Goal: Task Accomplishment & Management: Manage account settings

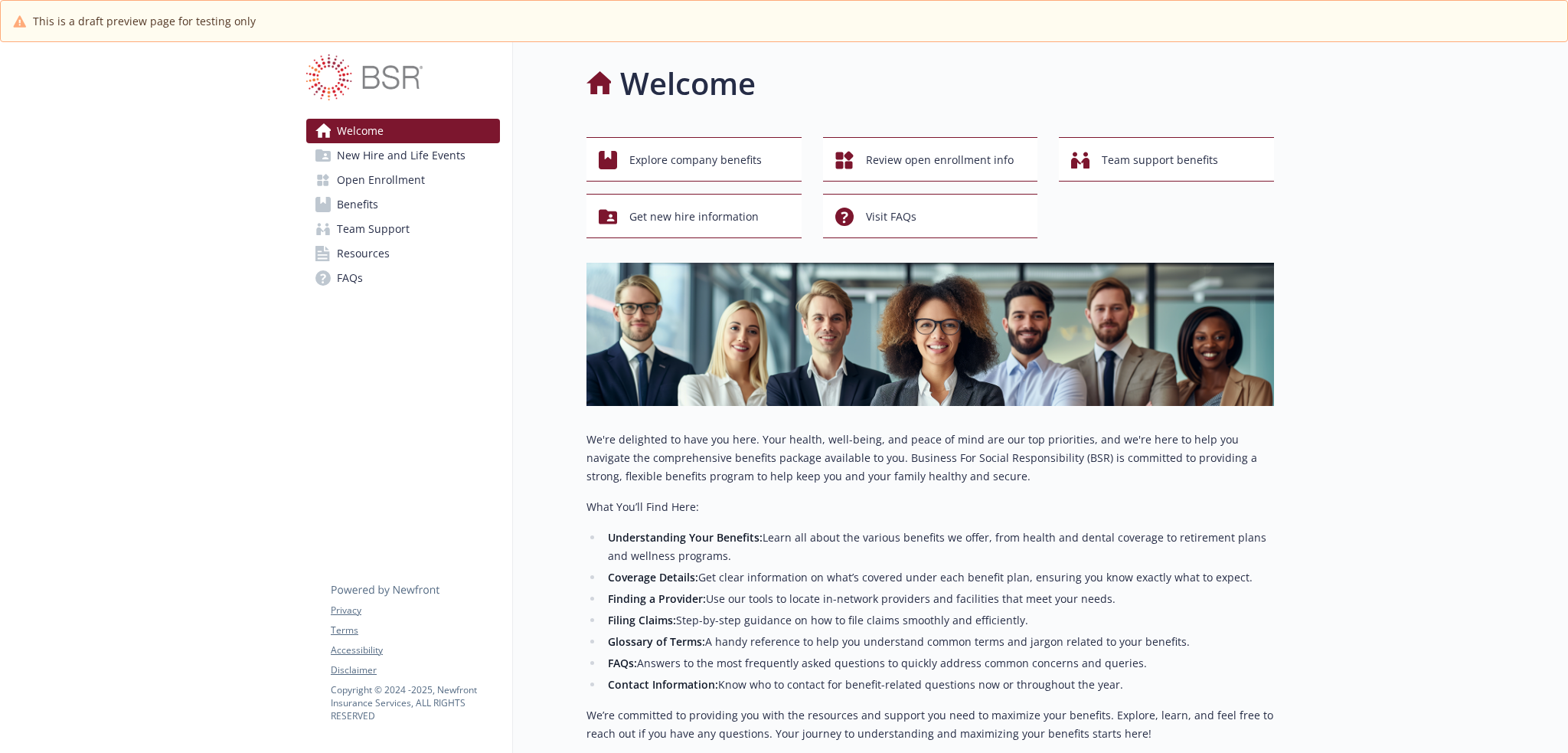
click at [369, 179] on span "Open Enrollment" at bounding box center [380, 180] width 88 height 25
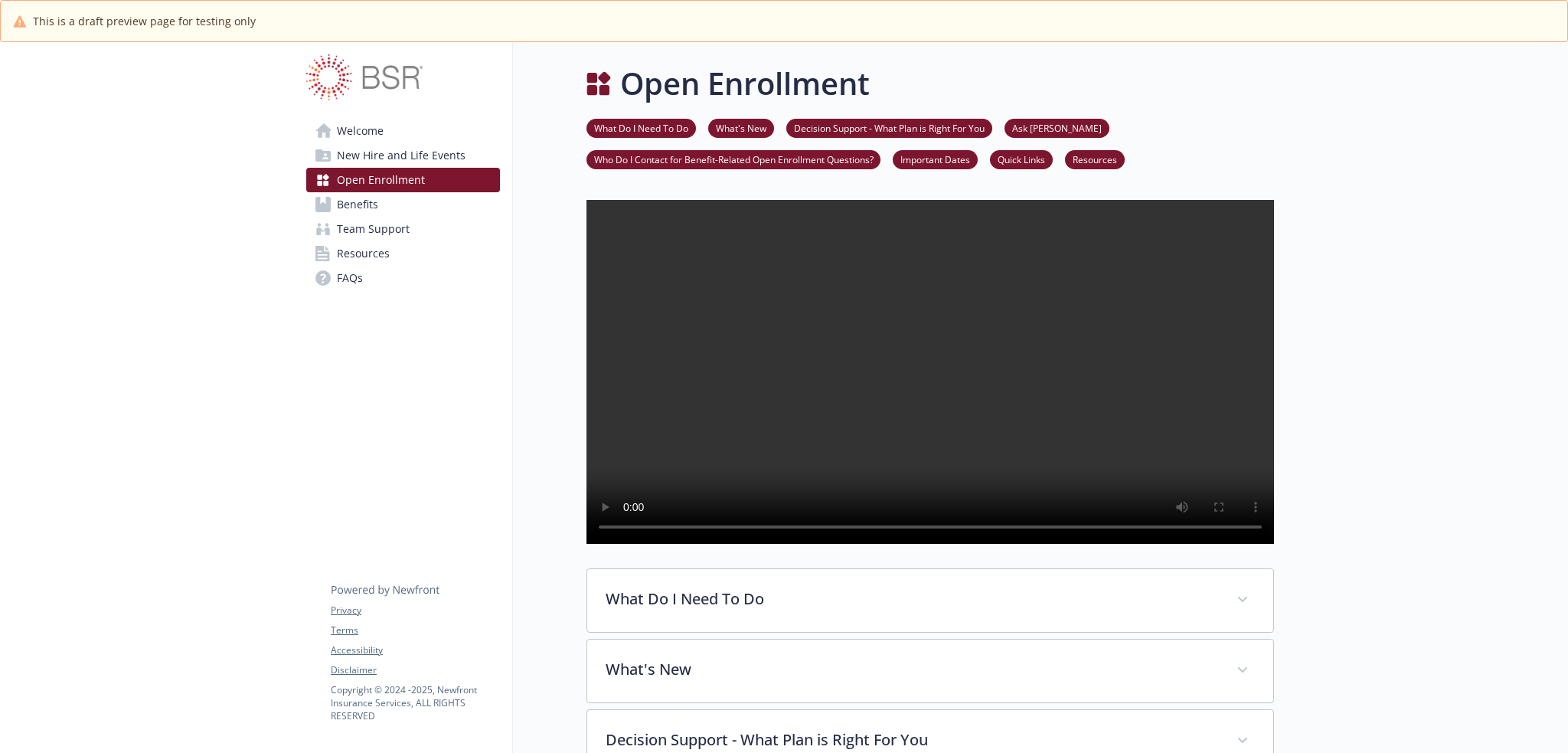
click at [377, 200] on span "Benefits" at bounding box center [357, 204] width 41 height 25
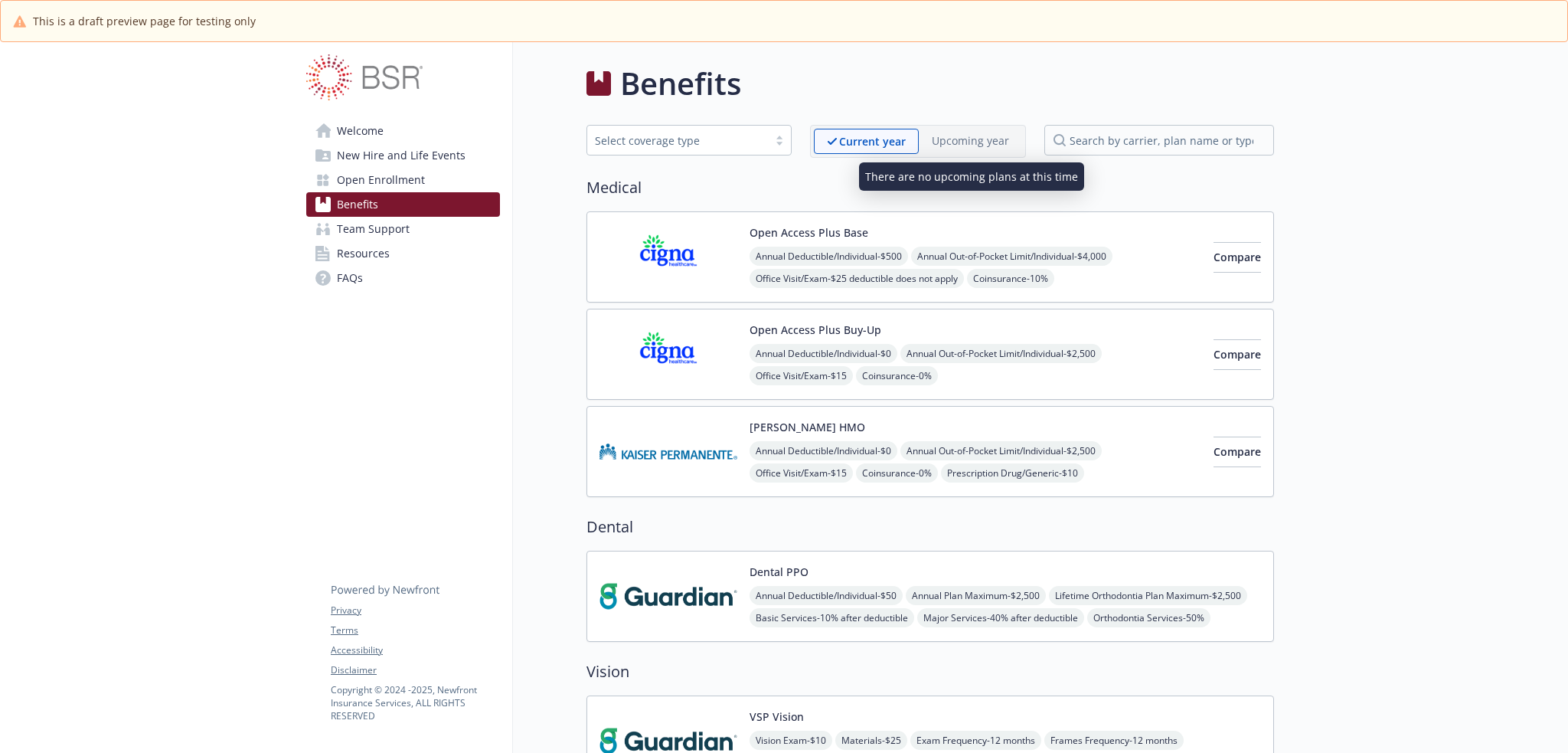
click at [986, 141] on p "Upcoming year" at bounding box center [971, 140] width 78 height 16
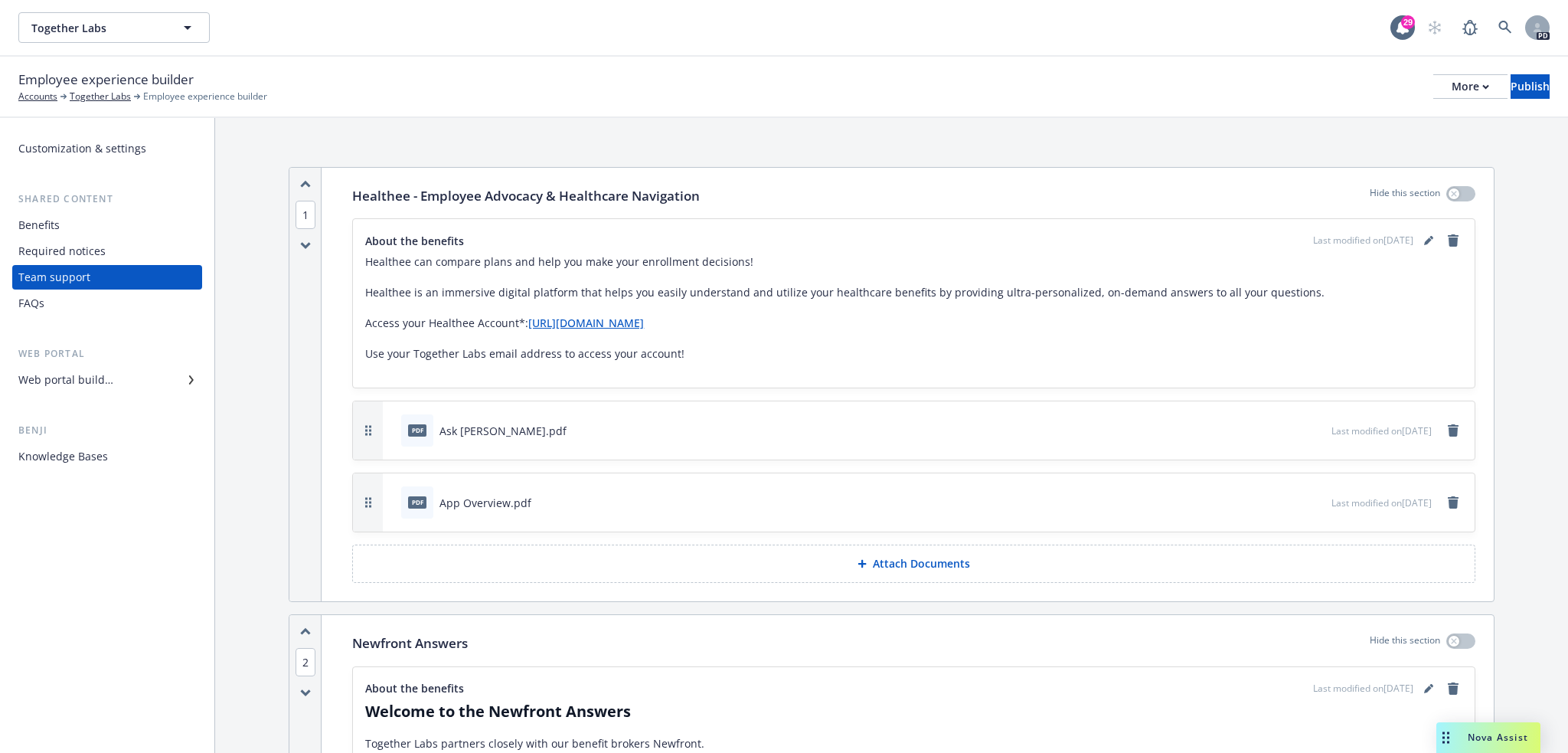
scroll to position [281, 0]
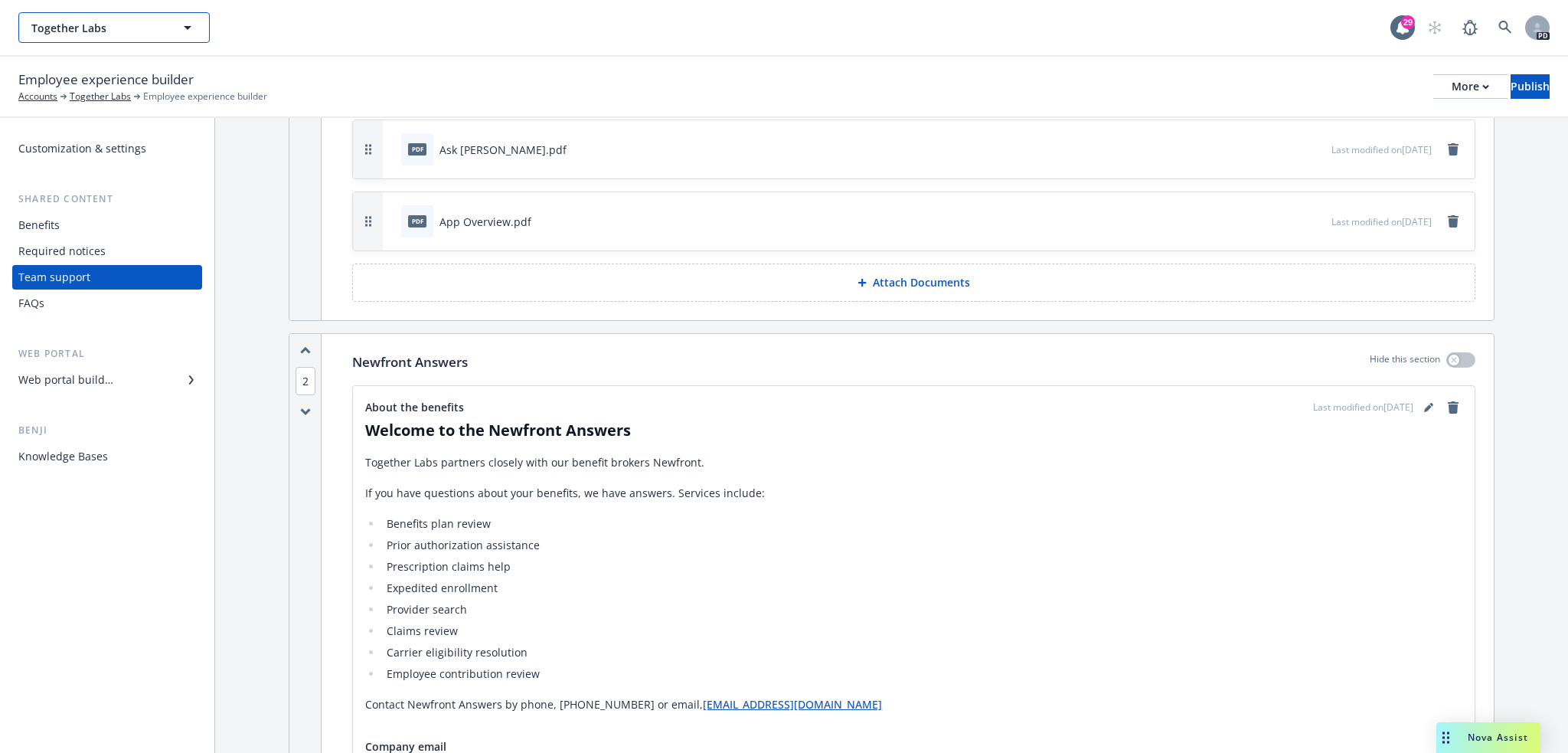
click at [189, 25] on icon "button" at bounding box center [188, 27] width 18 height 18
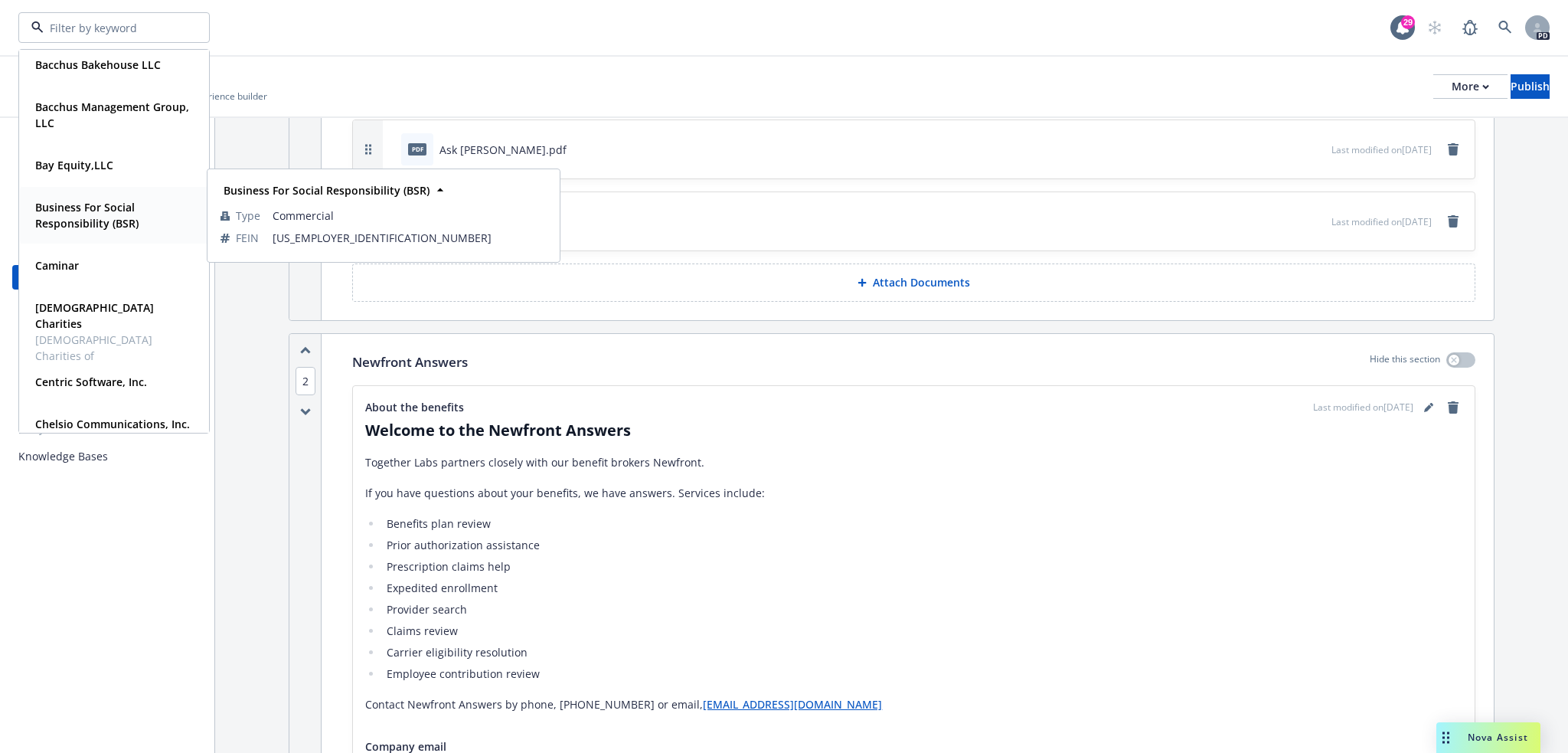
click at [110, 219] on strong "Business For Social Responsibility (BSR)" at bounding box center [87, 215] width 103 height 31
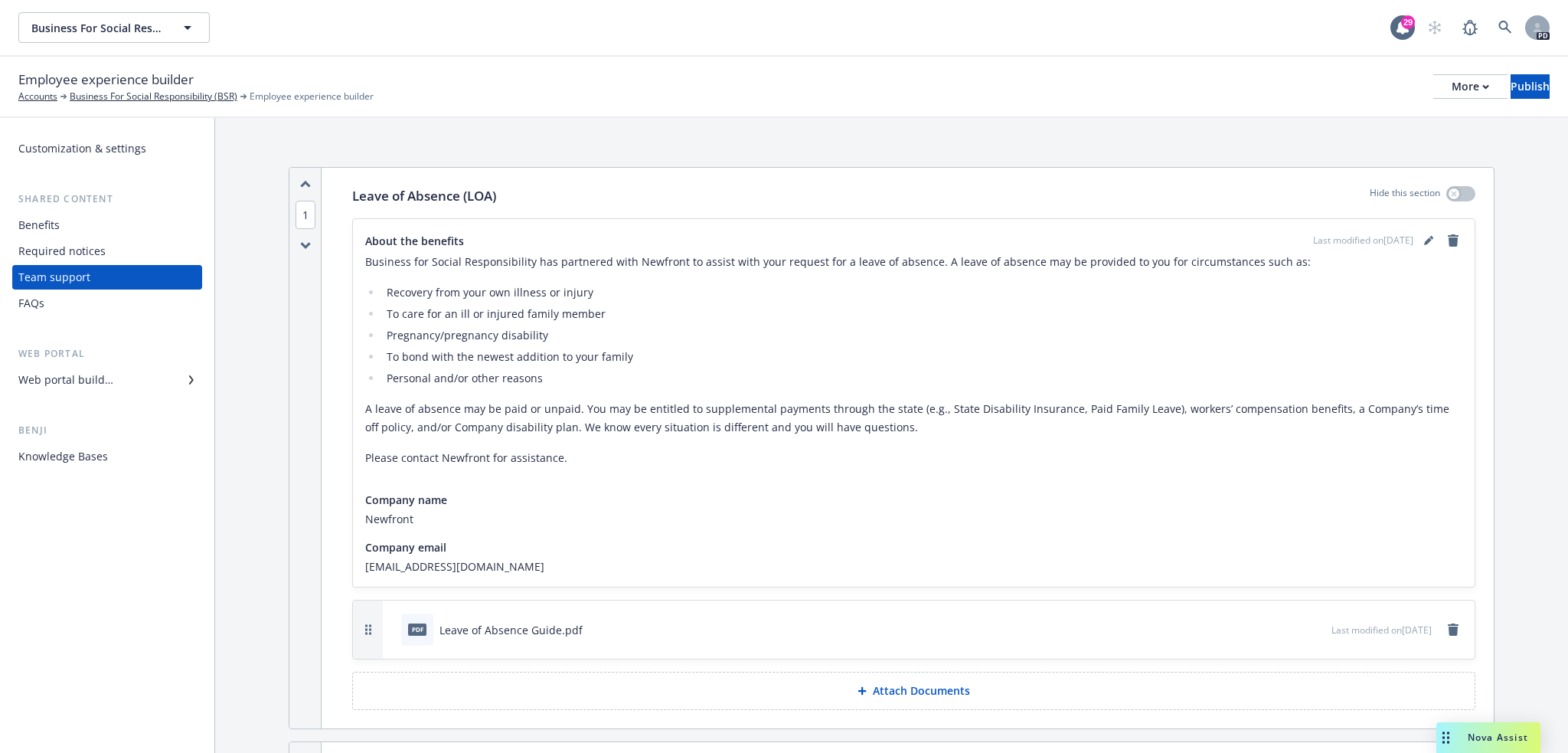
click at [107, 385] on div "Web portal builder" at bounding box center [65, 380] width 95 height 25
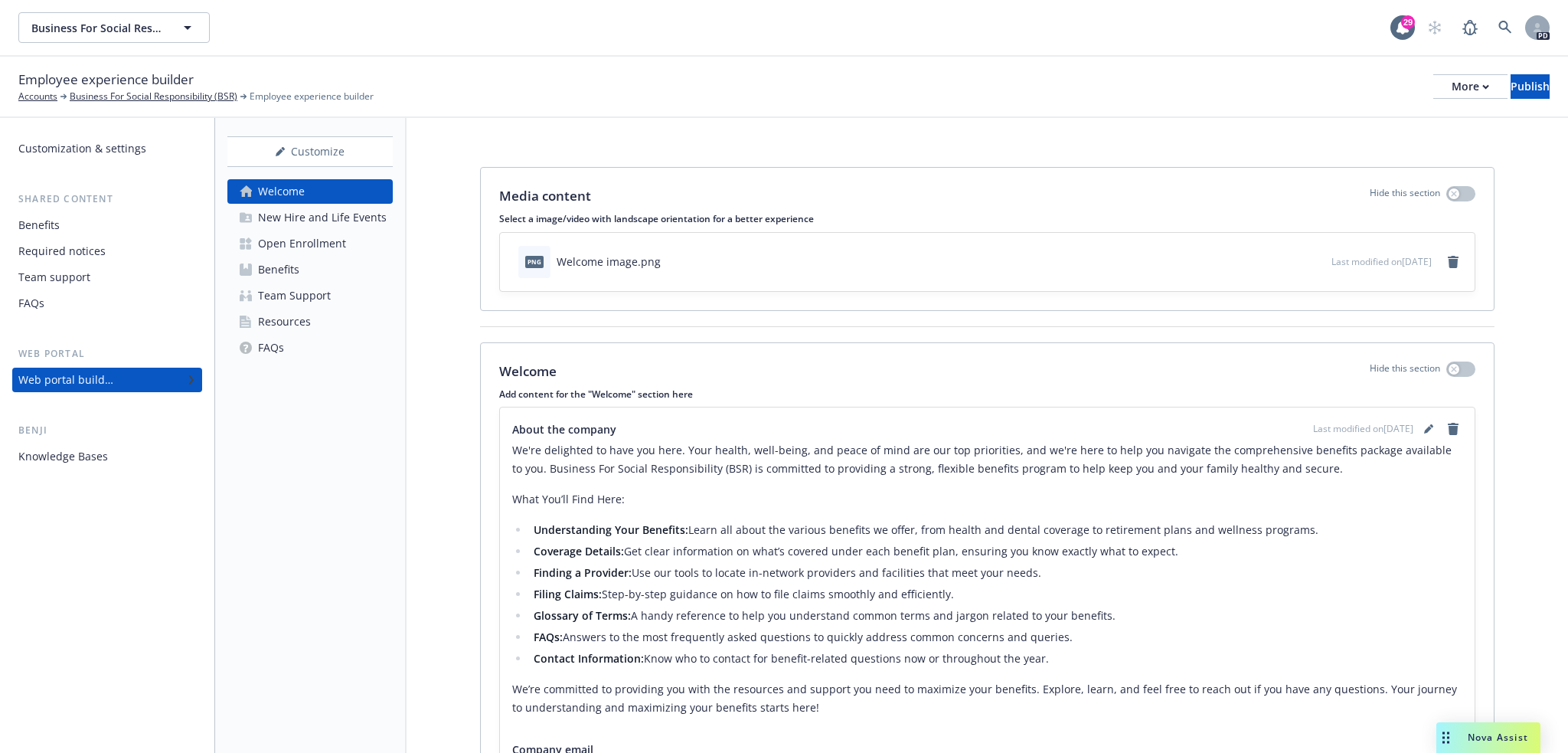
scroll to position [159, 0]
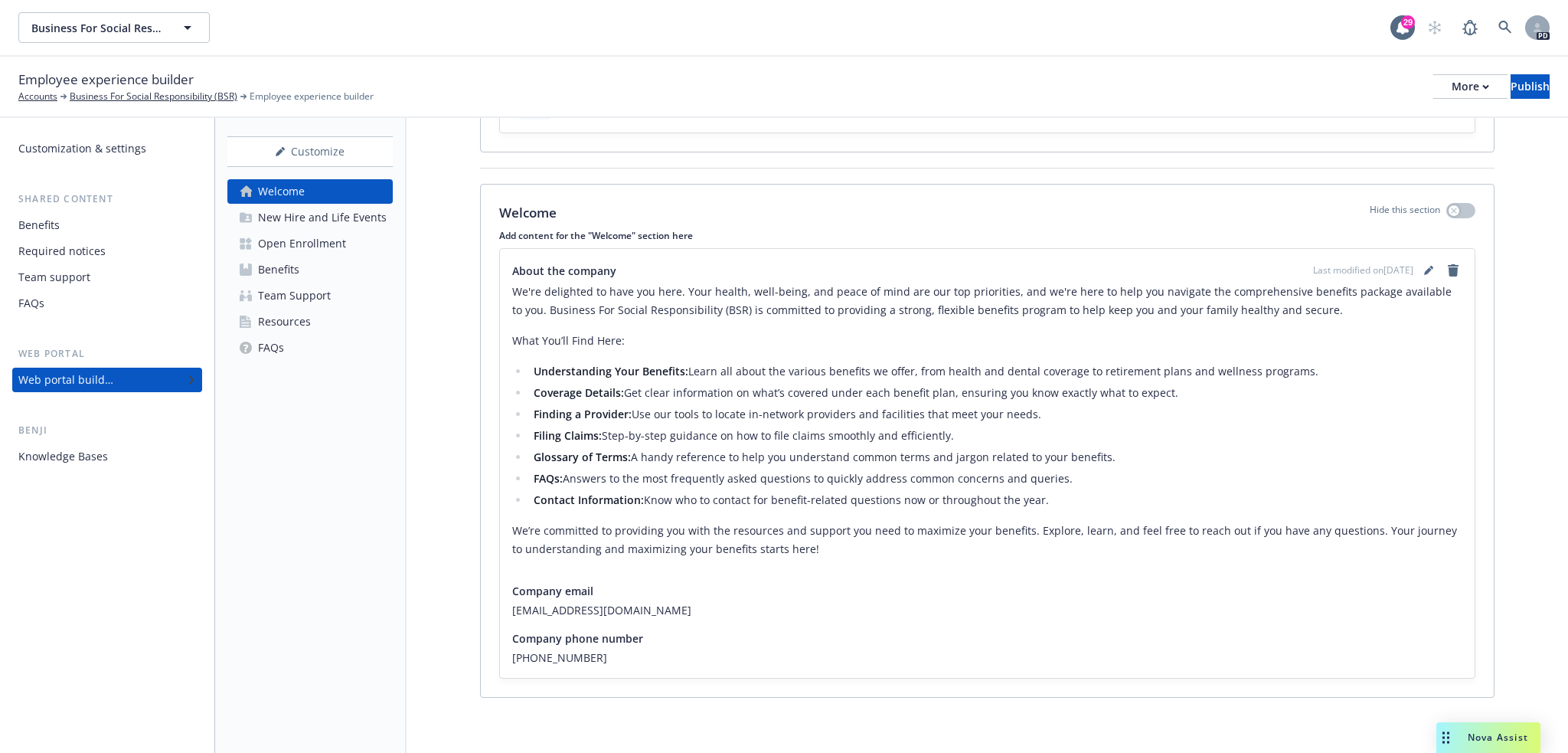
click at [366, 225] on div "New Hire and Life Events" at bounding box center [323, 218] width 129 height 25
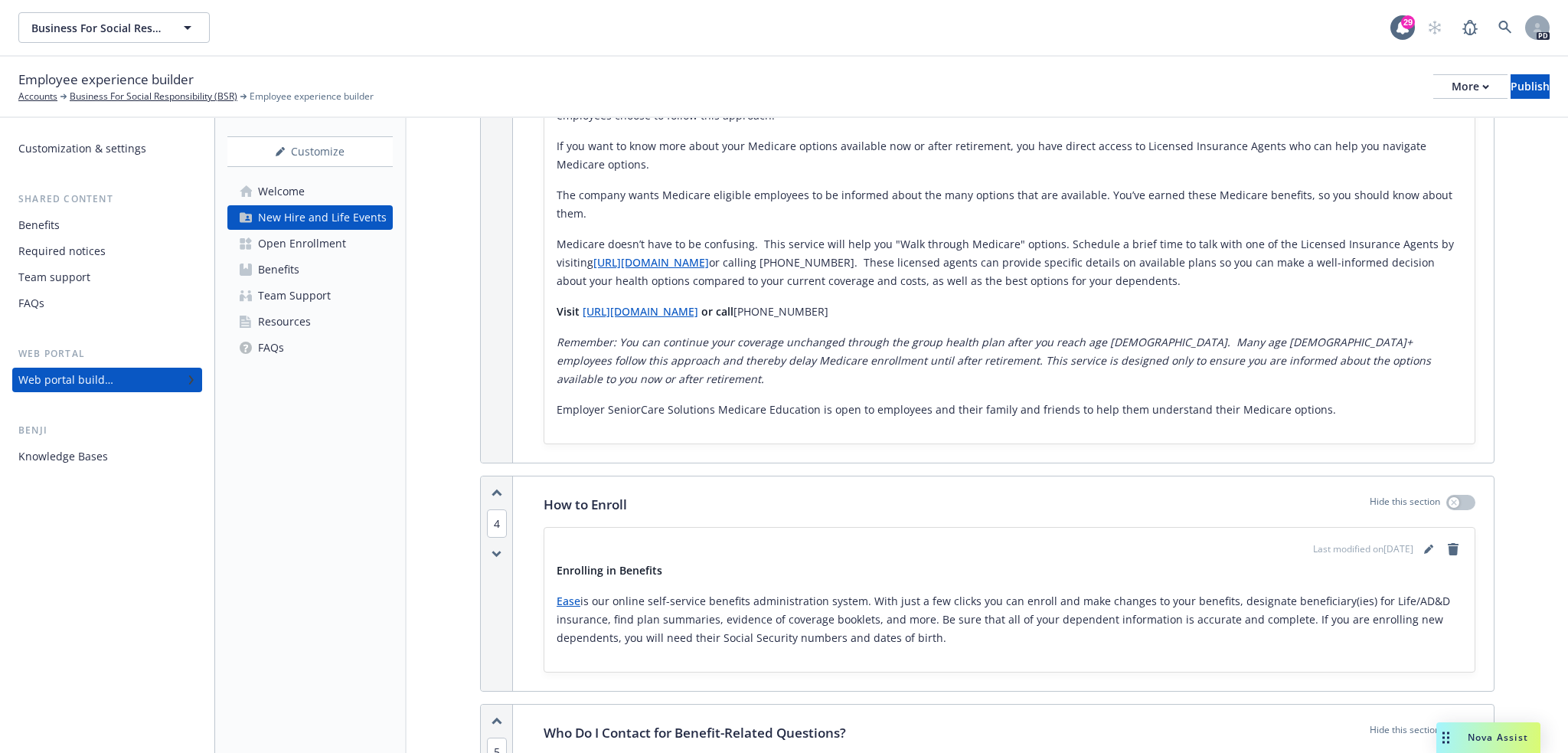
scroll to position [5898, 0]
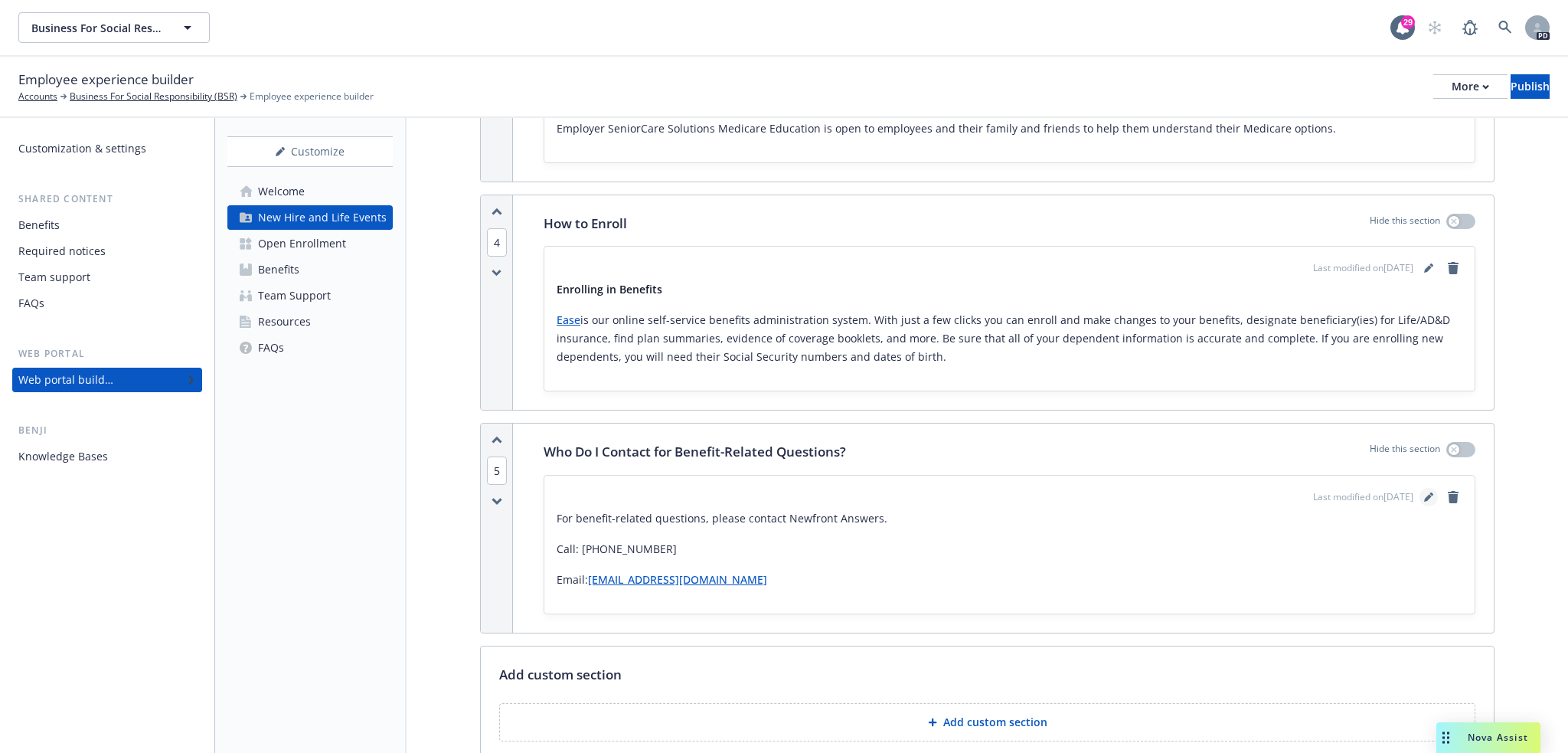
click at [1424, 492] on icon "editPencil" at bounding box center [1428, 496] width 9 height 9
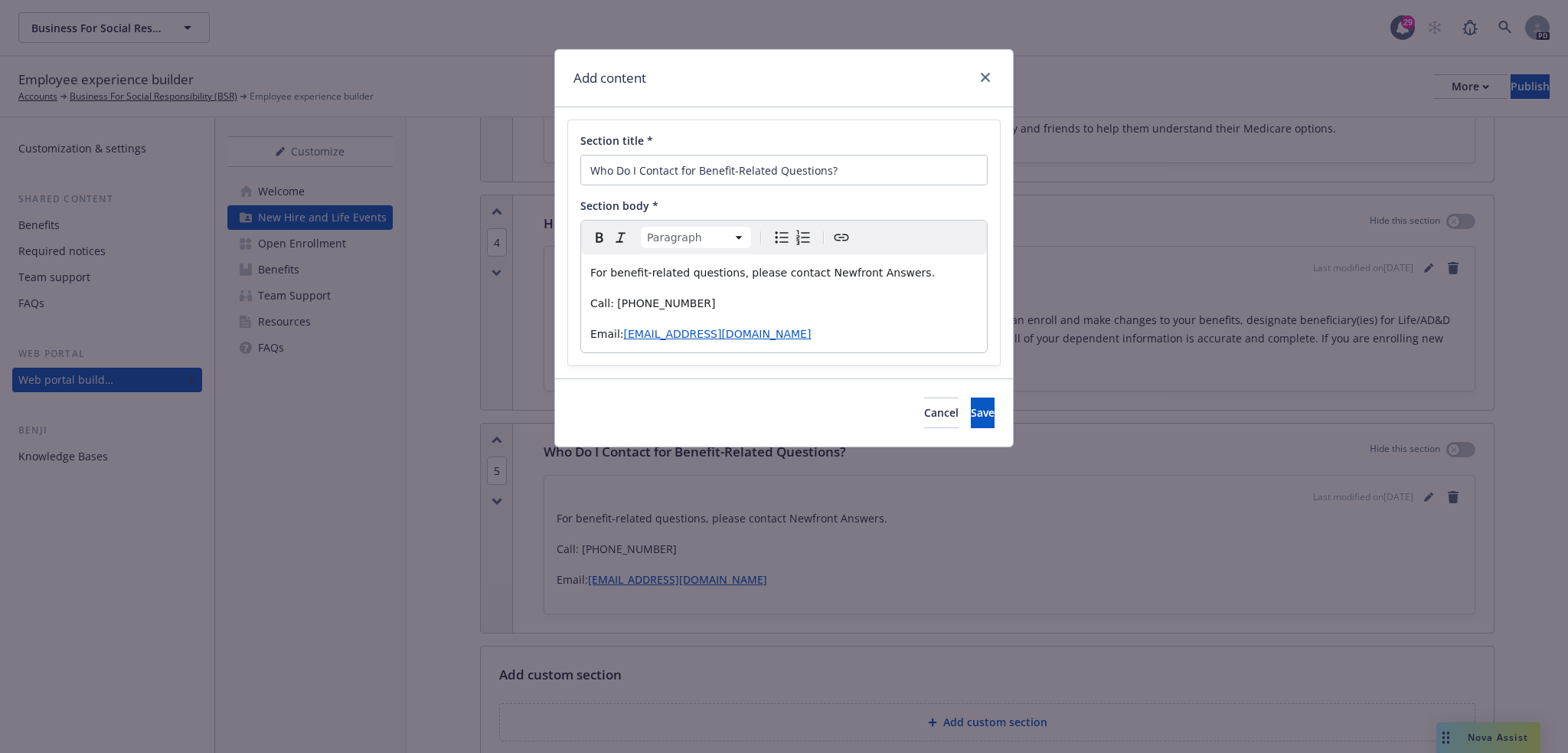
click at [591, 275] on span "For benefit-related questions, please contact Newfront Answers." at bounding box center [762, 272] width 345 height 12
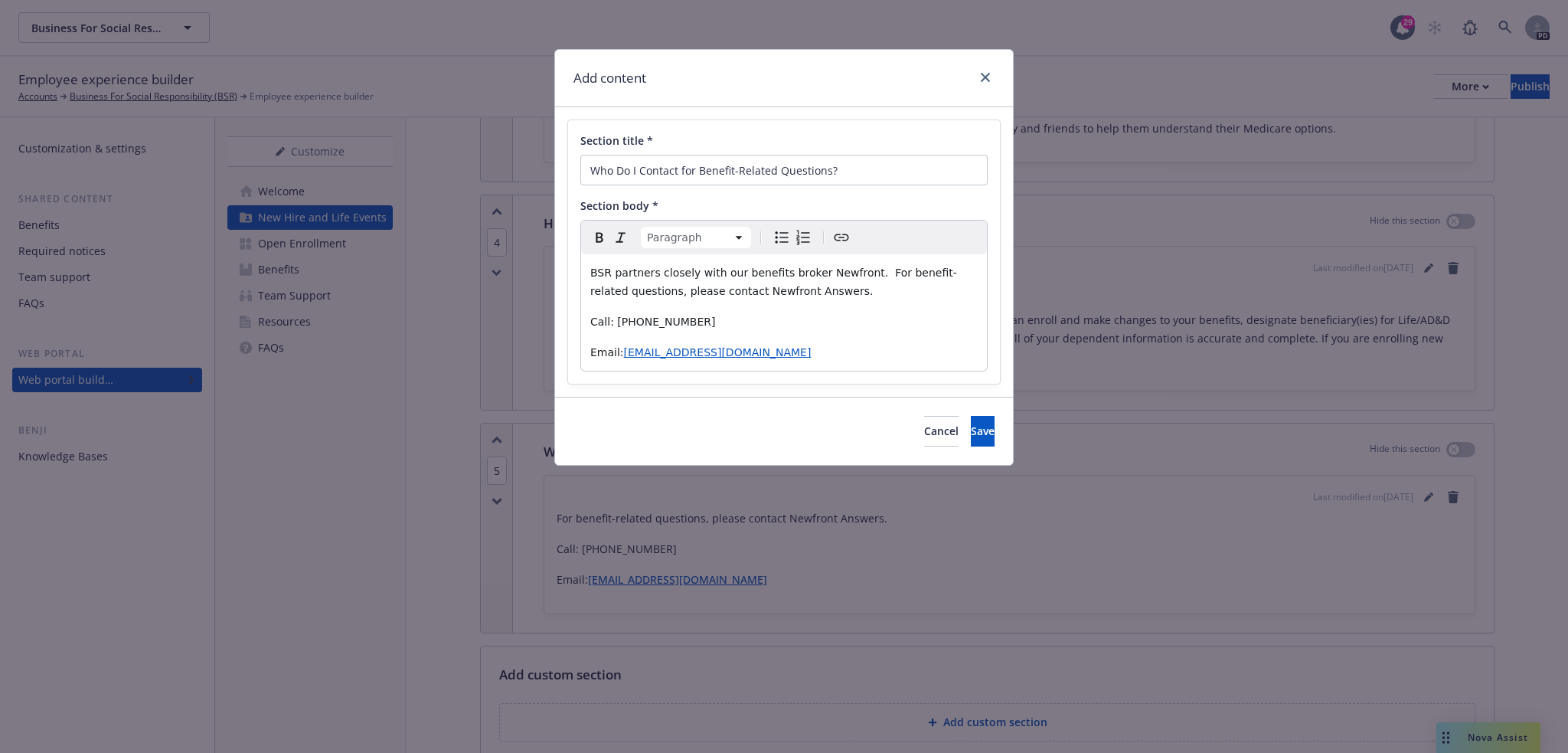
click at [709, 285] on span "BSR partners closely with our benefits broker Newfront. For benefit-related que…" at bounding box center [773, 281] width 366 height 31
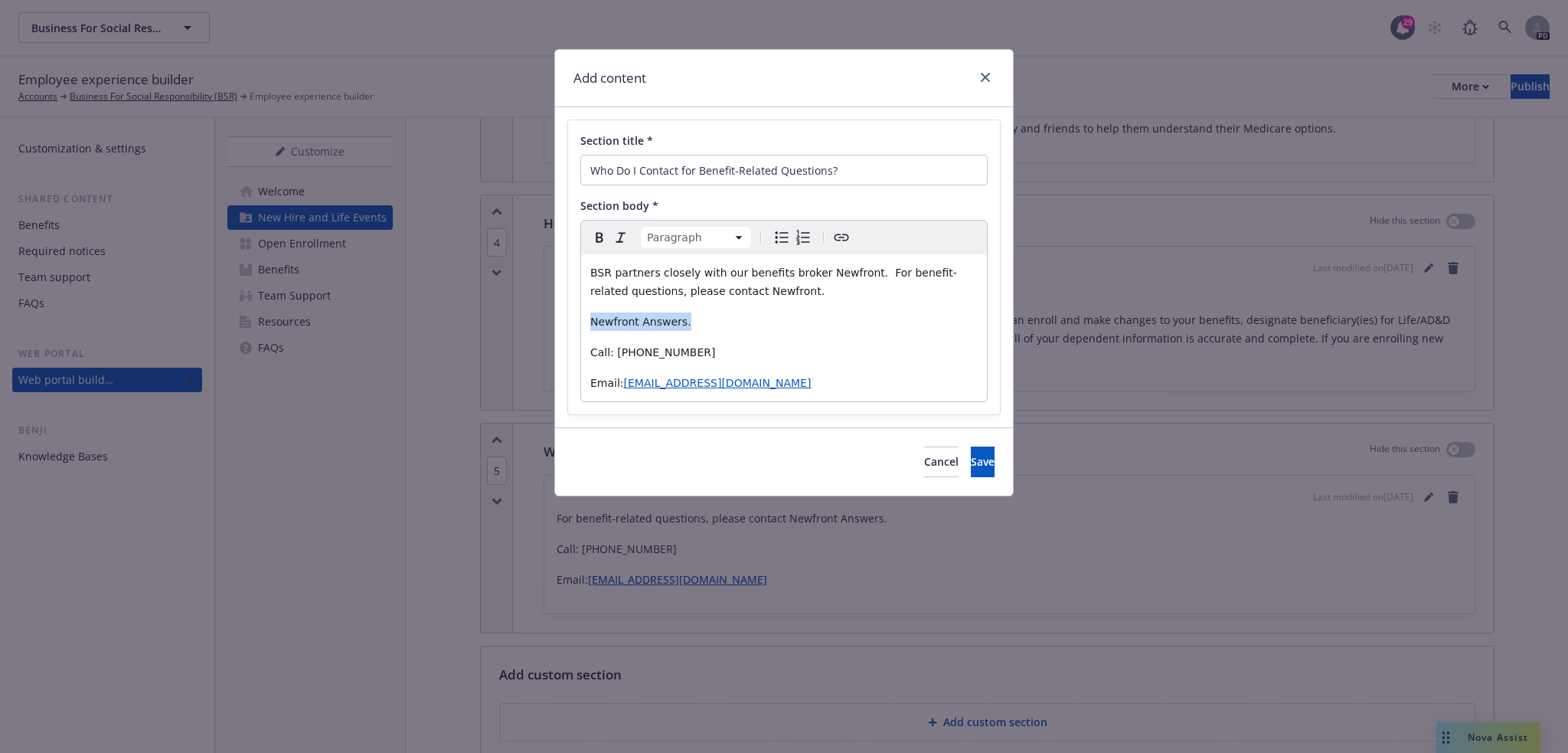
drag, startPoint x: 658, startPoint y: 329, endPoint x: 581, endPoint y: 325, distance: 77.1
click at [581, 325] on div "BSR partners closely with our benefits broker Newfront. For benefit-related que…" at bounding box center [784, 328] width 406 height 147
click at [599, 240] on icon "Bold" at bounding box center [600, 237] width 18 height 18
click at [971, 463] on span "Save" at bounding box center [982, 462] width 24 height 15
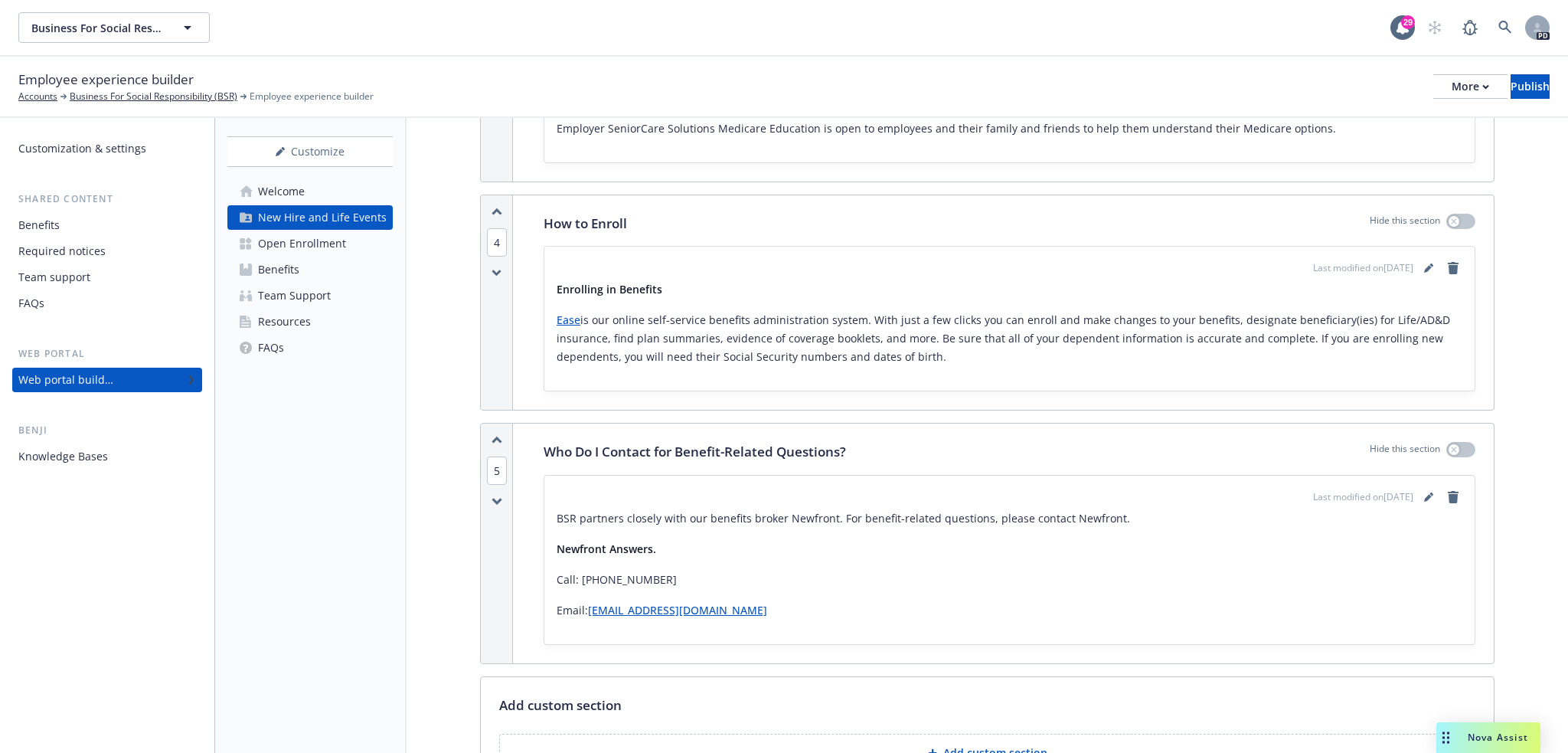
click at [326, 249] on div "Open Enrollment" at bounding box center [302, 244] width 88 height 25
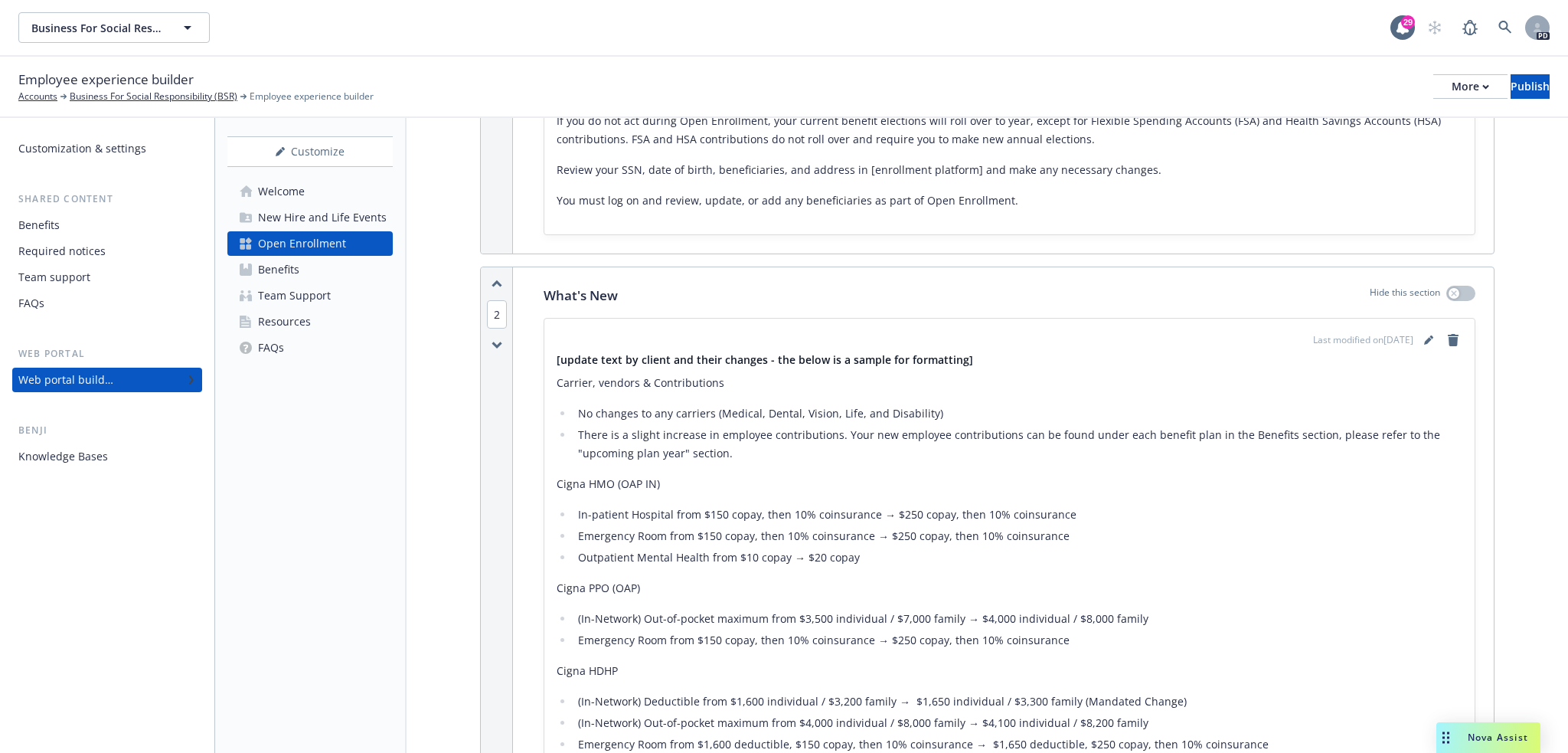
scroll to position [281, 0]
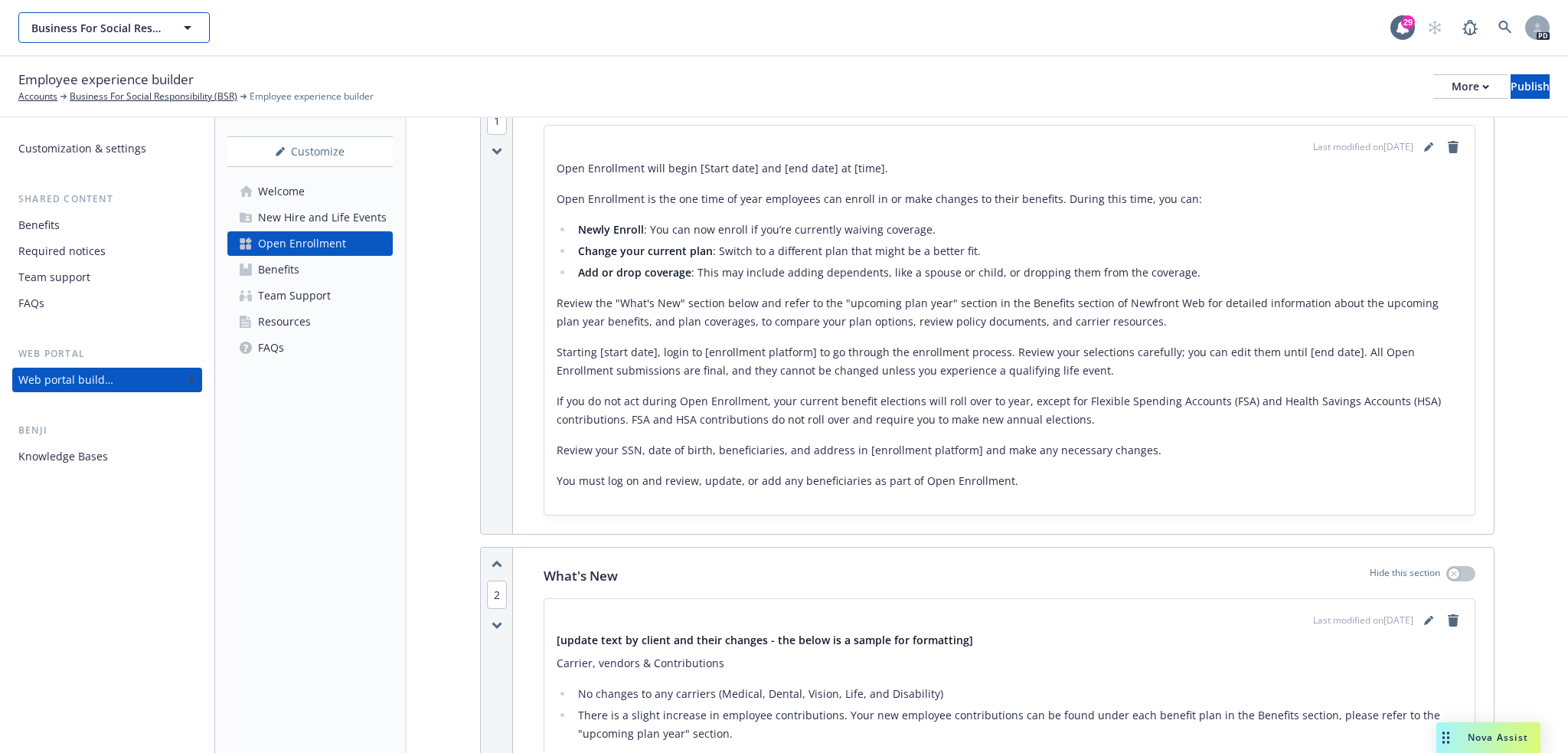
click at [190, 31] on icon "button" at bounding box center [188, 27] width 18 height 18
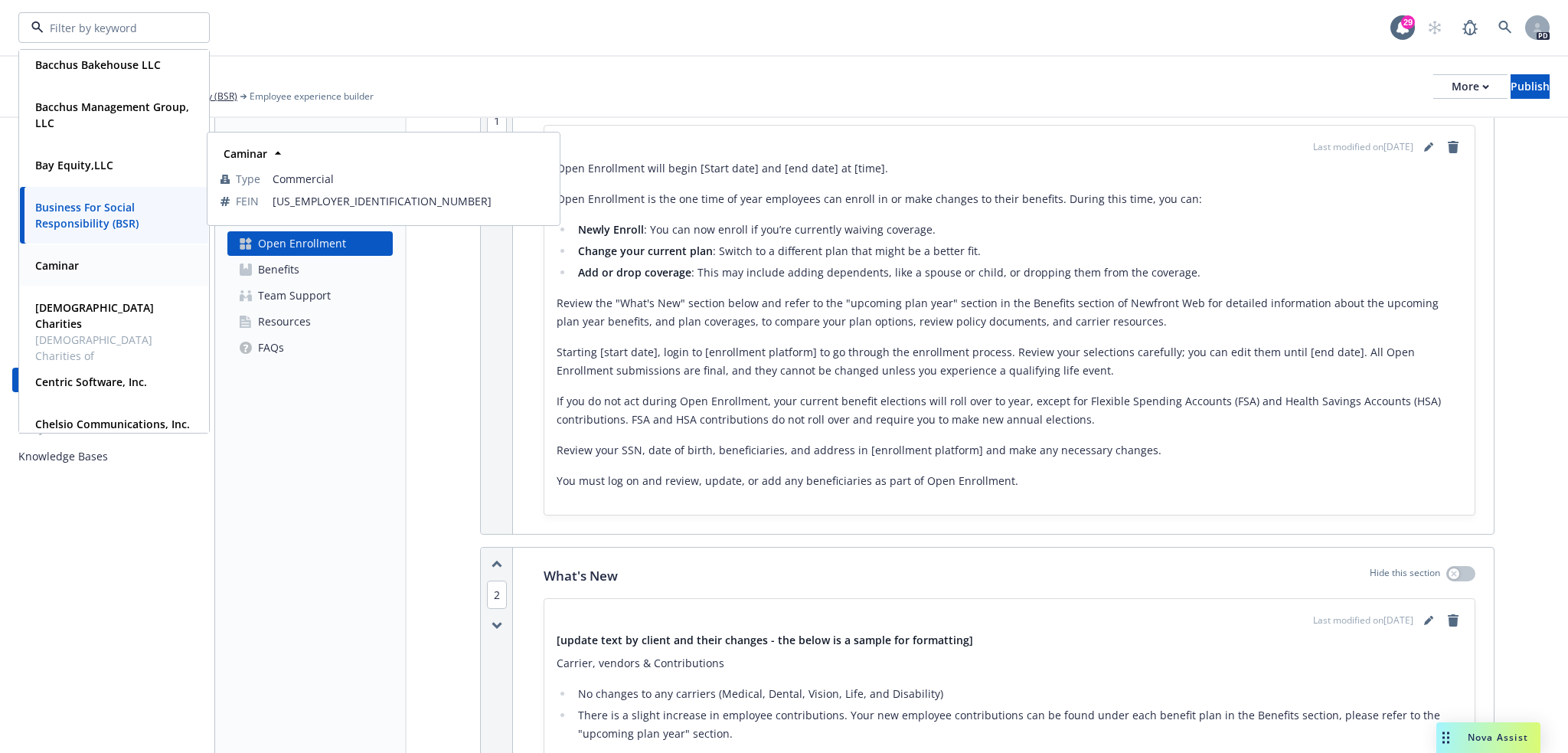
scroll to position [562, 0]
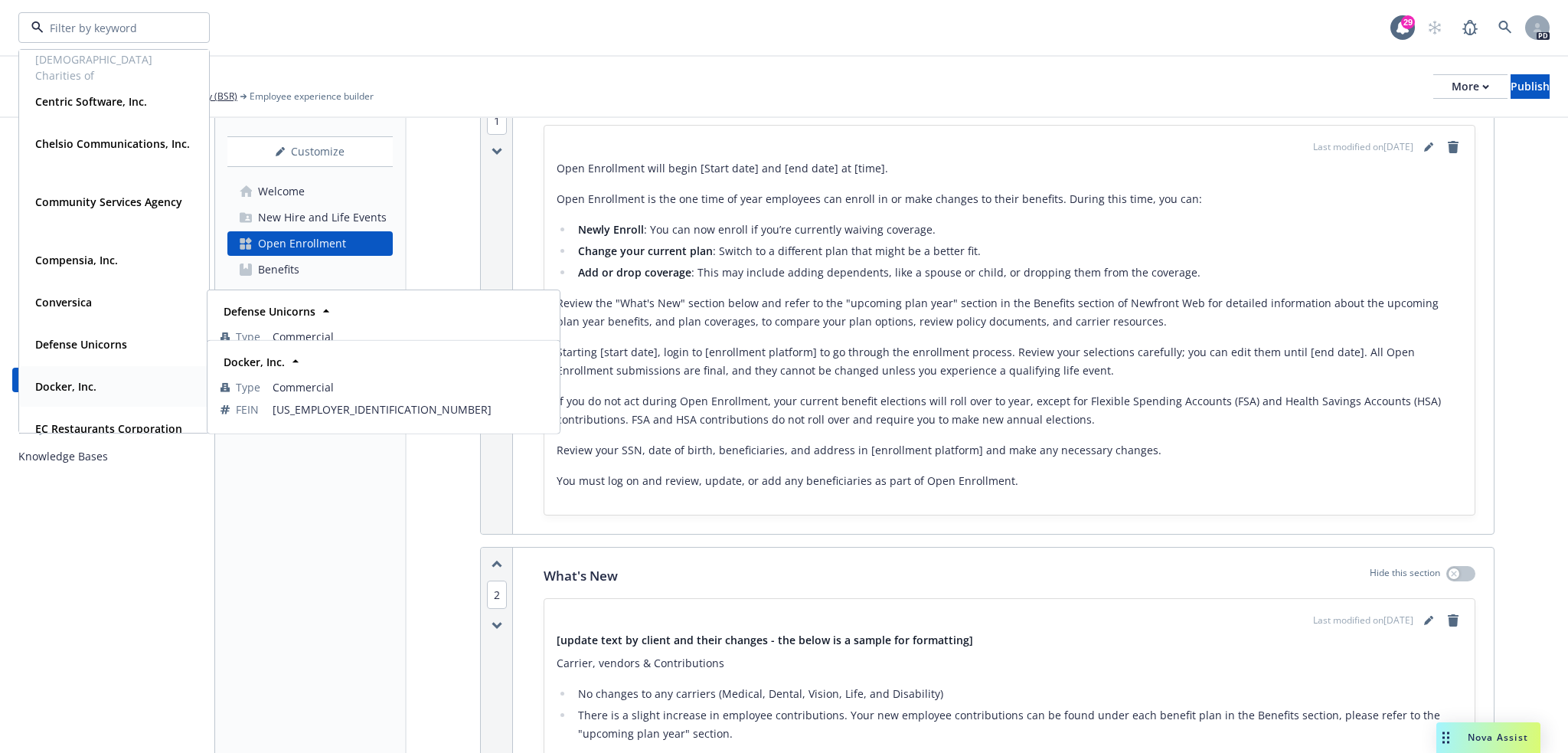
click at [80, 379] on strong "Docker, Inc." at bounding box center [66, 386] width 61 height 15
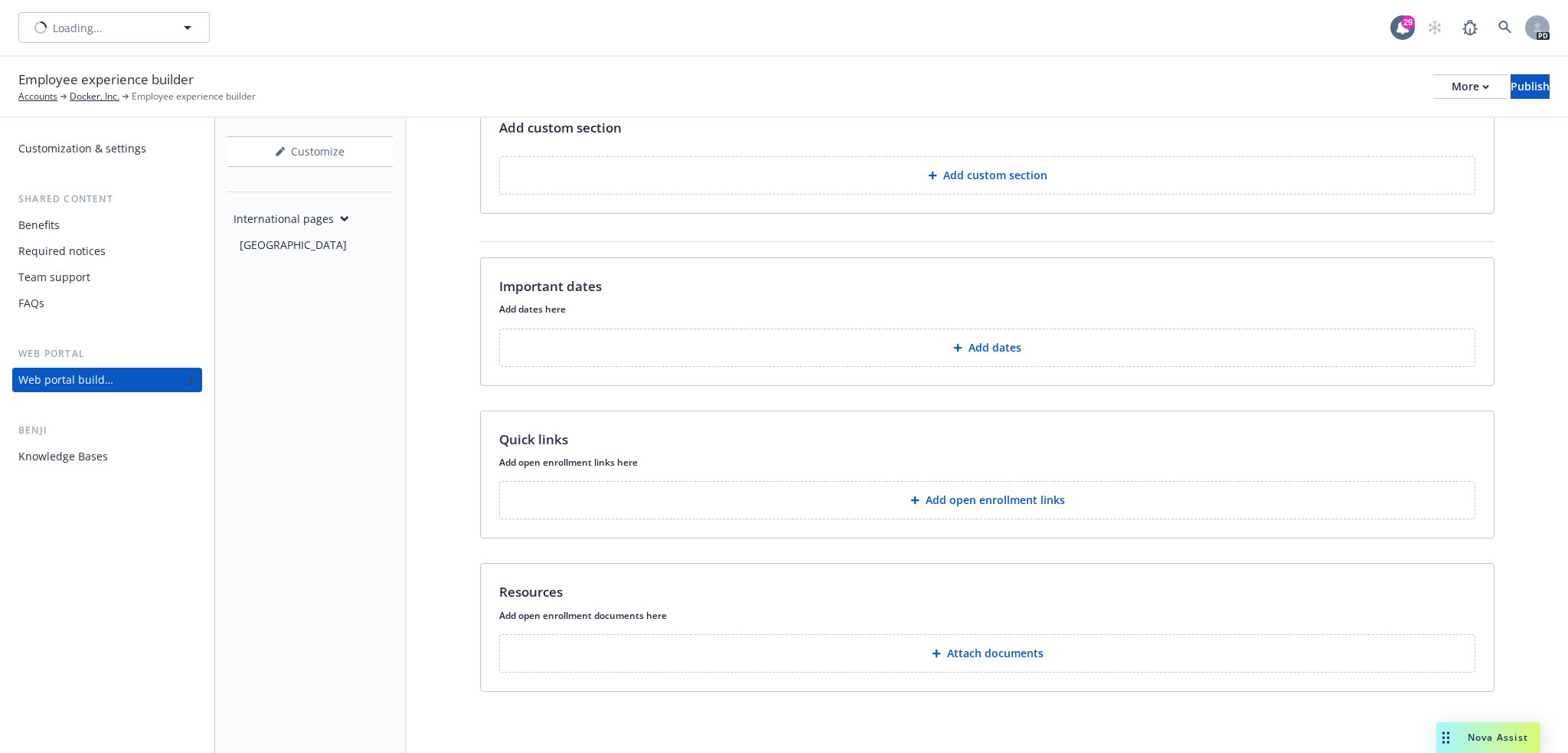
type input "Docker, Inc."
click at [195, 28] on icon "button" at bounding box center [188, 27] width 18 height 18
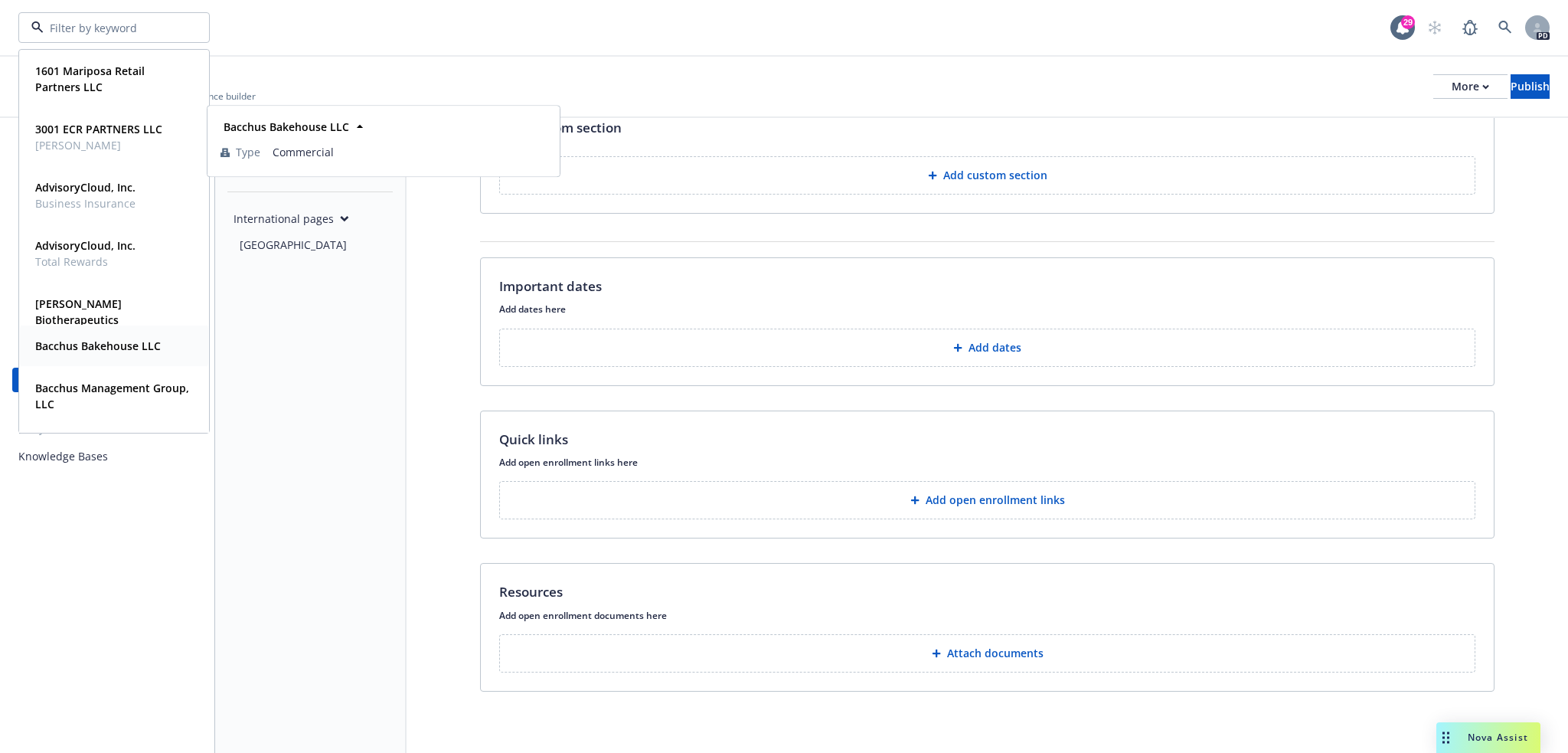
scroll to position [281, 0]
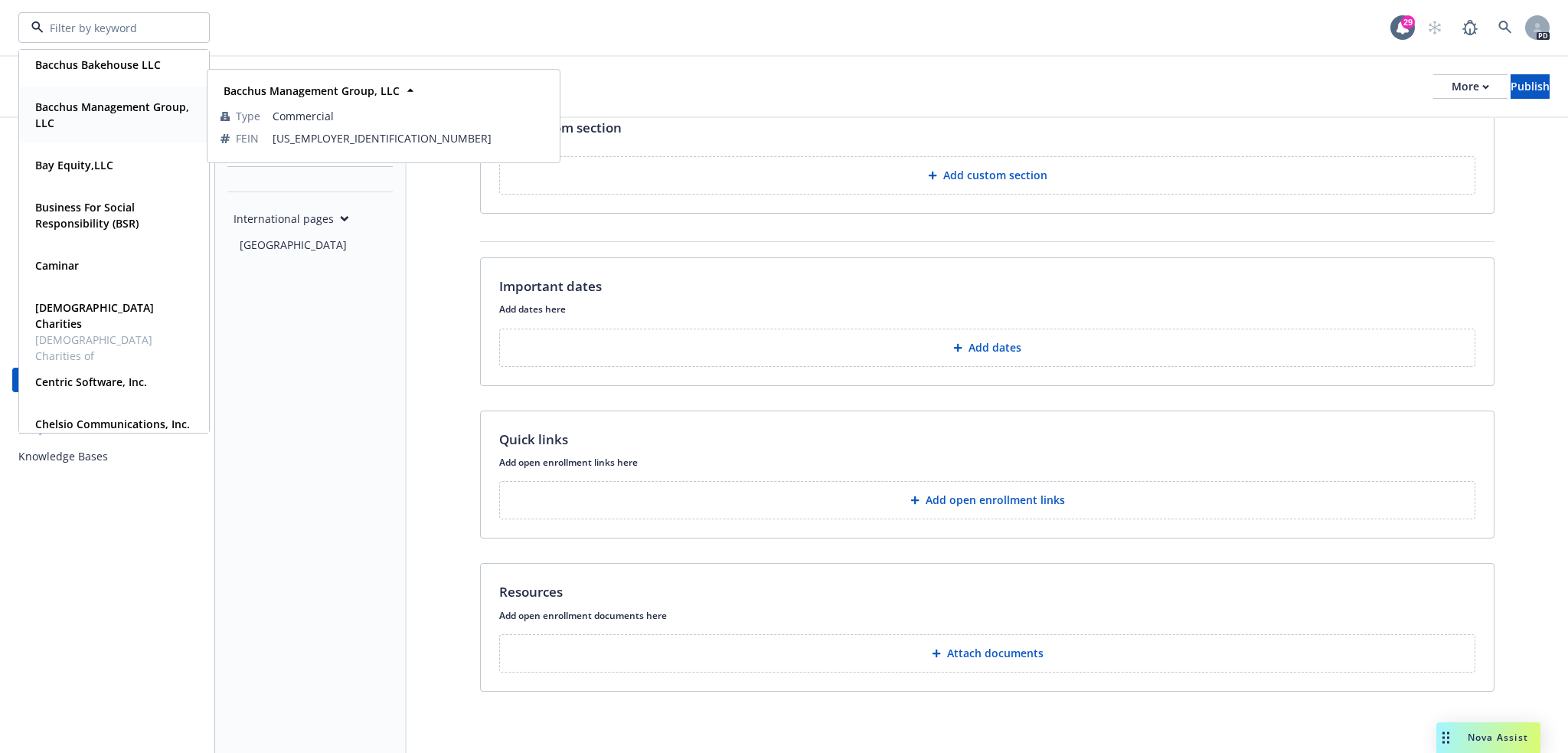
click at [120, 88] on div "Bacchus Management Group, LLC Type Commercial FEIN 94-3356925" at bounding box center [114, 115] width 189 height 57
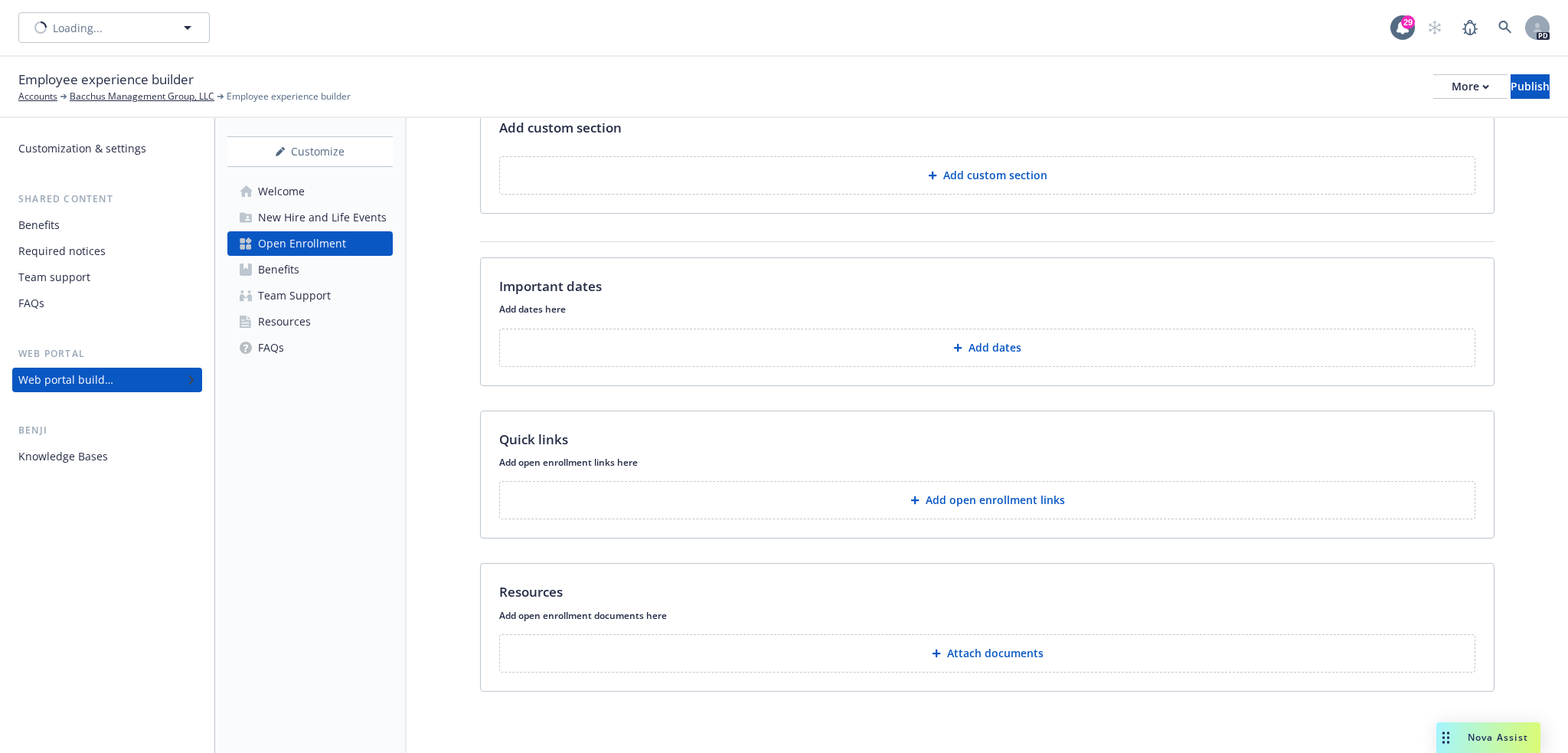
type input "Bacchus Management Group, LLC"
click at [189, 28] on icon "button" at bounding box center [187, 27] width 7 height 4
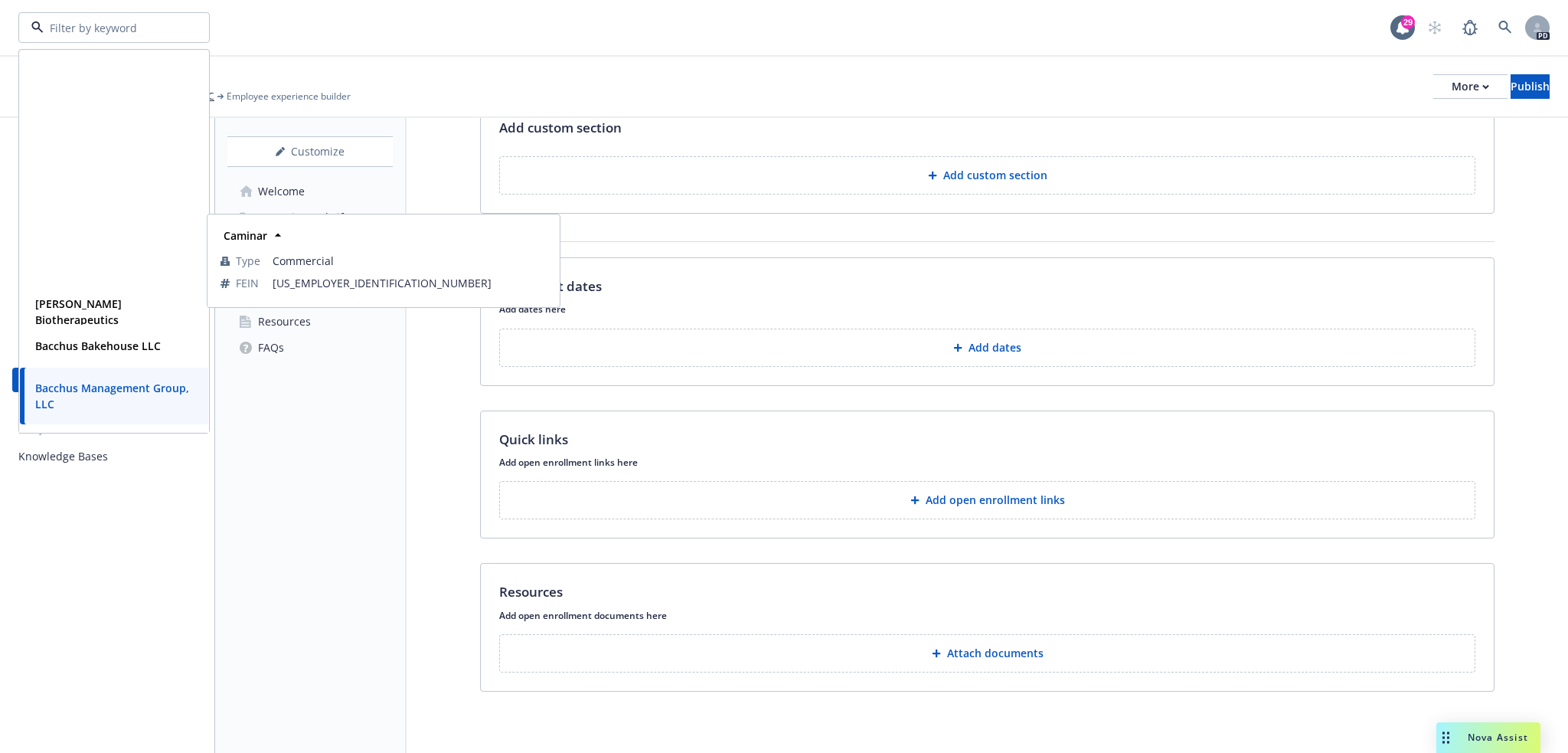
scroll to position [281, 0]
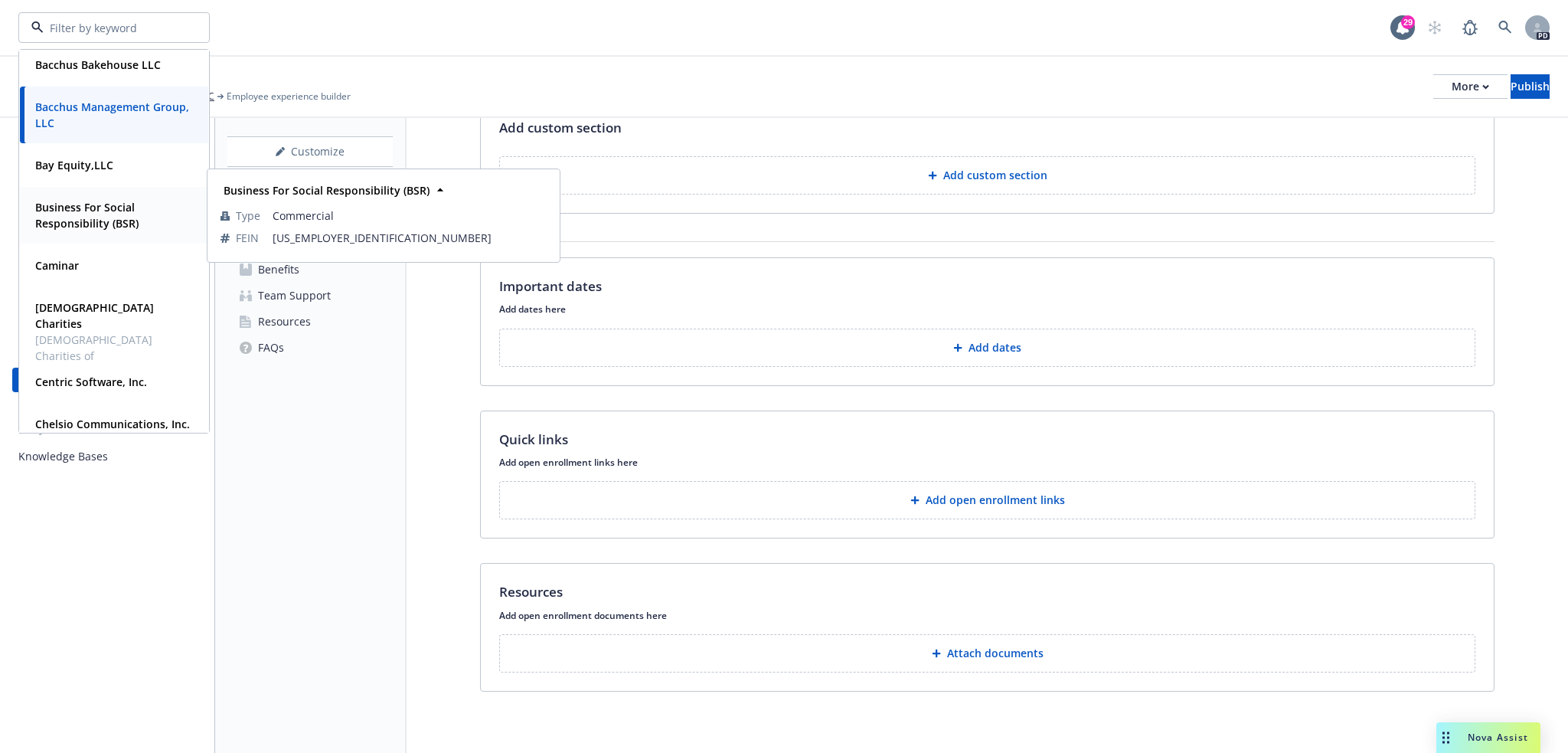
click at [91, 213] on strong "Business For Social Responsibility (BSR)" at bounding box center [87, 215] width 103 height 31
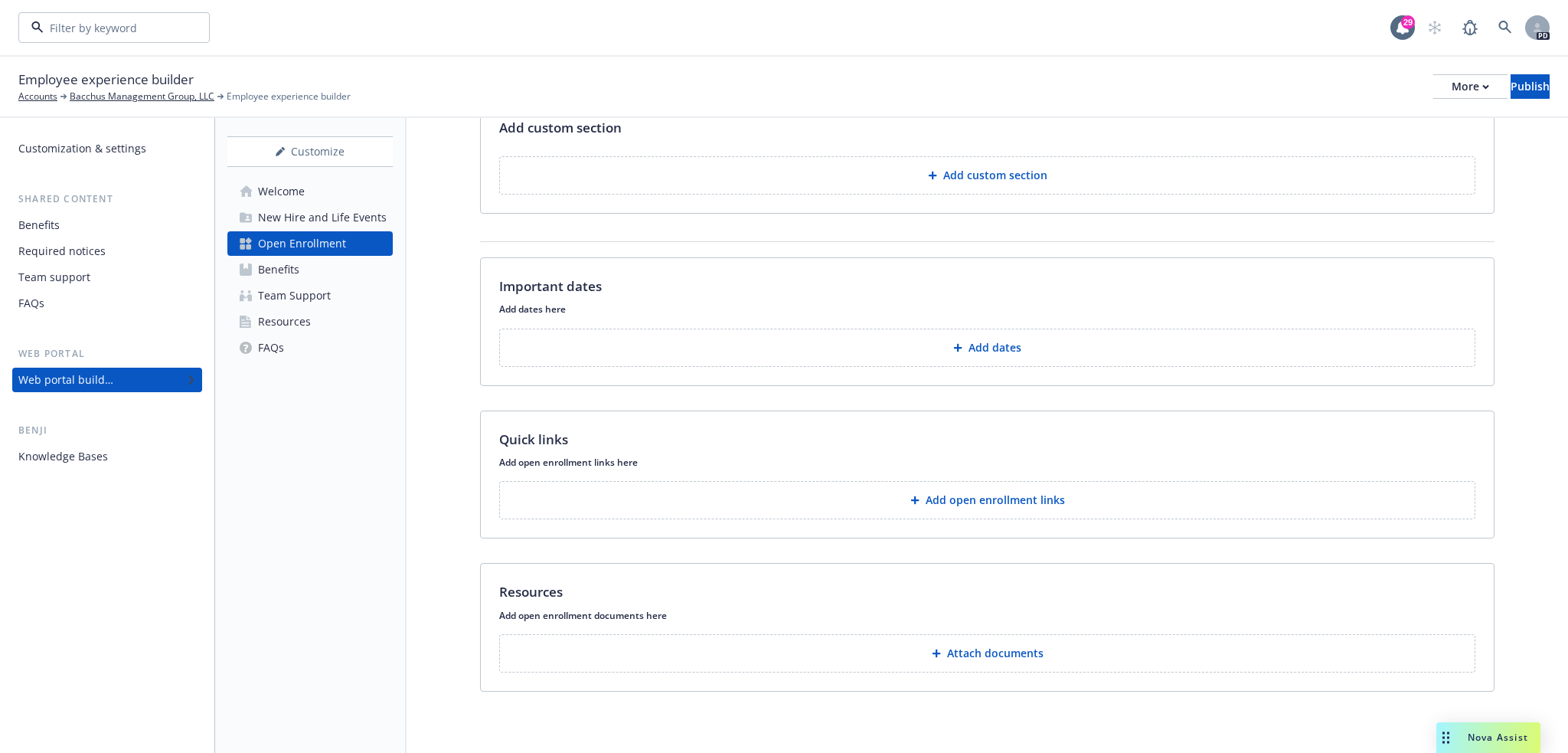
type input "Business For Social Responsibility (BSR)"
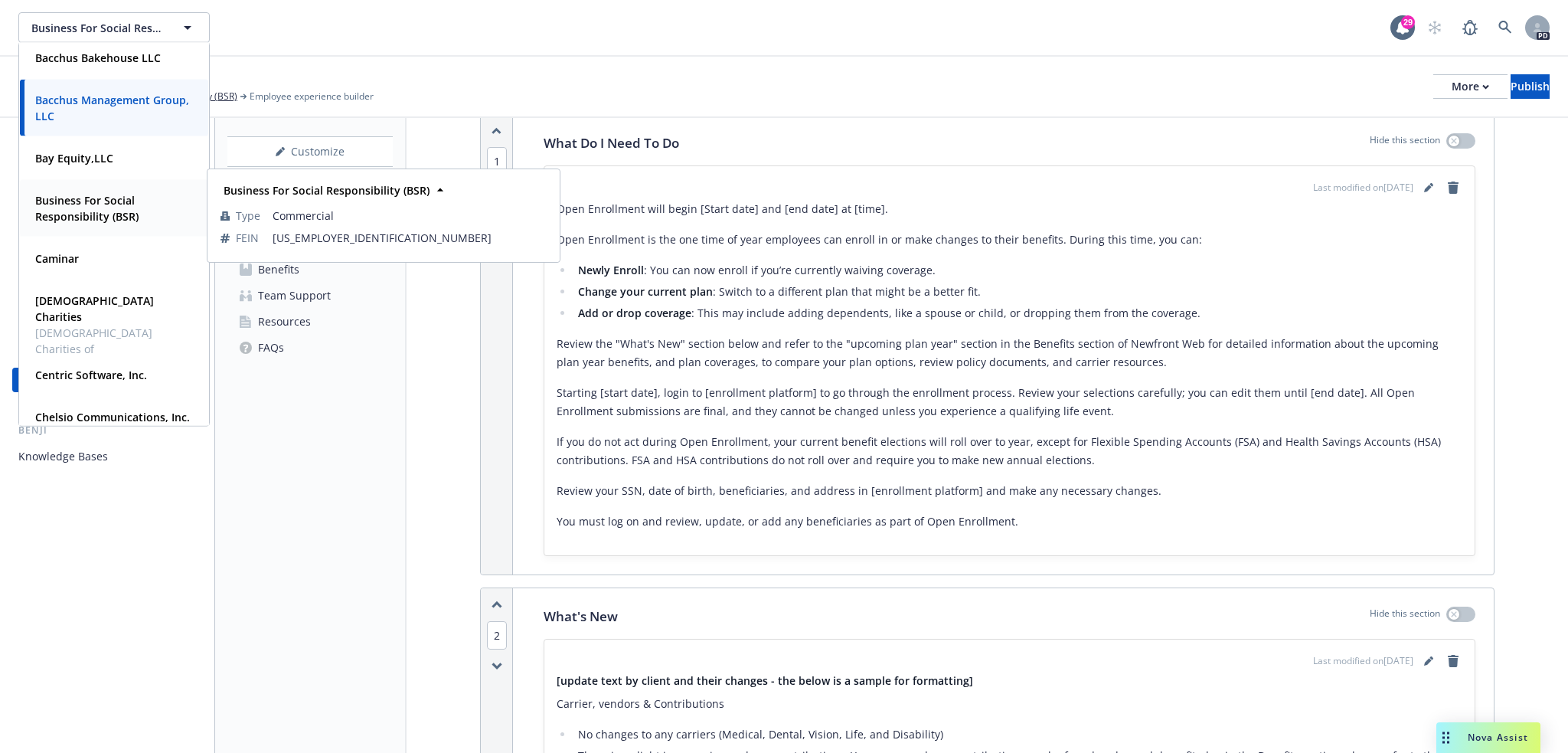
scroll to position [281, 0]
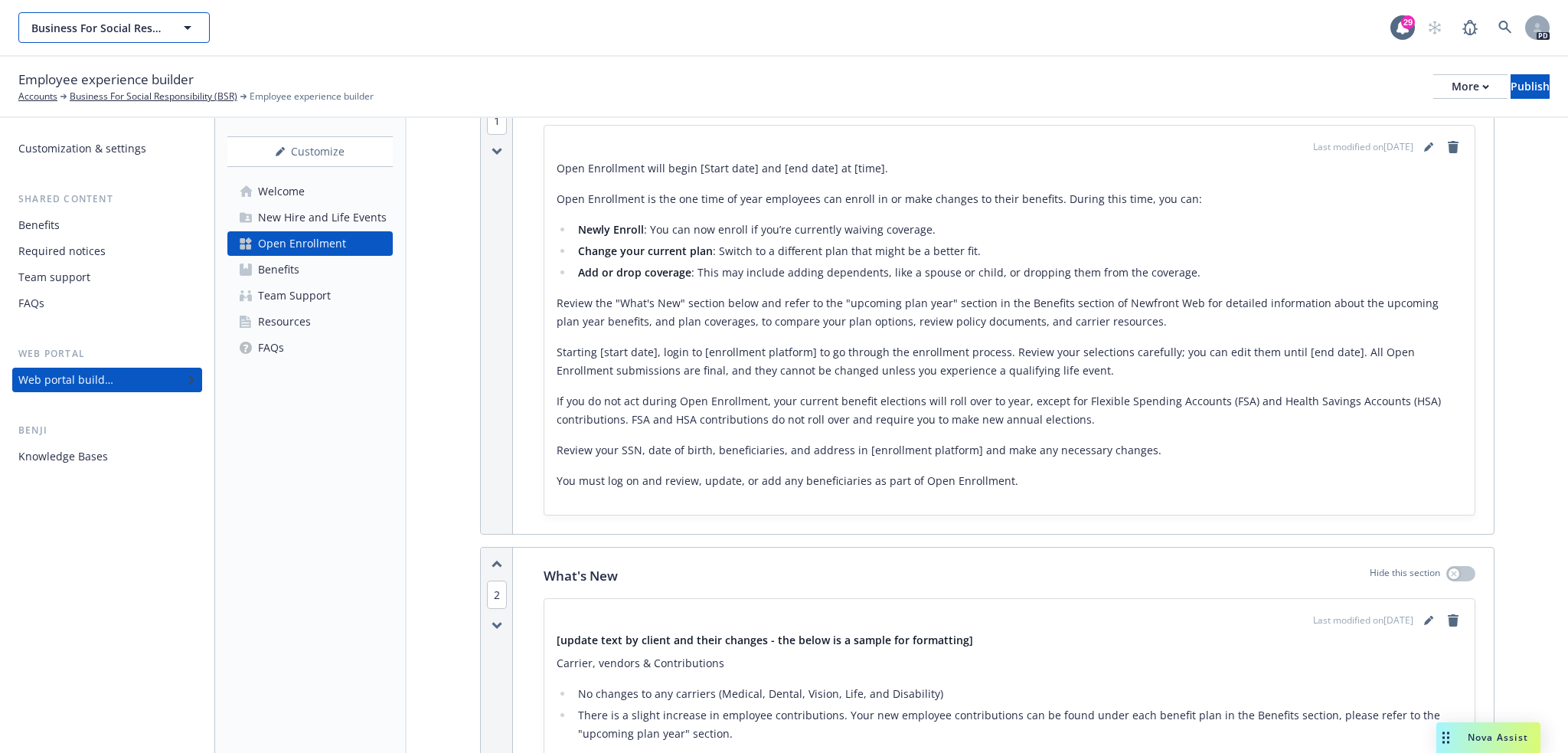
click at [191, 25] on icon "button" at bounding box center [188, 27] width 18 height 18
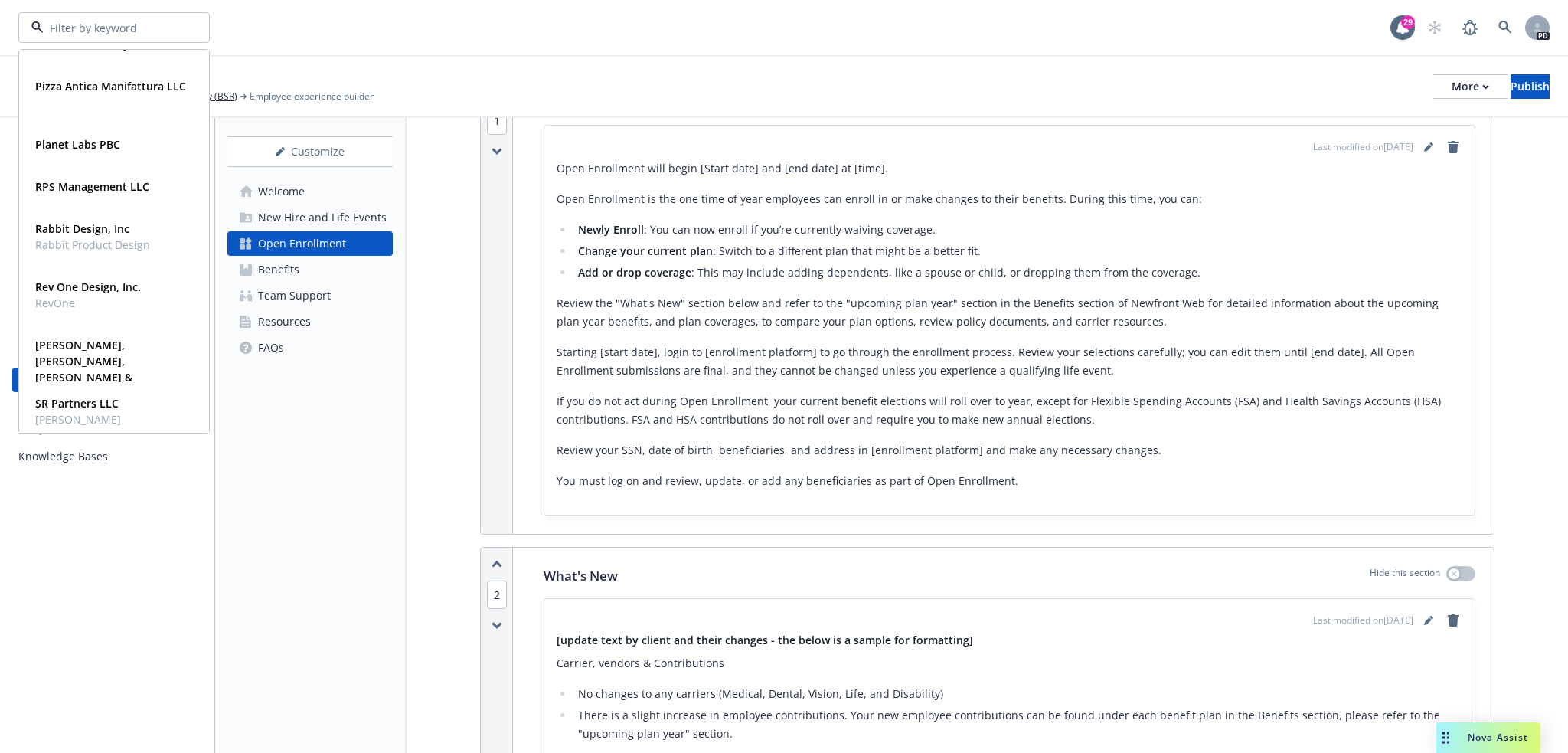
scroll to position [2032, 0]
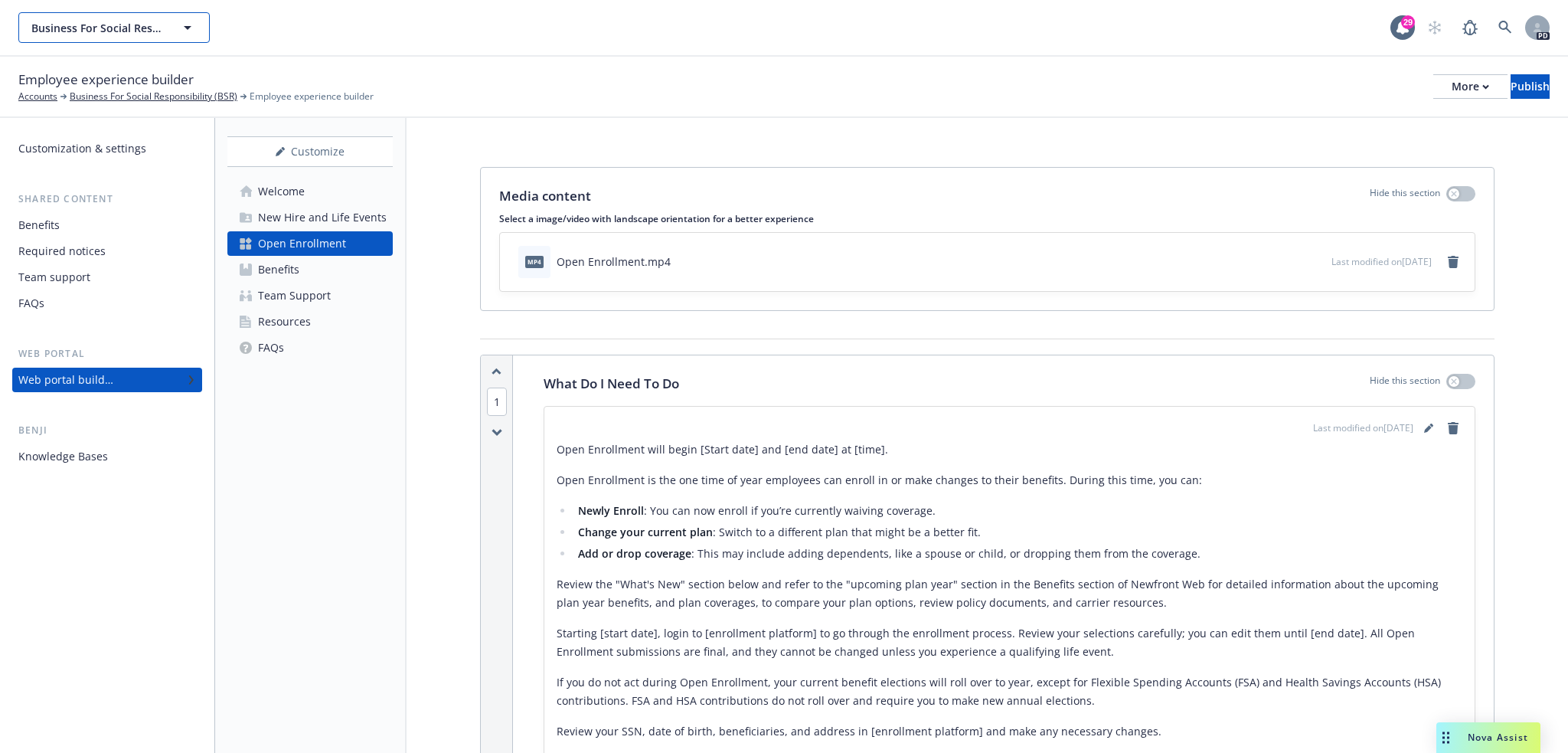
click at [186, 22] on icon "button" at bounding box center [188, 27] width 18 height 18
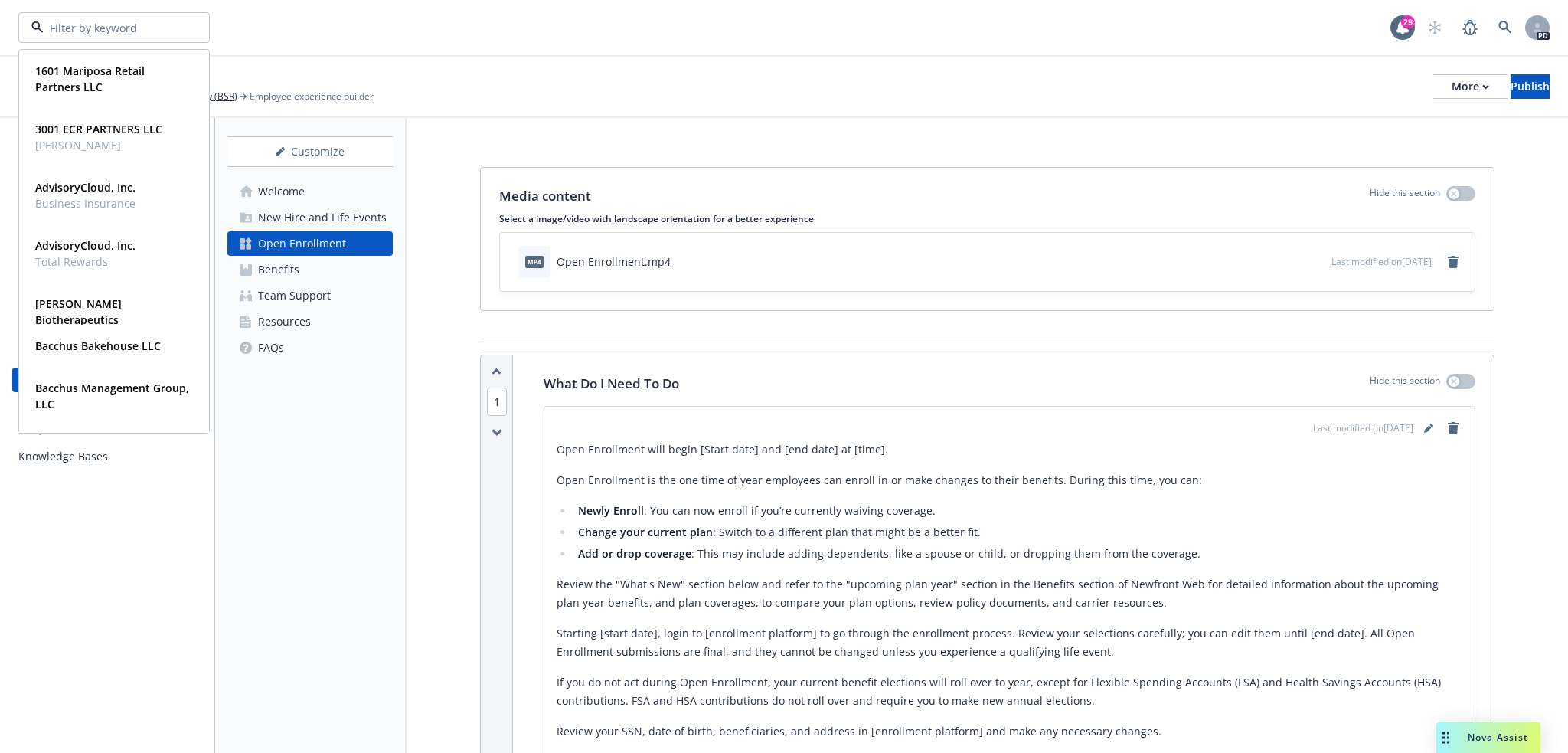
click at [1006, 36] on div "1601 Mariposa Retail Partners LLC Type Commercial FEIN 87-2146178 3001 ECR PART…" at bounding box center [704, 27] width 1372 height 31
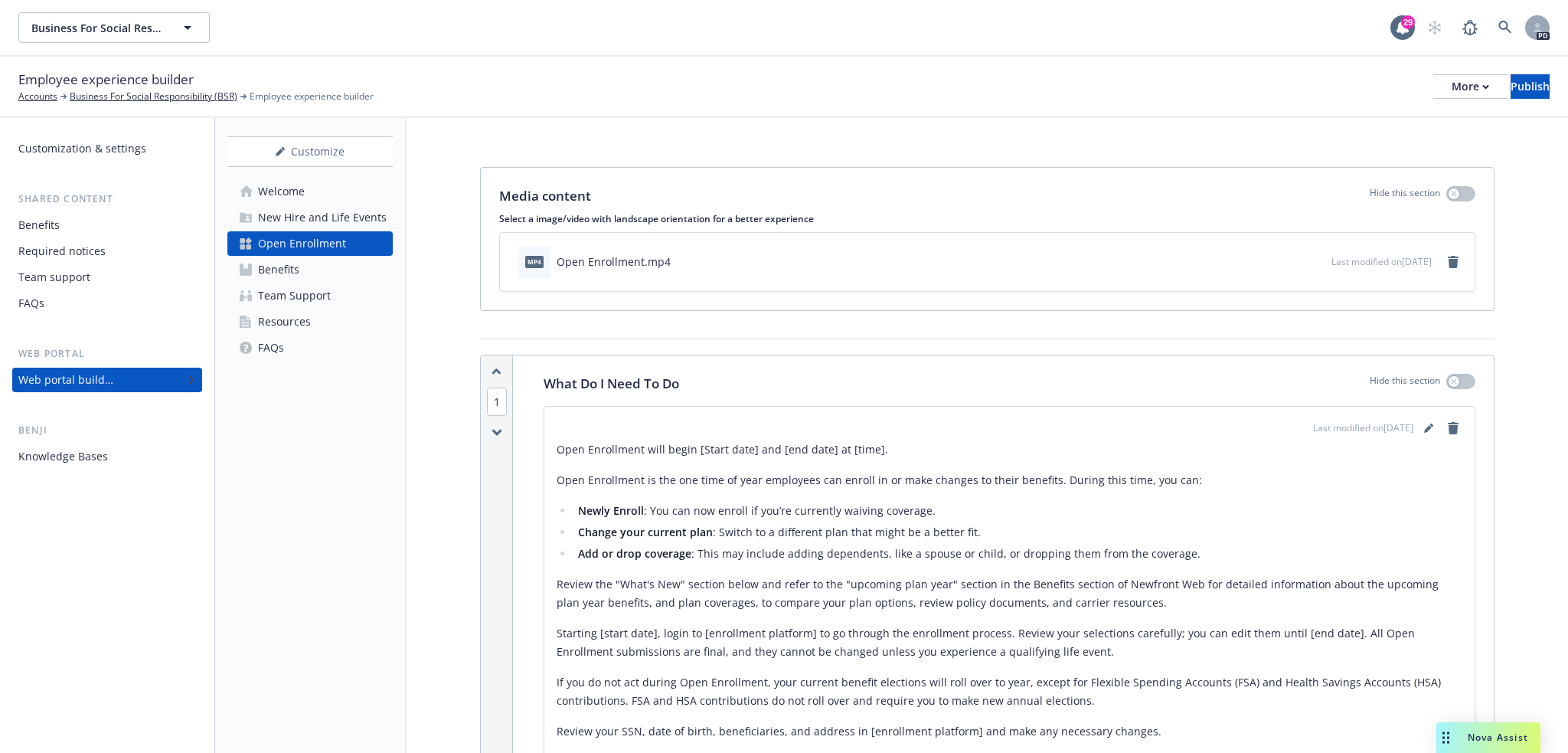
click at [716, 467] on div "Open Enrollment will begin [Start date] and [end date] at [time]. Open Enrollme…" at bounding box center [1009, 606] width 906 height 331
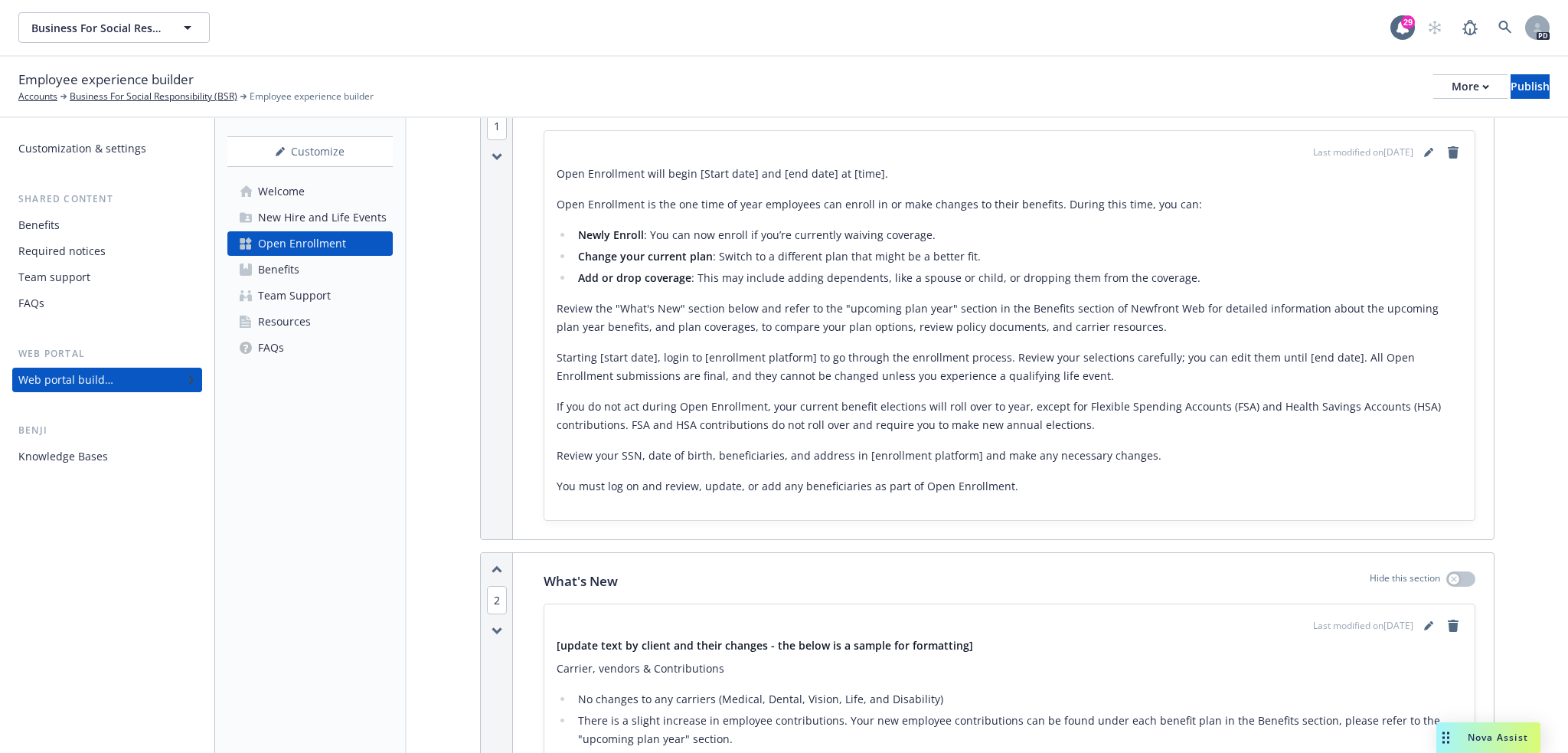
scroll to position [281, 0]
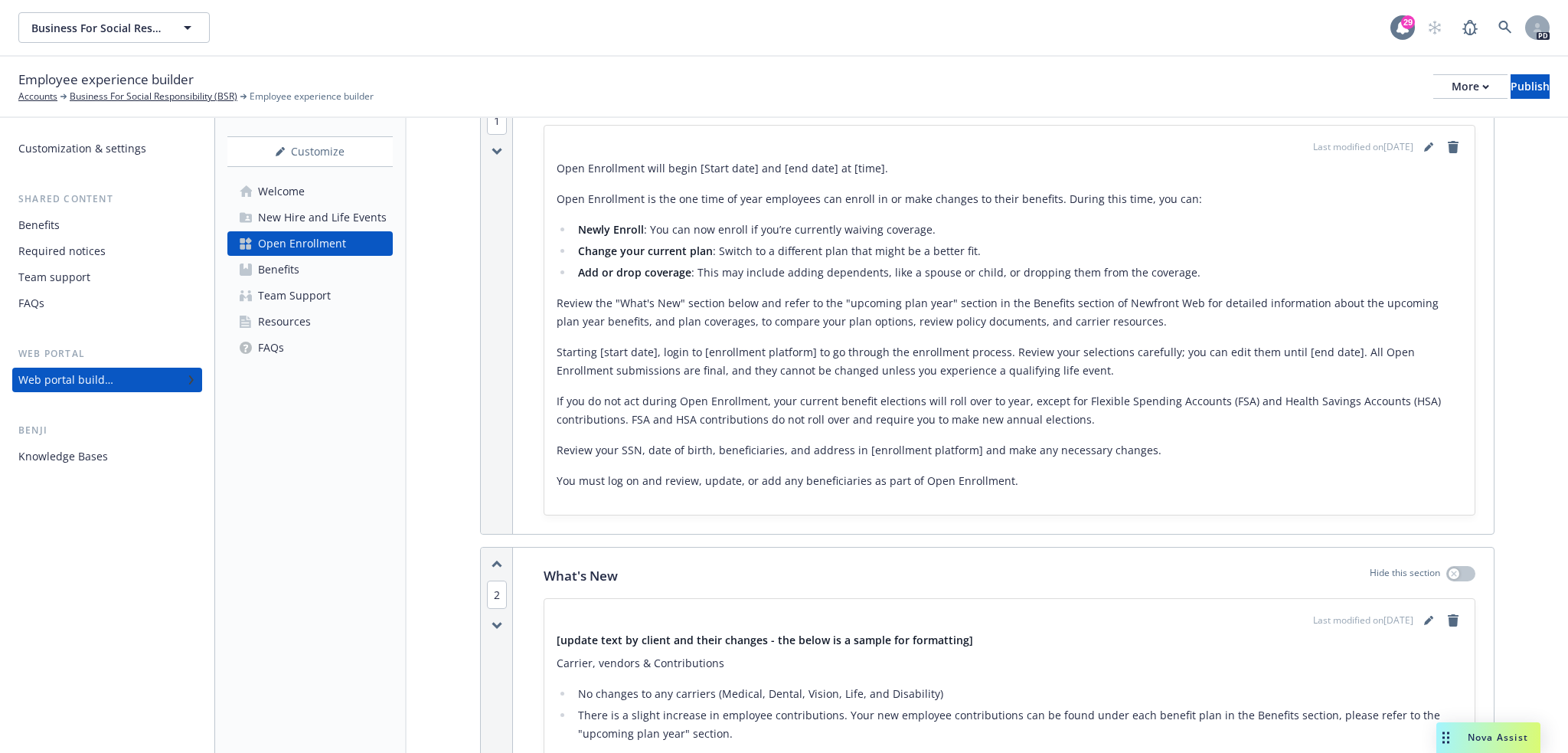
click at [1408, 36] on div at bounding box center [1403, 28] width 25 height 25
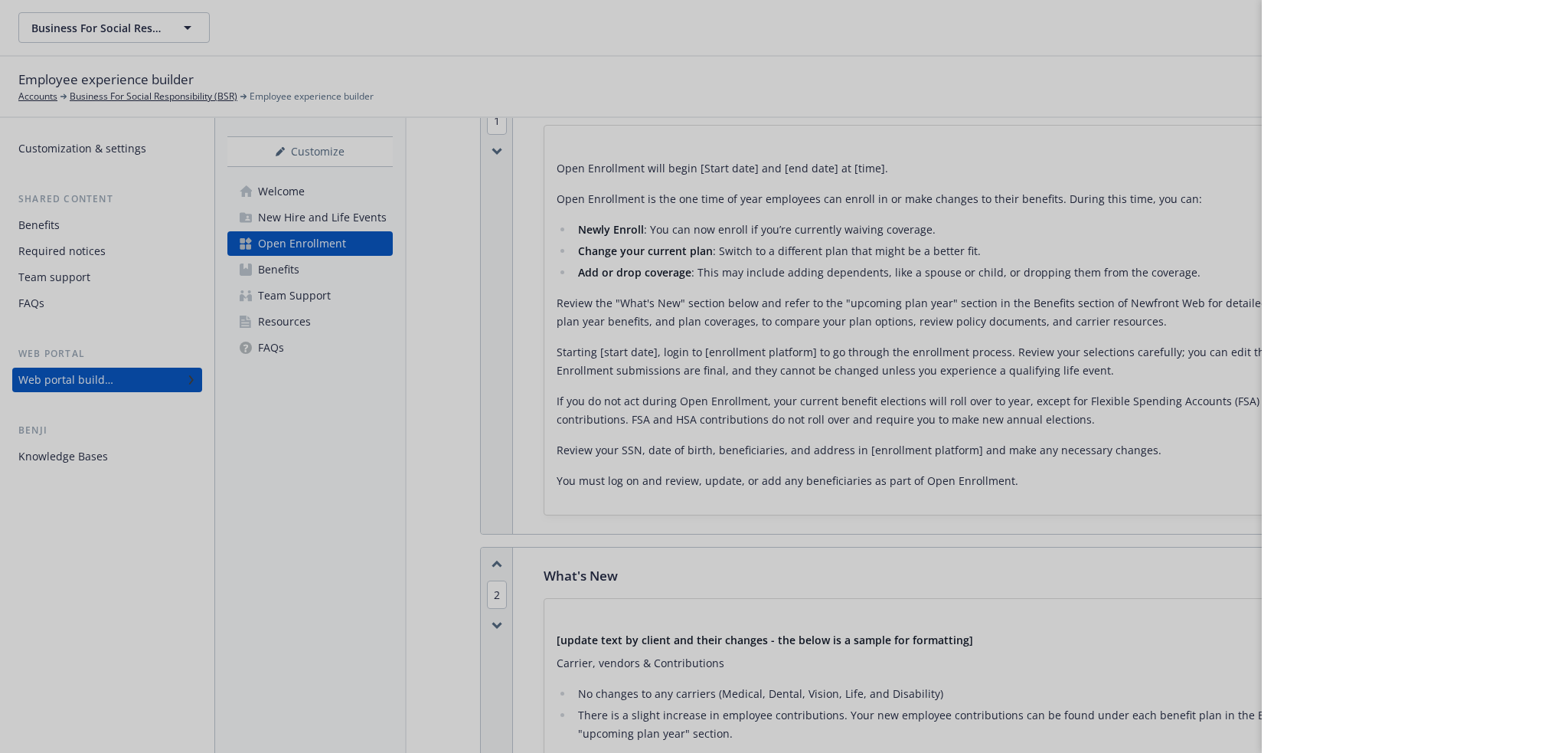
click at [1059, 9] on div at bounding box center [784, 376] width 1568 height 753
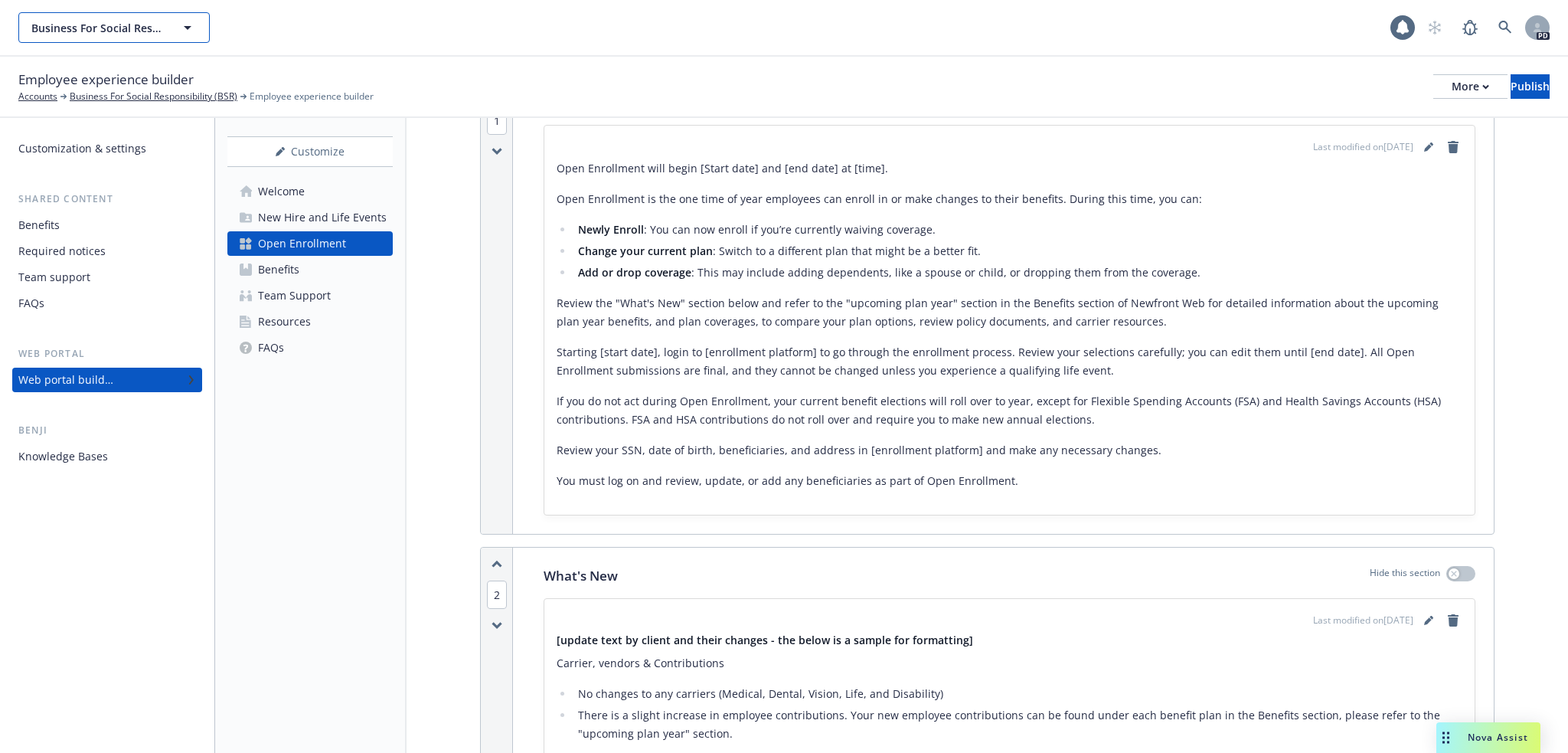
click at [200, 26] on button "Business For Social Responsibility (BSR)" at bounding box center [113, 27] width 191 height 31
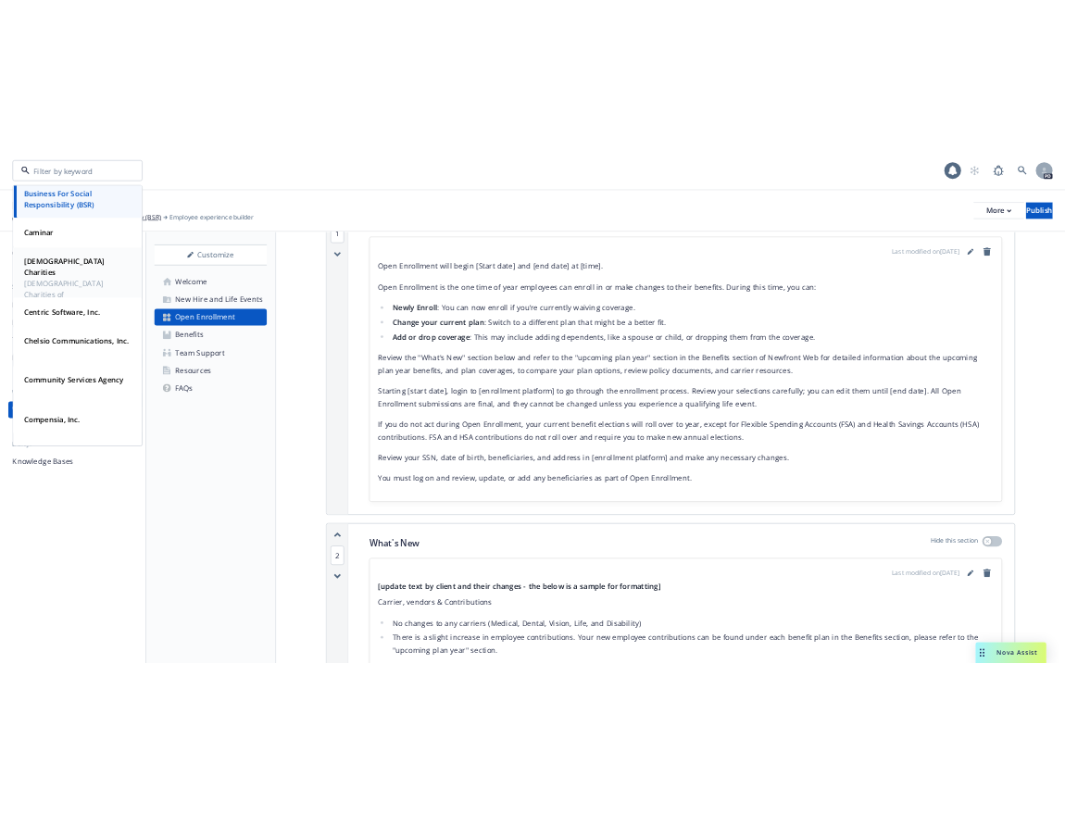
scroll to position [193, 0]
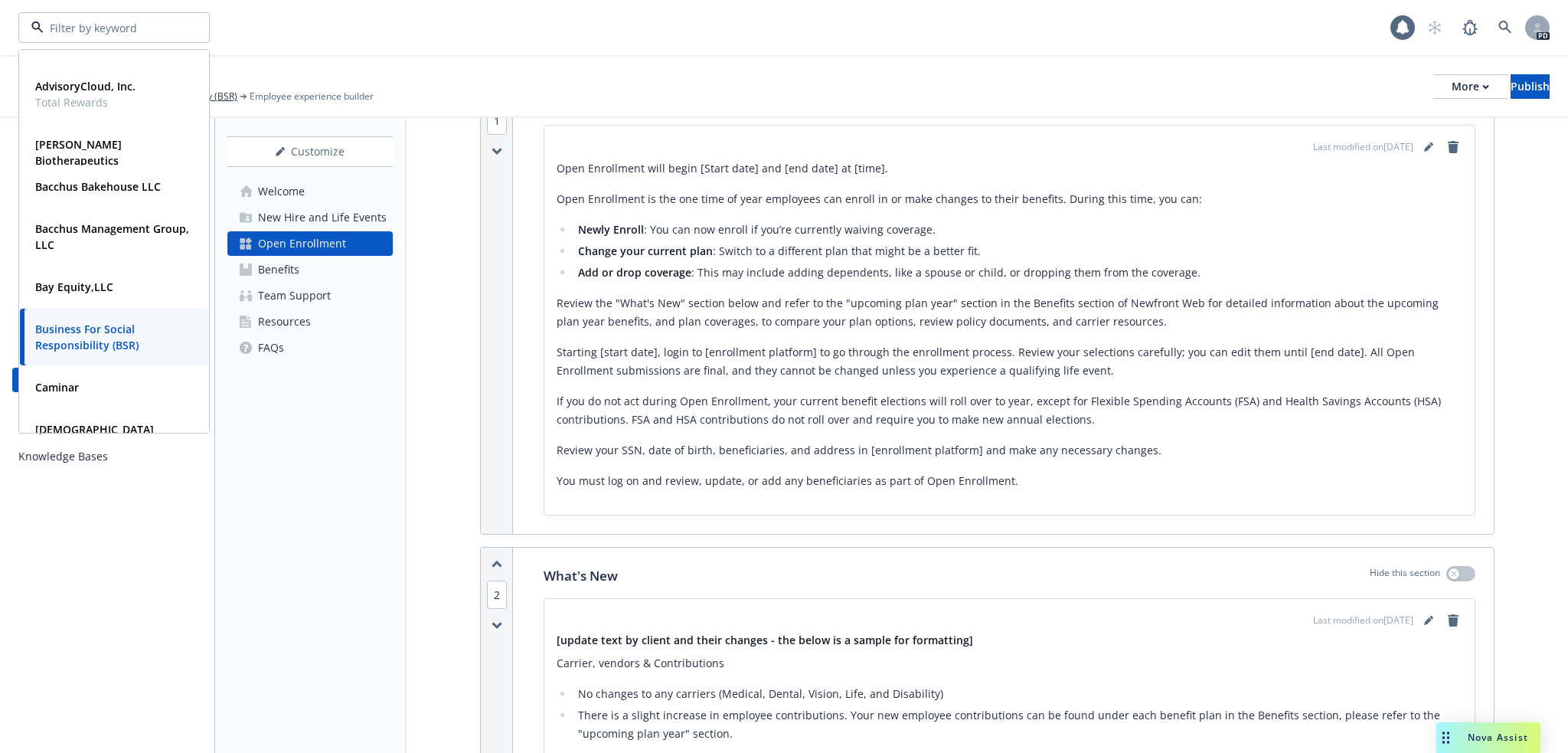
click at [938, 348] on p "Starting [start date], login to [enrollment platform] to go through the enrollm…" at bounding box center [1009, 362] width 906 height 36
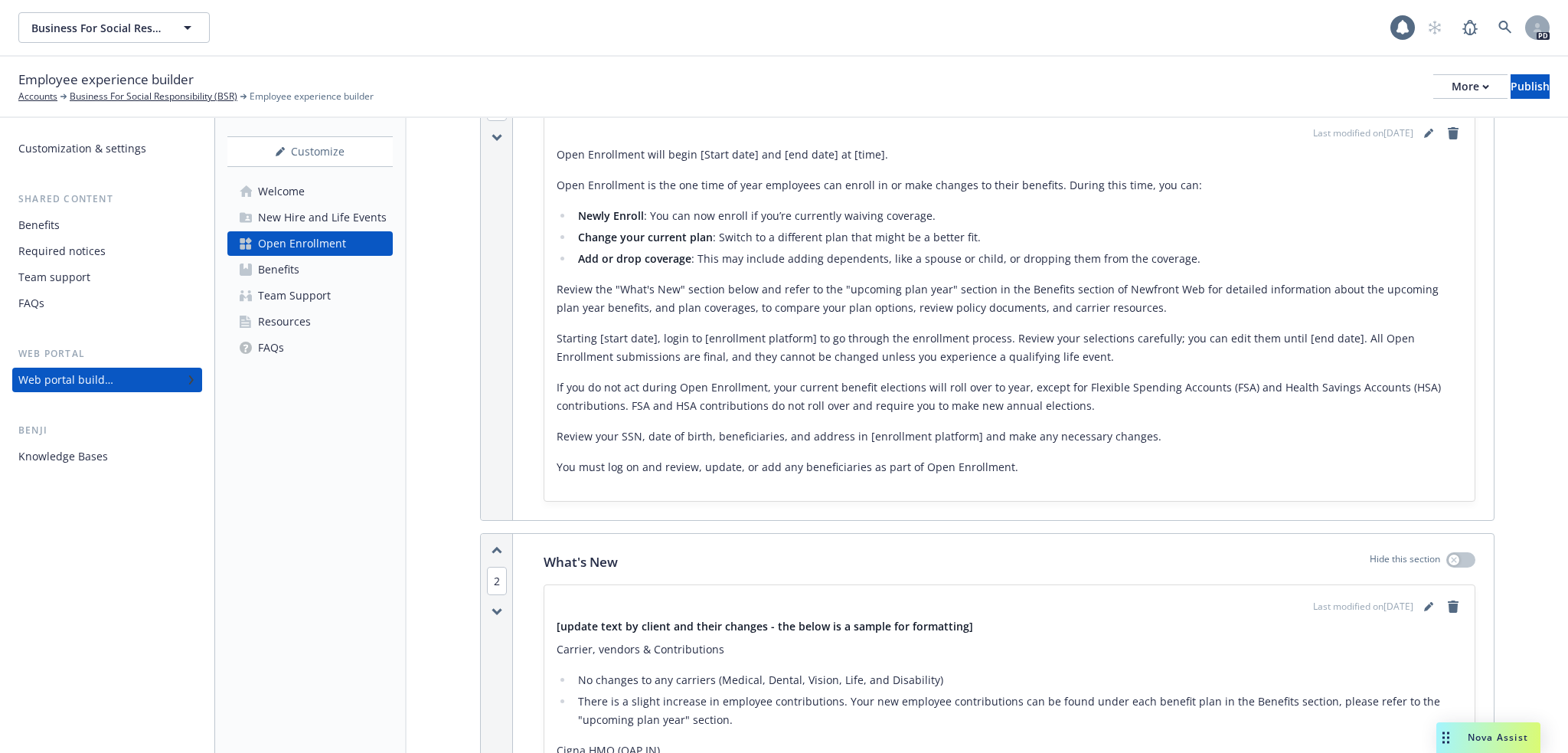
scroll to position [281, 0]
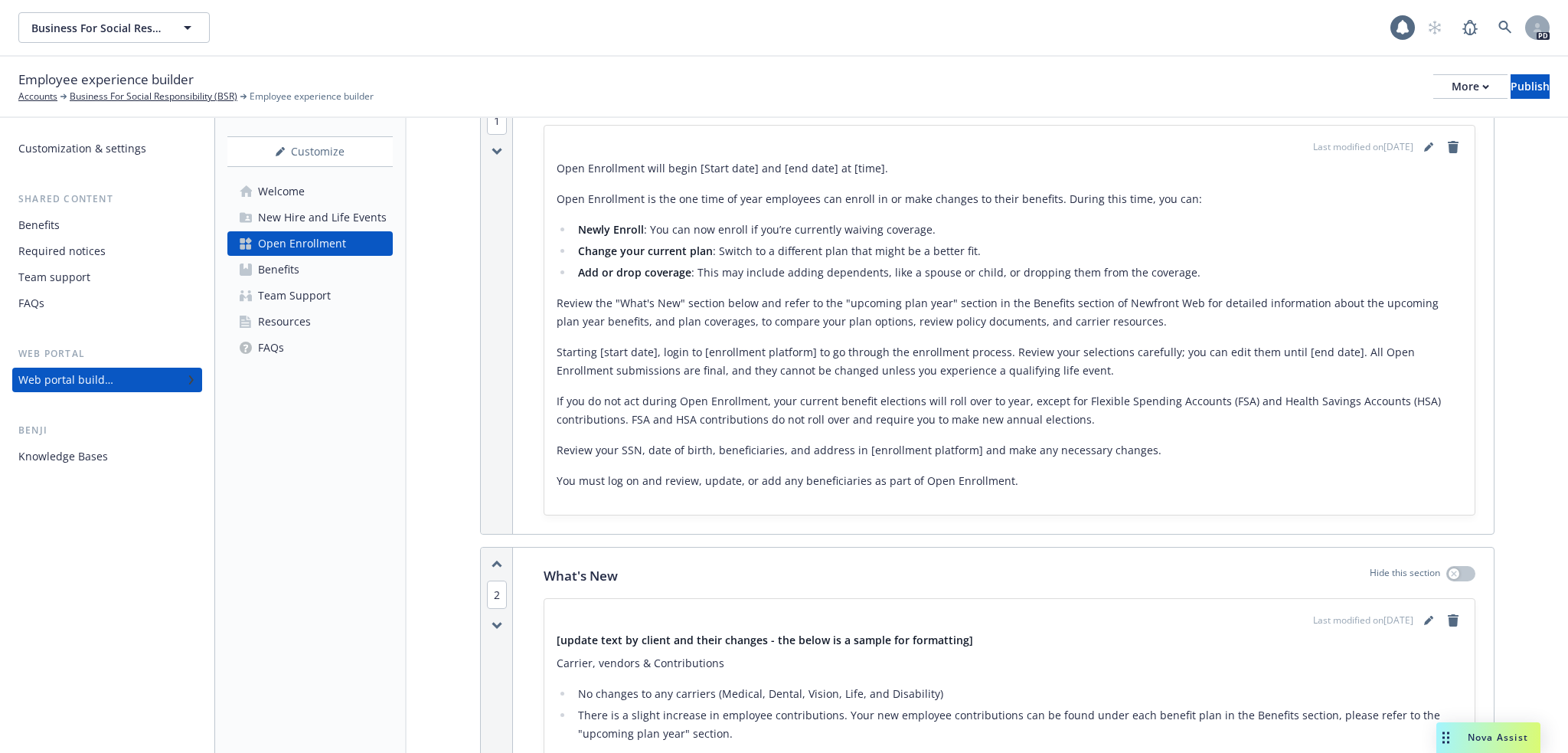
drag, startPoint x: 704, startPoint y: 423, endPoint x: 706, endPoint y: 403, distance: 20.1
click at [704, 423] on p "If you do not act during Open Enrollment, your current benefit elections will r…" at bounding box center [1009, 410] width 906 height 36
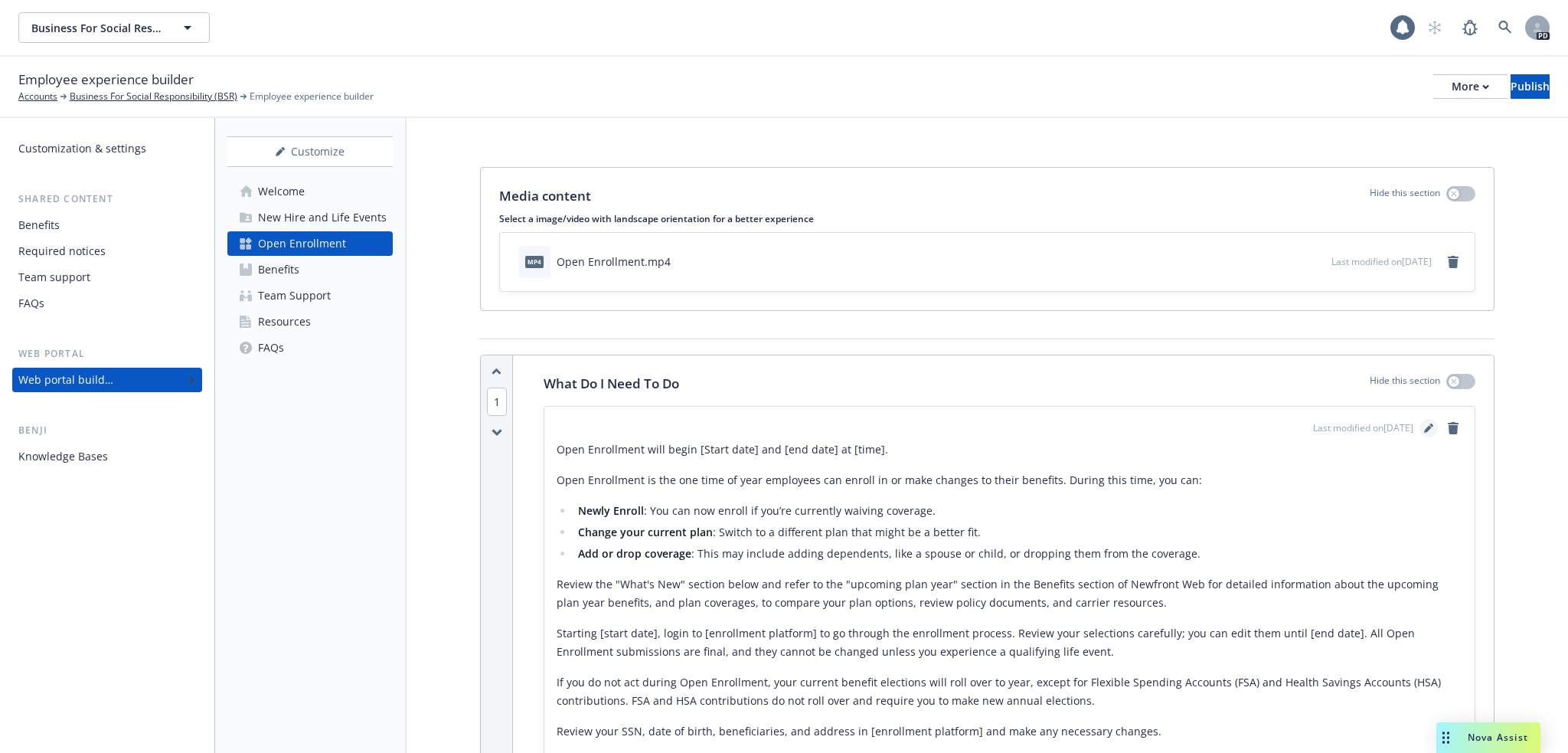
click at [1423, 424] on link "editPencil" at bounding box center [1428, 428] width 18 height 18
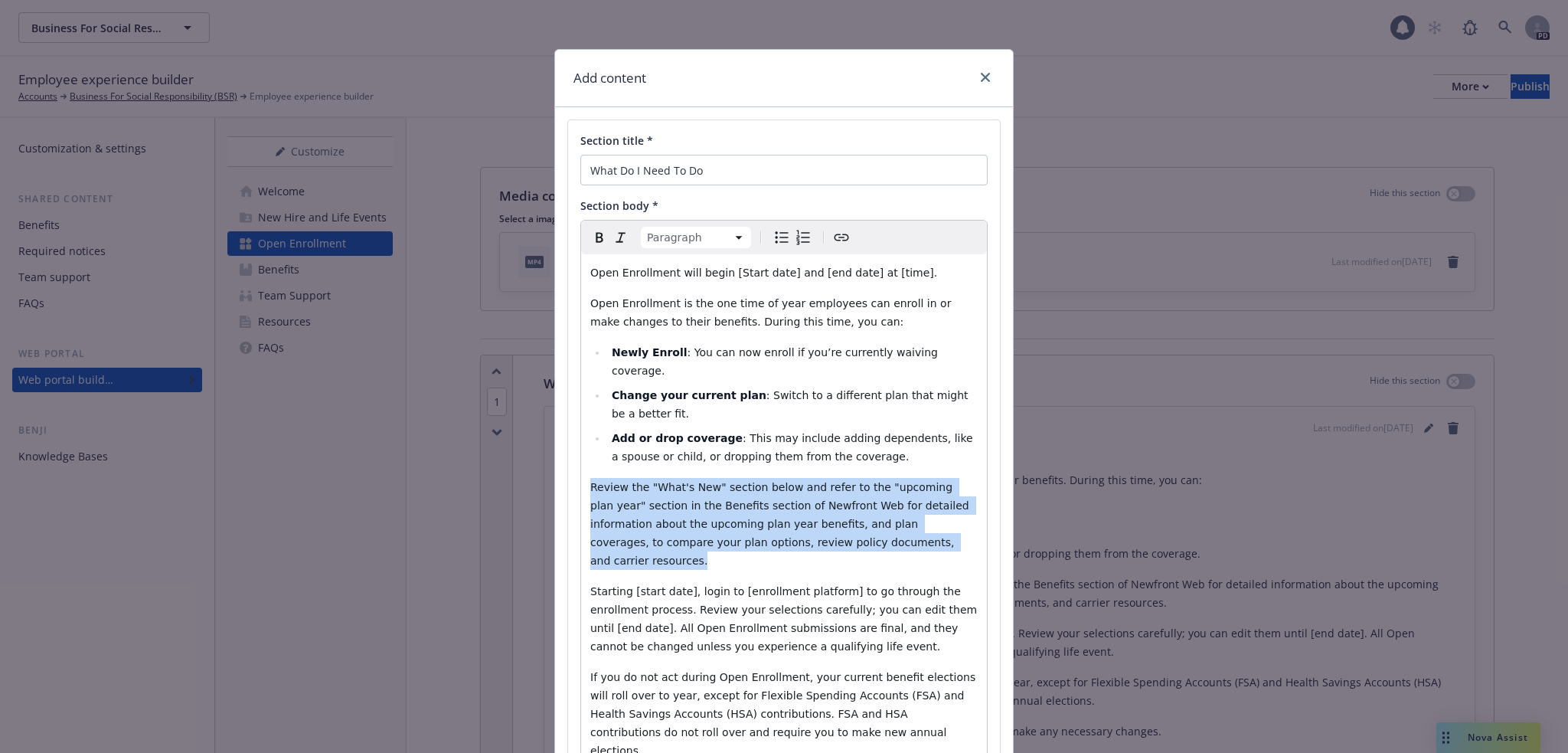
drag, startPoint x: 587, startPoint y: 468, endPoint x: 892, endPoint y: 523, distance: 309.9
click at [892, 523] on p "Review the "What's New" section below and refer to the "upcoming plan year" sec…" at bounding box center [784, 524] width 387 height 92
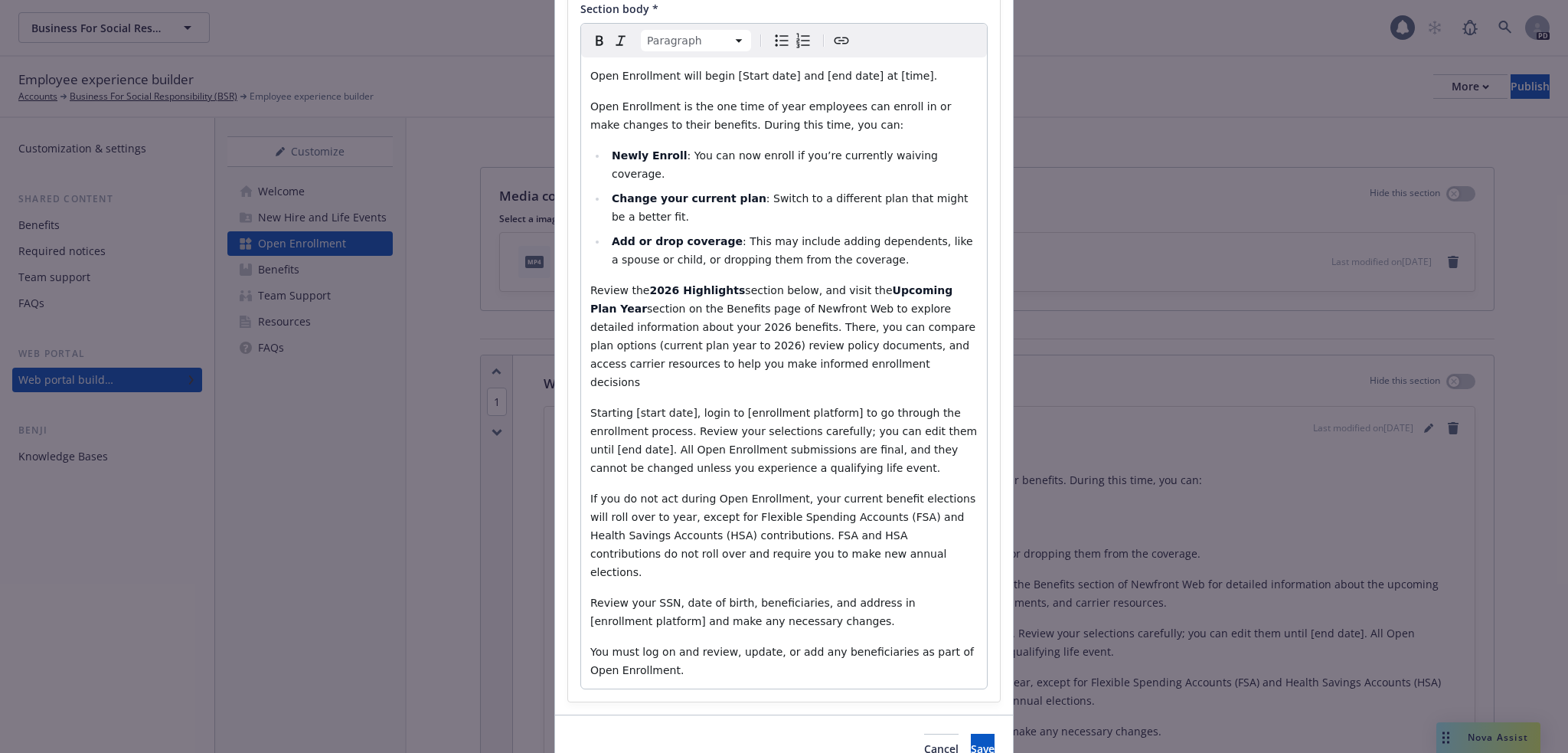
scroll to position [222, 0]
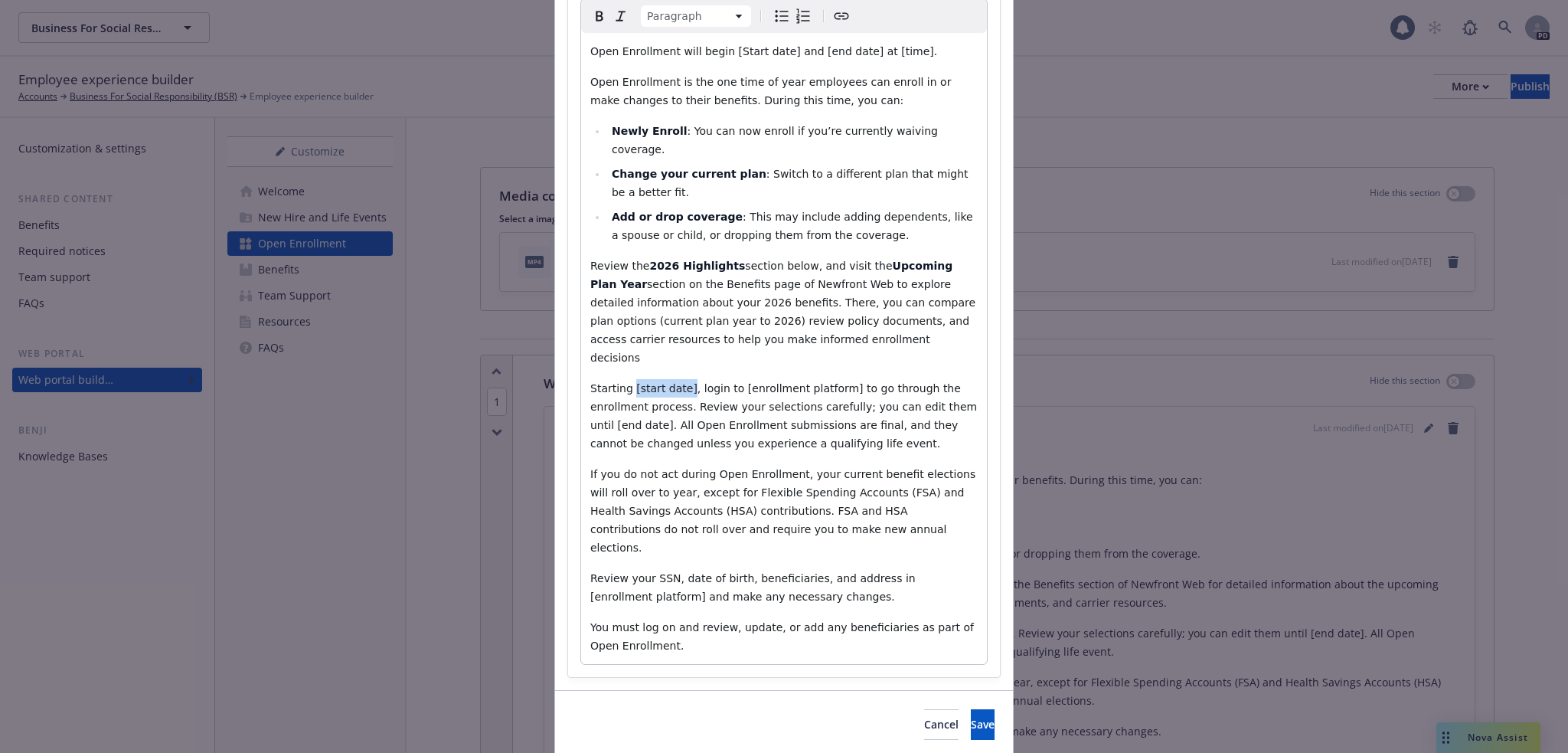
drag, startPoint x: 675, startPoint y: 351, endPoint x: 624, endPoint y: 354, distance: 51.1
click at [624, 382] on span "Starting [start date], login to [enrollment platform] to go through the enrollm…" at bounding box center [786, 415] width 390 height 67
drag, startPoint x: 745, startPoint y: 350, endPoint x: 846, endPoint y: 351, distance: 101.0
click at [846, 382] on span "Starting November 10th , login to [enrollment platform] to go through the enrol…" at bounding box center [786, 415] width 390 height 67
drag, startPoint x: 898, startPoint y: 371, endPoint x: 851, endPoint y: 367, distance: 47.2
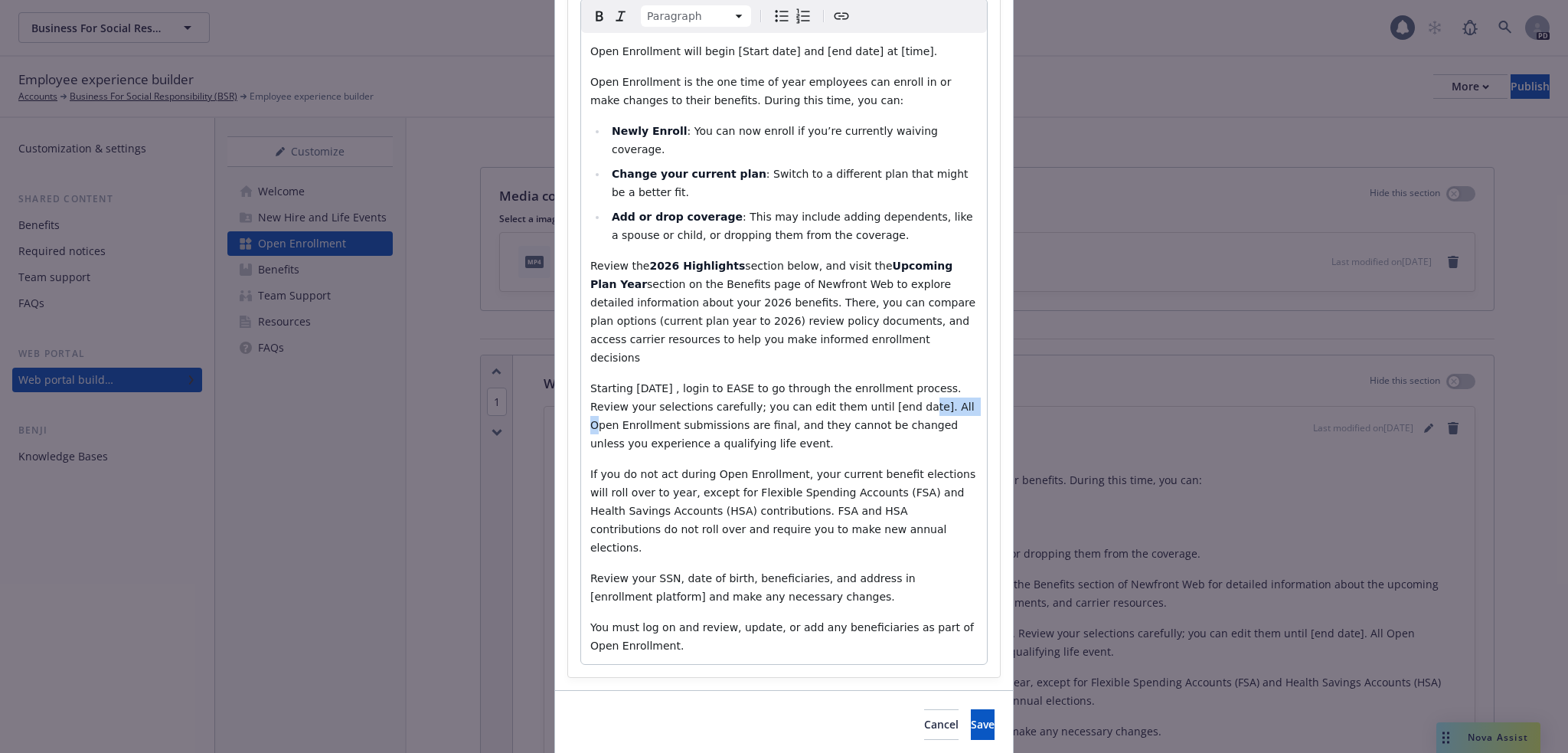
click at [851, 382] on span "Starting November 10th , login to EASE to go through the enrollment process. Re…" at bounding box center [784, 415] width 387 height 67
drag, startPoint x: 856, startPoint y: 454, endPoint x: 725, endPoint y: 470, distance: 132.0
click at [725, 470] on span "If you do not act during Open Enrollment, your current benefit elections will r…" at bounding box center [785, 511] width 389 height 86
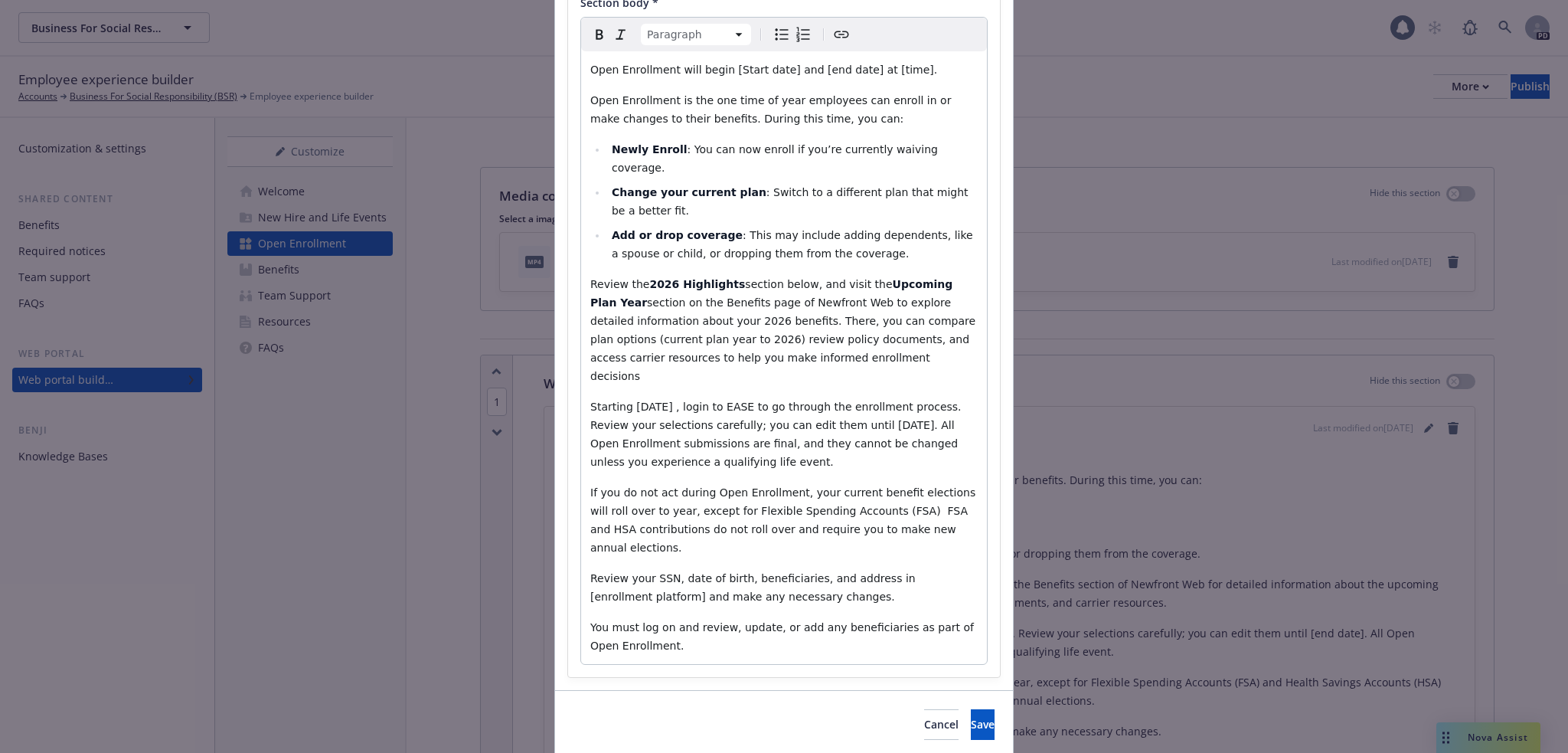
click at [853, 487] on span "If you do not act during Open Enrollment, your current benefit elections will r…" at bounding box center [785, 520] width 389 height 67
drag, startPoint x: 885, startPoint y: 472, endPoint x: 925, endPoint y: 470, distance: 40.0
click at [925, 487] on span "If you do not act during Open Enrollment, your current benefit elections will r…" at bounding box center [785, 520] width 389 height 67
drag, startPoint x: 887, startPoint y: 473, endPoint x: 949, endPoint y: 469, distance: 62.1
click at [949, 487] on span "If you do not act during Open Enrollment, your current benefit elections will r…" at bounding box center [785, 520] width 389 height 67
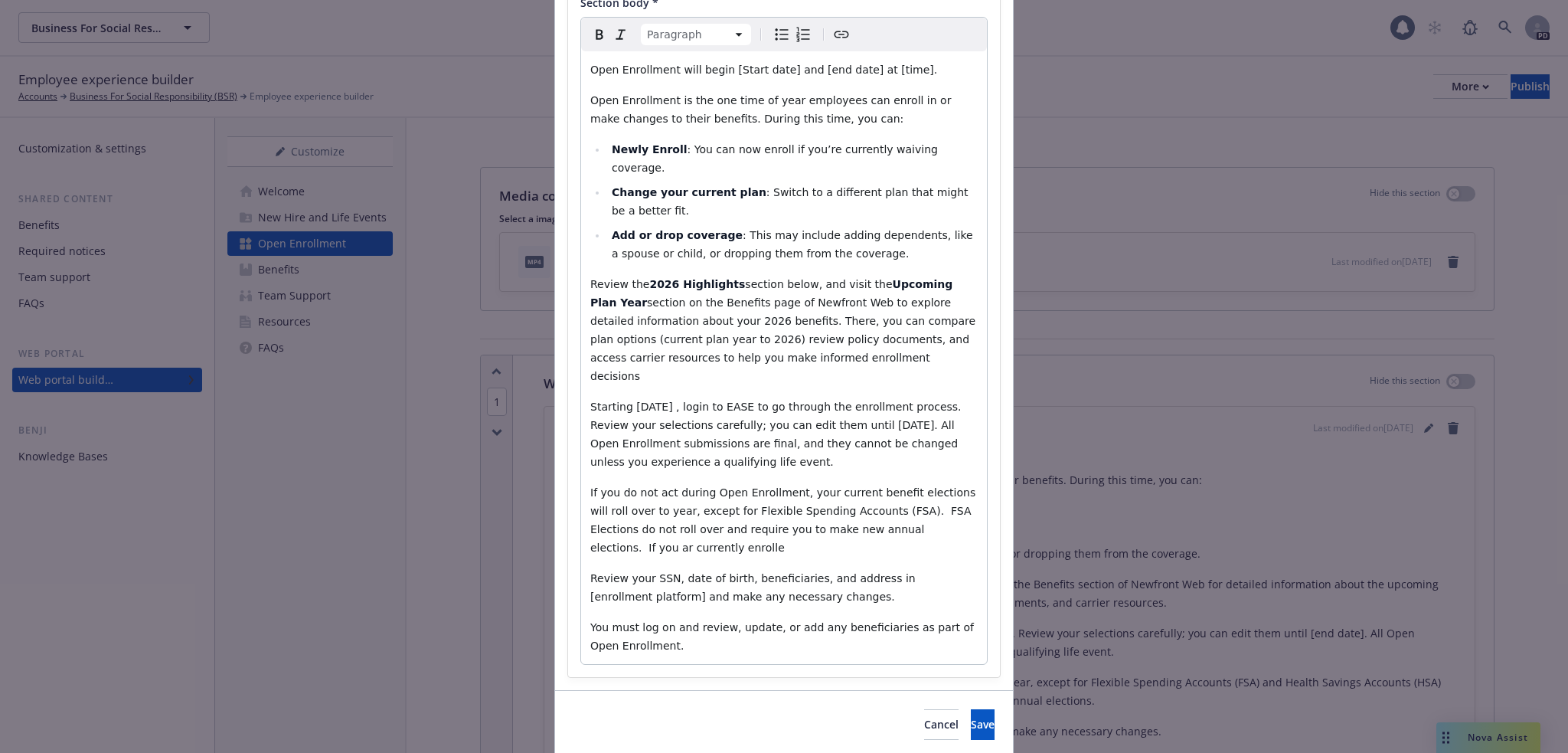
scroll to position [222, 0]
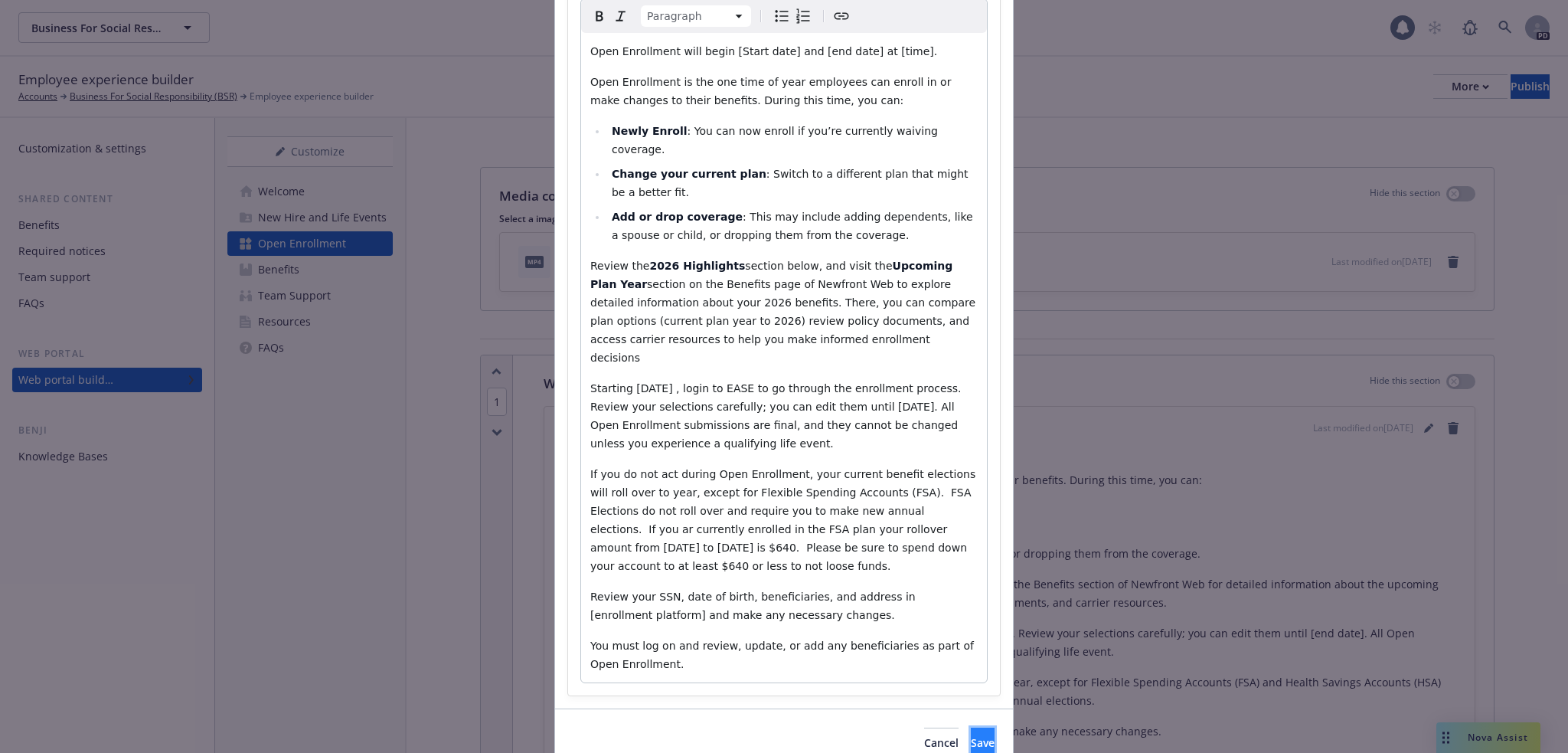
click at [975, 727] on button "Save" at bounding box center [982, 742] width 24 height 31
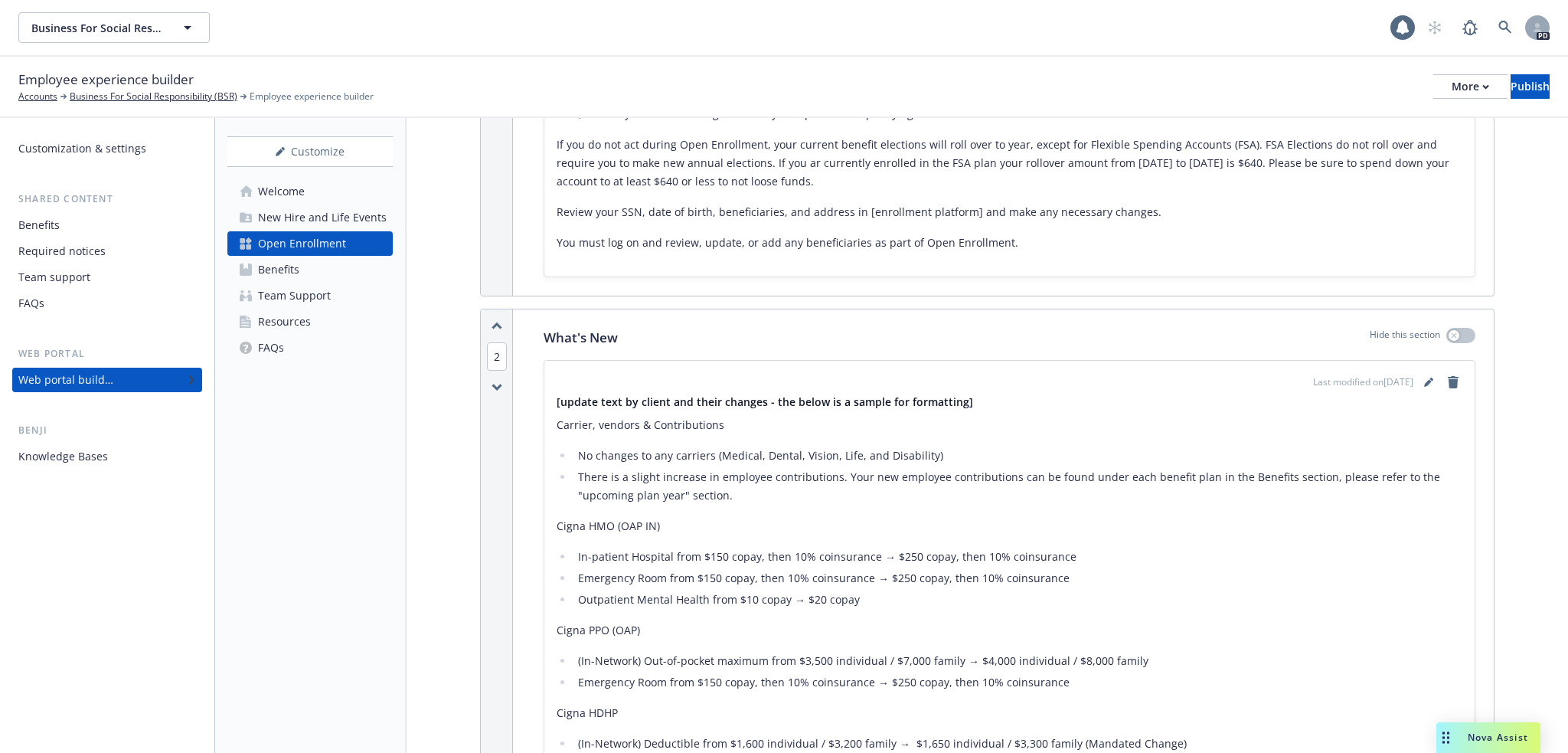
scroll to position [562, 0]
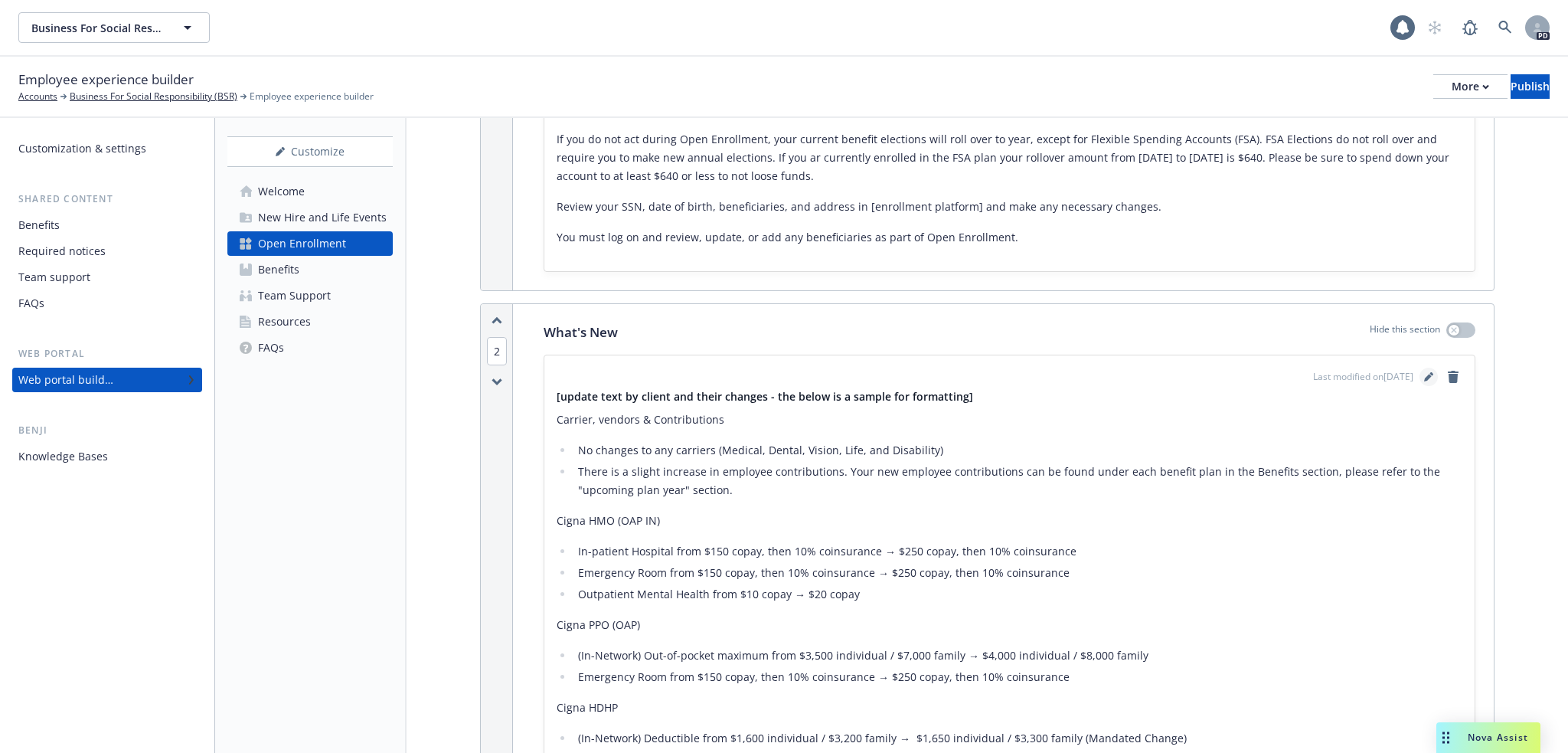
click at [1424, 375] on icon "editPencil" at bounding box center [1427, 378] width 7 height 7
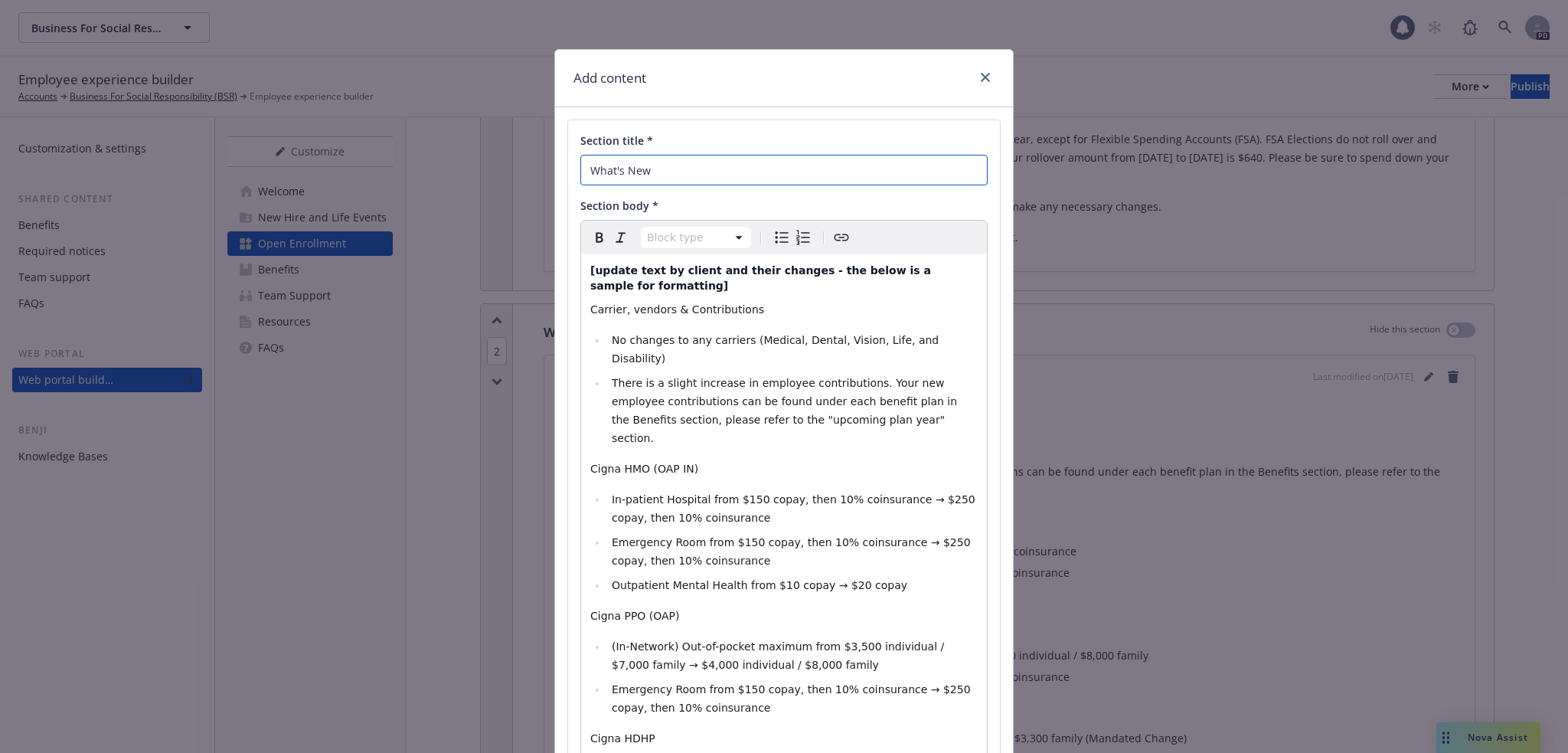
drag, startPoint x: 704, startPoint y: 170, endPoint x: 566, endPoint y: 168, distance: 138.0
type input "2026 Highlights"
drag, startPoint x: 968, startPoint y: 268, endPoint x: 569, endPoint y: 256, distance: 399.2
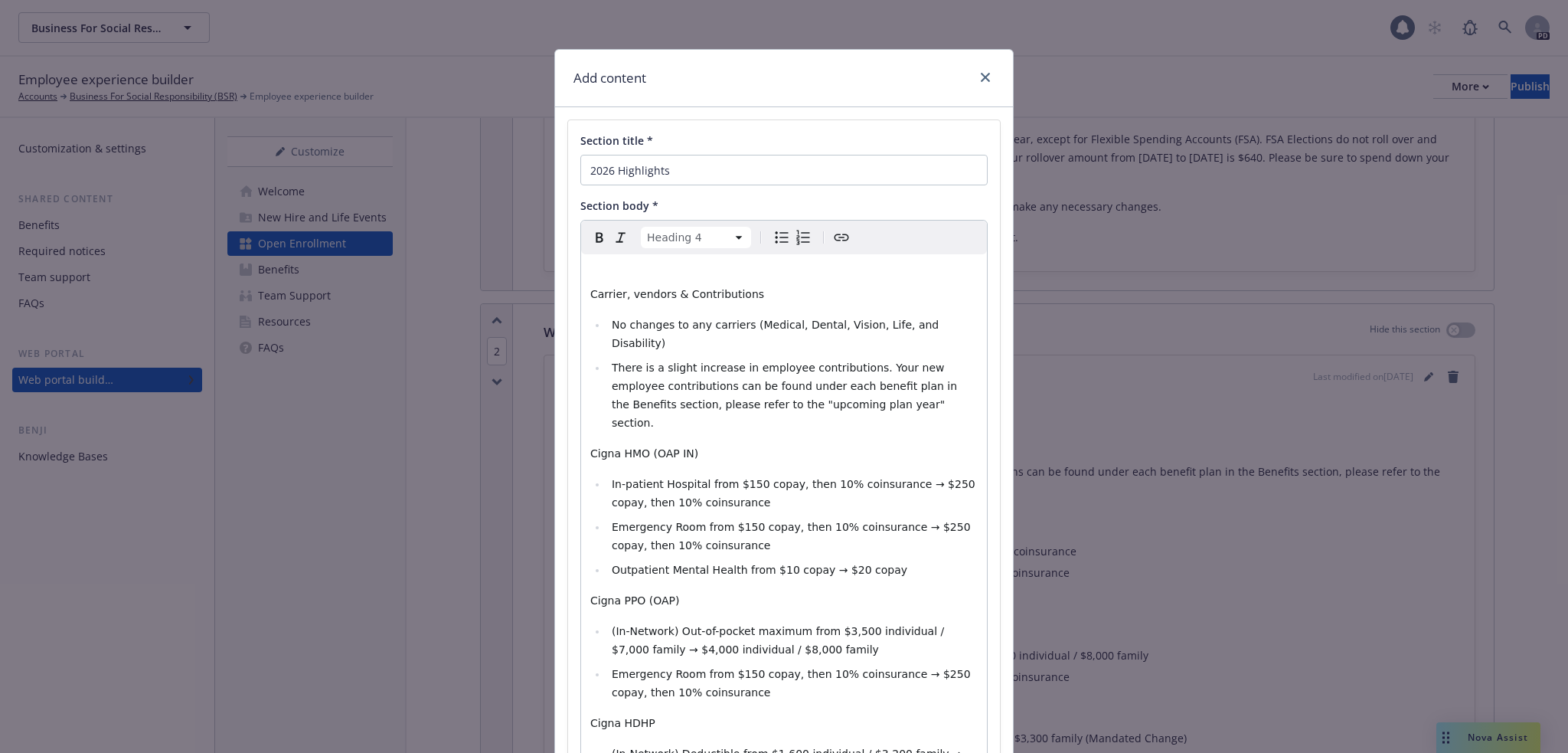
select select "paragraph"
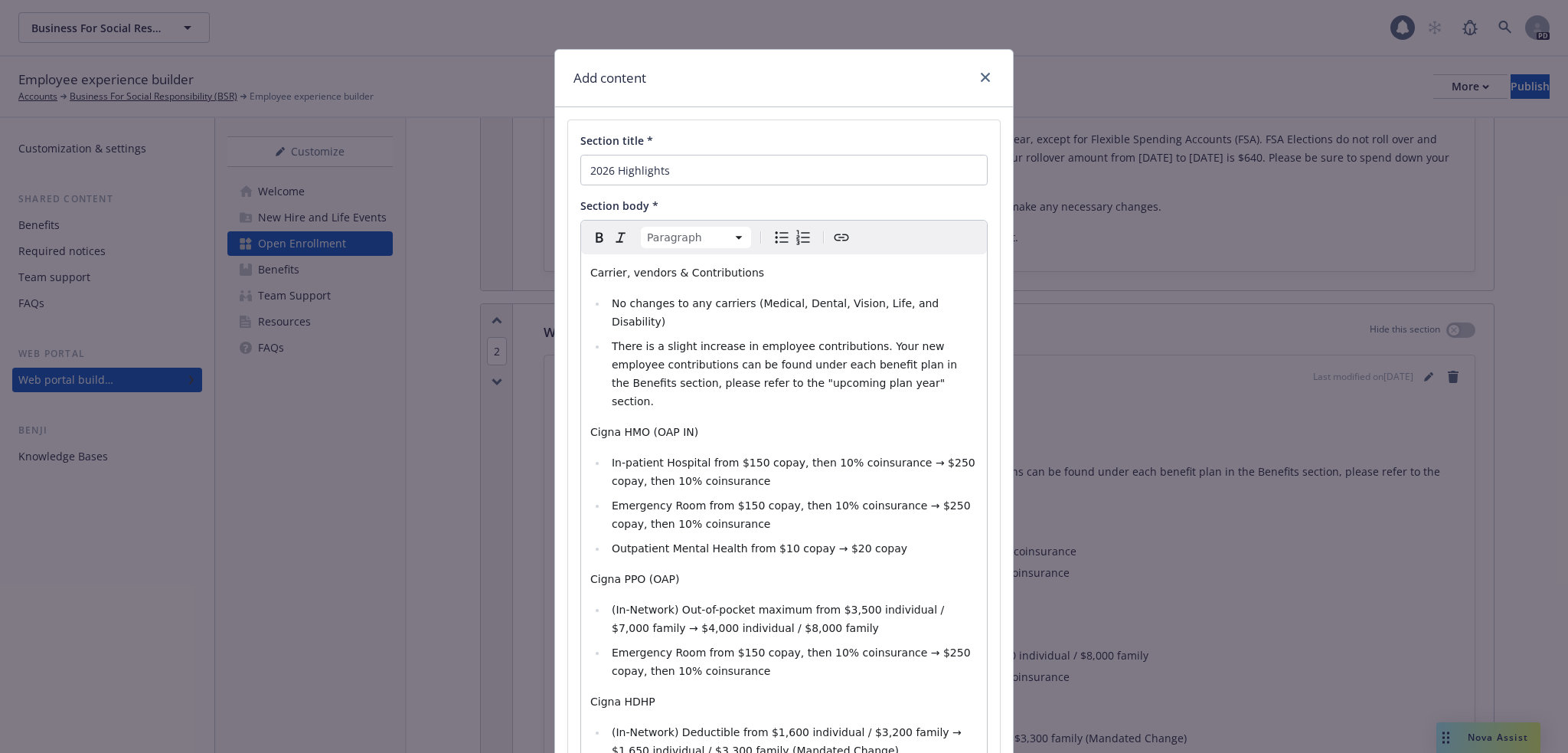
select select
drag, startPoint x: 607, startPoint y: 325, endPoint x: 876, endPoint y: 370, distance: 272.7
click at [876, 370] on li "There is a slight increase in employee contributions. Your new employee contrib…" at bounding box center [792, 373] width 370 height 74
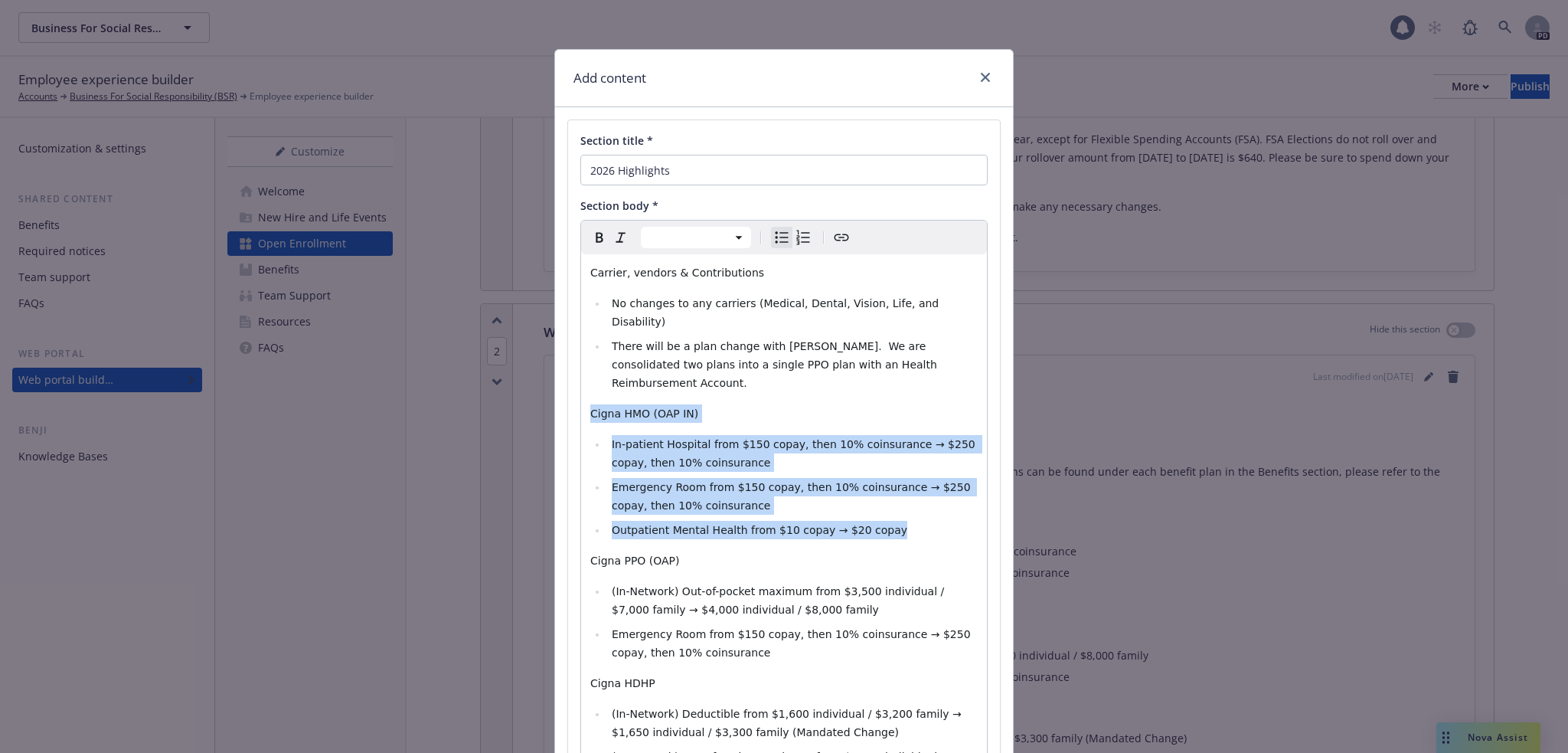
drag, startPoint x: 871, startPoint y: 495, endPoint x: 574, endPoint y: 376, distance: 320.0
select select "paragraph"
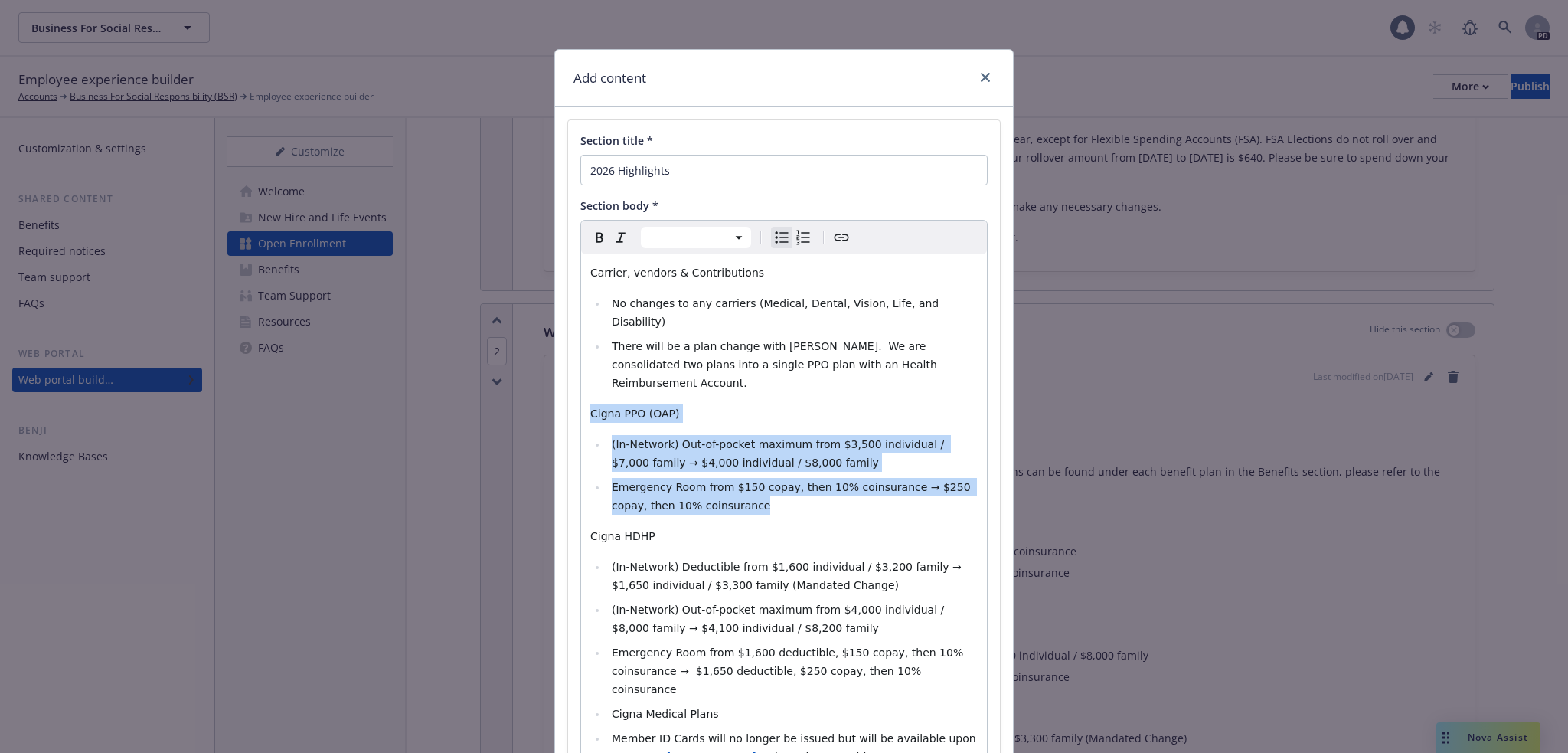
drag, startPoint x: 733, startPoint y: 467, endPoint x: 571, endPoint y: 366, distance: 190.9
click at [571, 366] on div "Section title * 2026 Highlights Section body * Paragraph Heading 1 Heading 2 He…" at bounding box center [784, 727] width 432 height 1213
select select "paragraph"
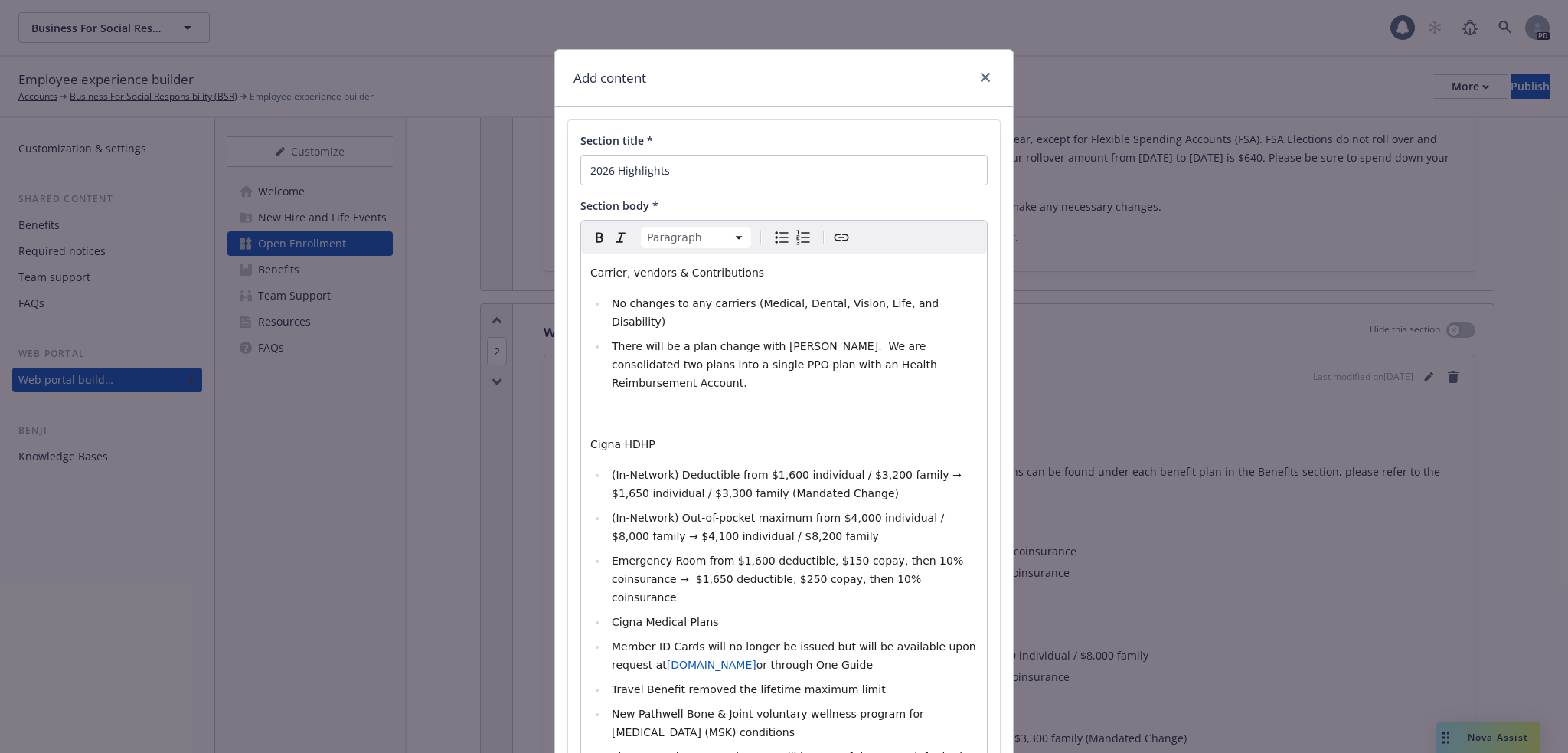
scroll to position [281, 0]
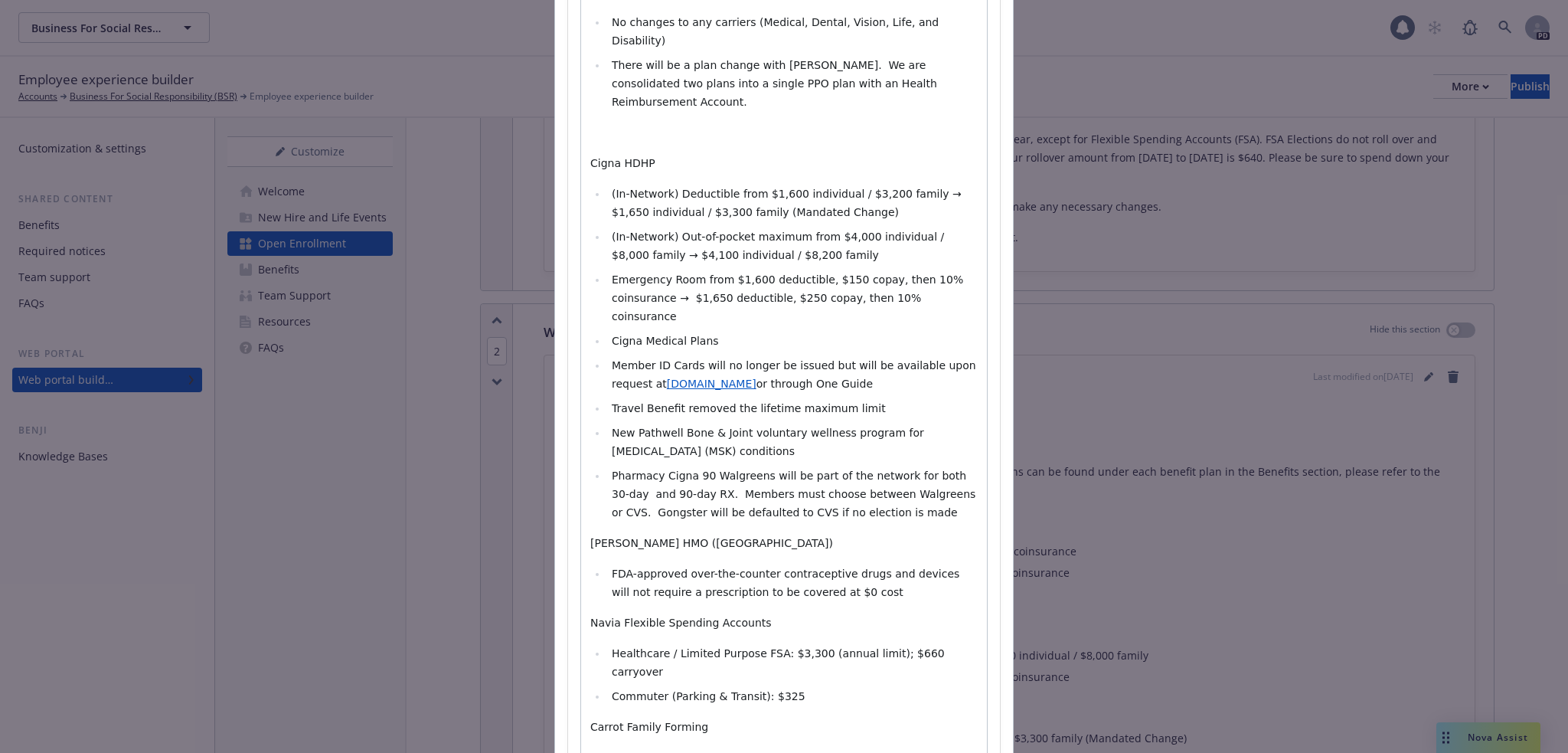
drag, startPoint x: 887, startPoint y: 460, endPoint x: 585, endPoint y: 117, distance: 457.0
click at [585, 117] on div "Carrier, vendors & Contributions No changes to any carriers (Medical, Dental, V…" at bounding box center [784, 461] width 406 height 975
select select "paragraph"
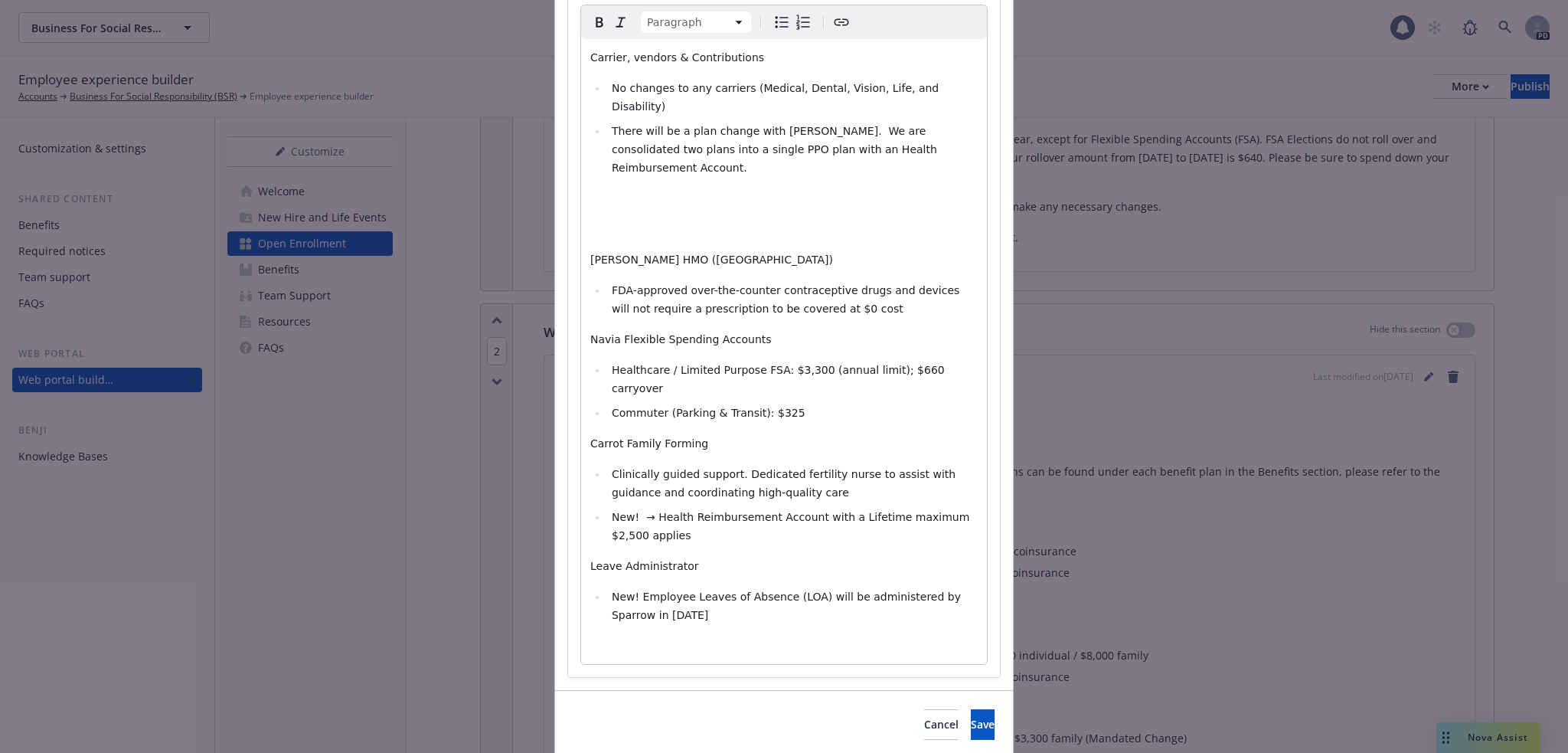
scroll to position [185, 0]
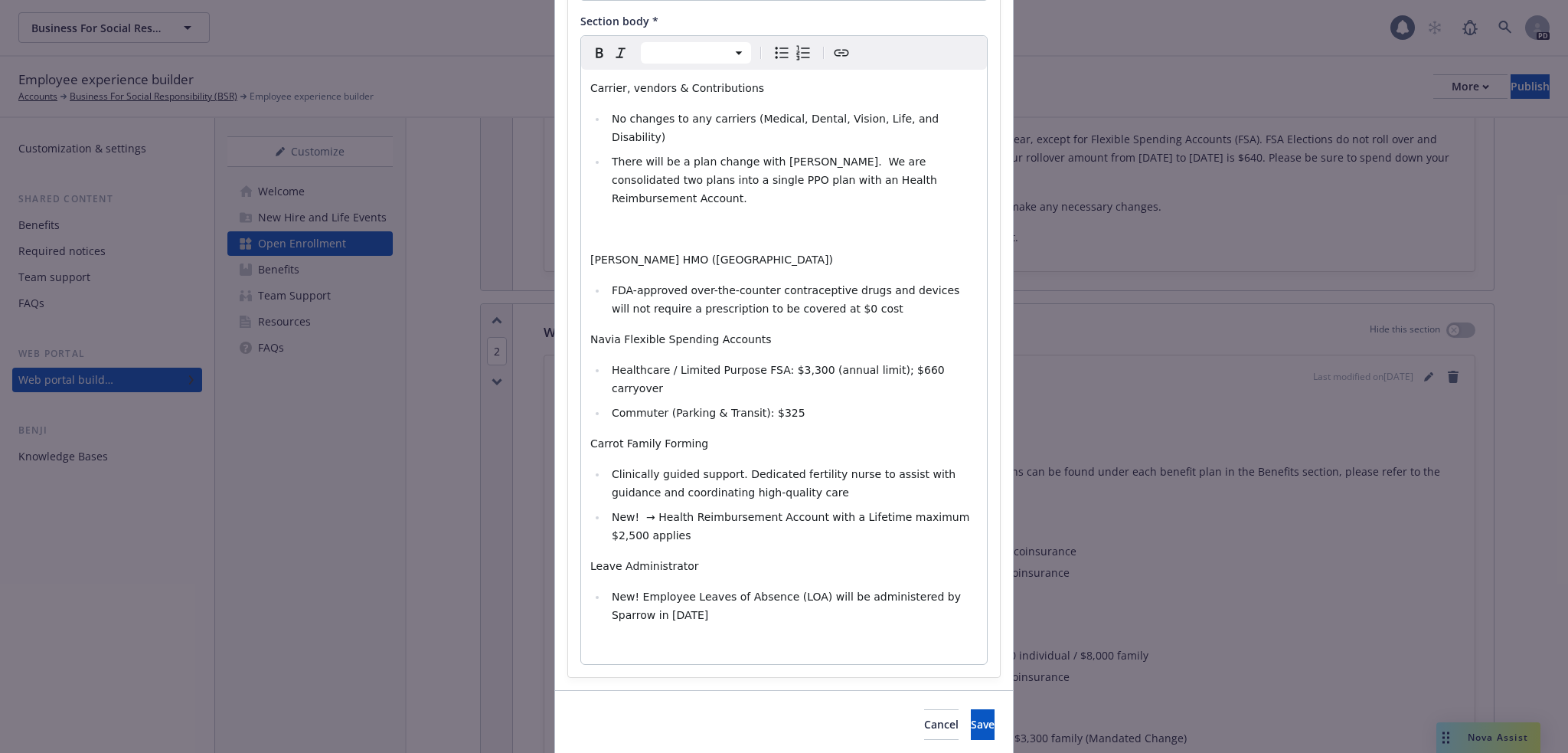
select select "paragraph"
click at [614, 181] on div "Carrier, vendors & Contributions No changes to any carriers (Medical, Dental, V…" at bounding box center [784, 367] width 406 height 594
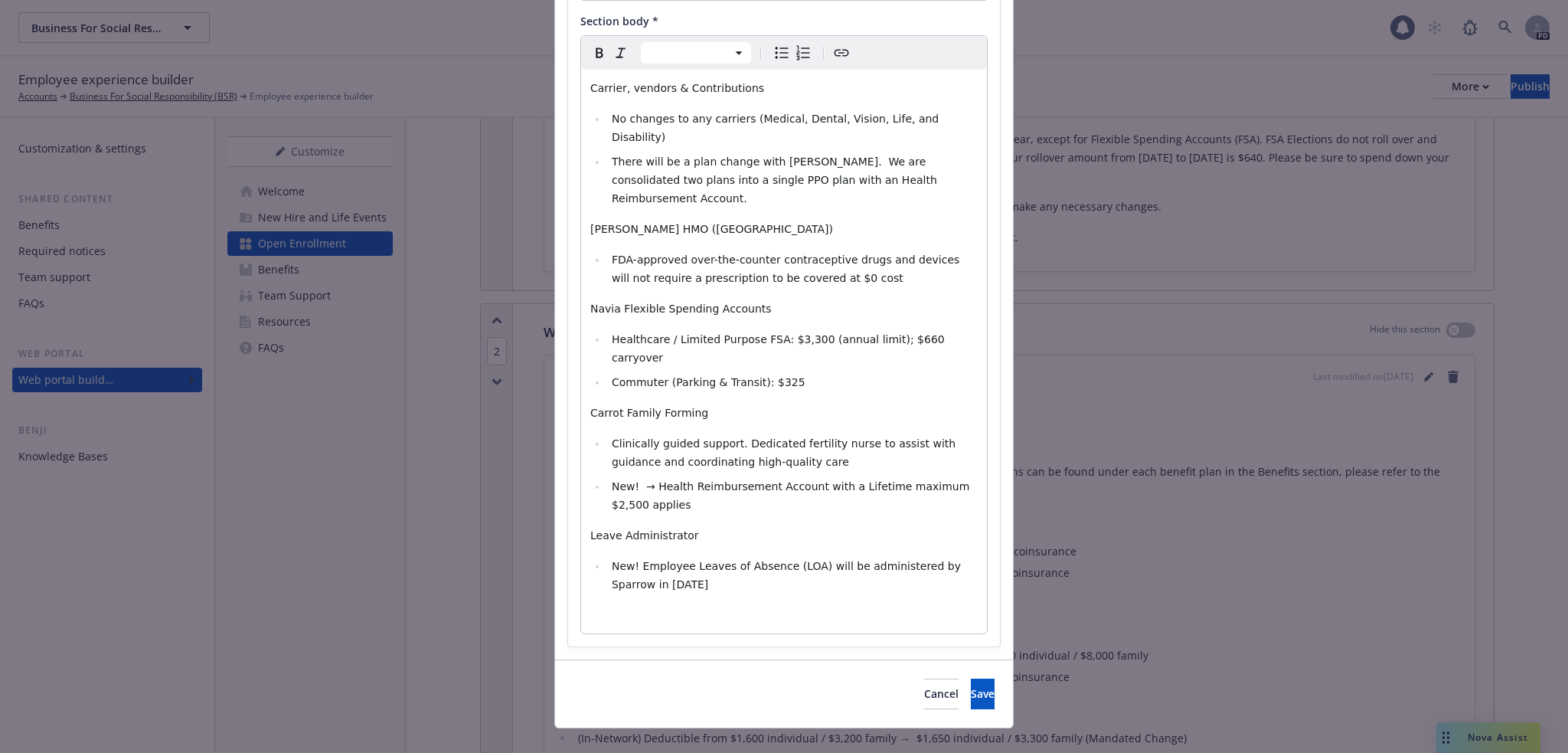
scroll to position [154, 0]
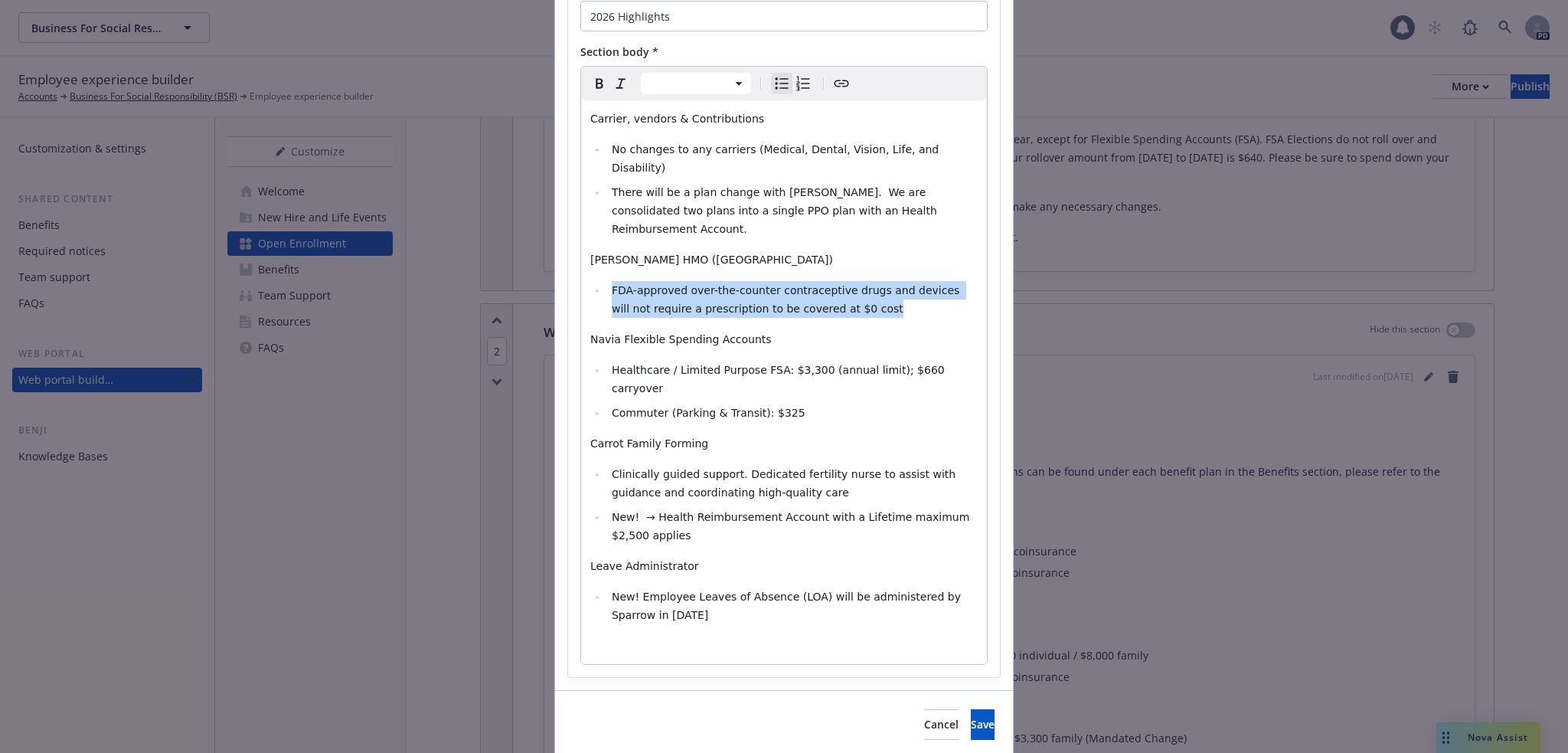
drag, startPoint x: 796, startPoint y: 277, endPoint x: 607, endPoint y: 261, distance: 189.7
click at [607, 281] on li "FDA-approved over-the-counter contraceptive drugs and devices will not require …" at bounding box center [792, 300] width 370 height 36
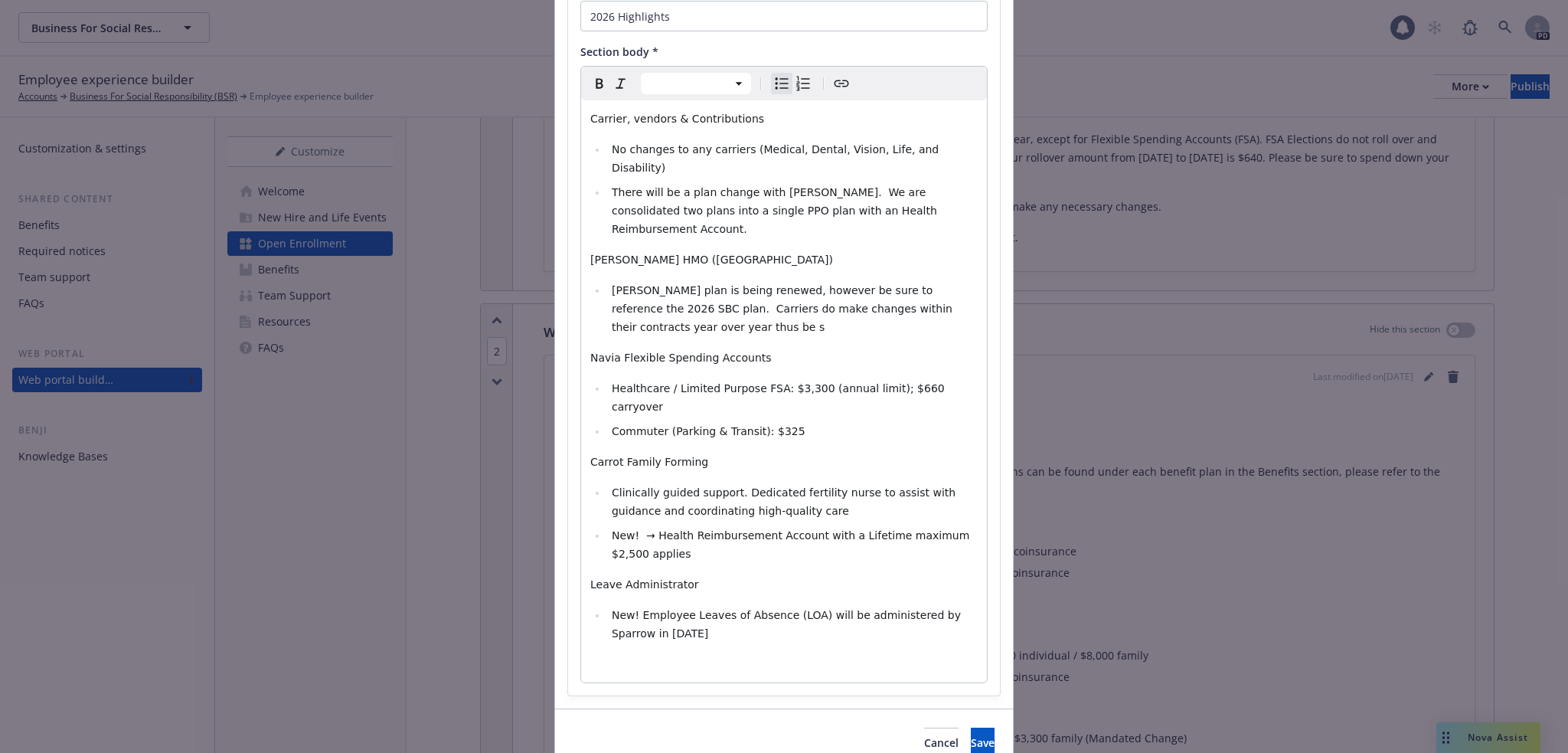
scroll to position [172, 0]
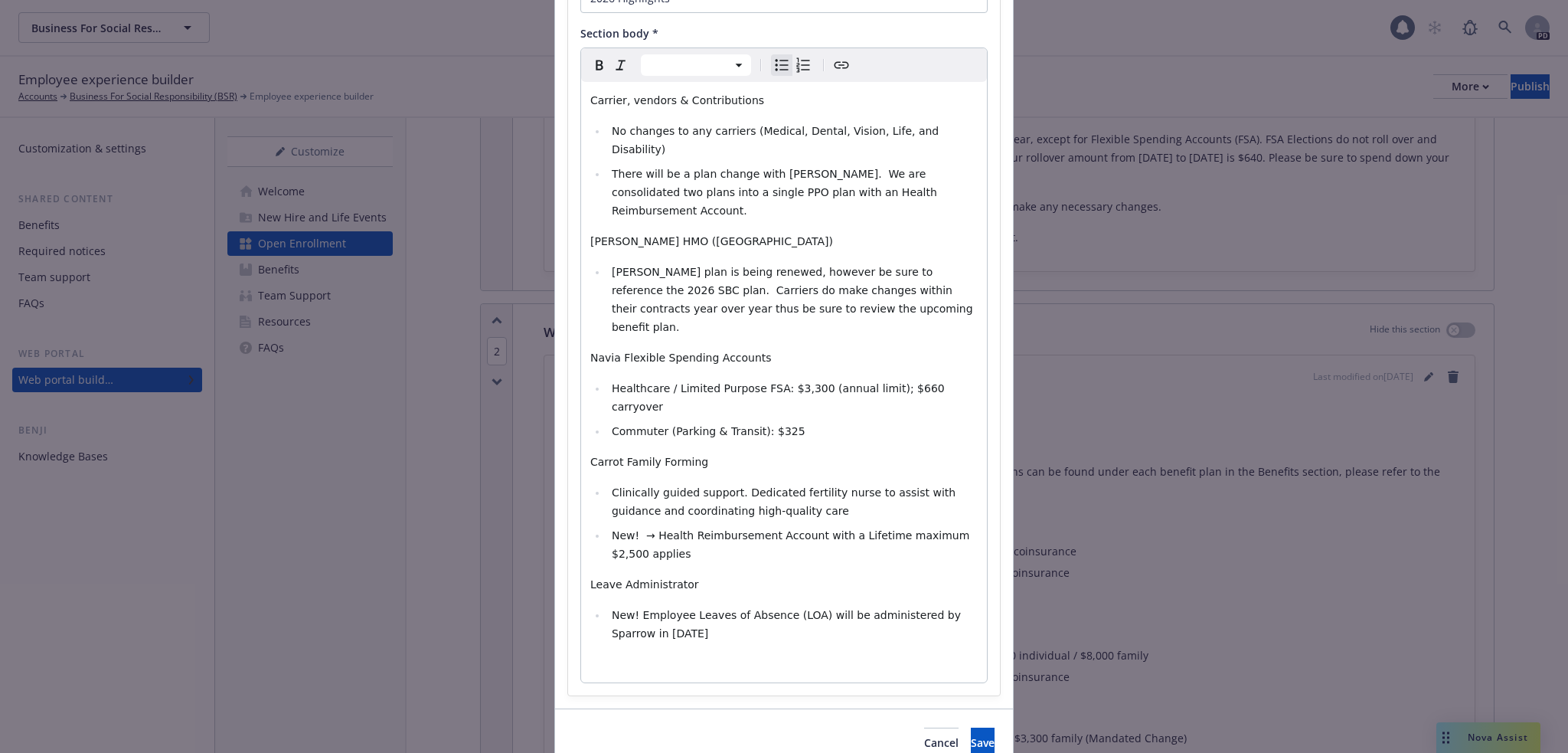
select select "paragraph"
drag, startPoint x: 610, startPoint y: 305, endPoint x: 572, endPoint y: 305, distance: 38.0
click at [572, 305] on div "Section title * 2026 Highlights Section body * Paragraph Paragraph Heading 1 He…" at bounding box center [784, 322] width 432 height 748
click at [786, 382] on span "Healthcare / Limited Purpose FSA: $3,300 (annual limit); $660 carryover ​" at bounding box center [780, 397] width 336 height 31
click at [890, 382] on span "Healthcare / Limited Purpose FSA: $3,400 (annual limit); $660 carryover ​" at bounding box center [780, 397] width 336 height 31
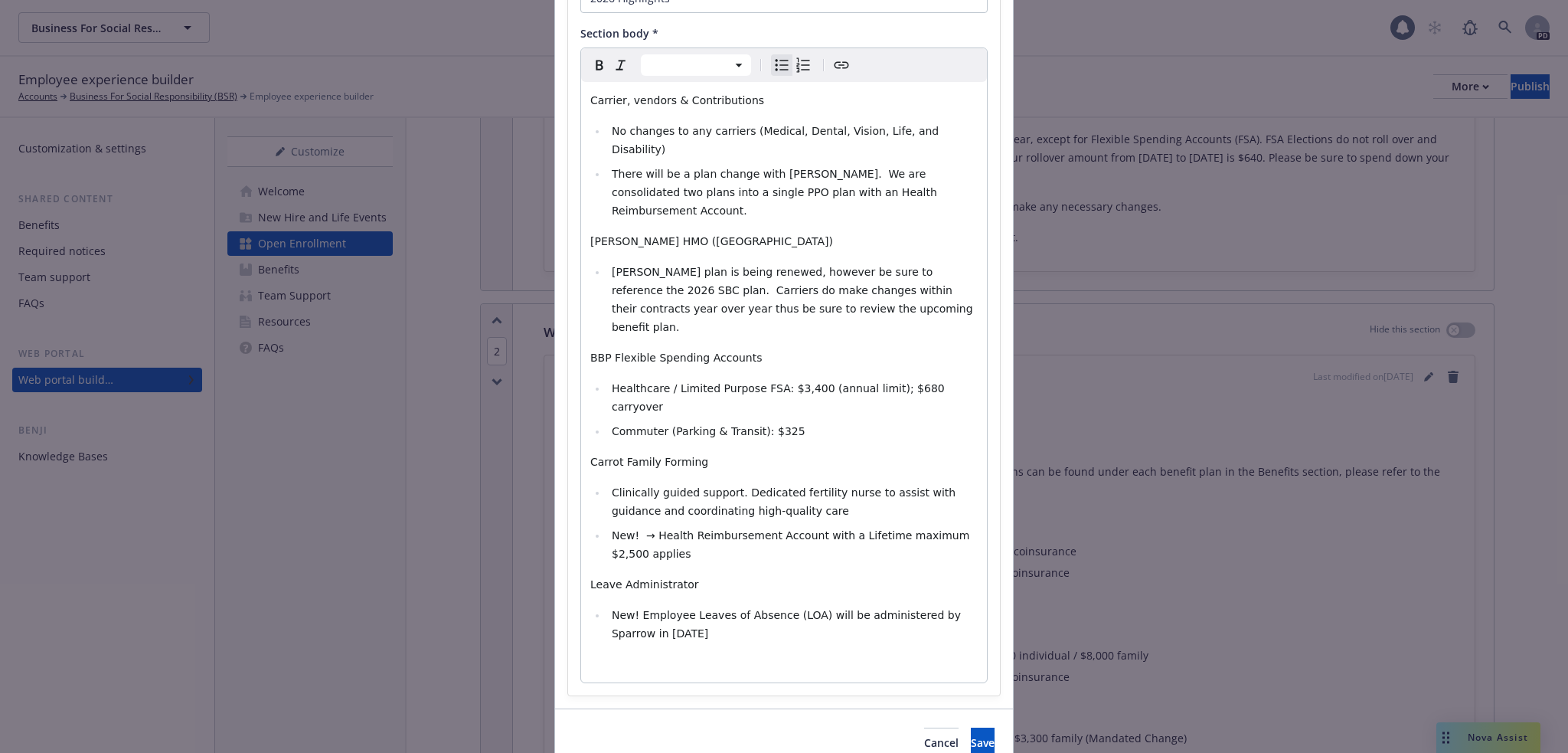
click at [774, 425] on span "Commuter (Parking & Transit): $325" at bounding box center [709, 431] width 194 height 12
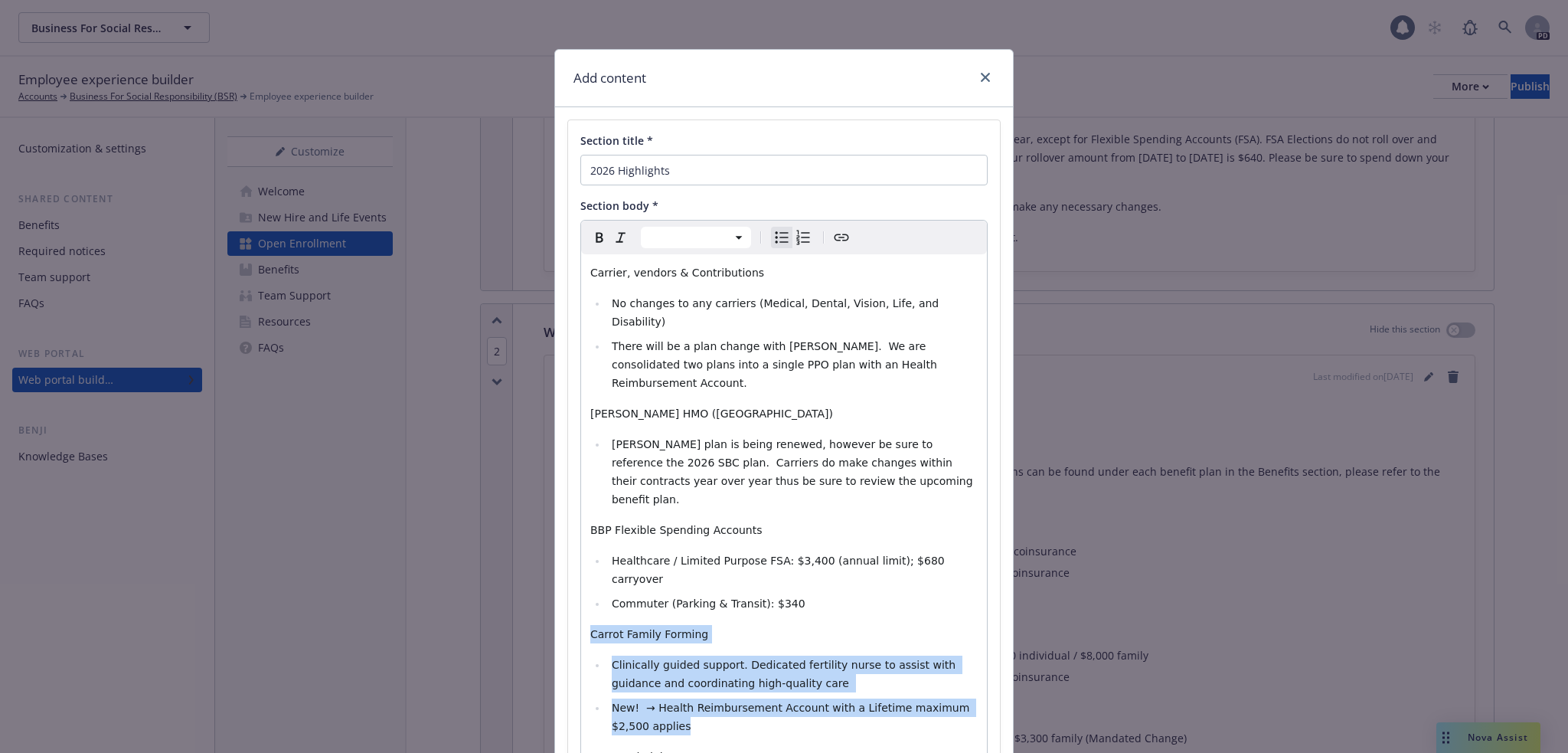
drag, startPoint x: 652, startPoint y: 655, endPoint x: 584, endPoint y: 566, distance: 112.0
click at [584, 566] on div "Carrier, vendors & Contributions No changes to any carriers (Medical, Dental, V…" at bounding box center [784, 554] width 406 height 601
select select "paragraph"
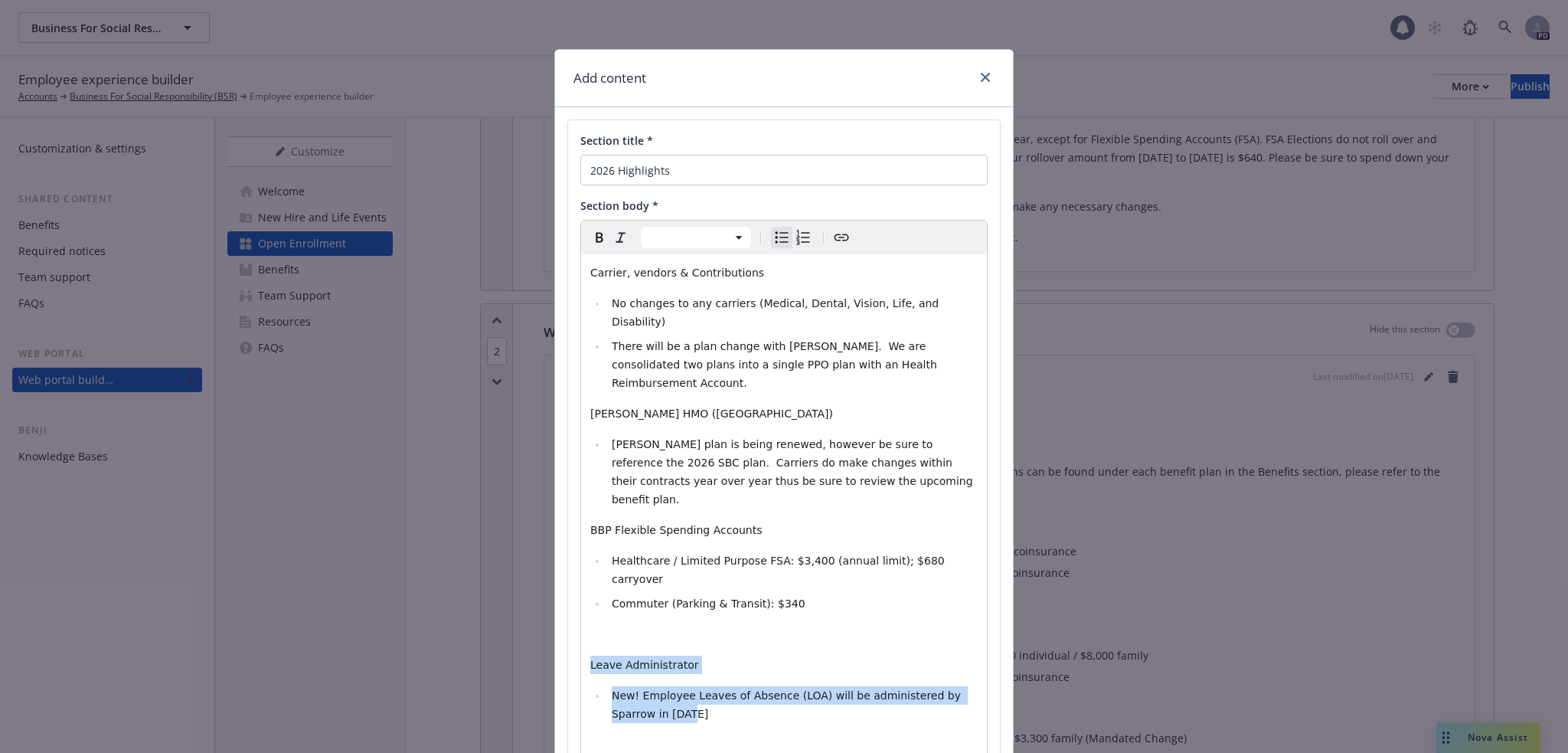
drag, startPoint x: 613, startPoint y: 627, endPoint x: 579, endPoint y: 583, distance: 55.6
click at [581, 583] on div "Carrier, vendors & Contributions No changes to any carriers (Medical, Dental, V…" at bounding box center [784, 508] width 406 height 509
select select "paragraph"
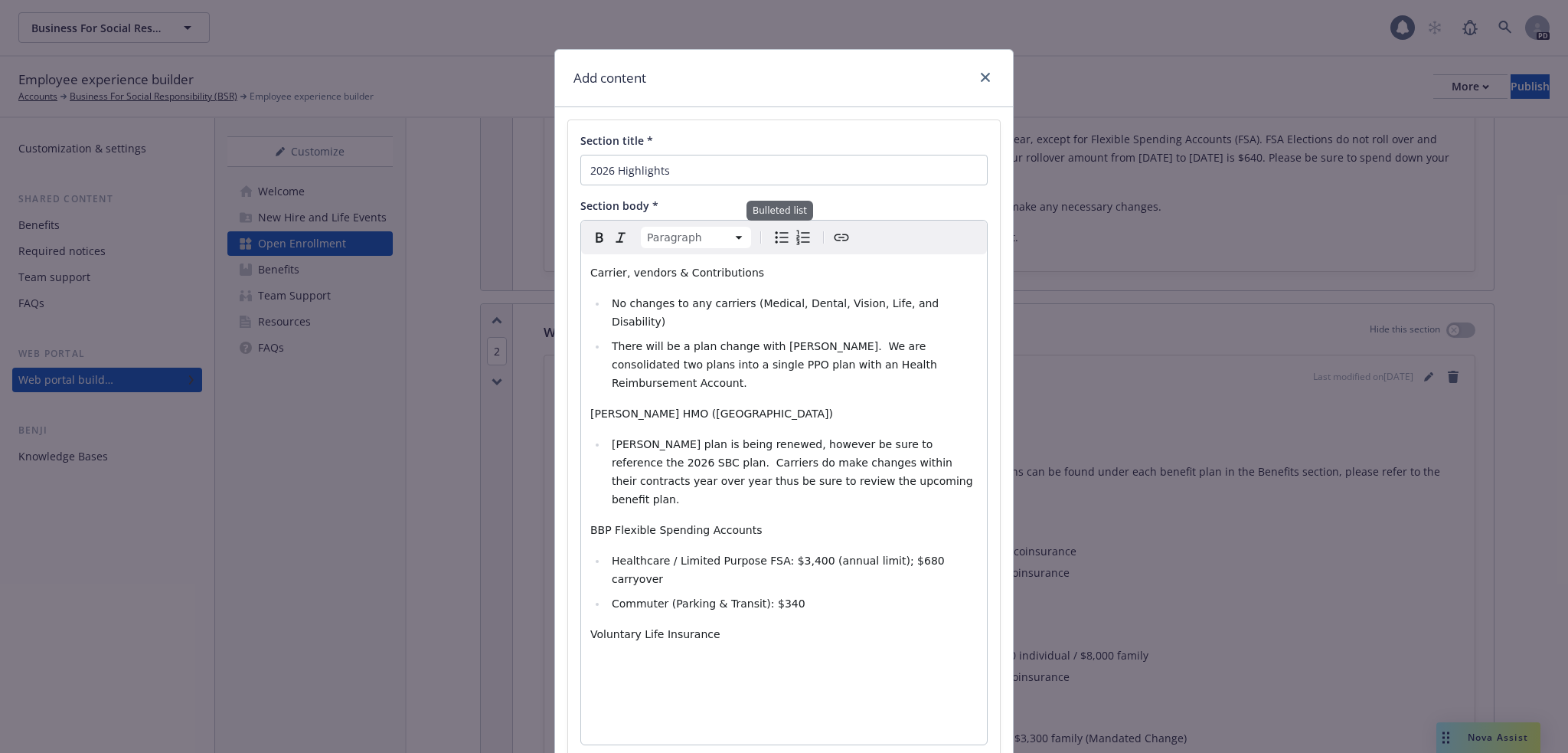
click at [772, 233] on icon "Bulleted list" at bounding box center [782, 237] width 18 height 18
select select
click at [615, 655] on li "editable markdown" at bounding box center [792, 664] width 370 height 18
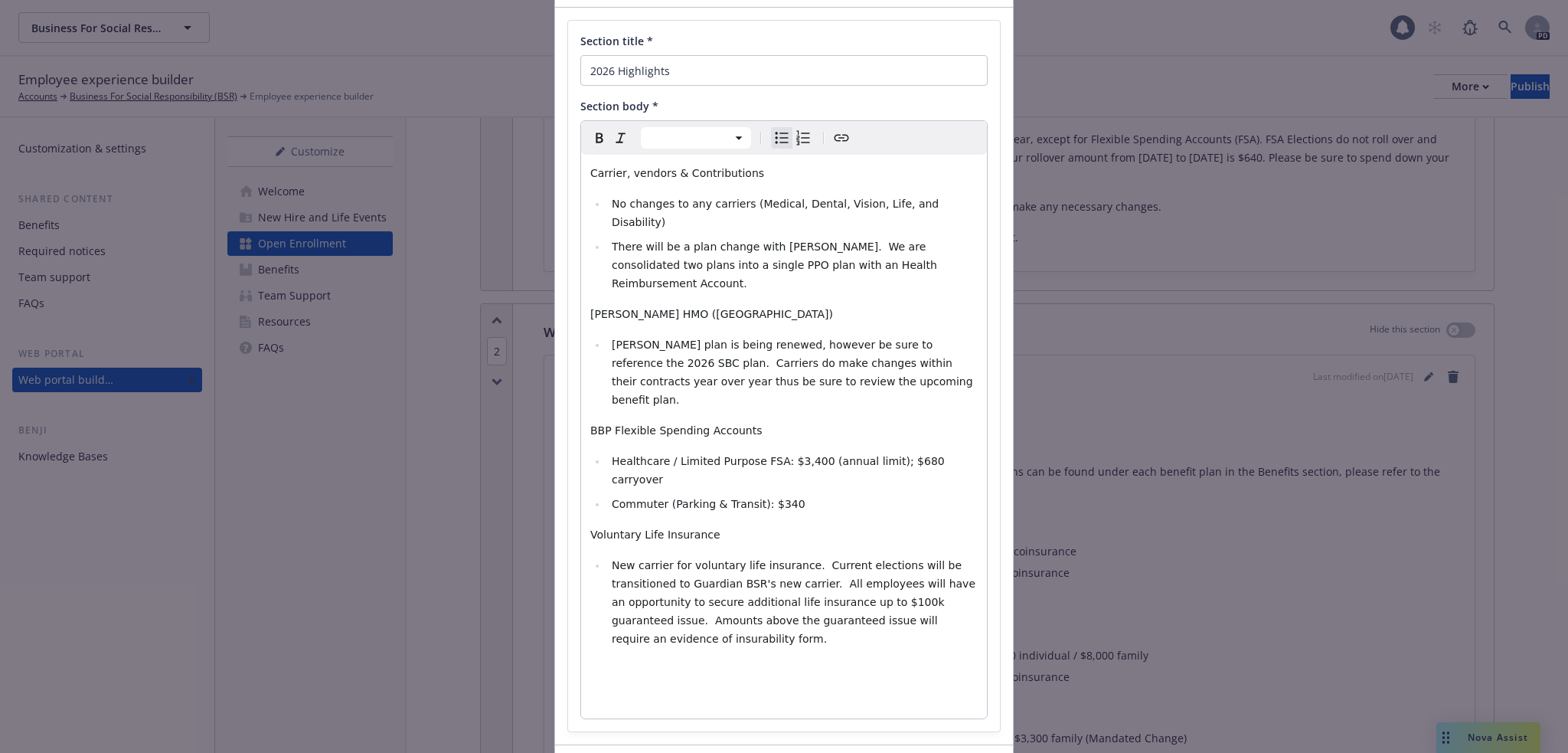
scroll to position [118, 0]
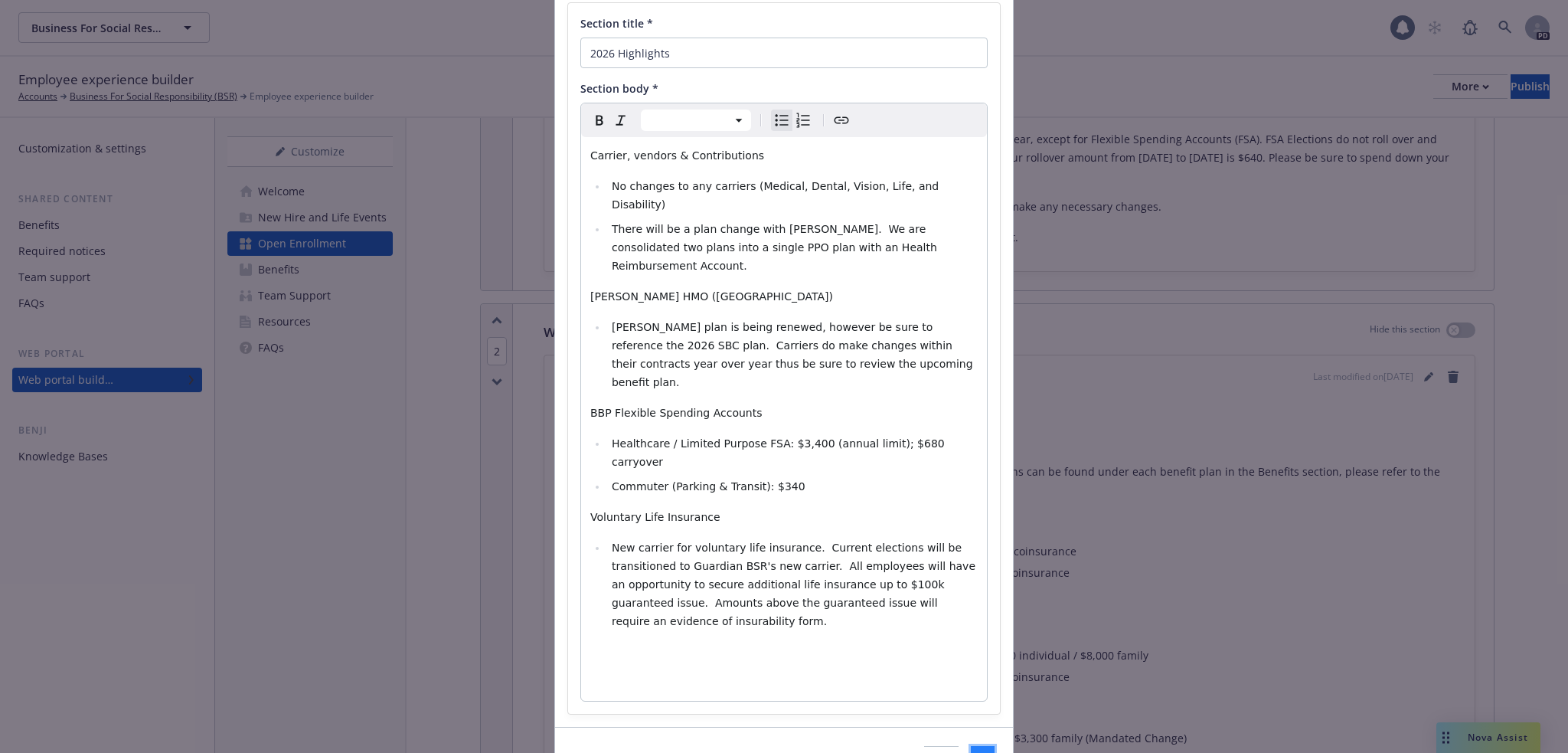
click at [971, 752] on span "Save" at bounding box center [982, 761] width 24 height 15
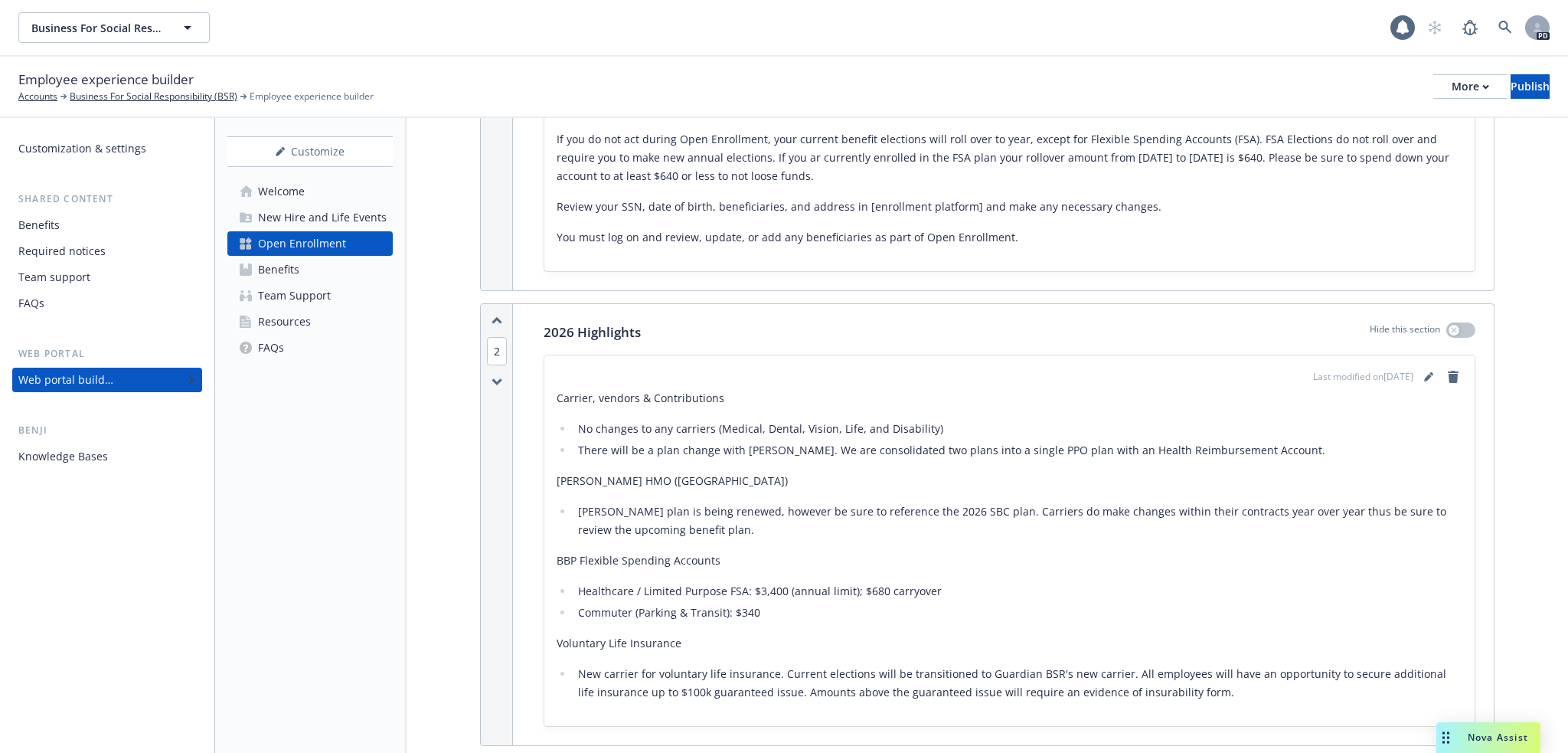
scroll to position [281, 0]
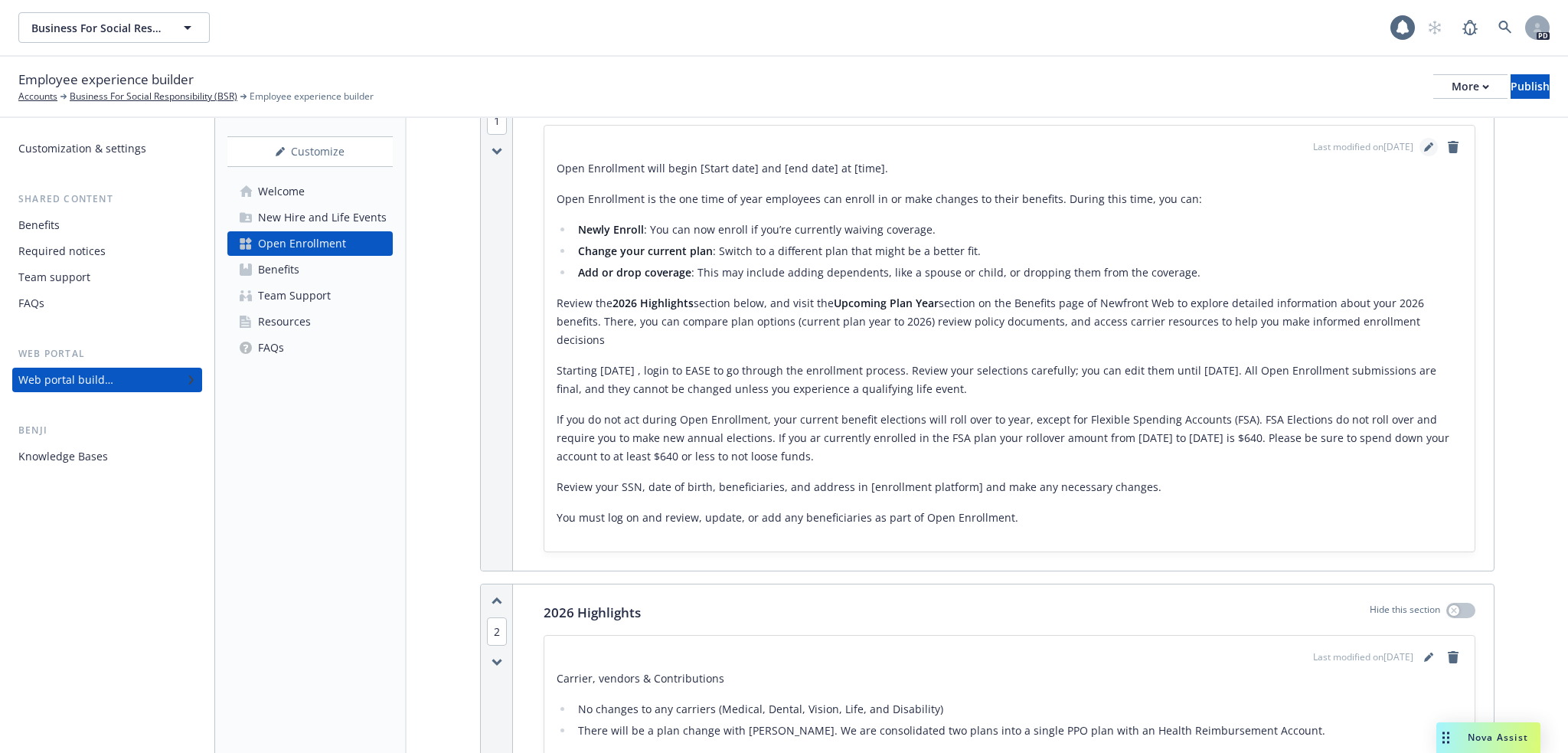
click at [1419, 149] on link "editPencil" at bounding box center [1428, 147] width 18 height 18
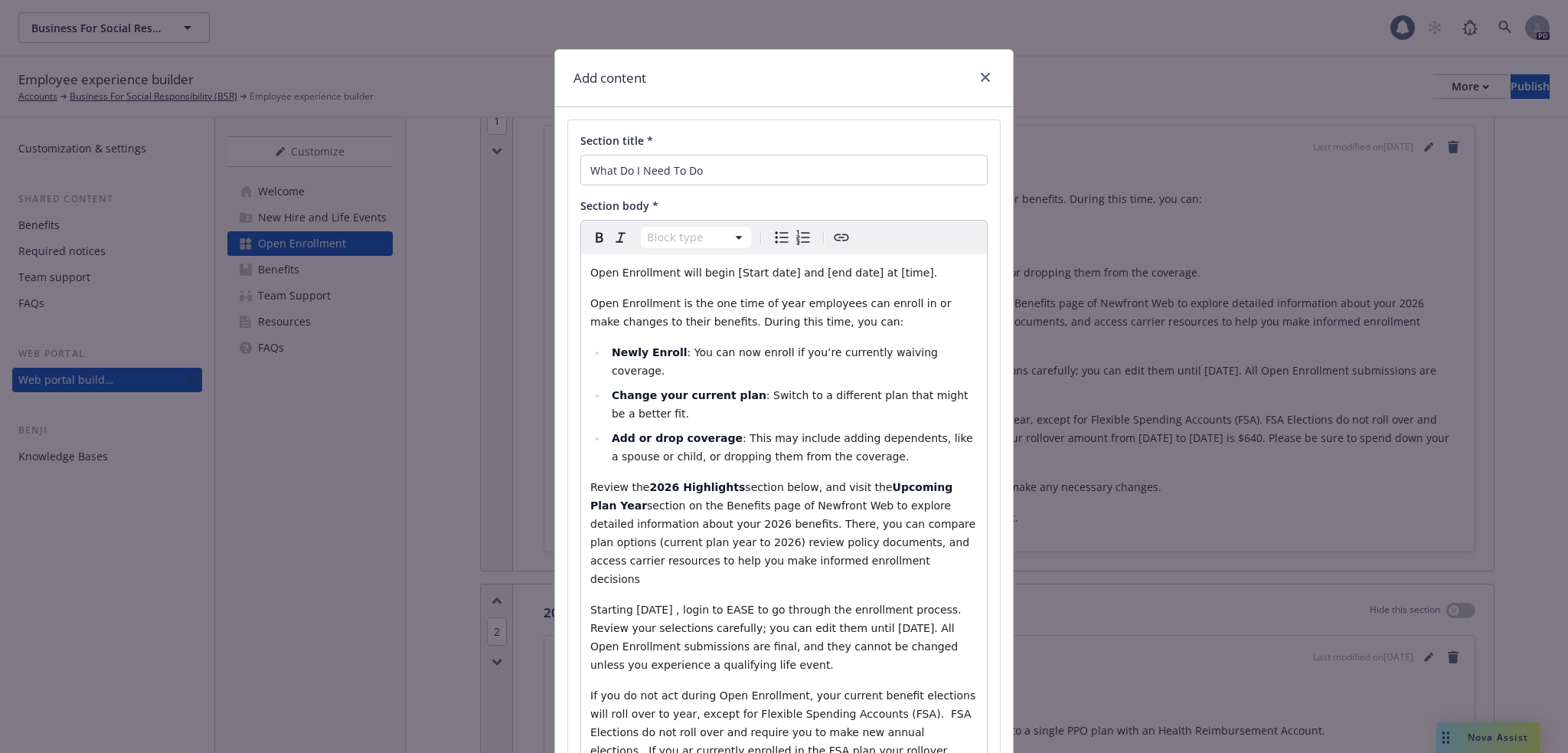
scroll to position [240, 0]
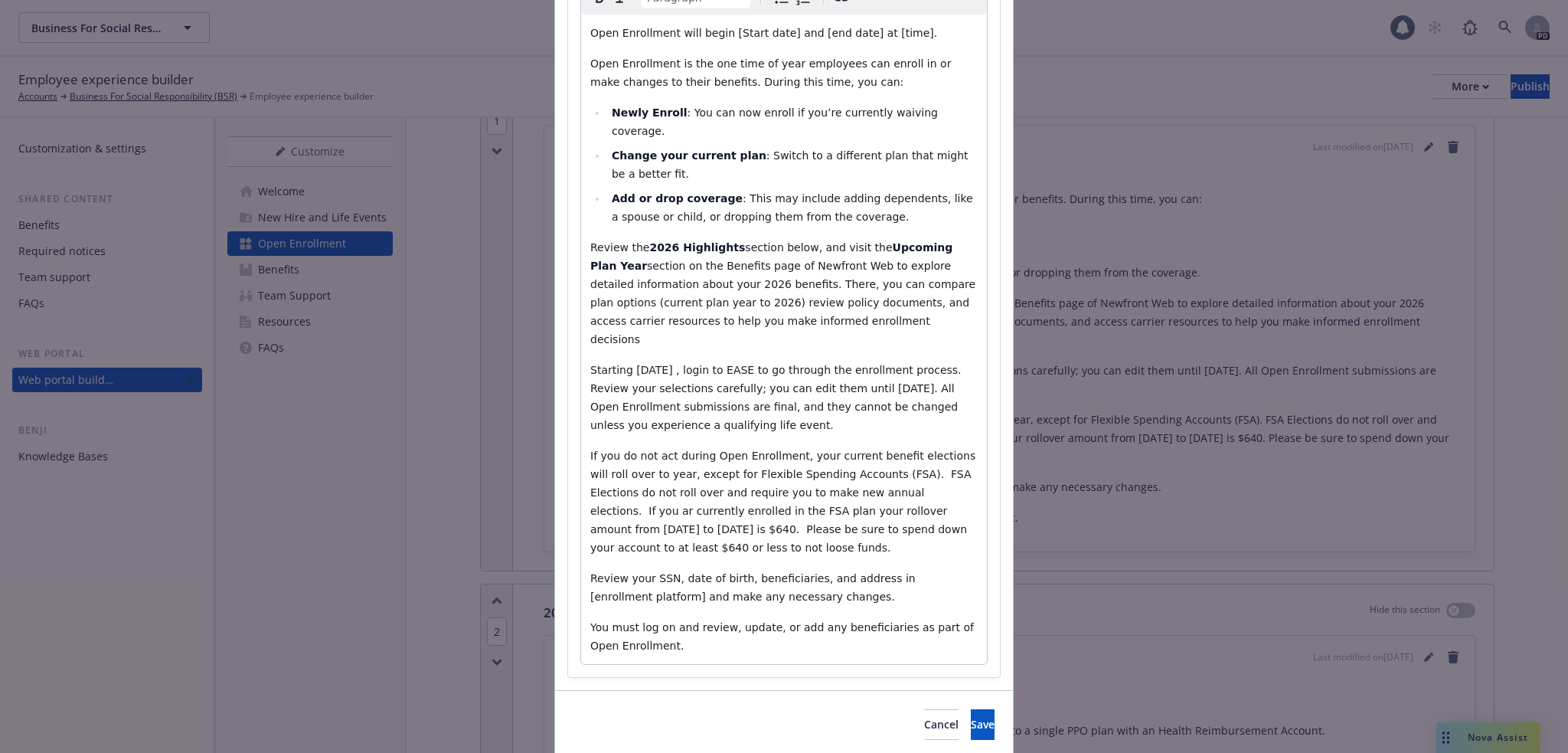
click at [830, 492] on span "If you do not act during Open Enrollment, your current benefit elections will r…" at bounding box center [785, 501] width 389 height 104
click at [971, 709] on button "Save" at bounding box center [982, 724] width 24 height 31
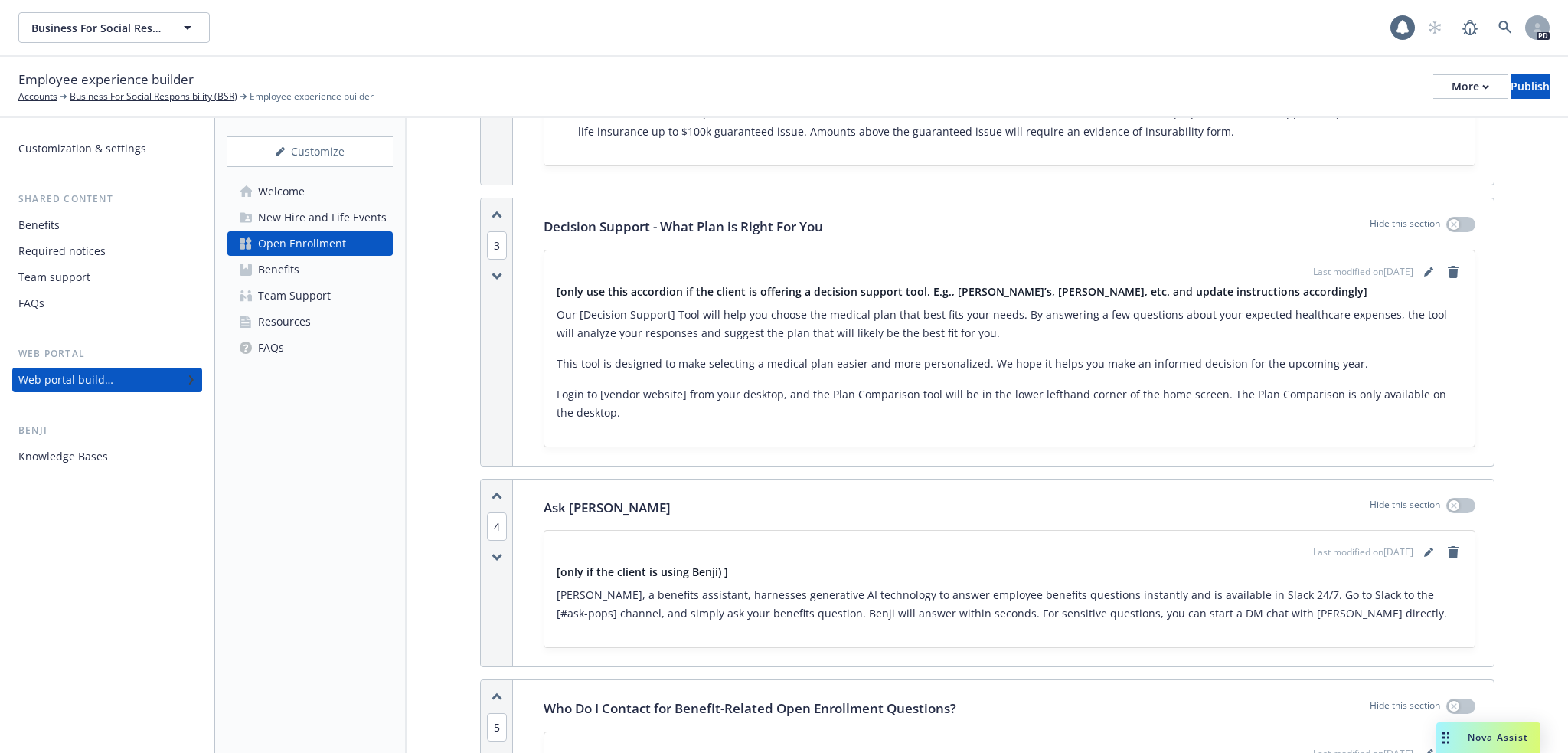
scroll to position [1124, 0]
click at [1451, 221] on icon "button" at bounding box center [1453, 223] width 5 height 5
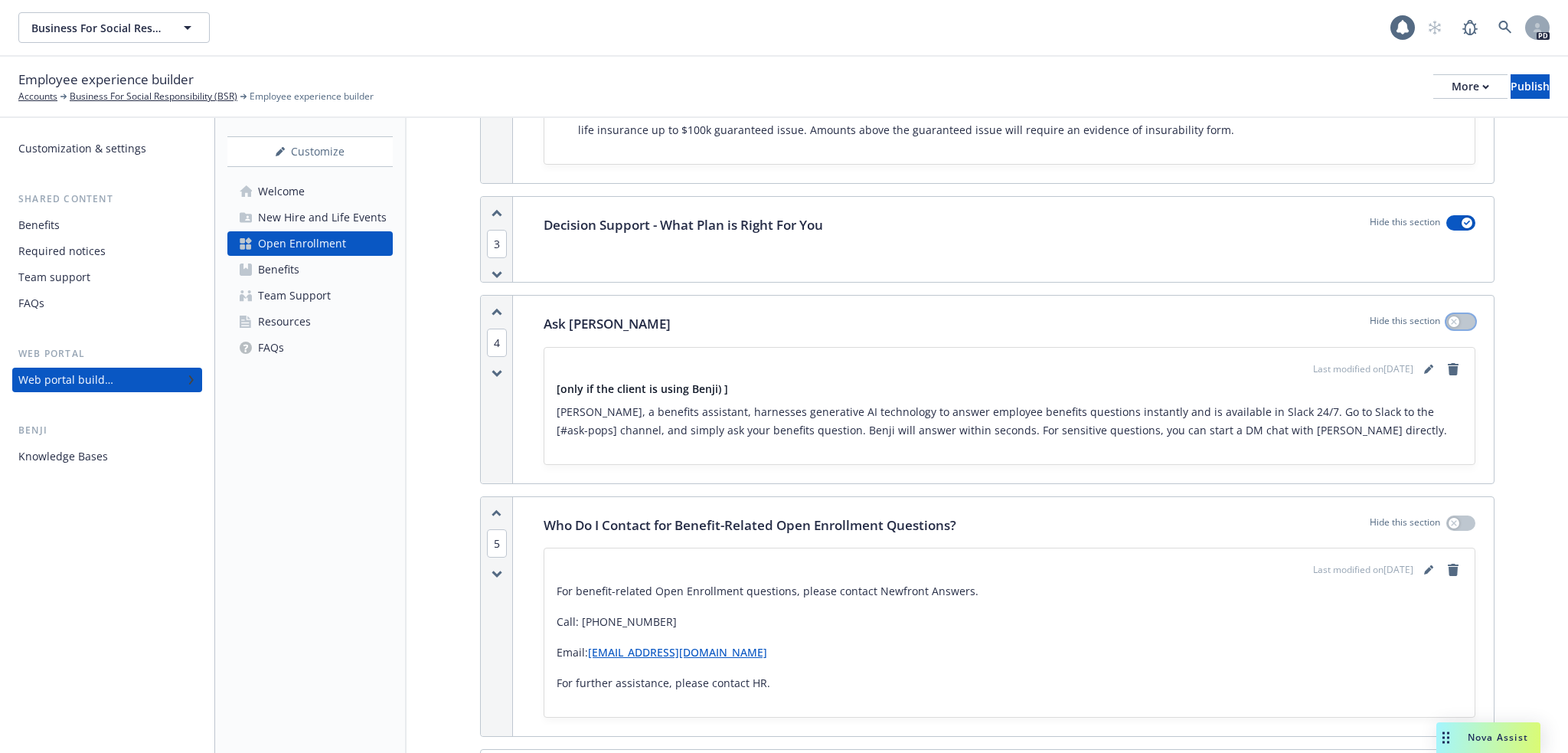
click at [1449, 316] on div "button" at bounding box center [1454, 321] width 11 height 11
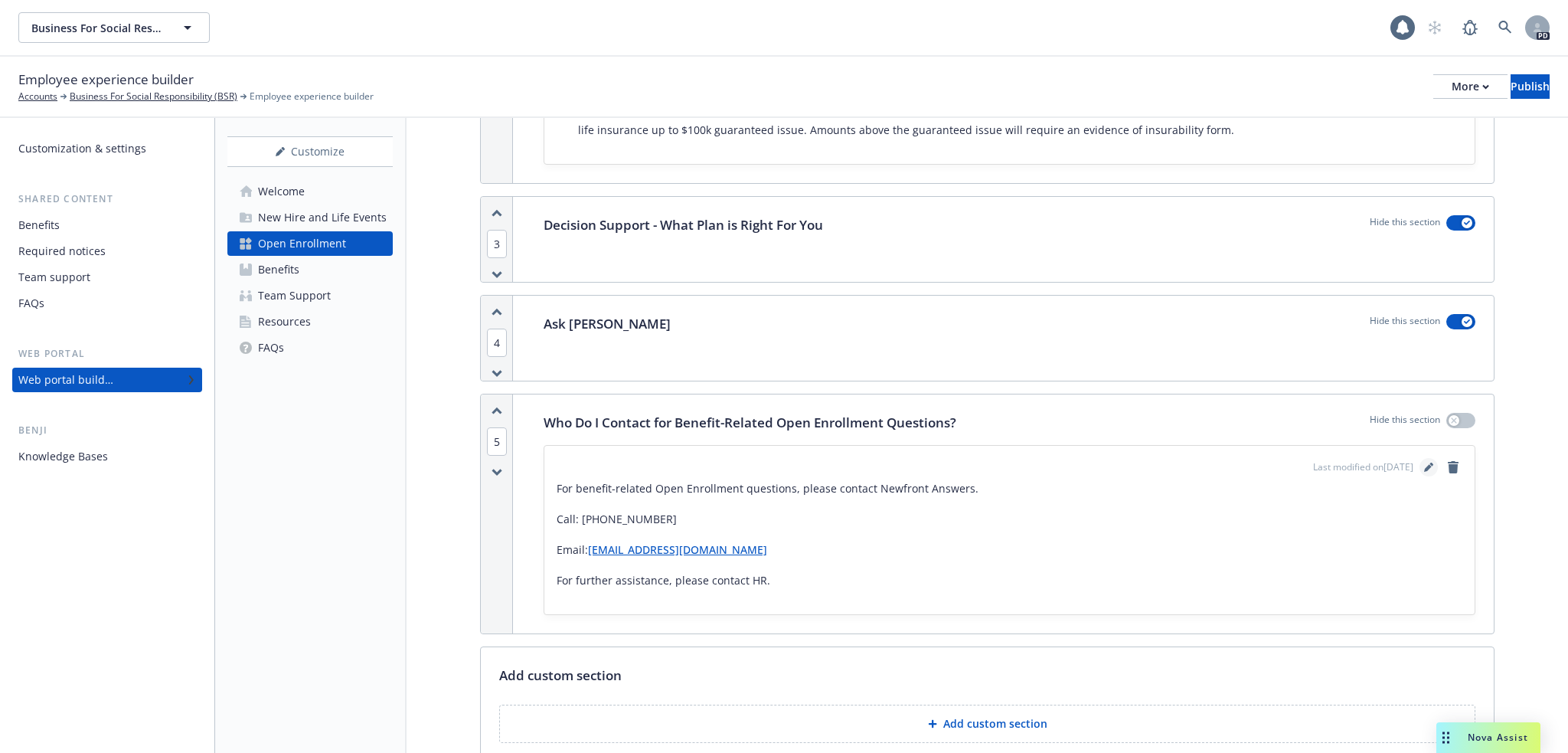
click at [1424, 465] on icon "editPencil" at bounding box center [1427, 468] width 7 height 7
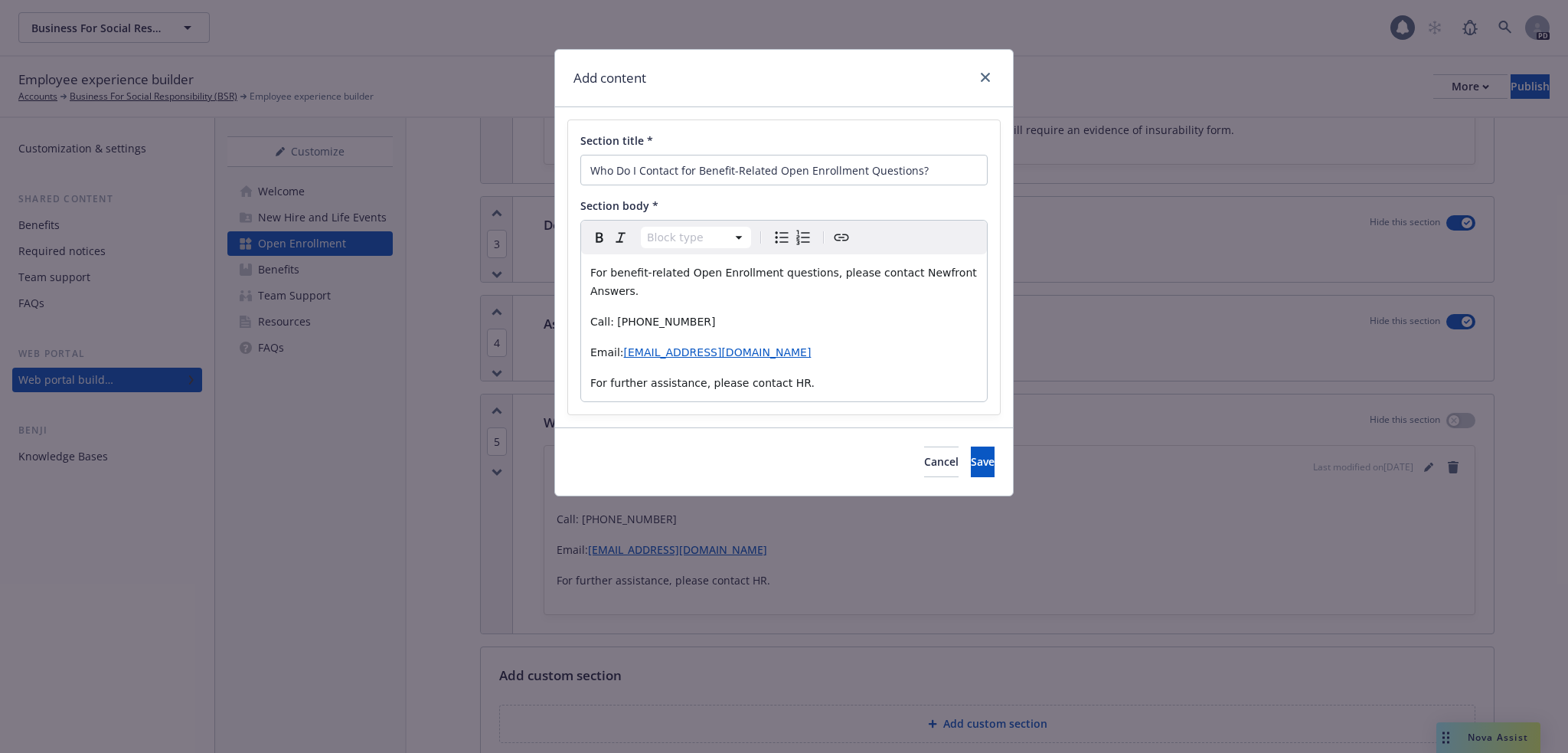
click at [592, 274] on span "For benefit-related Open Enrollment questions, please contact Newfront Answers." at bounding box center [785, 281] width 390 height 31
drag, startPoint x: 679, startPoint y: 323, endPoint x: 634, endPoint y: 323, distance: 45.0
click at [634, 323] on span "Call: 866-967-0254" at bounding box center [653, 321] width 126 height 12
click at [655, 273] on span "BSR partners For benefit-related Open Enrollment questions, please contact Newf…" at bounding box center [774, 281] width 367 height 31
click at [691, 289] on span "BSR partners closely with our benefit brokers Newfront. For benefit-related Ope…" at bounding box center [778, 281] width 376 height 31
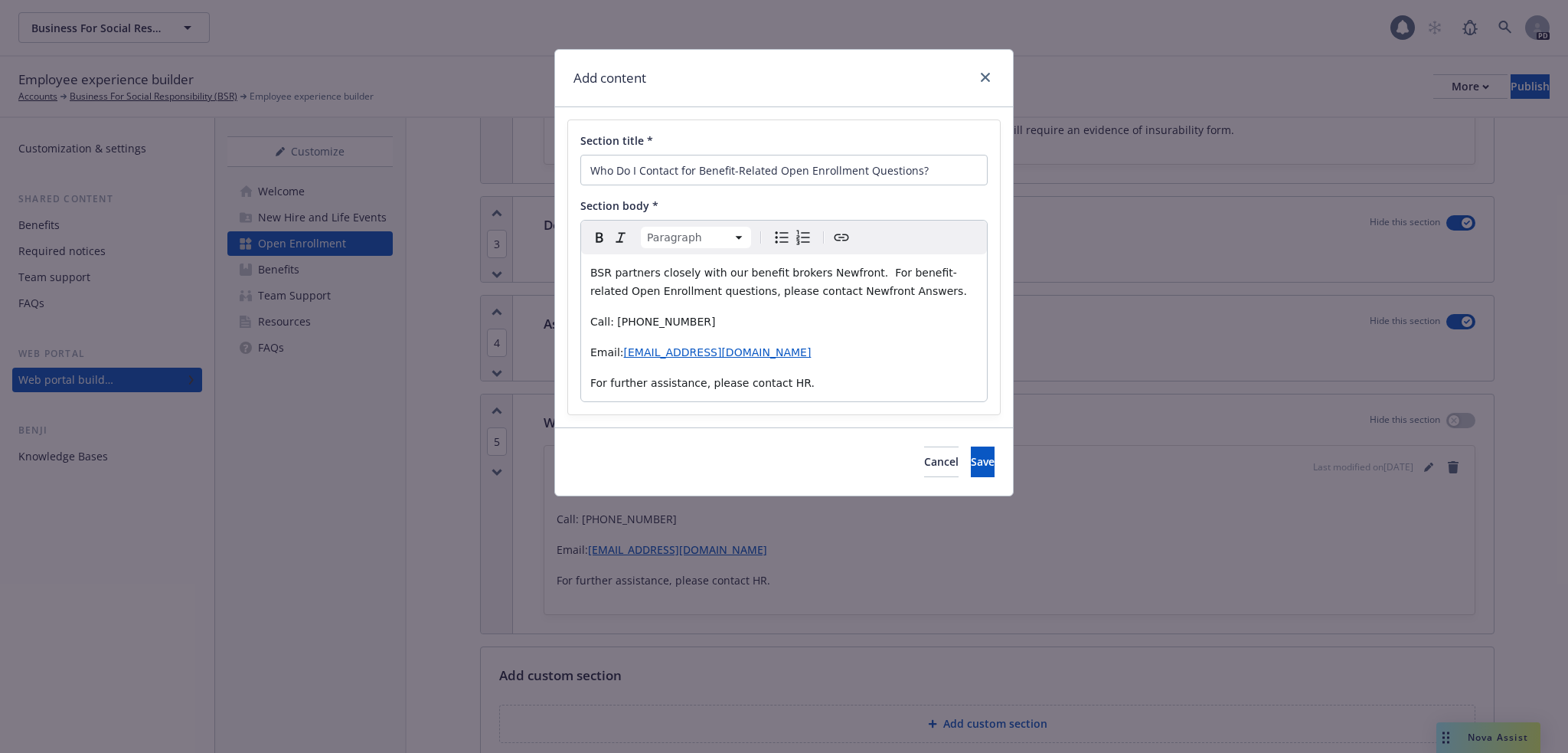
click at [862, 289] on p "BSR partners closely with our benefit brokers Newfront. For benefit-related Ope…" at bounding box center [784, 281] width 387 height 36
click at [763, 289] on span "BSR partners closely with our benefit brokers Newfront. For benefit-related Ope…" at bounding box center [778, 281] width 376 height 31
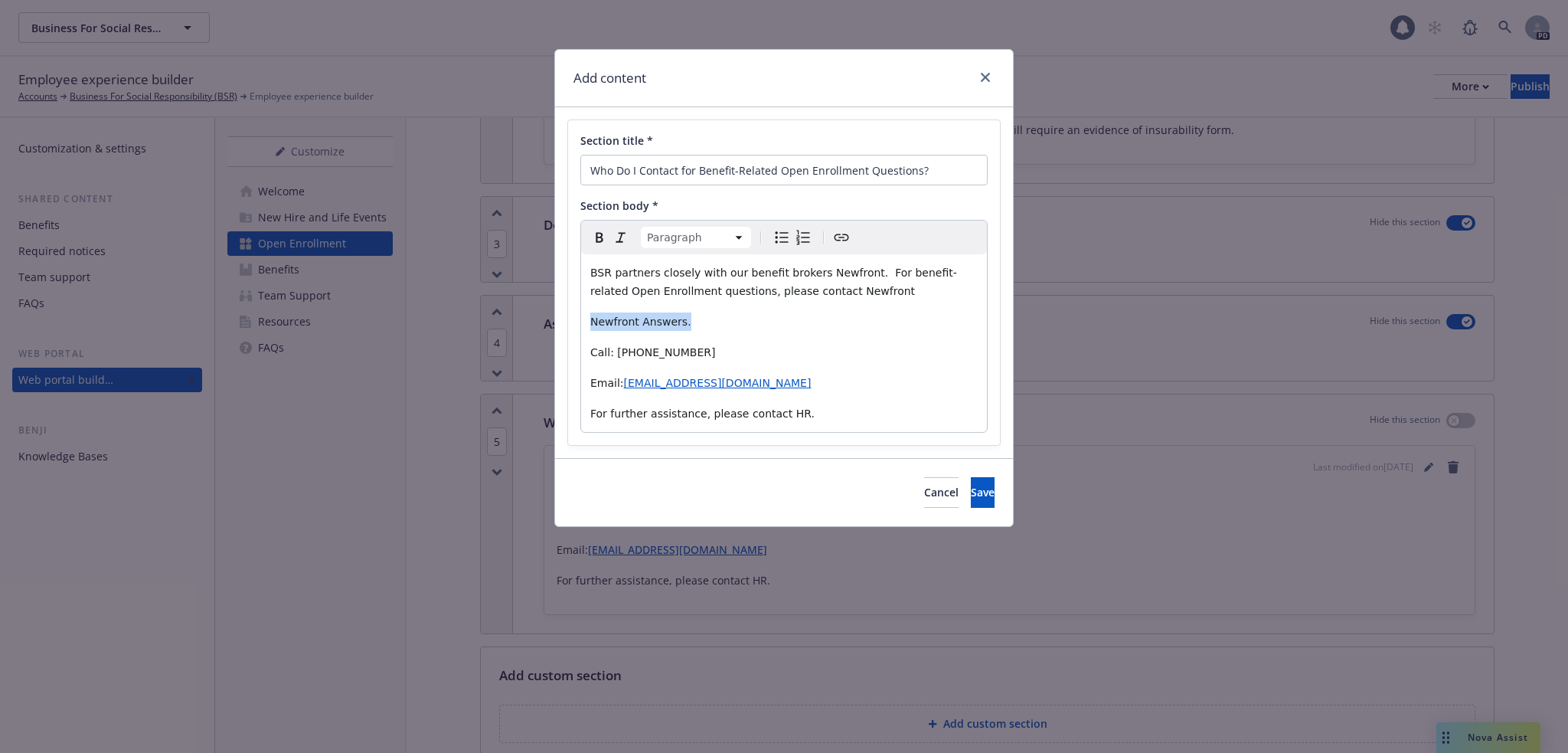
drag, startPoint x: 689, startPoint y: 323, endPoint x: 583, endPoint y: 320, distance: 106.0
click at [583, 320] on div "BSR partners closely with our benefit brokers Newfront. For benefit-related Ope…" at bounding box center [784, 343] width 406 height 178
click at [592, 237] on icon "Bold" at bounding box center [600, 237] width 18 height 18
drag, startPoint x: 954, startPoint y: 494, endPoint x: 610, endPoint y: 360, distance: 369.2
click at [971, 494] on span "Save" at bounding box center [982, 492] width 24 height 15
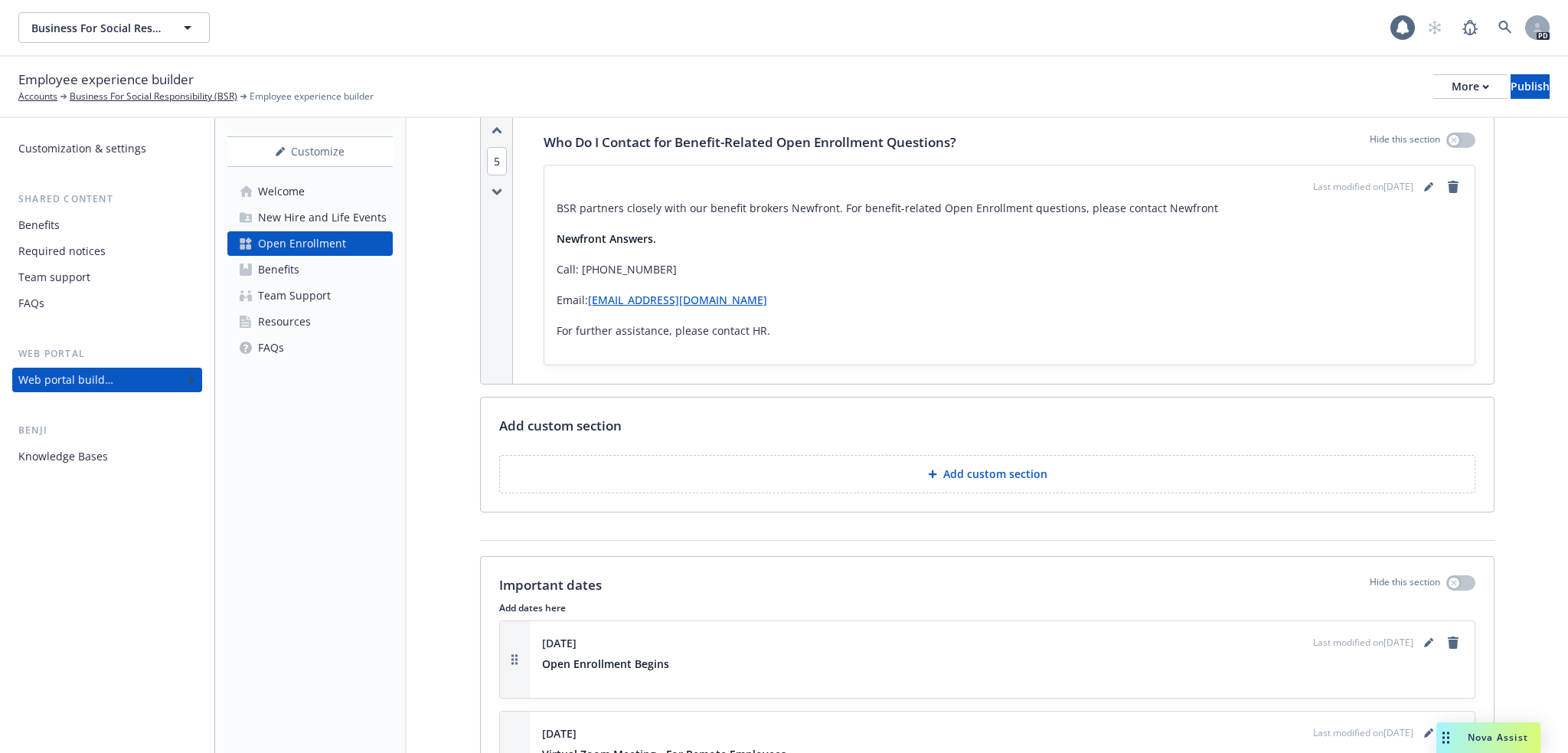
scroll to position [1686, 0]
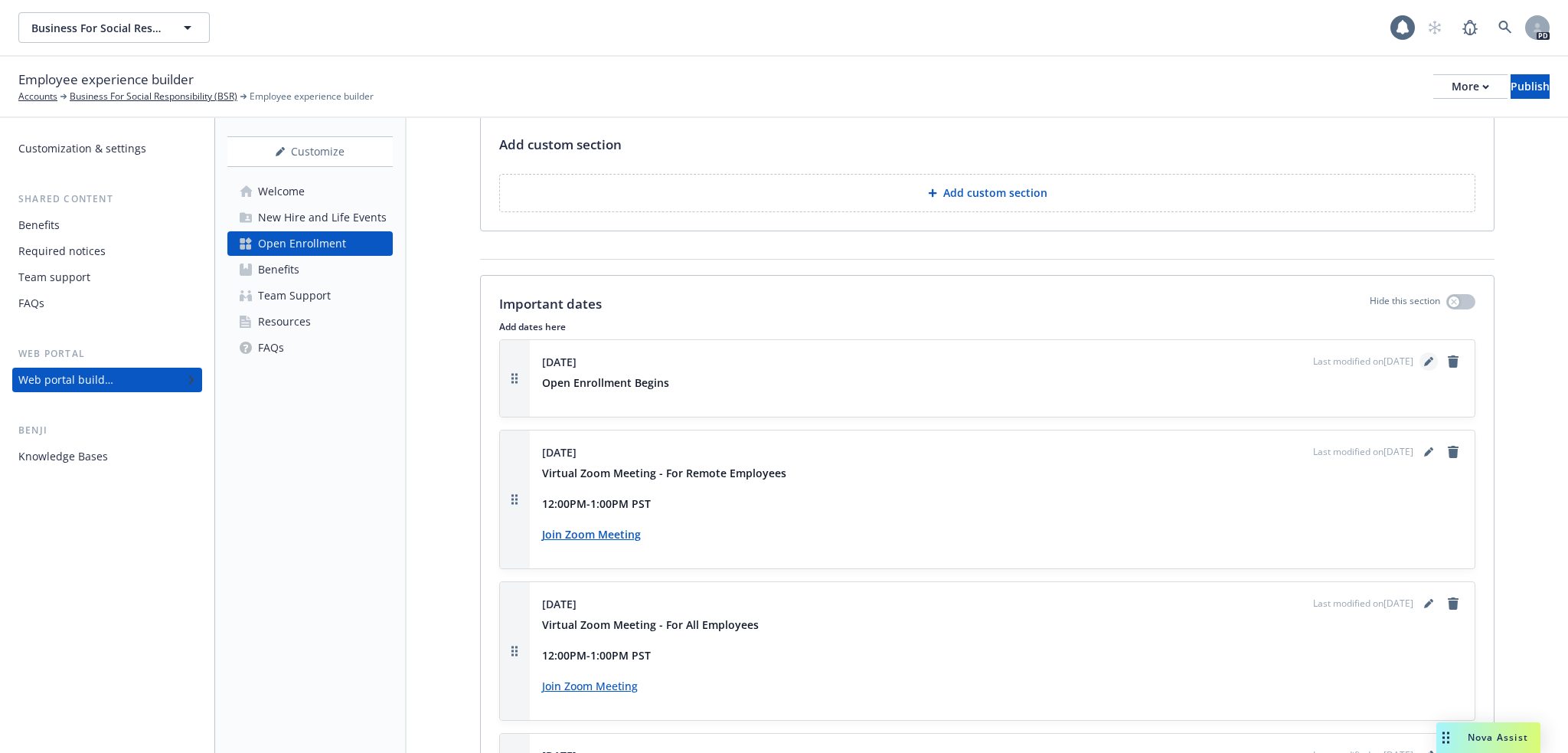
click at [1424, 359] on icon "editPencil" at bounding box center [1427, 362] width 7 height 7
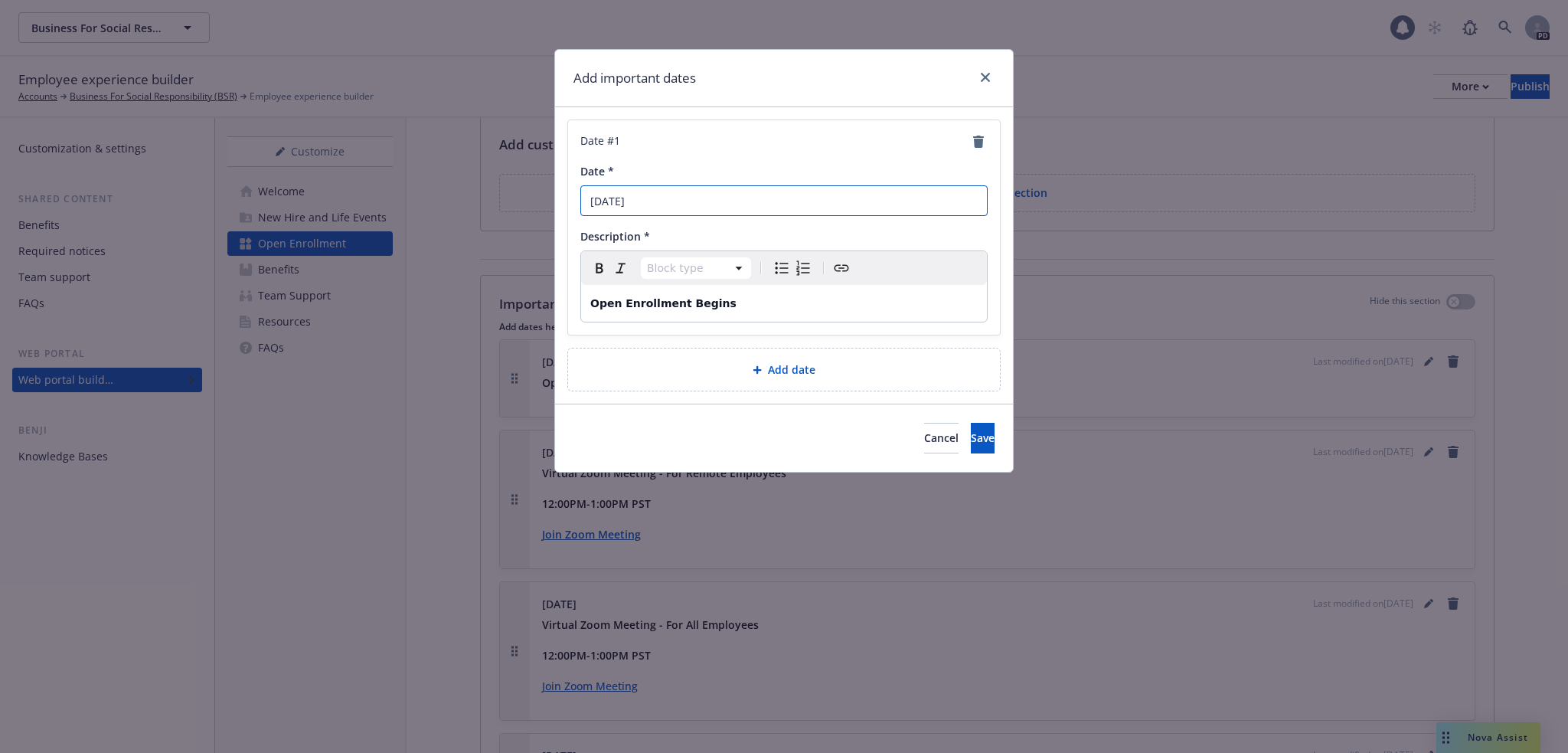
click at [657, 201] on input "November 15th" at bounding box center [784, 200] width 408 height 31
type input "[DATE]"
click at [971, 444] on span "Save" at bounding box center [982, 438] width 24 height 15
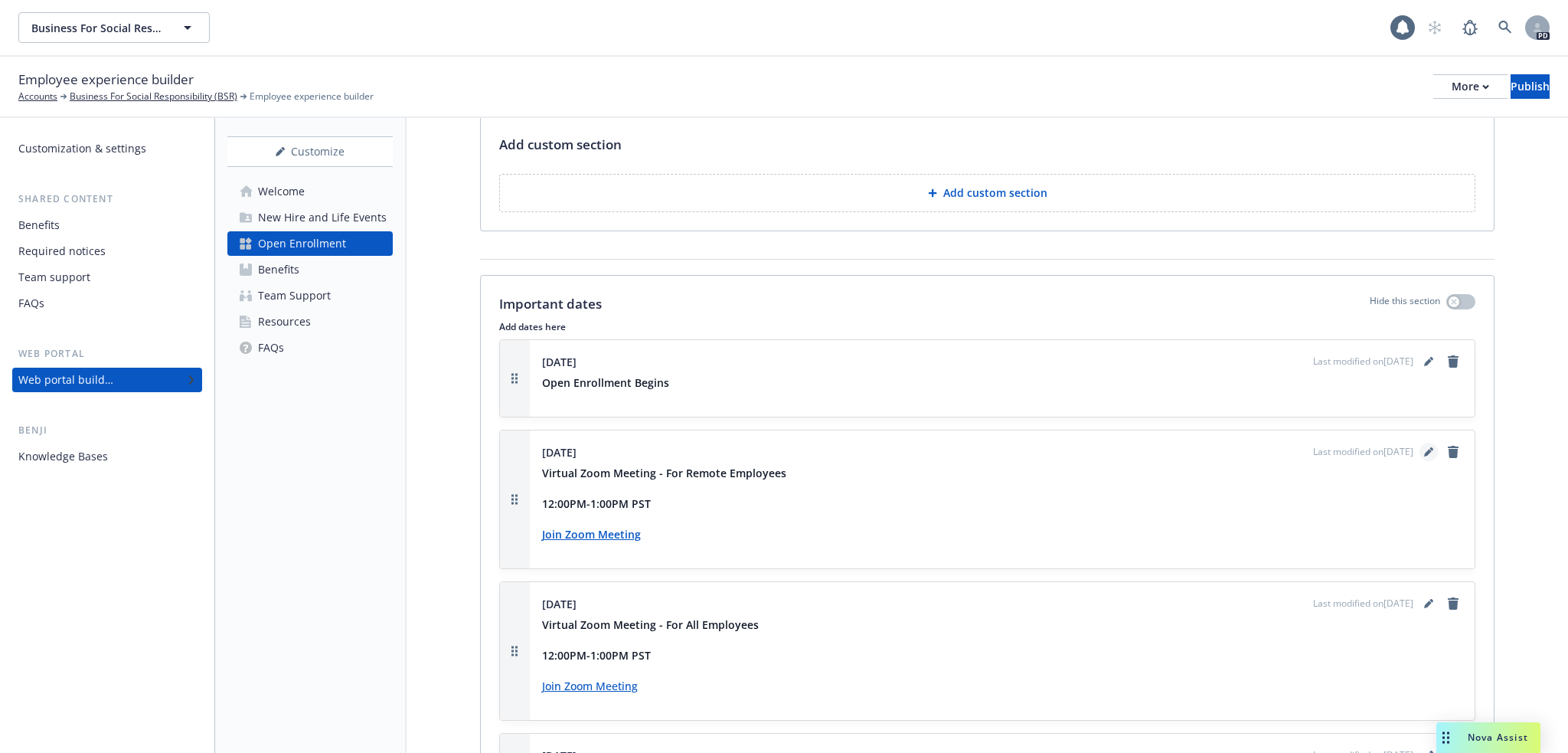
click at [1424, 449] on icon "editPencil" at bounding box center [1427, 453] width 7 height 7
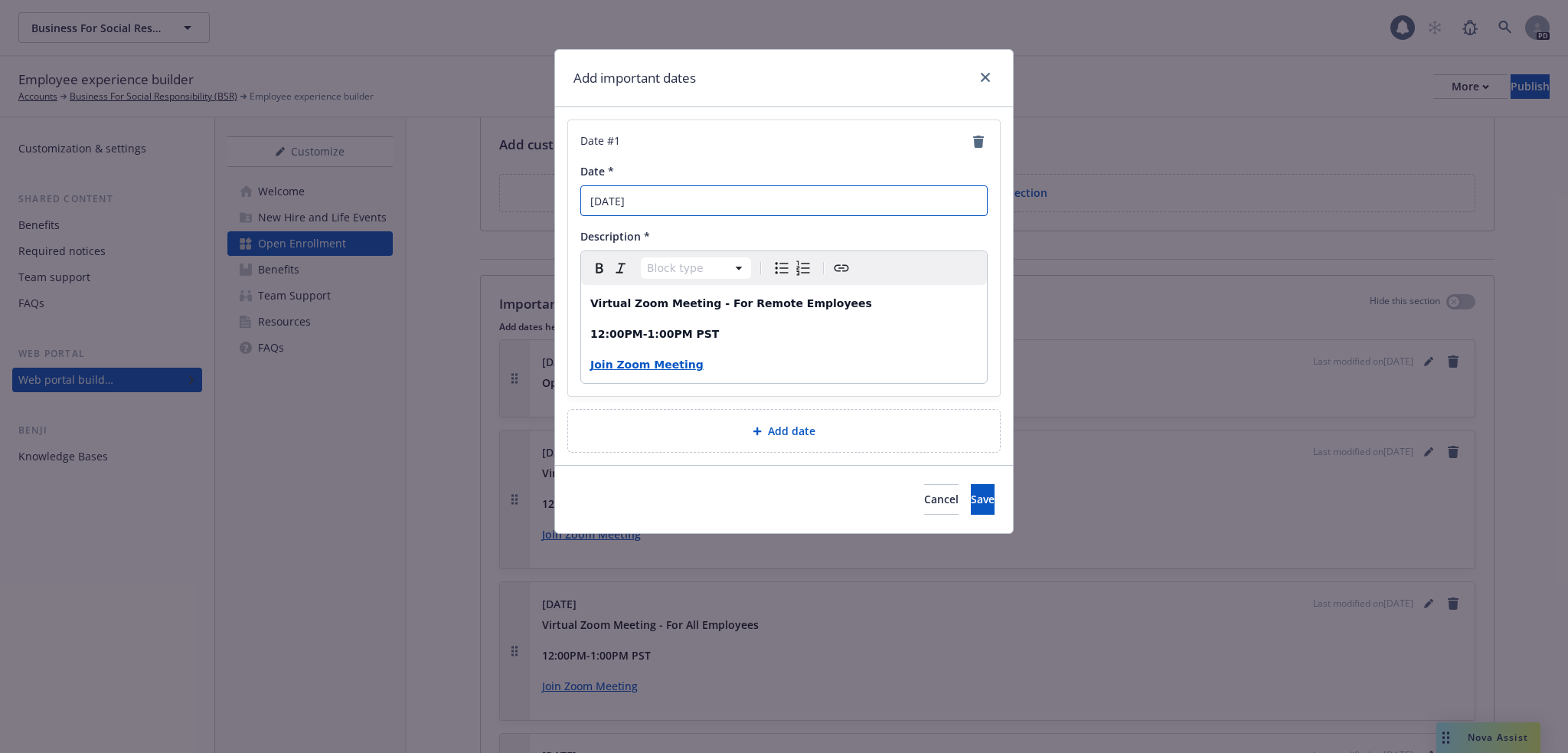
drag, startPoint x: 658, startPoint y: 200, endPoint x: 645, endPoint y: 200, distance: 13.0
click at [645, 200] on input "[DATE]" at bounding box center [784, 200] width 408 height 31
type input "November 3rdth"
click at [719, 332] on p "12:00PM-1:00PM PST" at bounding box center [784, 334] width 387 height 18
drag, startPoint x: 714, startPoint y: 303, endPoint x: 852, endPoint y: 307, distance: 138.1
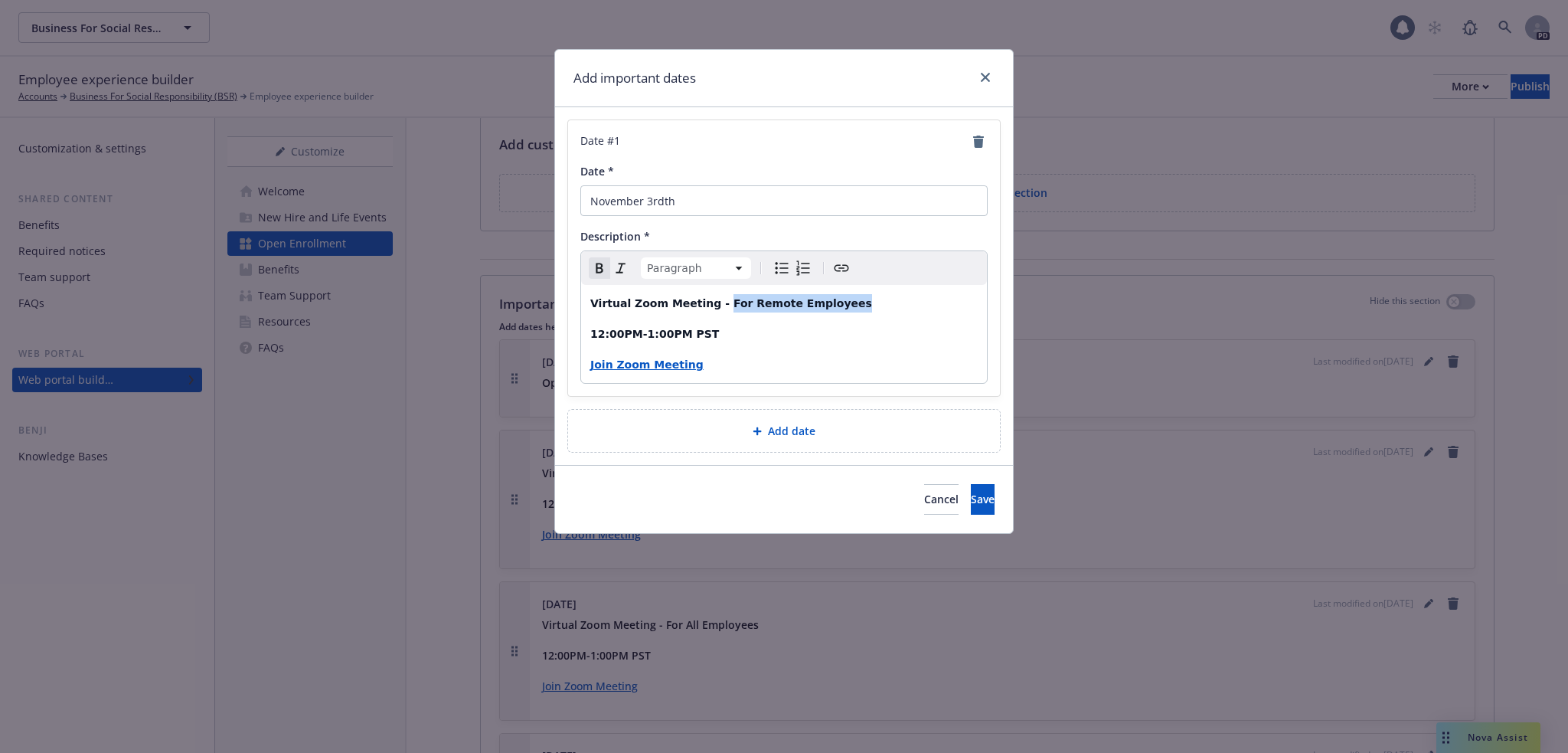
click at [852, 307] on p "Virtual Zoom Meeting - For Remote Employees" at bounding box center [784, 303] width 387 height 18
click at [690, 368] on p "Join Zoom Meeting" at bounding box center [784, 365] width 387 height 18
drag, startPoint x: 661, startPoint y: 366, endPoint x: 638, endPoint y: 366, distance: 23.0
click at [638, 366] on strong "Join Zoom Meeting" at bounding box center [647, 364] width 113 height 12
drag, startPoint x: 703, startPoint y: 366, endPoint x: 670, endPoint y: 364, distance: 33.1
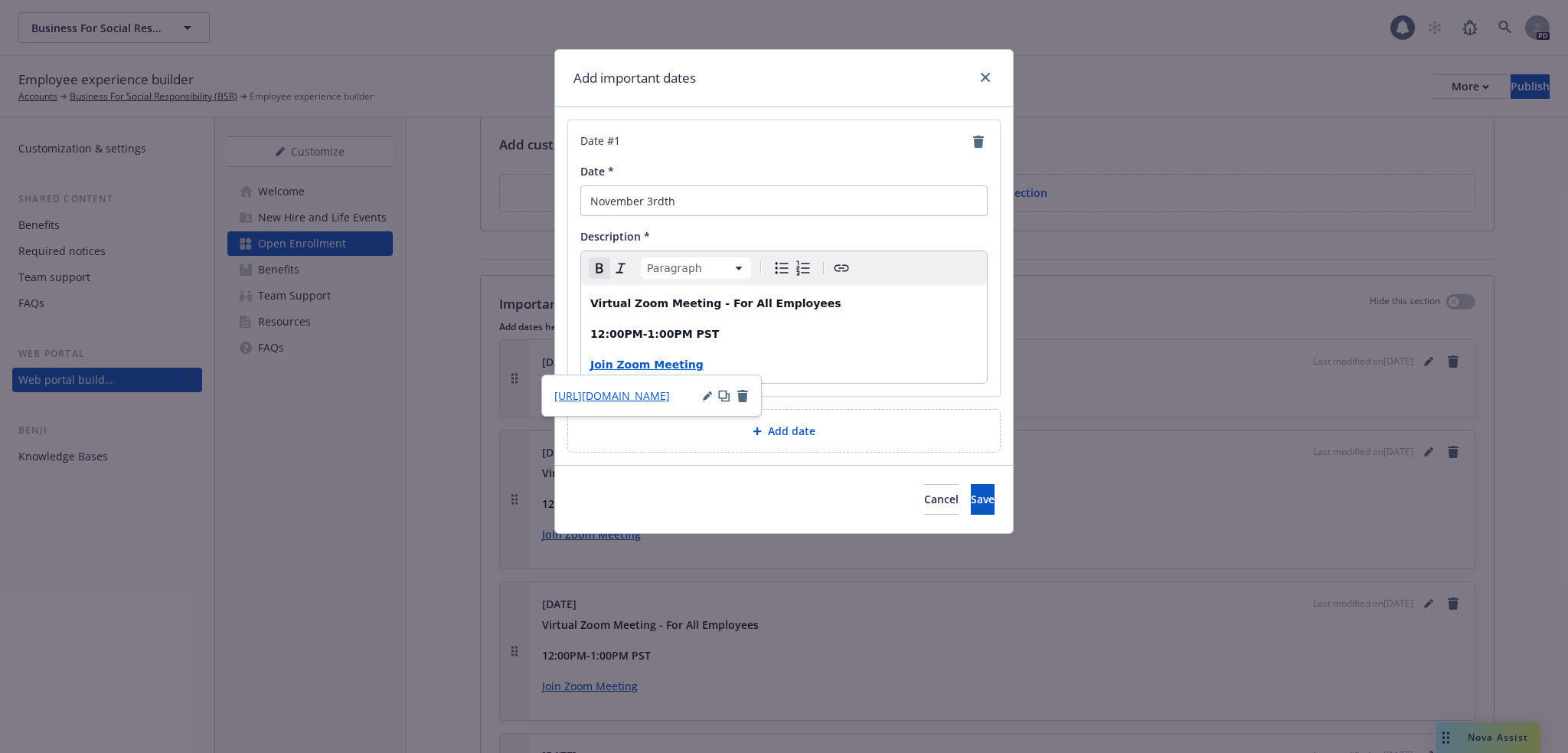
click at [699, 366] on p "Join Zoom Meeting" at bounding box center [784, 365] width 387 height 18
drag, startPoint x: 670, startPoint y: 364, endPoint x: 604, endPoint y: 364, distance: 66.0
click at [604, 364] on strong "Join Zoom Meeting" at bounding box center [647, 364] width 113 height 12
click at [593, 335] on strong "12:00PM-1:00PM PST" at bounding box center [655, 333] width 129 height 12
drag, startPoint x: 706, startPoint y: 333, endPoint x: 588, endPoint y: 333, distance: 118.0
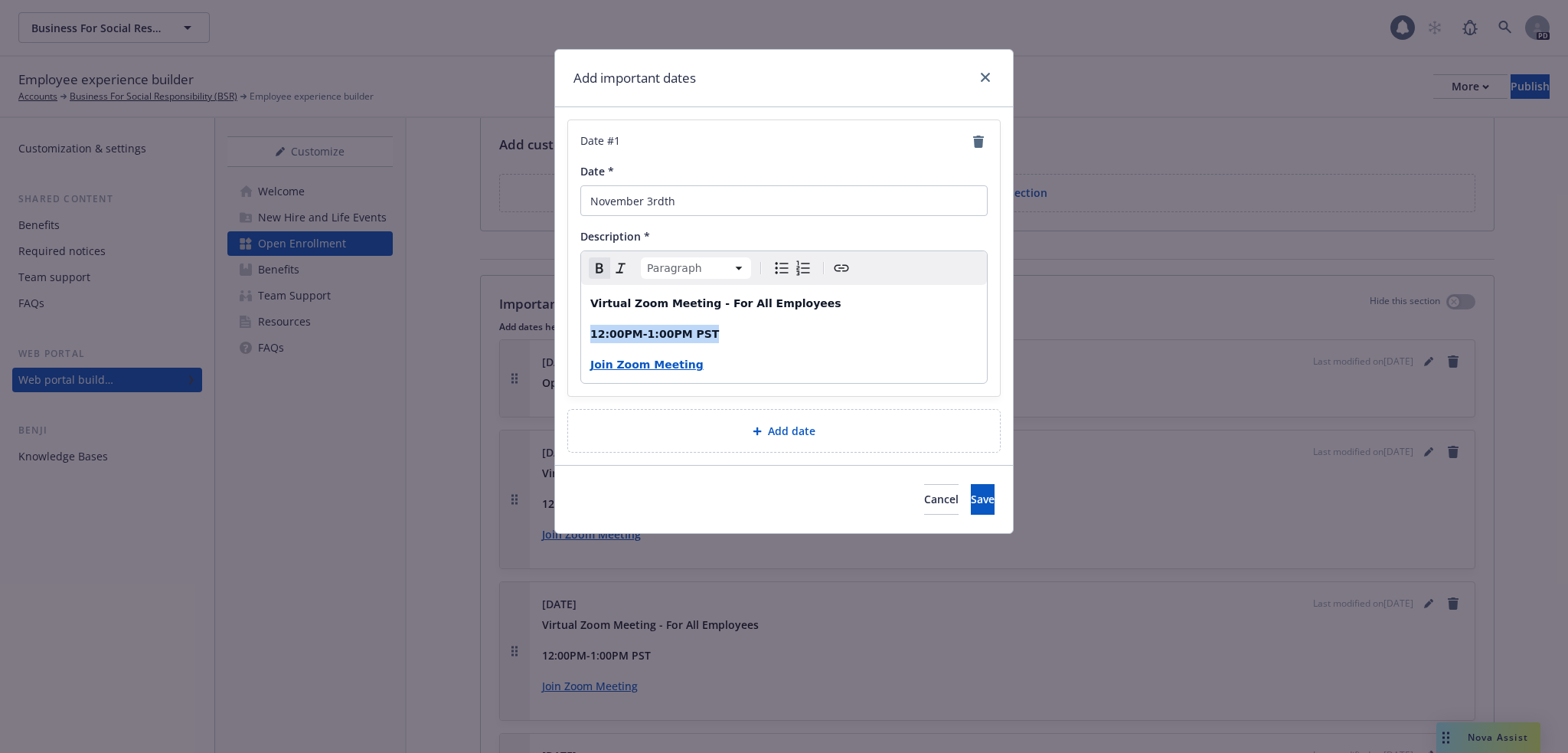
click at [588, 333] on div "Virtual Zoom Meeting - For All Employees 12:00PM-1:00PM PST Join Zoom Meeting" at bounding box center [784, 333] width 406 height 98
click at [832, 332] on p "12:00PM-1:00PM PST" at bounding box center [784, 334] width 387 height 18
click at [643, 366] on strong "Join Zoom Meeting" at bounding box center [647, 364] width 113 height 12
click at [899, 358] on p "Join Zoom Meeting" at bounding box center [784, 365] width 387 height 18
click at [706, 361] on p "Join Zoom Meeting" at bounding box center [784, 365] width 387 height 18
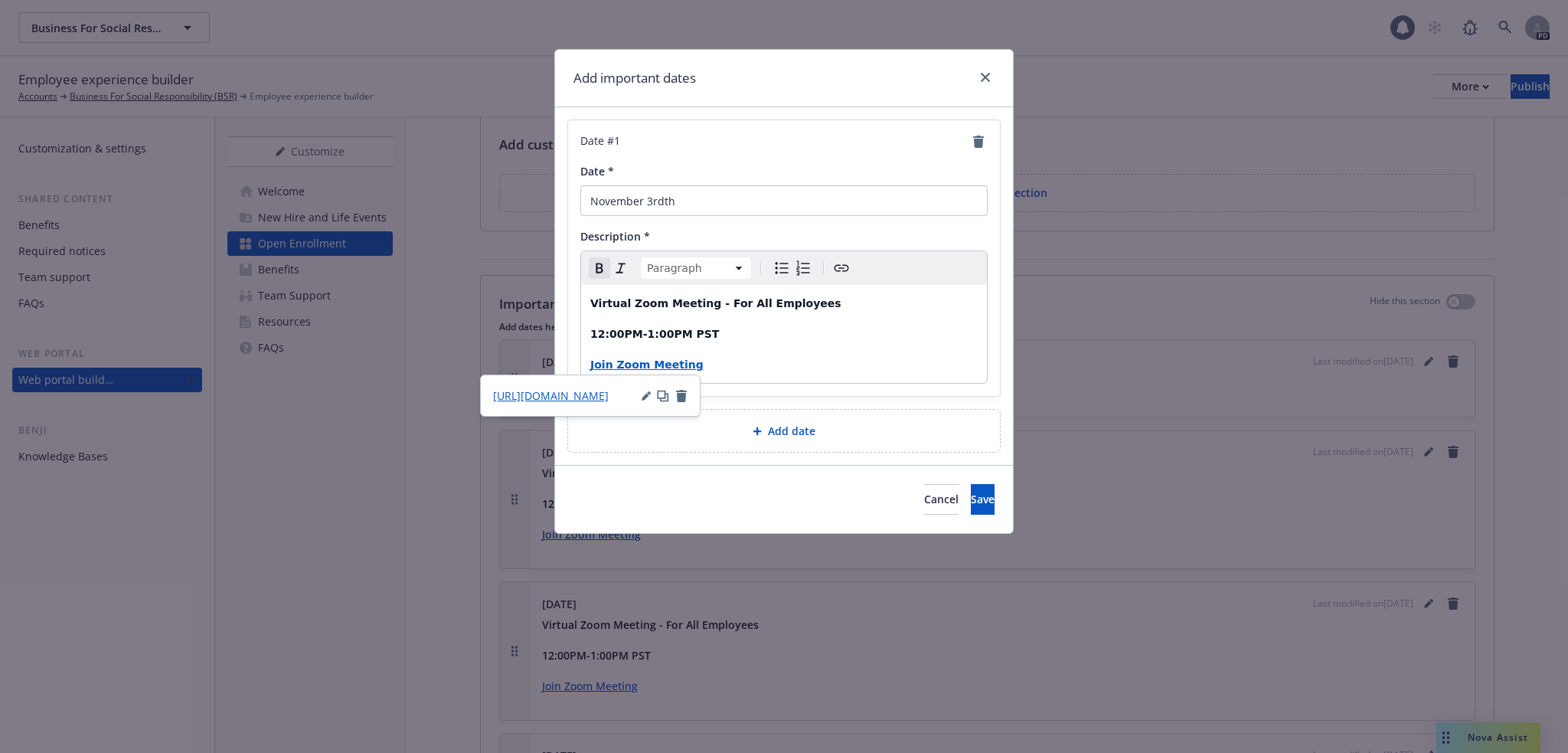
click at [703, 363] on p "Join Zoom Meeting" at bounding box center [784, 365] width 387 height 18
click at [641, 395] on div "https://newfront.zoom.us/j/81781474147?from=addon" at bounding box center [590, 395] width 194 height 16
click at [644, 397] on icon "button" at bounding box center [645, 396] width 7 height 7
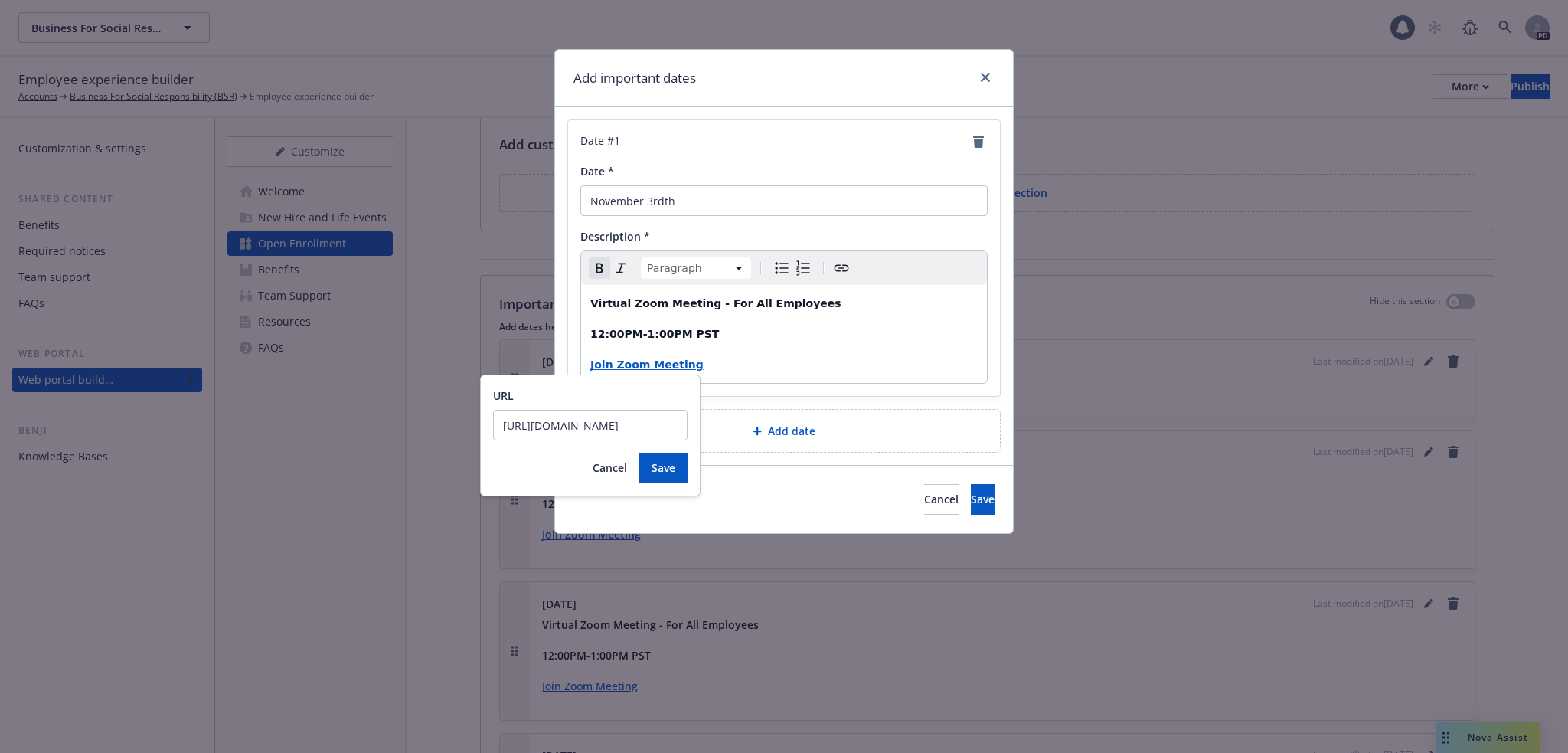
scroll to position [0, 0]
drag, startPoint x: 676, startPoint y: 428, endPoint x: 476, endPoint y: 443, distance: 200.6
click at [476, 443] on body "Business For Social Responsibility (BSR) 29 PD Employee experience builder Acco…" at bounding box center [784, 376] width 1568 height 753
click at [677, 424] on input "https://newfront.zoom.us/j/81781474147?from=addon" at bounding box center [590, 424] width 194 height 31
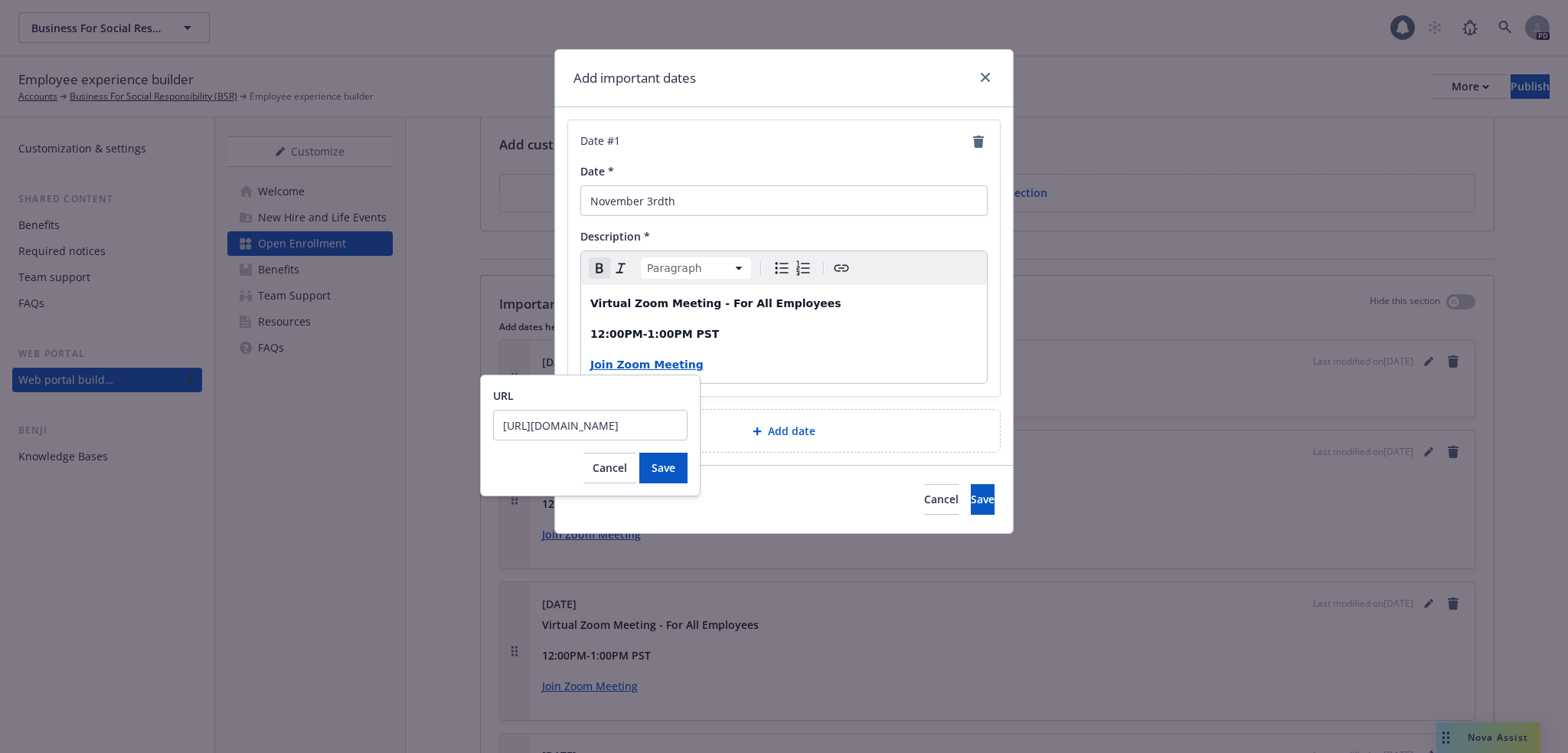
scroll to position [0, 0]
drag, startPoint x: 677, startPoint y: 425, endPoint x: 495, endPoint y: 423, distance: 182.0
click at [495, 423] on input "https://newfront.zoom.us/j/81781474147?from=addon" at bounding box center [590, 424] width 194 height 31
paste input "https://bsr.zoom.us/j/93472338481?pwd=VIBKi9WYYEAbxqdiS6gKAF1TKPgFE4.1&from=add…"
type input "https://bsr.zoom.us/j/93472338481?pwd=VIBKi9WYYEAbxqdiS6gKAF1TKPgFE4.1&from=add…"
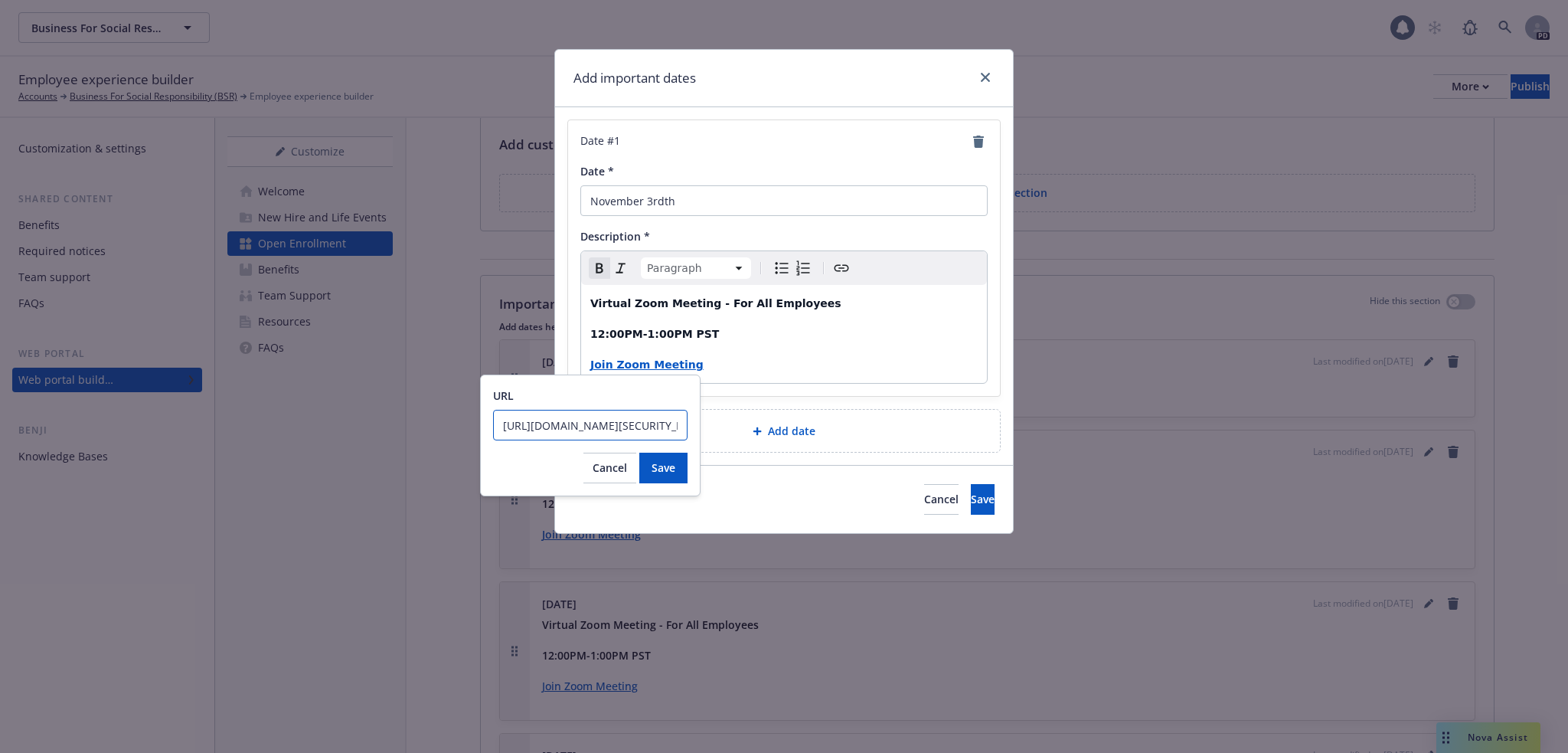
scroll to position [0, 337]
click at [672, 470] on span "Save" at bounding box center [663, 468] width 24 height 15
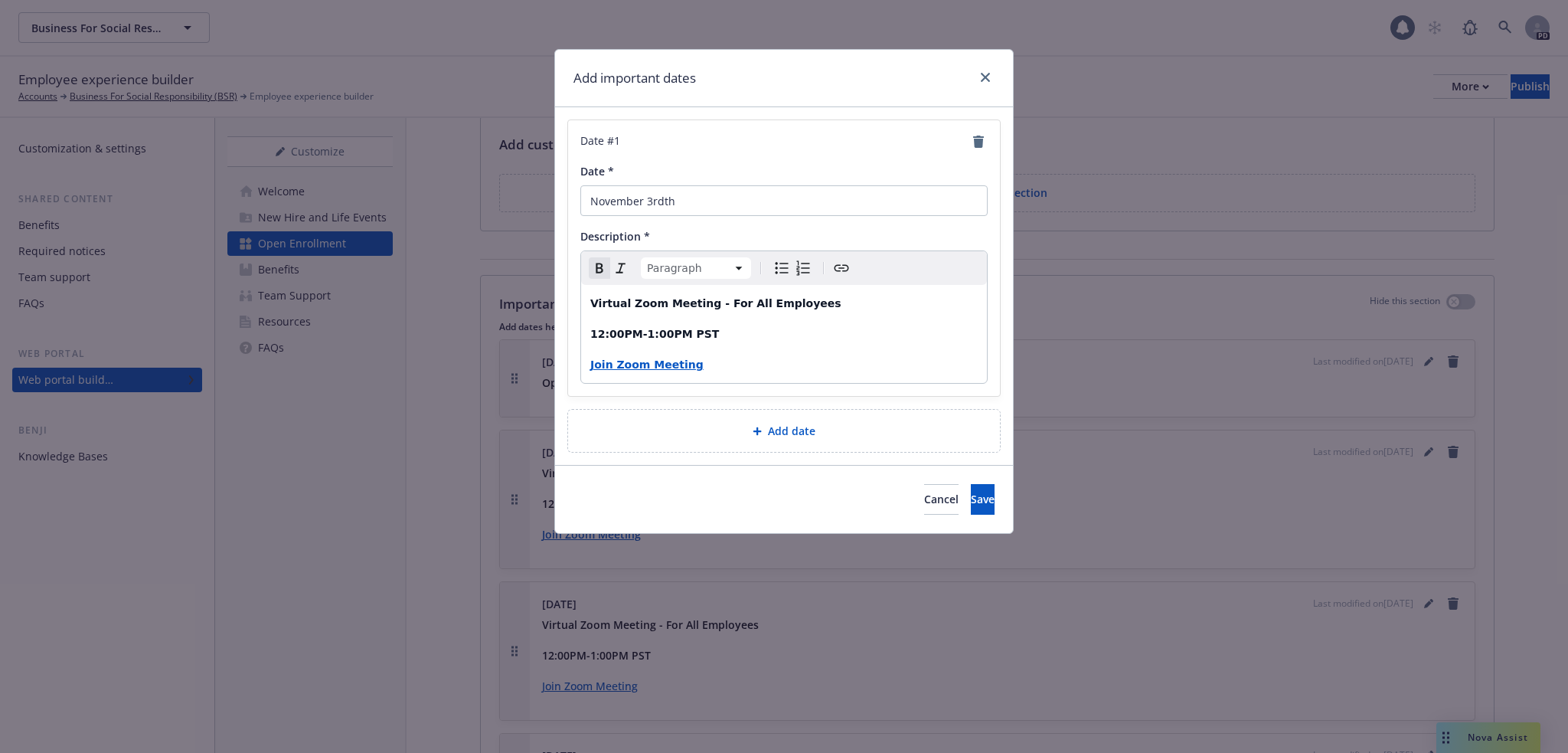
click at [794, 341] on p "12:00PM-1:00PM PST" at bounding box center [784, 334] width 387 height 18
click at [782, 429] on span "Add date" at bounding box center [791, 430] width 47 height 16
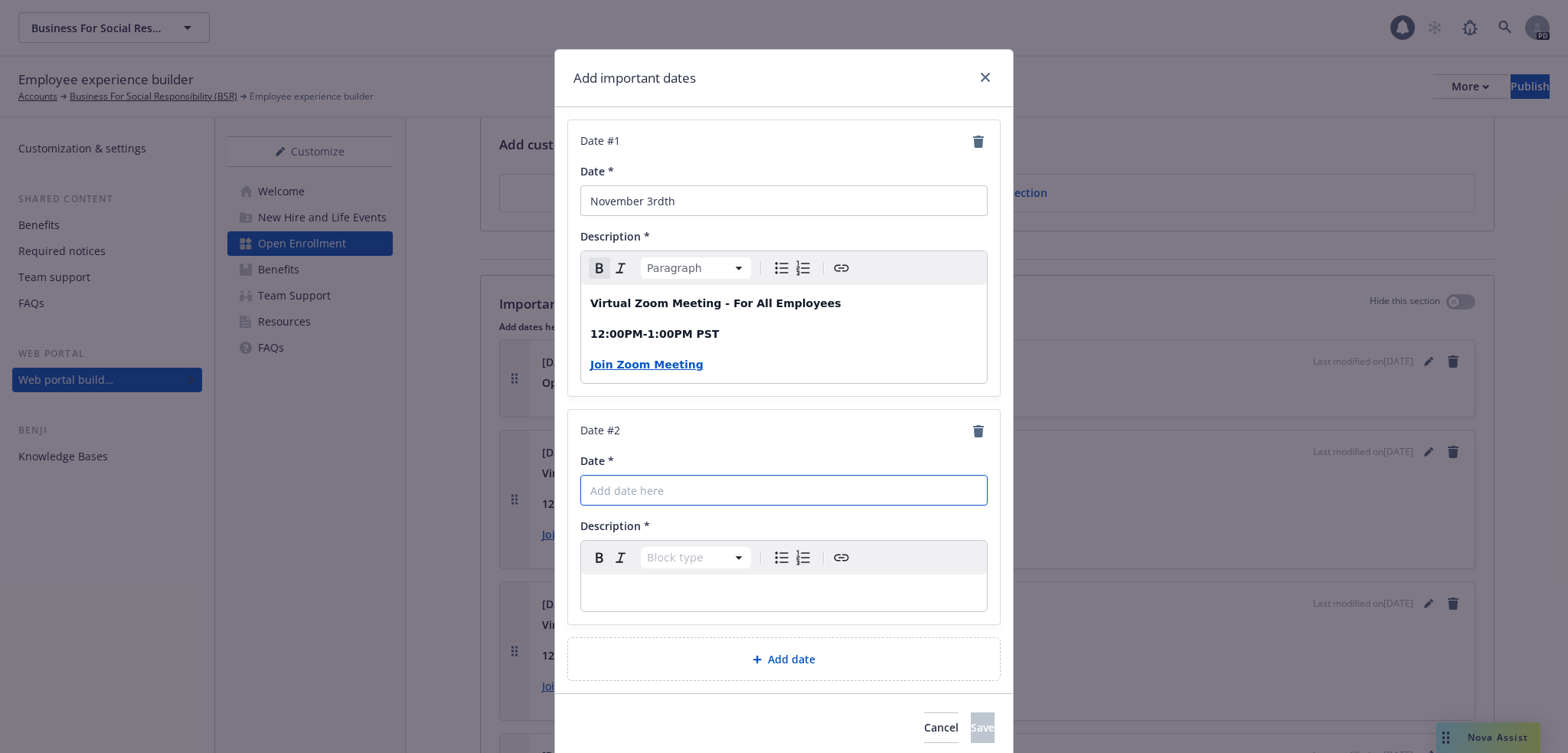
click at [623, 490] on input "Date *" at bounding box center [784, 490] width 408 height 31
drag, startPoint x: 656, startPoint y: 199, endPoint x: 672, endPoint y: 199, distance: 16.0
click at [672, 199] on input "November 3rdth" at bounding box center [784, 200] width 408 height 31
type input "November 3rd"
click at [605, 492] on input "Date *" at bounding box center [784, 490] width 408 height 31
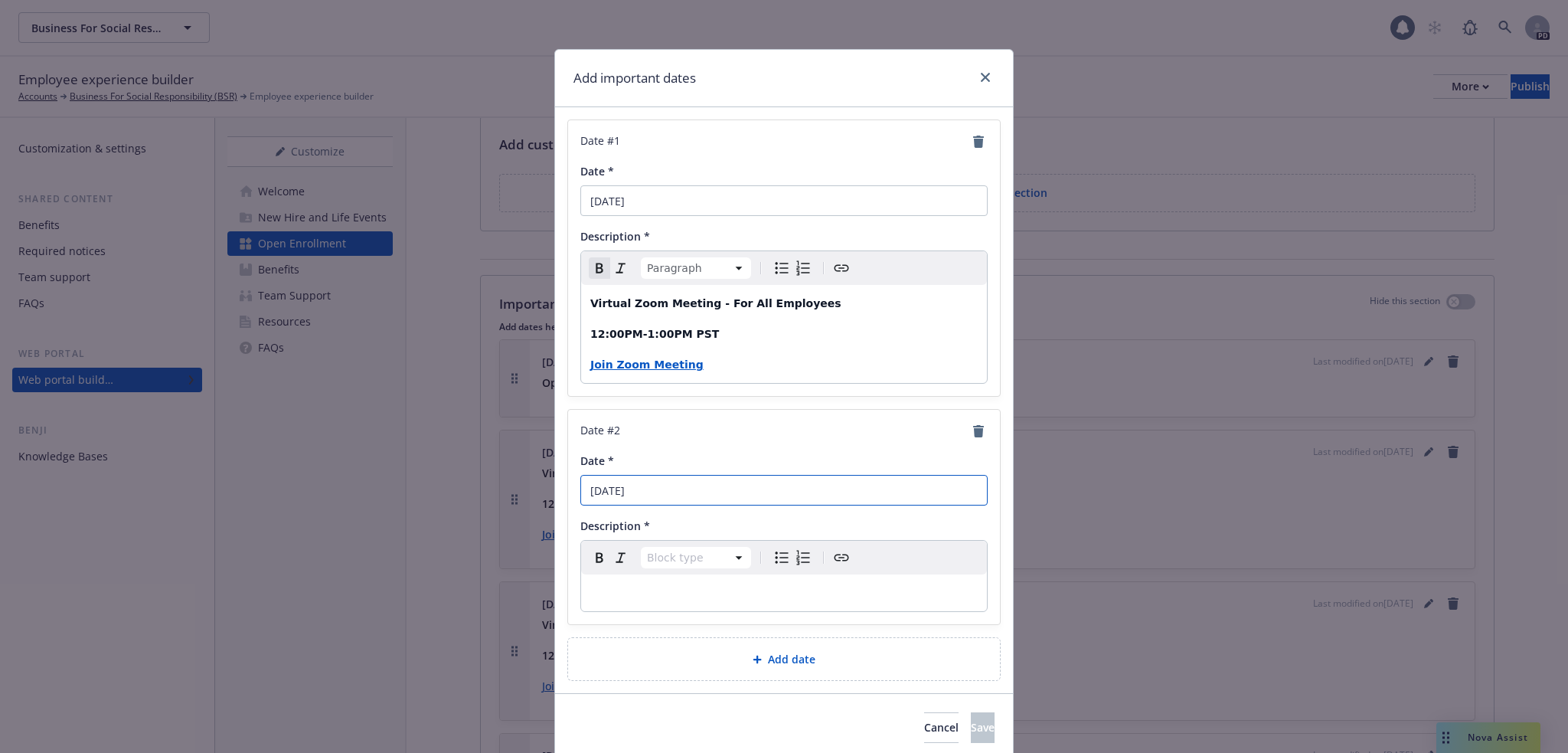
type input "November 5th"
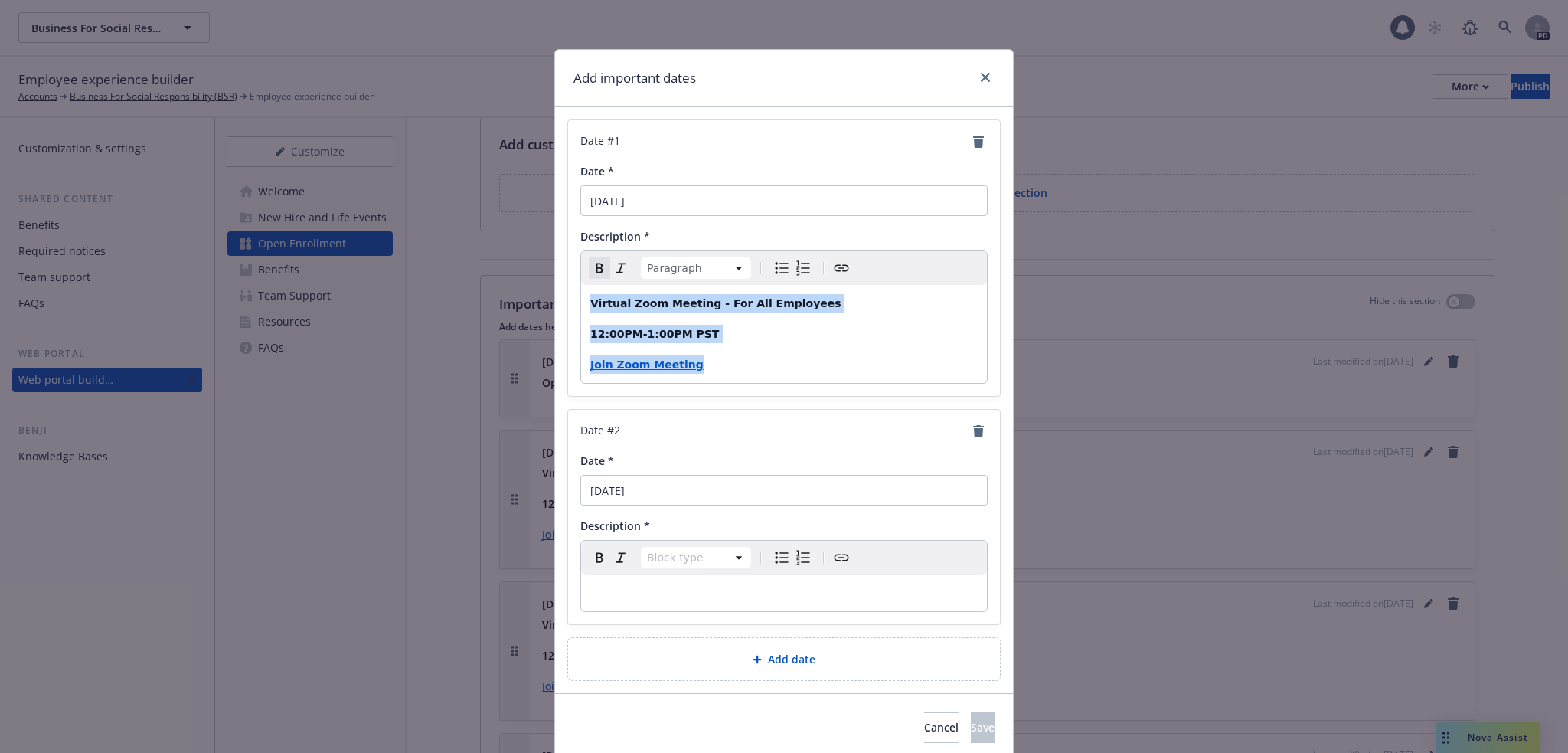
drag, startPoint x: 668, startPoint y: 367, endPoint x: 585, endPoint y: 306, distance: 103.0
click at [585, 306] on div "Virtual Zoom Meeting - For All Employees 12:00PM-1:00PM PST Join Zoom Meeting" at bounding box center [784, 333] width 406 height 98
copy div "Virtual Zoom Meeting - For All Employees 12:00PM-1:00PM PST Join Zoom Meeting"
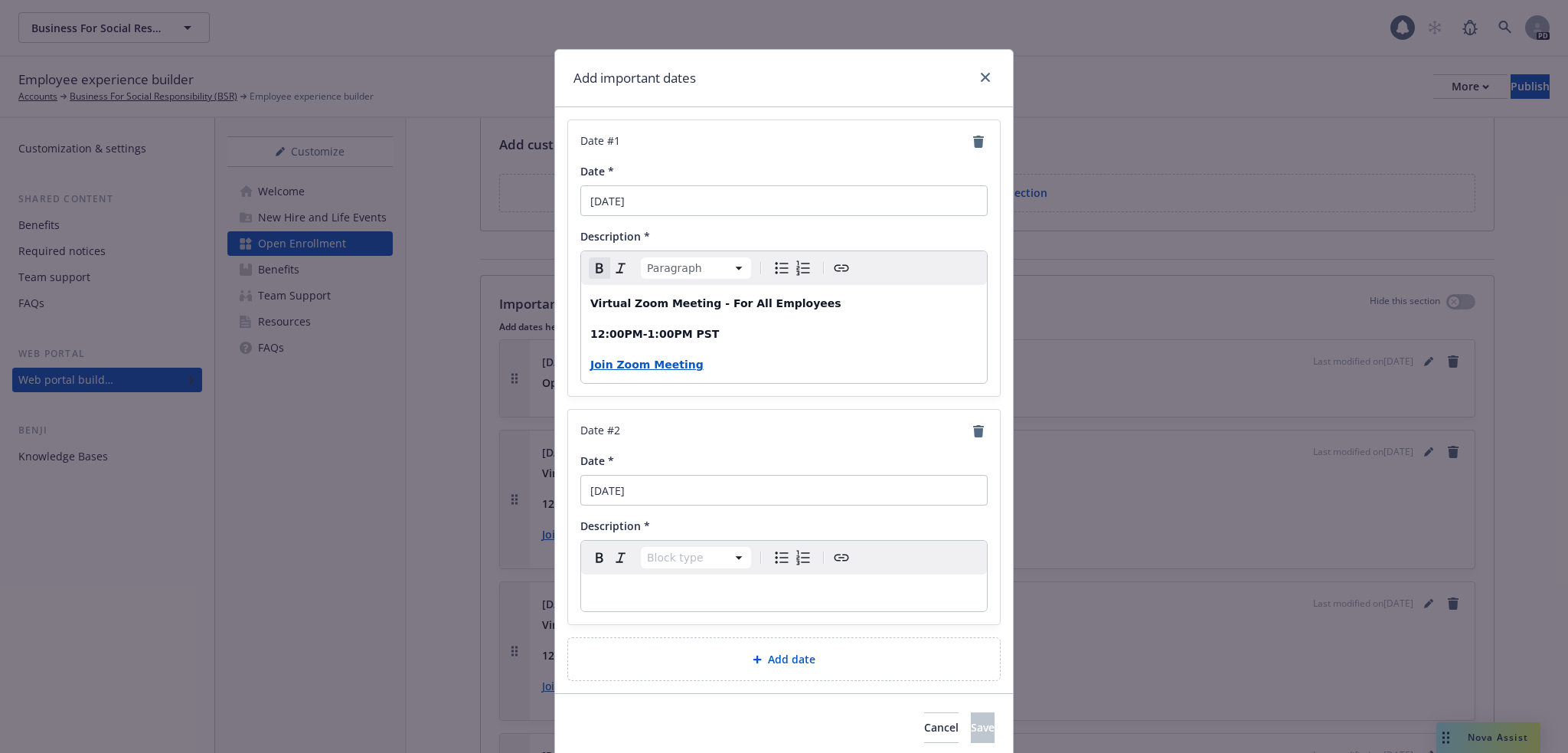
click at [610, 591] on p "editable markdown" at bounding box center [784, 592] width 387 height 18
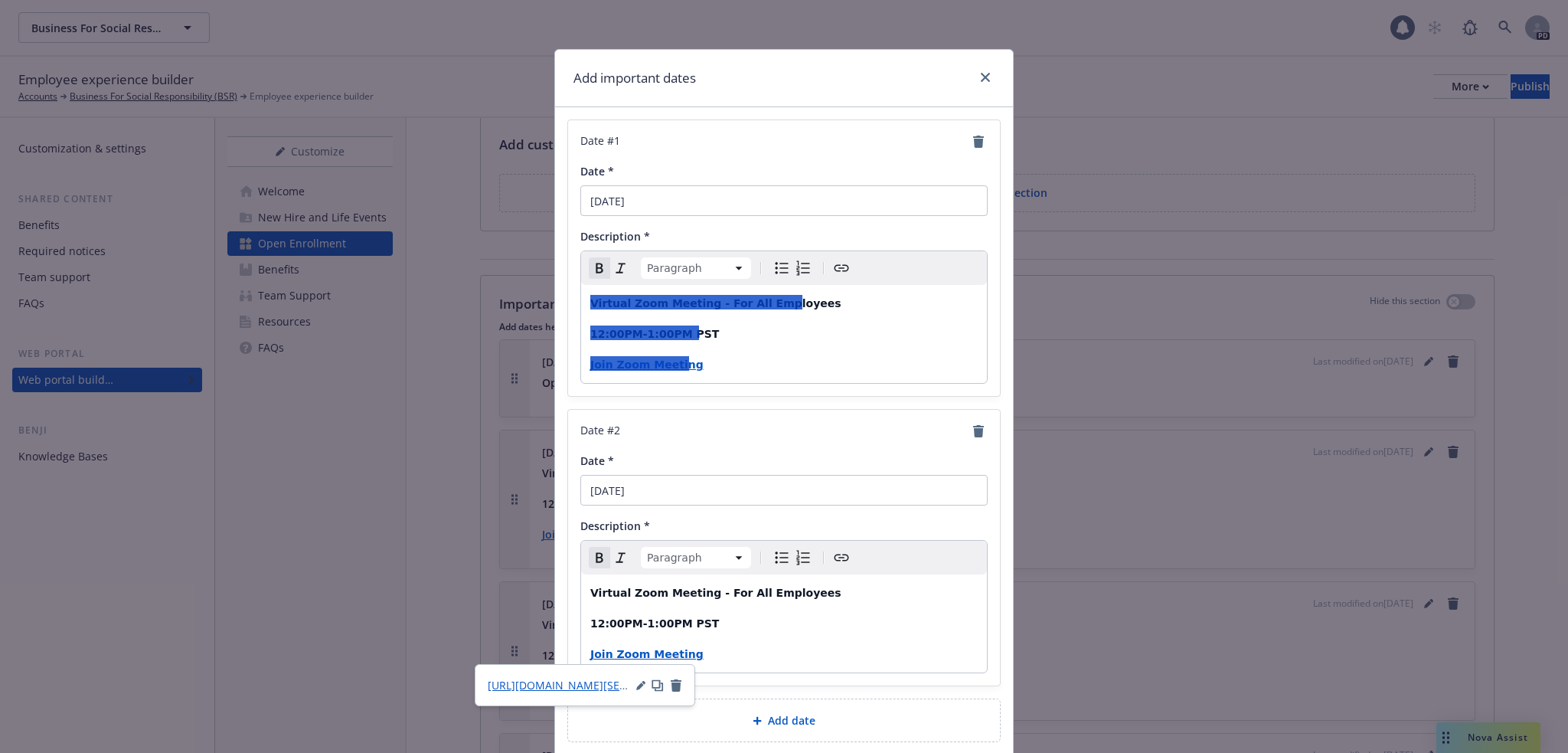
click at [793, 664] on div "Virtual Zoom Meeting - For All Employees 12:00PM-1:00PM PST Join Zoom Meeting" at bounding box center [784, 623] width 406 height 98
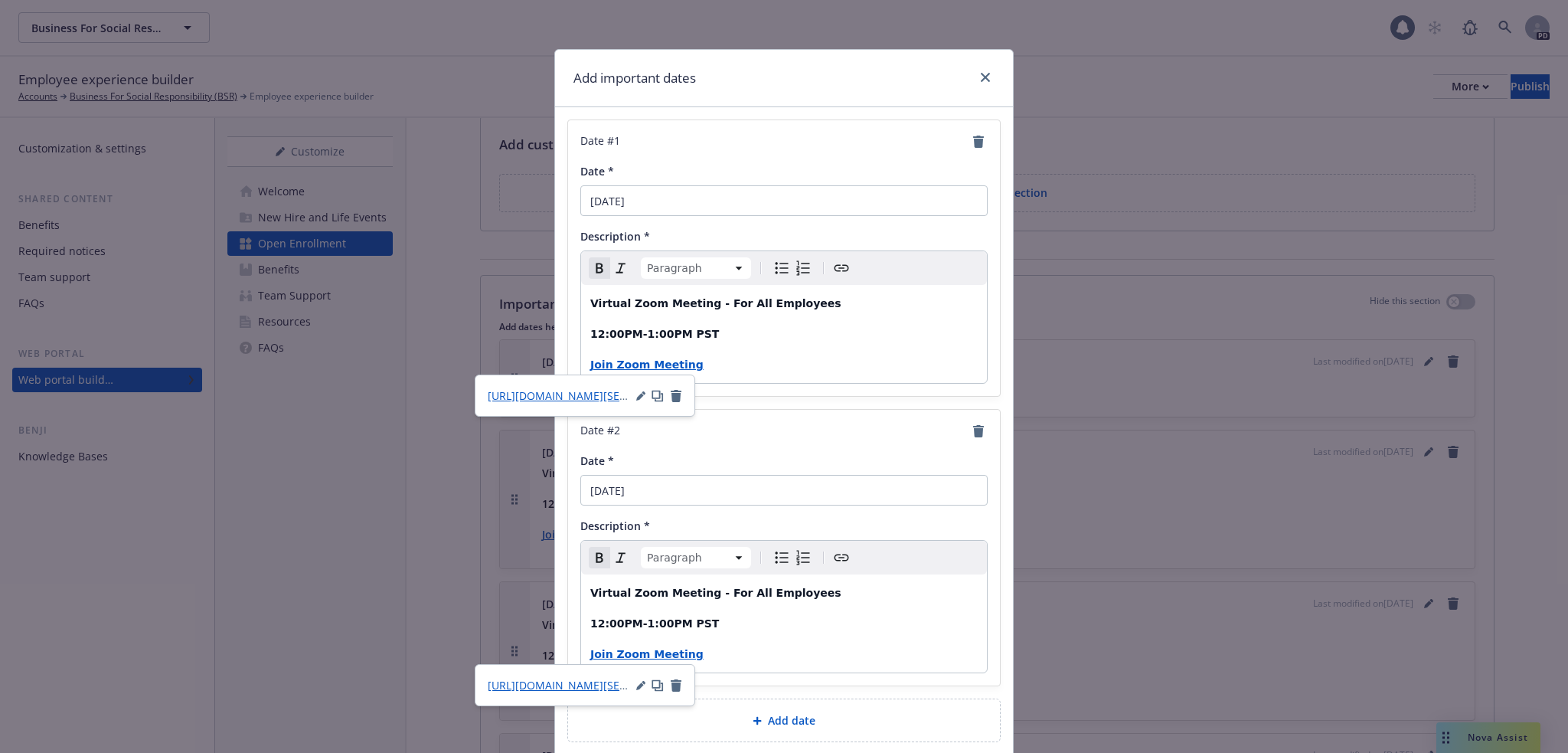
click at [728, 364] on p "Join Zoom Meeting" at bounding box center [784, 365] width 387 height 18
drag, startPoint x: 691, startPoint y: 659, endPoint x: 573, endPoint y: 655, distance: 118.1
click at [573, 655] on div "Date # 2 Date * November 5th Description * Paragraph Paragraph Heading 1 Headin…" at bounding box center [784, 547] width 432 height 276
click at [690, 684] on icon "button" at bounding box center [689, 686] width 7 height 7
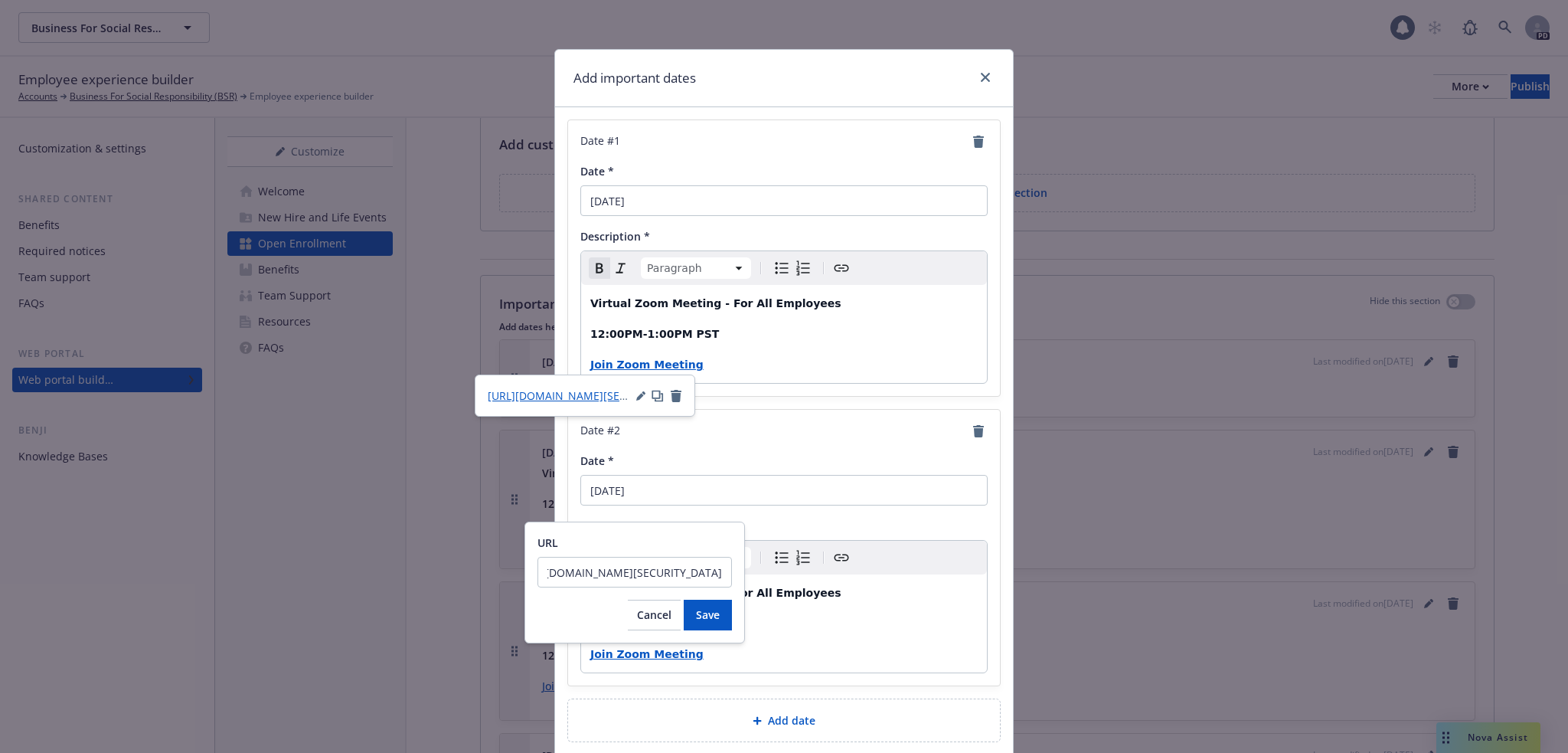
scroll to position [0, 0]
drag, startPoint x: 727, startPoint y: 573, endPoint x: 533, endPoint y: 559, distance: 194.5
click at [533, 559] on div "URL https://bsr.zoom.us/j/93472338481?pwd=VIBKi9WYYEAbxqdiS6gKAF1TKPgFE4.1&from…" at bounding box center [634, 582] width 221 height 122
type input "https://bsr.zoom.us/j/91609049206?pwd=6KPQb8PHerSTe3TSRn718tVtvy2Org.1&from=add…"
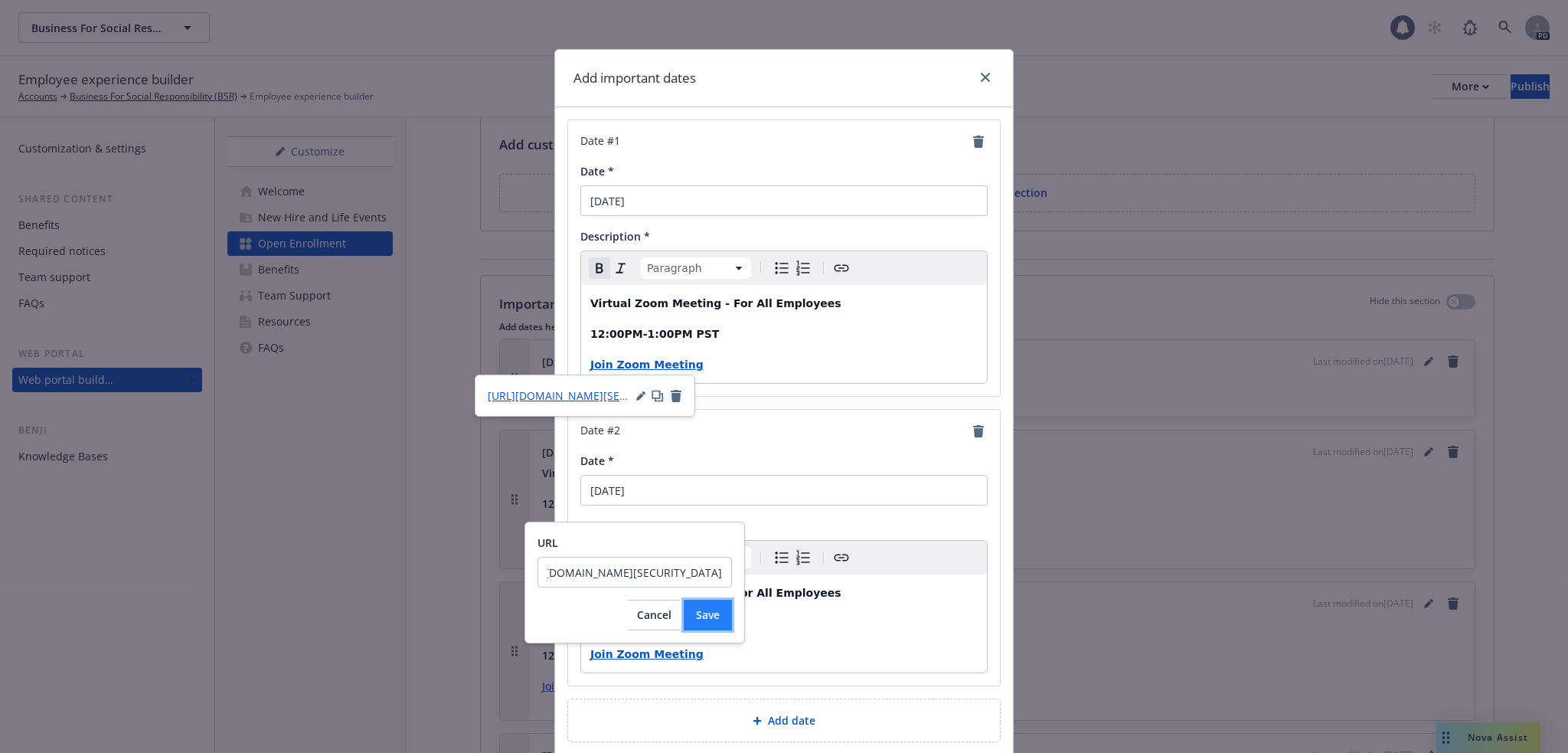
click at [712, 625] on button "Save" at bounding box center [708, 615] width 48 height 31
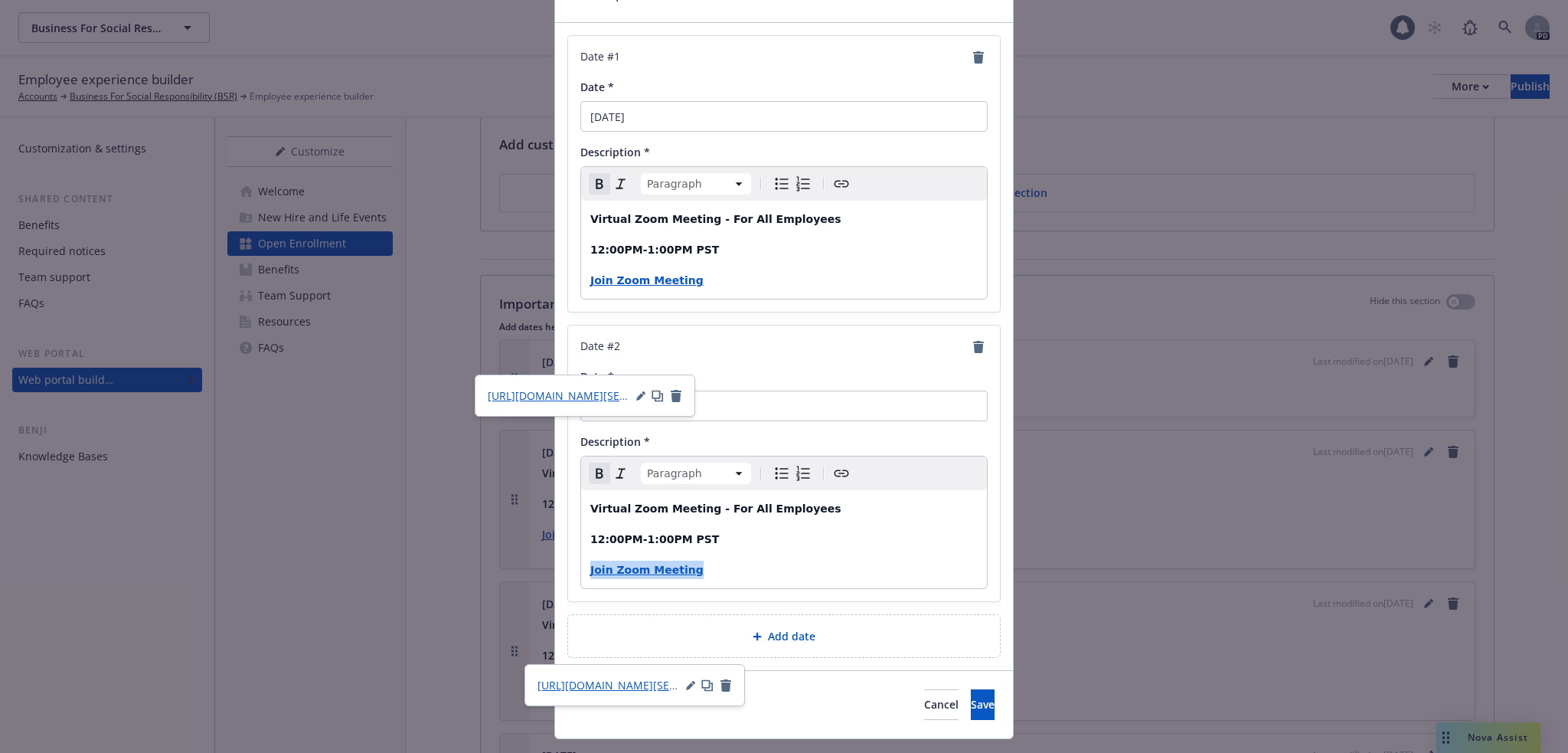
scroll to position [119, 0]
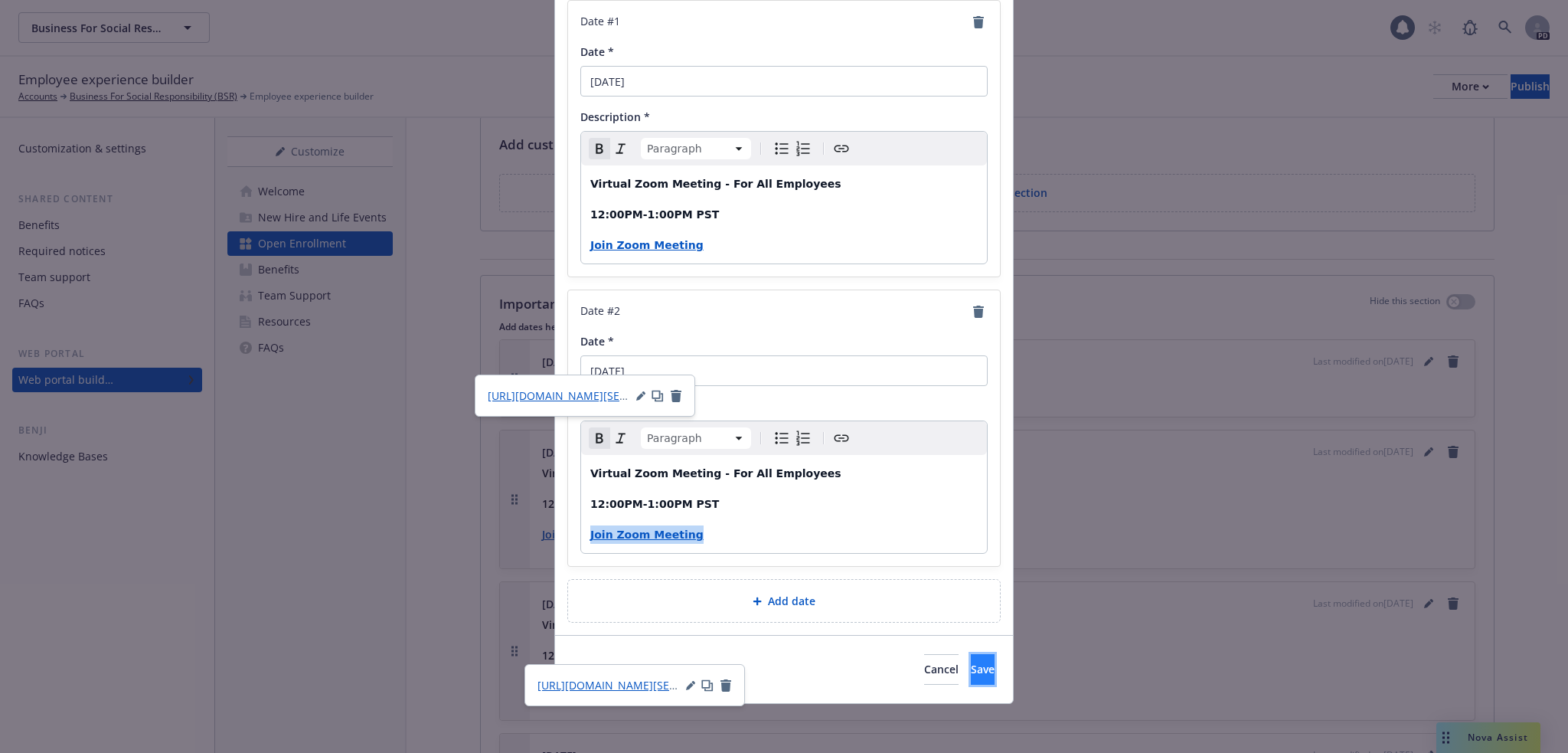
click at [971, 669] on button "Save" at bounding box center [982, 669] width 24 height 31
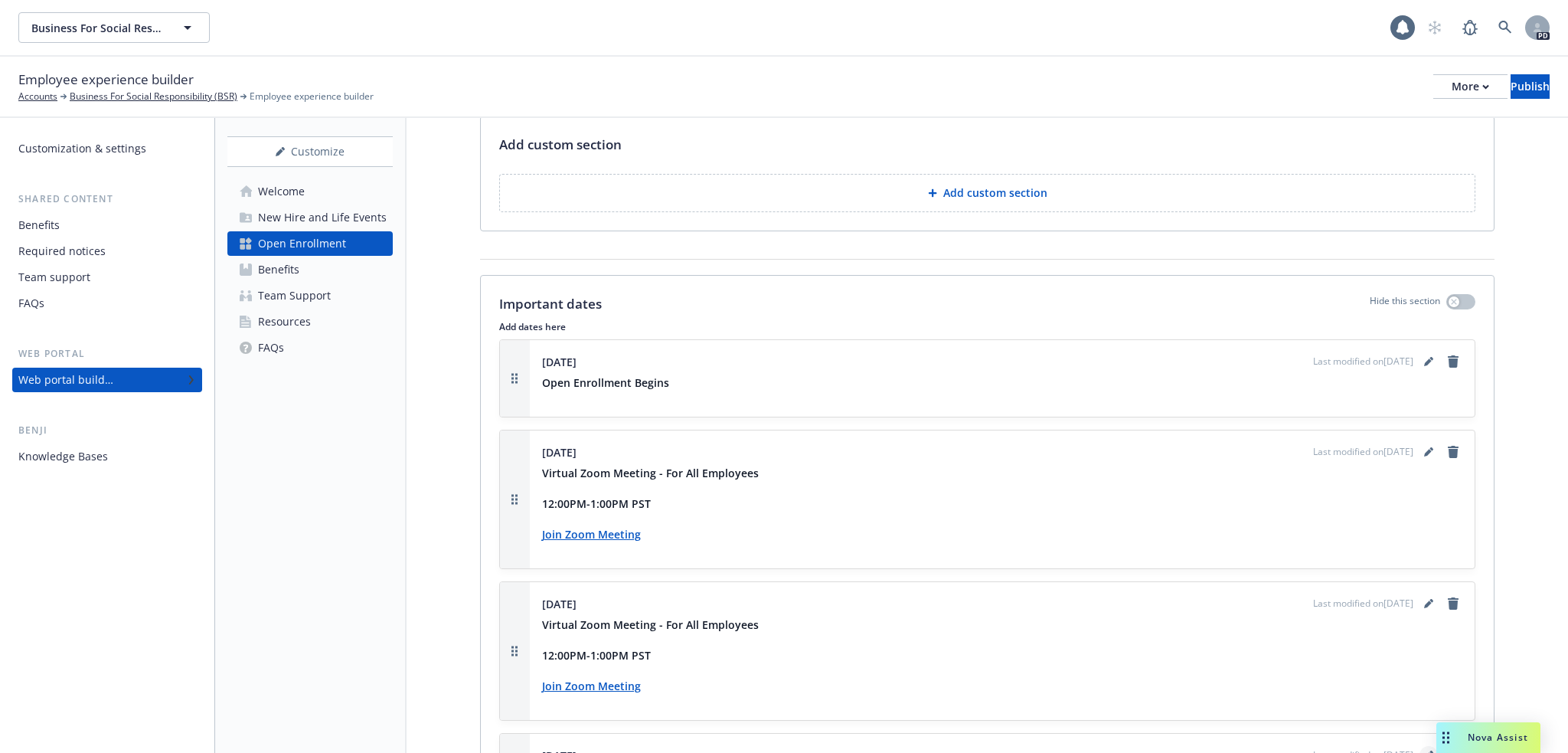
click at [1419, 746] on link "editPencil" at bounding box center [1428, 755] width 18 height 18
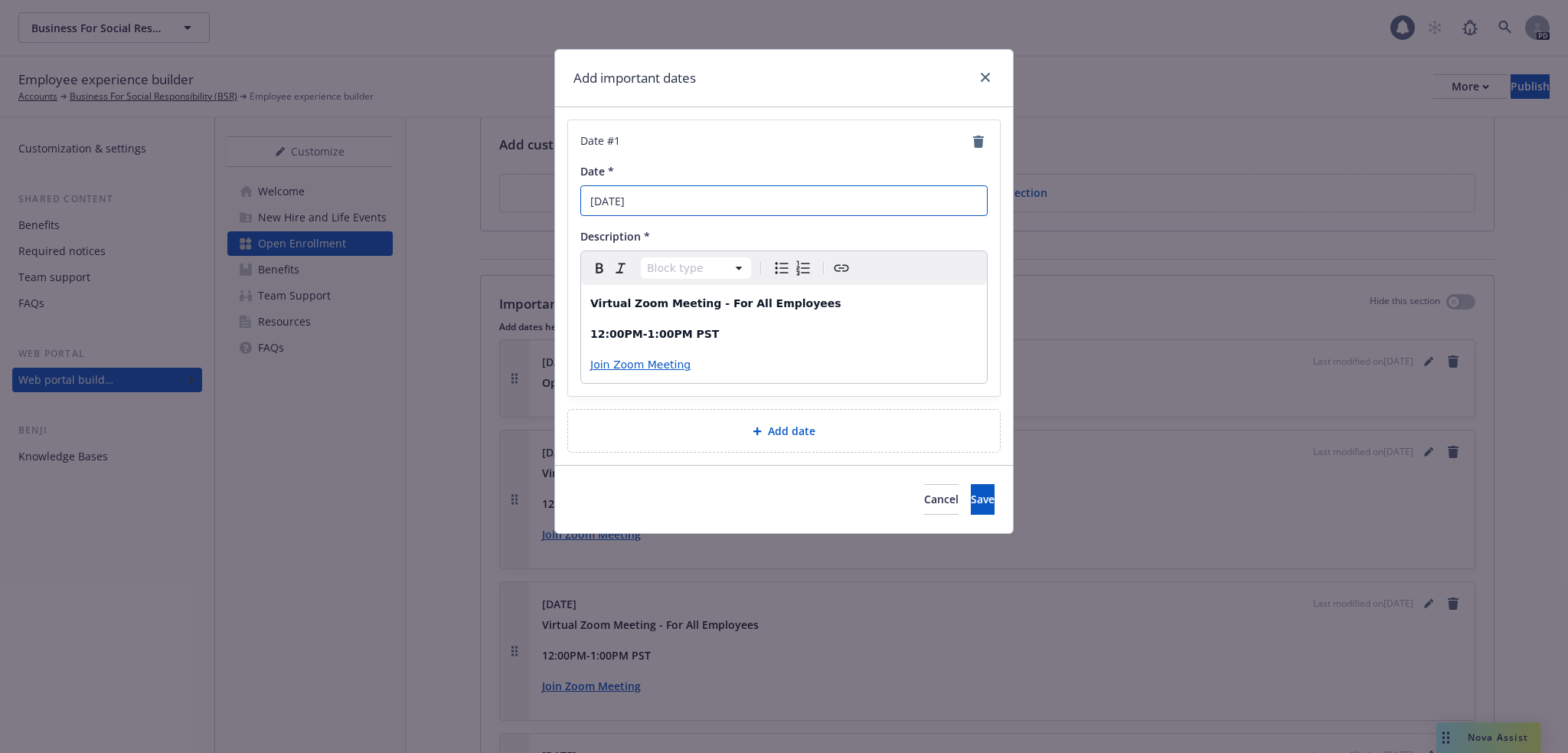
drag, startPoint x: 671, startPoint y: 204, endPoint x: 644, endPoint y: 203, distance: 27.0
click at [644, 203] on input "[DATE]" at bounding box center [784, 200] width 408 height 31
type input "[DATE]"
click at [971, 498] on span "Save" at bounding box center [982, 499] width 24 height 15
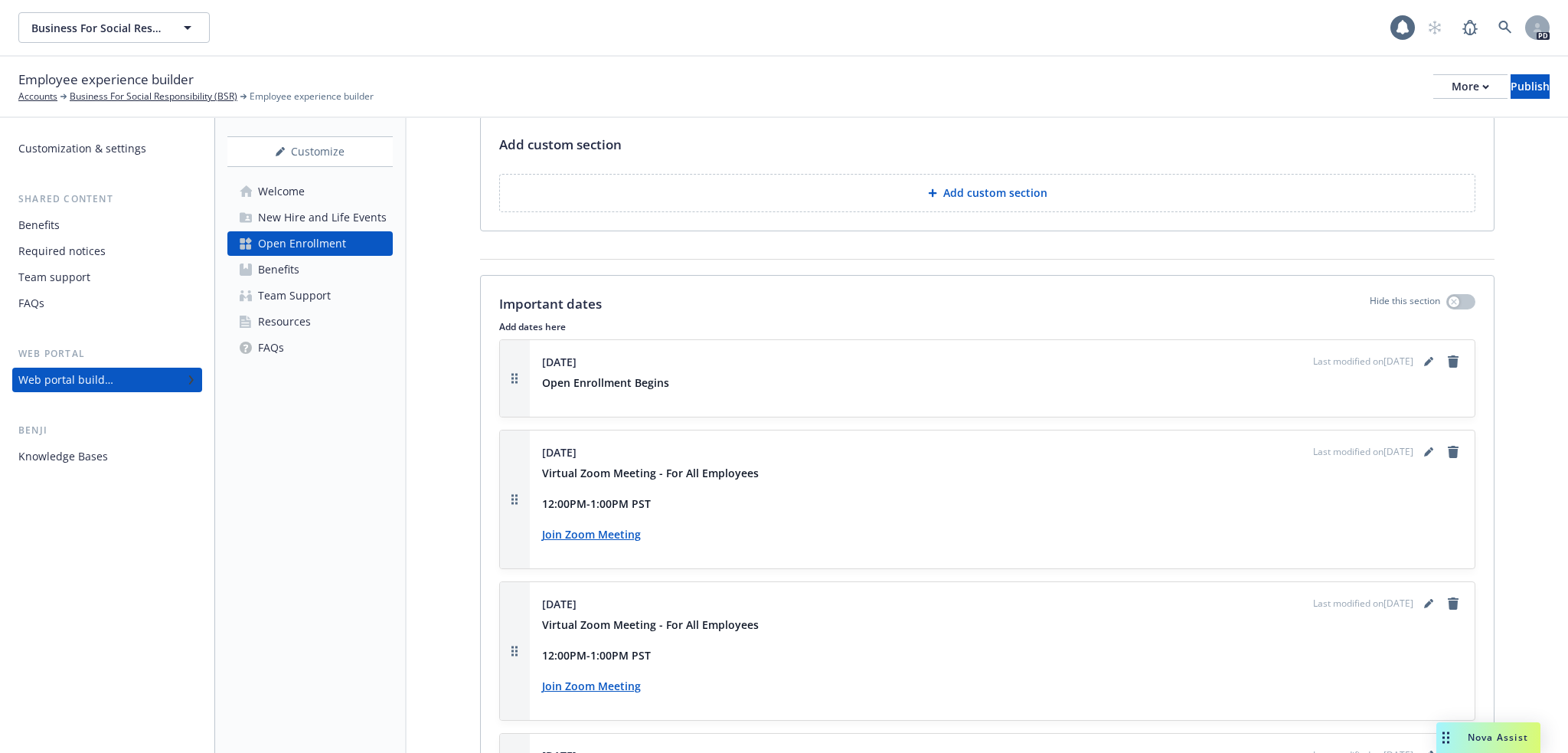
scroll to position [1966, 0]
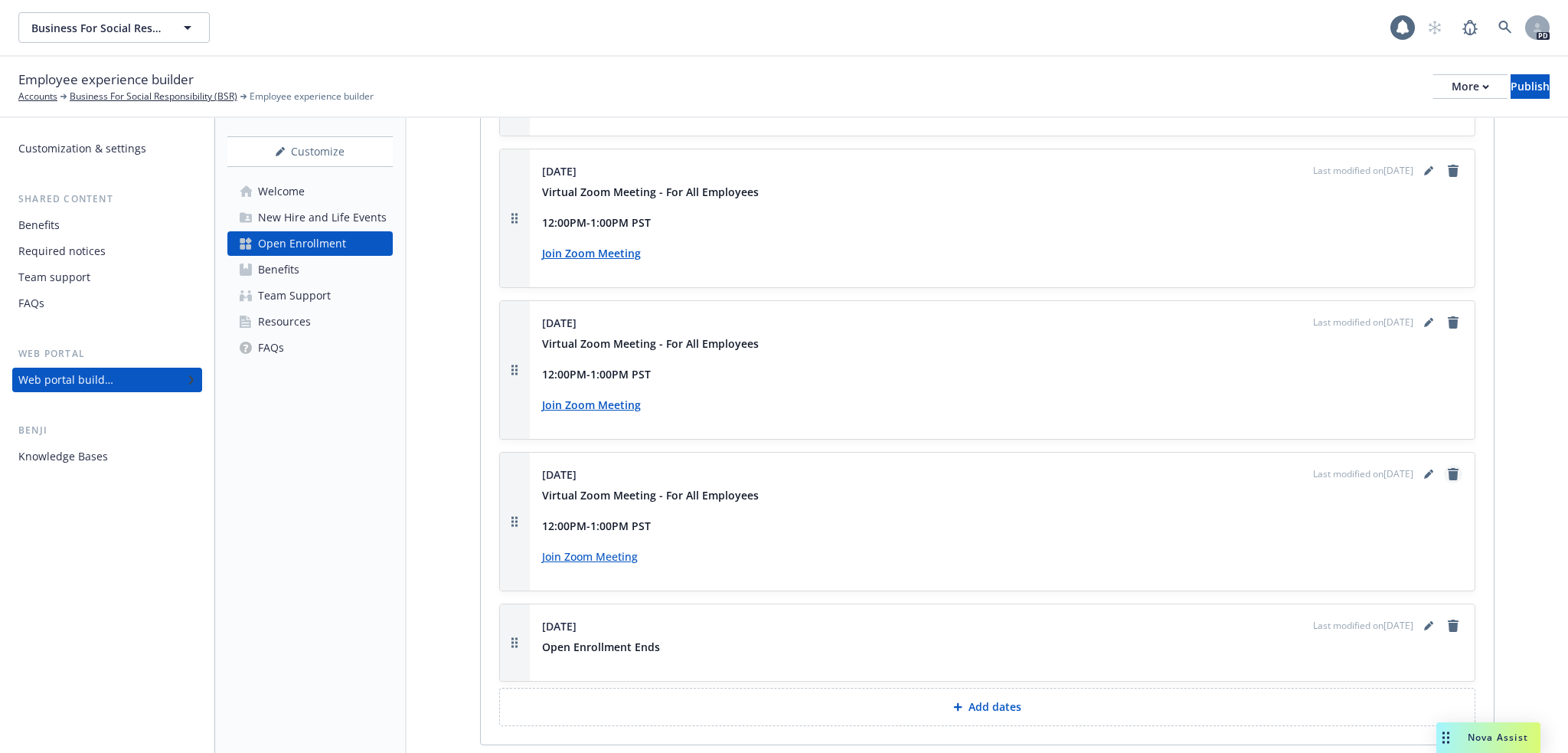
click at [1448, 468] on icon "remove" at bounding box center [1453, 474] width 11 height 12
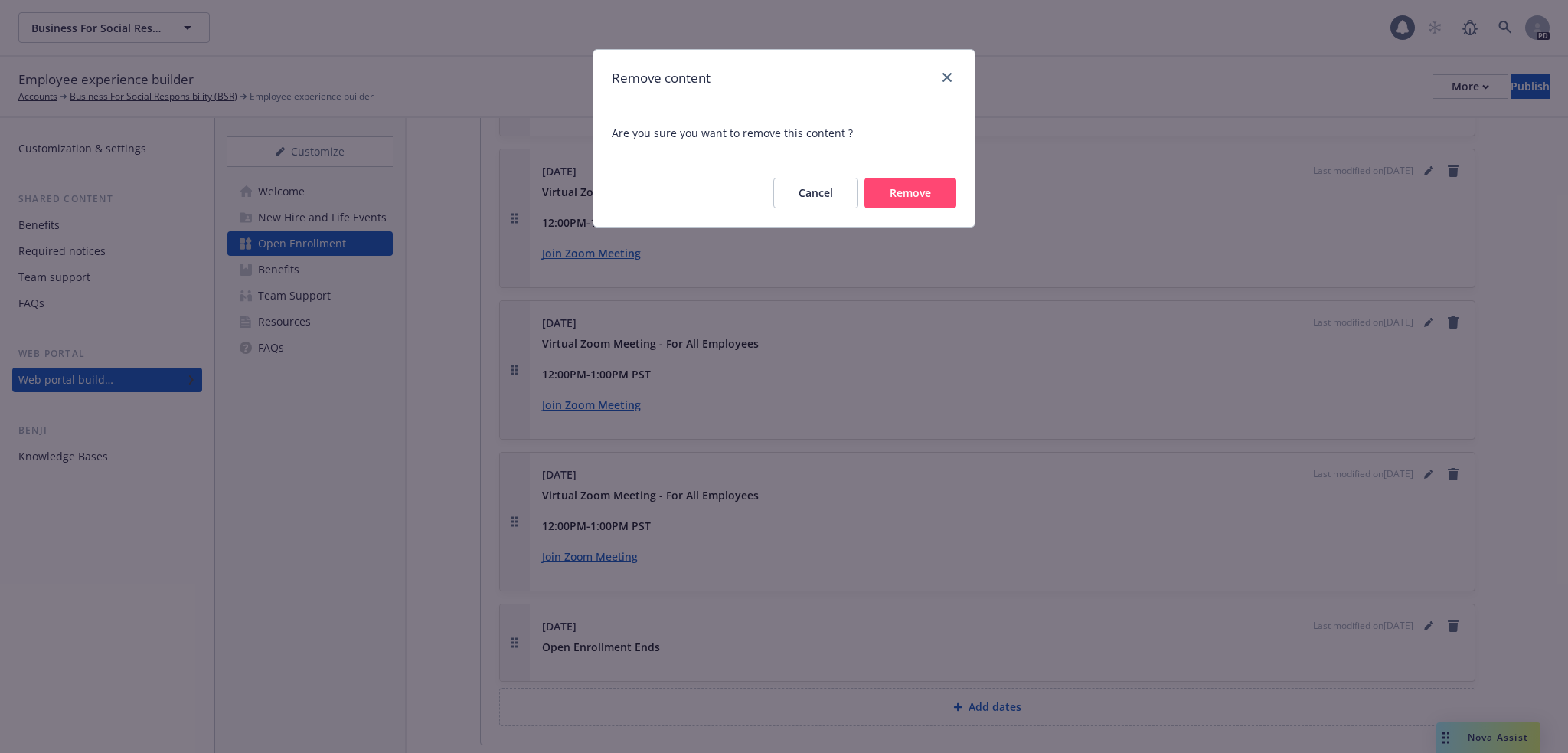
click at [926, 192] on button "Remove" at bounding box center [910, 193] width 92 height 31
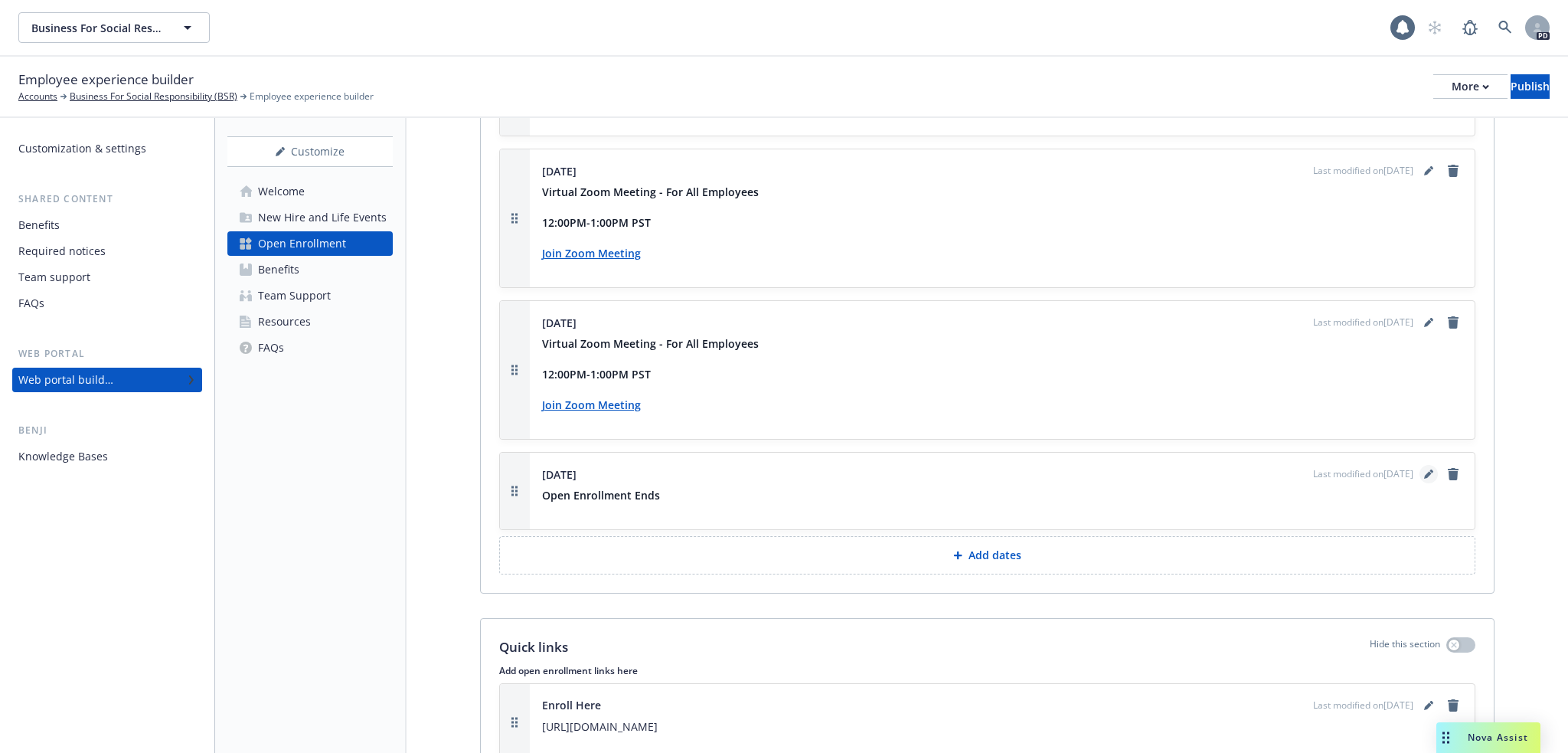
click at [1424, 472] on icon "editPencil" at bounding box center [1427, 475] width 7 height 7
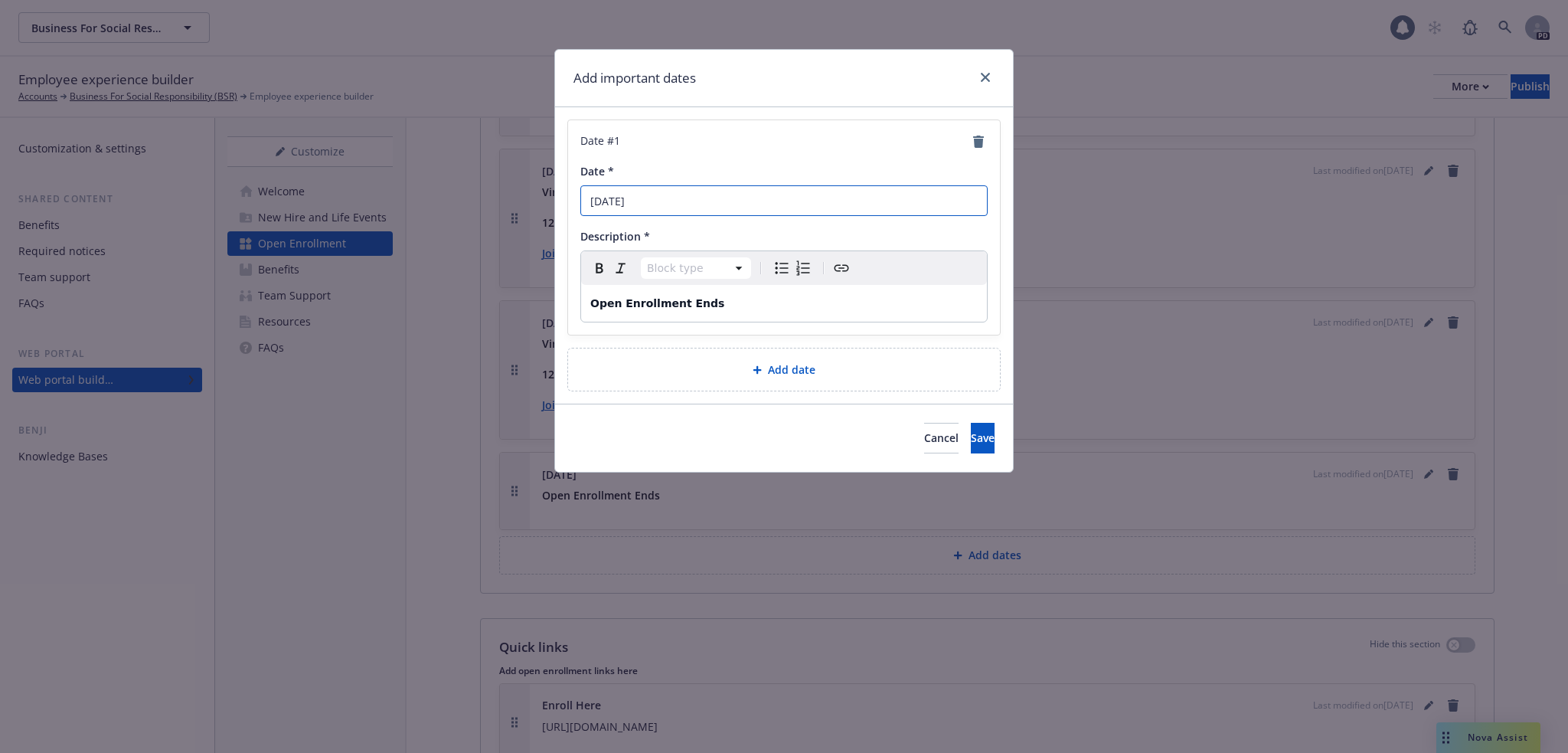
click at [655, 201] on input "November 24th" at bounding box center [784, 200] width 408 height 31
type input "November 21th"
click at [971, 444] on span "Save" at bounding box center [982, 438] width 24 height 15
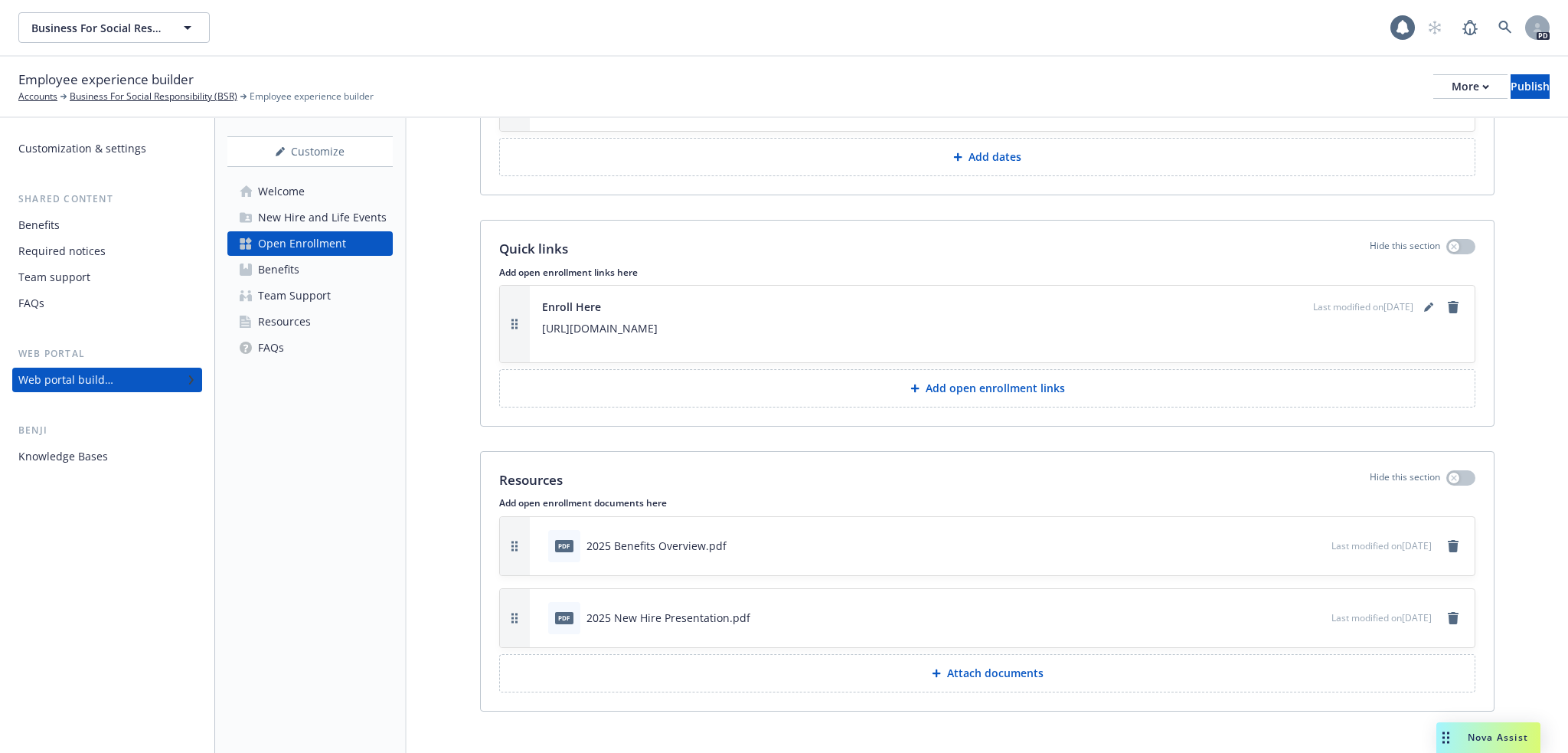
scroll to position [2385, 0]
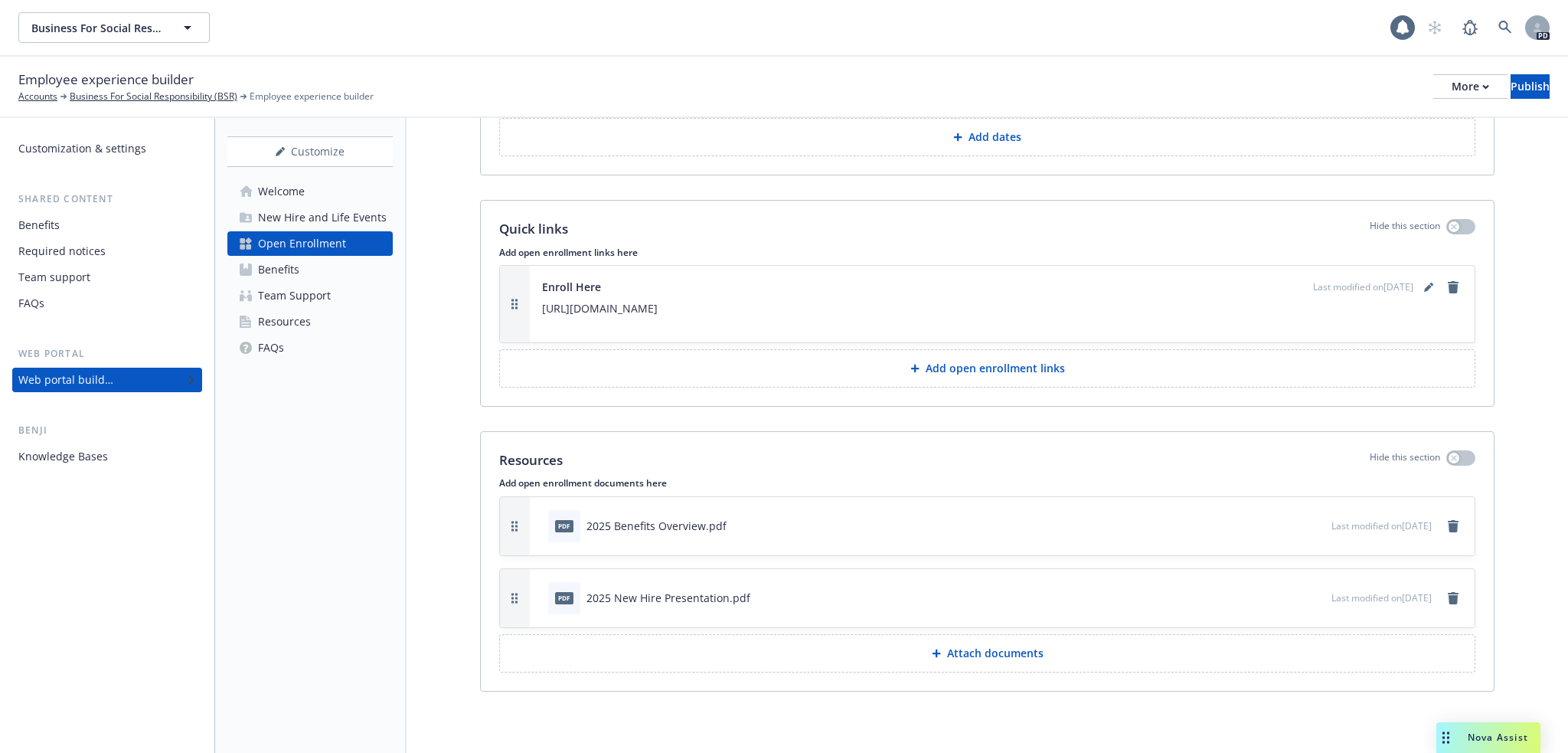
click at [286, 274] on div "Benefits" at bounding box center [279, 270] width 41 height 25
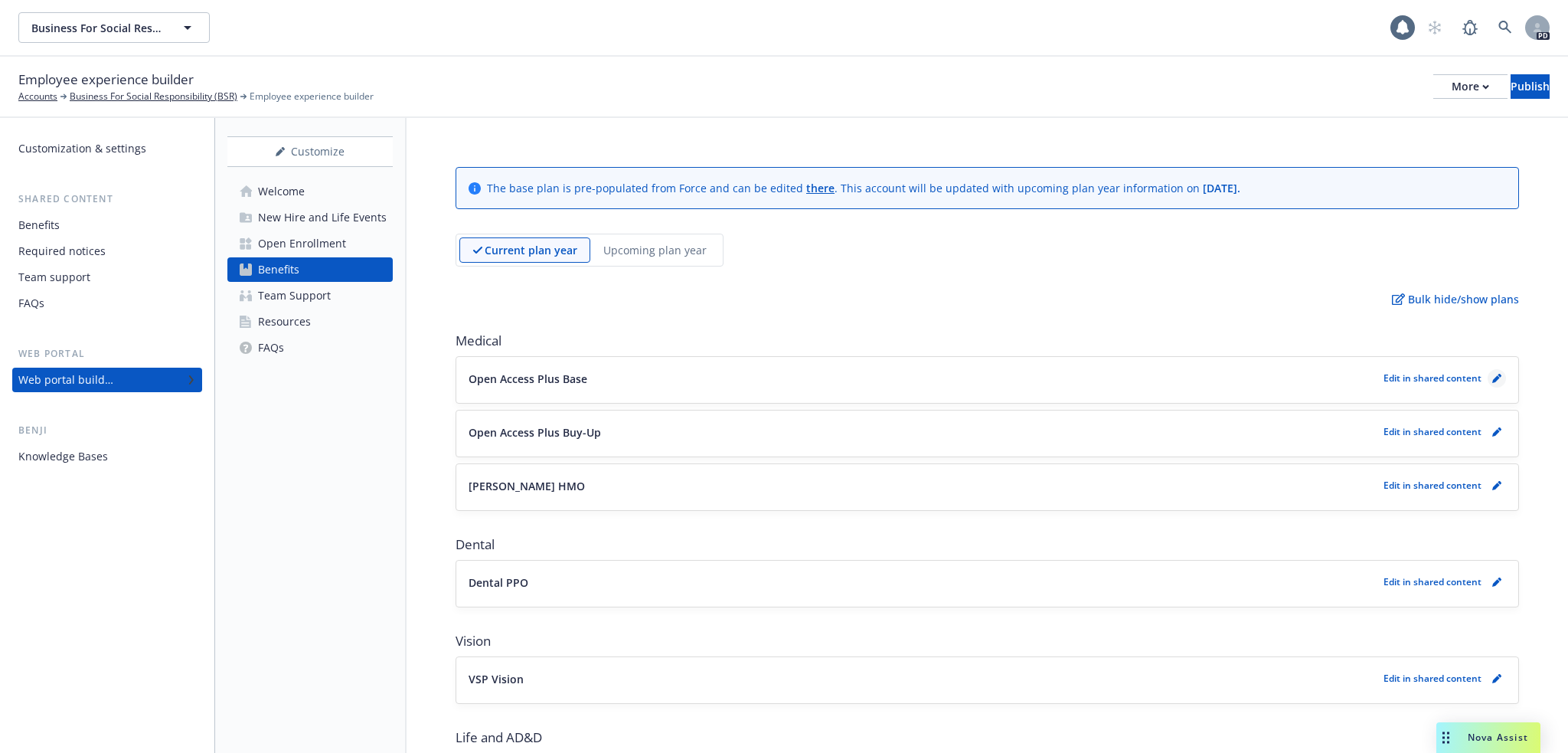
click at [1492, 379] on icon "pencil" at bounding box center [1495, 379] width 7 height 7
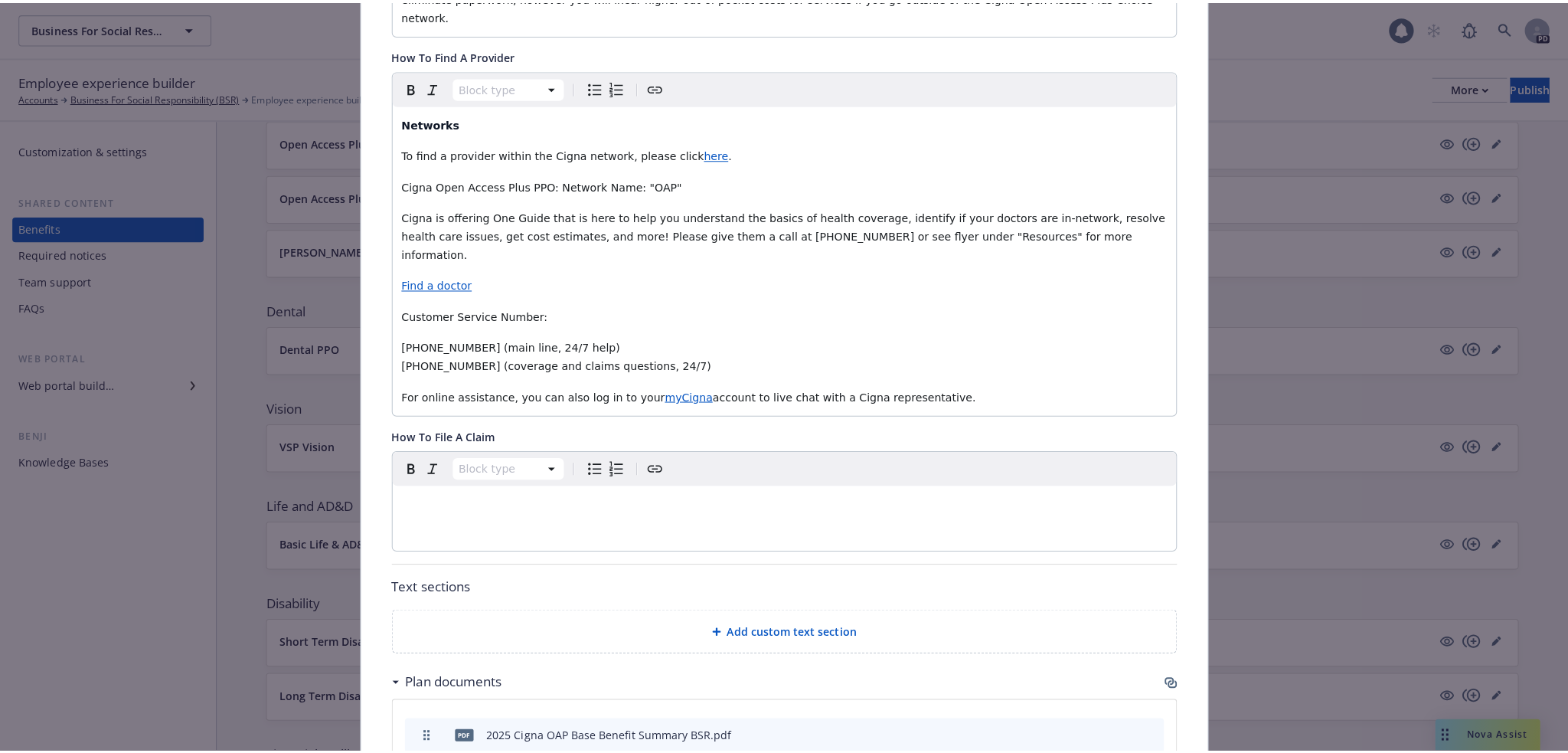
scroll to position [607, 0]
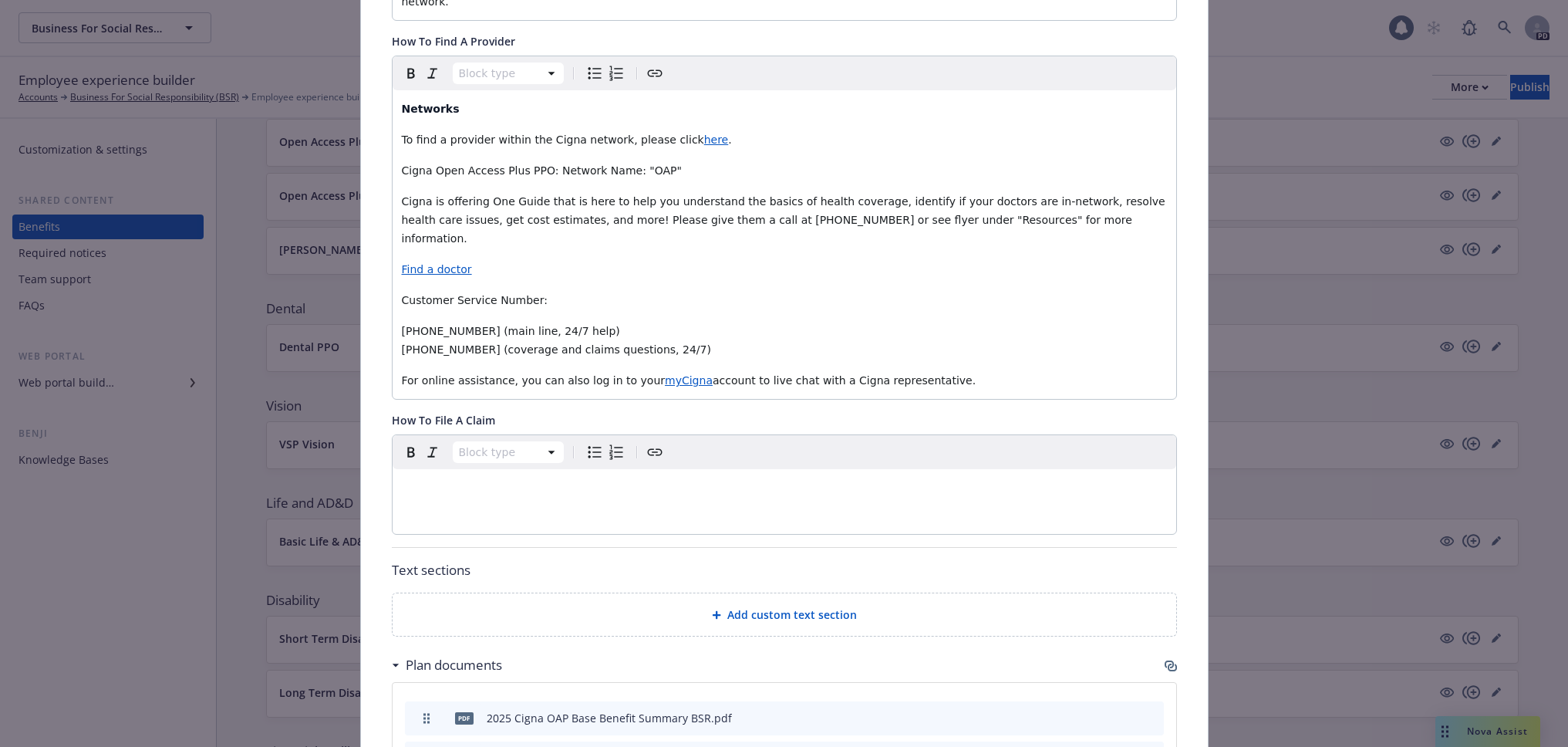
click at [427, 479] on p "editable markdown" at bounding box center [784, 488] width 765 height 18
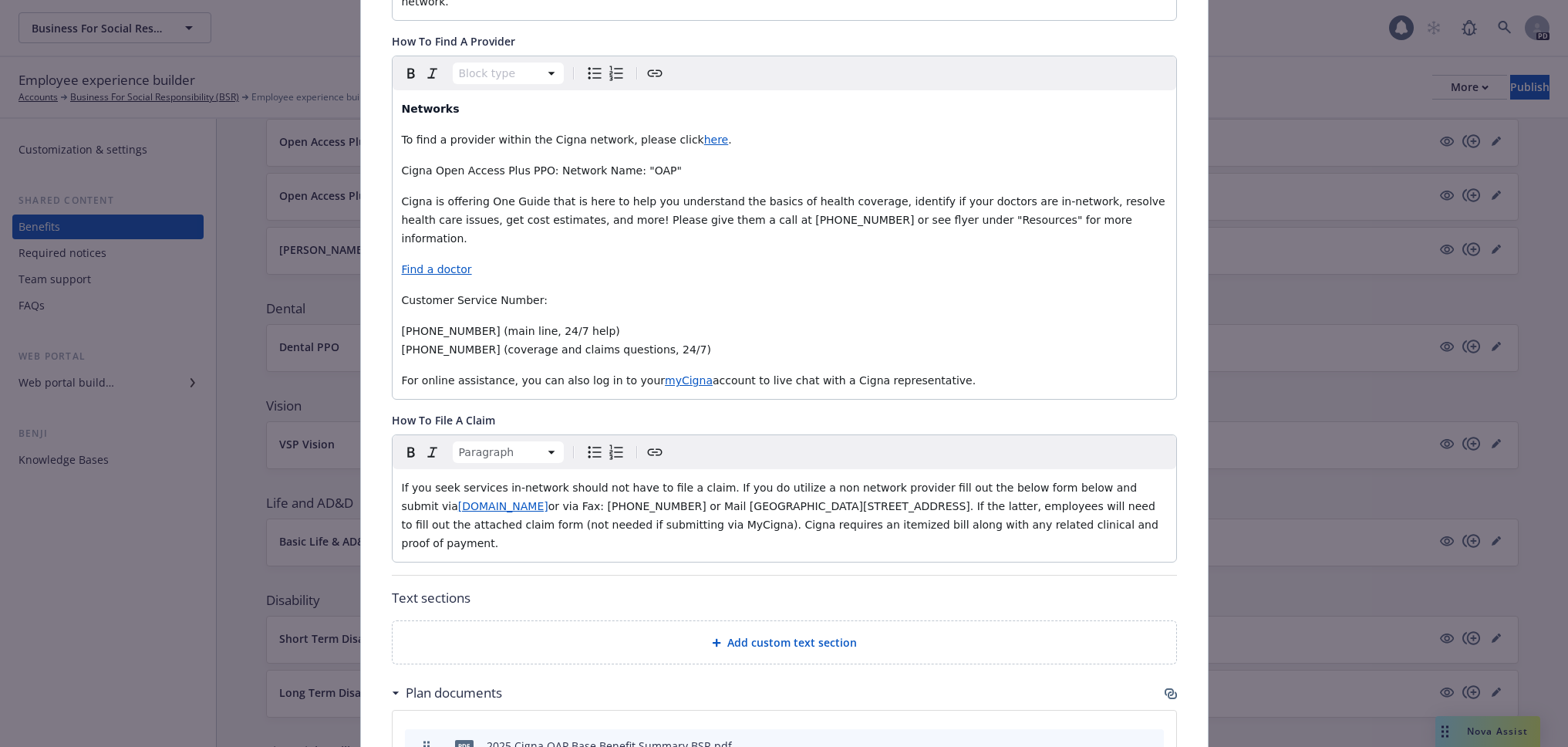
click at [764, 634] on span "Add custom text section" at bounding box center [792, 642] width 130 height 16
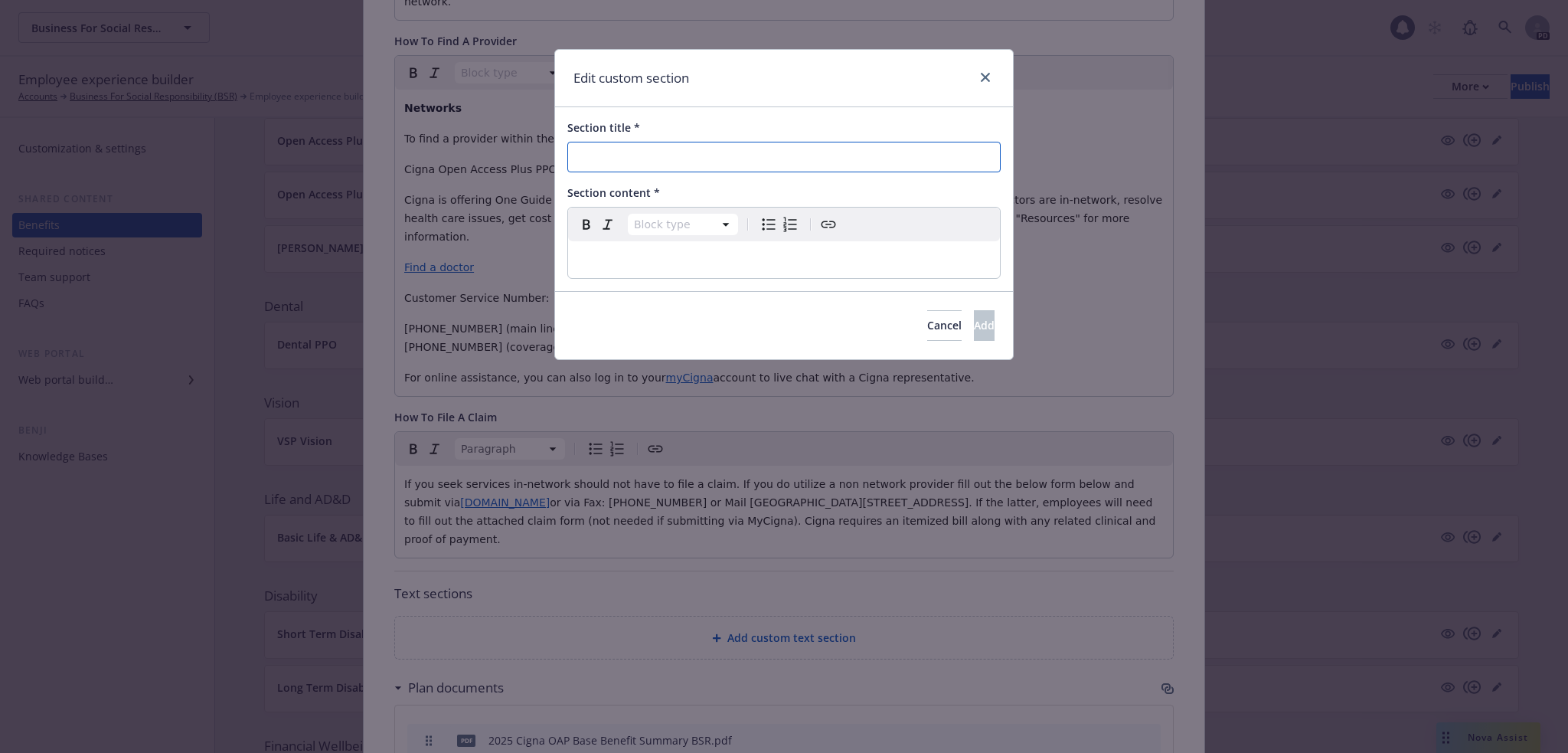
click at [660, 151] on input "Section title *" at bounding box center [784, 156] width 433 height 31
type input "Cigna Resources"
click at [641, 257] on p "editable markdown" at bounding box center [784, 260] width 414 height 18
select select
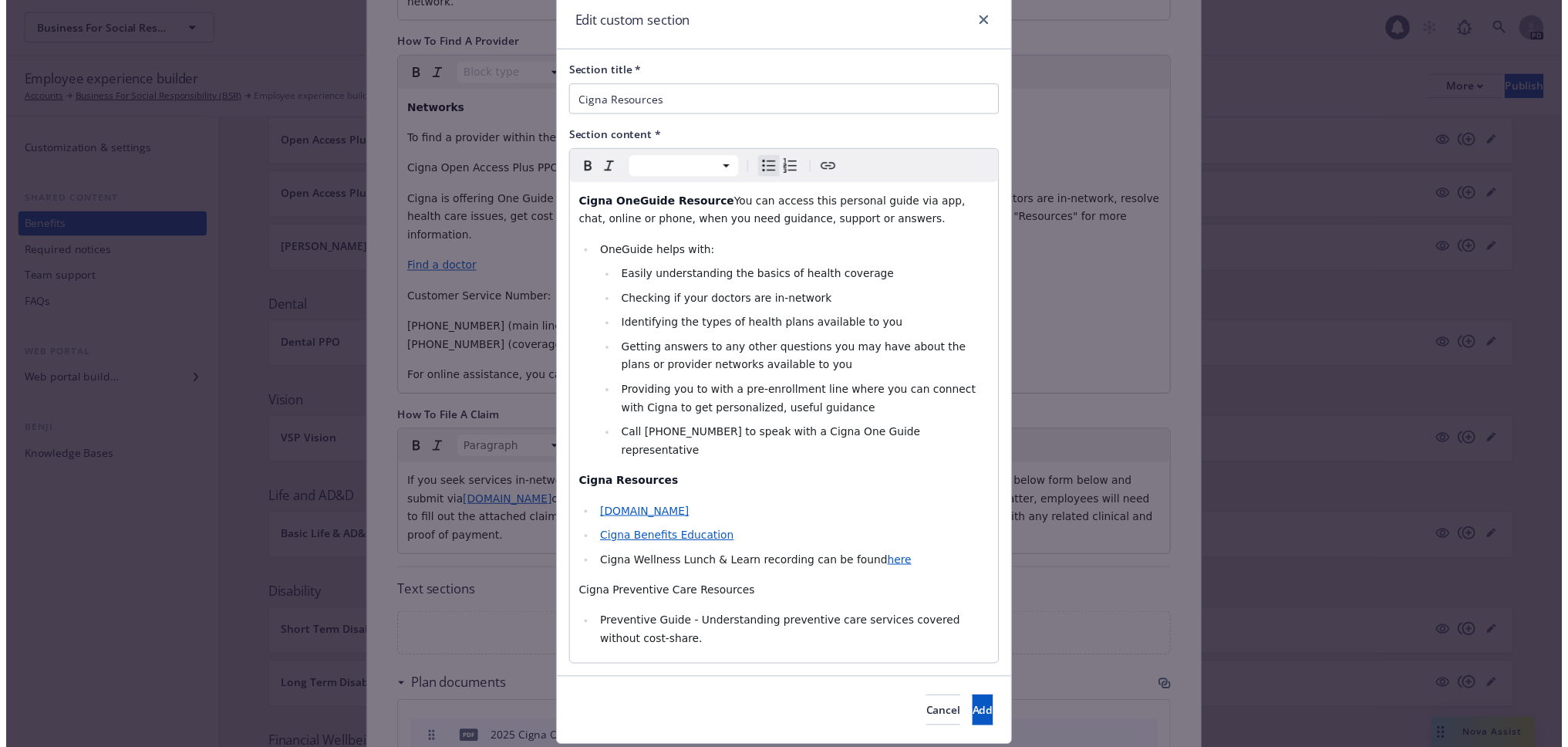
scroll to position [86, 0]
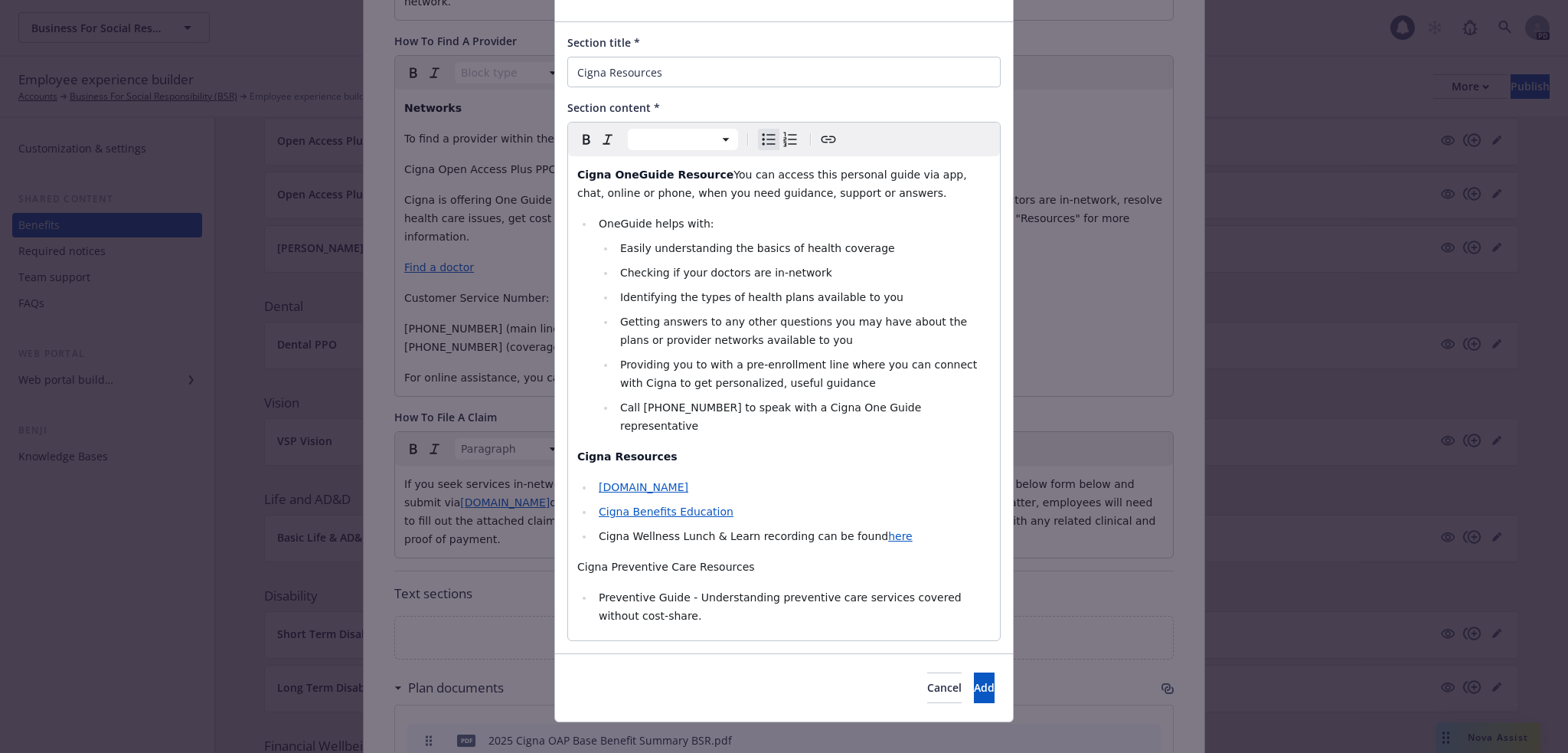
click at [672, 506] on span "Cigna Benefits Education" at bounding box center [666, 511] width 135 height 12
click at [629, 481] on span "myCigna.com" at bounding box center [643, 487] width 89 height 12
click at [781, 527] on li "Cigna Wellness Lunch & Learn recording can be found here" at bounding box center [792, 536] width 397 height 18
click at [888, 530] on span "here" at bounding box center [901, 536] width 25 height 12
click at [877, 502] on li "Cigna Benefits Education" at bounding box center [792, 511] width 397 height 18
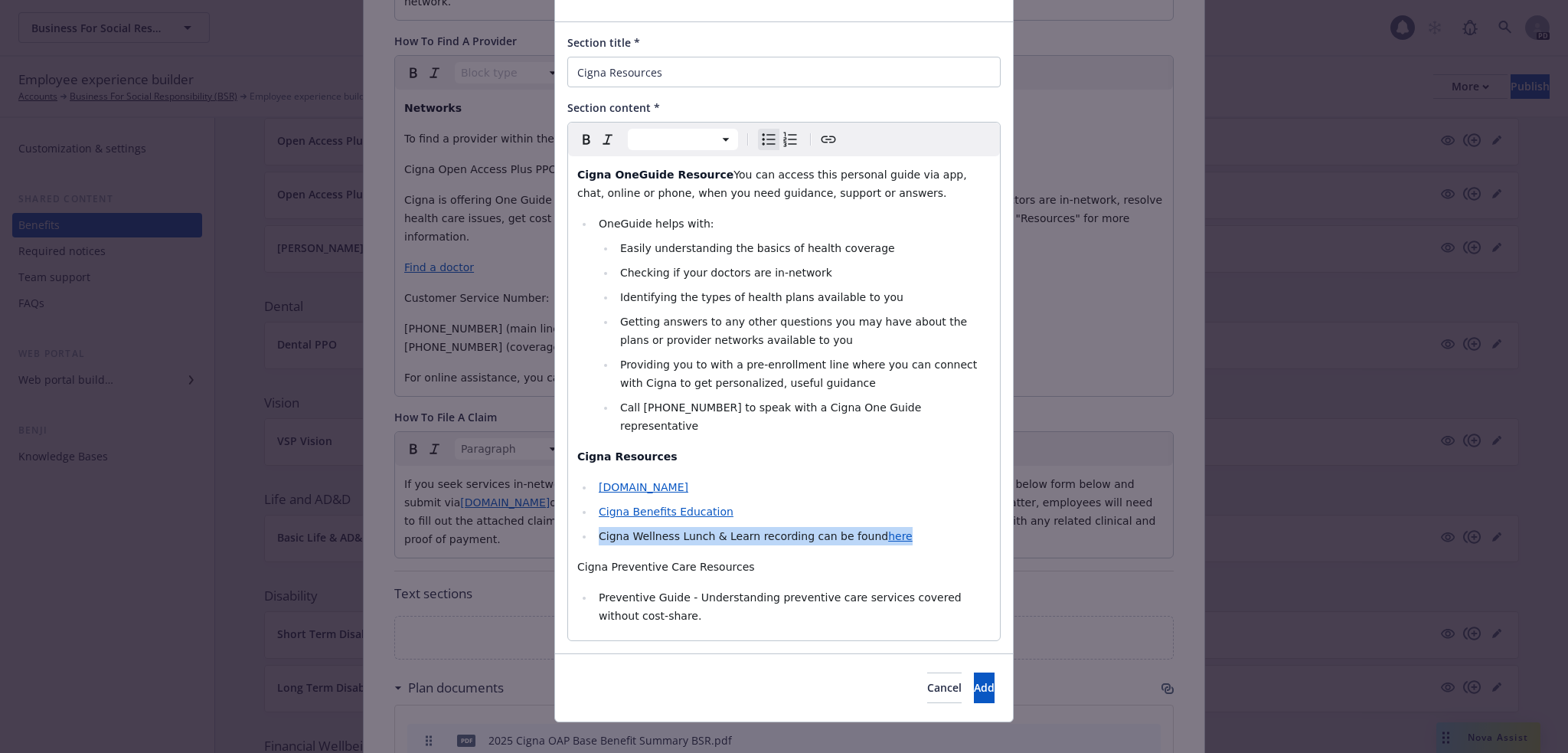
drag, startPoint x: 892, startPoint y: 512, endPoint x: 571, endPoint y: 516, distance: 321.0
click at [571, 516] on div "Cigna OneGuide Resource You can access this personal guide via app, chat, onlin…" at bounding box center [784, 398] width 432 height 484
click at [974, 680] on span "Add" at bounding box center [984, 688] width 21 height 15
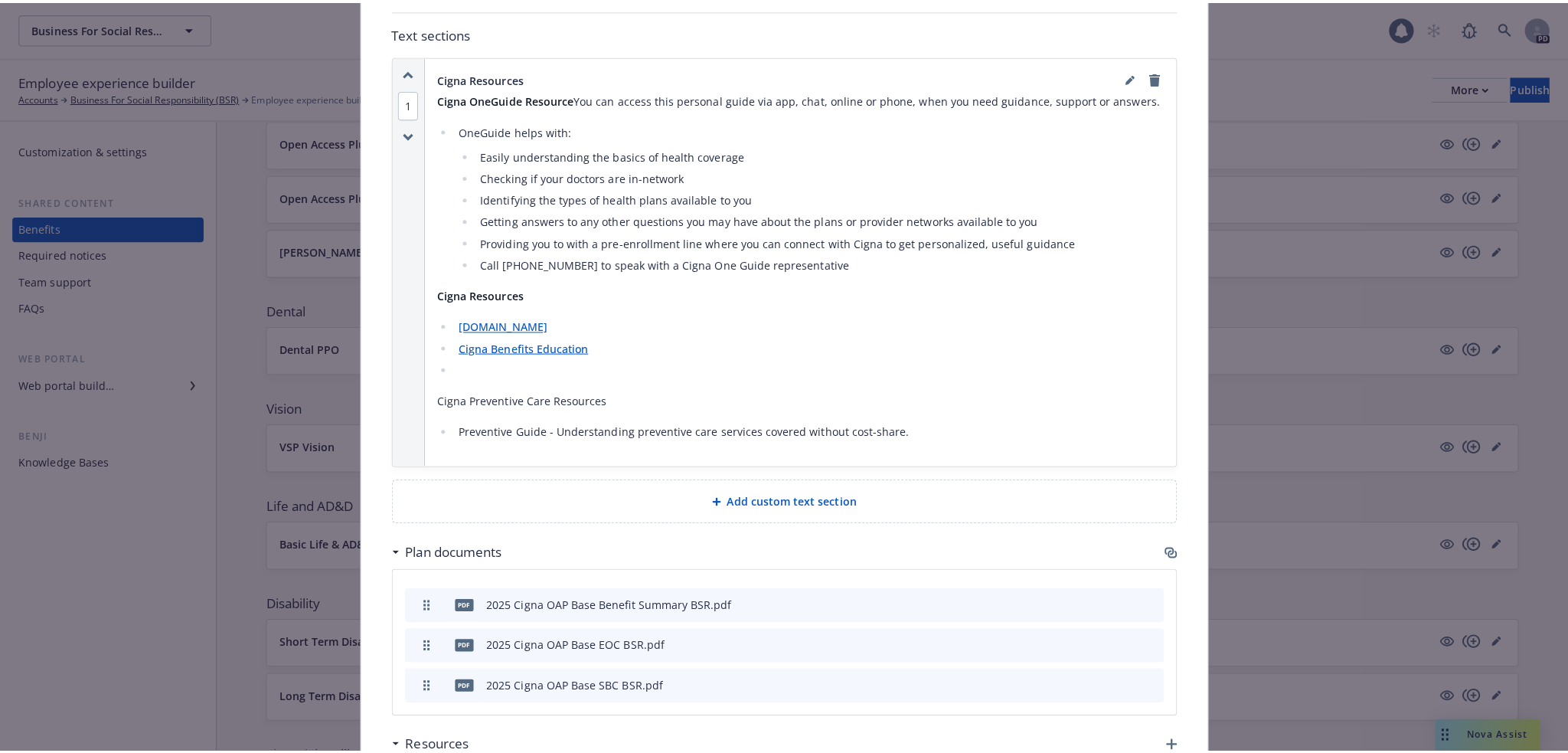
scroll to position [1170, 0]
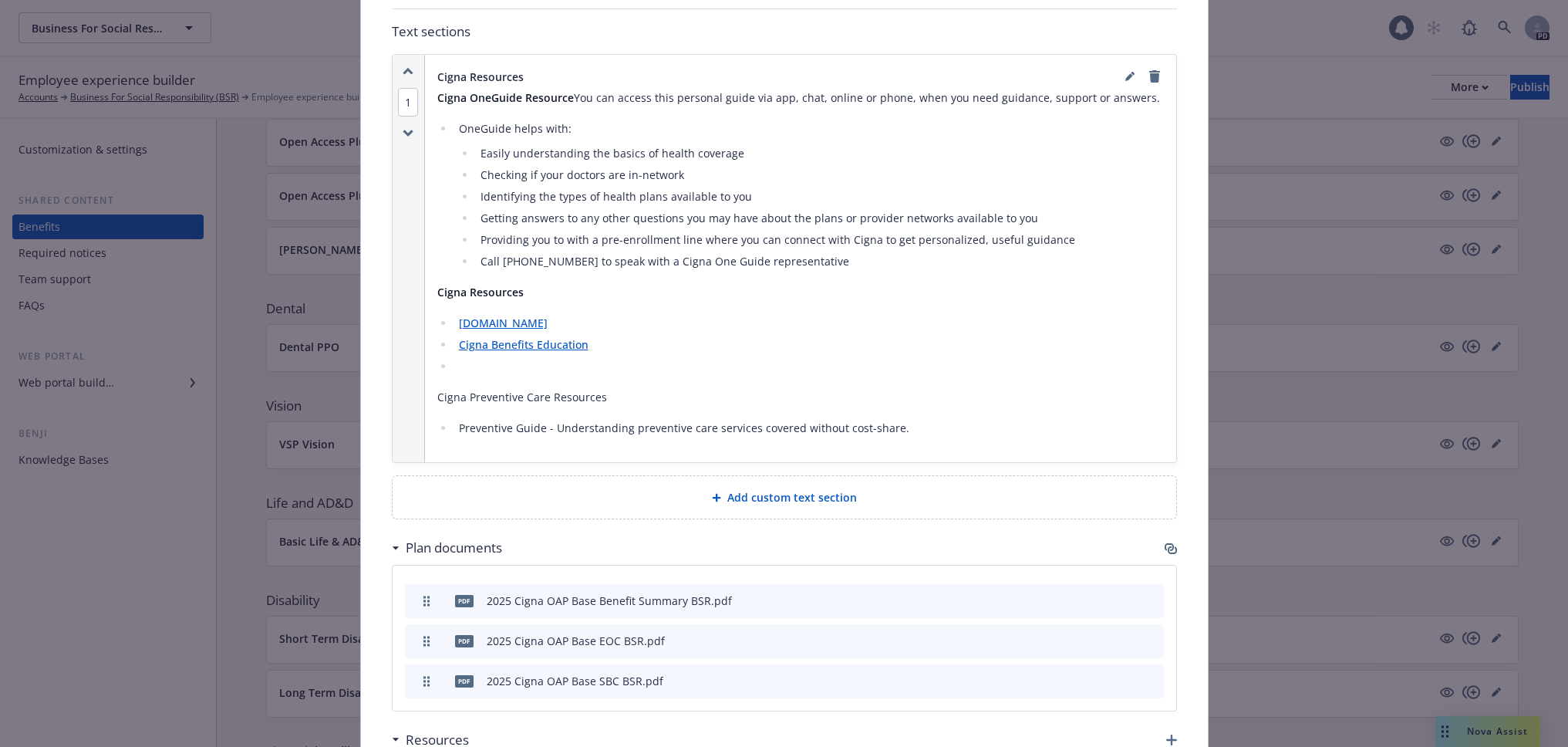
click at [645, 489] on div "Add custom text section" at bounding box center [784, 497] width 759 height 18
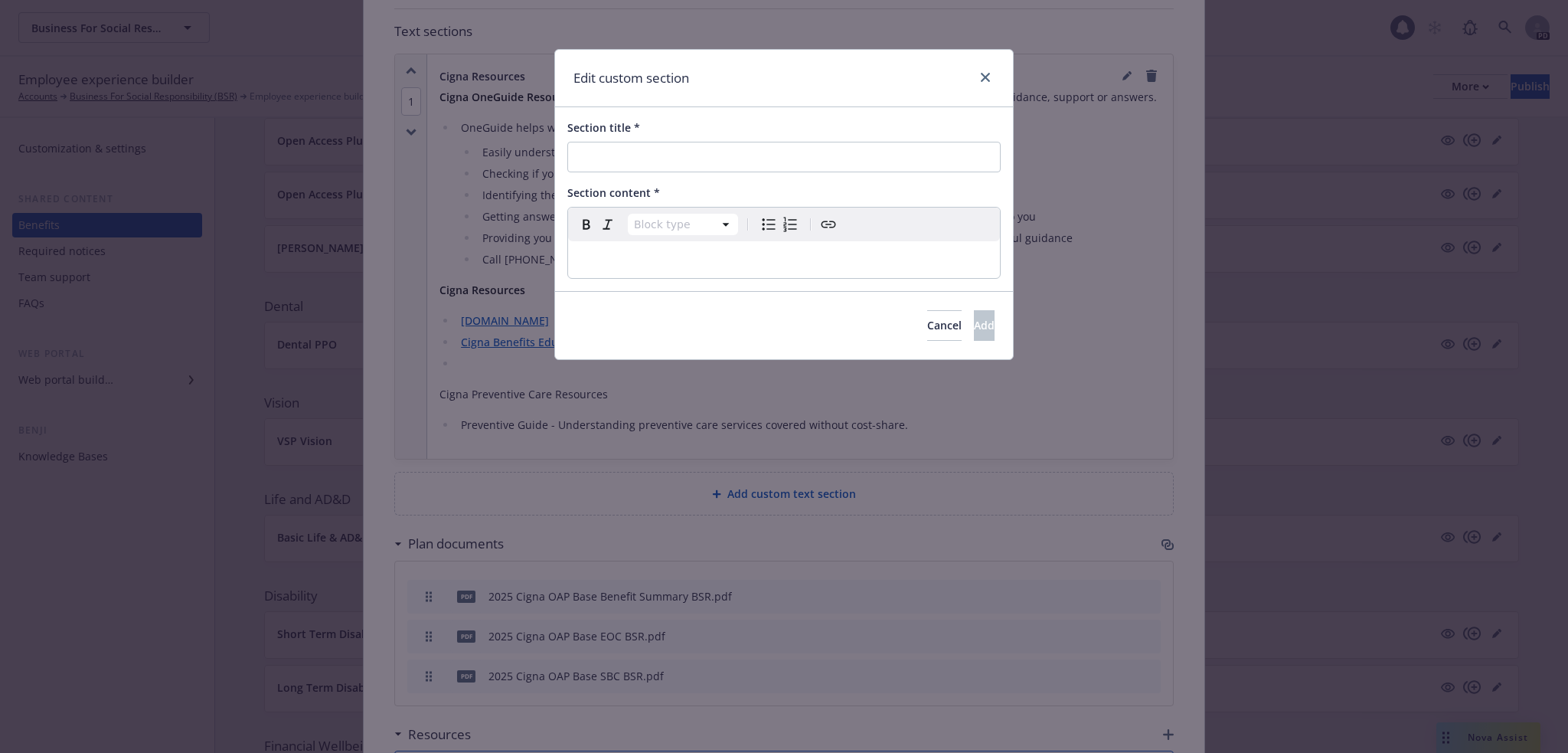
click at [629, 262] on p "editable markdown" at bounding box center [784, 260] width 414 height 18
click at [629, 261] on p "editable markdown" at bounding box center [784, 260] width 414 height 18
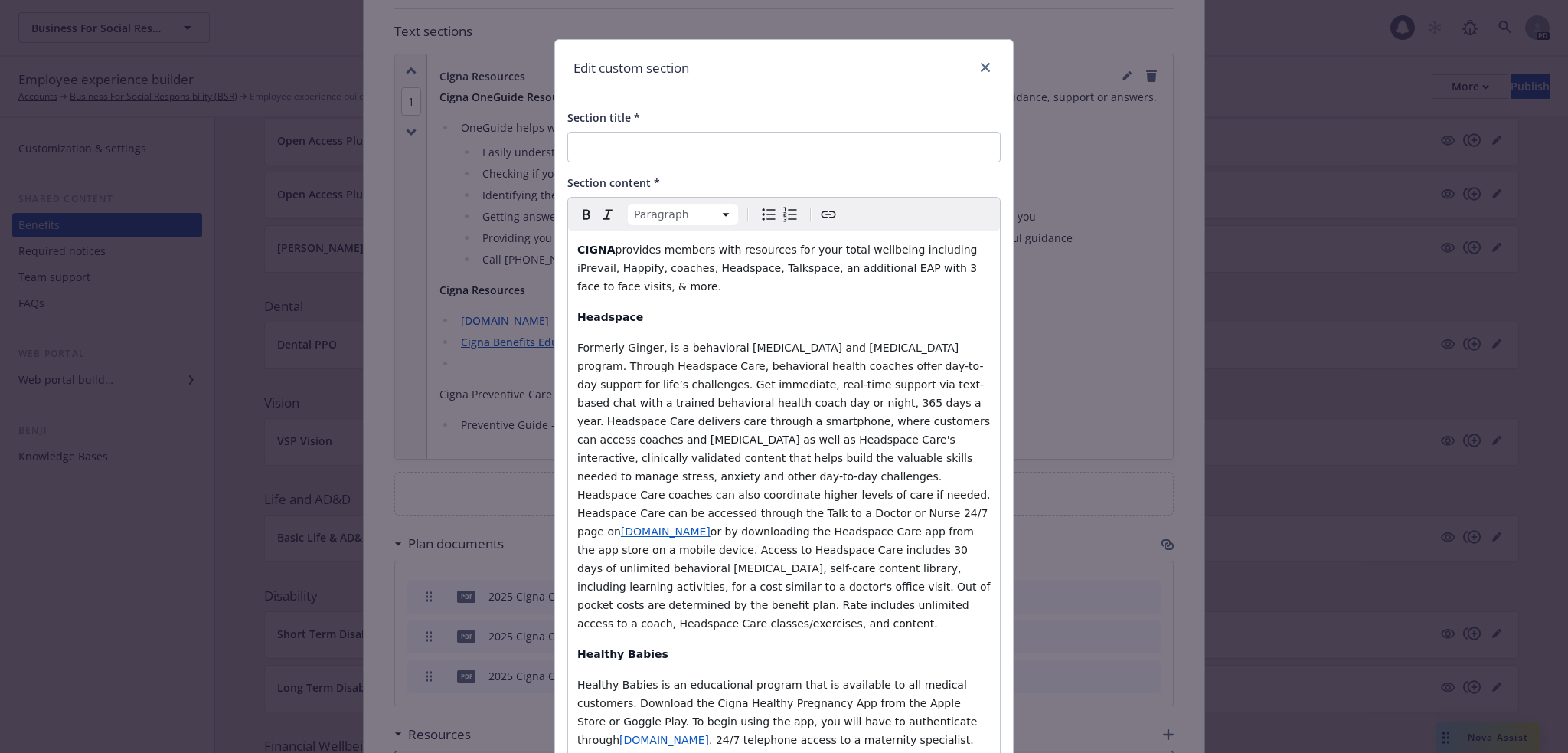
scroll to position [0, 0]
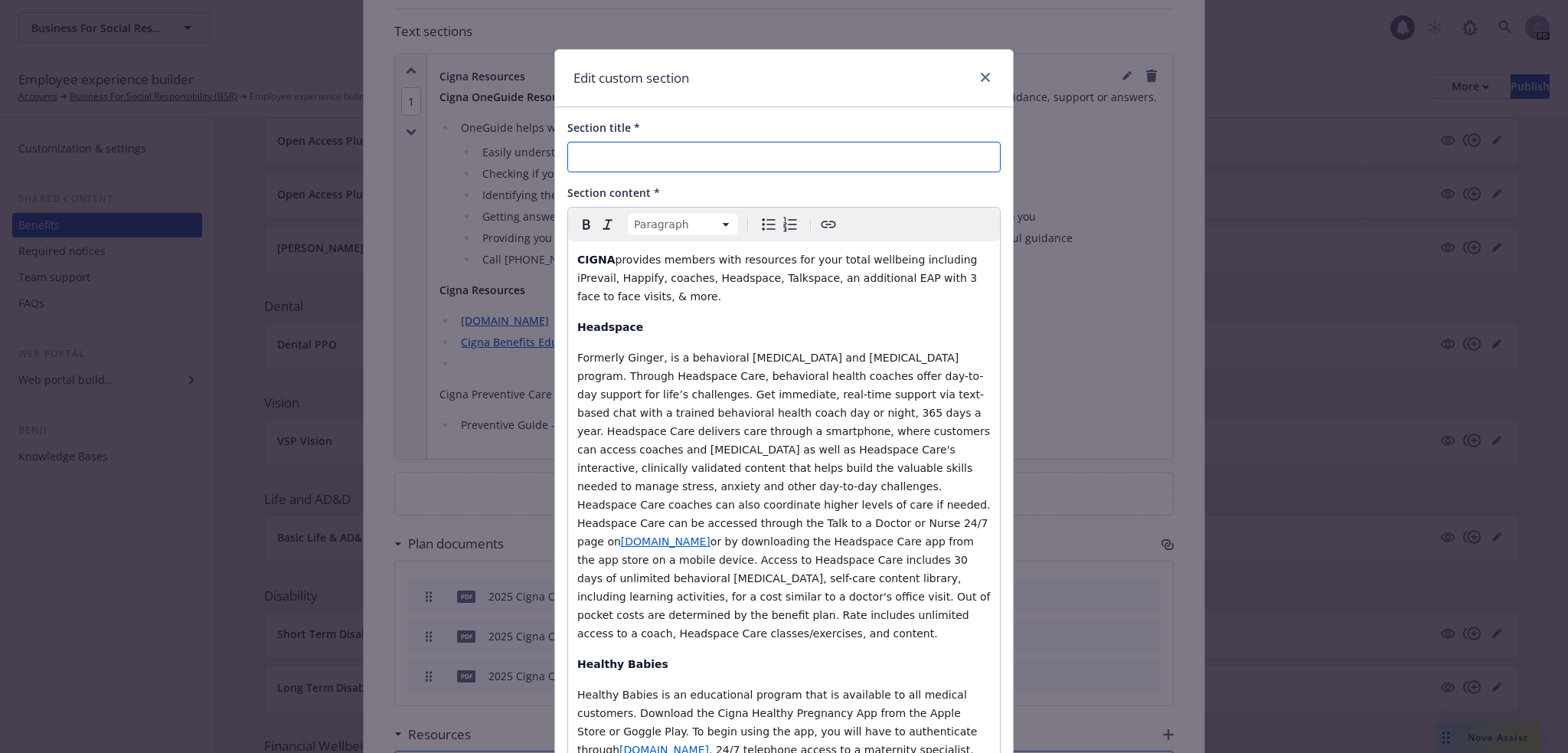
click at [665, 162] on input "Section title *" at bounding box center [784, 156] width 433 height 31
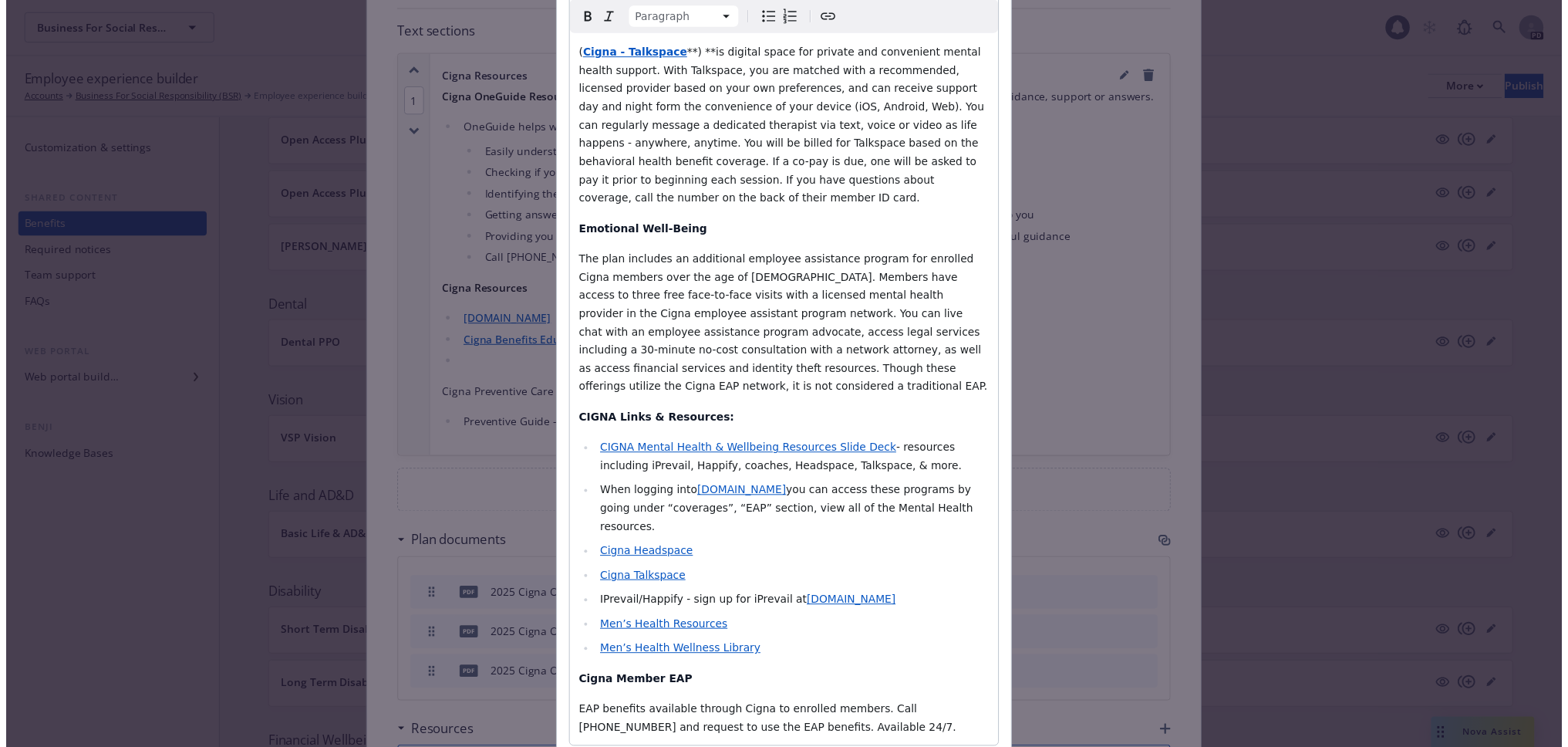
scroll to position [882, 0]
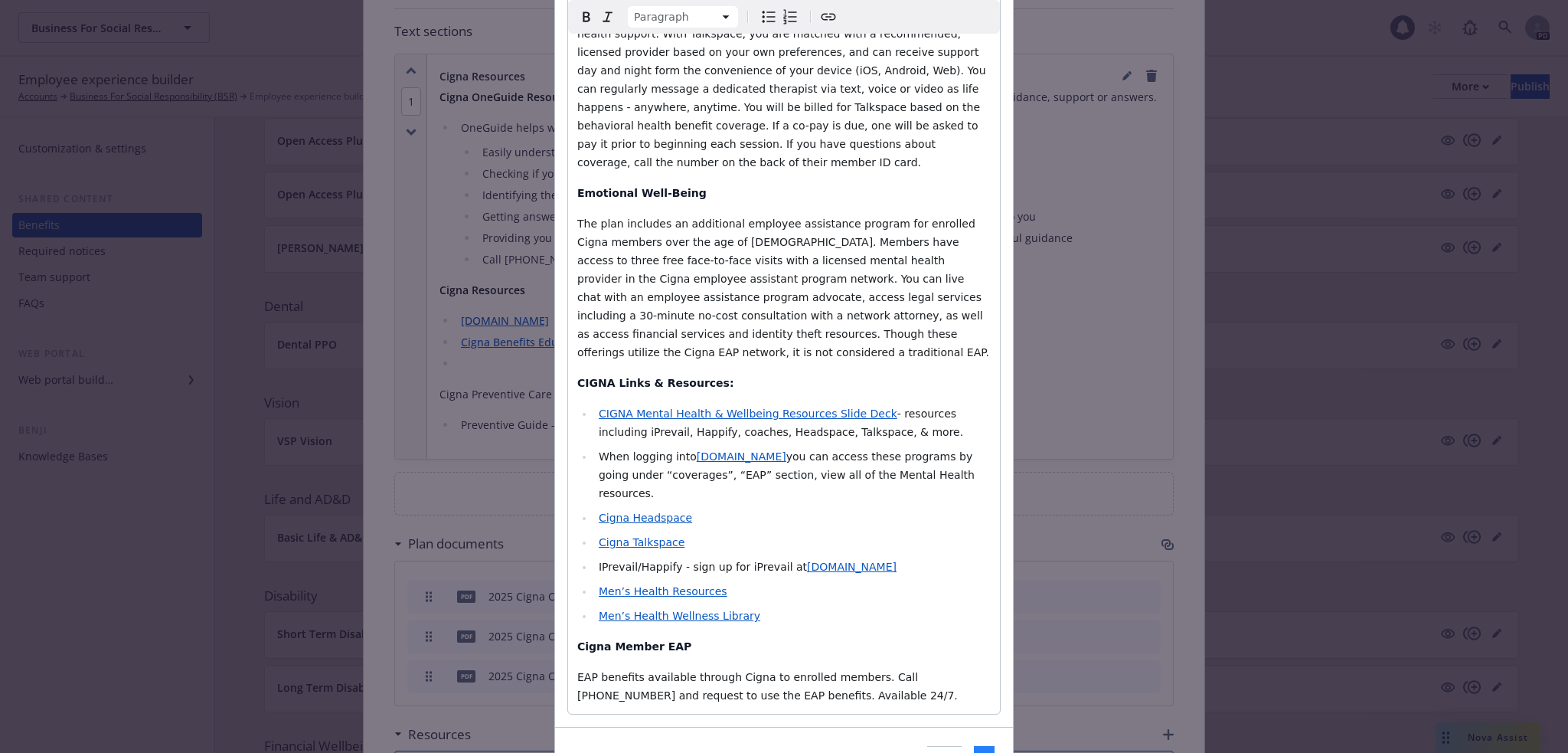
type input "Cigna Mental Health and Wellbeing Resources"
click at [977, 746] on button "Add" at bounding box center [984, 761] width 21 height 31
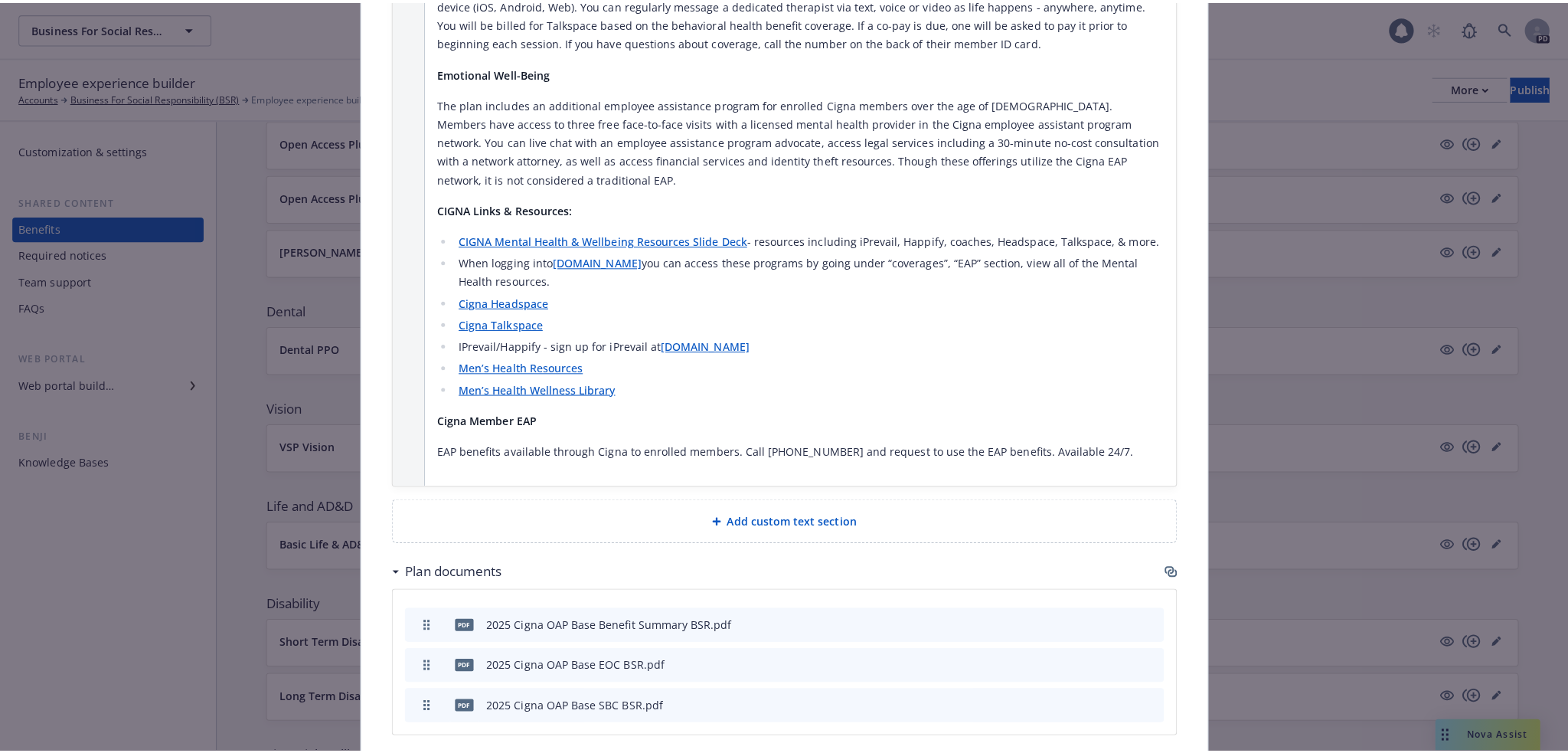
scroll to position [2293, 0]
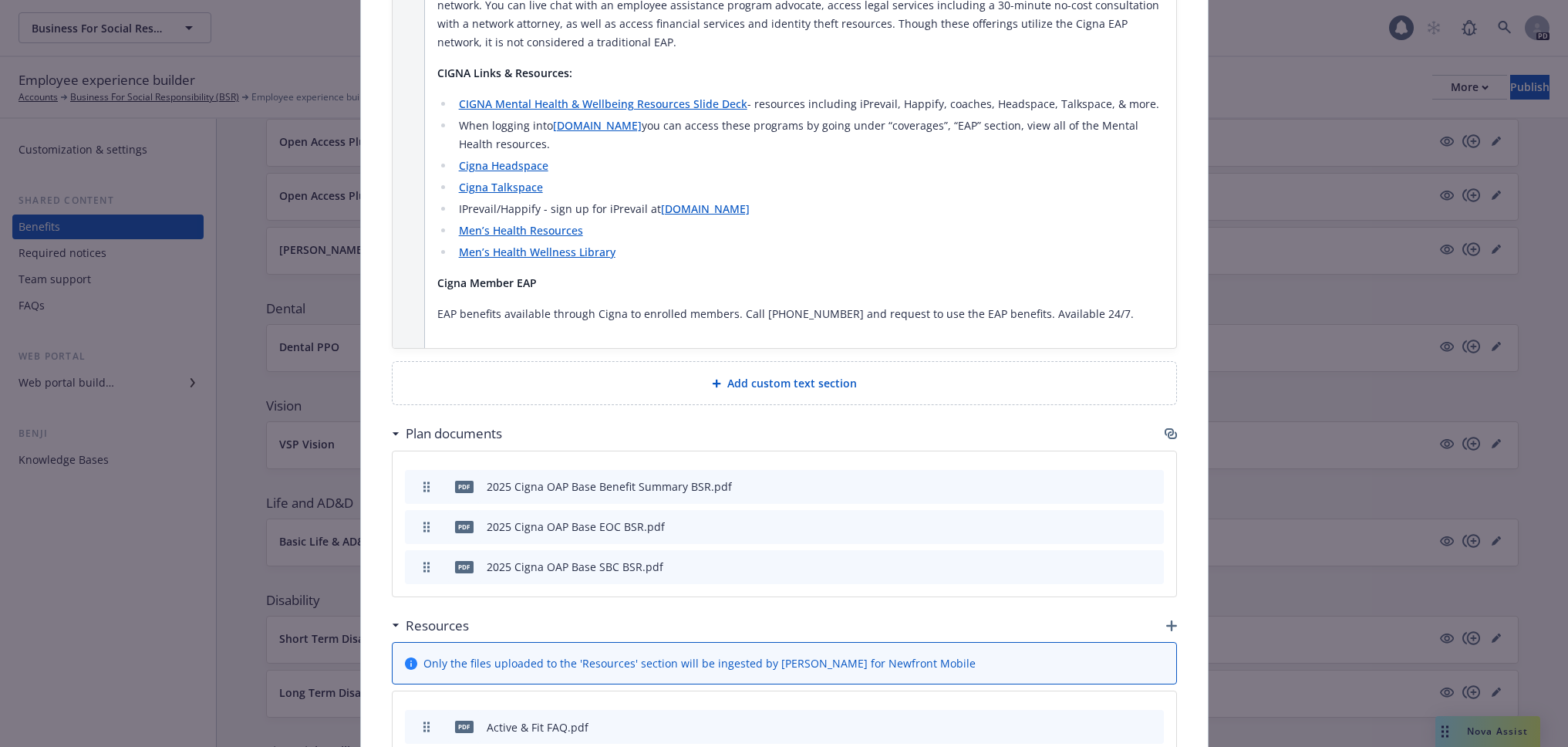
click at [786, 375] on span "Add custom text section" at bounding box center [792, 383] width 130 height 16
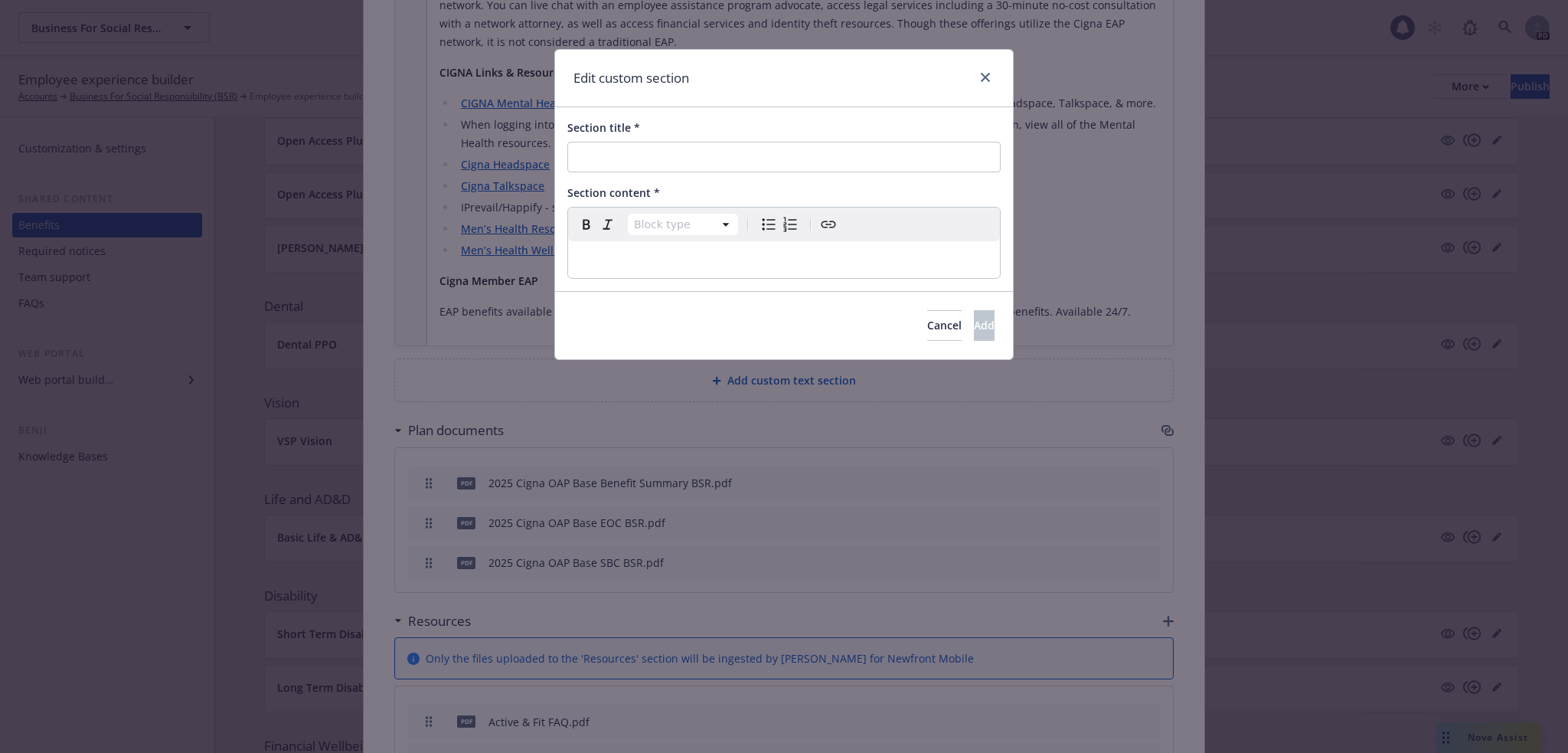
click at [604, 257] on p "editable markdown" at bounding box center [784, 260] width 414 height 18
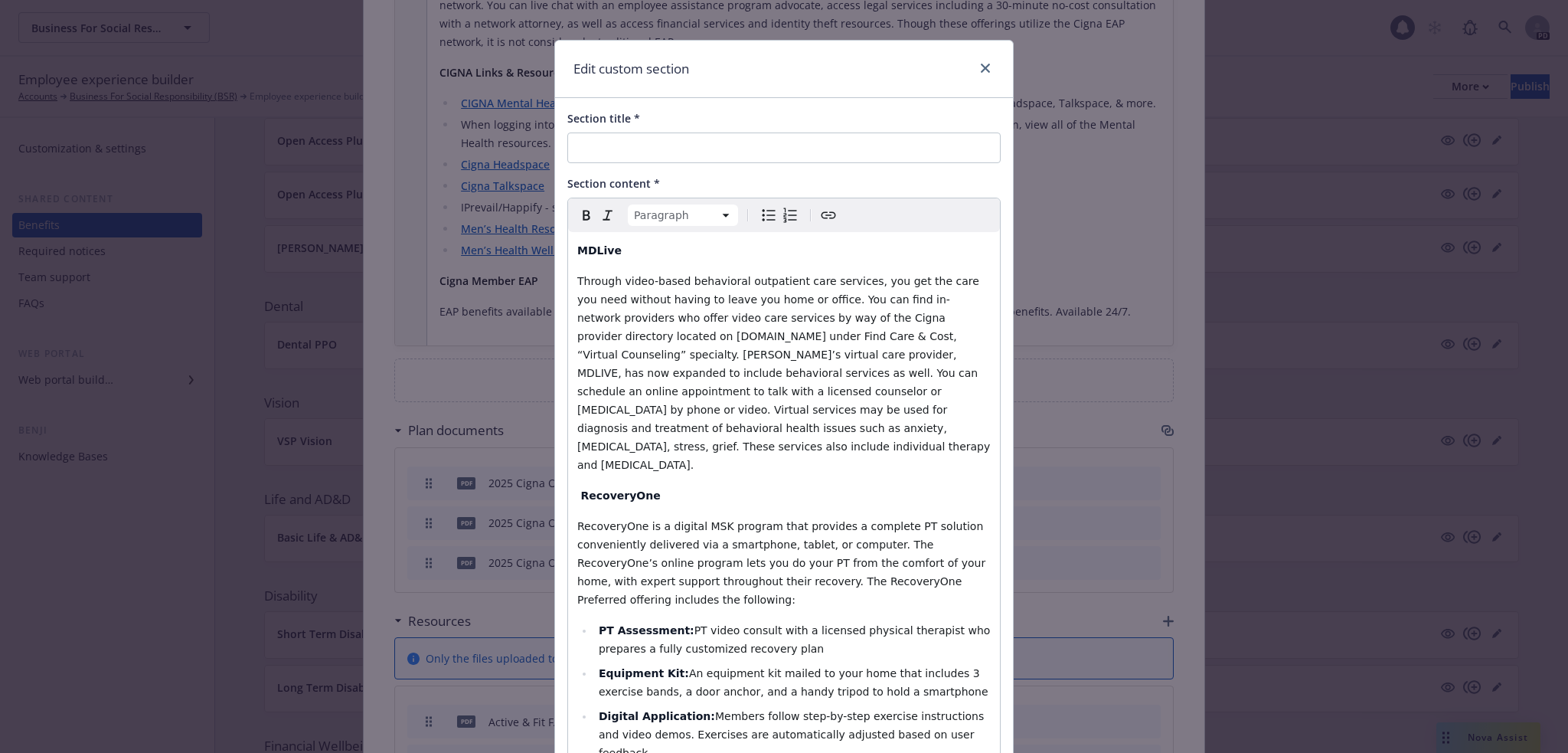
scroll to position [0, 0]
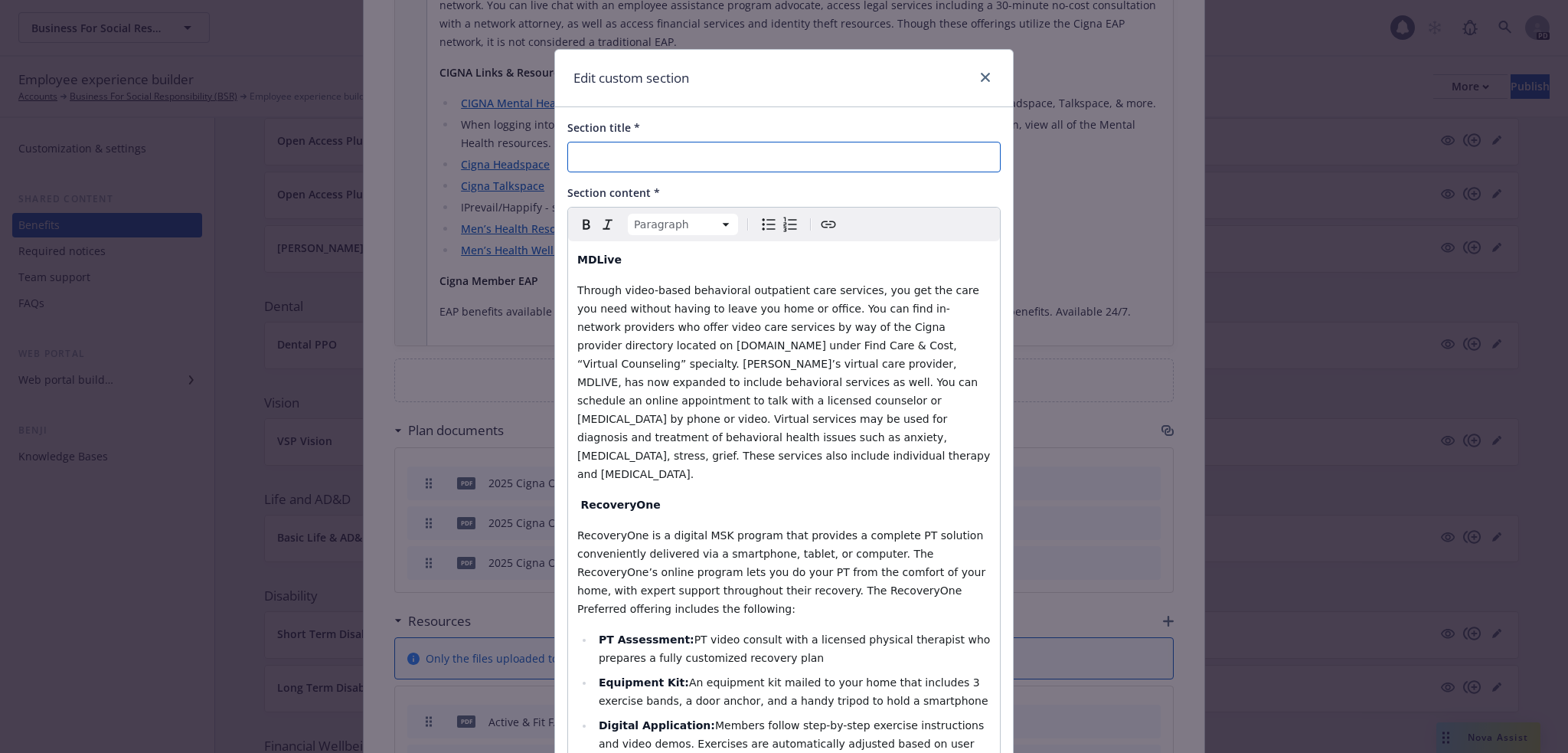
click at [633, 150] on input "Section title *" at bounding box center [784, 156] width 433 height 31
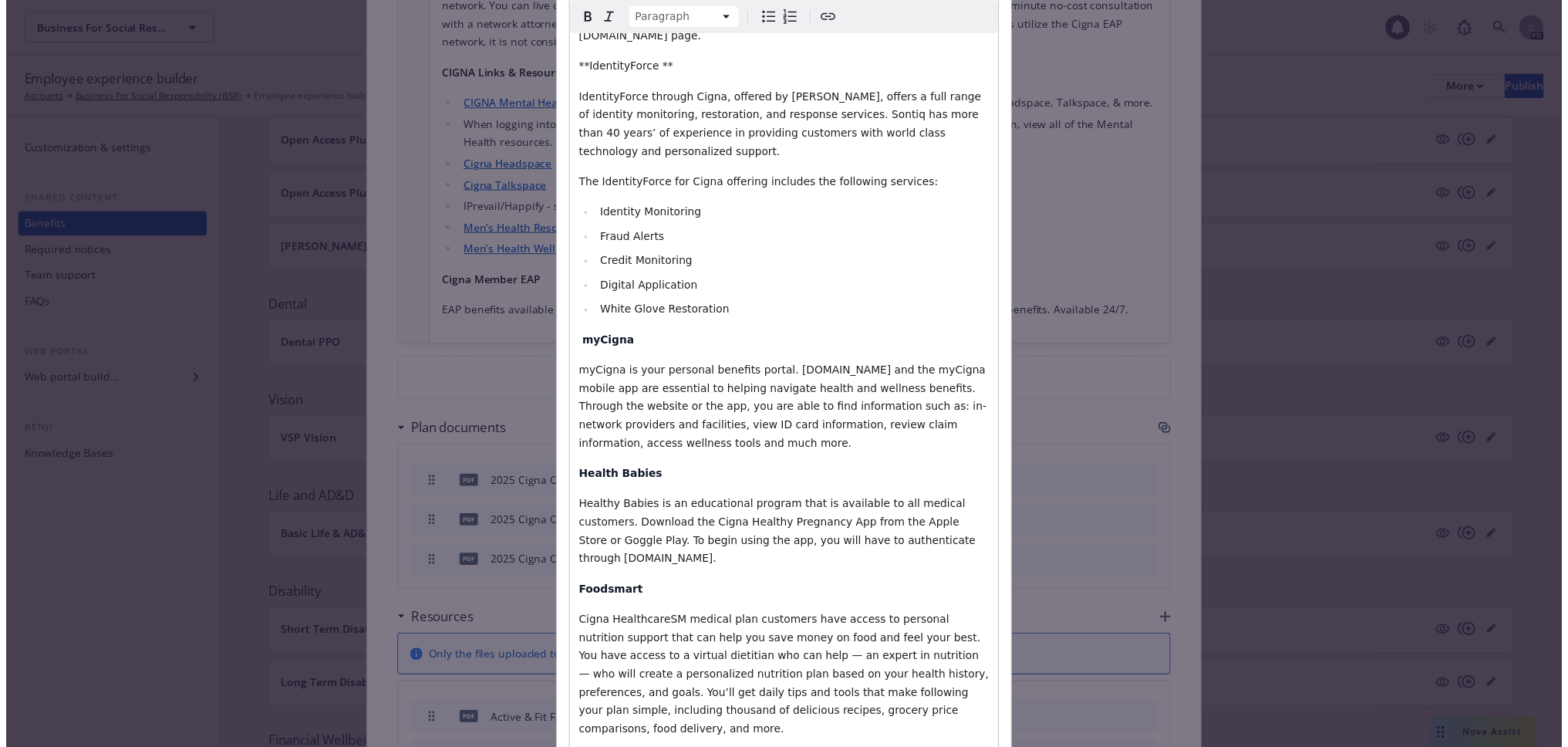
scroll to position [1012, 0]
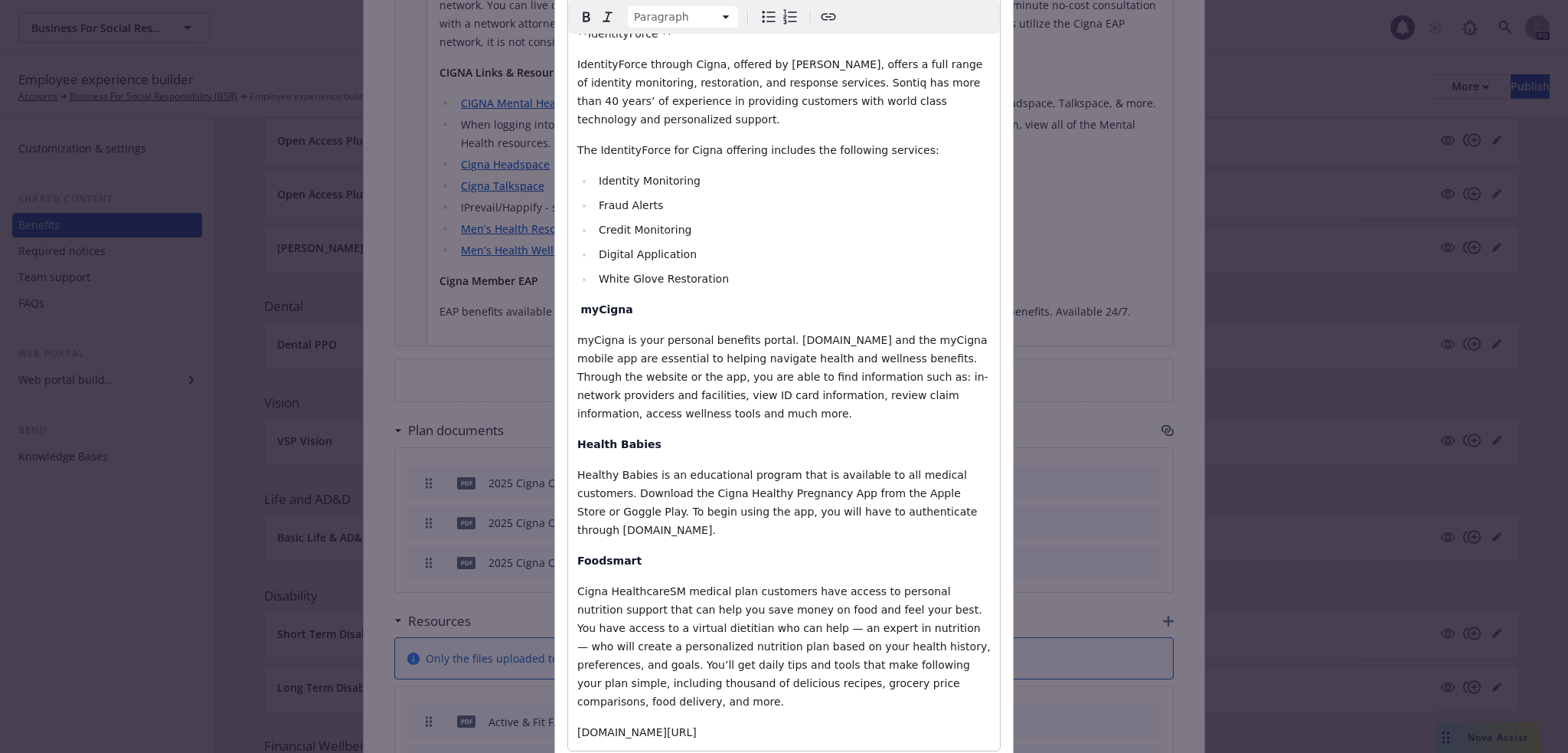
type input "Cigna Member Perks"
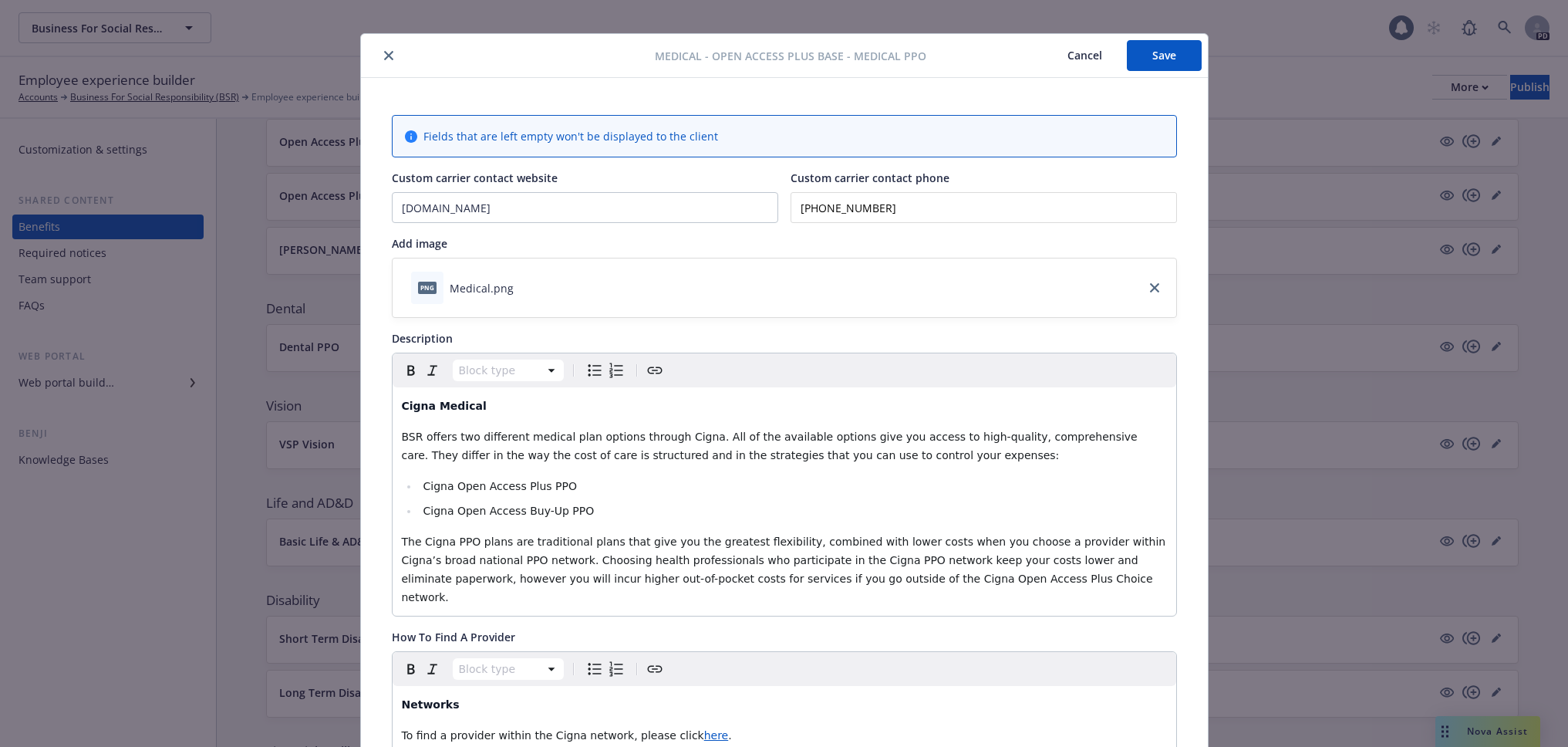
scroll to position [0, 0]
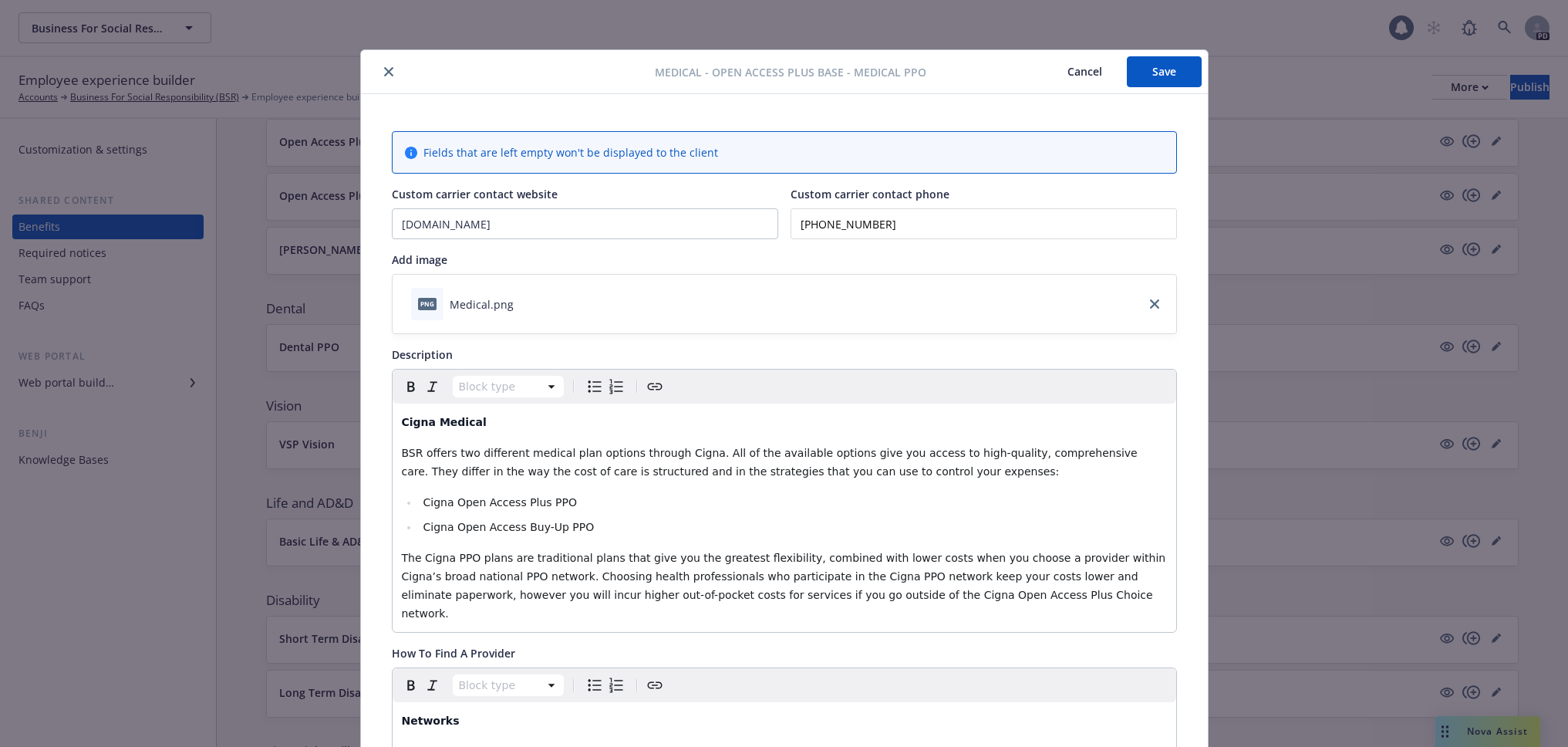
click at [1166, 74] on button "Save" at bounding box center [1165, 72] width 75 height 31
drag, startPoint x: 1157, startPoint y: 70, endPoint x: 726, endPoint y: 126, distance: 434.6
click at [1157, 70] on button "Save" at bounding box center [1165, 72] width 75 height 31
click at [386, 76] on icon "close" at bounding box center [388, 72] width 9 height 9
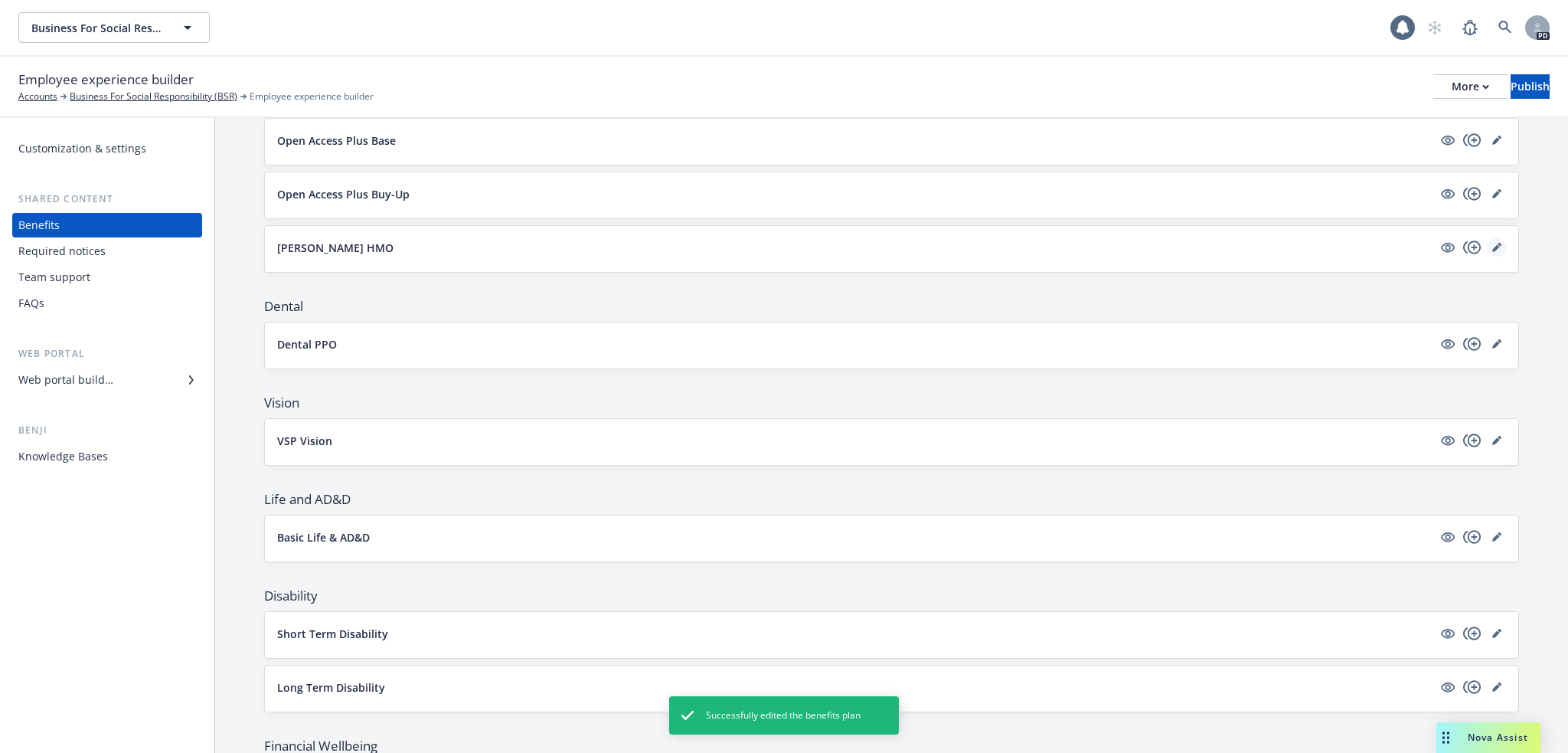
click at [1498, 245] on icon "editPencil" at bounding box center [1499, 244] width 4 height 4
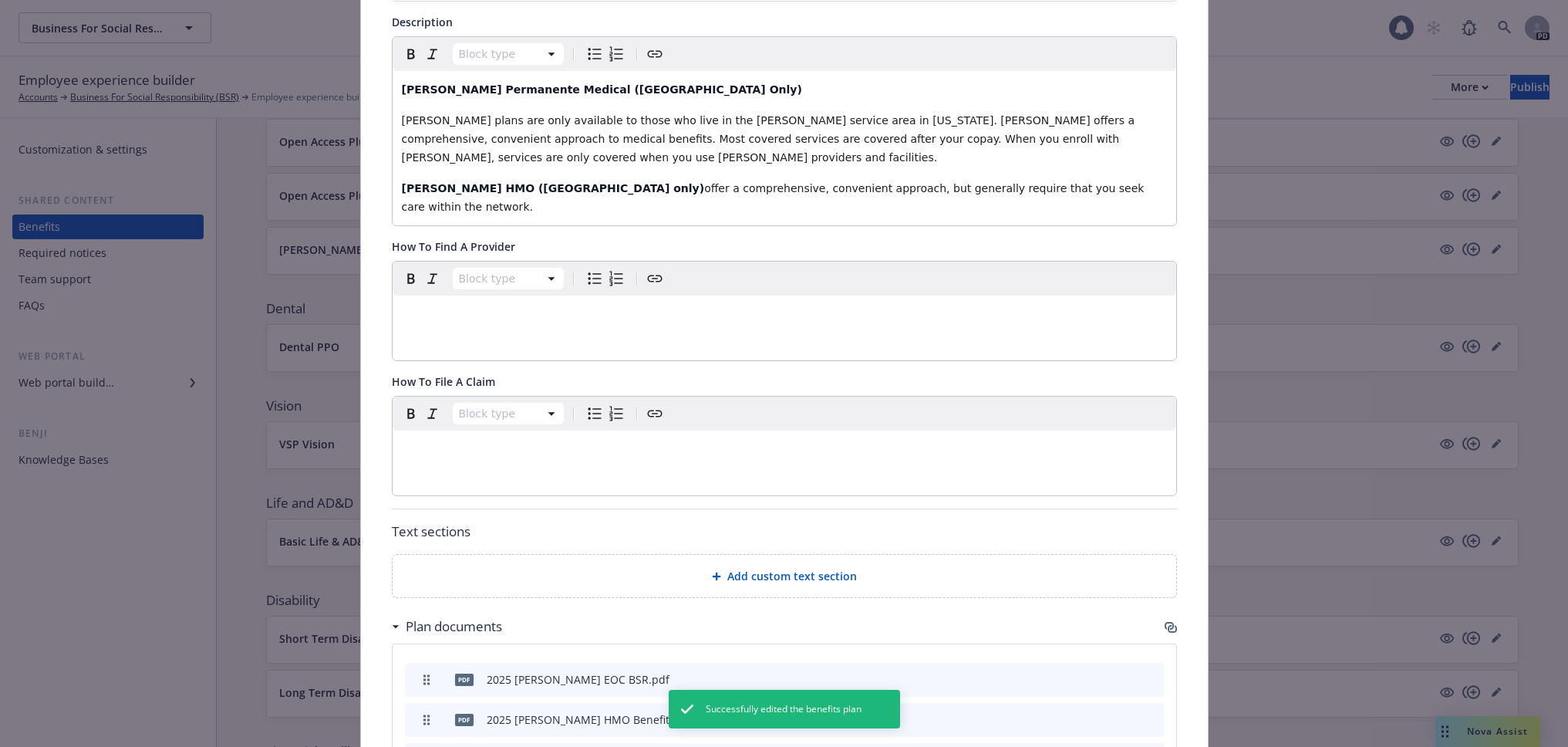
scroll to position [329, 0]
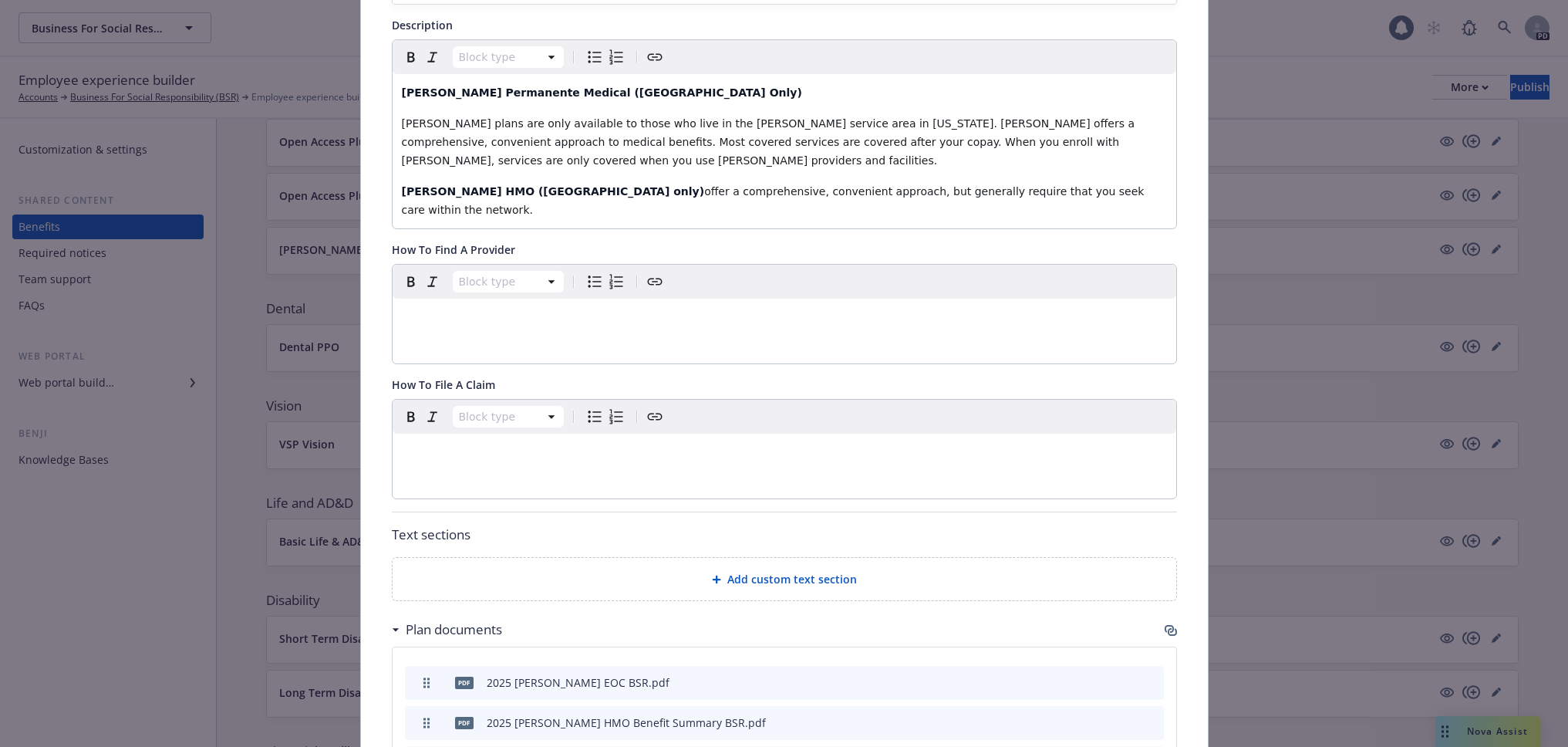
click at [452, 308] on p "editable markdown" at bounding box center [784, 317] width 765 height 18
click at [856, 311] on div "https://healthy.kaiserpermanente.org/northern-california/doctors-locations#/sea…" at bounding box center [784, 317] width 784 height 37
click at [445, 331] on div "https://healthy.kaiserpermanente.org/northern-california/doctors-locations#/sea…" at bounding box center [395, 329] width 196 height 16
click at [448, 332] on icon "button" at bounding box center [451, 331] width 7 height 8
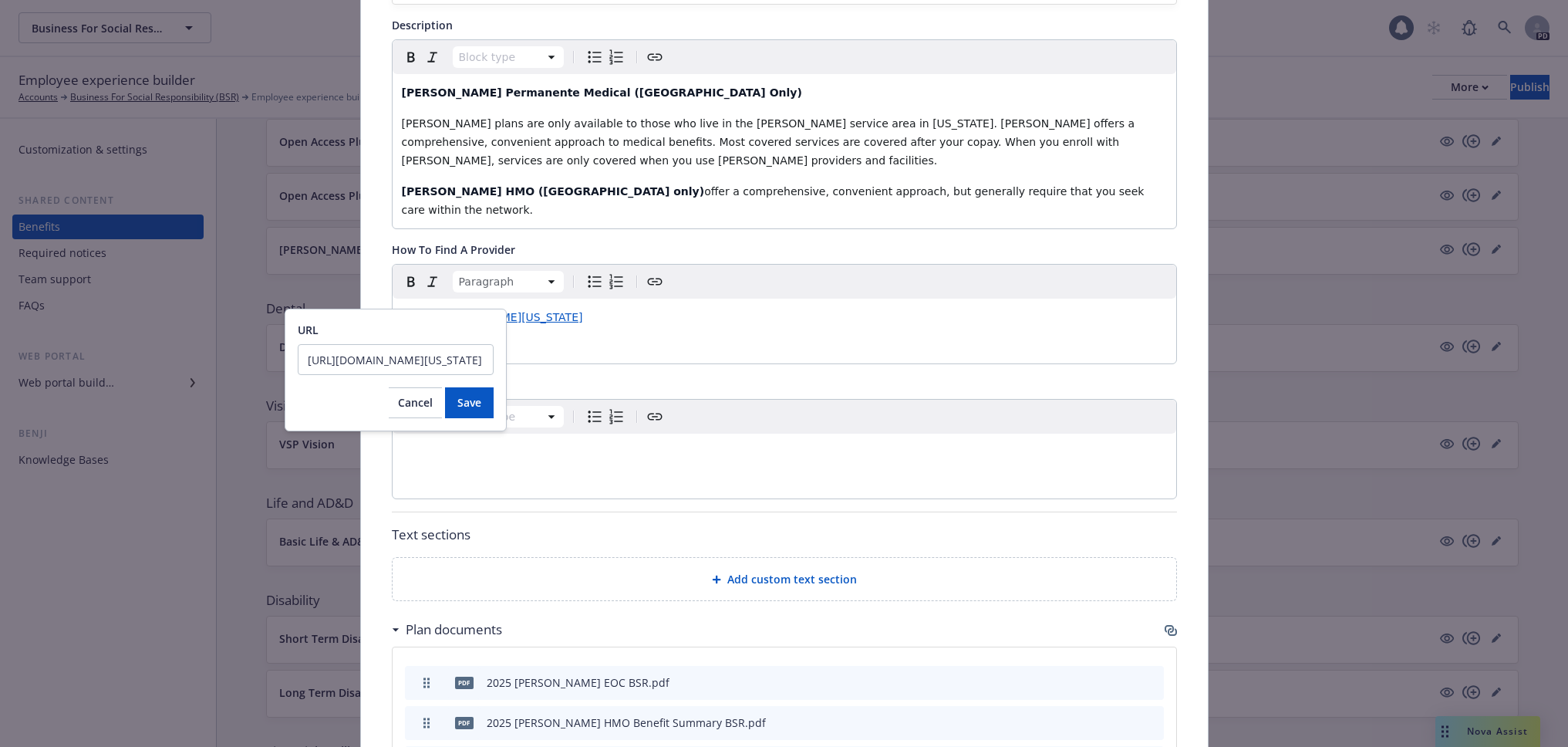
scroll to position [0, 275]
click at [482, 401] on button "Save" at bounding box center [469, 403] width 48 height 31
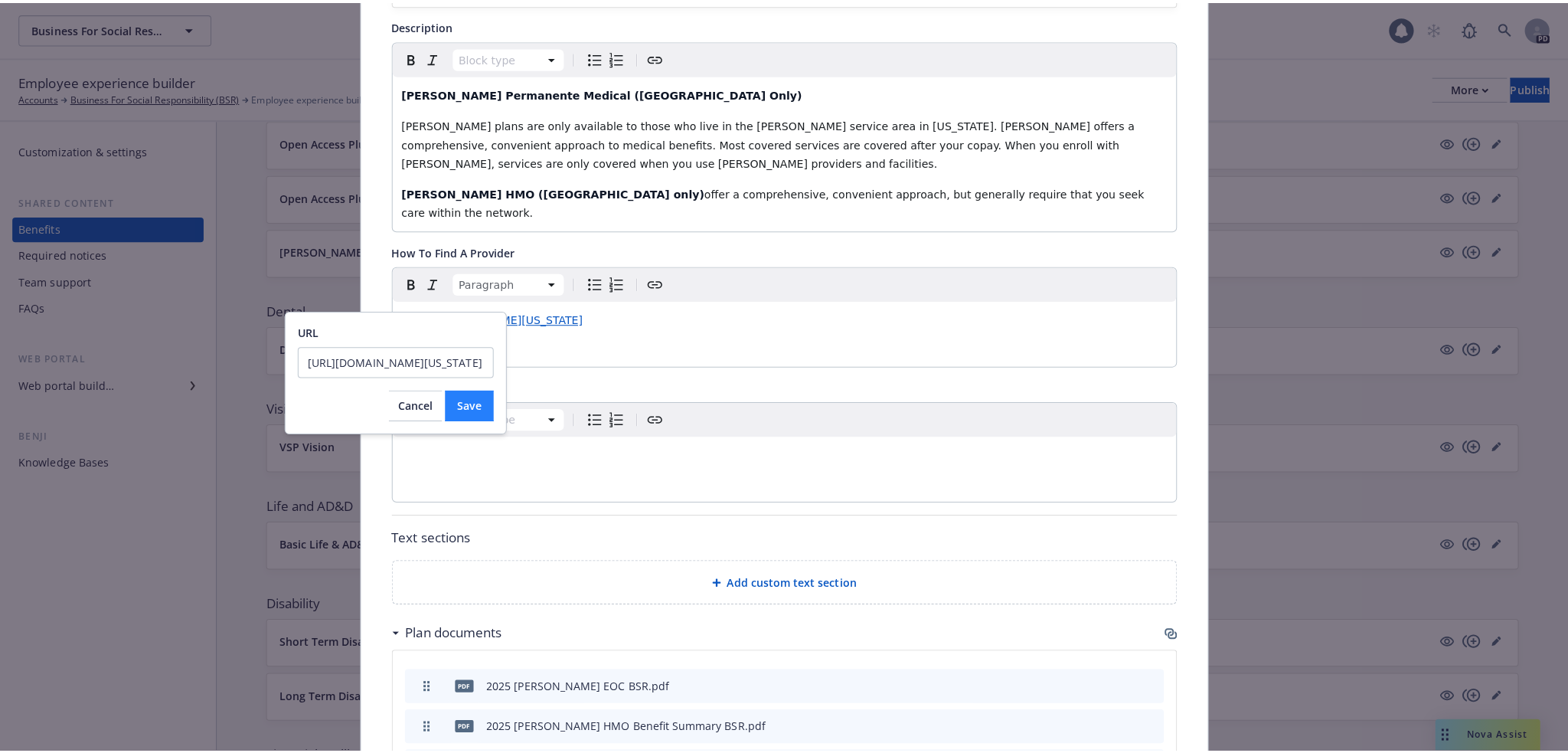
scroll to position [0, 0]
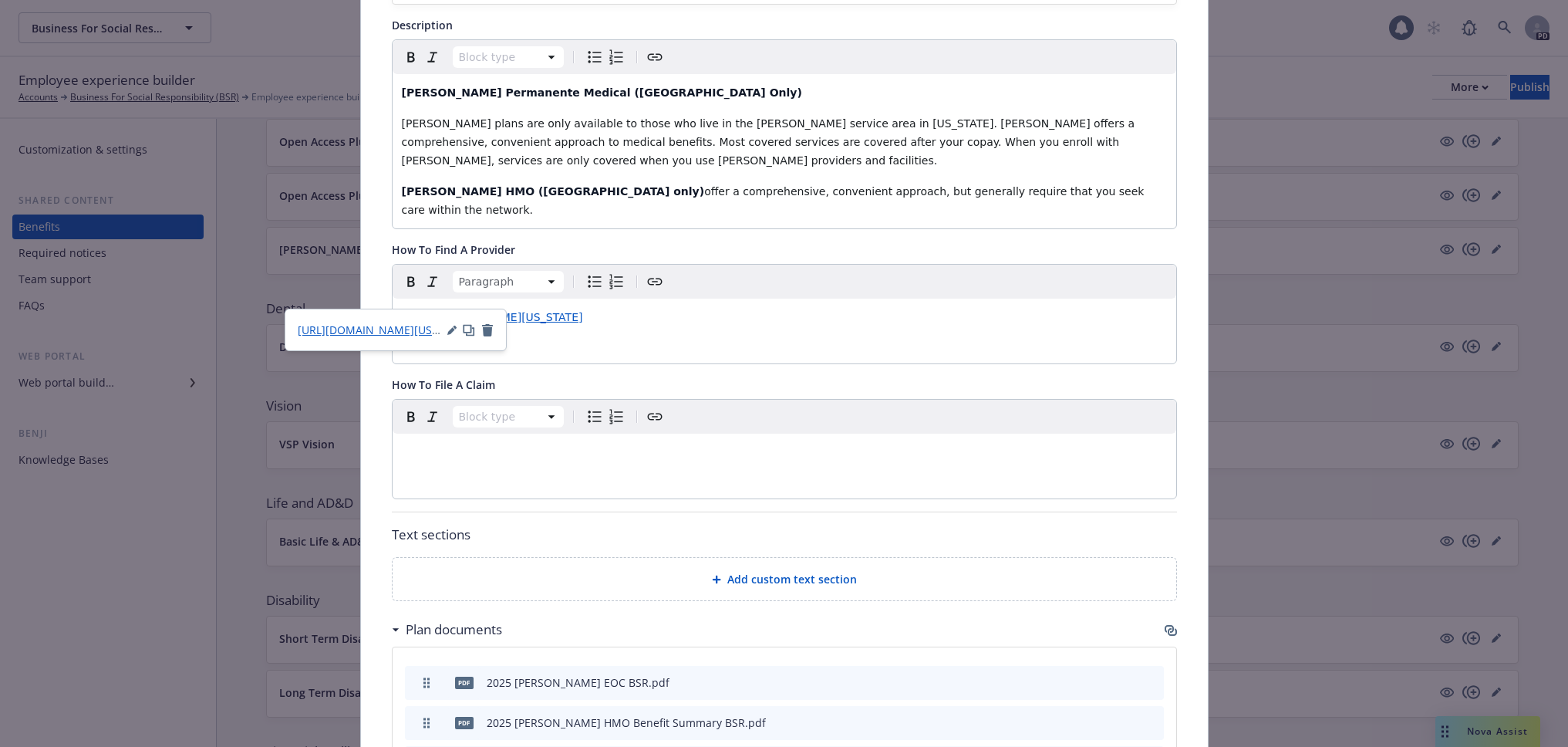
click at [587, 338] on div "Paragraph https://healthy.kaiserpermanente.org/northern-california/doctors-loca…" at bounding box center [784, 314] width 784 height 98
click at [467, 331] on icon "button" at bounding box center [468, 330] width 12 height 13
click at [530, 333] on div "Paragraph https://healthy.kaiserpermanente.org/northern-california/doctors-loca…" at bounding box center [784, 314] width 784 height 98
click at [477, 445] on div "editable markdown" at bounding box center [784, 452] width 784 height 37
click at [653, 570] on div "Add custom text section" at bounding box center [784, 579] width 759 height 18
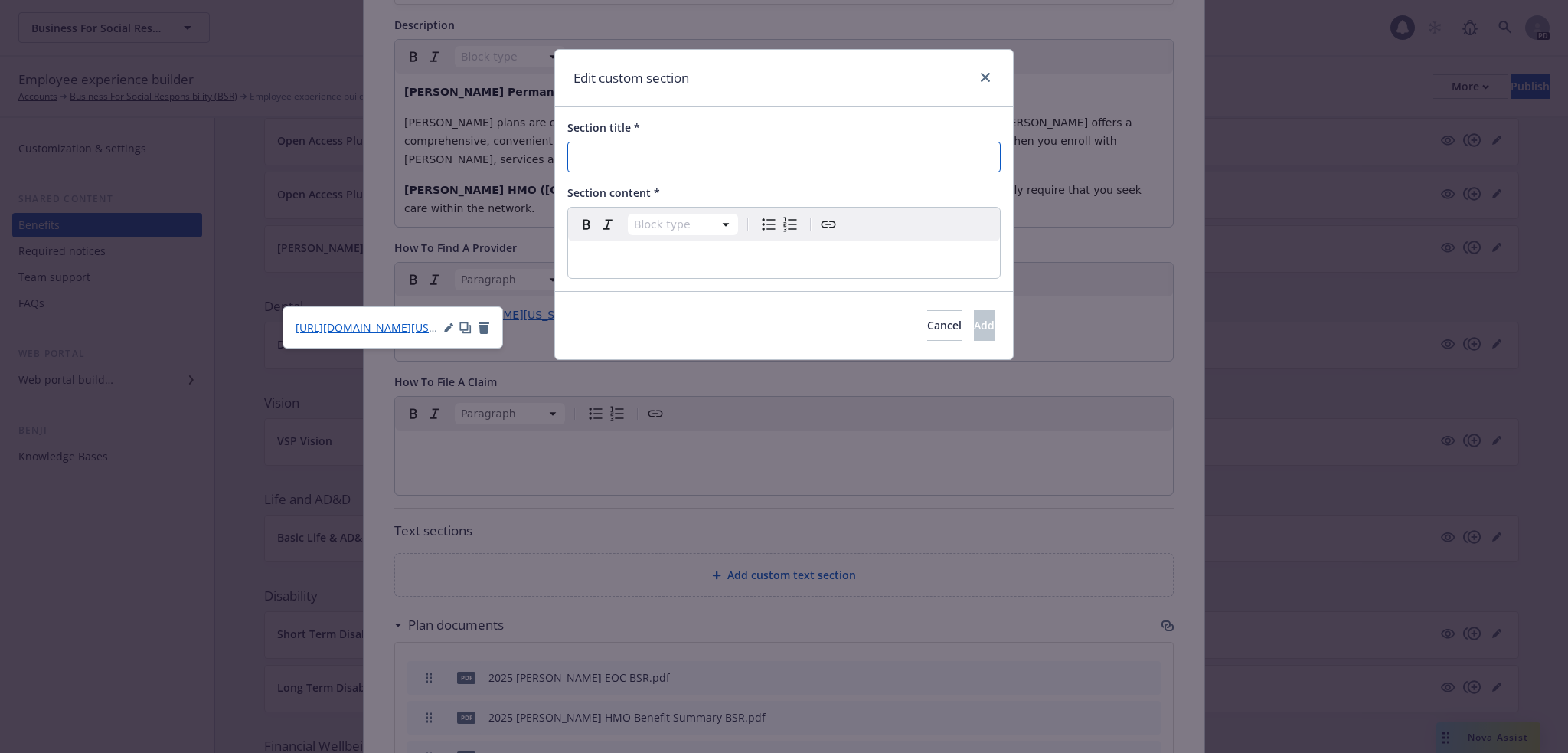
click at [634, 151] on input "Section title *" at bounding box center [784, 156] width 433 height 31
type input "Kaiser Mental Health and Wellbeing Resources"
click at [613, 257] on p "editable markdown" at bounding box center [784, 260] width 414 height 18
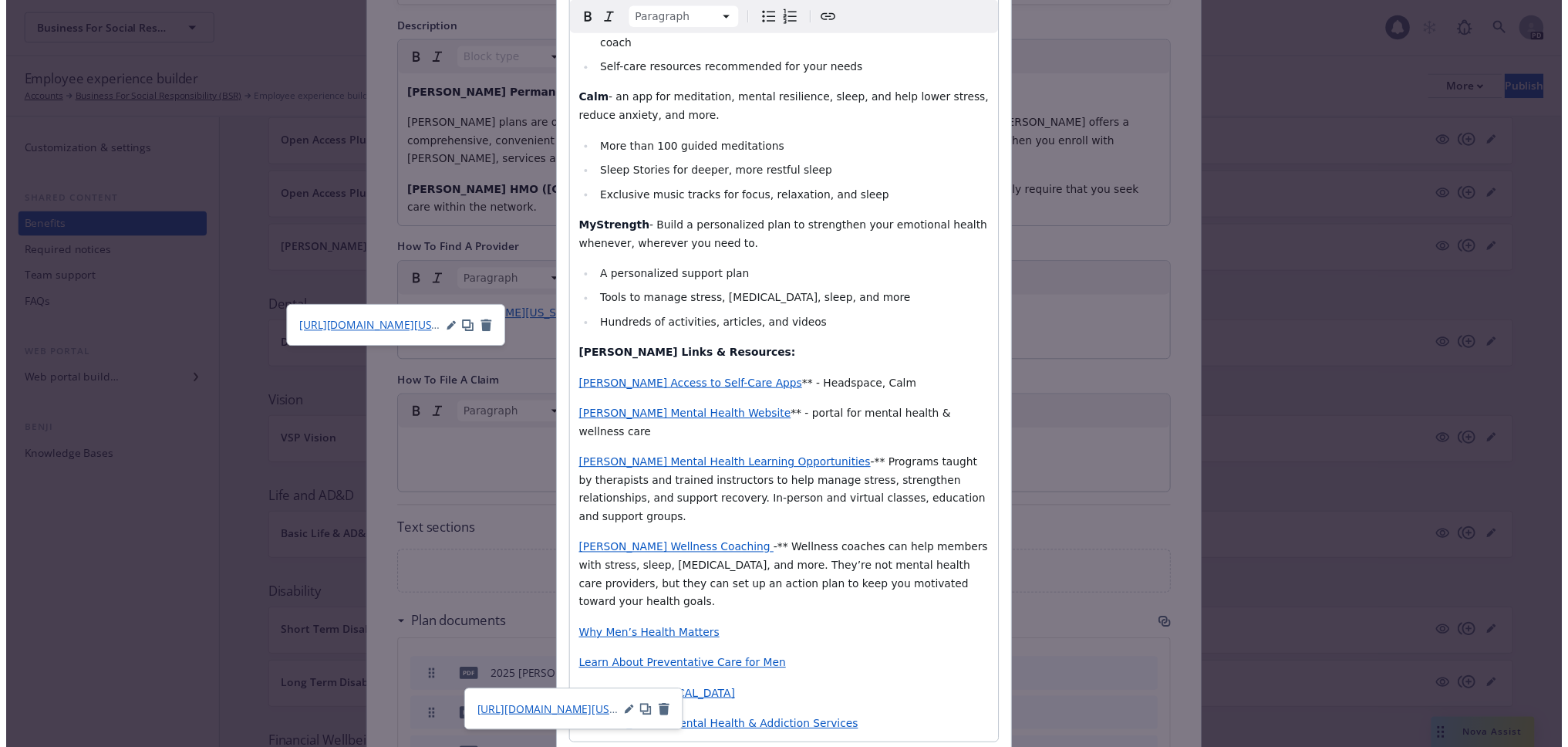
scroll to position [413, 0]
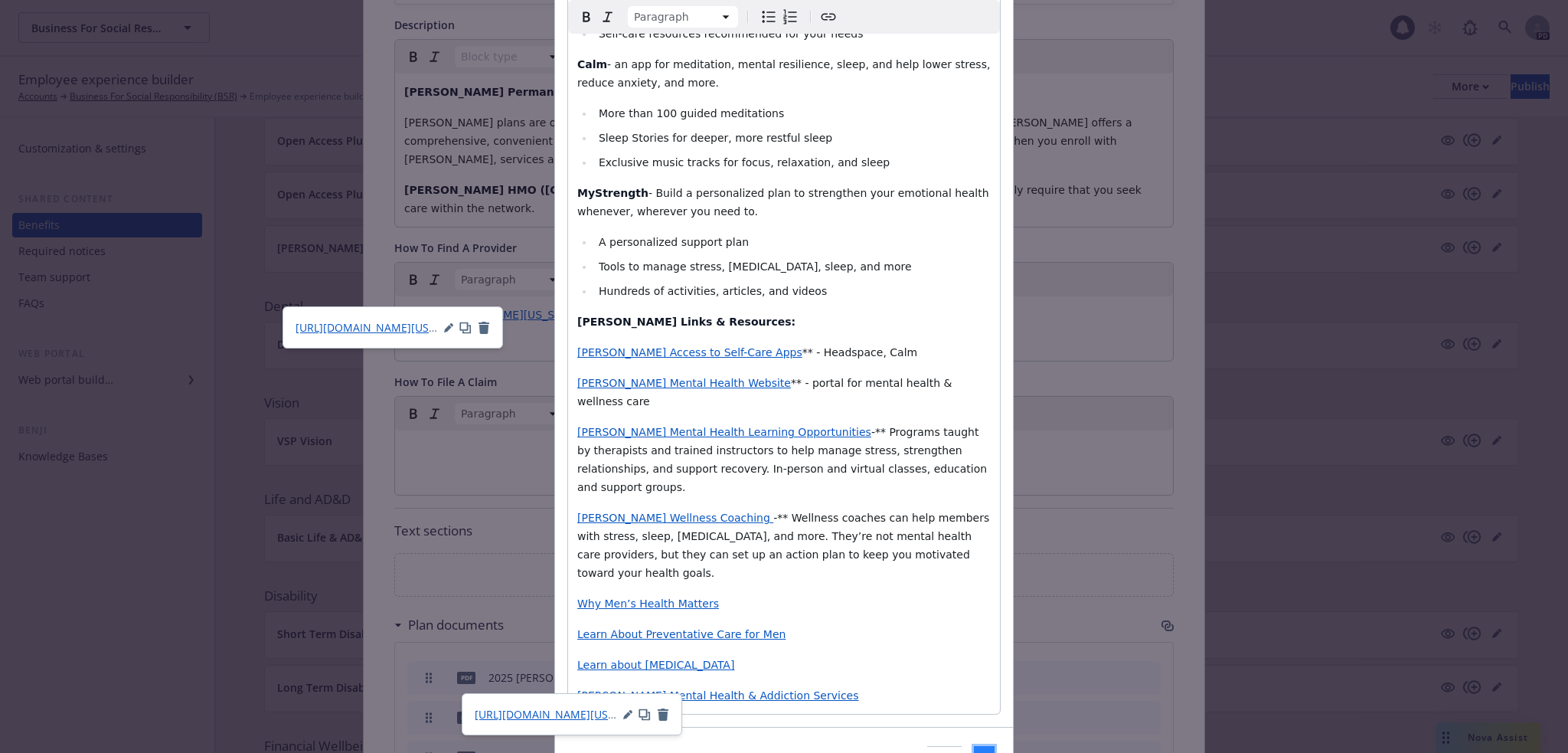
click at [974, 746] on button "Add" at bounding box center [984, 761] width 21 height 31
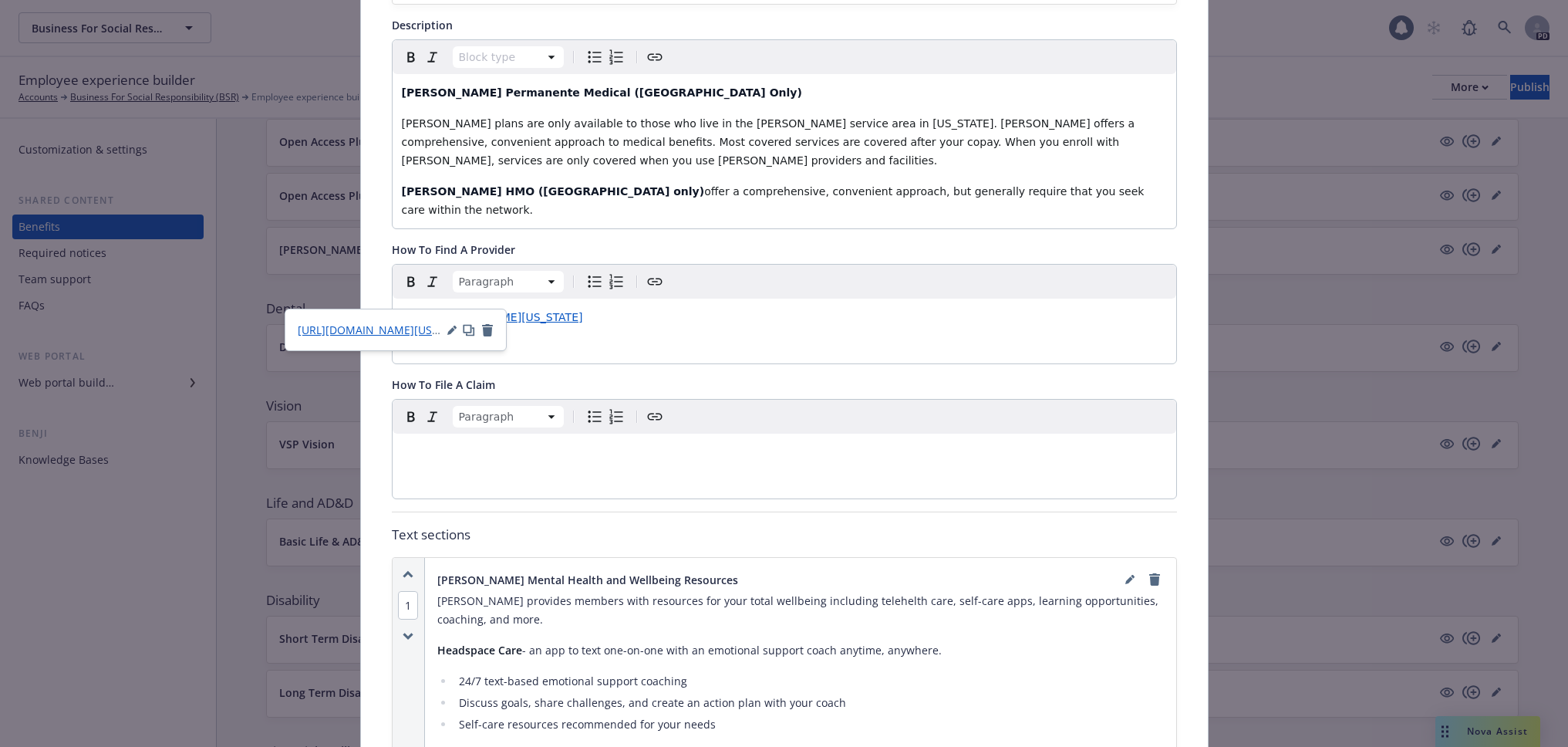
click at [660, 326] on div "Paragraph https://healthy.kaiserpermanente.org/northern-california/doctors-loca…" at bounding box center [784, 314] width 784 height 98
click at [625, 448] on div "editable markdown" at bounding box center [784, 452] width 784 height 37
click at [484, 325] on icon "button" at bounding box center [487, 329] width 11 height 13
click at [821, 409] on div "Paragraph" at bounding box center [784, 417] width 784 height 34
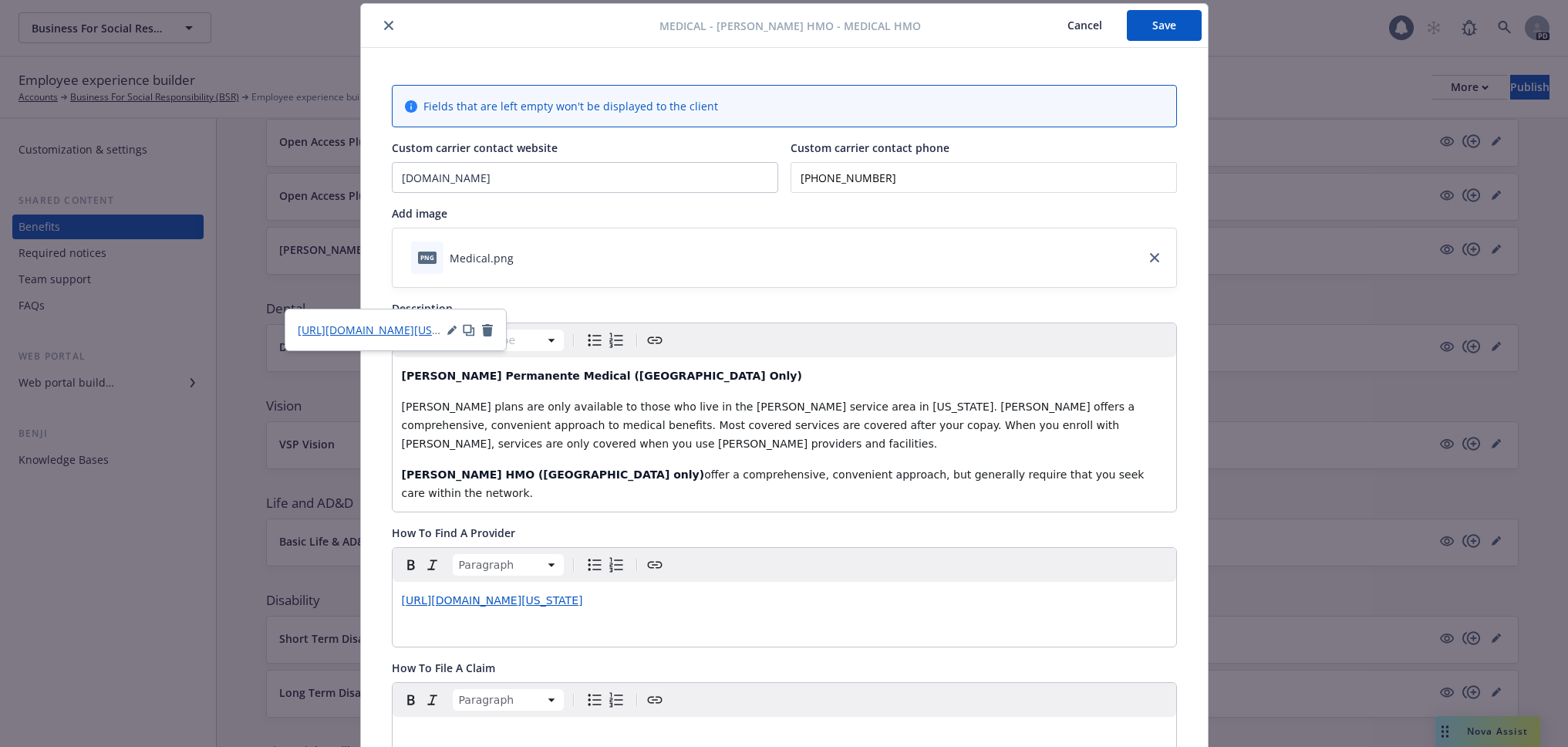
scroll to position [0, 0]
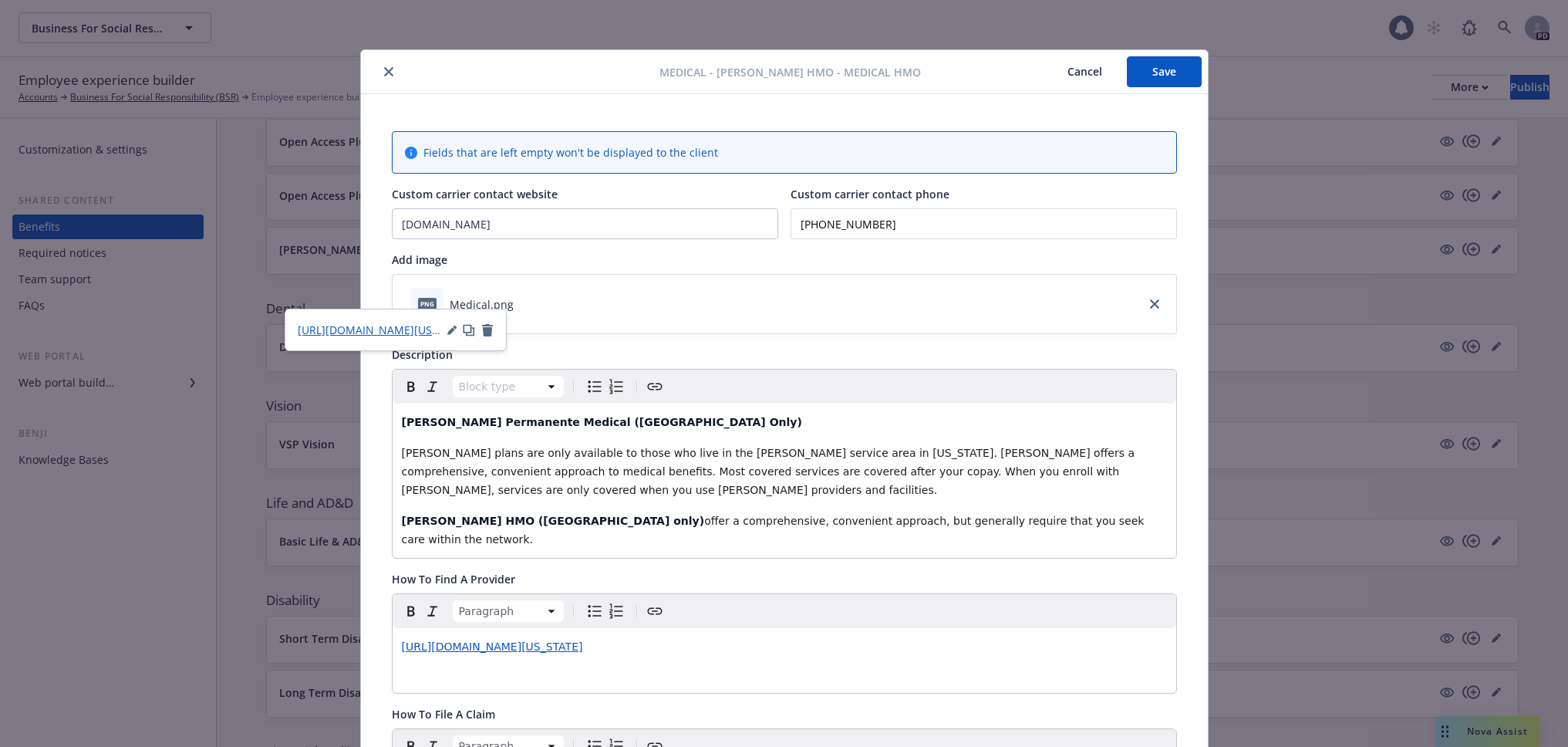
drag, startPoint x: 1165, startPoint y: 78, endPoint x: 1152, endPoint y: 91, distance: 18.4
click at [1165, 78] on button "Save" at bounding box center [1165, 72] width 75 height 31
click at [868, 594] on div "Paragraph" at bounding box center [784, 611] width 784 height 34
drag, startPoint x: 917, startPoint y: 517, endPoint x: 381, endPoint y: 500, distance: 536.3
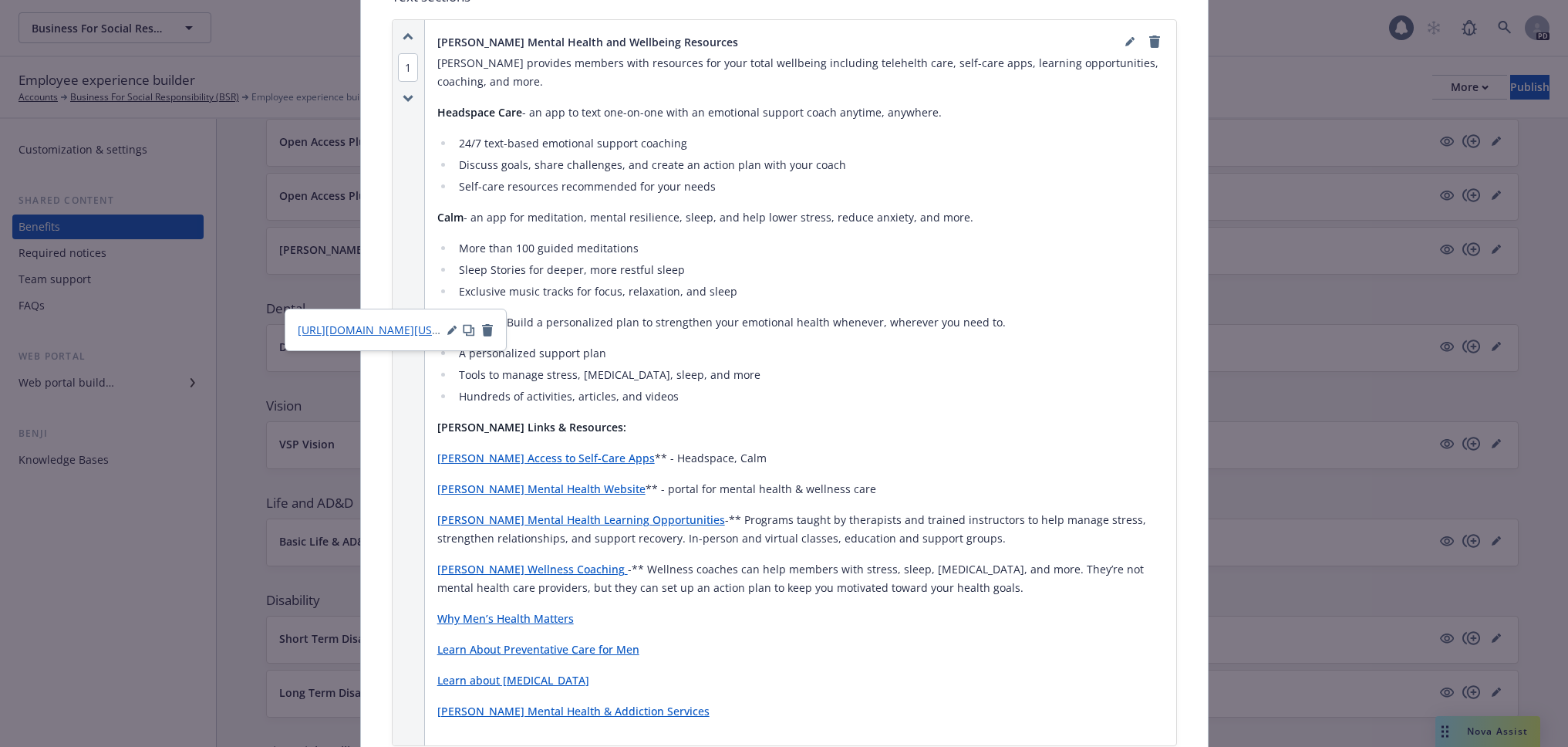
scroll to position [1415, 0]
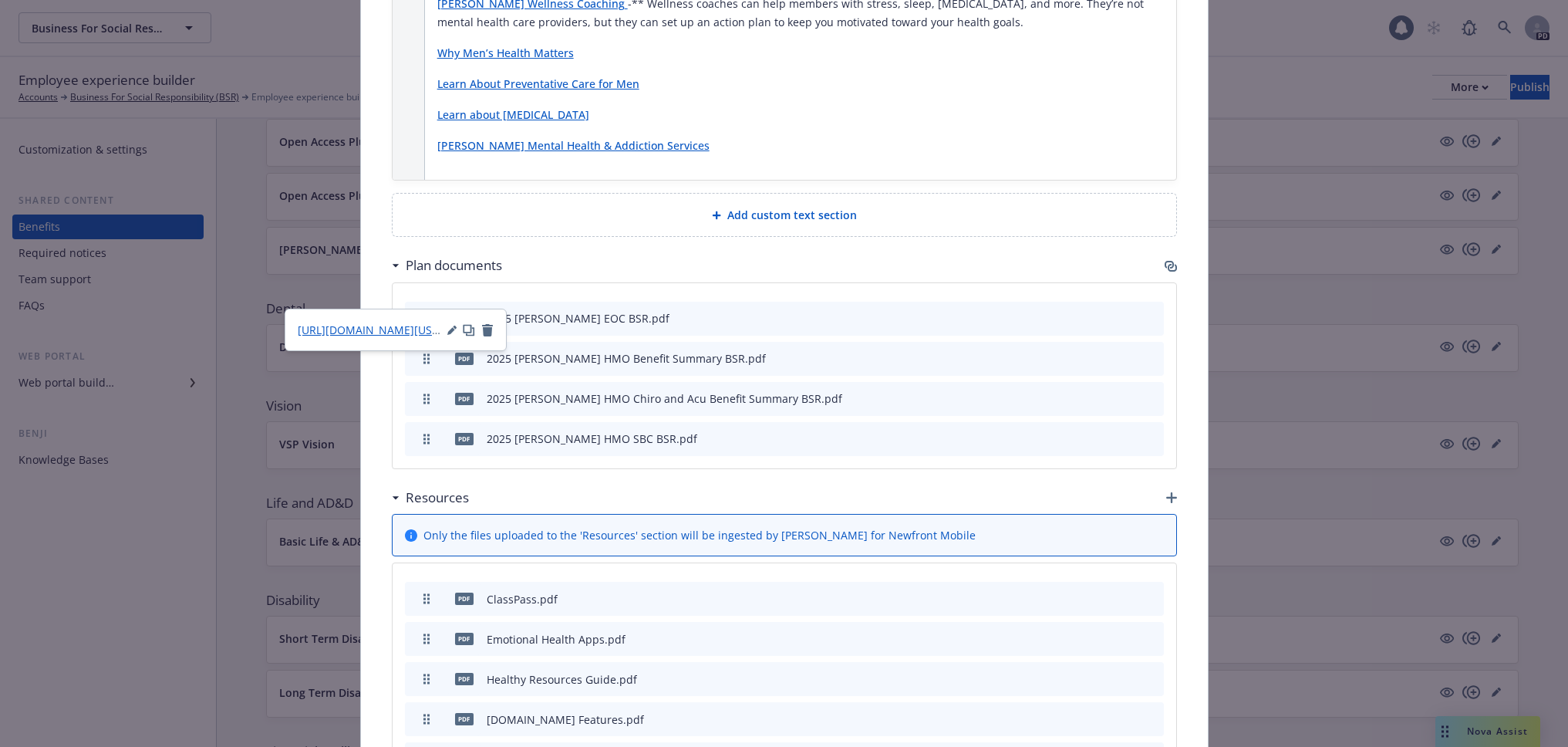
click at [769, 207] on span "Add custom text section" at bounding box center [792, 214] width 130 height 16
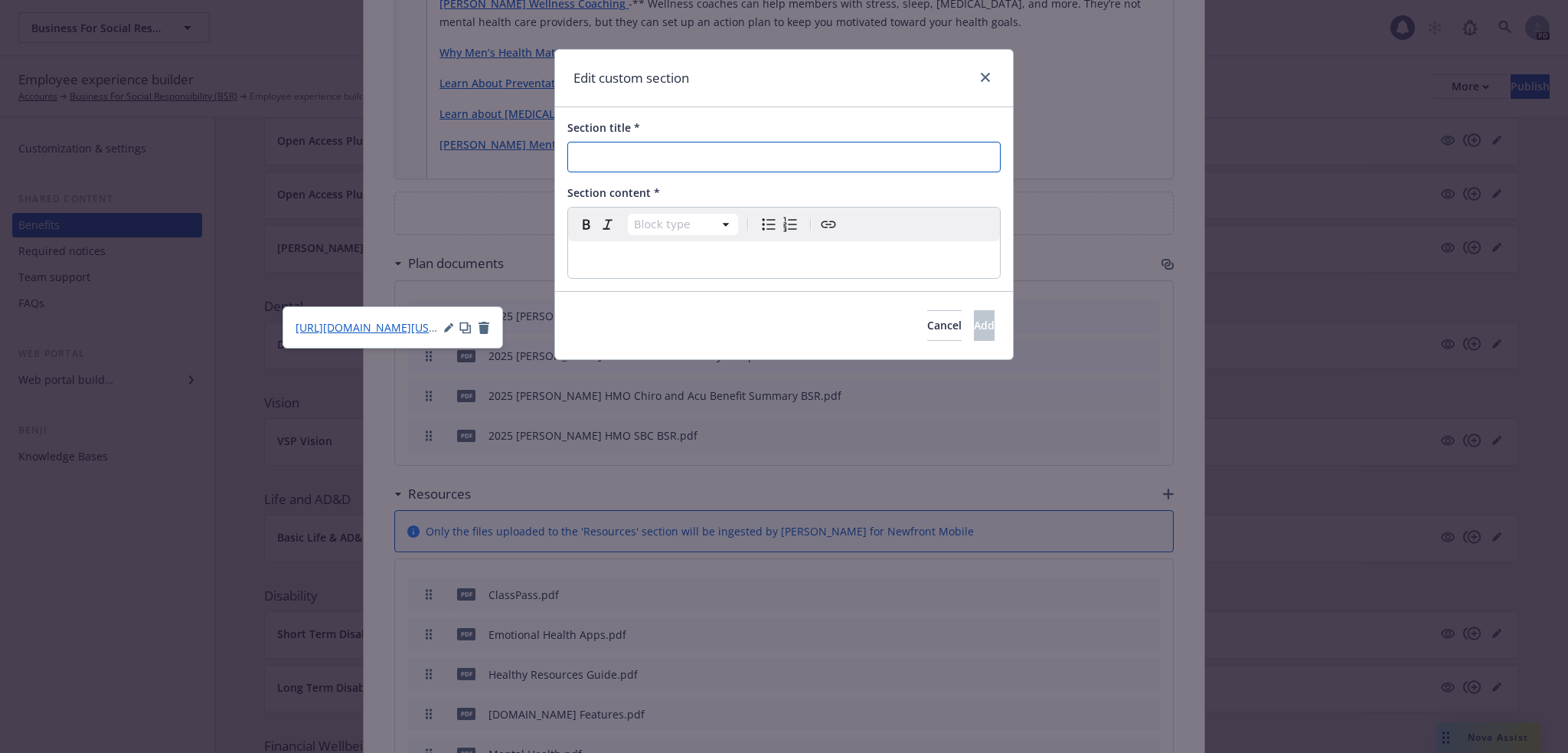
click at [678, 156] on input "Section title *" at bounding box center [784, 156] width 433 height 31
type input "Kaiser Resources"
click at [617, 257] on p "editable markdown" at bounding box center [784, 260] width 414 height 18
select select
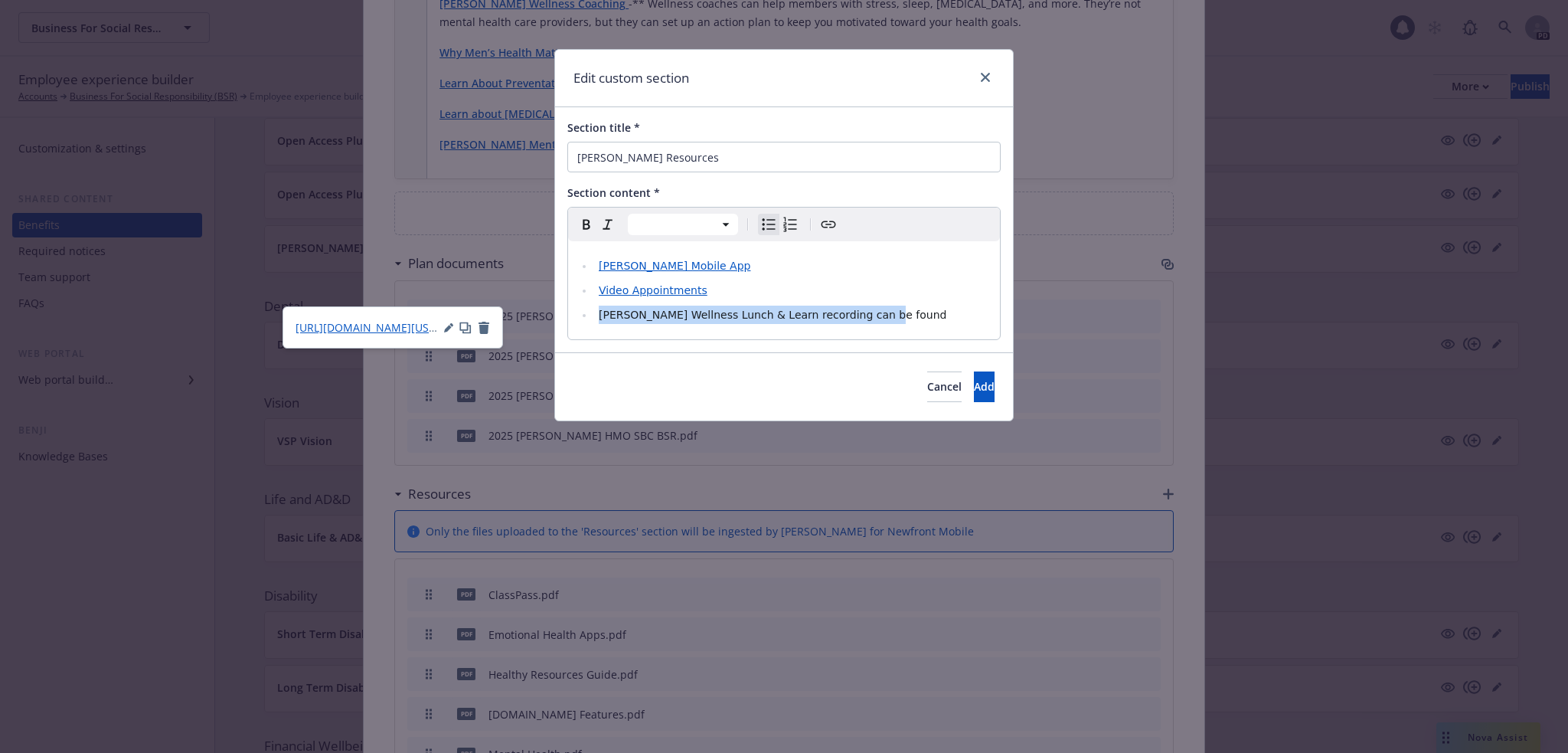
drag, startPoint x: 760, startPoint y: 312, endPoint x: 547, endPoint y: 336, distance: 214.3
click at [547, 336] on div "Edit custom section Section title * Kaiser Resources Section content * Paragrap…" at bounding box center [784, 376] width 1568 height 753
click at [974, 385] on span "Add" at bounding box center [984, 386] width 21 height 15
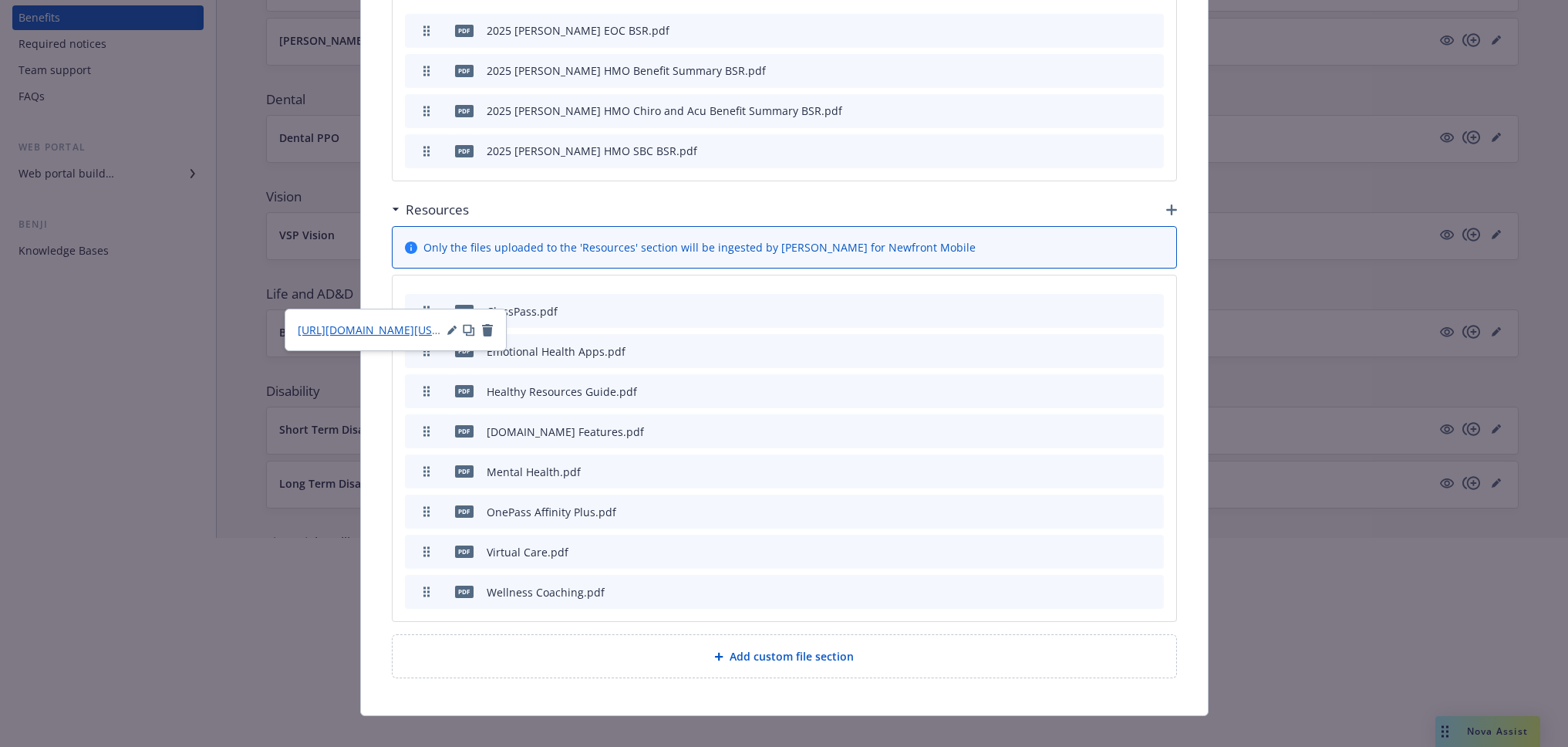
scroll to position [283, 0]
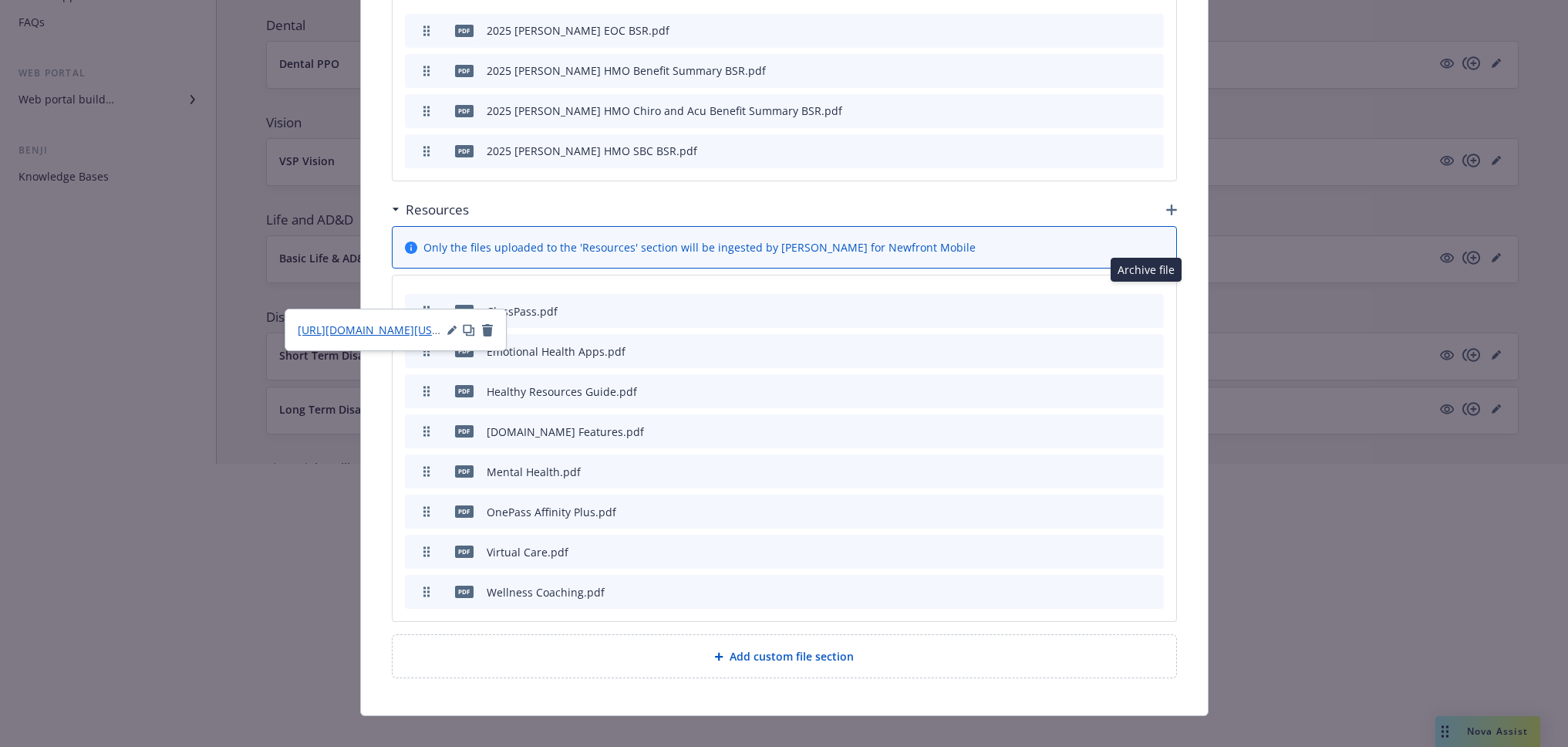
click at [1145, 304] on icon "archive file" at bounding box center [1150, 310] width 11 height 13
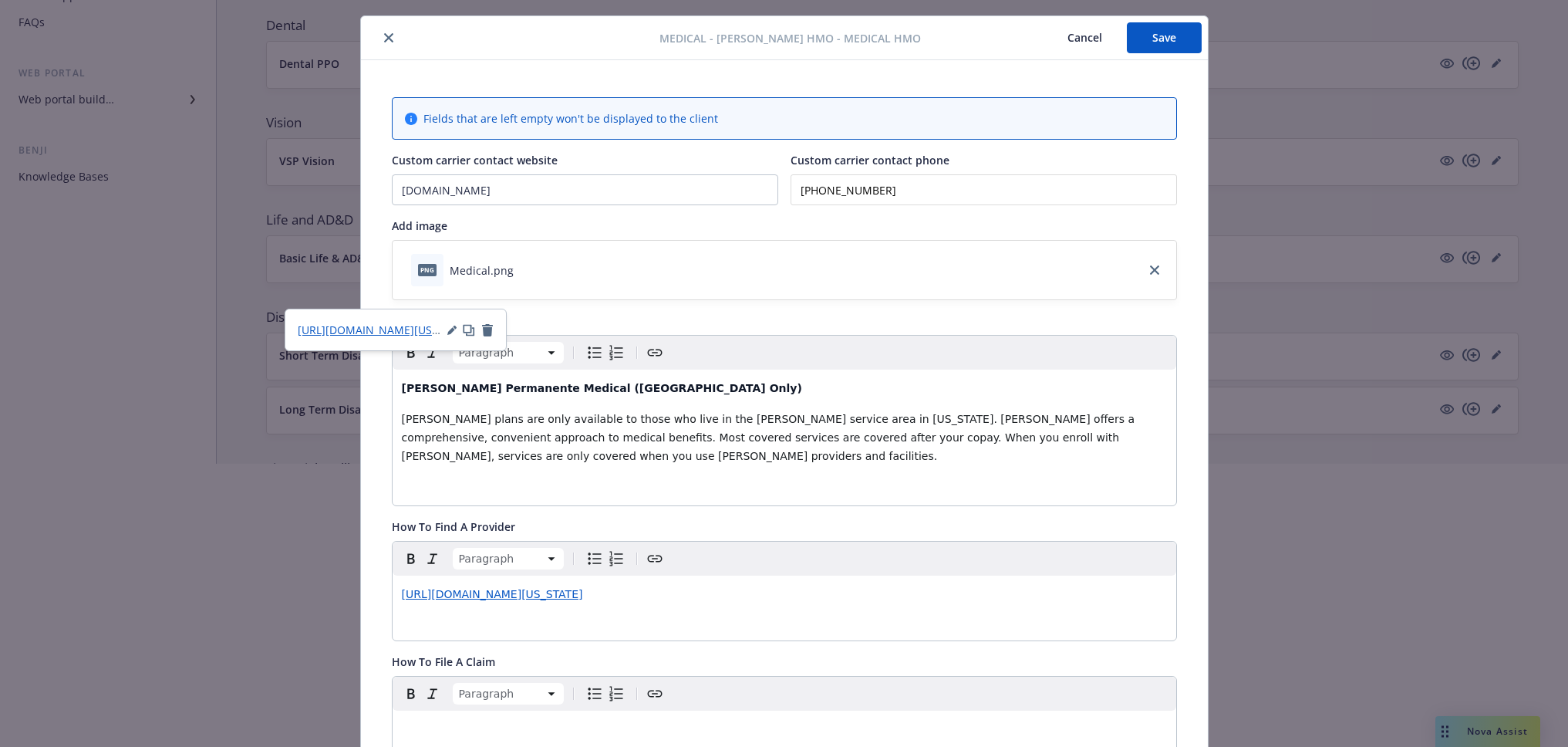
scroll to position [0, 0]
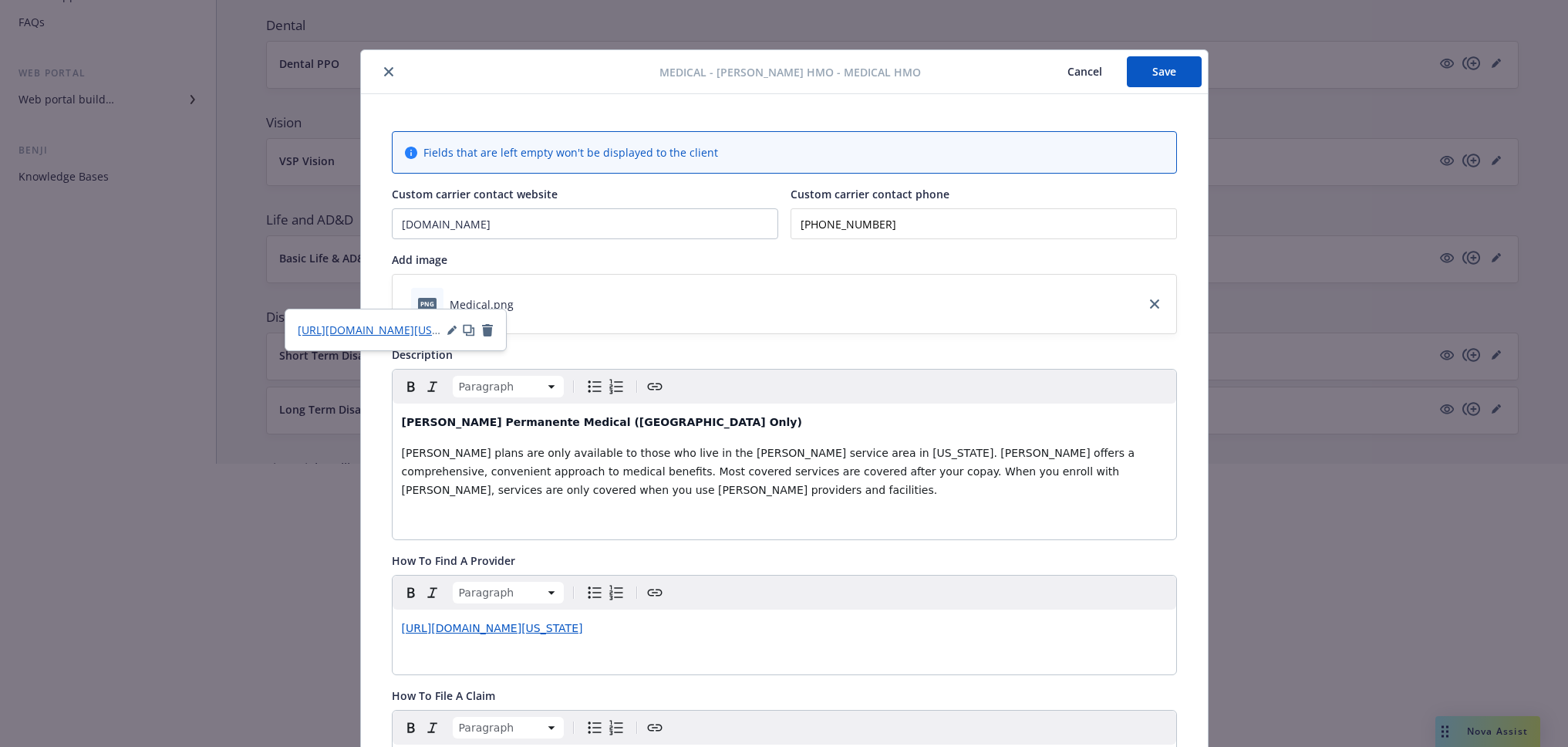
click at [1188, 60] on button "Save" at bounding box center [1165, 72] width 75 height 31
click at [226, 333] on div "Medical - Kaiser HMO - Medical HMO Cancel Save Fields that are left empty won't…" at bounding box center [784, 374] width 1568 height 747
click at [384, 71] on icon "close" at bounding box center [388, 72] width 9 height 9
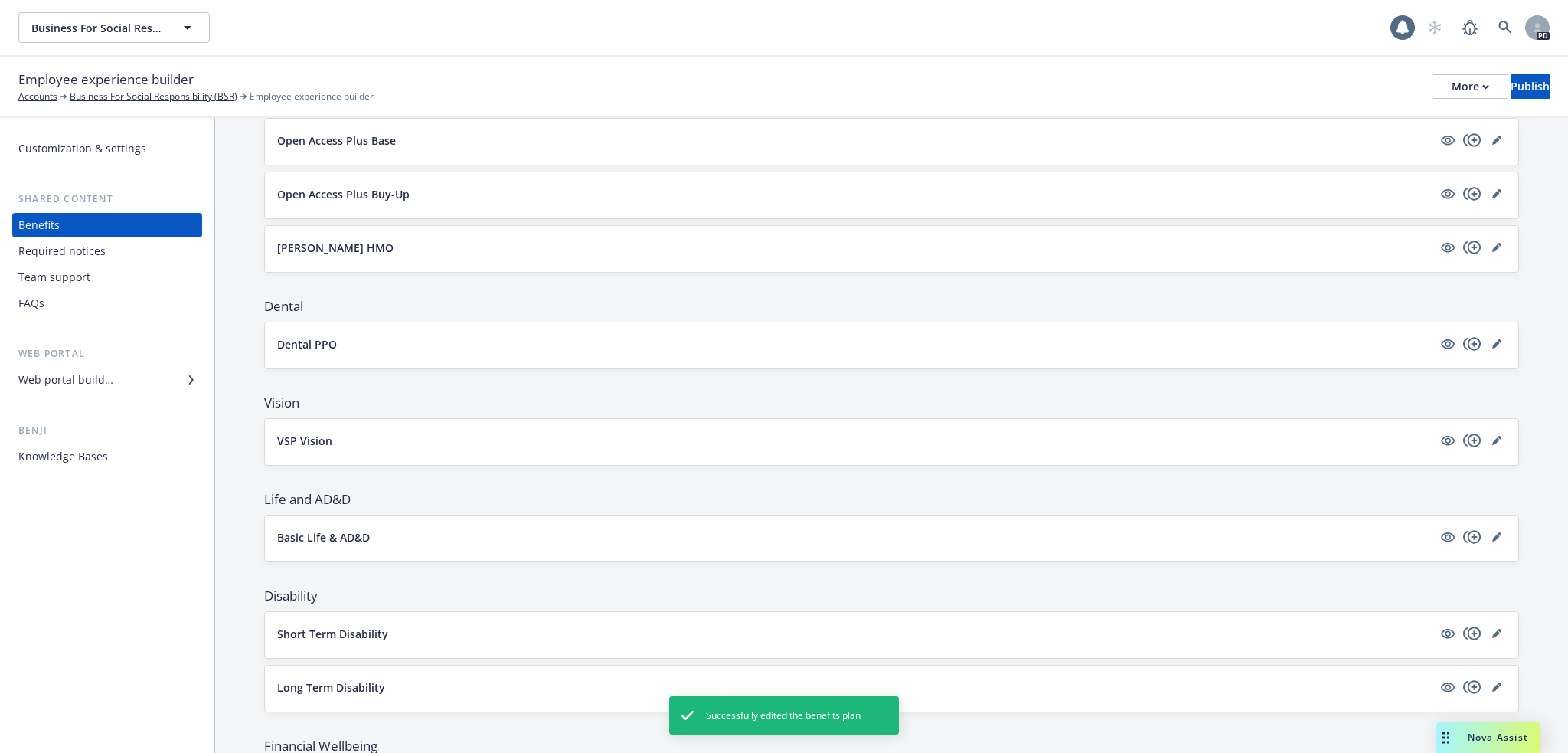
drag, startPoint x: 88, startPoint y: 276, endPoint x: 98, endPoint y: 277, distance: 10.0
click at [88, 276] on div "Team support" at bounding box center [107, 277] width 178 height 25
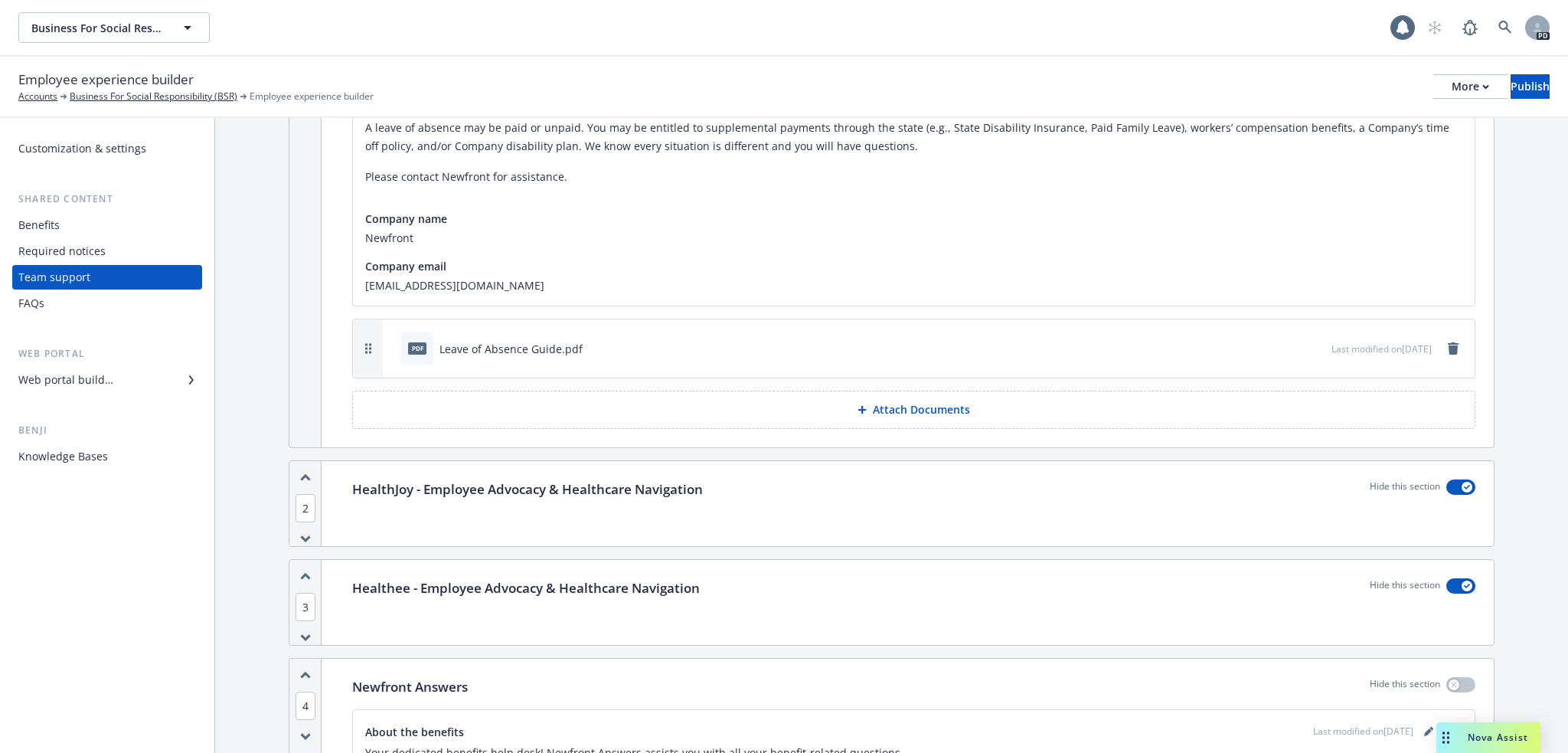
scroll to position [562, 0]
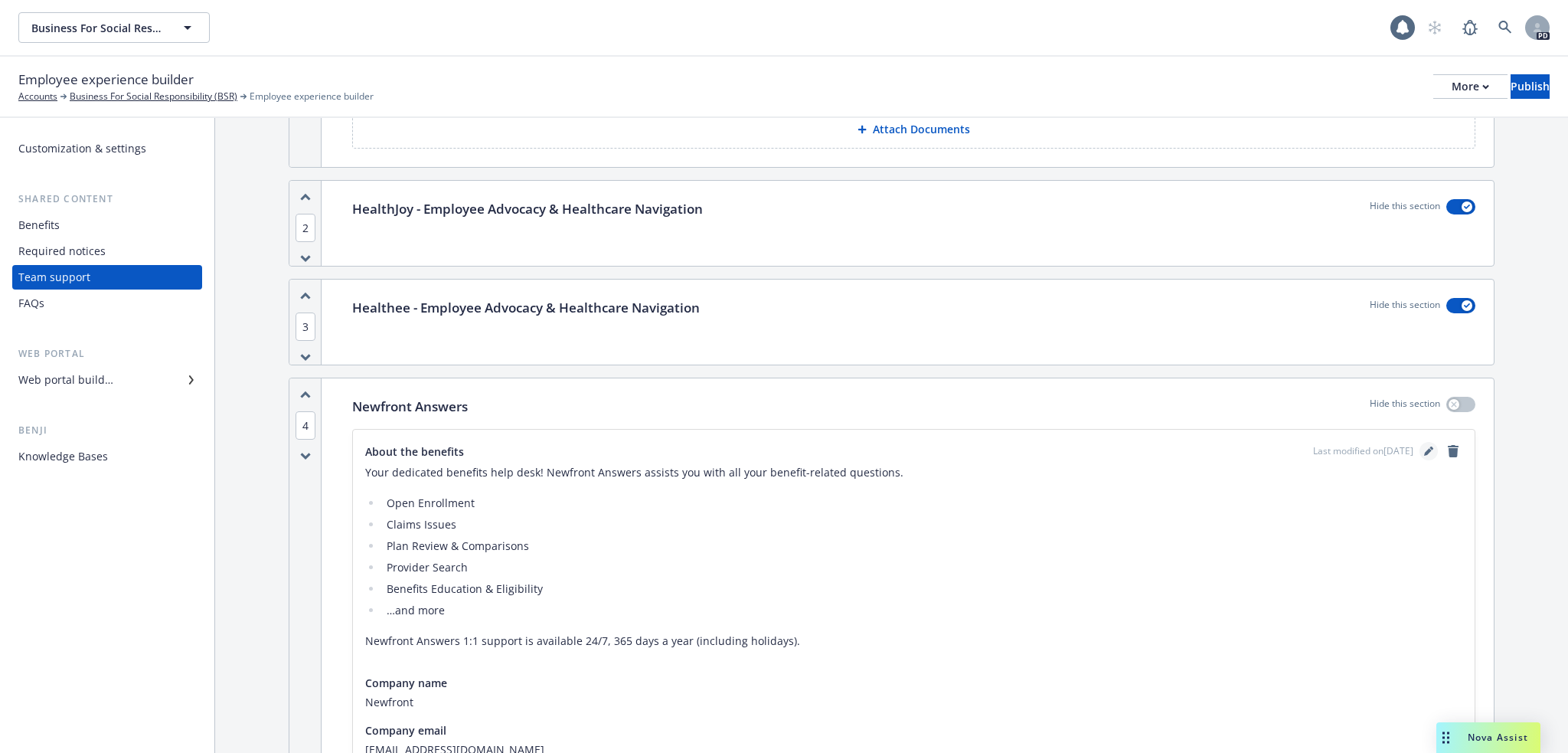
click at [1424, 451] on icon "editPencil" at bounding box center [1428, 451] width 9 height 9
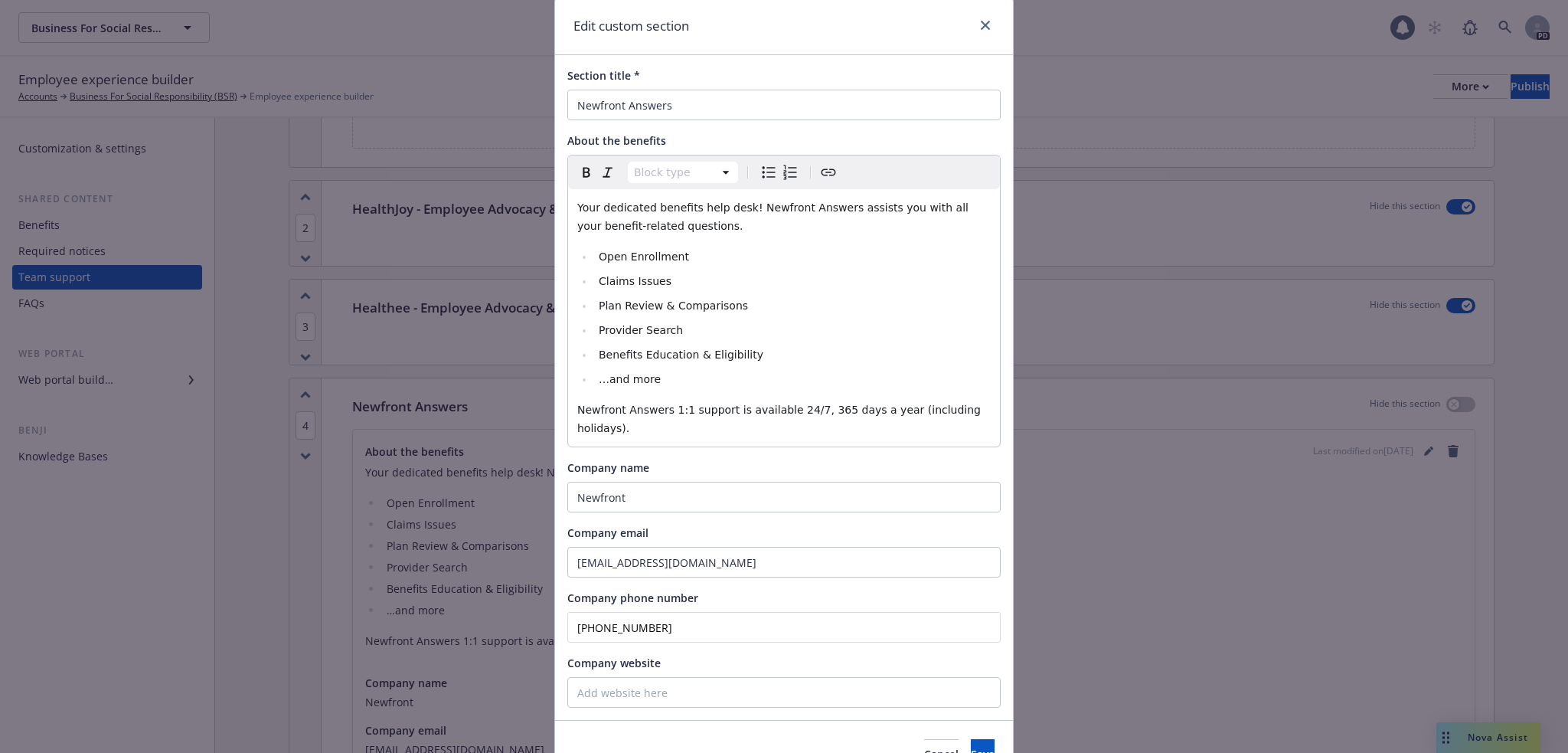
scroll to position [0, 0]
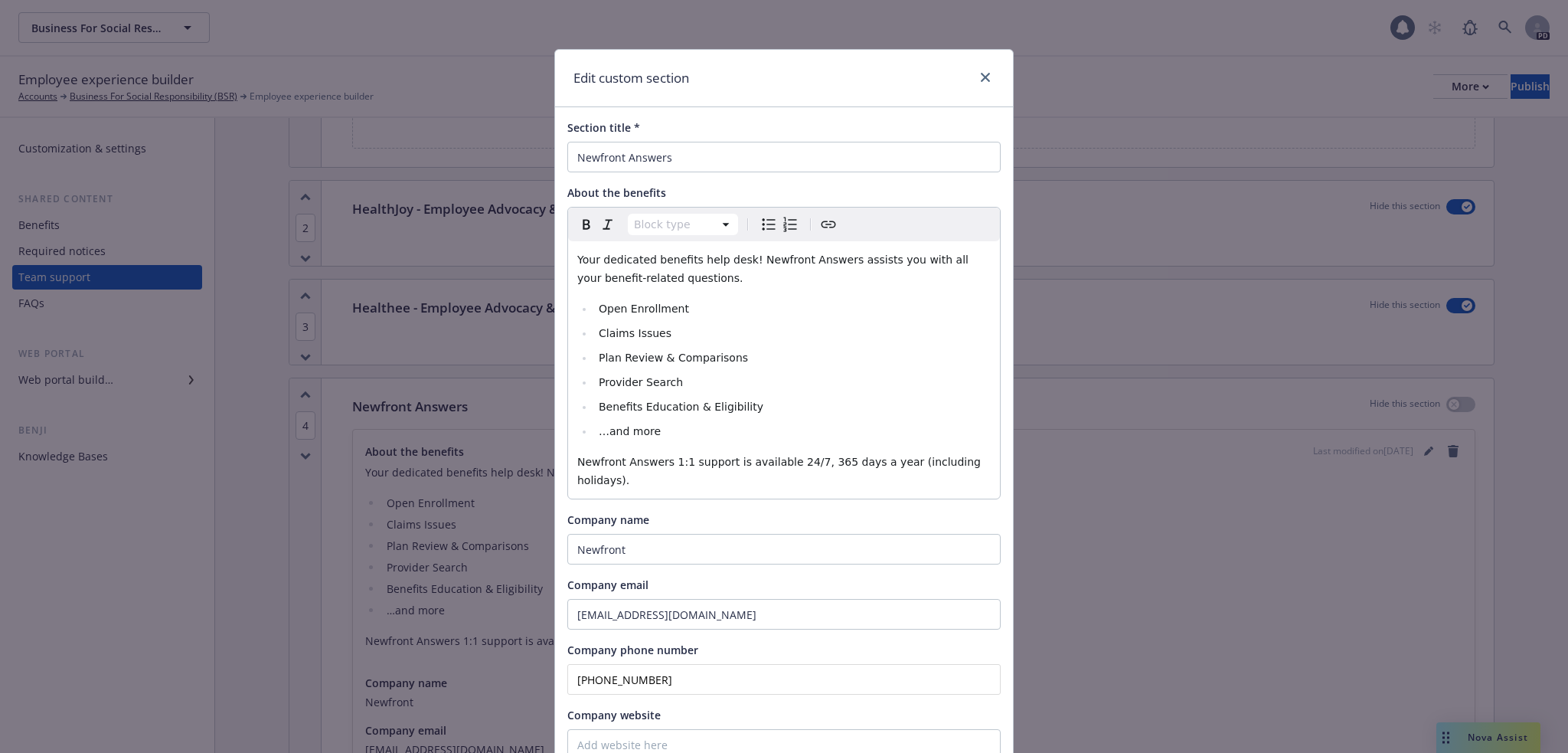
click at [571, 256] on div "Your dedicated benefits help desk! Newfront Answers assists you with all your b…" at bounding box center [784, 370] width 432 height 257
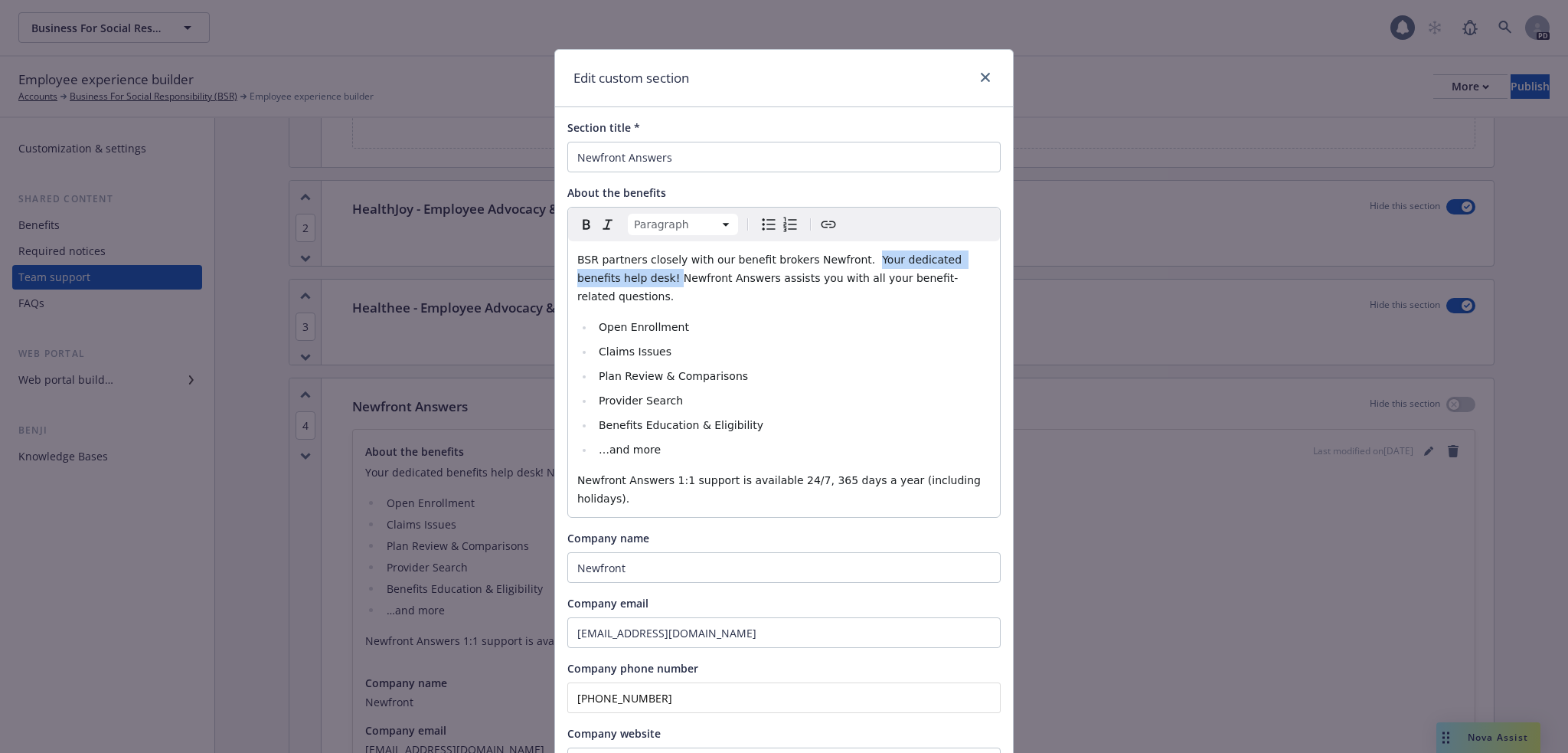
drag, startPoint x: 840, startPoint y: 257, endPoint x: 600, endPoint y: 281, distance: 241.2
click at [600, 281] on span "BSR partners closely with our benefit brokers Newfront. Your dedicated benefits…" at bounding box center [771, 277] width 388 height 49
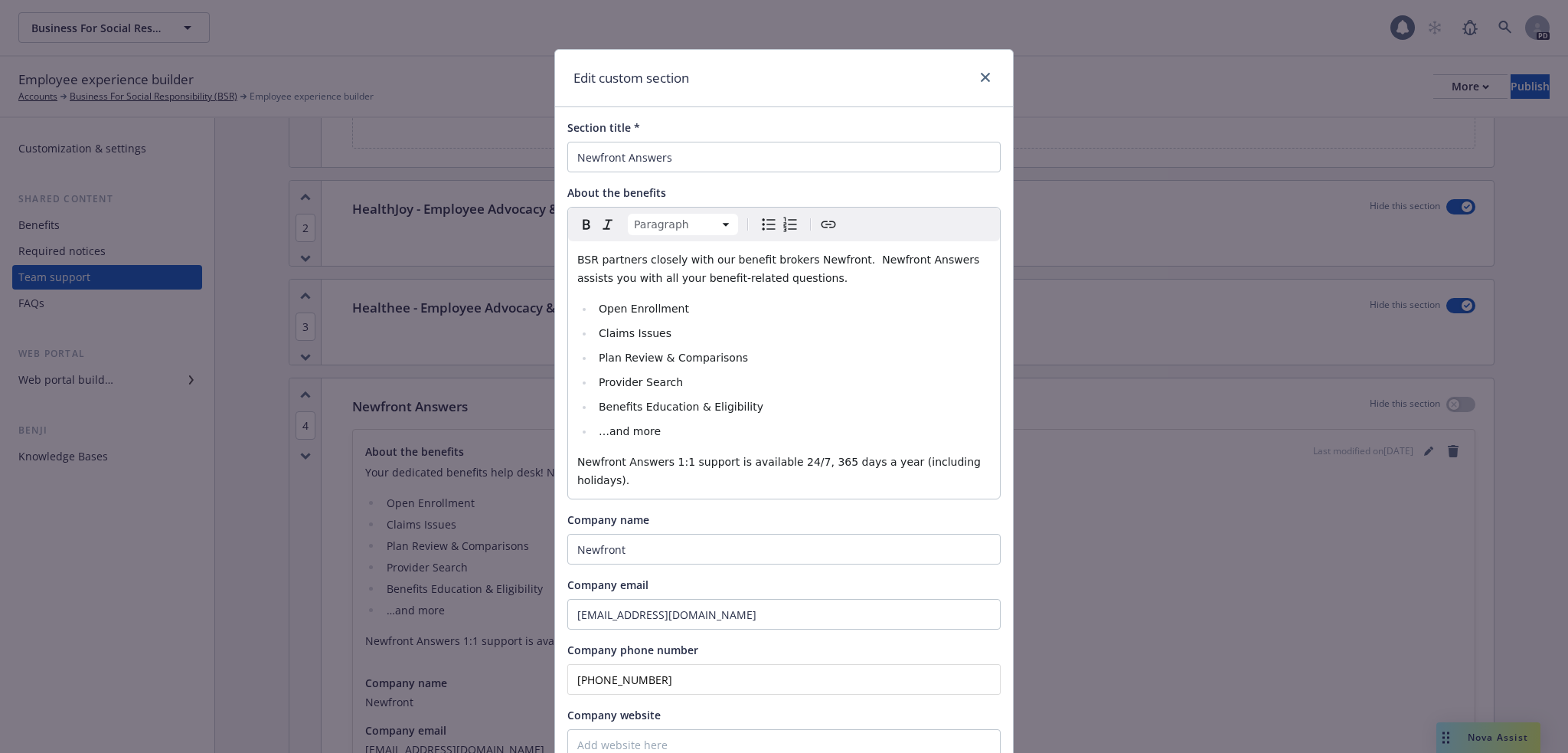
scroll to position [118, 0]
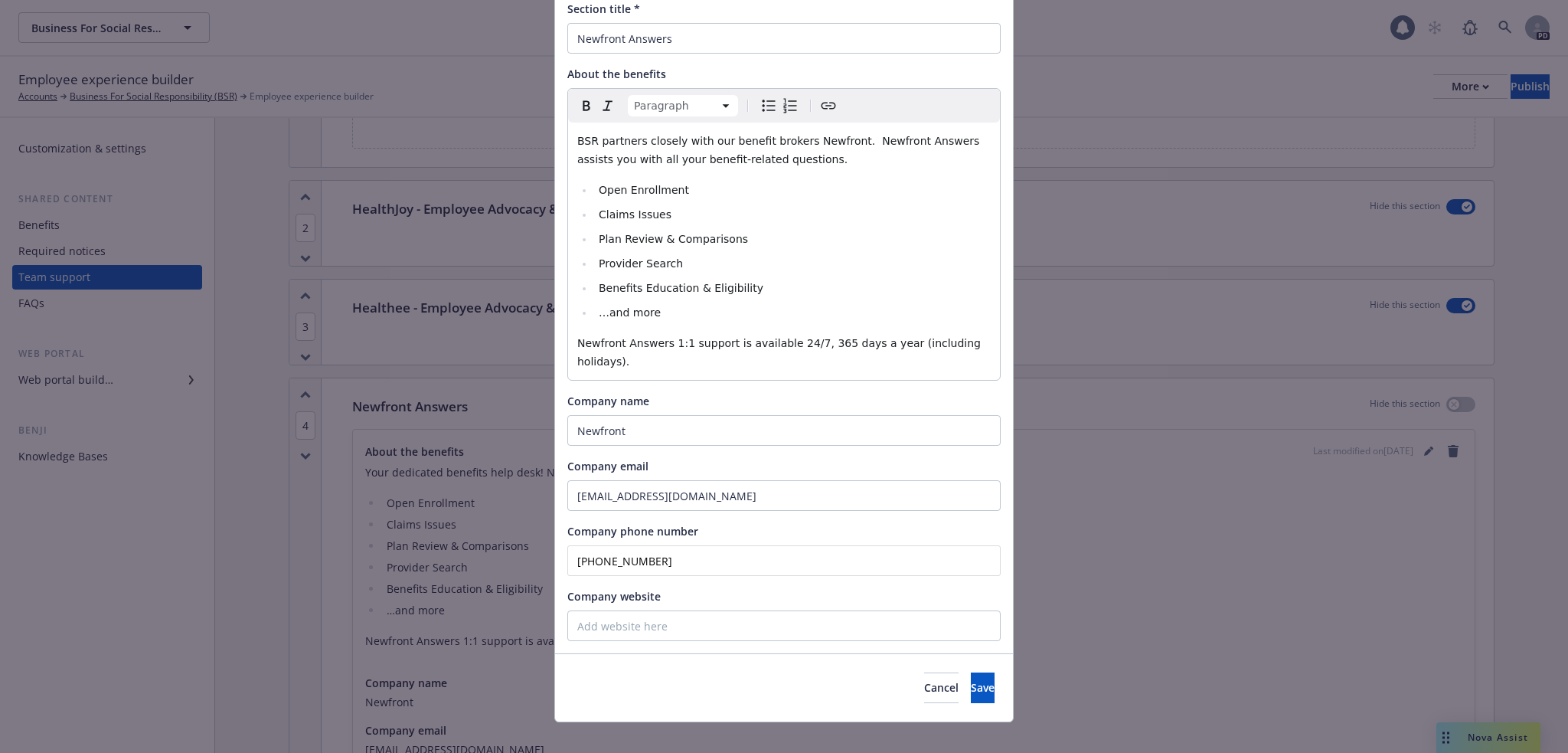
drag, startPoint x: 624, startPoint y: 549, endPoint x: 600, endPoint y: 546, distance: 24.2
click at [600, 546] on input "(866) 967-0254" at bounding box center [784, 560] width 433 height 31
type input "(866) 511-9006"
click at [971, 680] on span "Save" at bounding box center [982, 688] width 24 height 15
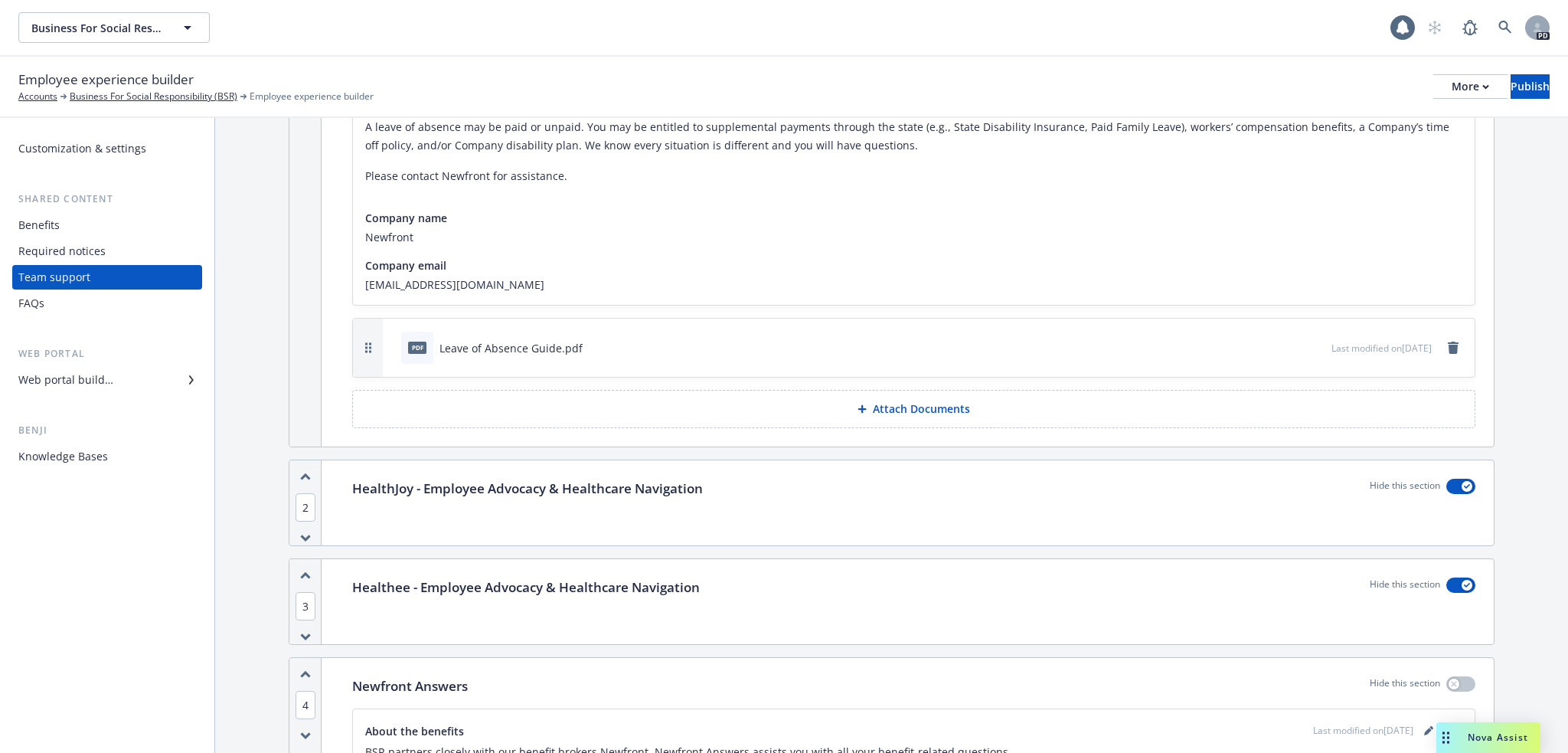
scroll to position [0, 0]
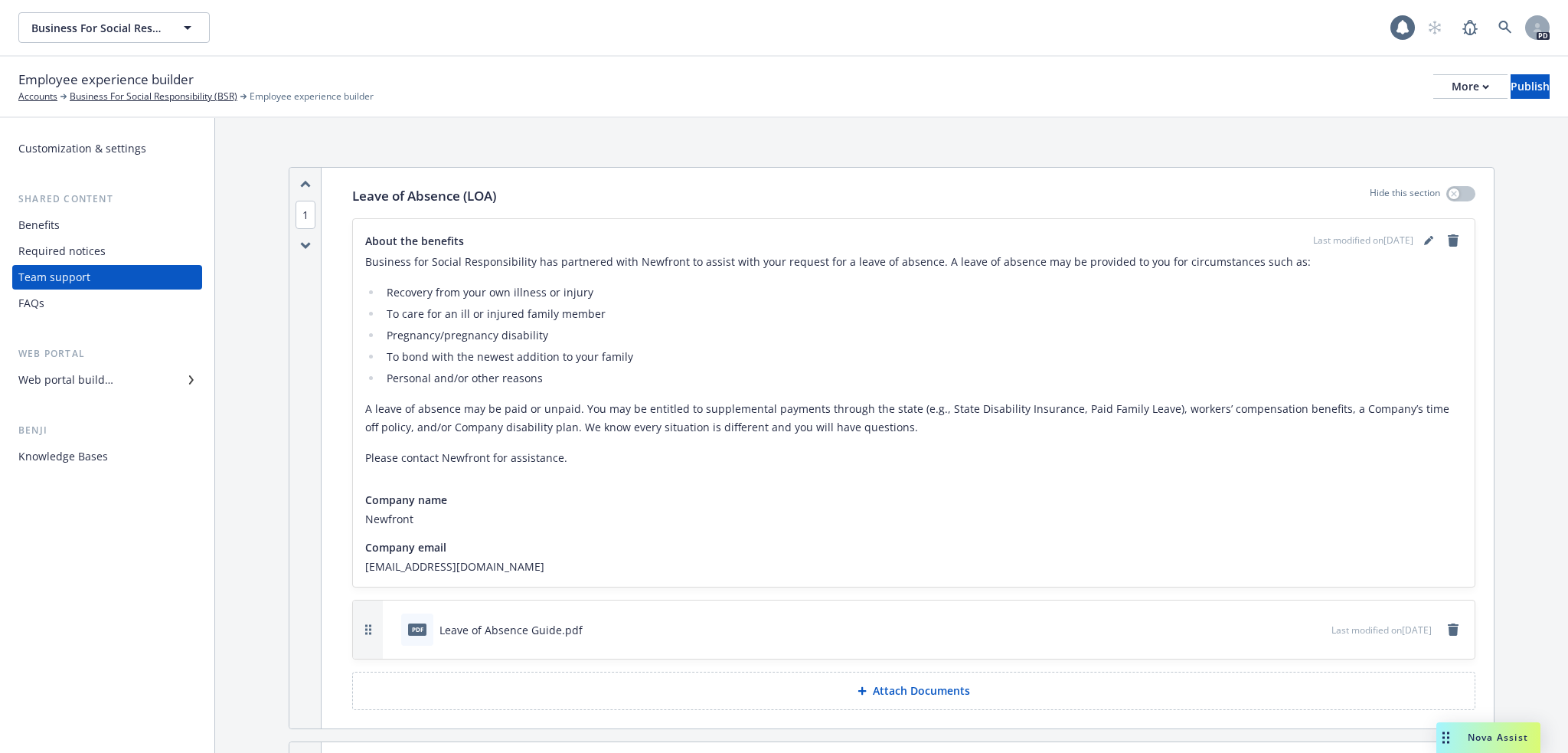
click at [1004, 332] on li "Pregnancy/pregnancy disability" at bounding box center [922, 335] width 1080 height 18
click at [191, 25] on icon "button" at bounding box center [188, 27] width 18 height 18
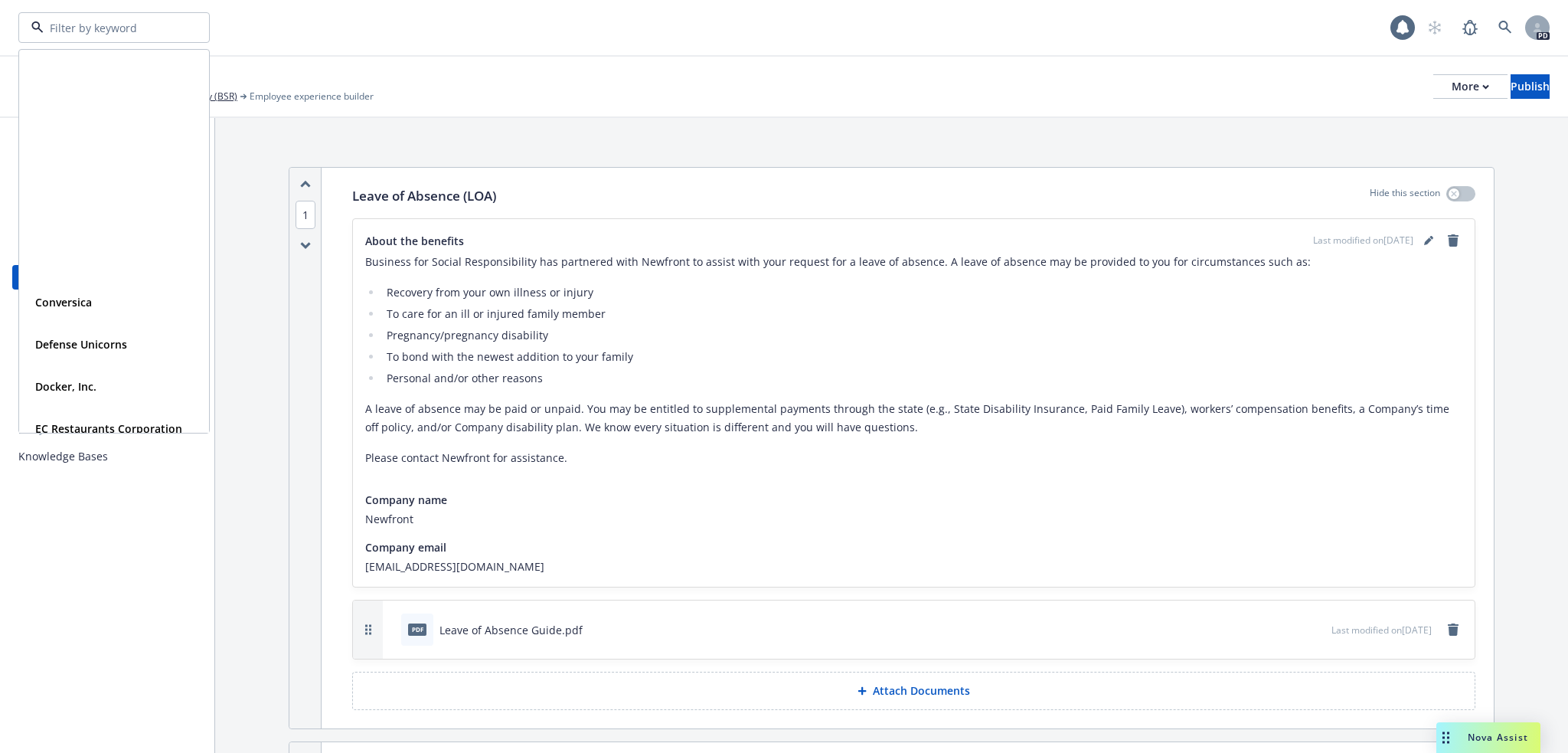
scroll to position [842, 0]
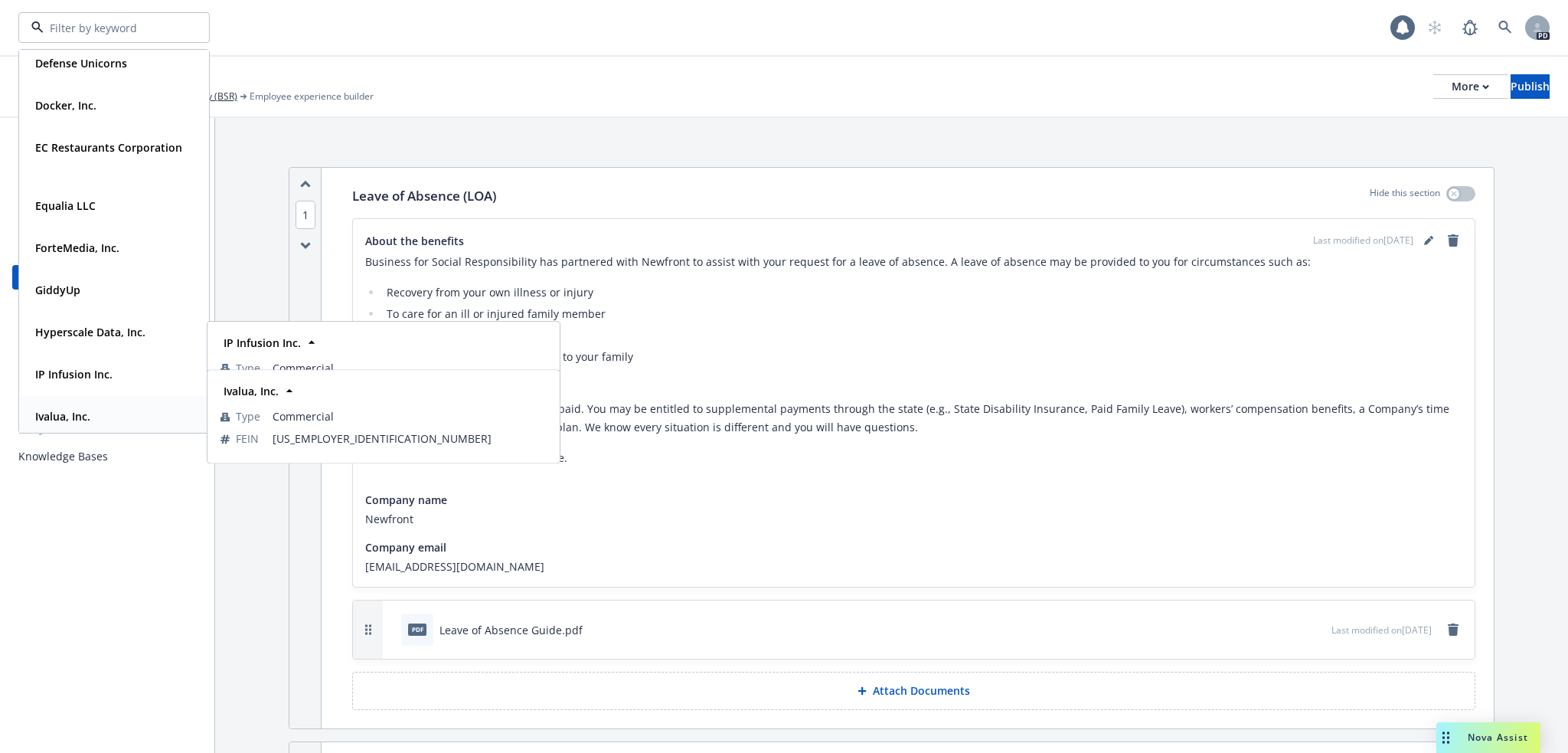
click at [74, 413] on strong "Ivalua, Inc." at bounding box center [63, 416] width 55 height 15
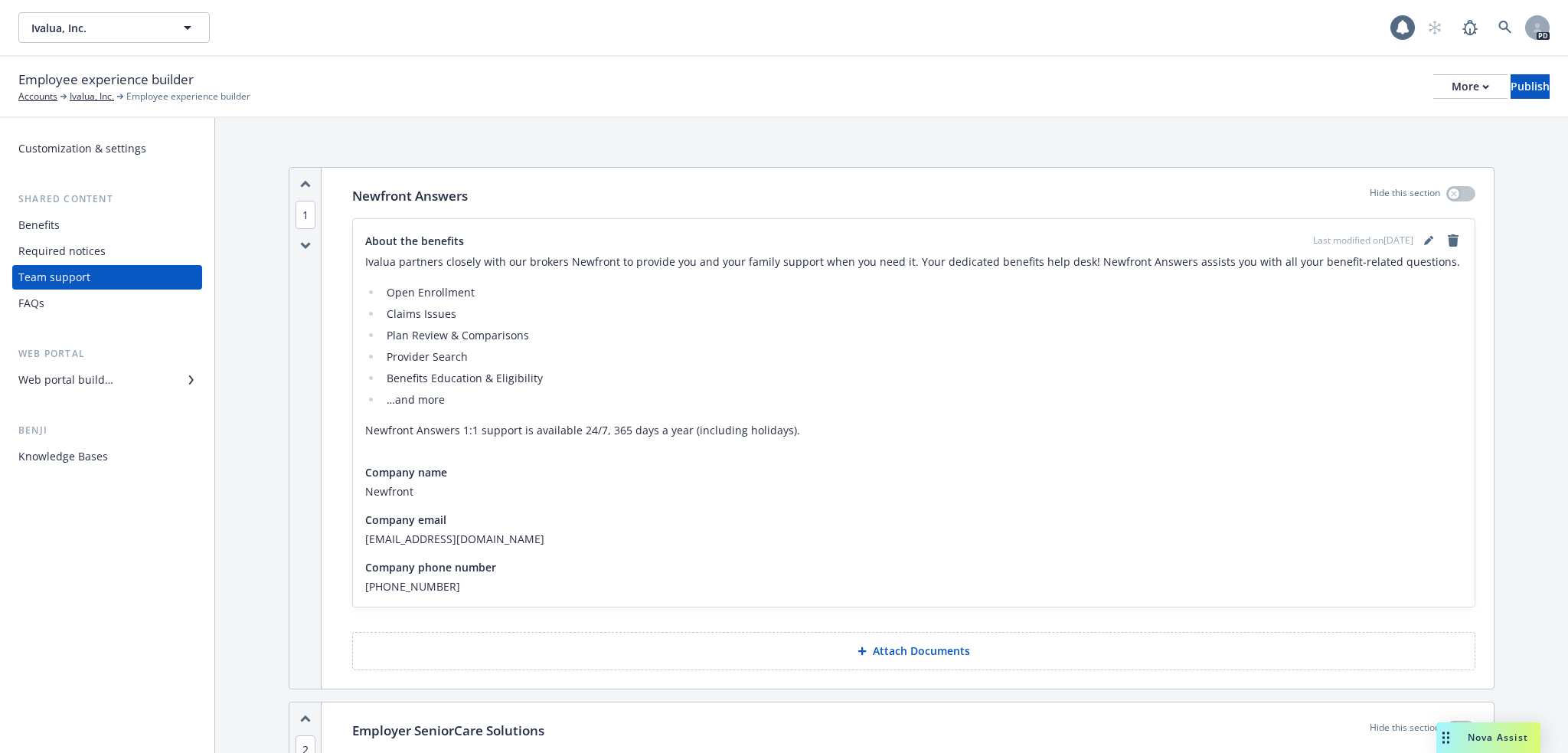
drag, startPoint x: 78, startPoint y: 377, endPoint x: 135, endPoint y: 387, distance: 57.9
click at [78, 377] on div "Web portal builder" at bounding box center [65, 380] width 95 height 25
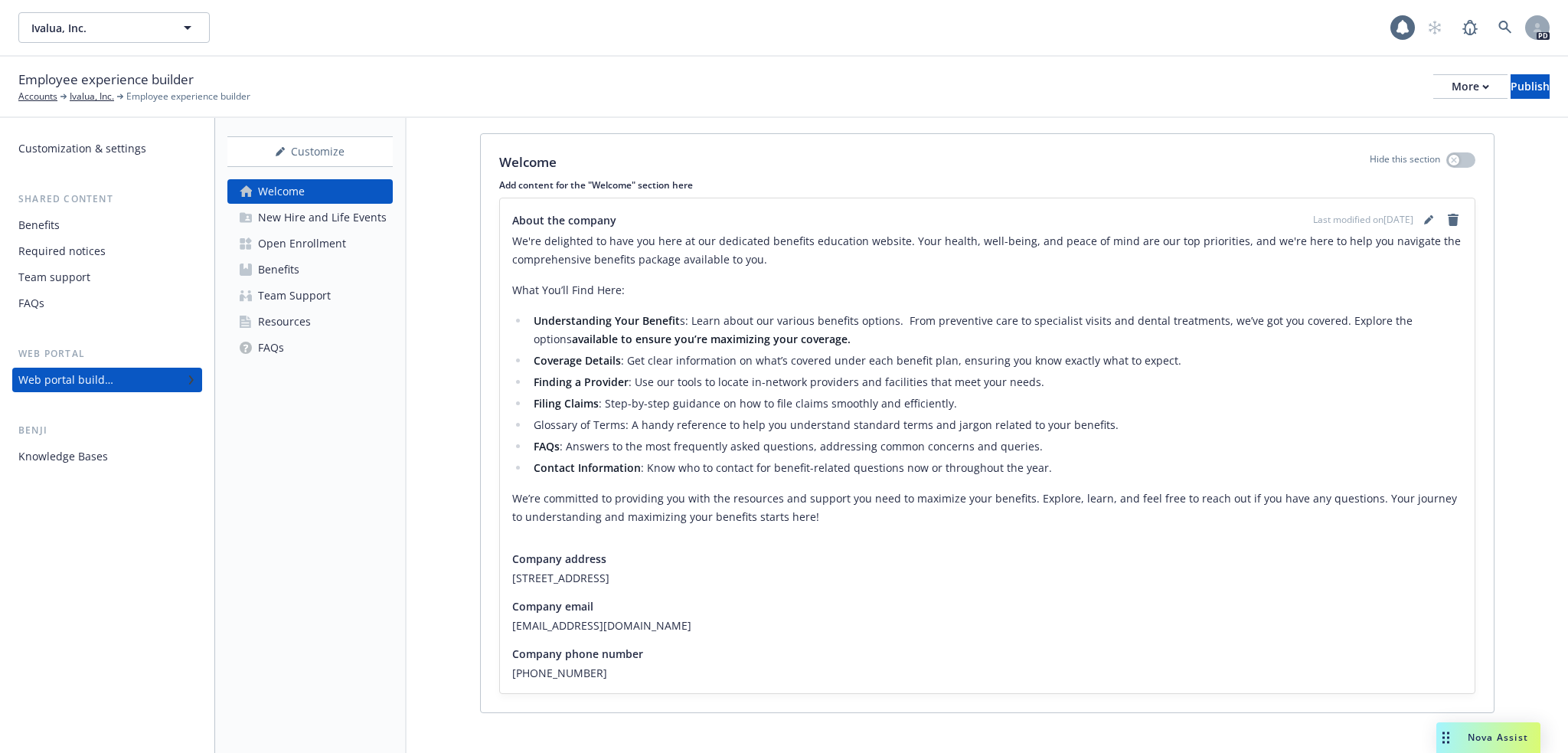
scroll to position [224, 0]
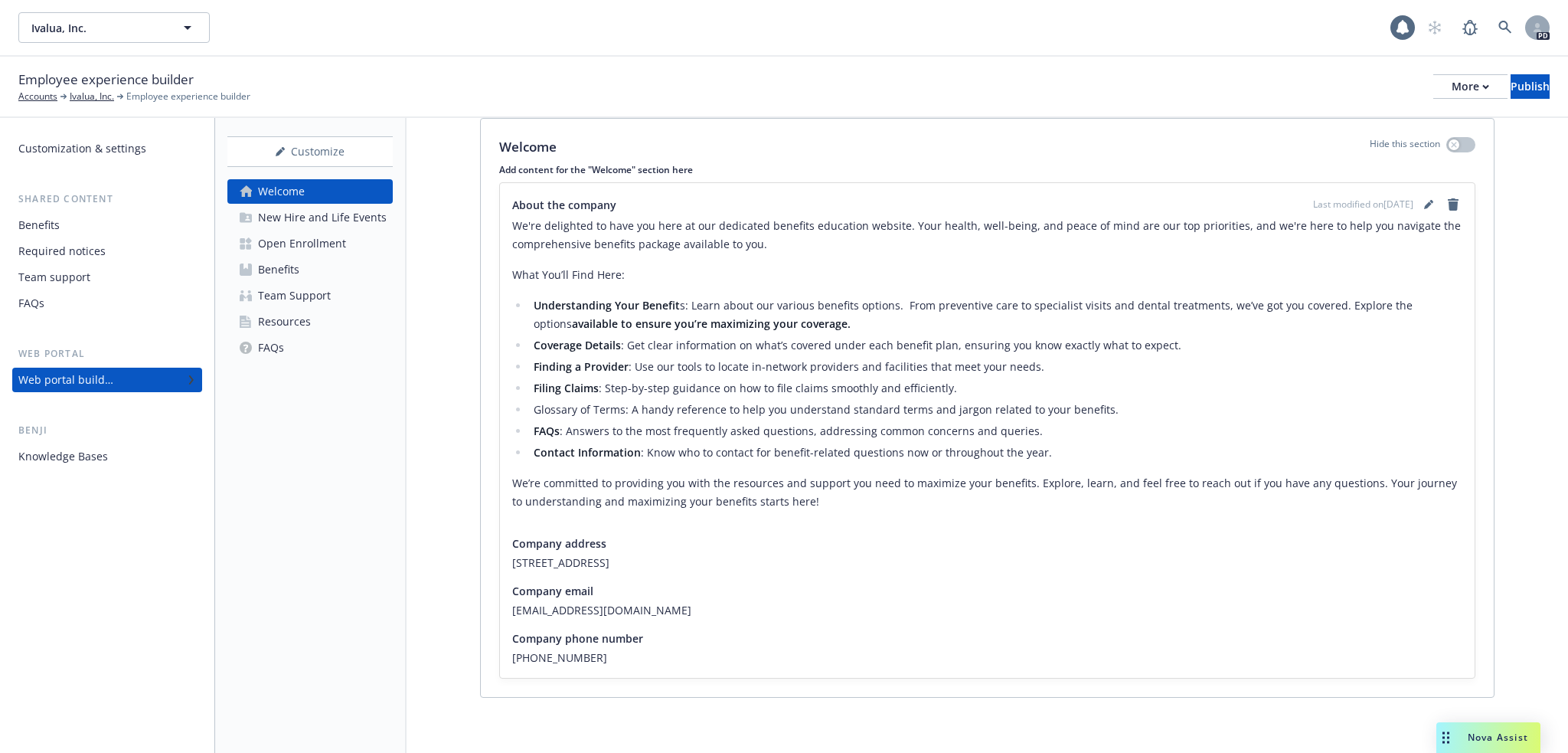
click at [363, 218] on div "New Hire and Life Events" at bounding box center [323, 218] width 129 height 25
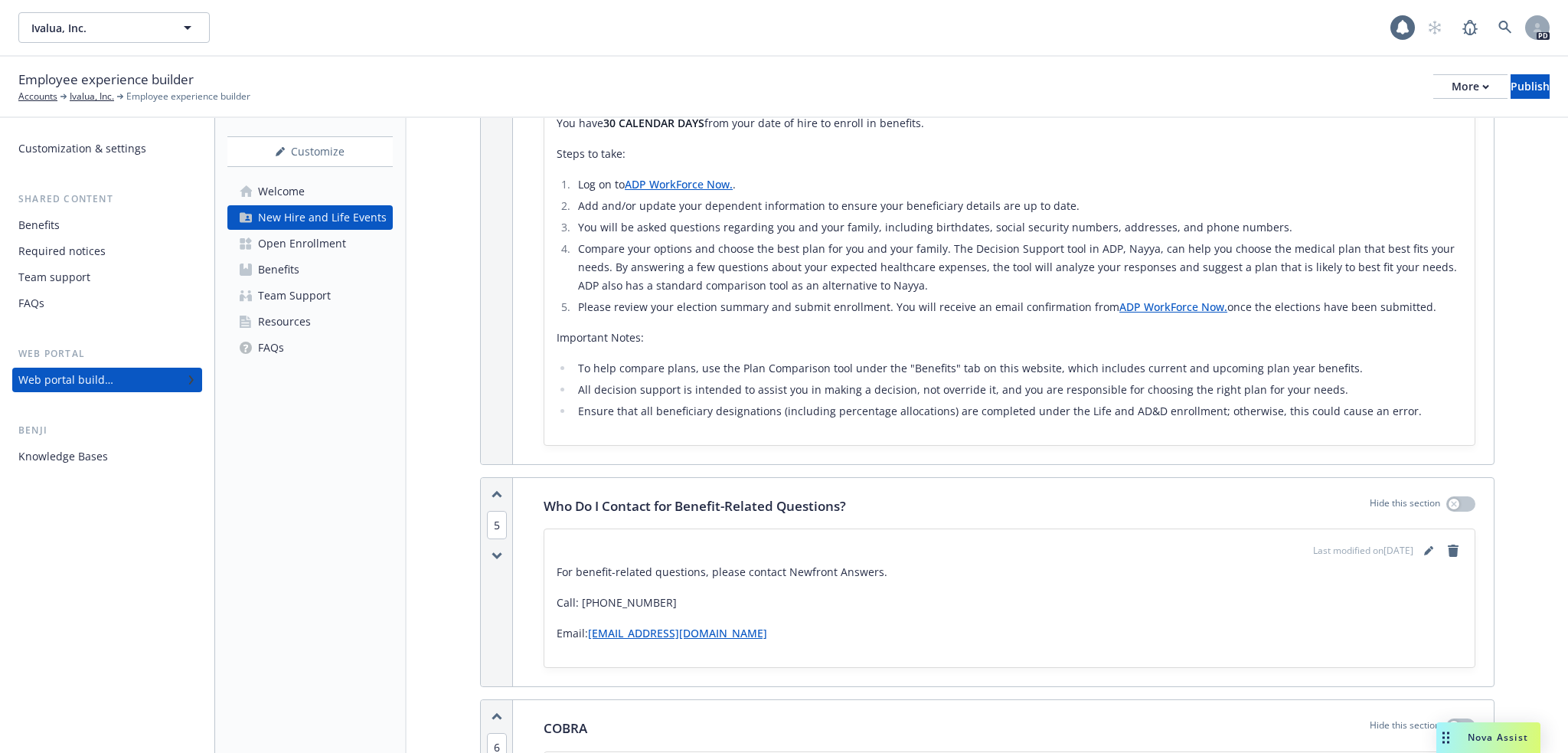
scroll to position [2247, 0]
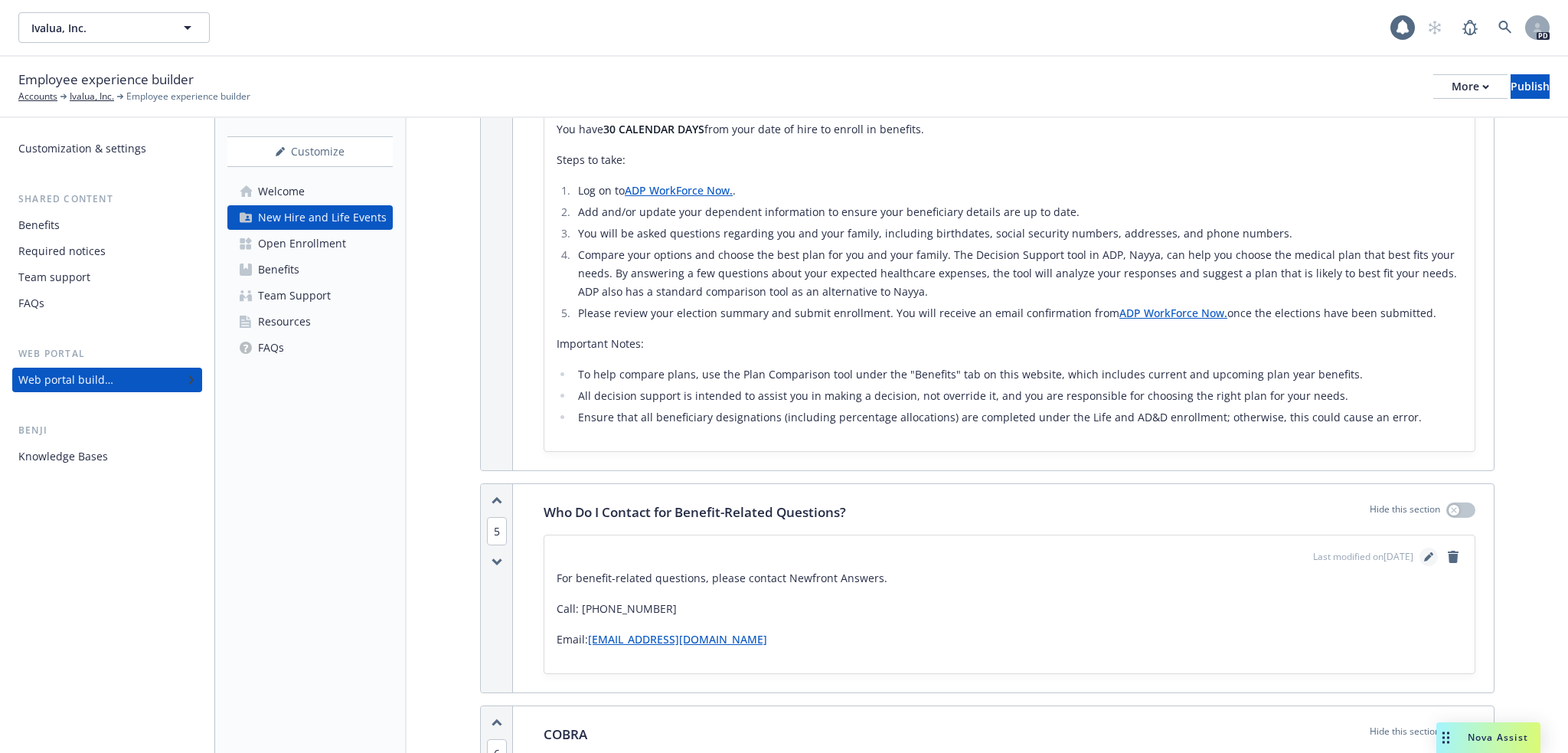
click at [1424, 555] on icon "editPencil" at bounding box center [1427, 558] width 7 height 7
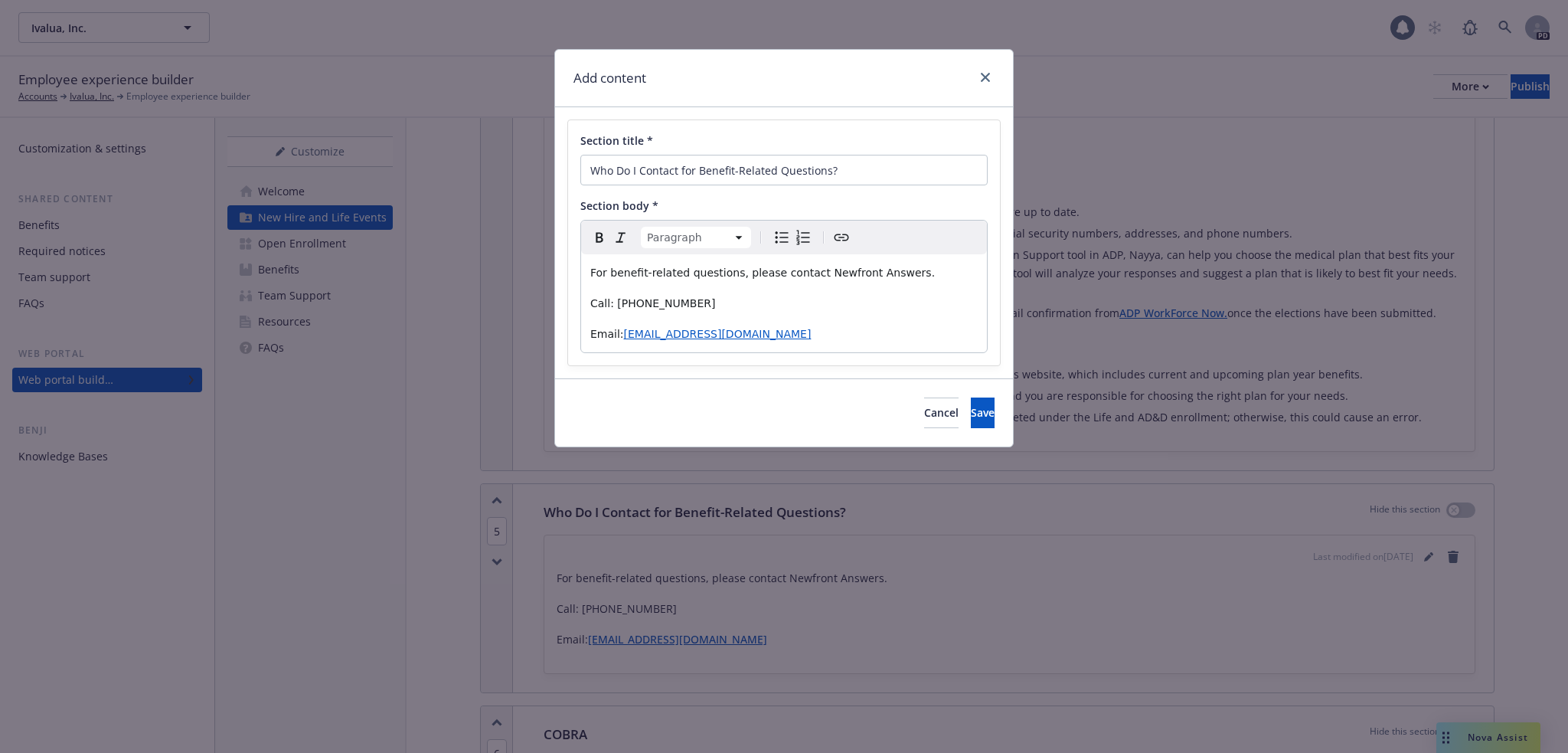
click at [588, 273] on div "For benefit-related questions, please contact Newfront Answers. Call: 866-511-9…" at bounding box center [784, 303] width 406 height 98
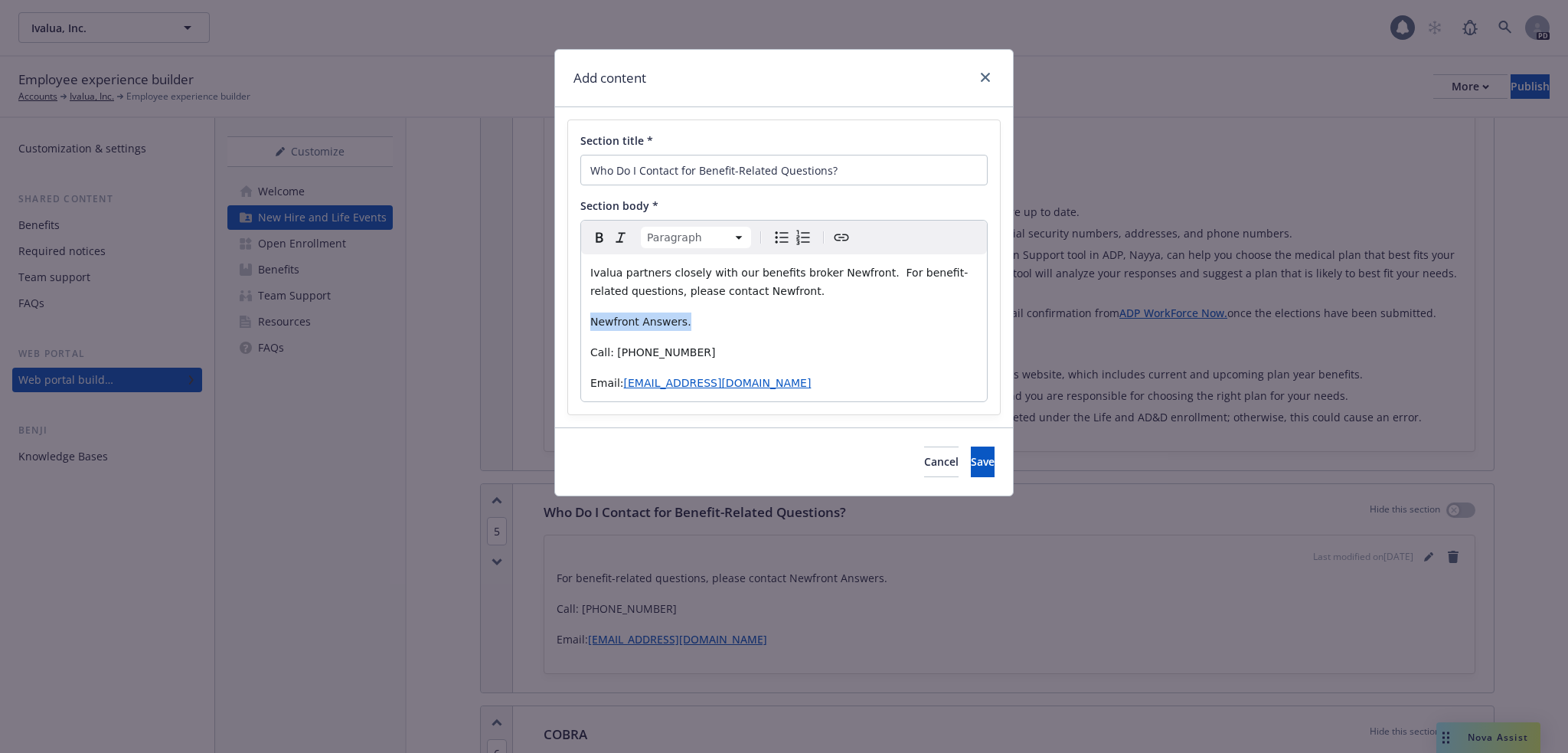
drag, startPoint x: 691, startPoint y: 325, endPoint x: 510, endPoint y: 311, distance: 181.5
click at [573, 322] on div "Section title * Who Do I Contact for Benefit-Related Questions? Section body * …" at bounding box center [784, 266] width 432 height 294
click at [595, 240] on icon "Bold" at bounding box center [600, 237] width 18 height 18
click at [971, 459] on button "Save" at bounding box center [982, 462] width 24 height 31
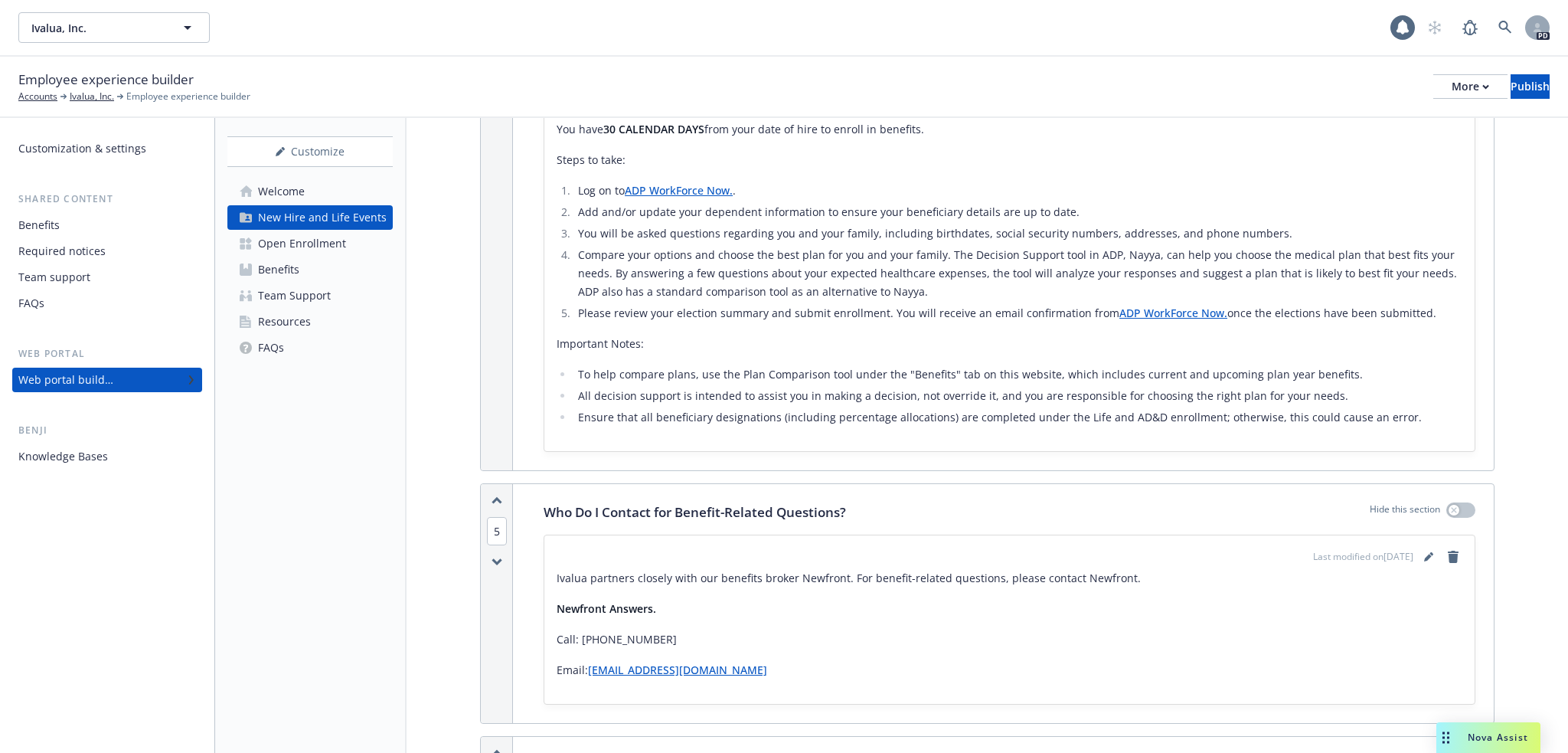
click at [336, 244] on div "Open Enrollment" at bounding box center [302, 244] width 88 height 25
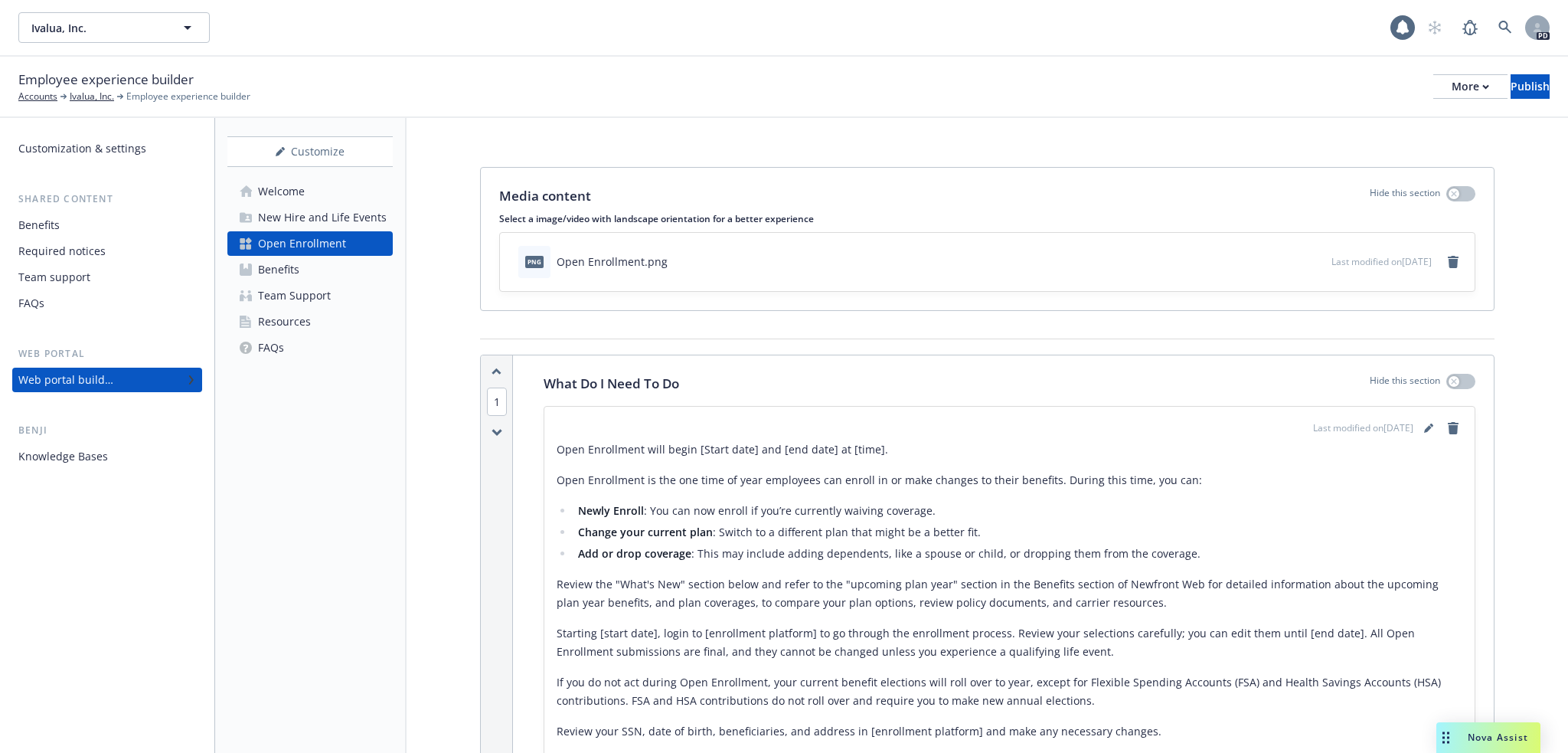
drag, startPoint x: 665, startPoint y: 500, endPoint x: 666, endPoint y: 487, distance: 13.0
click at [665, 500] on div "Open Enrollment will begin [Start date] and [end date] at [time]. Open Enrollme…" at bounding box center [1009, 606] width 906 height 331
drag, startPoint x: 693, startPoint y: 448, endPoint x: 748, endPoint y: 450, distance: 55.0
click at [748, 450] on p "Open Enrollment will begin [Start date] and [end date] at [time]." at bounding box center [1009, 449] width 906 height 18
click at [1429, 427] on icon "editPencil" at bounding box center [1431, 425] width 4 height 4
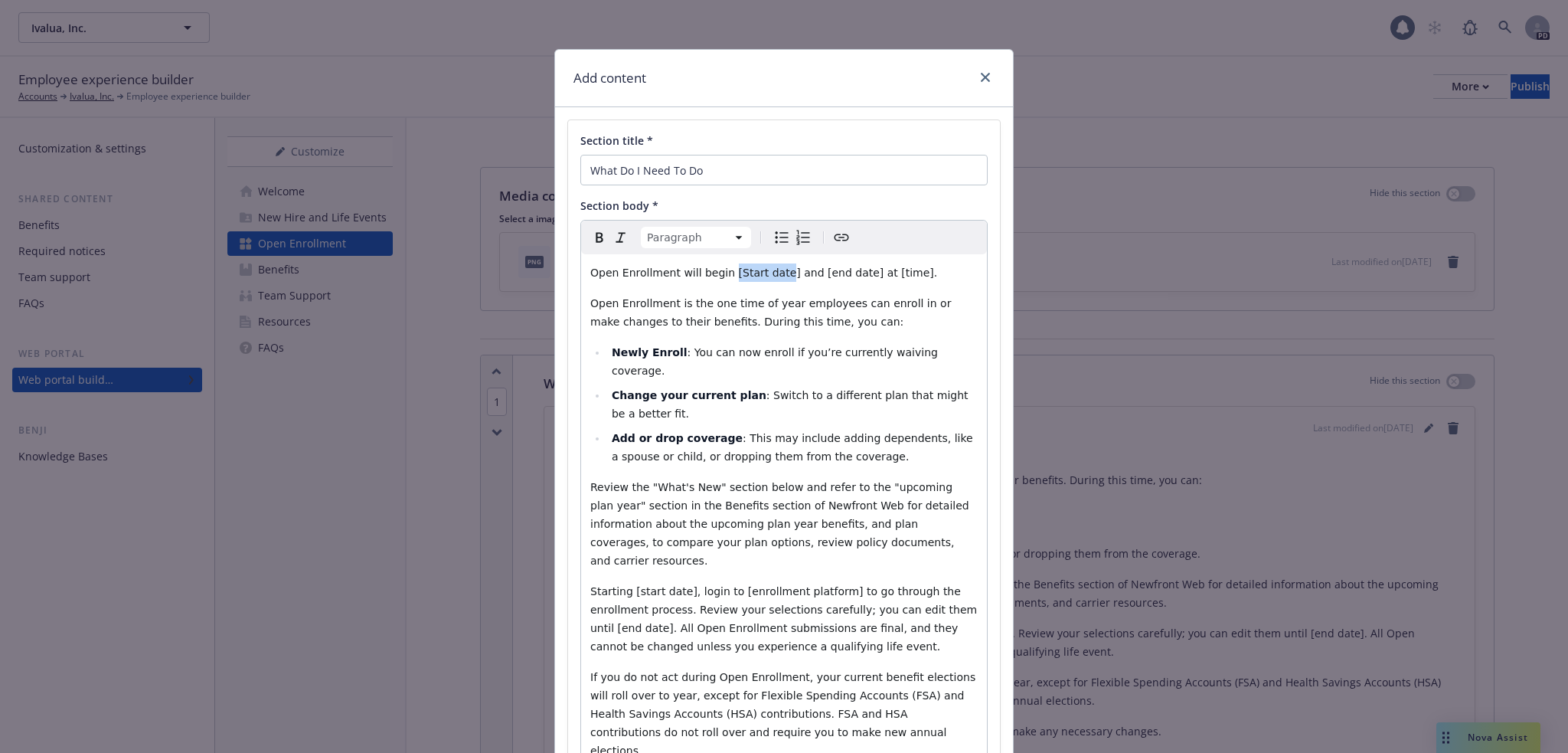
drag, startPoint x: 716, startPoint y: 274, endPoint x: 766, endPoint y: 275, distance: 50.0
click at [766, 275] on span "Open Enrollment will begin [Start date] and [end date] at [time]." at bounding box center [763, 272] width 347 height 12
drag, startPoint x: 815, startPoint y: 274, endPoint x: 863, endPoint y: 271, distance: 48.1
click at [863, 271] on span "Open Enrollment will begin November 10th and [end date] at [time]." at bounding box center [751, 272] width 321 height 12
click at [610, 279] on span "Open Enrollment will begin November 10th and close on November 21st at [time]." at bounding box center [765, 272] width 349 height 12
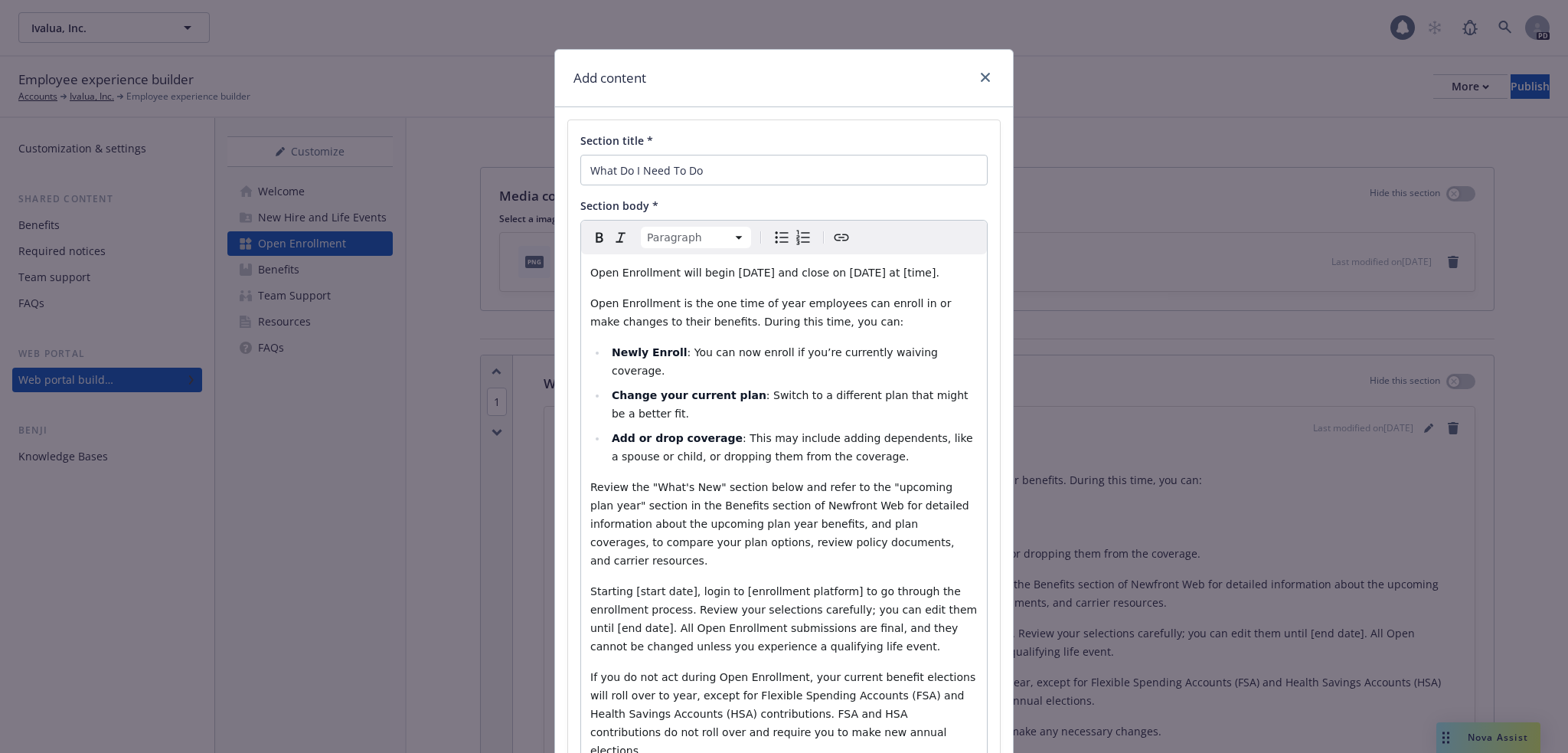
drag, startPoint x: 610, startPoint y: 287, endPoint x: 579, endPoint y: 290, distance: 31.1
click at [581, 290] on div "Open Enrollment will begin November 10th and close on November 21st at [time]. …" at bounding box center [784, 560] width 406 height 613
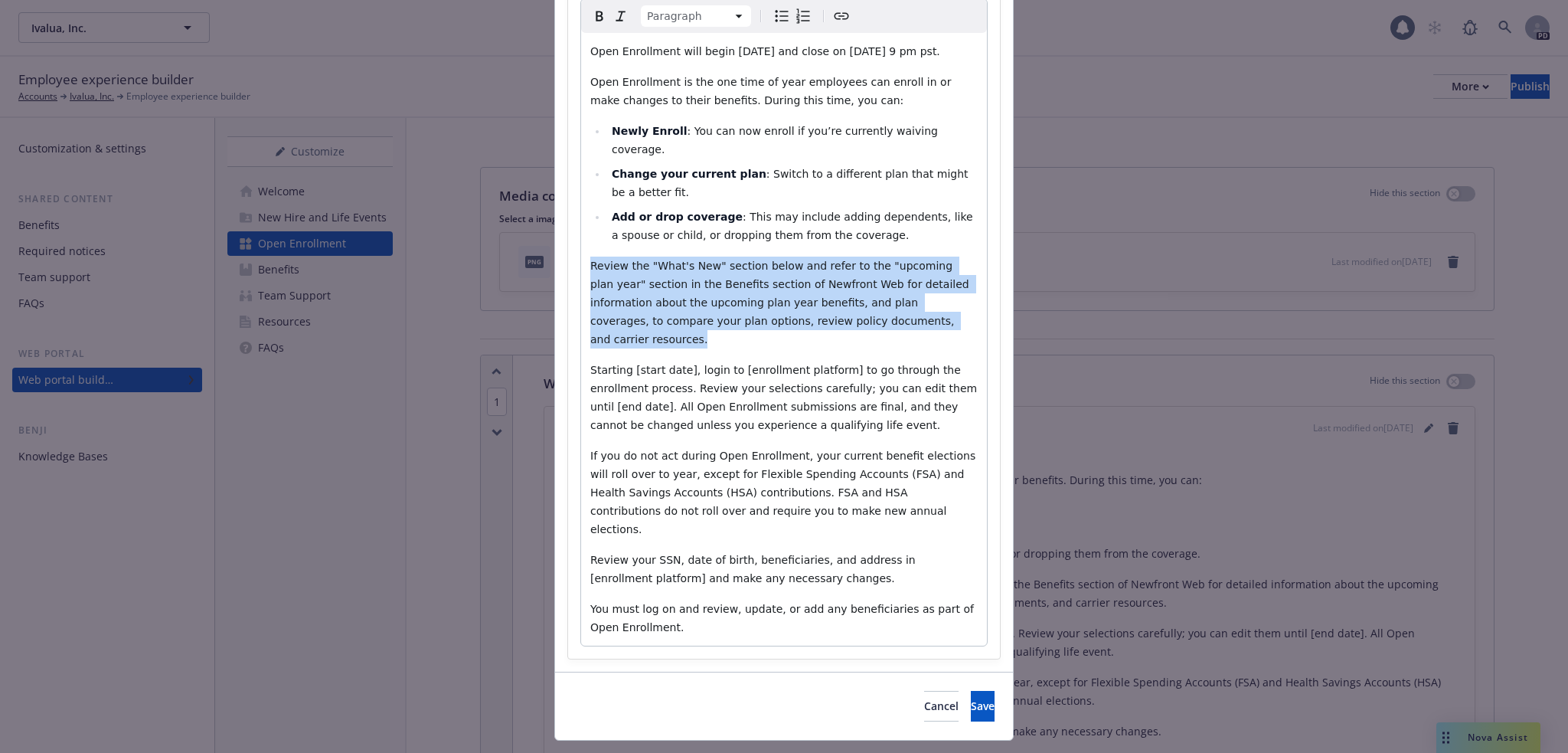
drag, startPoint x: 856, startPoint y: 321, endPoint x: 580, endPoint y: 270, distance: 280.7
click at [581, 270] on div "Open Enrollment will begin November 10th and close on November 21st at 9 pm pst…" at bounding box center [784, 339] width 406 height 613
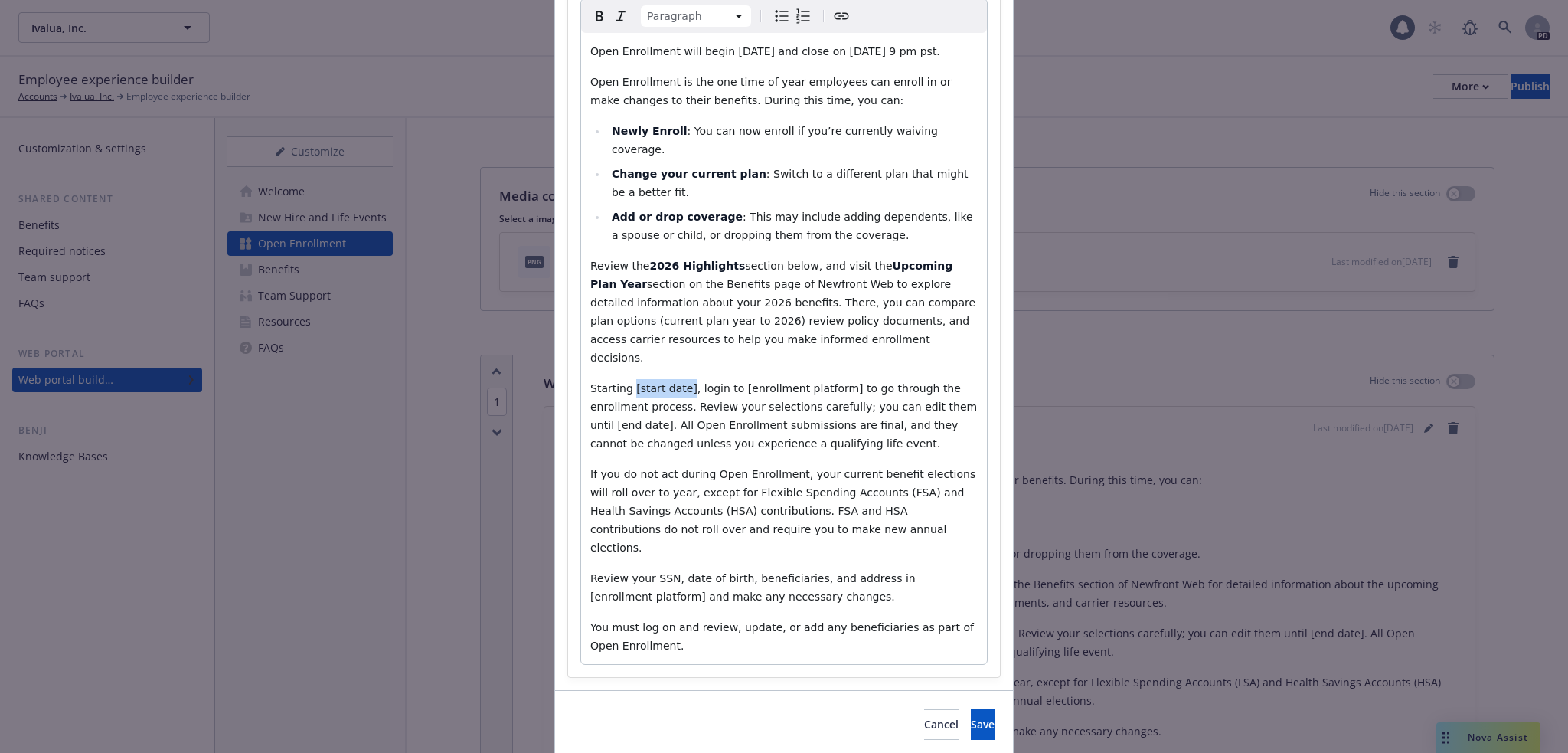
drag, startPoint x: 624, startPoint y: 371, endPoint x: 676, endPoint y: 370, distance: 52.0
click at [676, 382] on span "Starting [start date], login to [enrollment platform] to go through the enrollm…" at bounding box center [786, 415] width 390 height 67
drag, startPoint x: 743, startPoint y: 369, endPoint x: 844, endPoint y: 372, distance: 101.0
click at [844, 382] on span "Starting November 10th, login to [enrollment platform] to go through the enroll…" at bounding box center [786, 415] width 390 height 67
drag, startPoint x: 851, startPoint y: 387, endPoint x: 902, endPoint y: 386, distance: 51.0
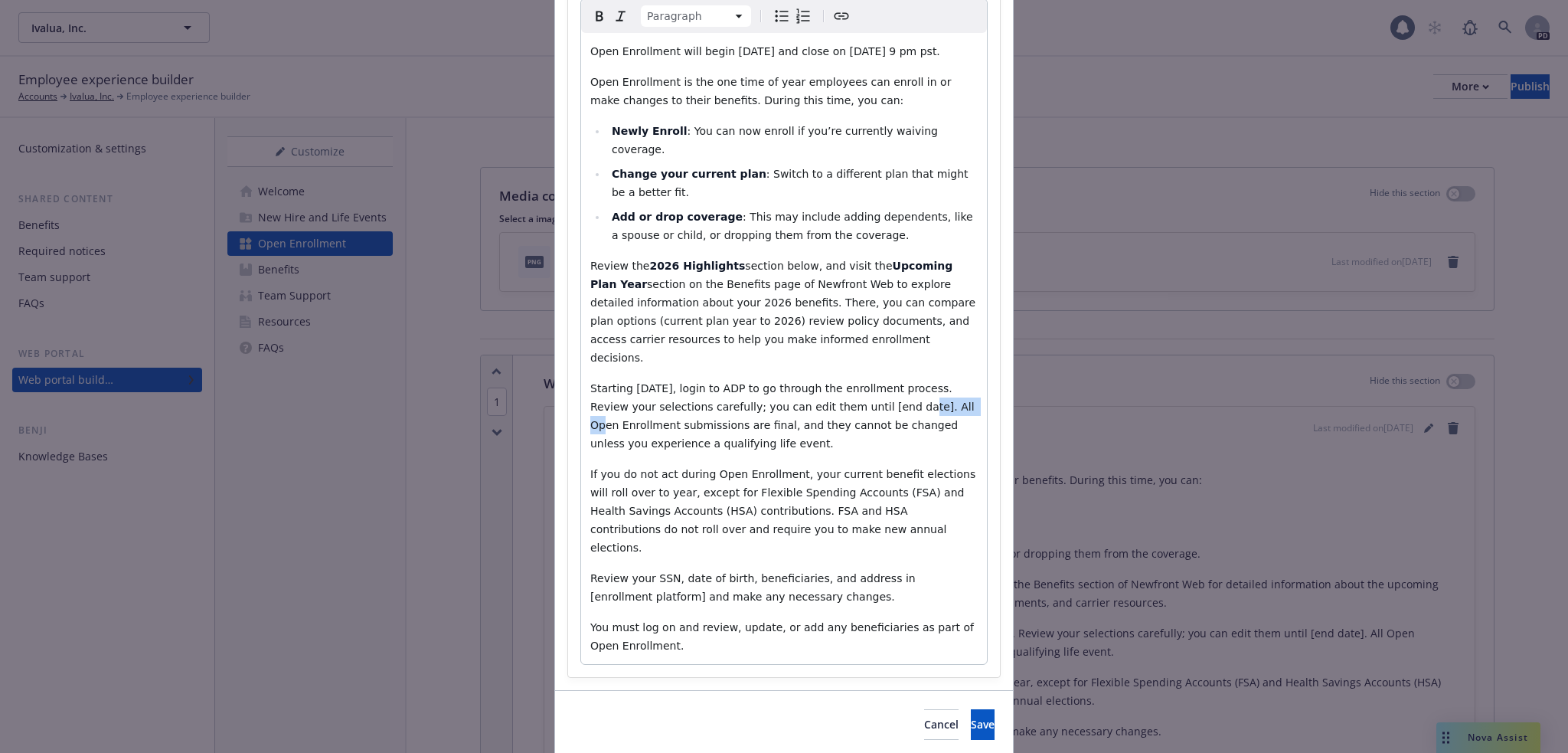
click at [902, 386] on span "Starting November 10th, login to ADP to go through the enrollment process. Revi…" at bounding box center [784, 415] width 387 height 67
drag, startPoint x: 795, startPoint y: 494, endPoint x: 856, endPoint y: 494, distance: 61.0
click at [856, 494] on span "If you do not act during Open Enrollment, your current benefit elections will r…" at bounding box center [785, 511] width 389 height 86
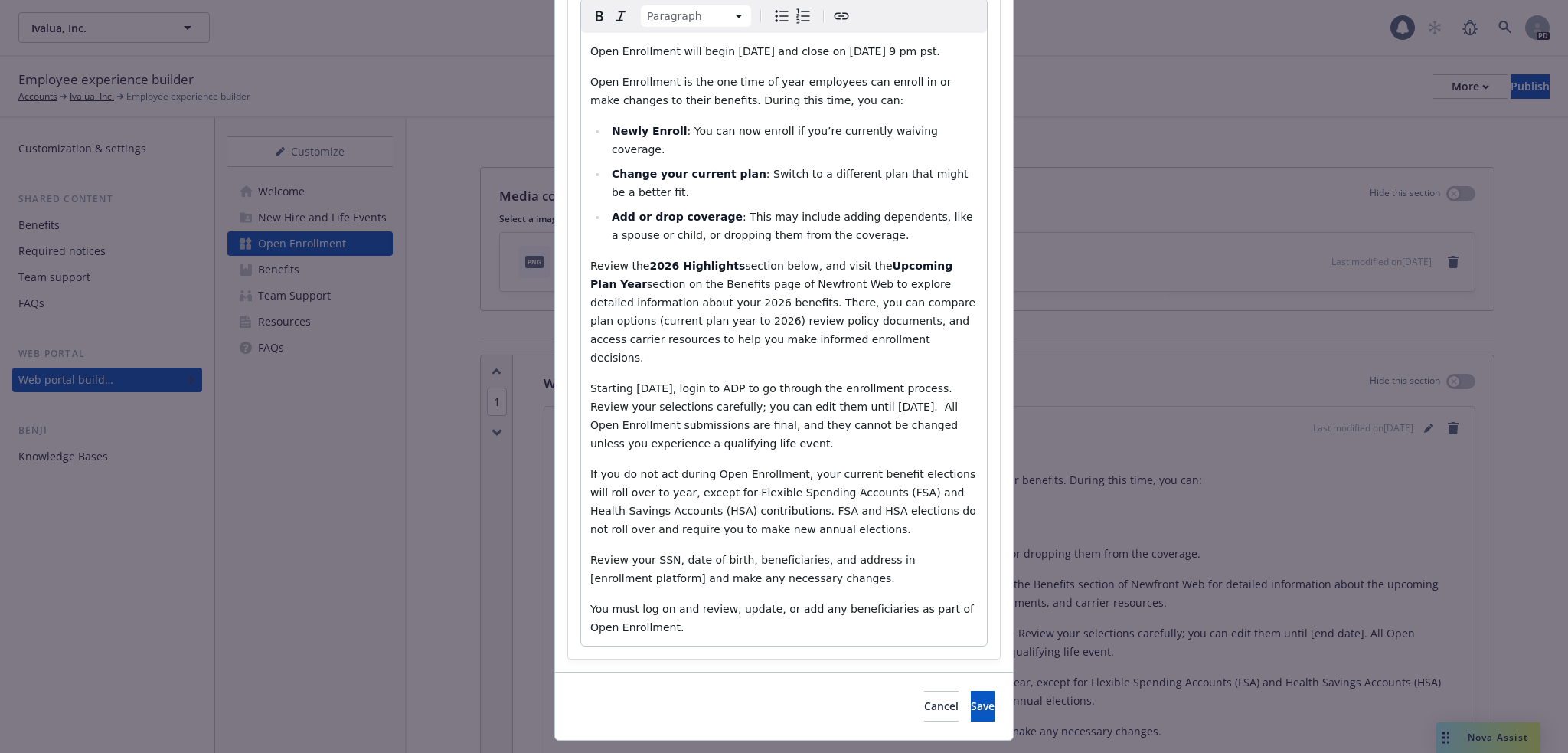
click at [773, 509] on p "If you do not act during Open Enrollment, your current benefit elections will r…" at bounding box center [784, 501] width 387 height 74
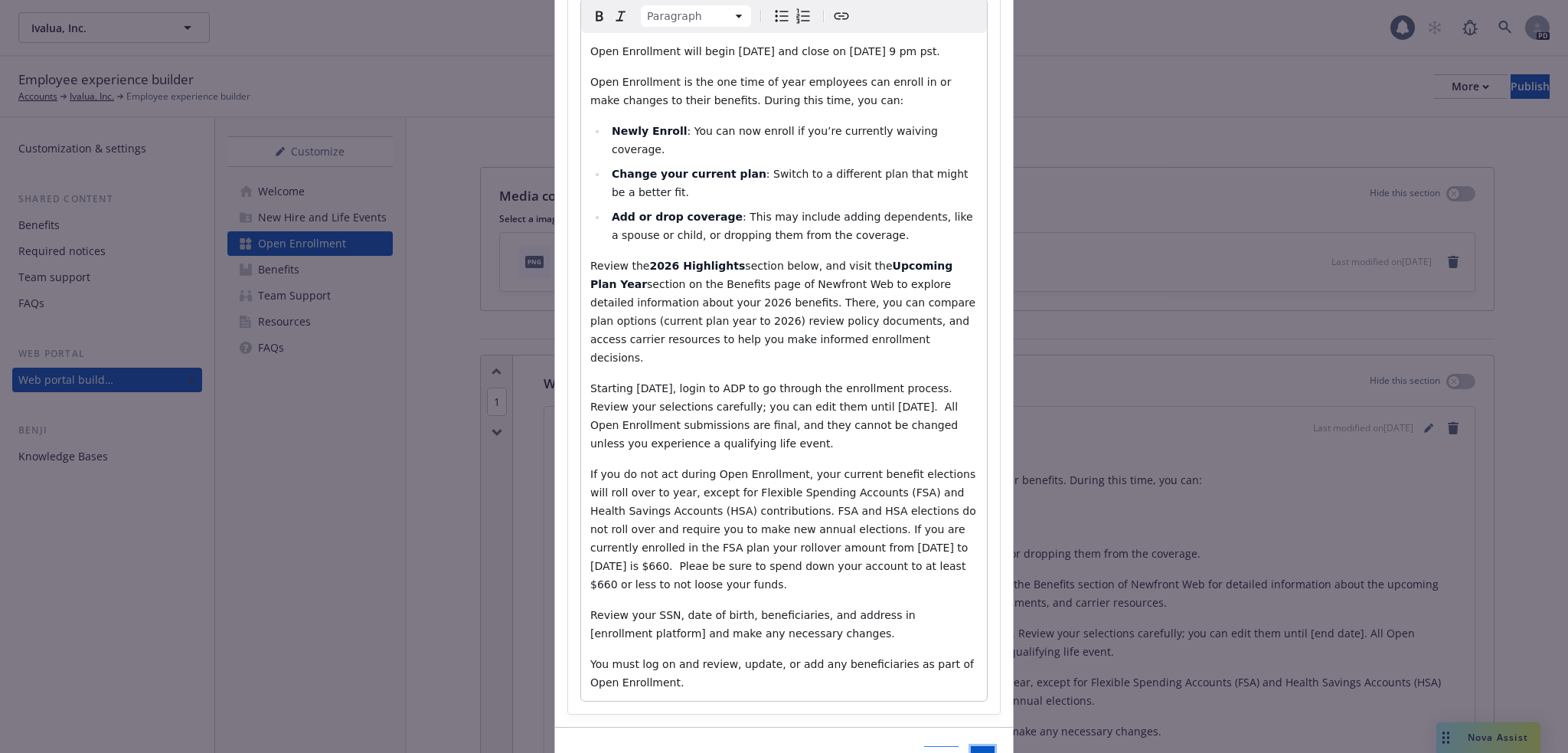
drag, startPoint x: 932, startPoint y: 722, endPoint x: 898, endPoint y: 726, distance: 34.2
click at [971, 746] on button "Save" at bounding box center [982, 761] width 24 height 31
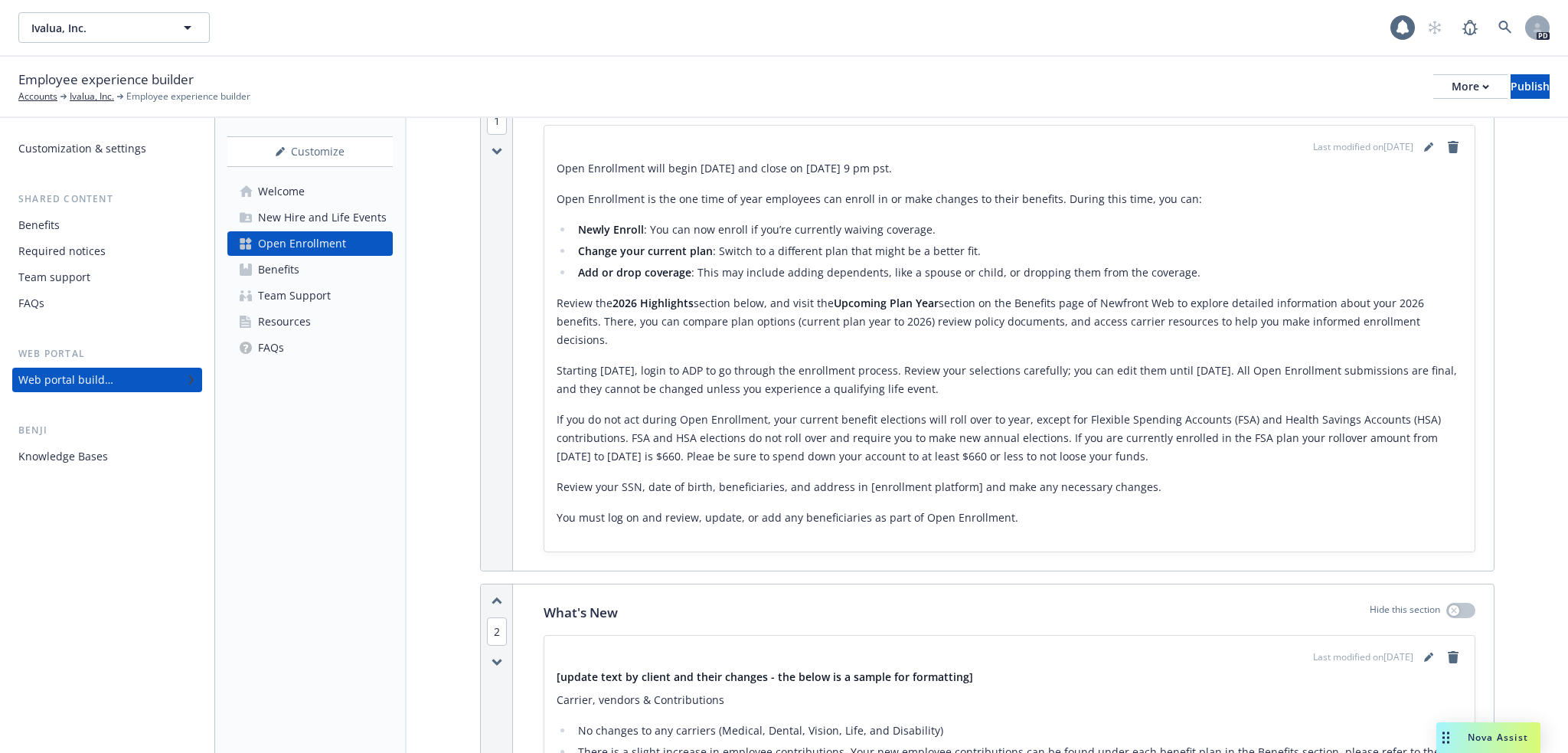
scroll to position [562, 0]
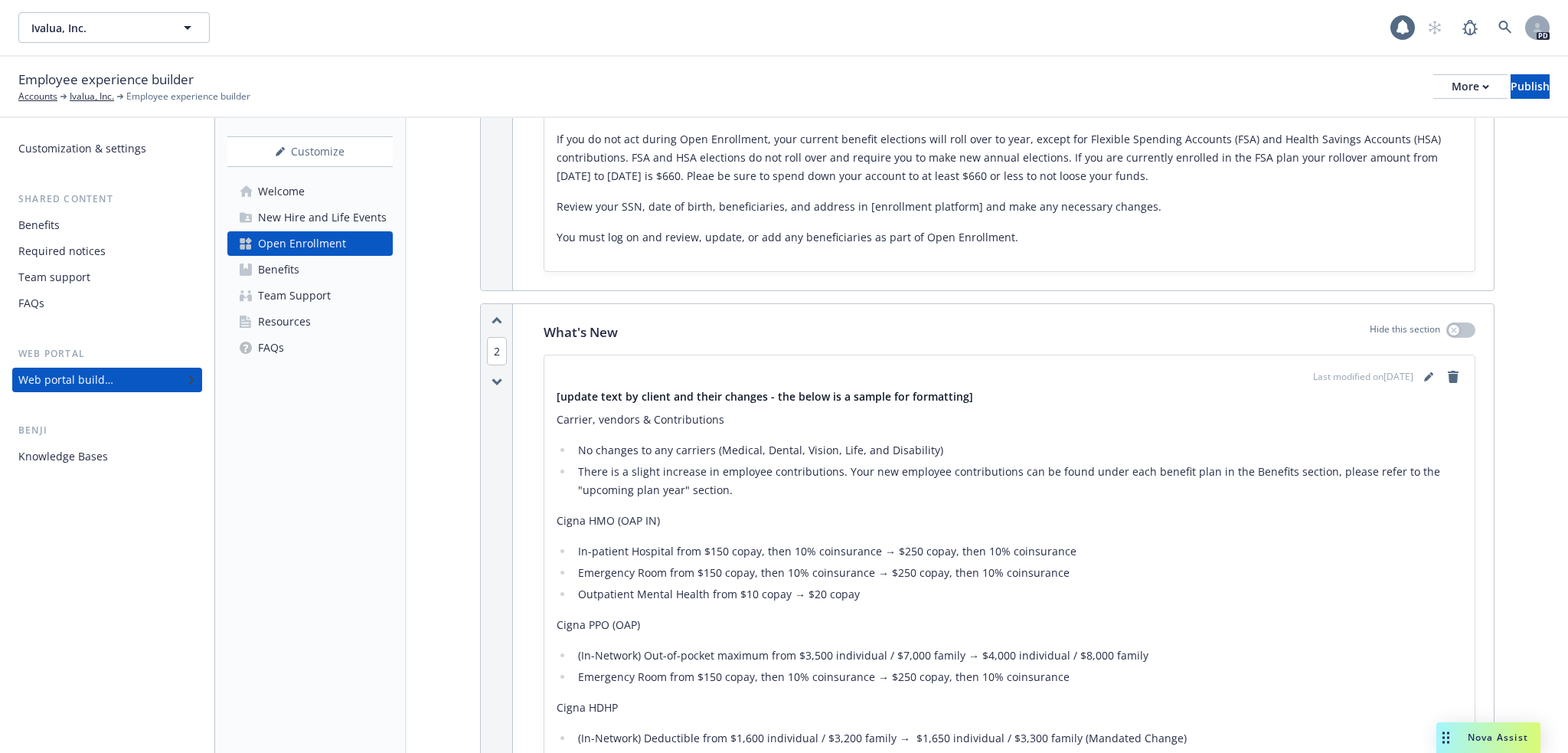
click at [1424, 375] on icon "editPencil" at bounding box center [1427, 378] width 7 height 7
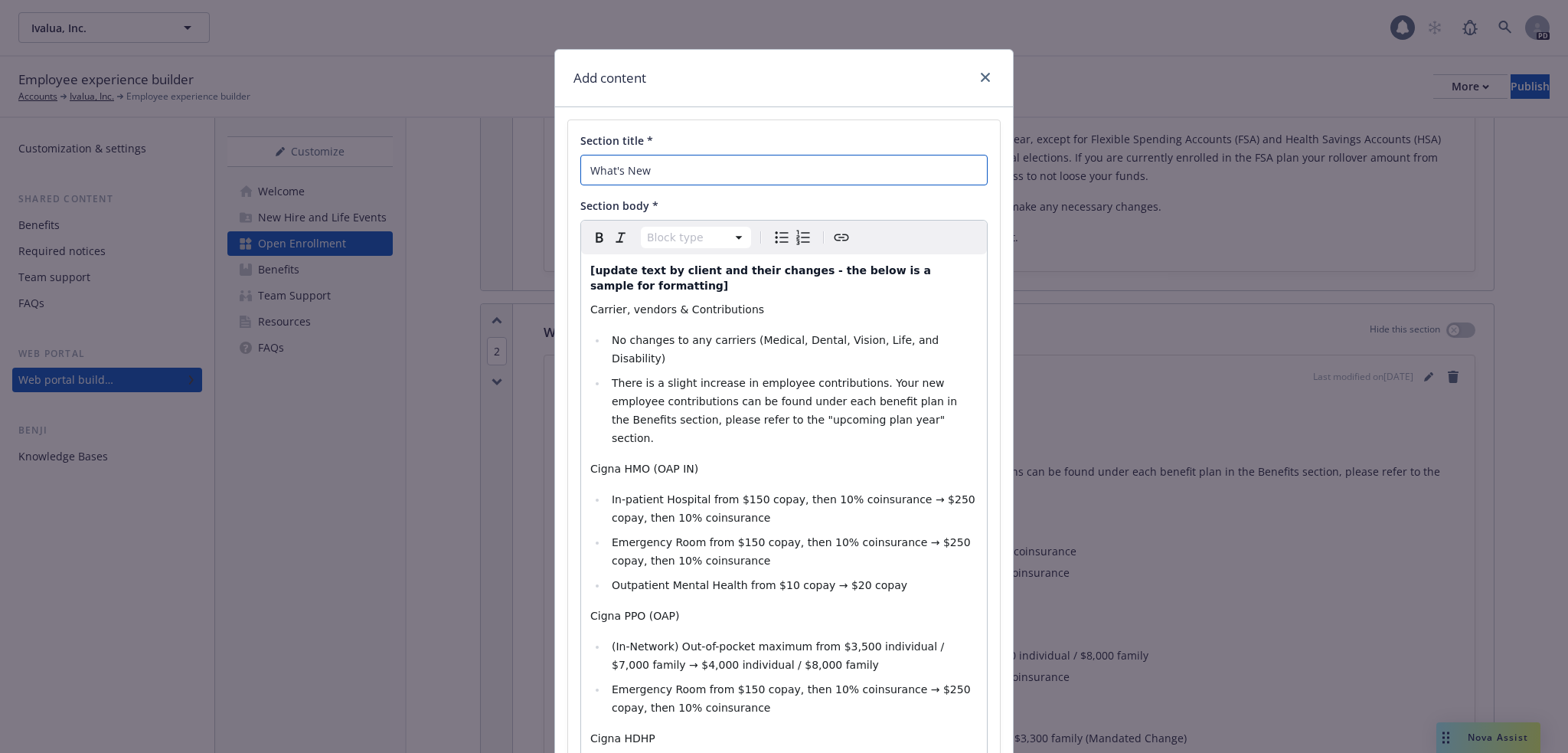
drag, startPoint x: 600, startPoint y: 170, endPoint x: 552, endPoint y: 171, distance: 48.0
type input "2026 Highlights"
drag, startPoint x: 972, startPoint y: 273, endPoint x: 582, endPoint y: 267, distance: 390.0
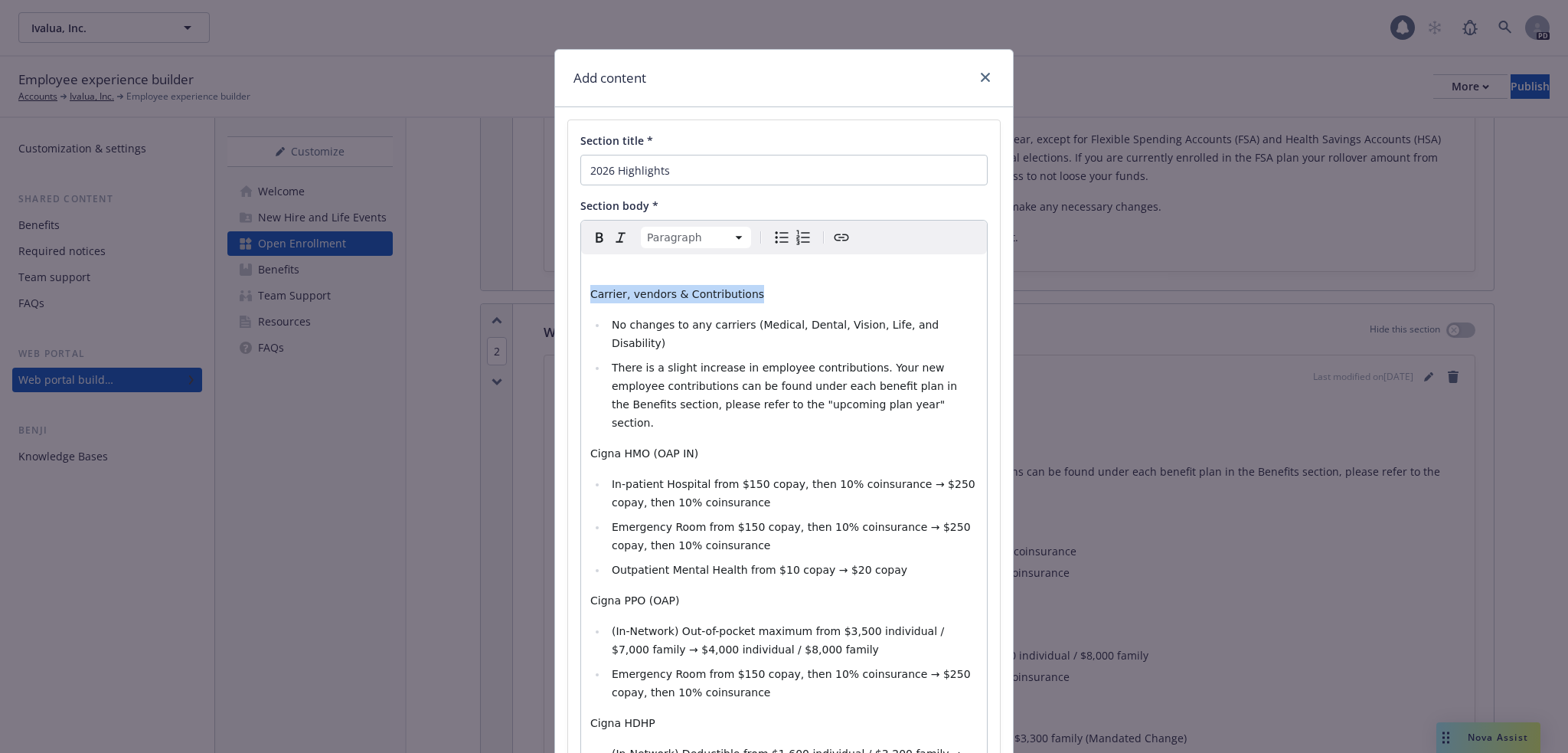
drag, startPoint x: 742, startPoint y: 295, endPoint x: 579, endPoint y: 288, distance: 163.2
select select "h4"
click at [614, 274] on h4 "editable markdown" at bounding box center [784, 271] width 387 height 16
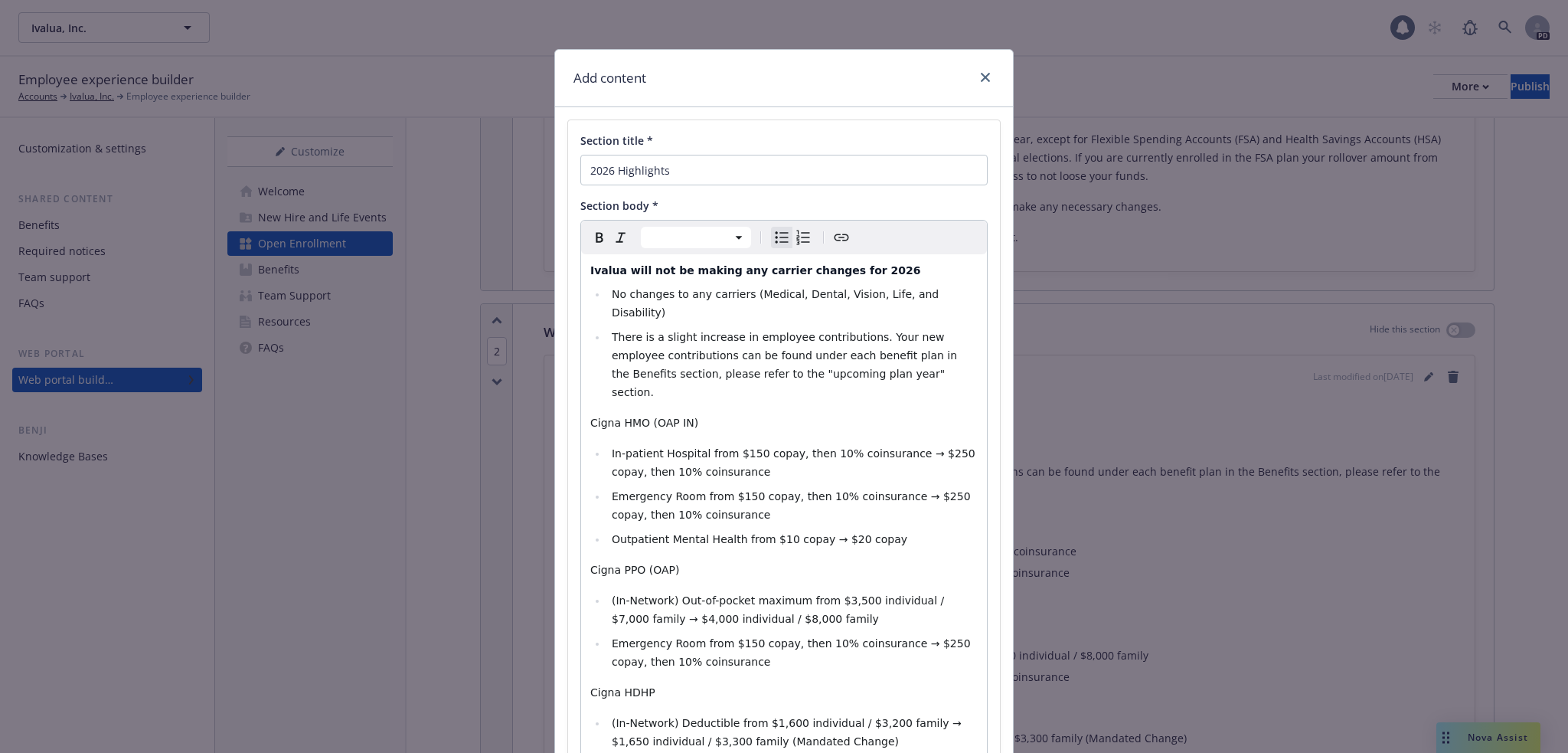
drag, startPoint x: 729, startPoint y: 330, endPoint x: 606, endPoint y: 310, distance: 124.6
click at [607, 328] on li "There is a slight increase in employee contributions. Your new employee contrib…" at bounding box center [792, 364] width 370 height 74
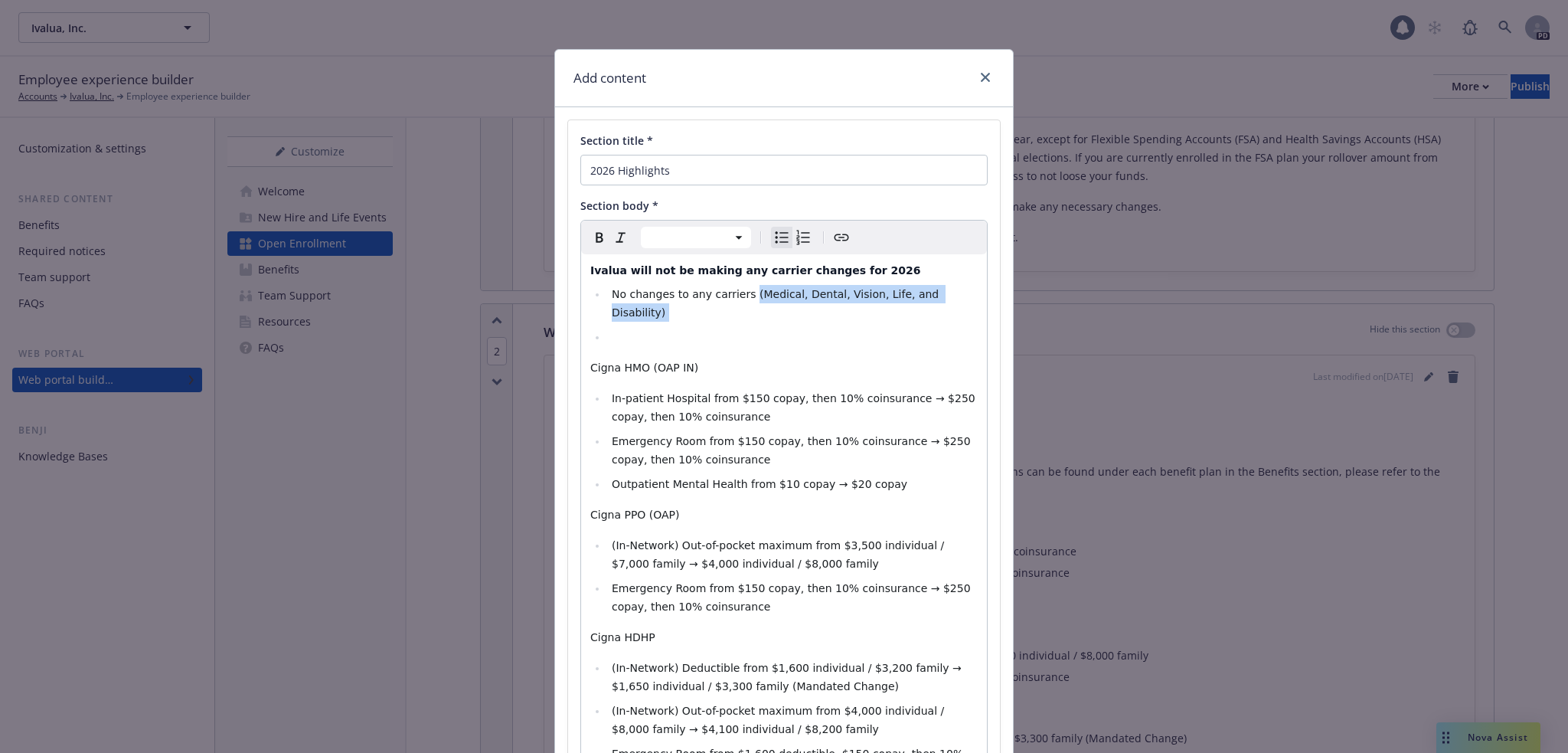
drag, startPoint x: 735, startPoint y: 294, endPoint x: 959, endPoint y: 304, distance: 224.2
click at [959, 304] on li "No changes to any carriers (Medical, Dental, Vision, Life, and Disability) ​" at bounding box center [792, 303] width 370 height 36
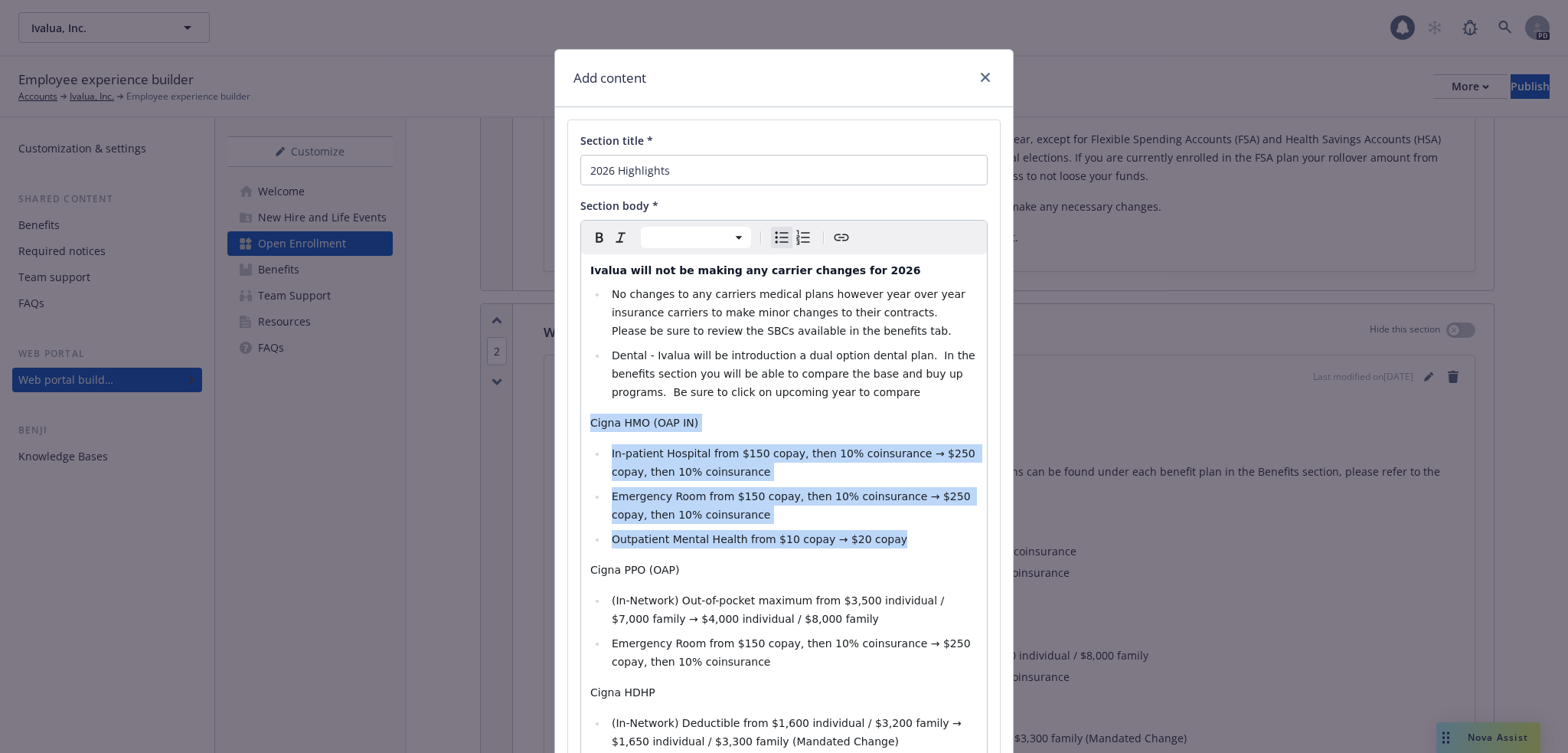
drag, startPoint x: 868, startPoint y: 535, endPoint x: 581, endPoint y: 425, distance: 307.4
select select "paragraph"
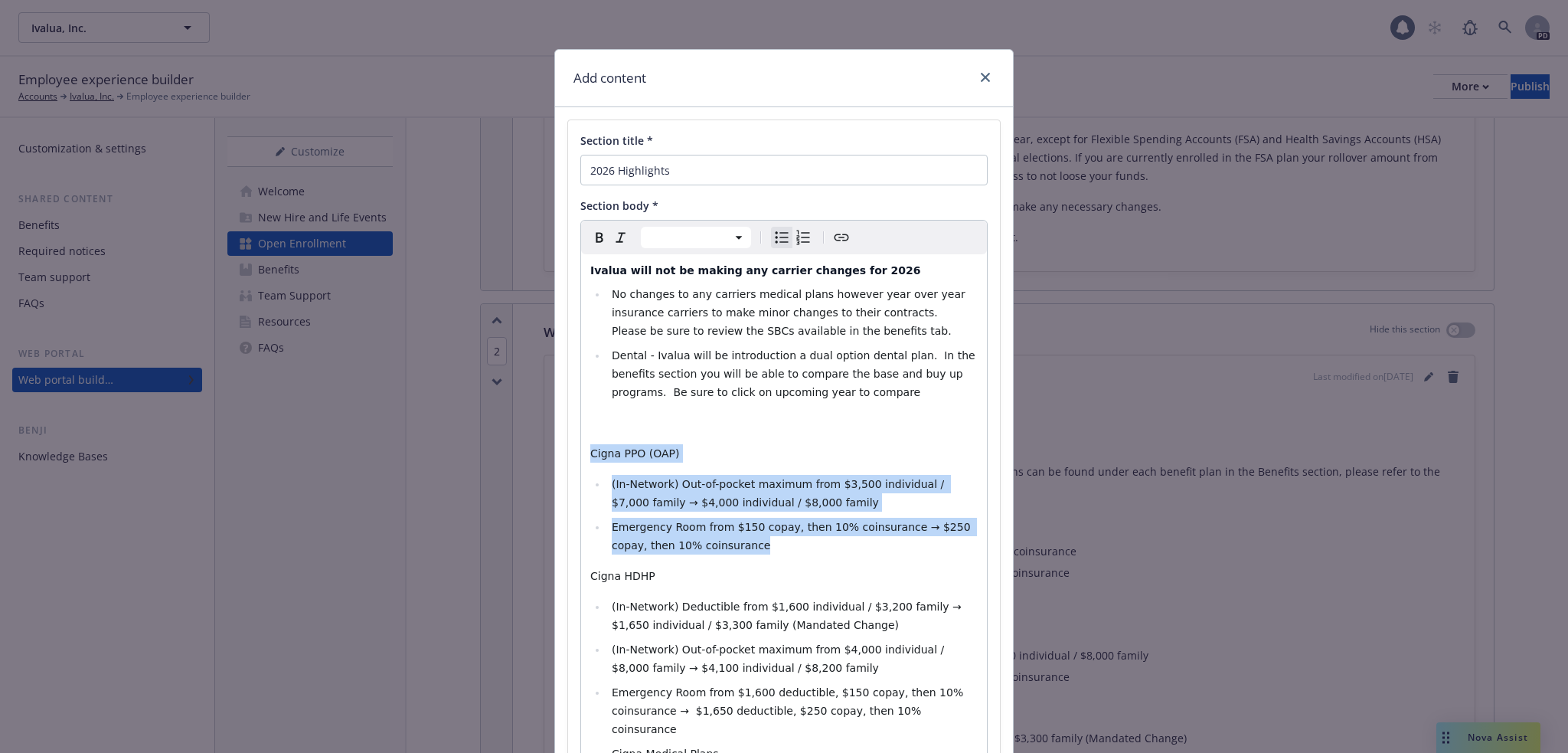
drag, startPoint x: 729, startPoint y: 539, endPoint x: 568, endPoint y: 449, distance: 184.4
click at [568, 449] on div "Section title * 2026 Highlights Section body * Paragraph Heading 1 Heading 2 He…" at bounding box center [784, 746] width 432 height 1254
select select "paragraph"
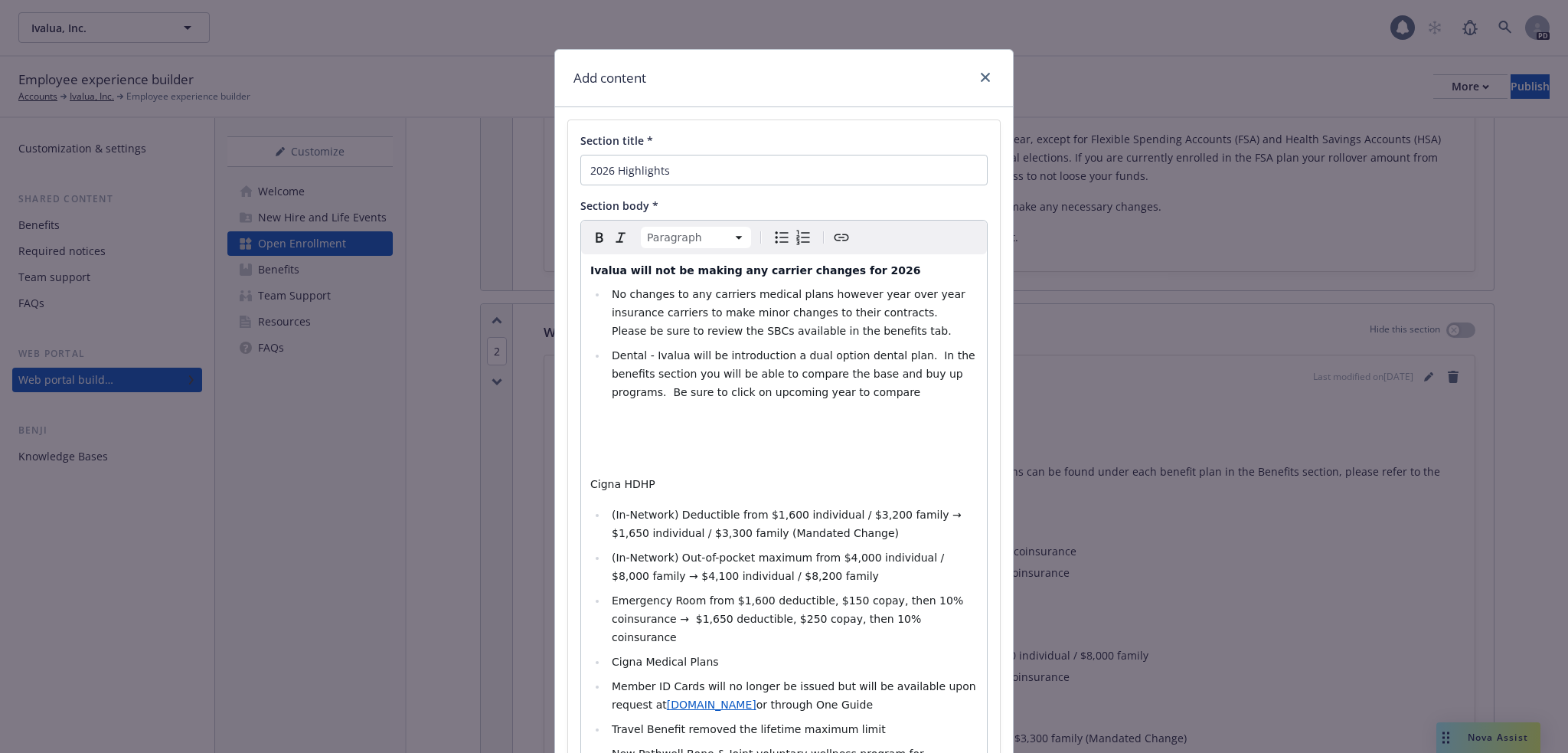
click at [643, 427] on p "editable markdown" at bounding box center [784, 423] width 387 height 18
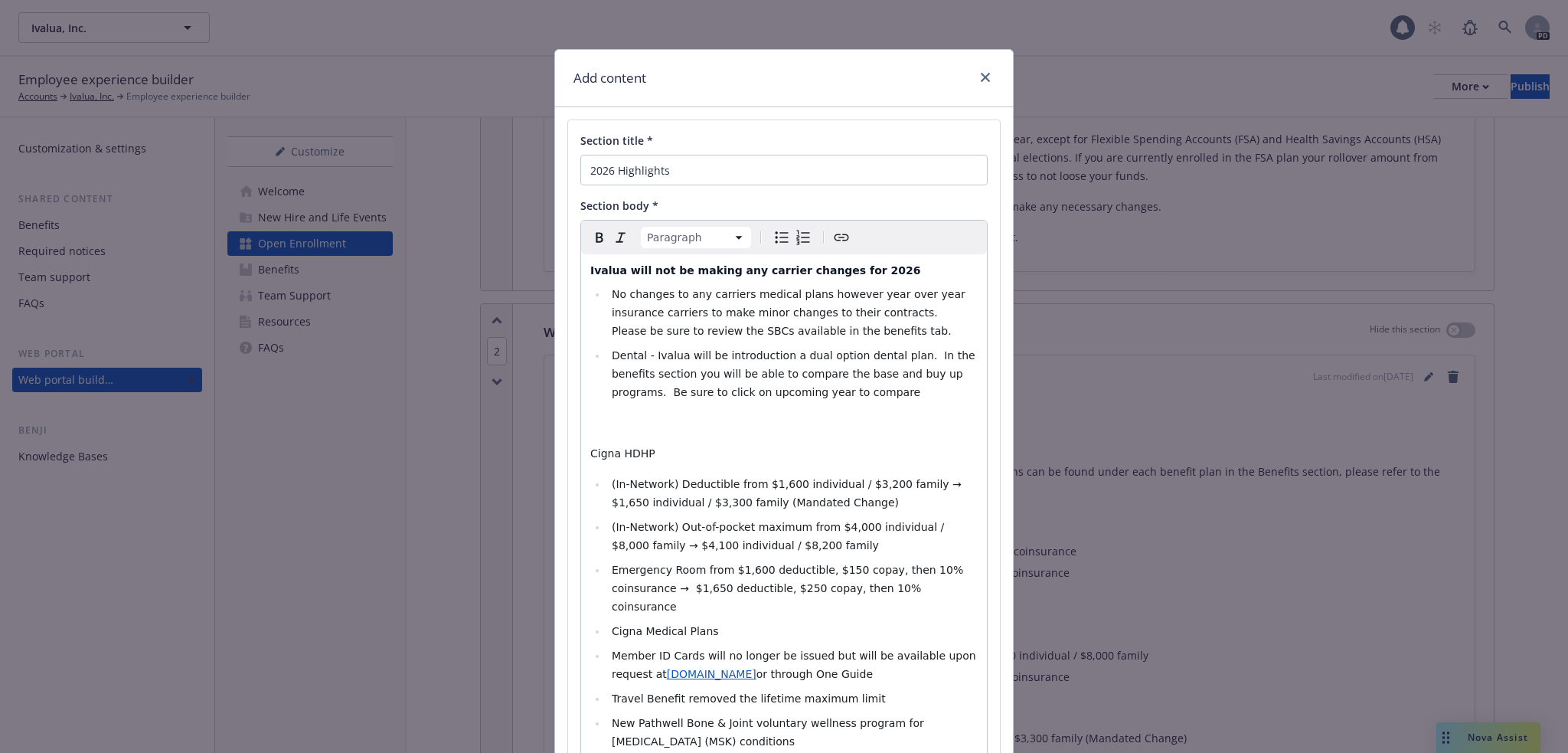
scroll to position [281, 0]
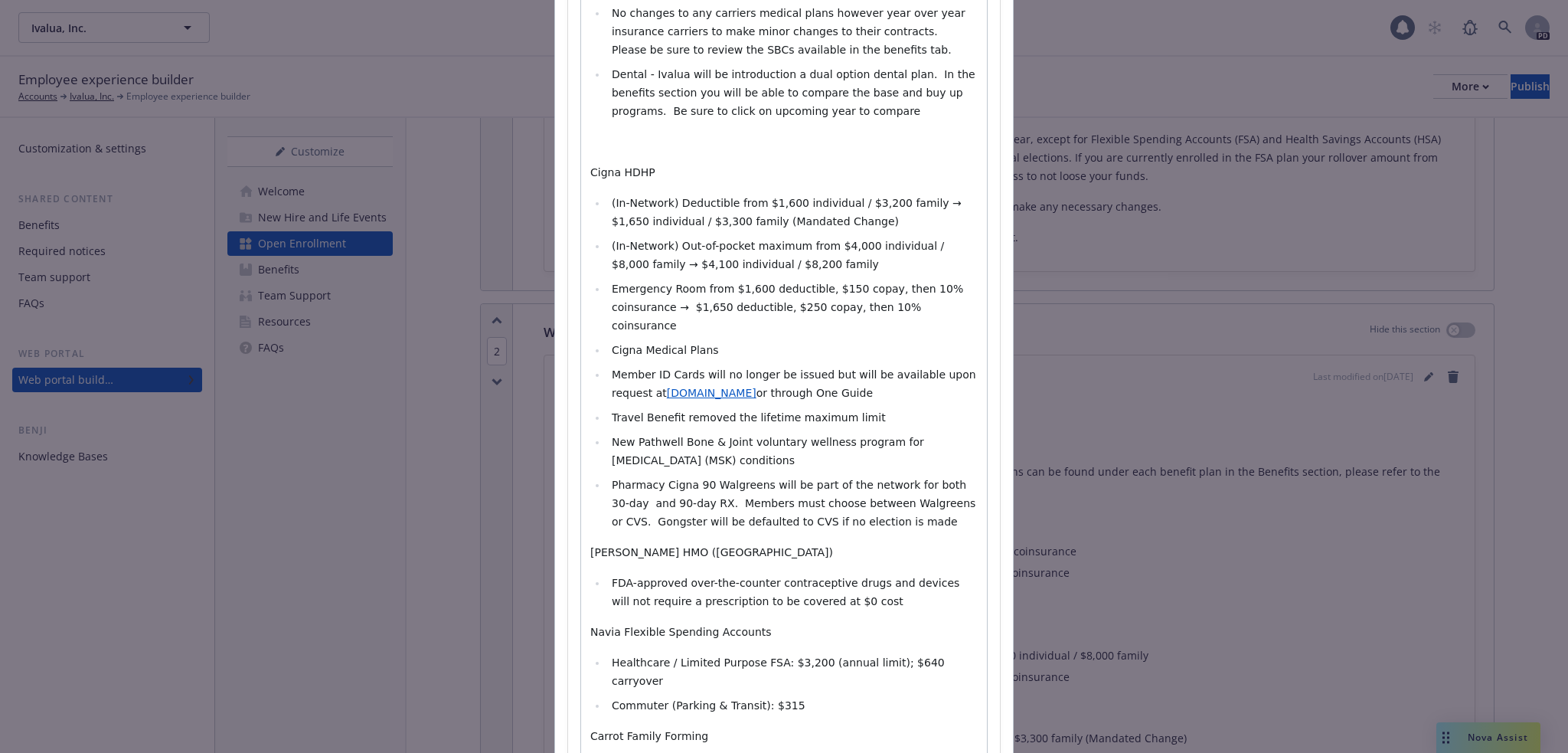
drag, startPoint x: 796, startPoint y: 493, endPoint x: 597, endPoint y: 145, distance: 400.9
click at [597, 145] on div "Ivalua will not be making any carrier changes for 2026 No changes to any carrie…" at bounding box center [784, 465] width 406 height 984
select select "paragraph"
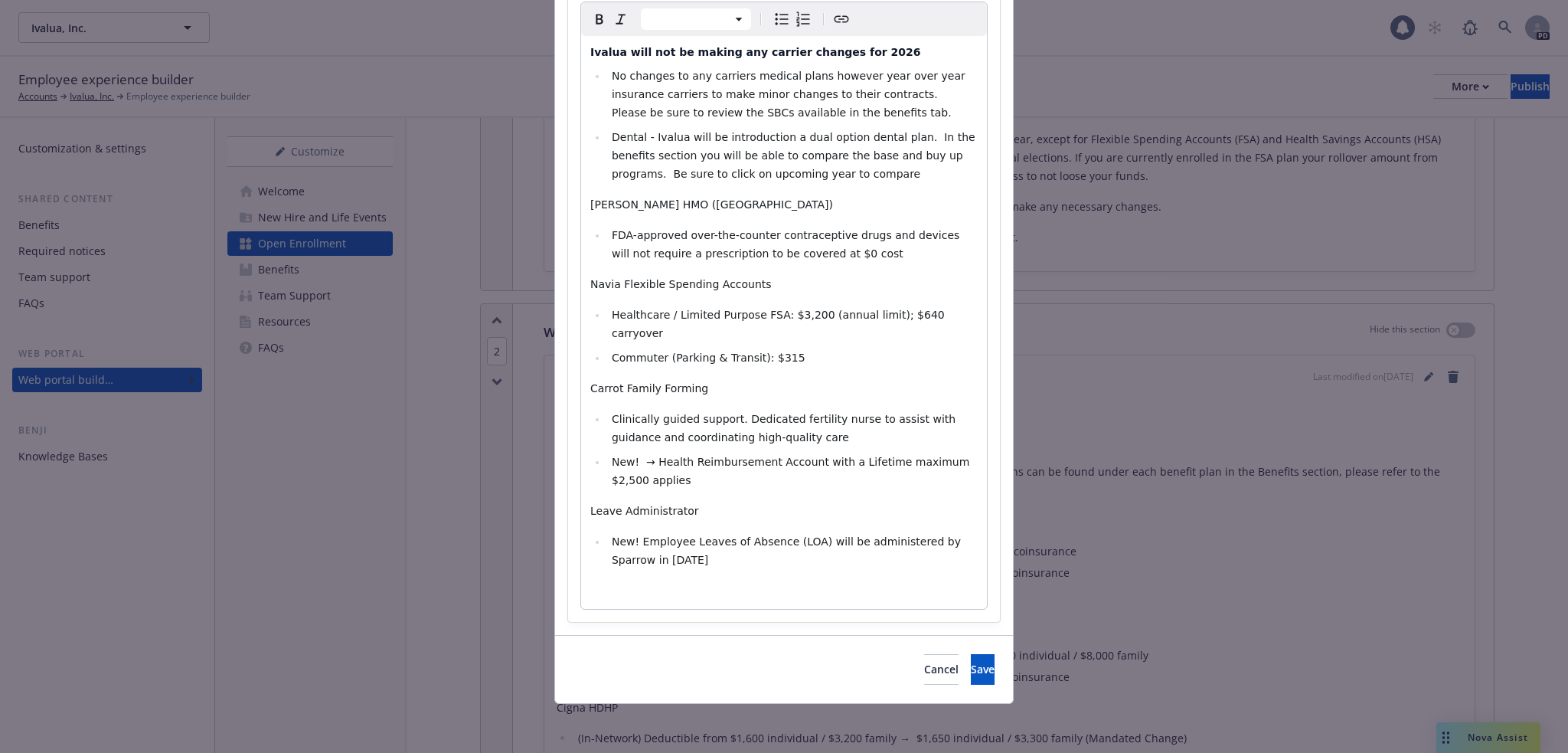
scroll to position [200, 0]
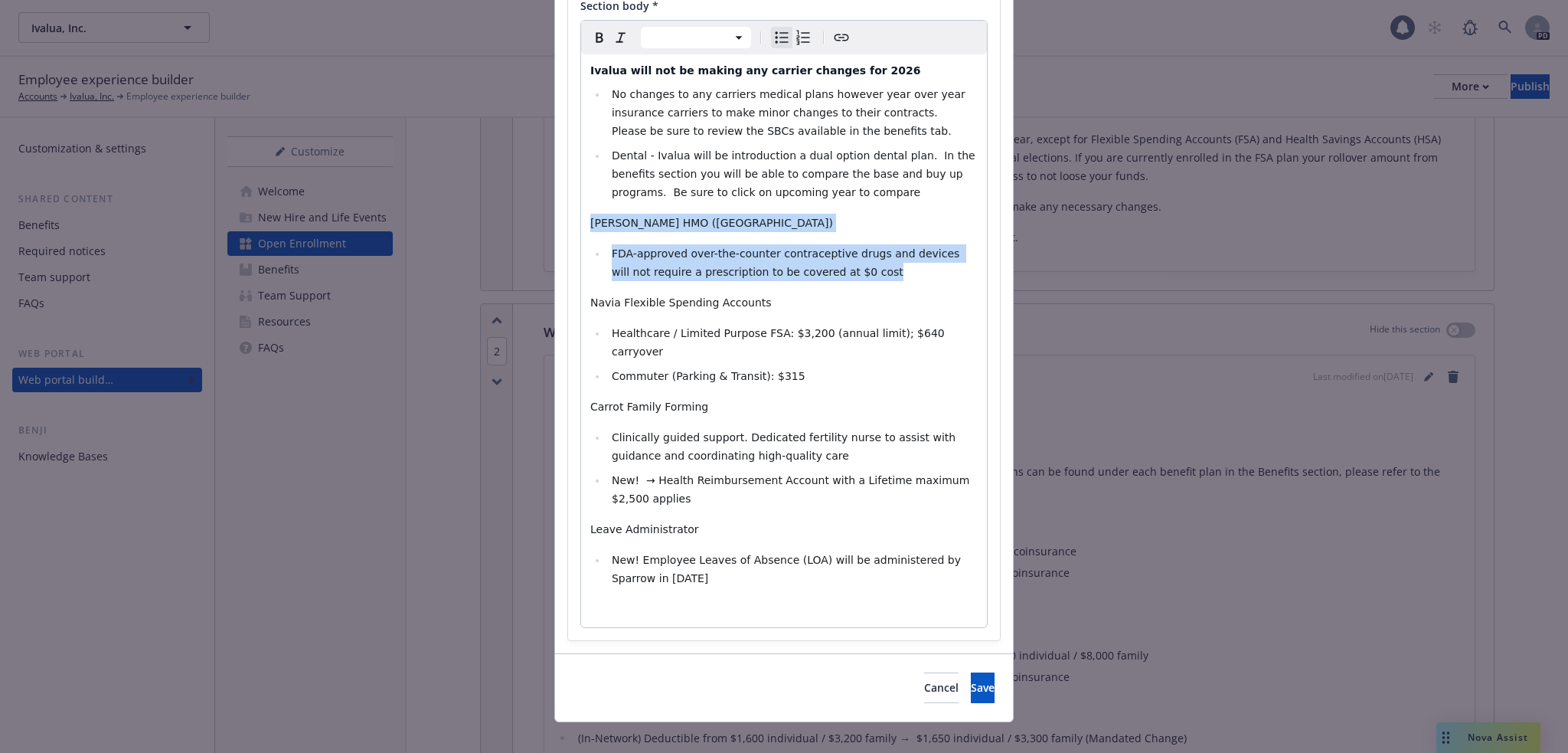
drag, startPoint x: 840, startPoint y: 272, endPoint x: 547, endPoint y: 215, distance: 298.5
click at [547, 215] on div "Add content Section title * 2026 Highlights Section body * Paragraph Heading 1 …" at bounding box center [784, 376] width 1568 height 753
select select "paragraph"
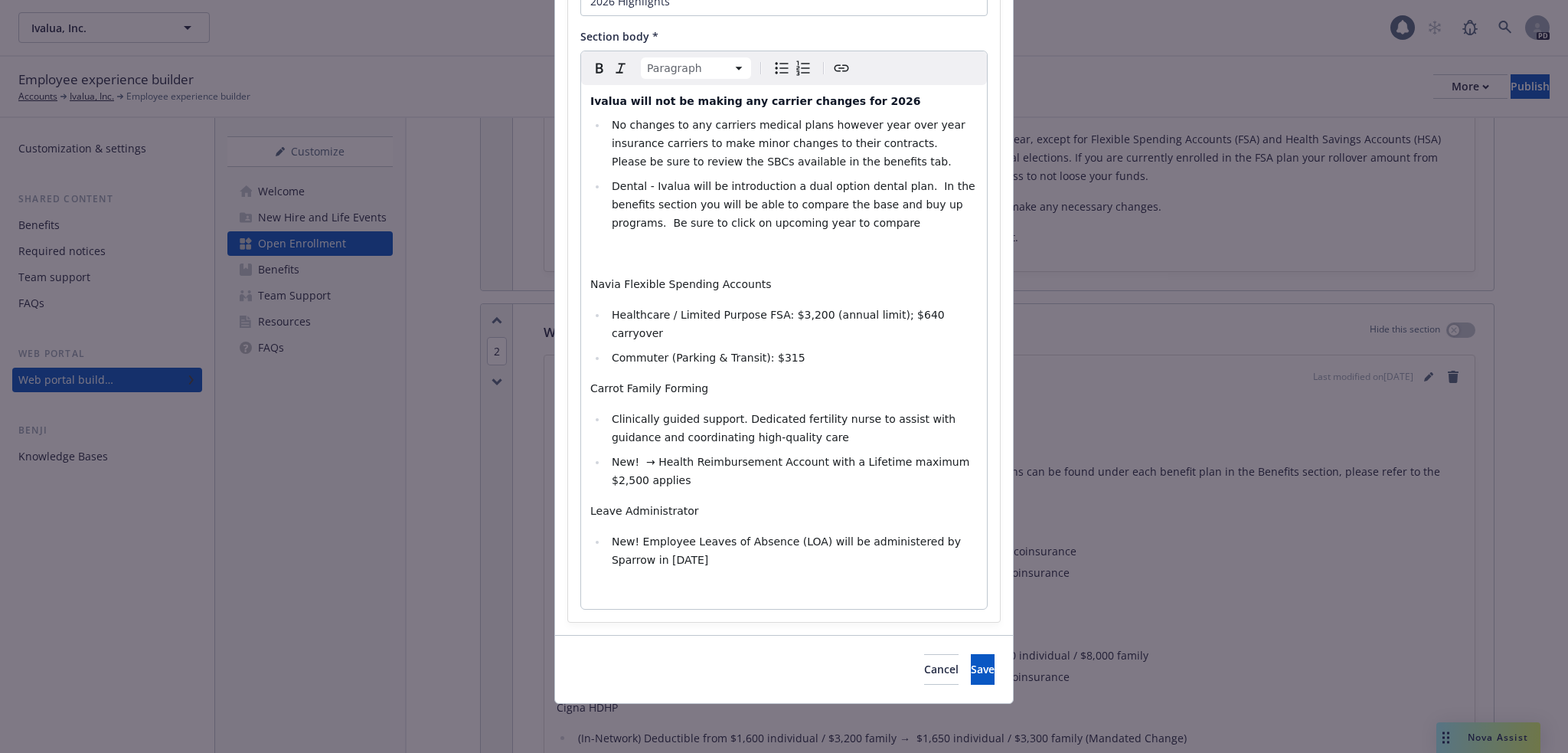
scroll to position [151, 0]
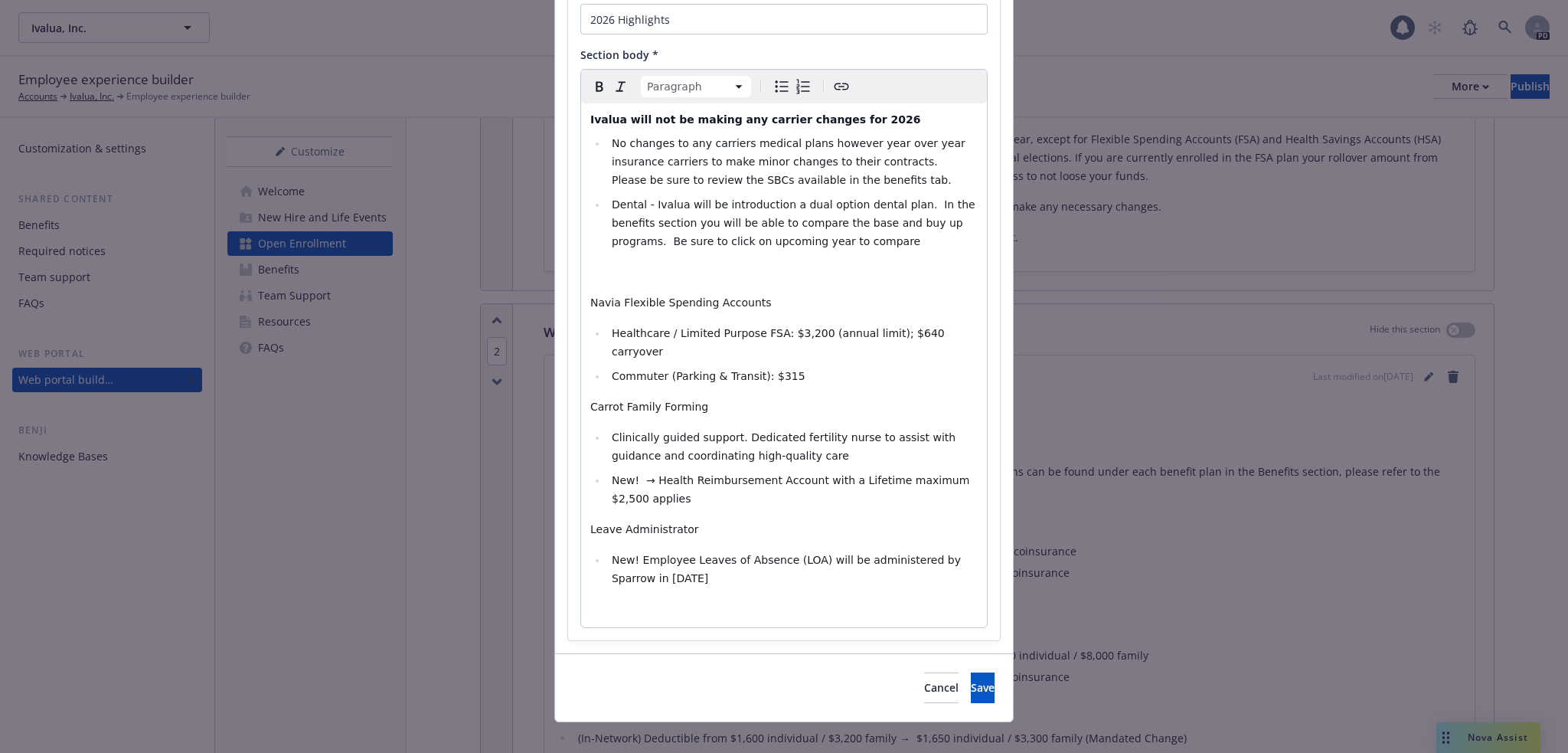
click at [816, 245] on li "Dental - Ivalua will be introduction a dual option dental plan. In the benefits…" at bounding box center [792, 223] width 370 height 55
select select "paragraph"
click at [666, 258] on div "Ivalua will not be making any carrier changes for 2026 No changes to any carrie…" at bounding box center [784, 365] width 406 height 524
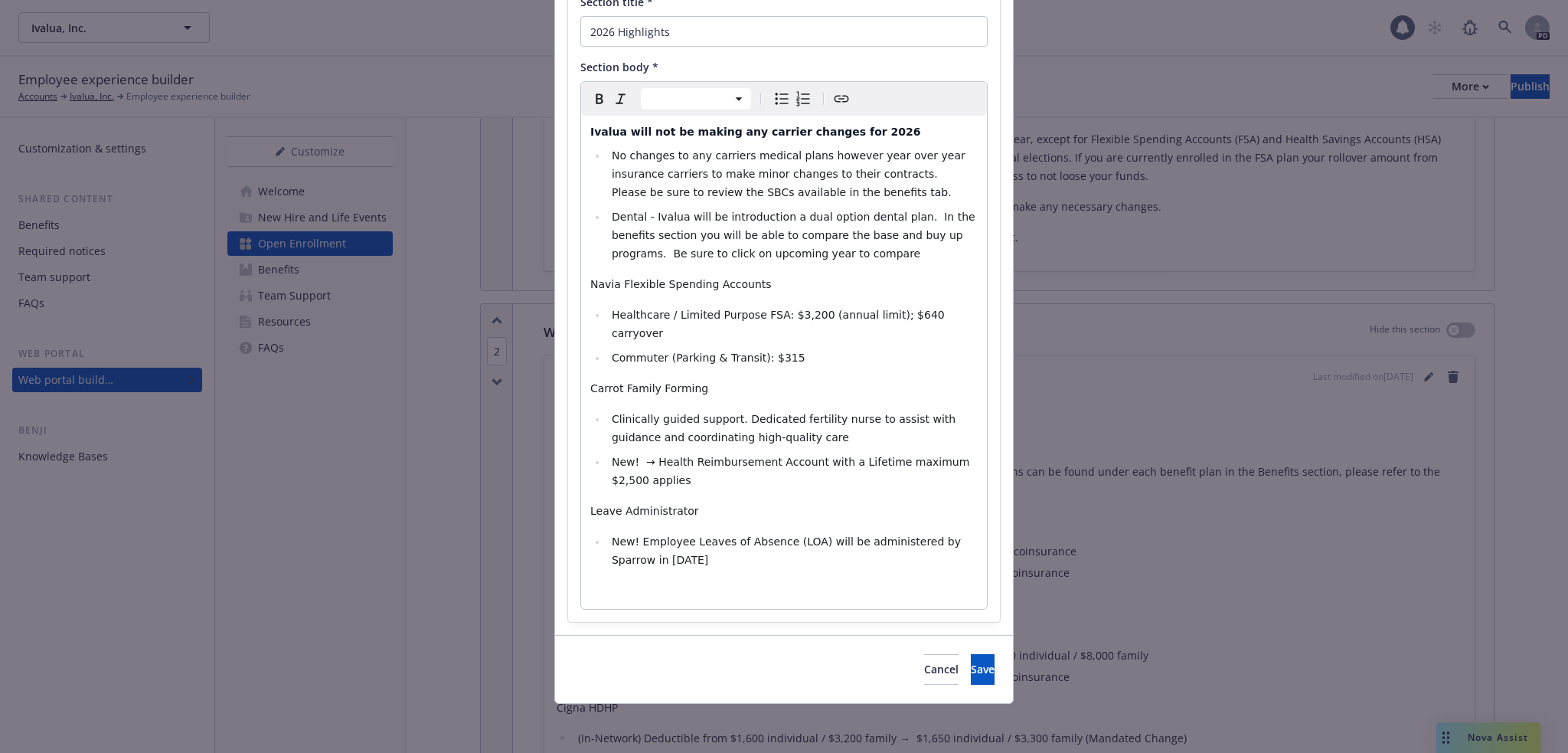
scroll to position [120, 0]
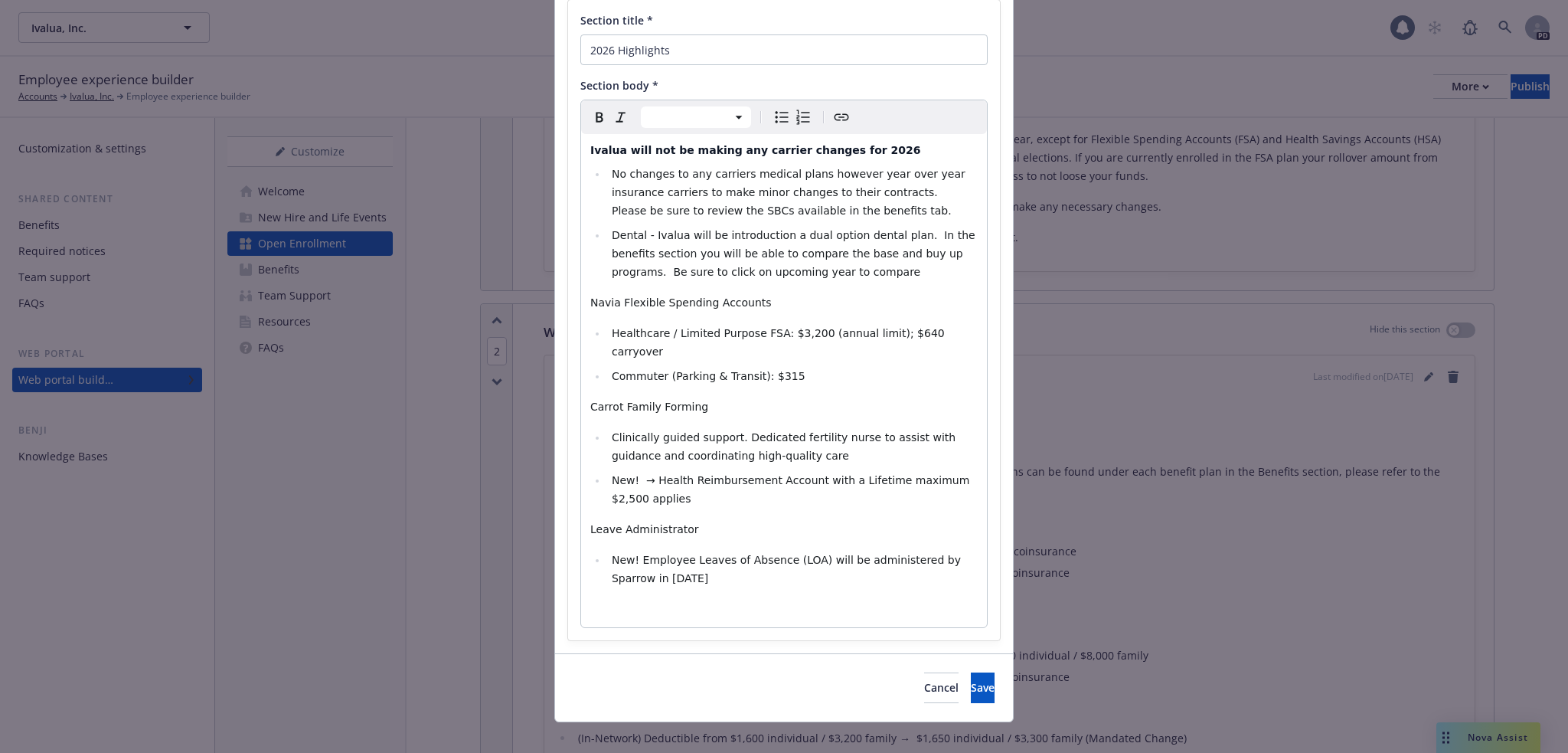
select select "paragraph"
drag, startPoint x: 614, startPoint y: 300, endPoint x: 572, endPoint y: 301, distance: 42.0
click at [572, 301] on div "Section title * 2026 Highlights Section body * Paragraph Paragraph Heading 1 He…" at bounding box center [784, 320] width 432 height 640
click at [758, 306] on p "Wed Flexible Spending Accounts" at bounding box center [784, 303] width 387 height 18
click at [788, 328] on span "Healthcare / Limited Purpose FSA: $3,200 (annual limit); $640 carryover ​" at bounding box center [780, 342] width 336 height 31
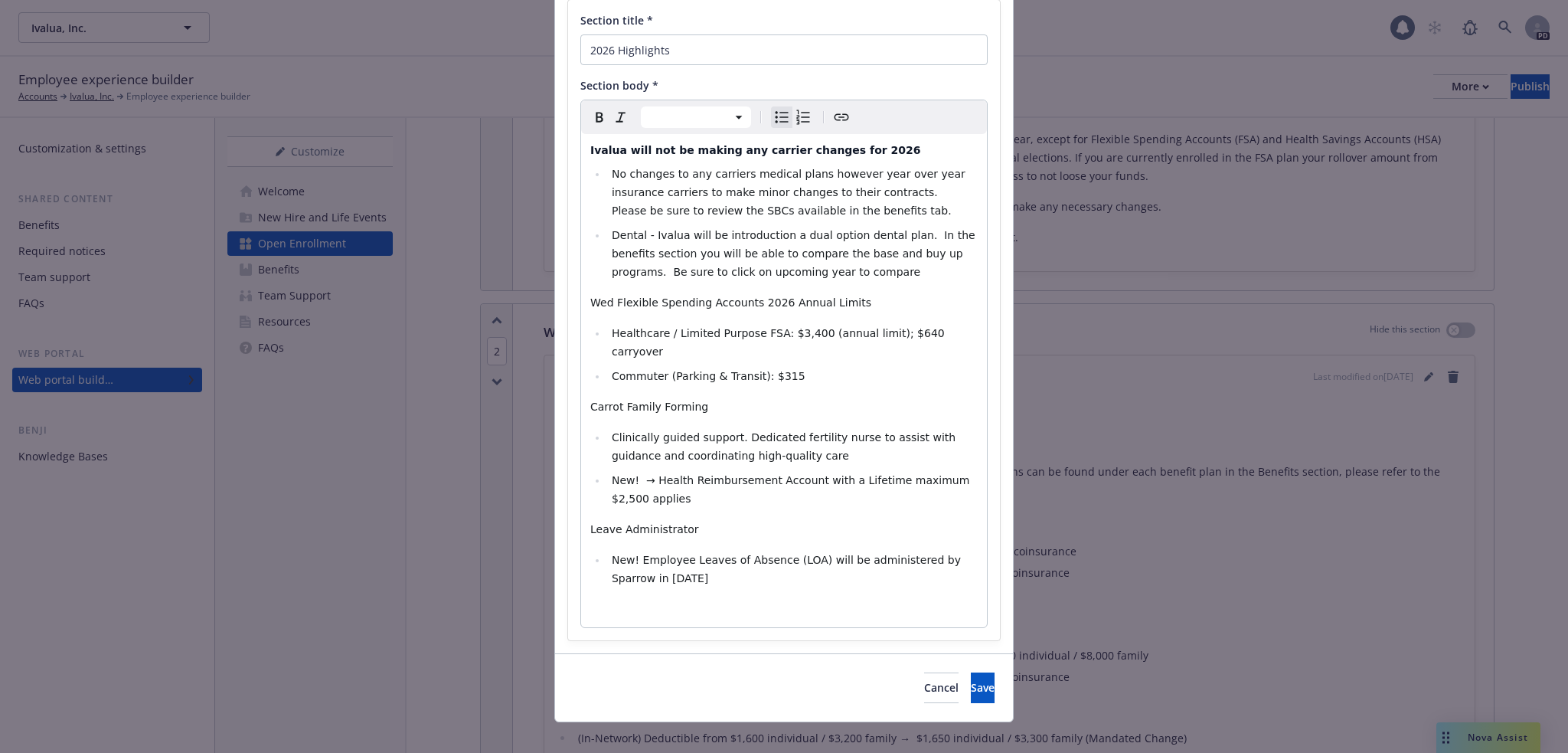
click at [888, 328] on span "Healthcare / Limited Purpose FSA: $3,400 (annual limit); $640 carryover ​" at bounding box center [780, 342] width 336 height 31
click at [950, 333] on li "Healthcare / Limited Purpose FSA: $3,400 (annual limit); $680 carryover ​" at bounding box center [792, 343] width 370 height 36
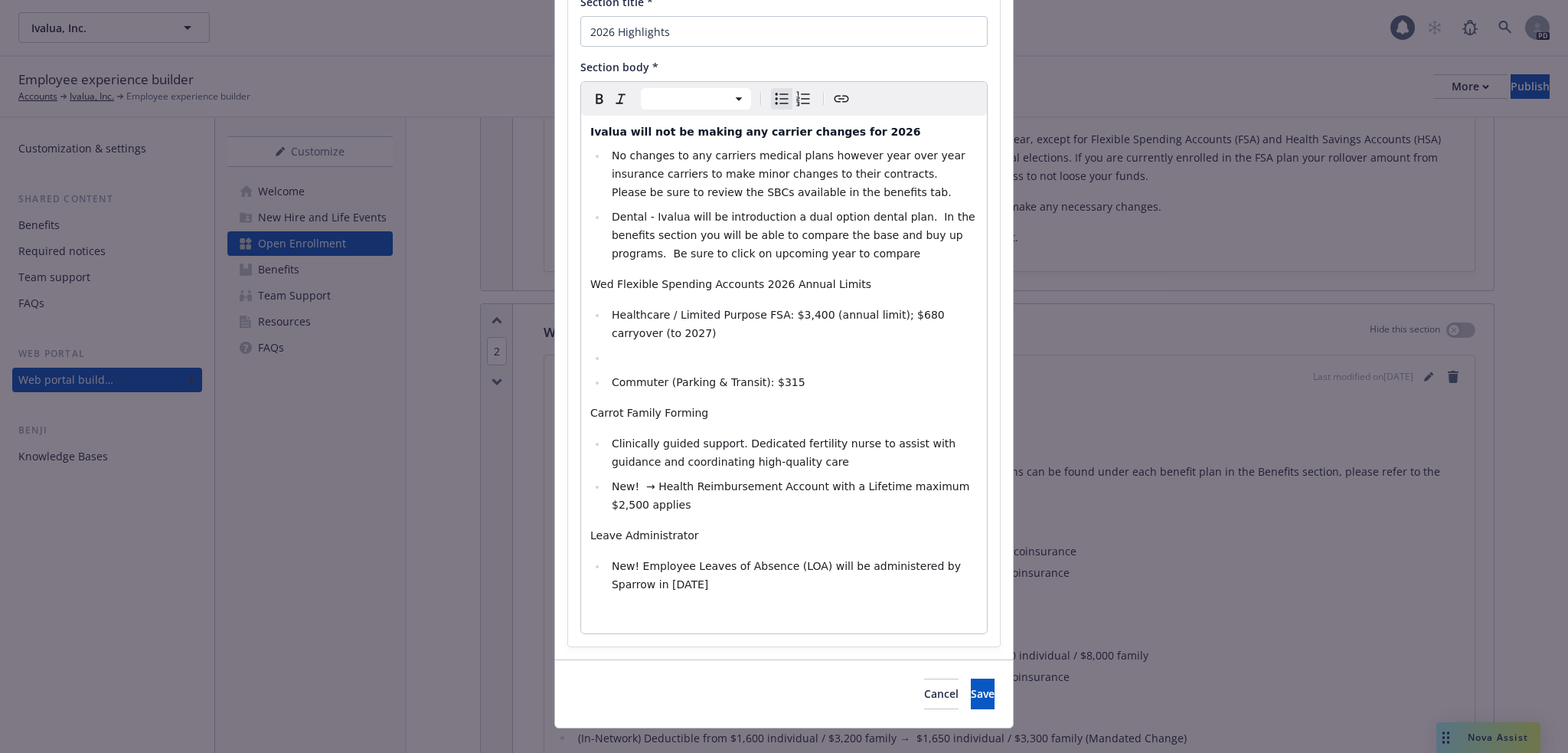
scroll to position [163, 0]
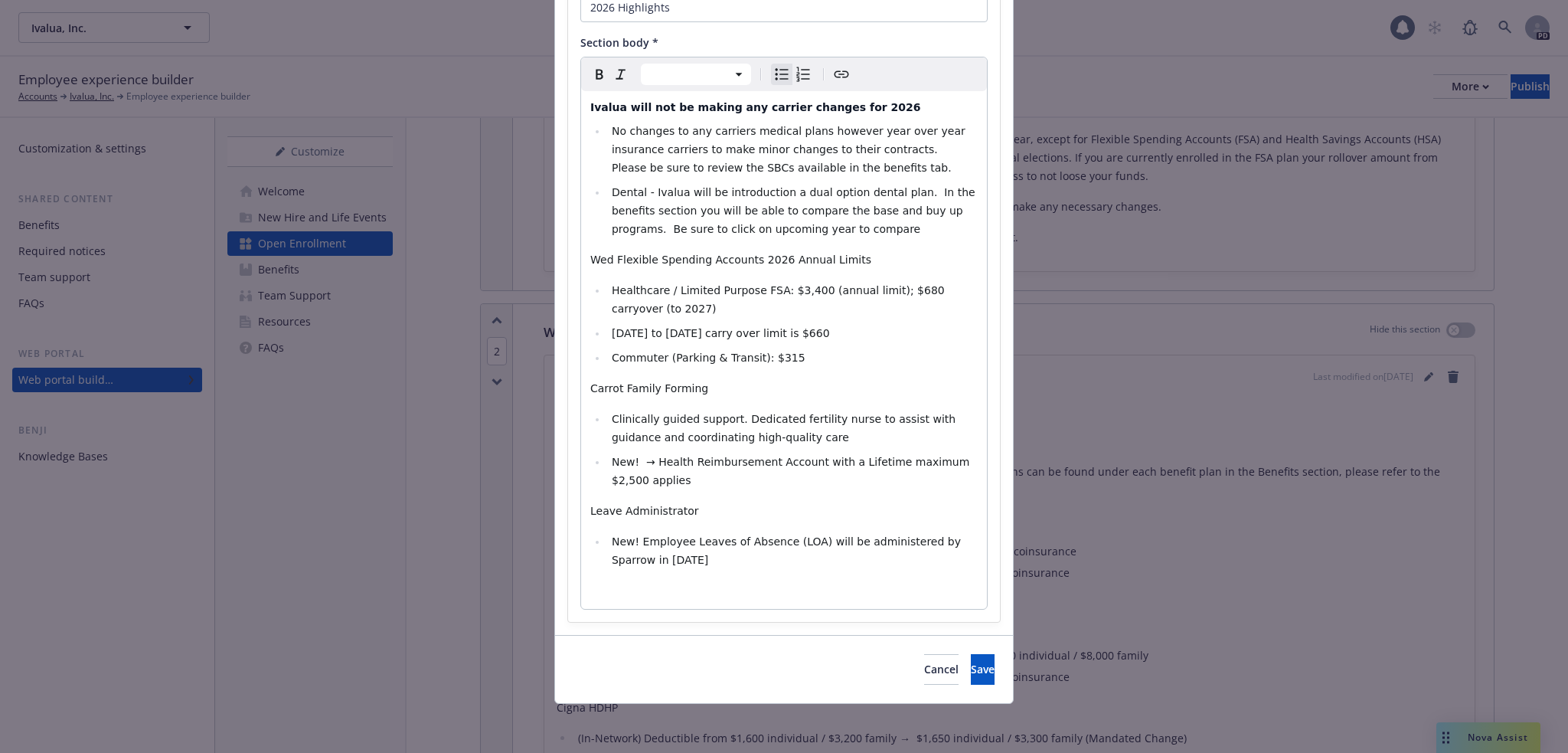
click at [780, 356] on li "Commuter (Parking & Transit): $315" at bounding box center [792, 357] width 370 height 18
select select "paragraph"
click at [604, 261] on span "Wed Flexible Spending Accounts 2026 Annual Limits" at bounding box center [731, 259] width 281 height 12
click at [782, 359] on li "Commuter (Parking & Transit): $340" at bounding box center [792, 357] width 370 height 18
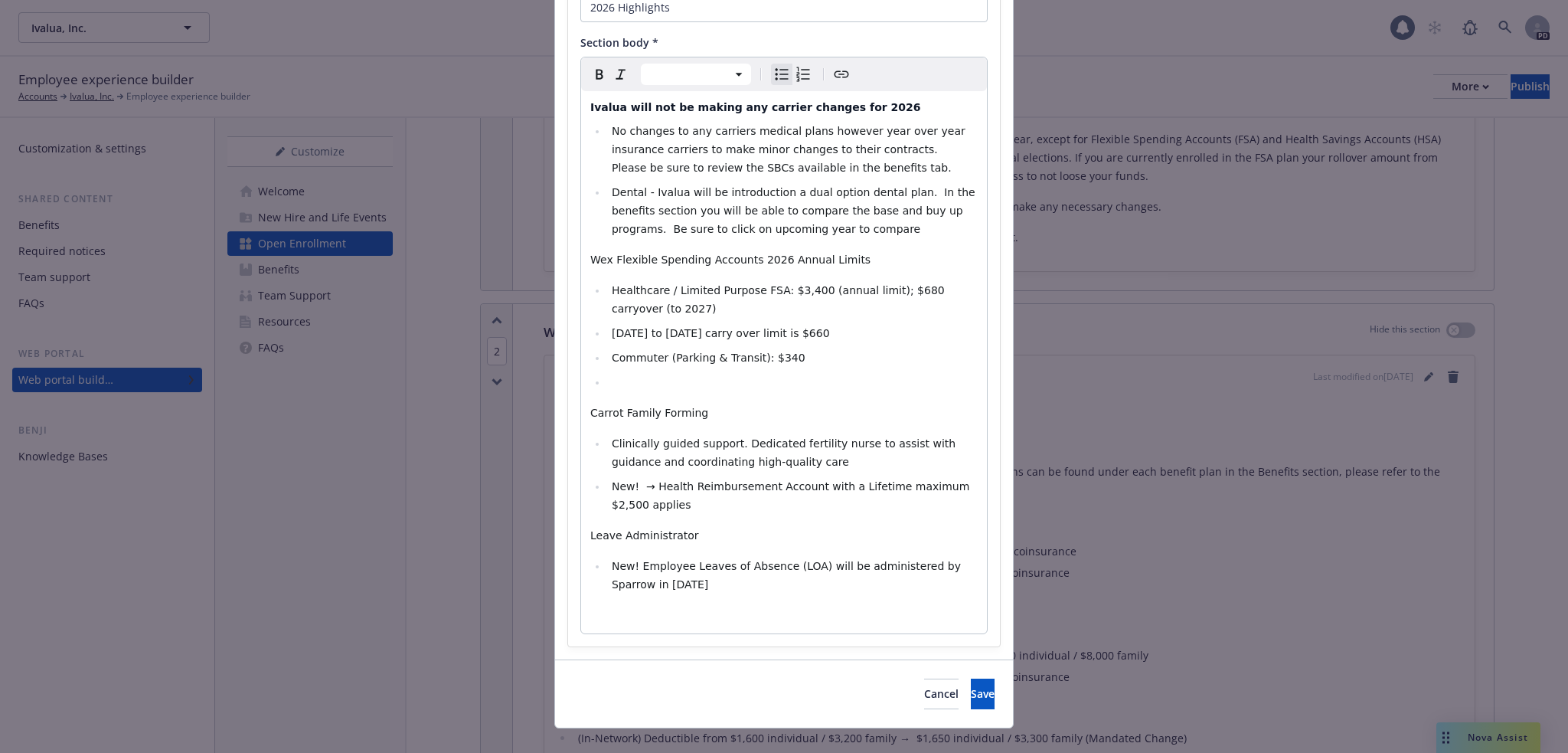
scroll to position [188, 0]
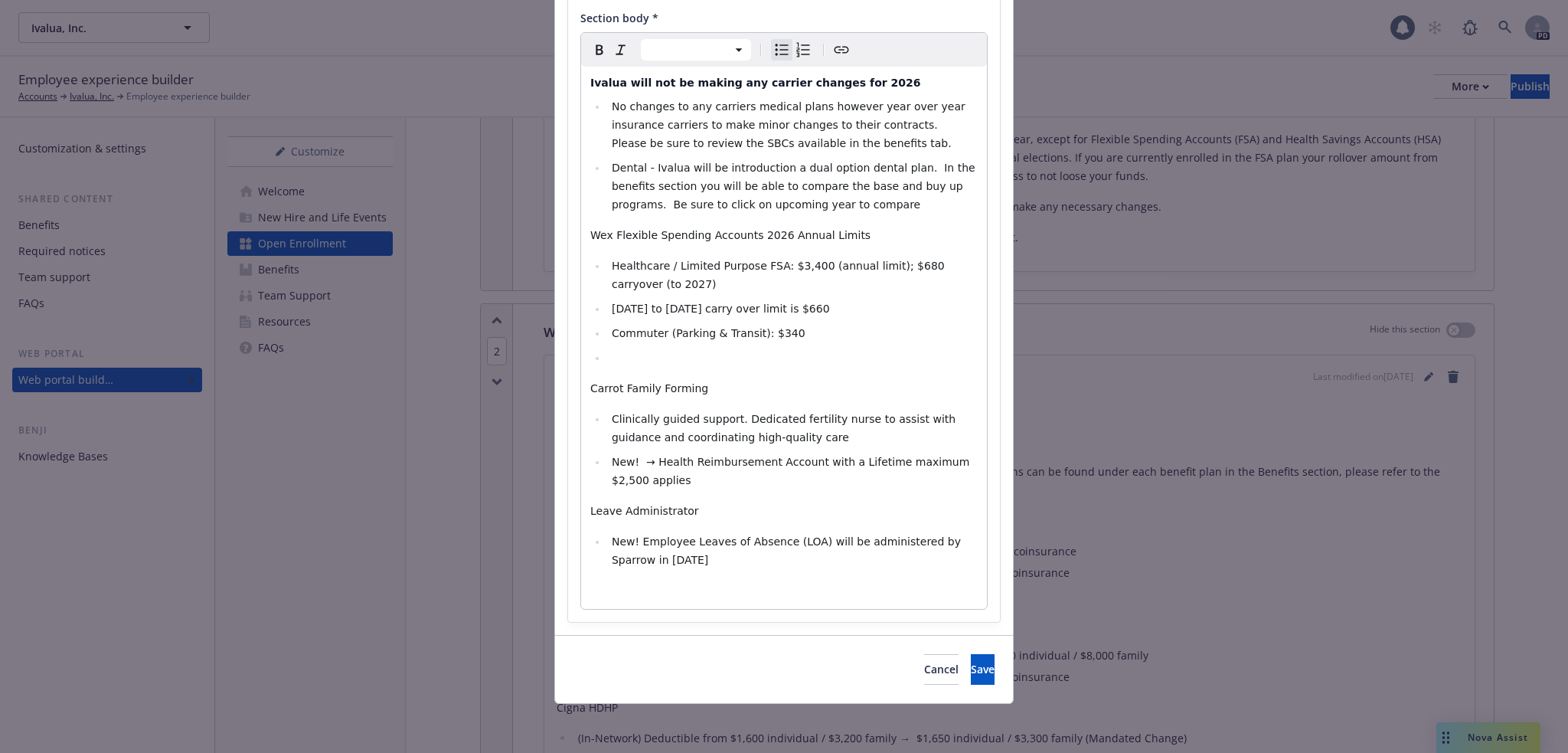
click at [772, 57] on icon "Bulleted list" at bounding box center [782, 50] width 18 height 18
select select "paragraph"
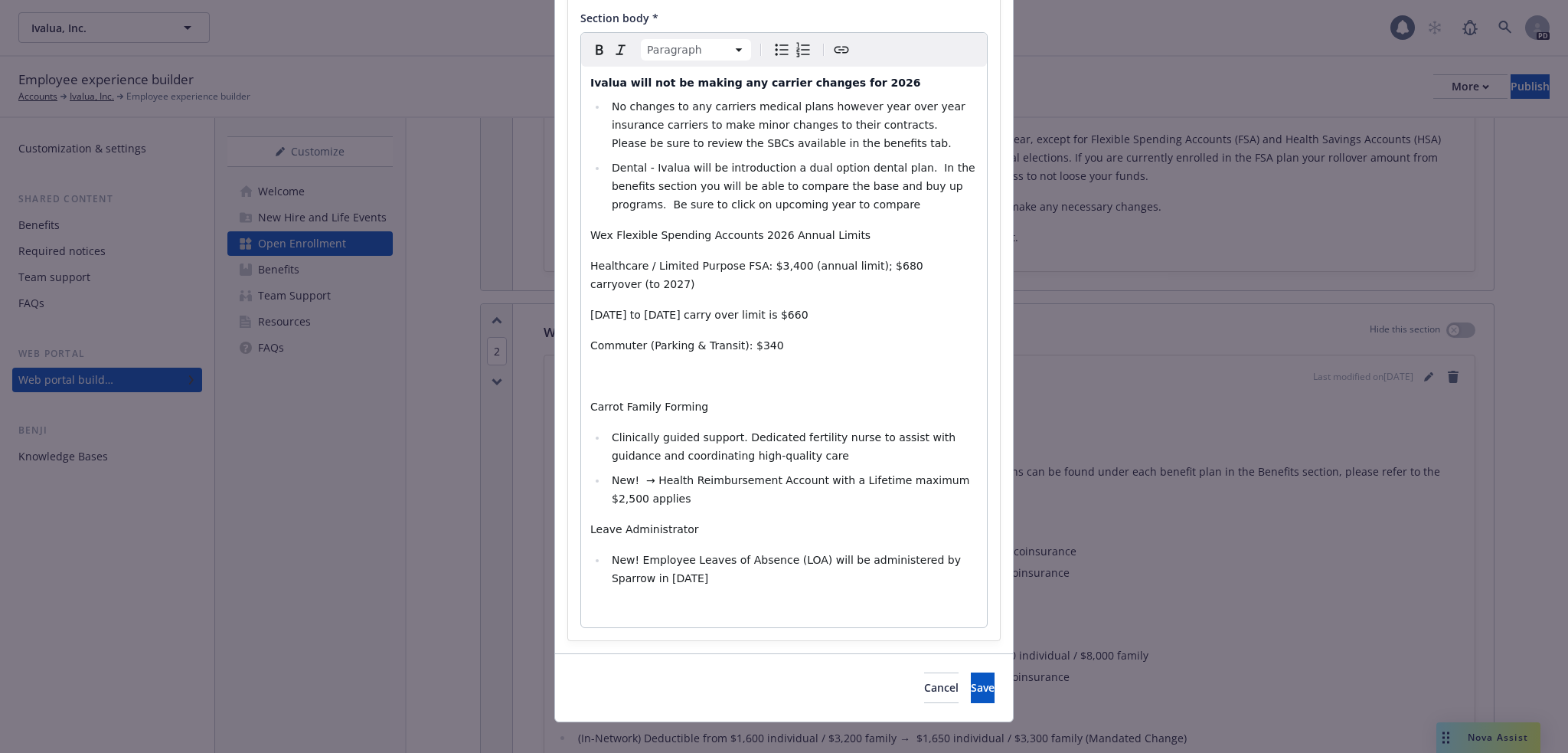
click at [772, 57] on icon "Bulleted list" at bounding box center [782, 50] width 18 height 18
select select "paragraph"
click at [590, 264] on span "Healthcare / Limited Purpose FSA: $3,400 (annual limit); $680 carryover ​(to 20…" at bounding box center [758, 275] width 336 height 31
click at [772, 55] on icon "Bulleted list" at bounding box center [782, 50] width 18 height 18
select select "paragraph"
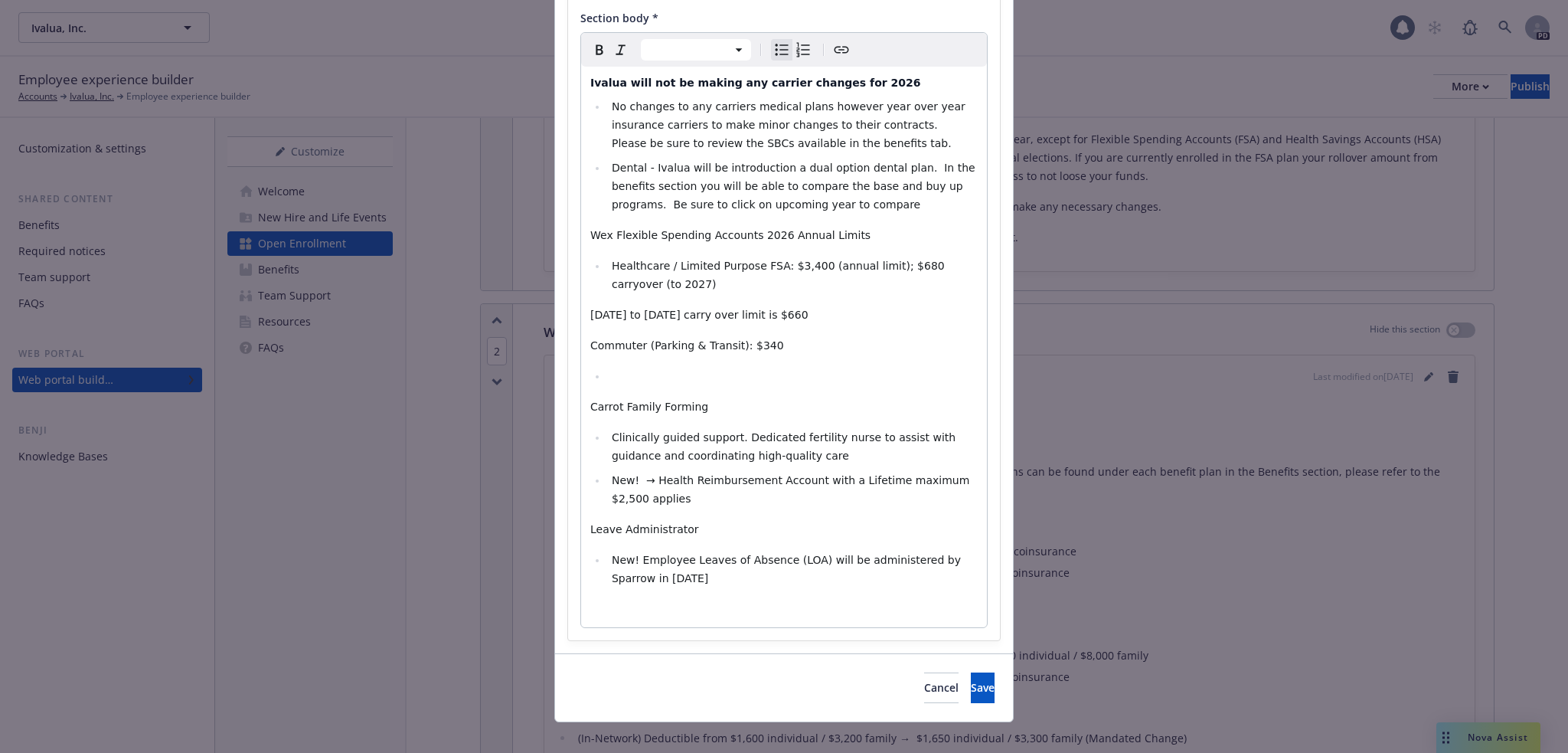
click at [590, 315] on span "[DATE] to [DATE] carry over limit is $660" at bounding box center [700, 314] width 218 height 12
click at [772, 51] on icon "Bulleted list" at bounding box center [782, 50] width 18 height 18
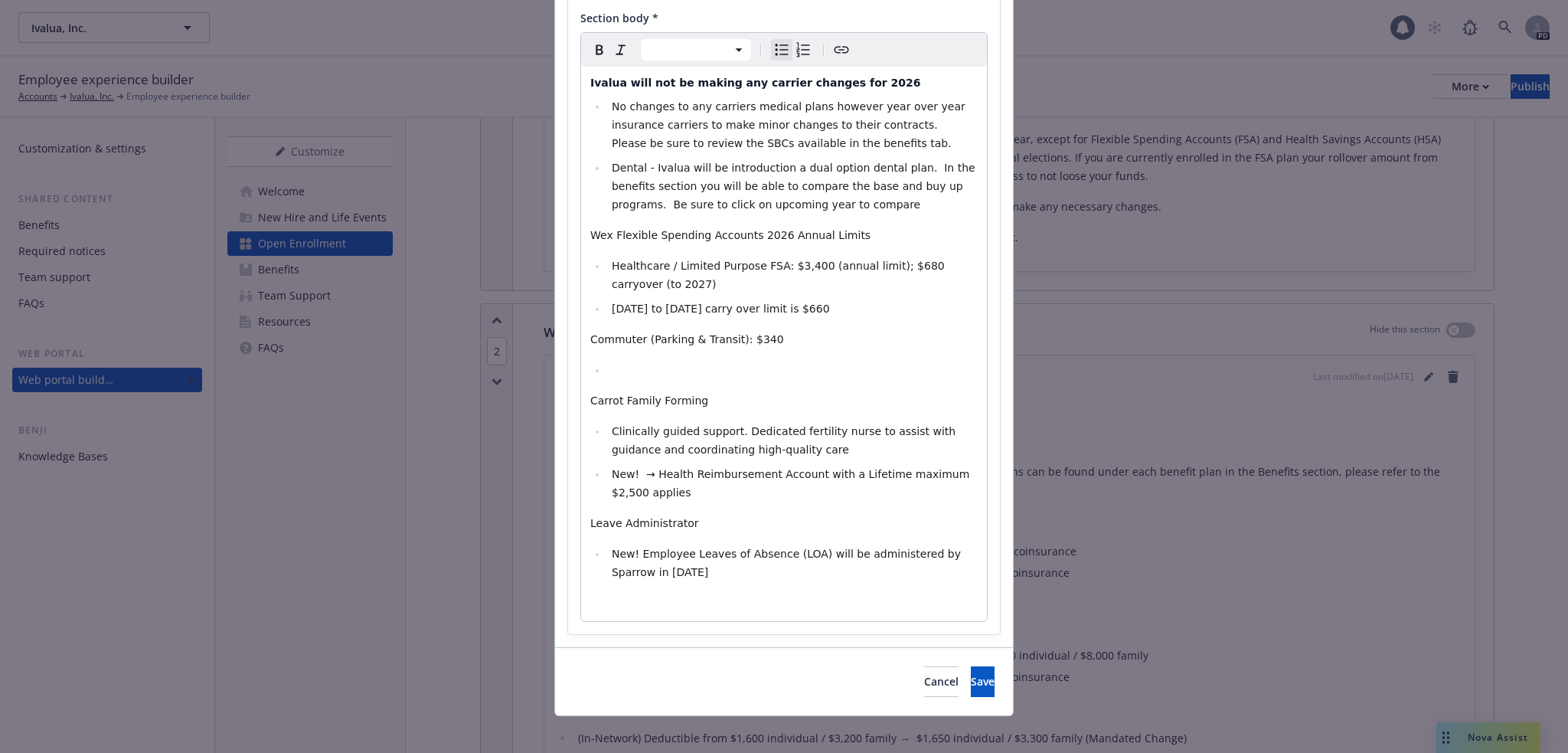
select select "paragraph"
click at [590, 336] on span "Commuter (Parking & Transit): $340" at bounding box center [687, 339] width 194 height 12
click at [778, 49] on icon "Bulleted list" at bounding box center [782, 50] width 18 height 18
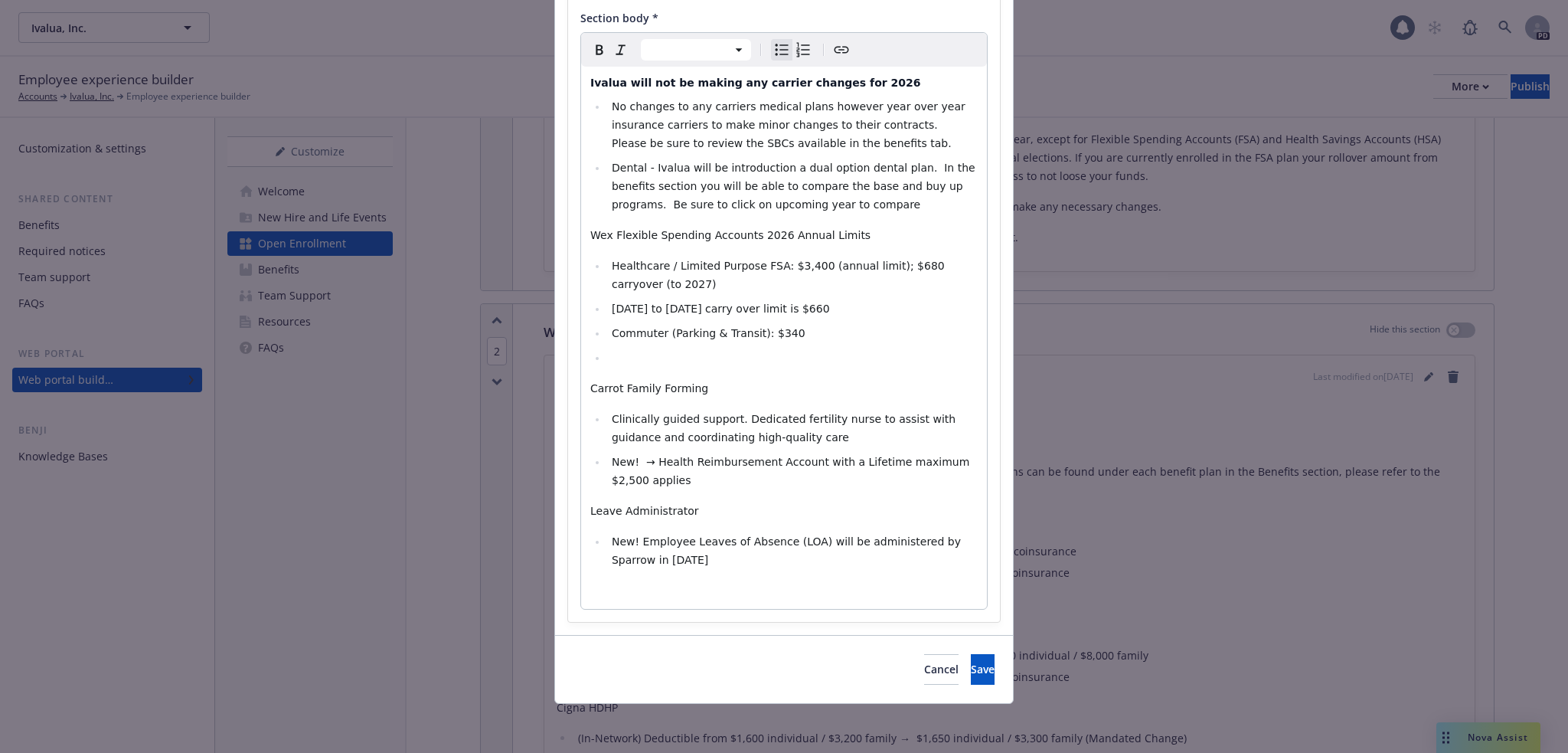
click at [607, 356] on li "editable markdown" at bounding box center [792, 357] width 370 height 18
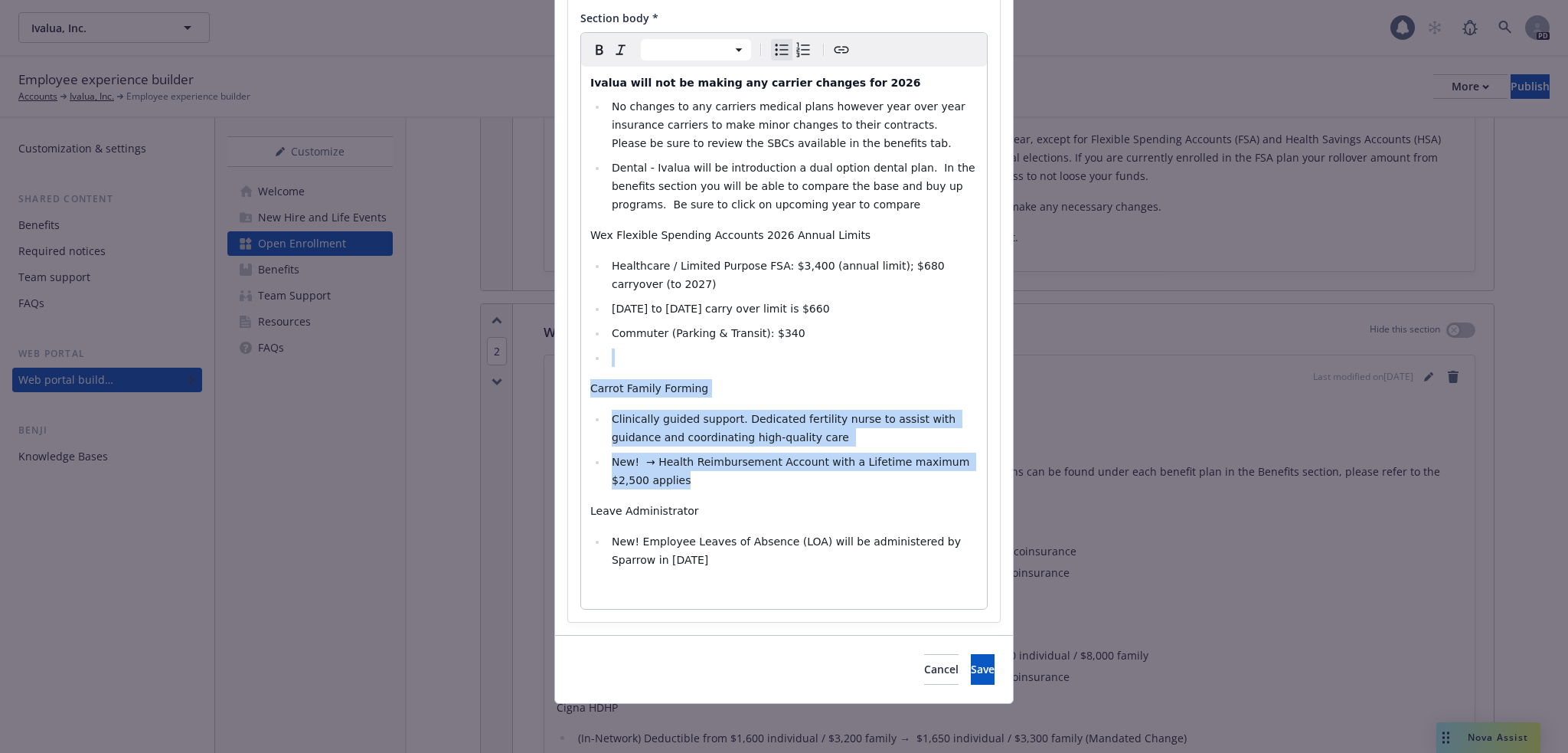
drag, startPoint x: 644, startPoint y: 480, endPoint x: 577, endPoint y: 356, distance: 140.9
click at [581, 356] on div "Ivalua will not be making any carrier changes for 2026 No changes to any carrie…" at bounding box center [784, 338] width 406 height 542
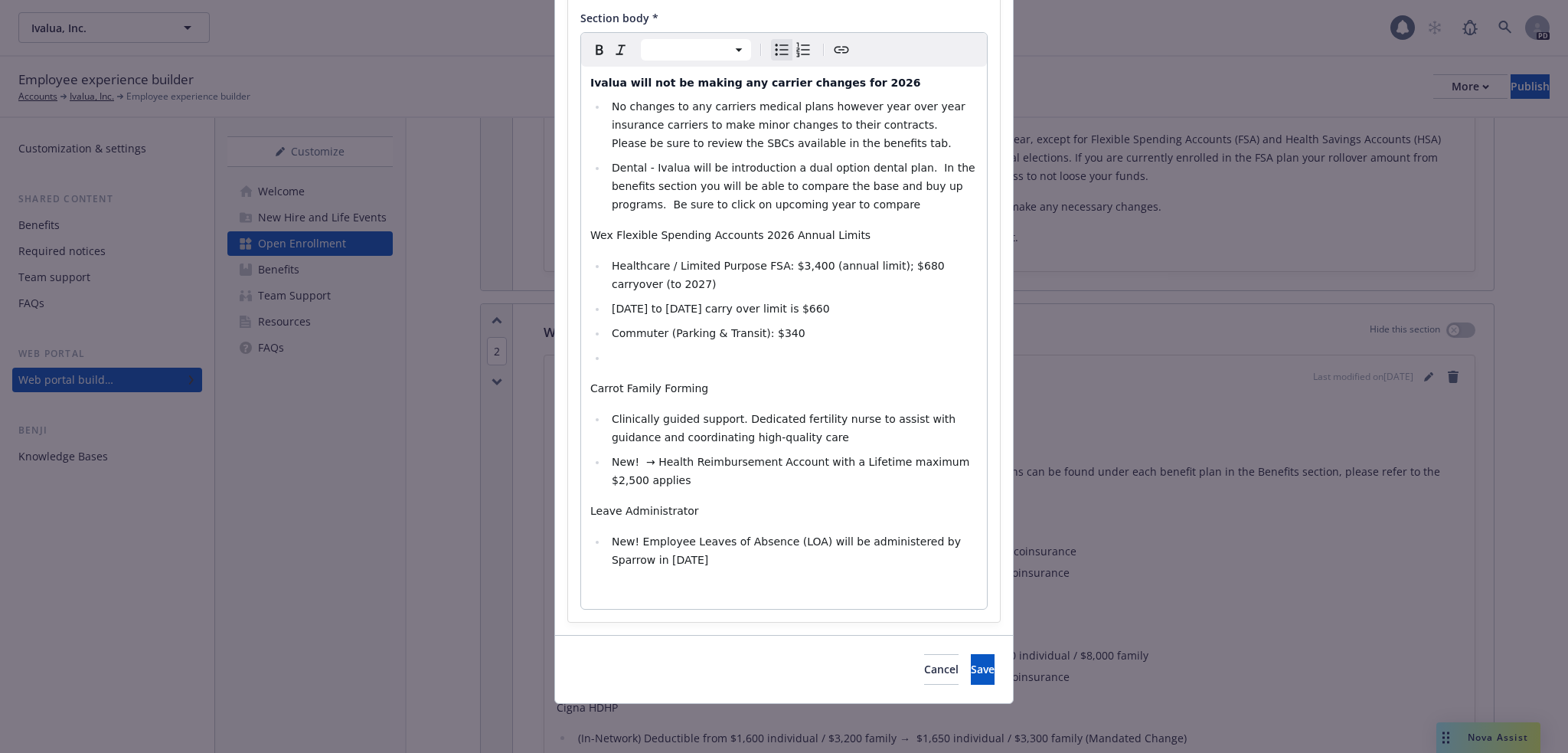
scroll to position [65, 0]
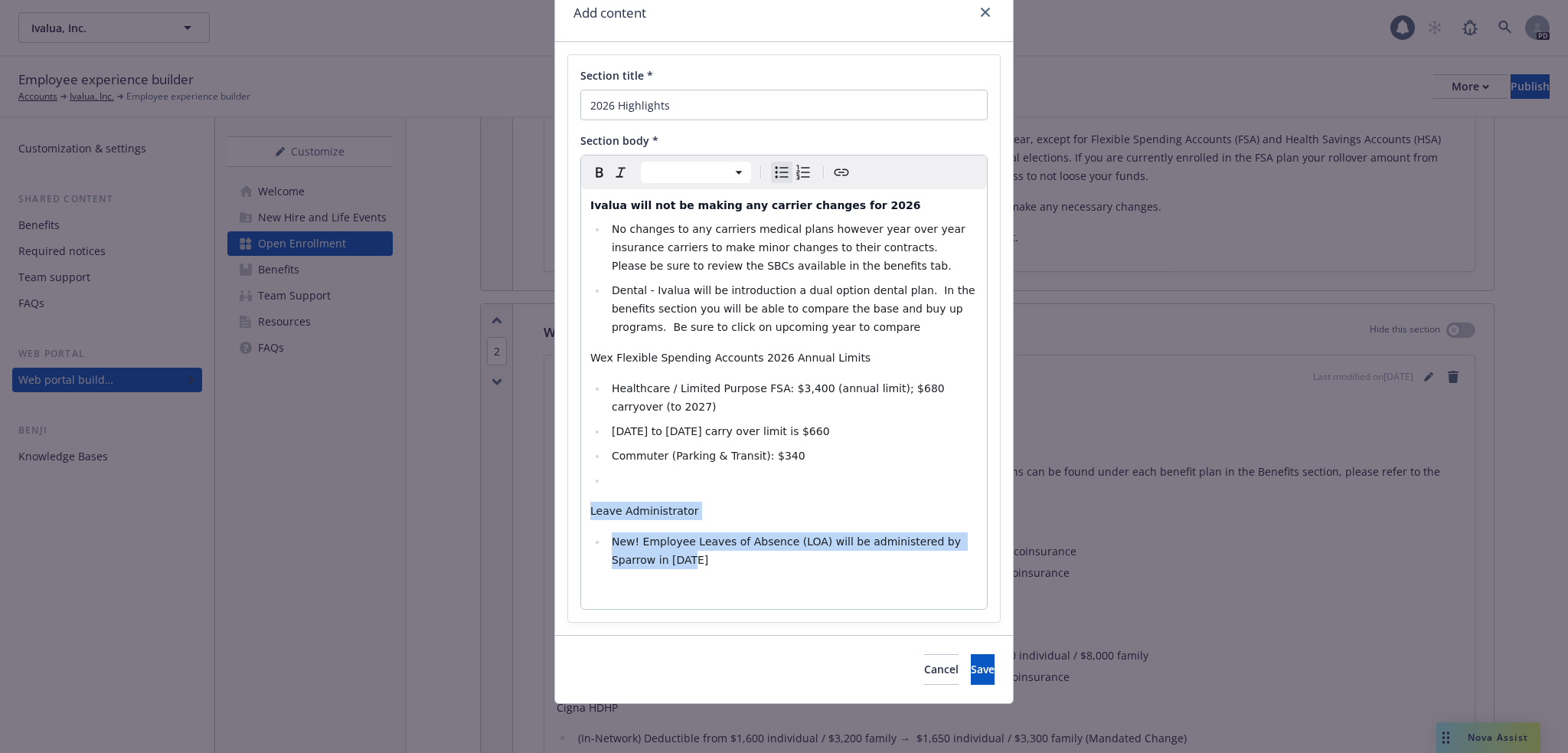
drag, startPoint x: 580, startPoint y: 527, endPoint x: 567, endPoint y: 501, distance: 29.1
click at [568, 501] on div "Section title * 2026 Highlights Section body * Paragraph Heading 1 Heading 2 He…" at bounding box center [784, 338] width 432 height 567
select select "paragraph"
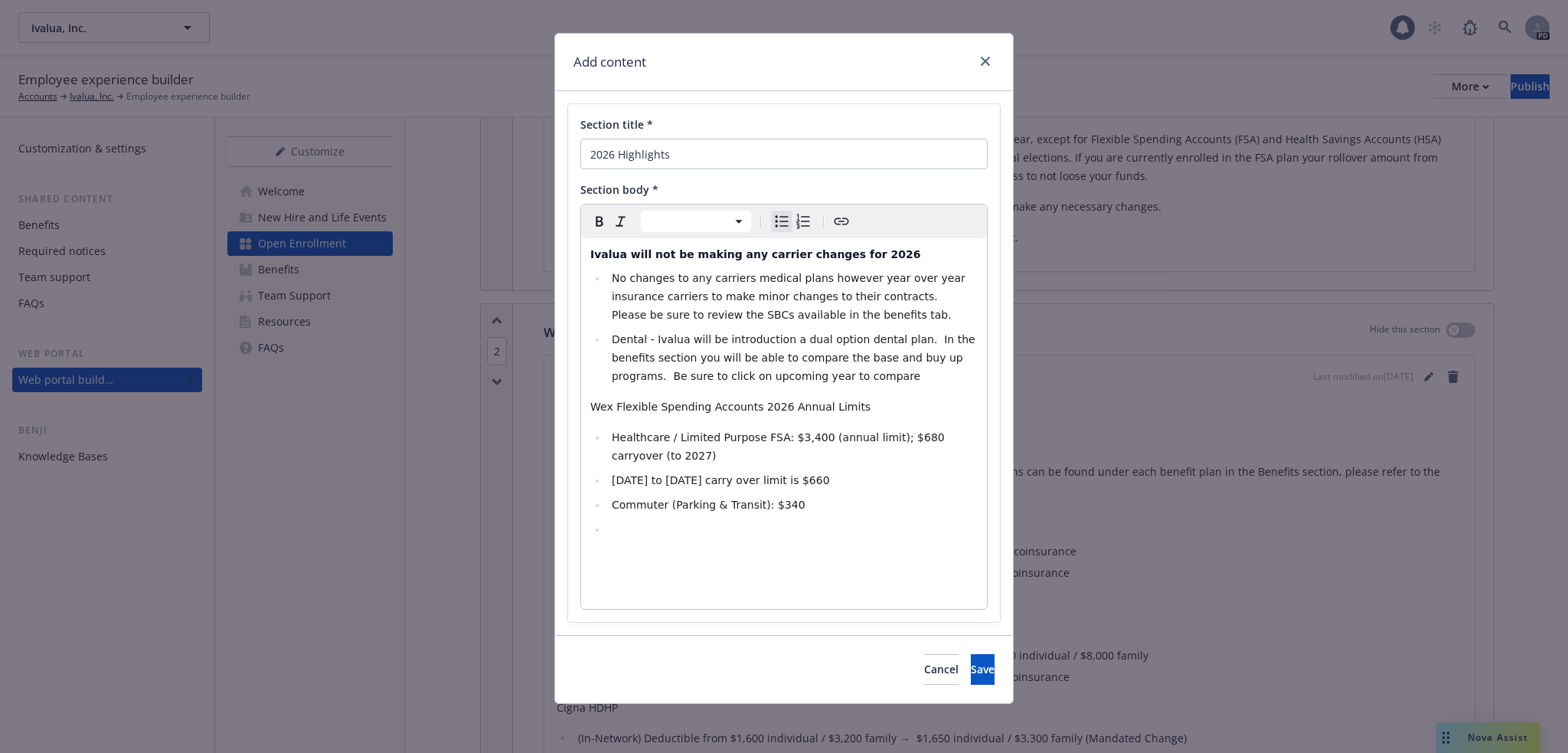
click at [823, 372] on li "Dental - Ivalua will be introduction a dual option dental plan. In the benefits…" at bounding box center [792, 357] width 370 height 55
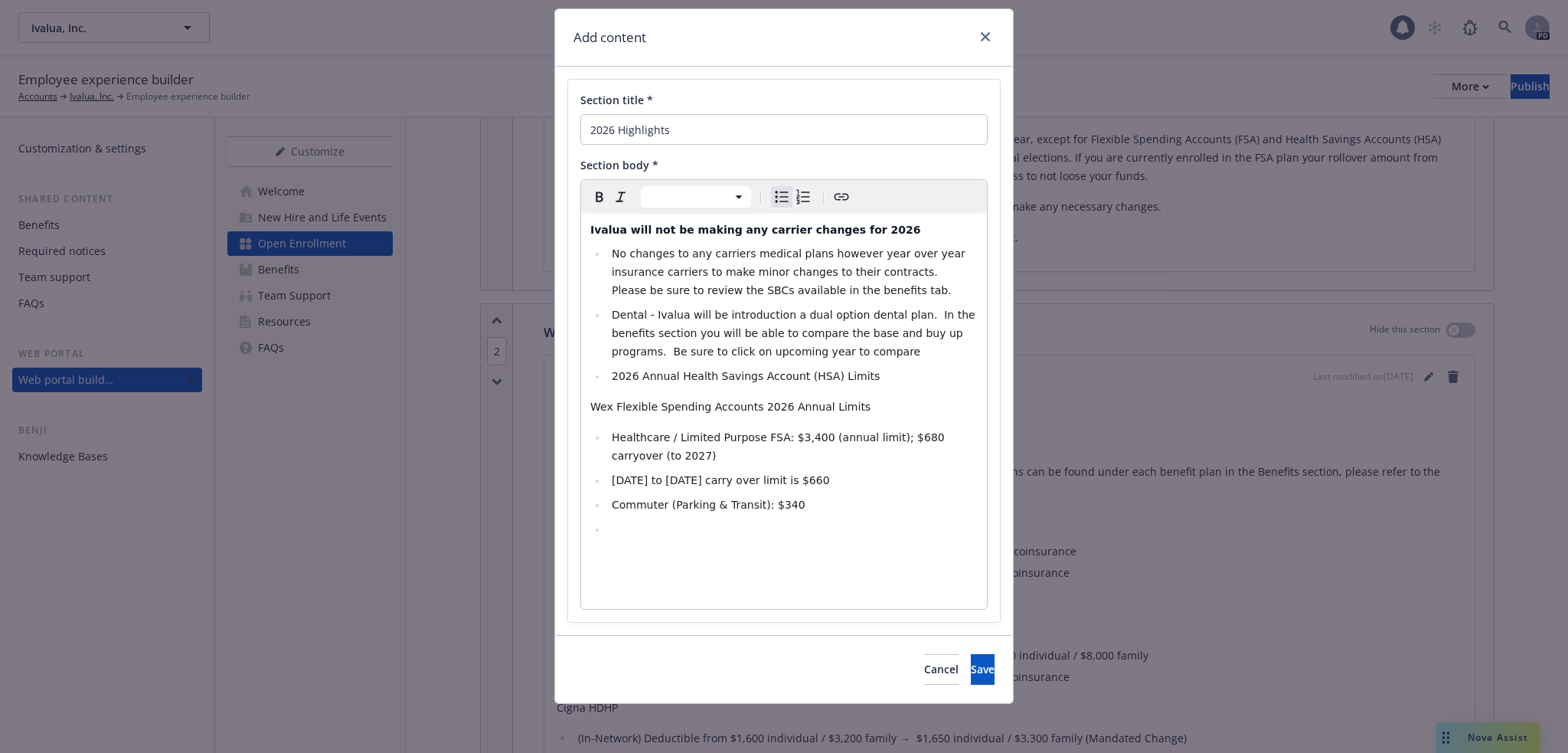
click at [869, 372] on li "2026 Annual Health Savings Account (HSA) Limits" at bounding box center [792, 376] width 370 height 18
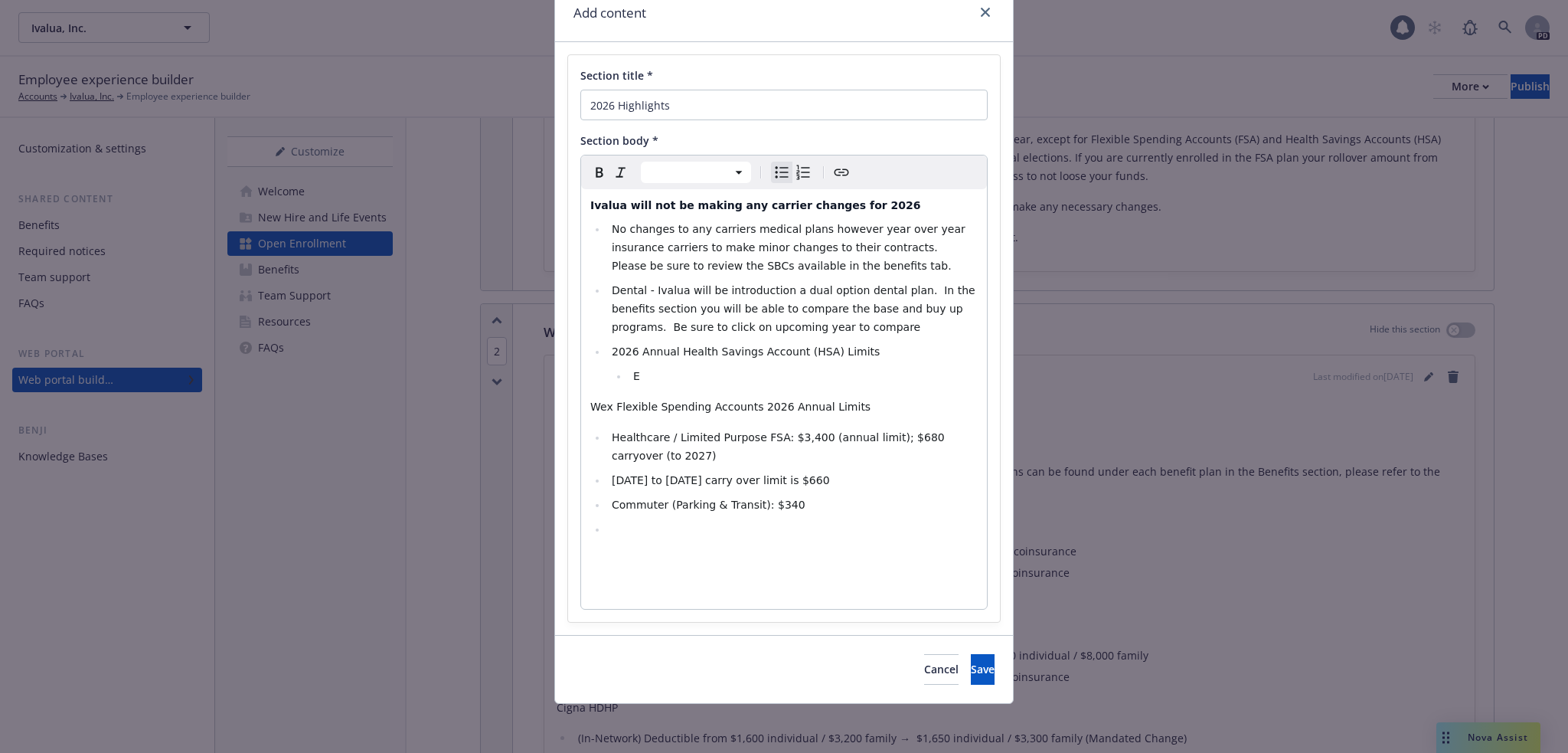
click at [607, 346] on li "2026 Annual Health Savings Account (HSA) Limits" at bounding box center [792, 352] width 370 height 18
click at [778, 176] on icon "Bulleted list" at bounding box center [782, 172] width 18 height 18
select select "paragraph"
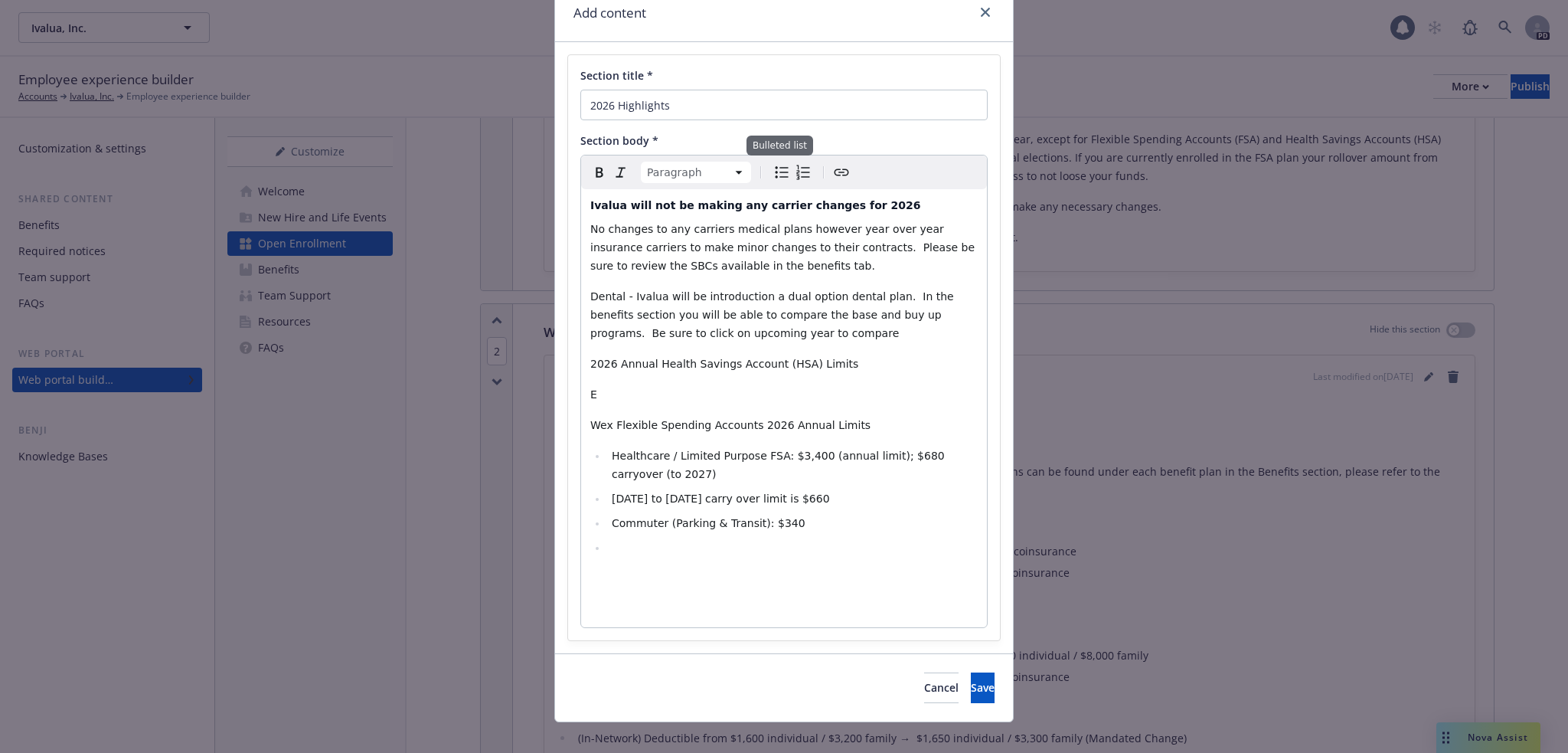
click at [776, 173] on icon "Bulleted list" at bounding box center [782, 173] width 13 height 12
click at [777, 167] on icon "Bulleted list" at bounding box center [782, 172] width 18 height 18
select select "paragraph"
click at [590, 296] on span "Dental - Ivalua will be introduction a dual option dental plan. In the benefits…" at bounding box center [773, 314] width 366 height 49
click at [778, 168] on icon "Bulleted list" at bounding box center [782, 172] width 18 height 18
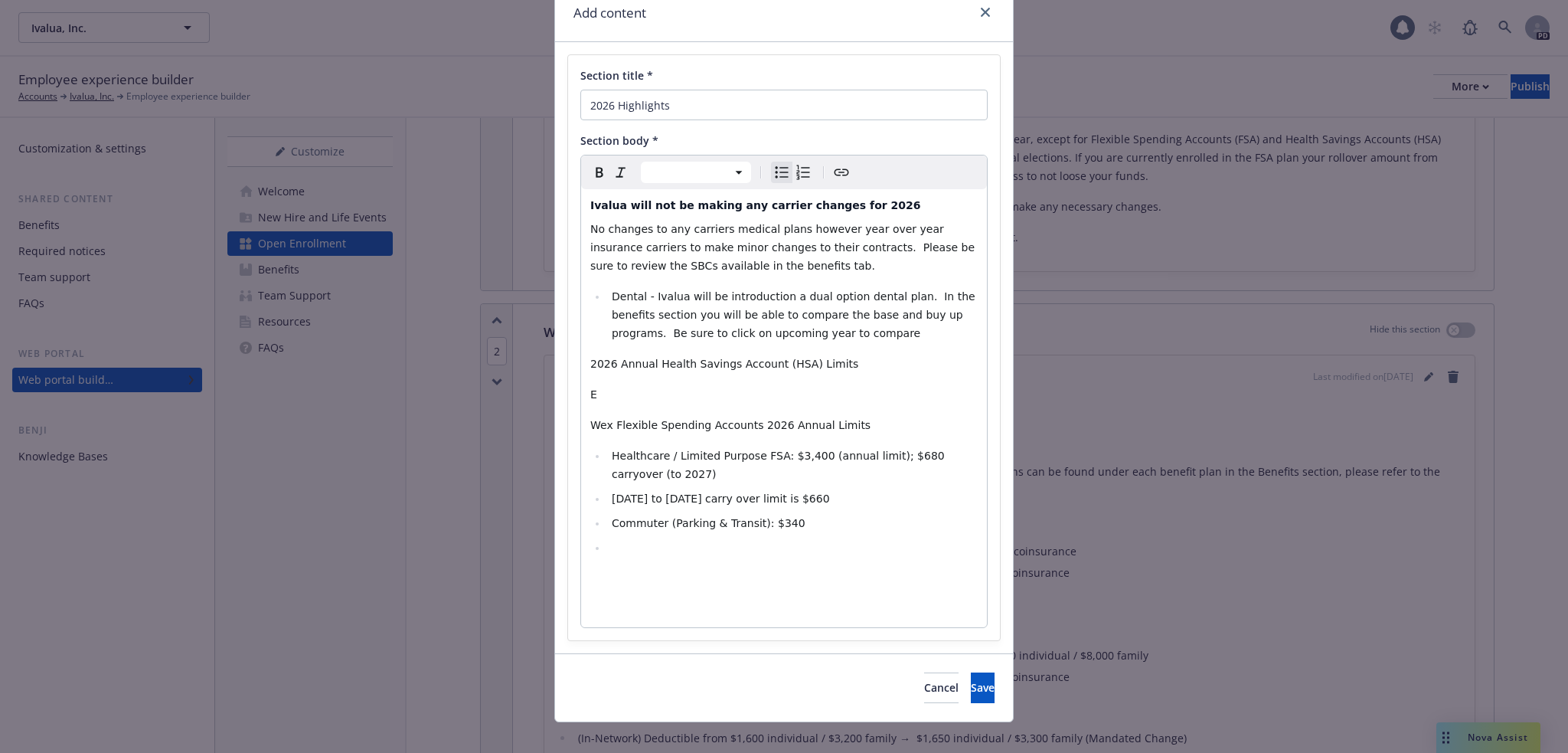
select select "paragraph"
click at [590, 224] on span "No changes to any carriers medical plans however year over year insurance carri…" at bounding box center [784, 247] width 387 height 49
click at [583, 225] on div "Ivalua will not be making any carrier changes for 2026 No changes to any carrie…" at bounding box center [784, 409] width 406 height 439
click at [777, 164] on icon "Bulleted list" at bounding box center [782, 172] width 18 height 18
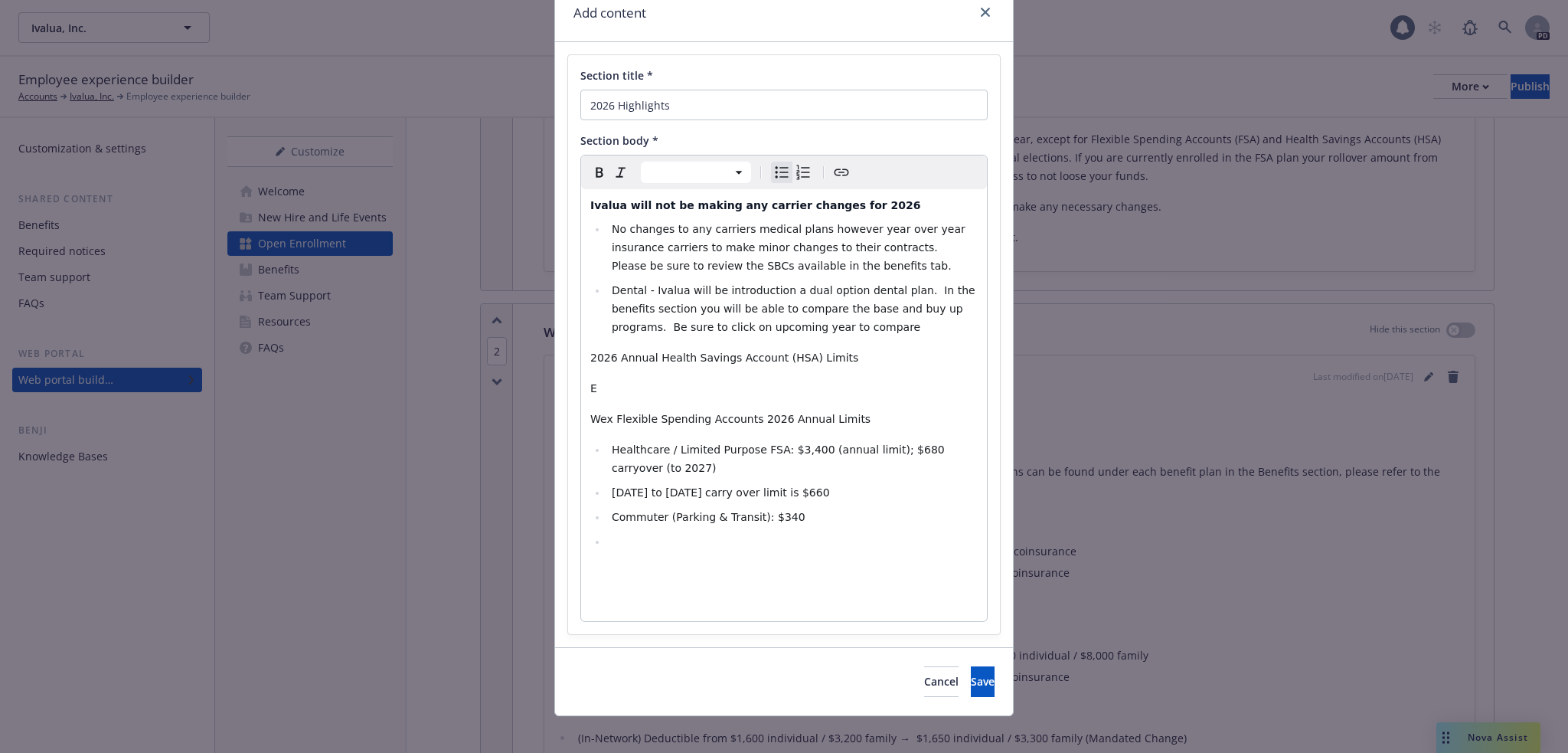
select select "paragraph"
click at [594, 384] on p "E" at bounding box center [784, 388] width 387 height 18
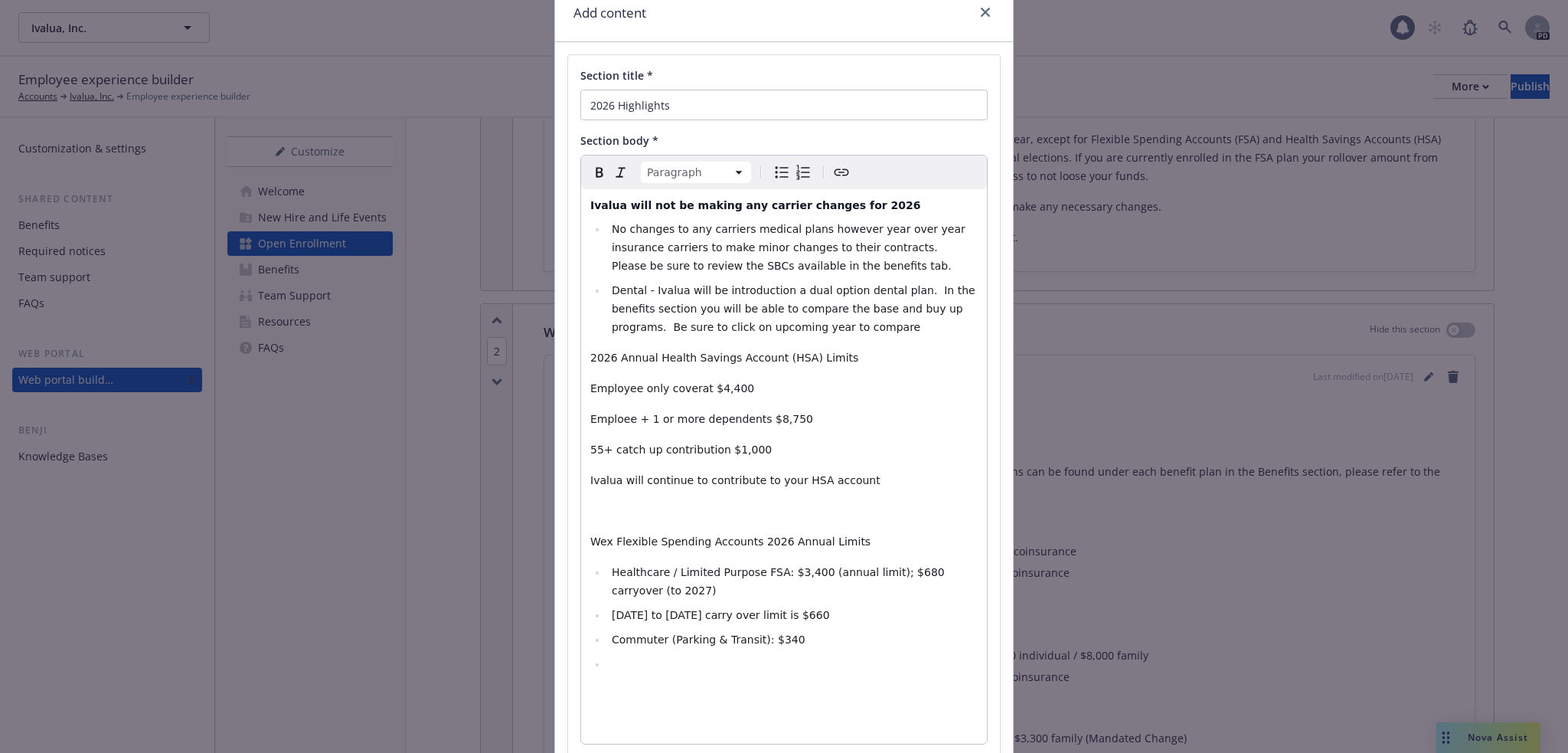
click at [583, 387] on div "Ivalua will not be making any carrier changes for 2026 No changes to any carrie…" at bounding box center [784, 467] width 406 height 554
click at [772, 170] on icon "Bulleted list" at bounding box center [782, 172] width 18 height 18
select select "paragraph"
click at [583, 414] on div "Ivalua will not be making any carrier changes for 2026 No changes to any carrie…" at bounding box center [784, 467] width 406 height 554
click at [776, 173] on icon "Bulleted list" at bounding box center [782, 173] width 13 height 12
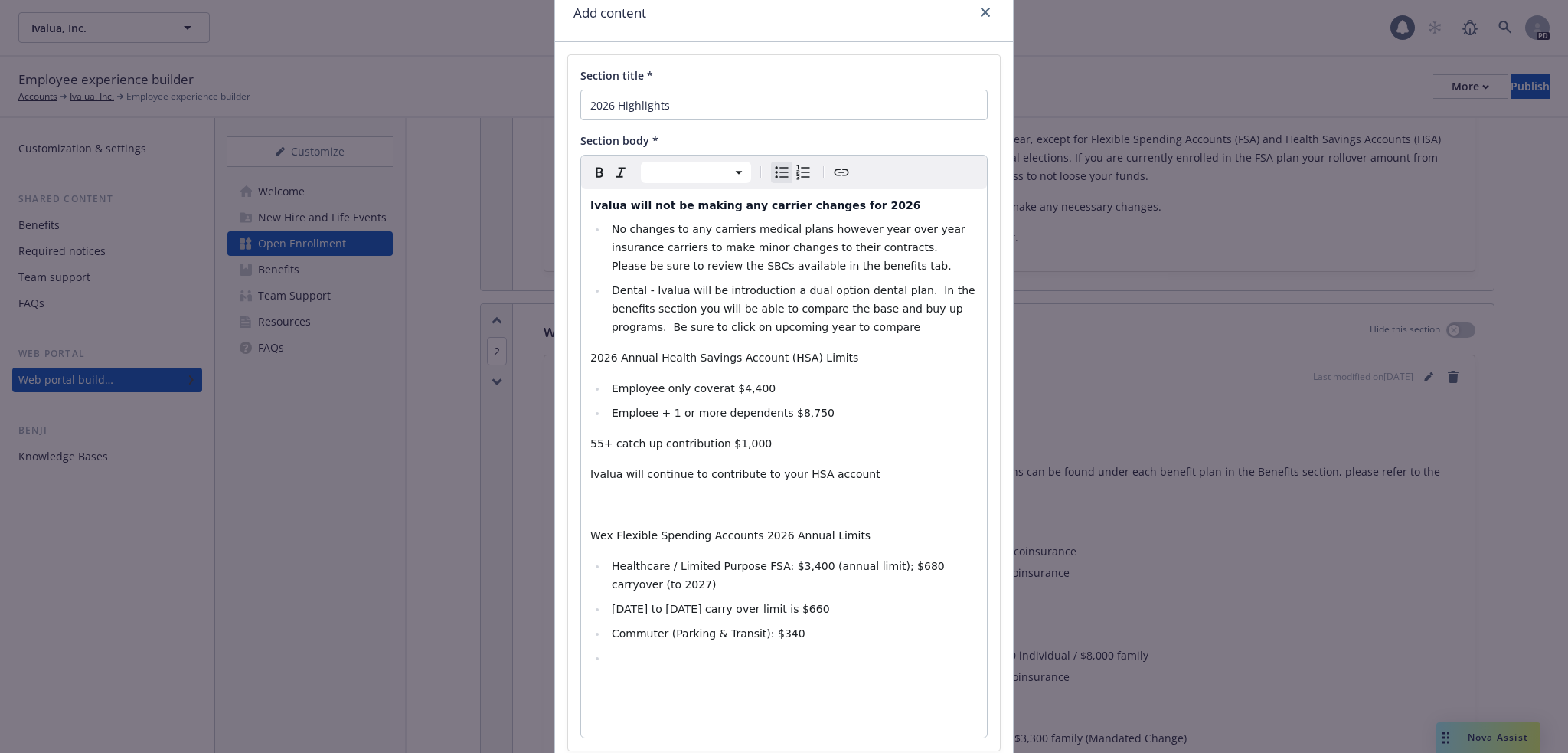
select select "paragraph"
click at [583, 442] on div "Ivalua will not be making any carrier changes for 2026 No changes to any carrie…" at bounding box center [784, 463] width 406 height 549
click at [773, 165] on icon "Bulleted list" at bounding box center [782, 172] width 18 height 18
select select "paragraph"
click at [861, 467] on p "Ivalua will continue to contribute to your HSA account" at bounding box center [784, 468] width 387 height 18
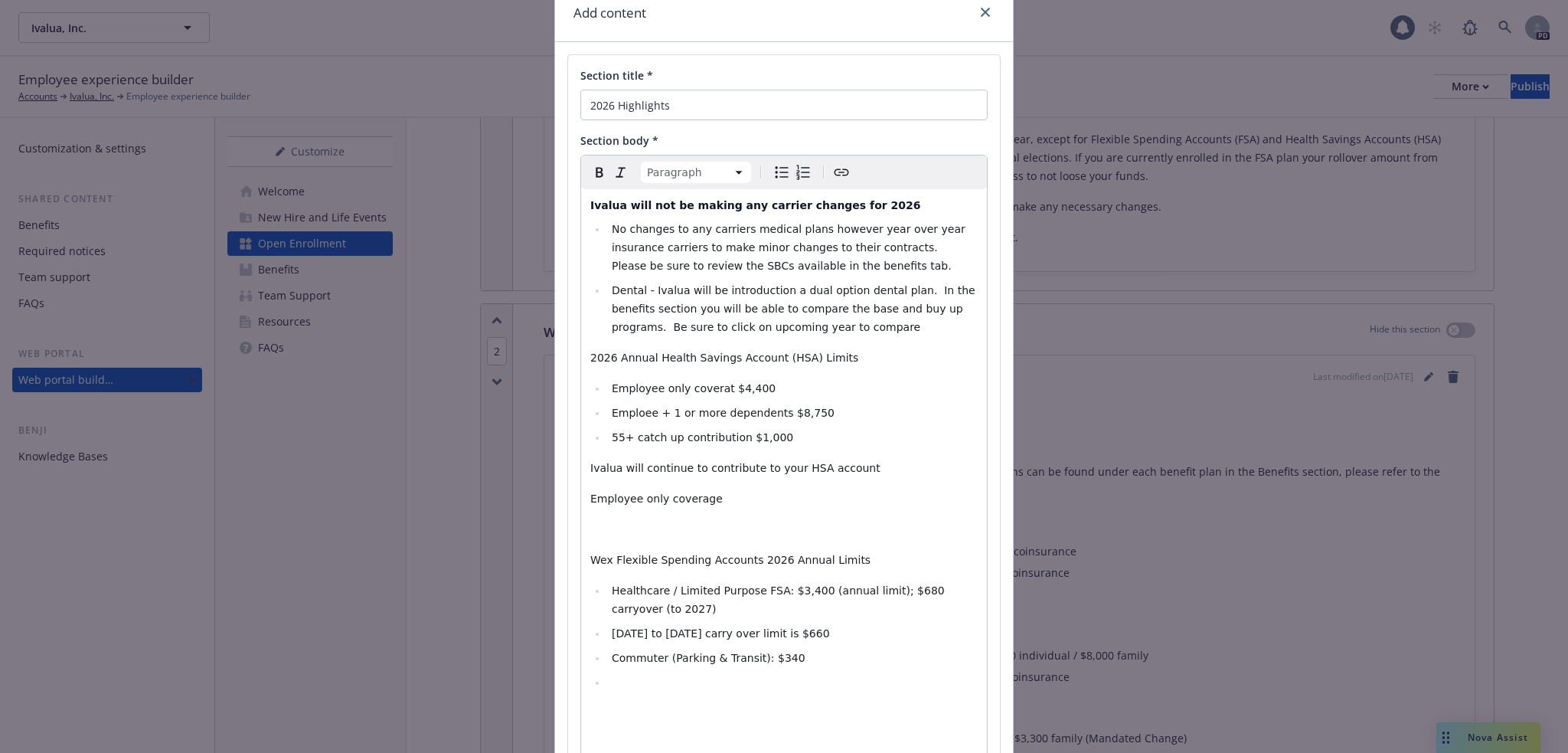
click at [711, 387] on span "Employee only coverat $4,400" at bounding box center [694, 388] width 164 height 12
select select "paragraph"
click at [717, 499] on p "Employee only coverage" at bounding box center [784, 499] width 387 height 18
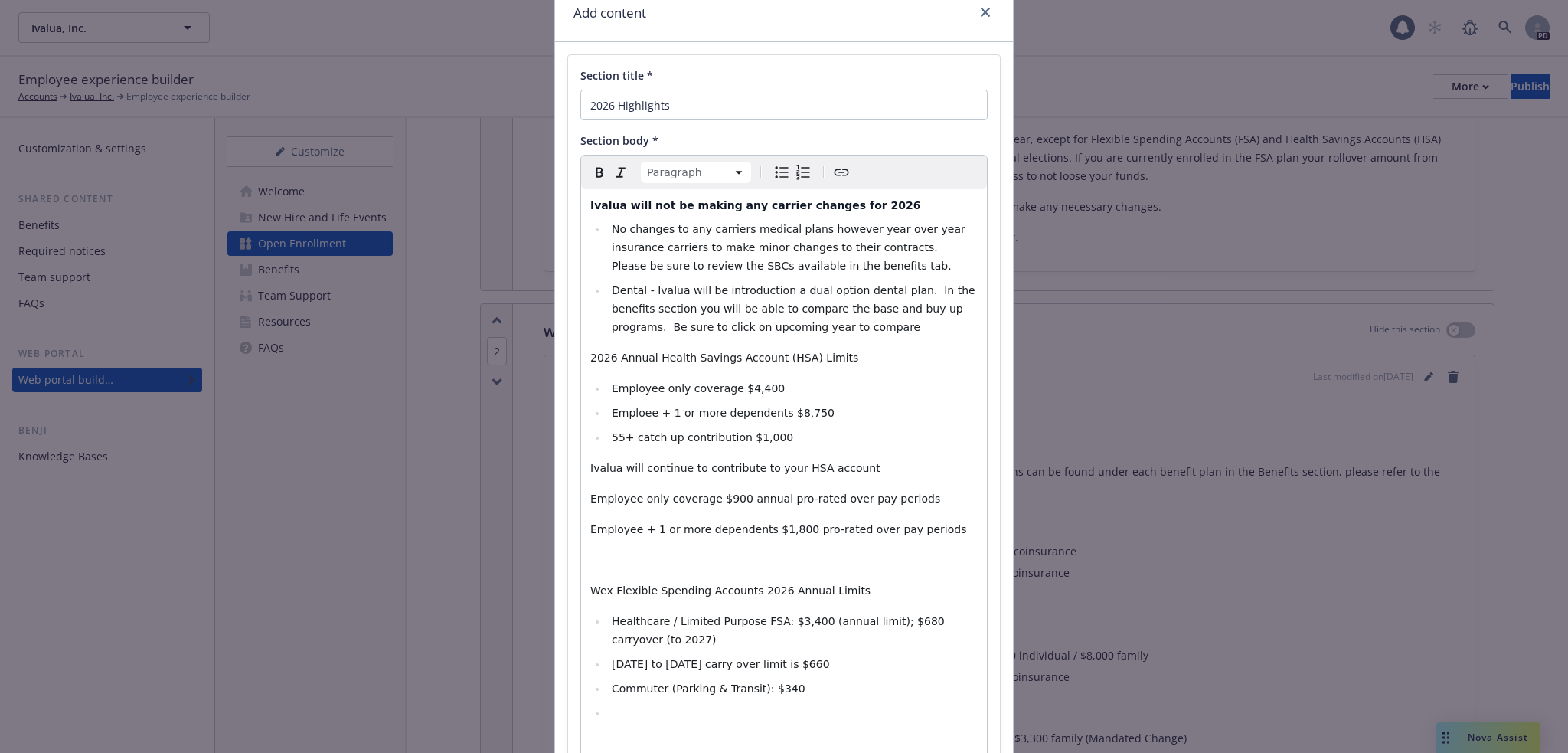
click at [590, 501] on span "Employee only coverage $900 annual pro-rated over pay periods" at bounding box center [765, 498] width 350 height 12
click at [774, 168] on icon "Bulleted list" at bounding box center [782, 172] width 18 height 18
select select "paragraph"
click at [590, 529] on span "Employee + 1 or more dependents $1,800 pro-rated over pay periods" at bounding box center [778, 529] width 376 height 12
click at [779, 168] on icon "Bulleted list" at bounding box center [782, 172] width 18 height 18
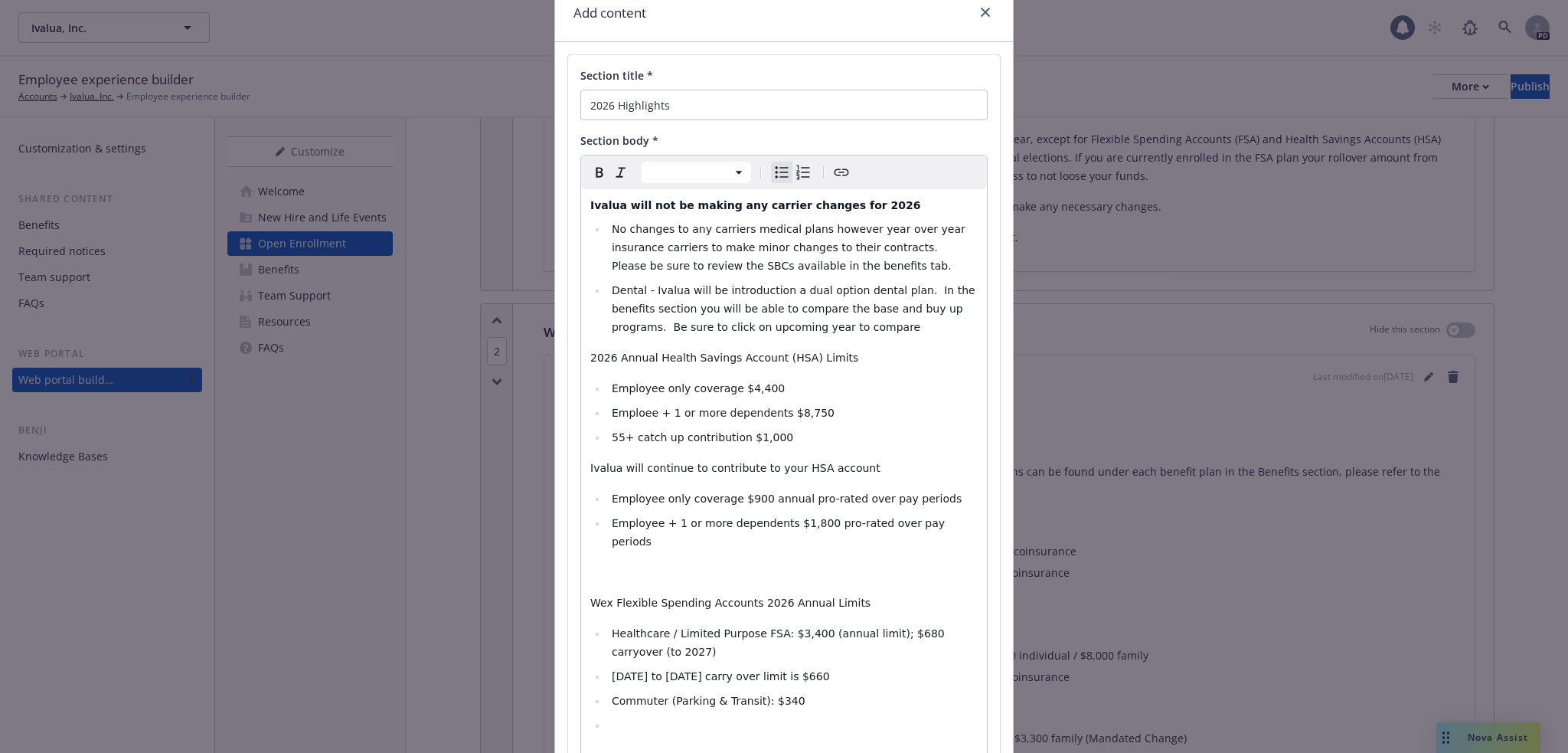
select select "paragraph"
click at [754, 563] on p "editable markdown" at bounding box center [784, 572] width 387 height 18
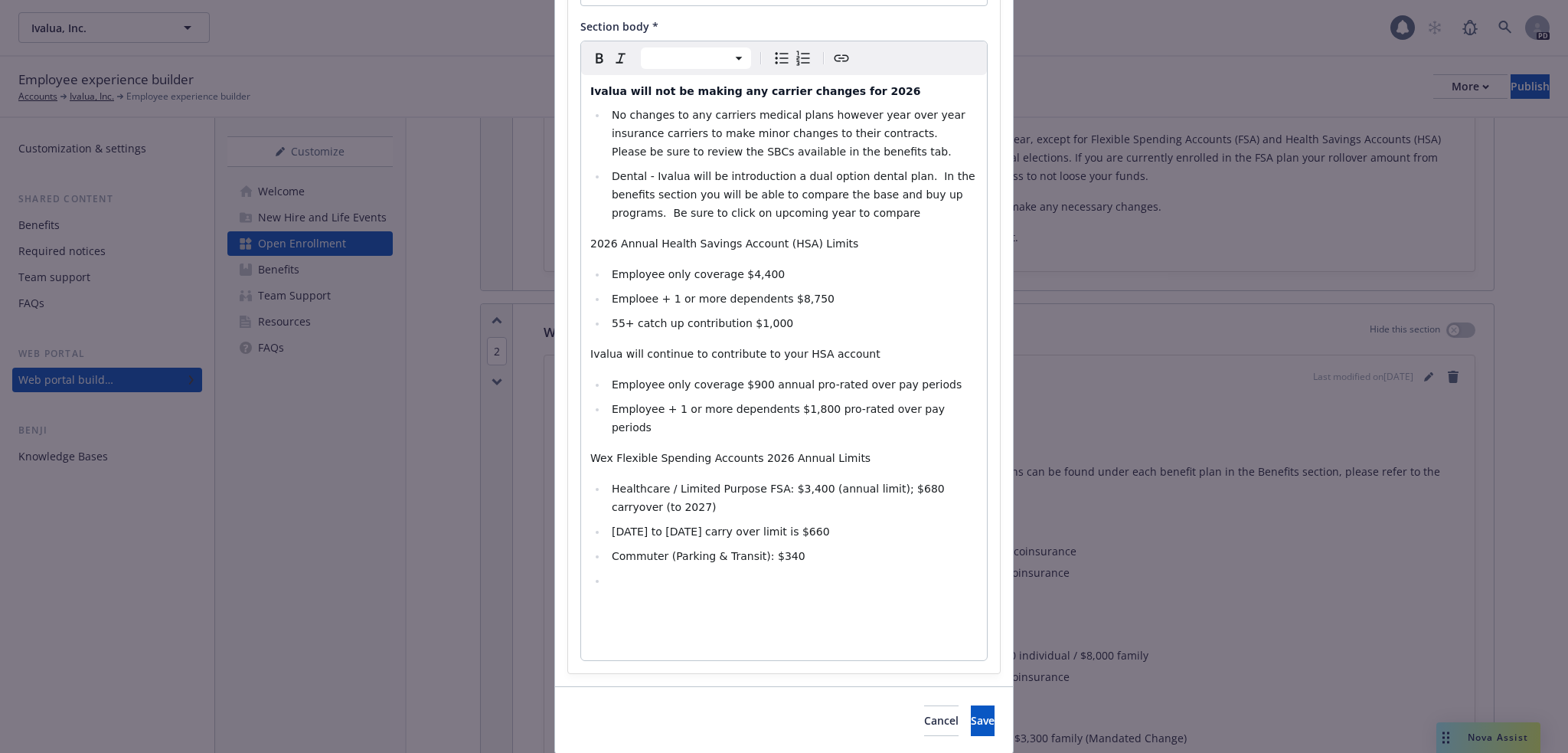
scroll to position [212, 0]
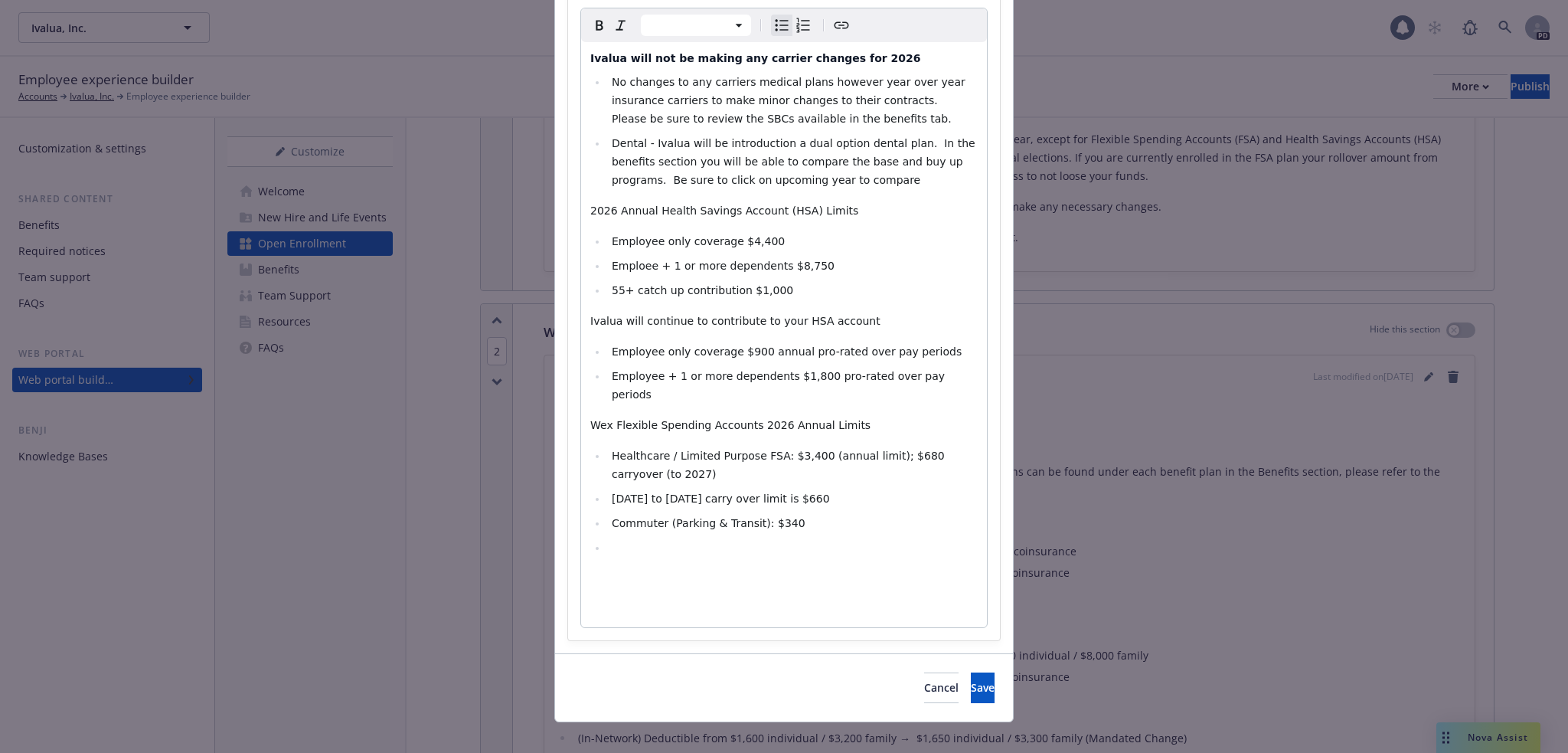
click at [800, 514] on li "Commuter (Parking & Transit): $340" at bounding box center [792, 523] width 370 height 18
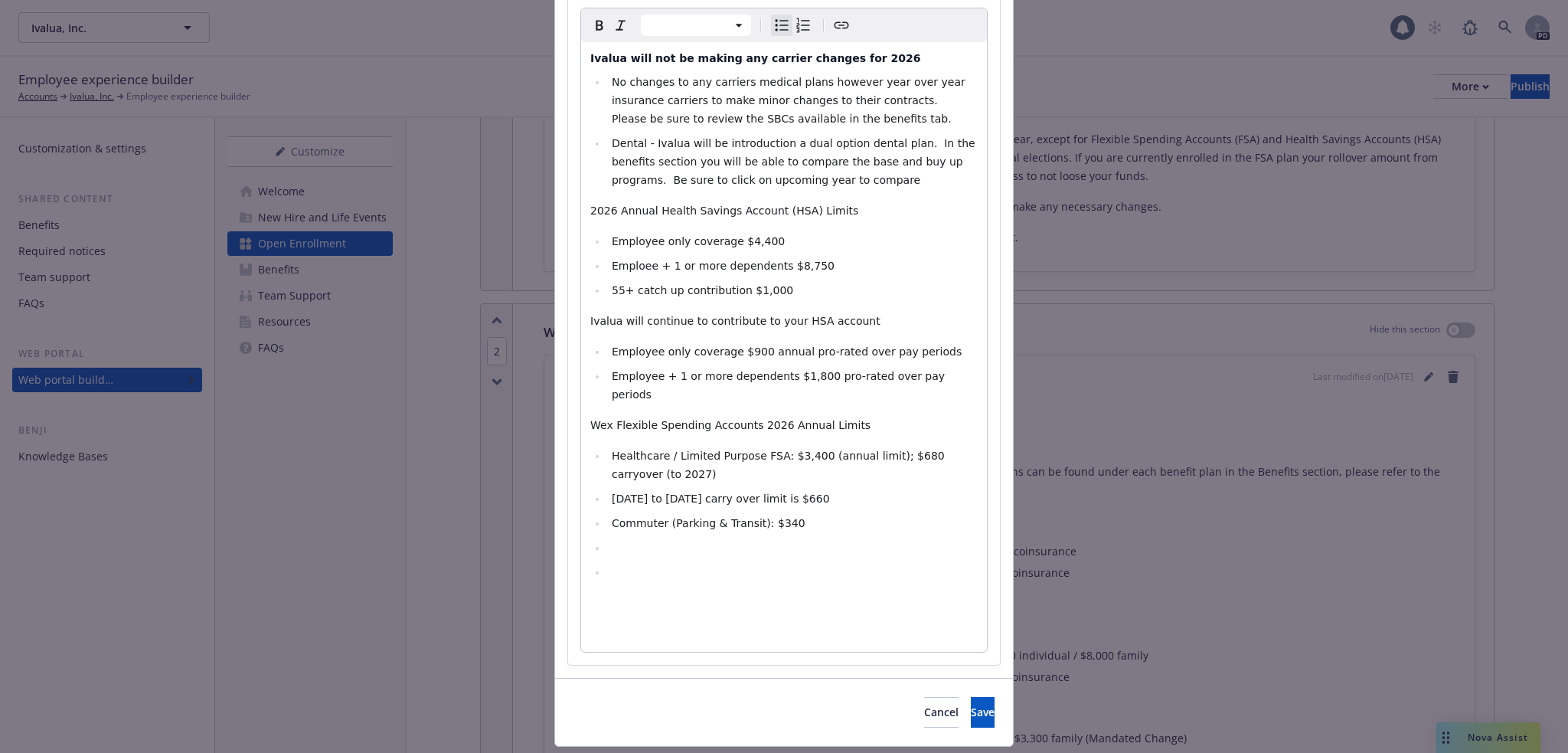
select select "paragraph"
select select
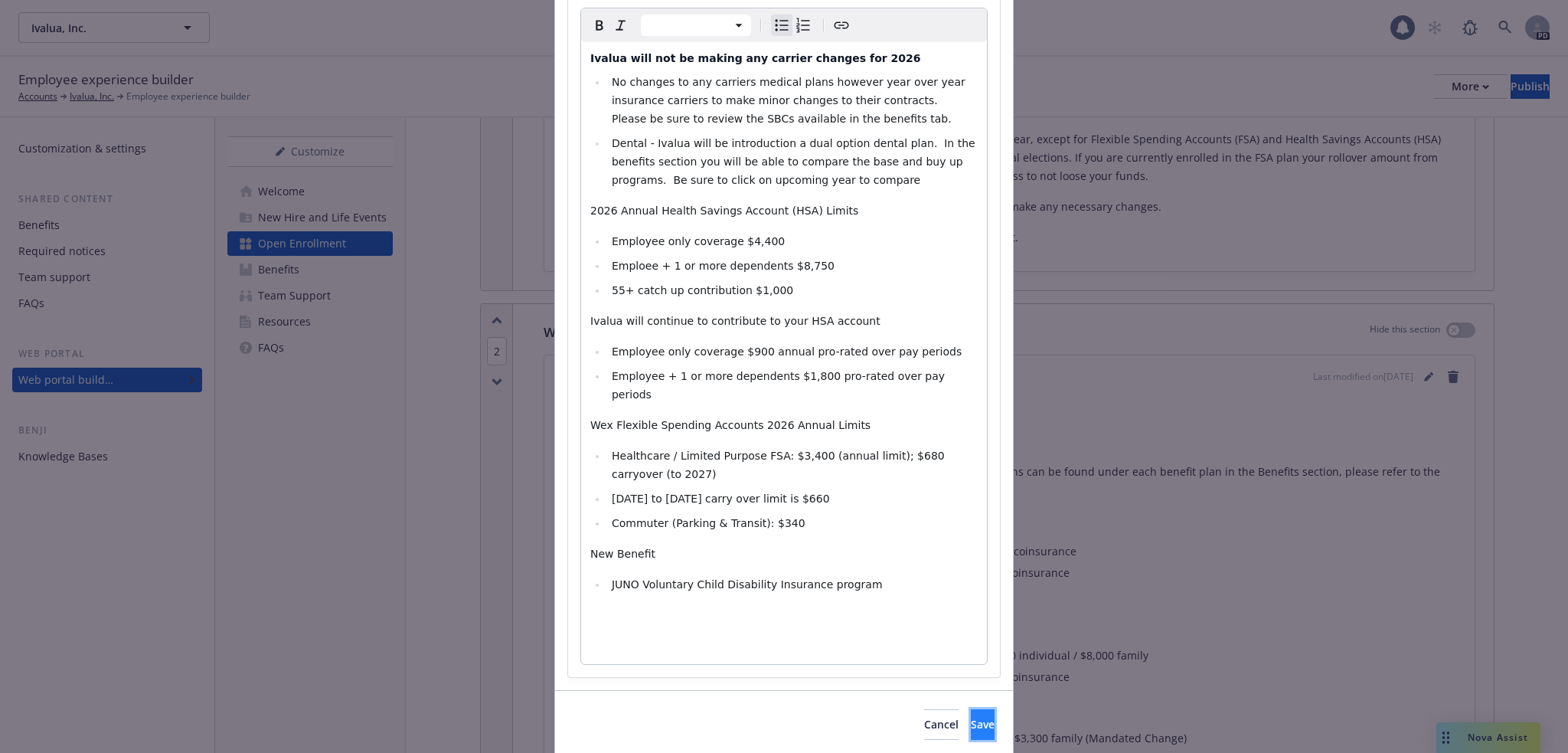
click at [971, 709] on button "Save" at bounding box center [982, 724] width 24 height 31
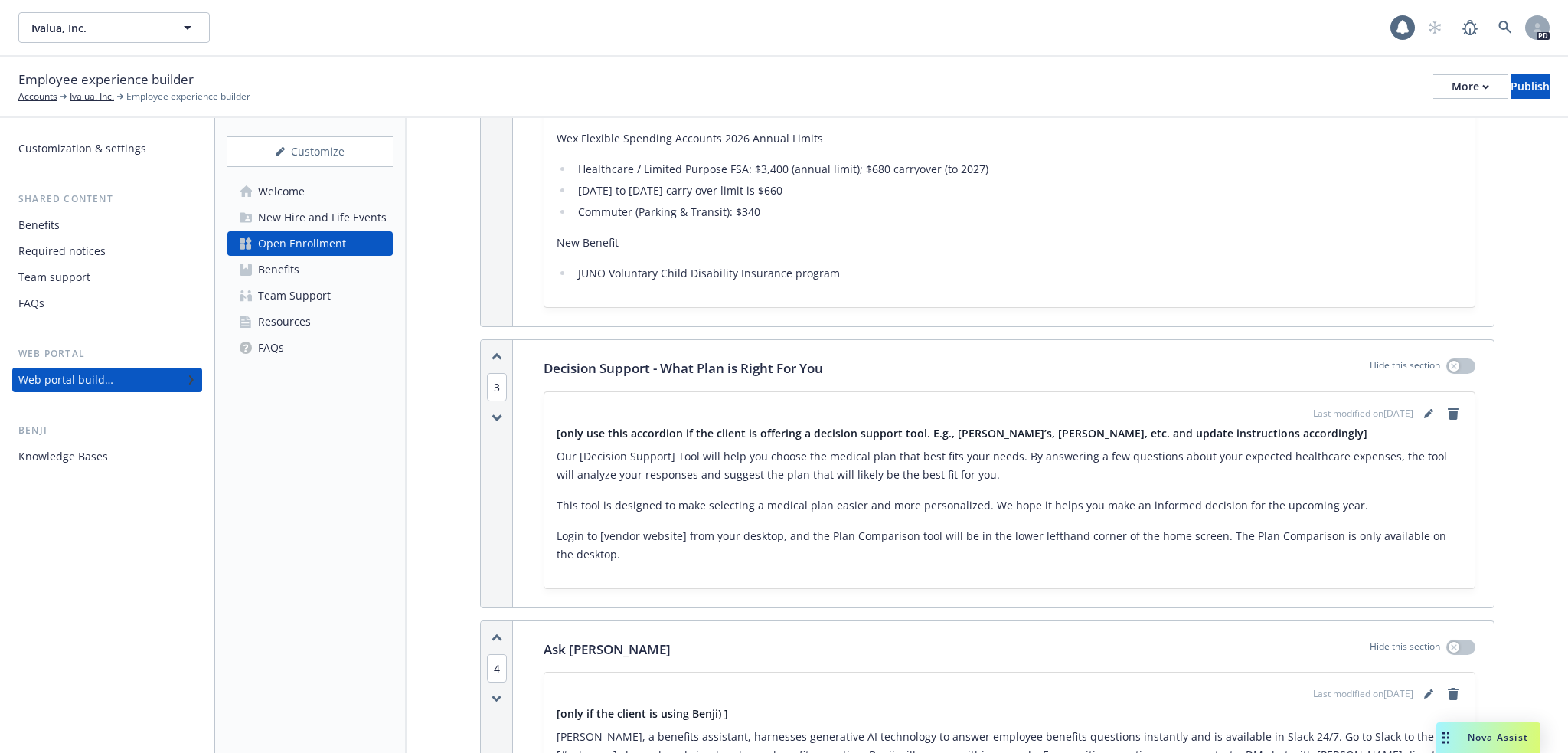
scroll to position [1124, 0]
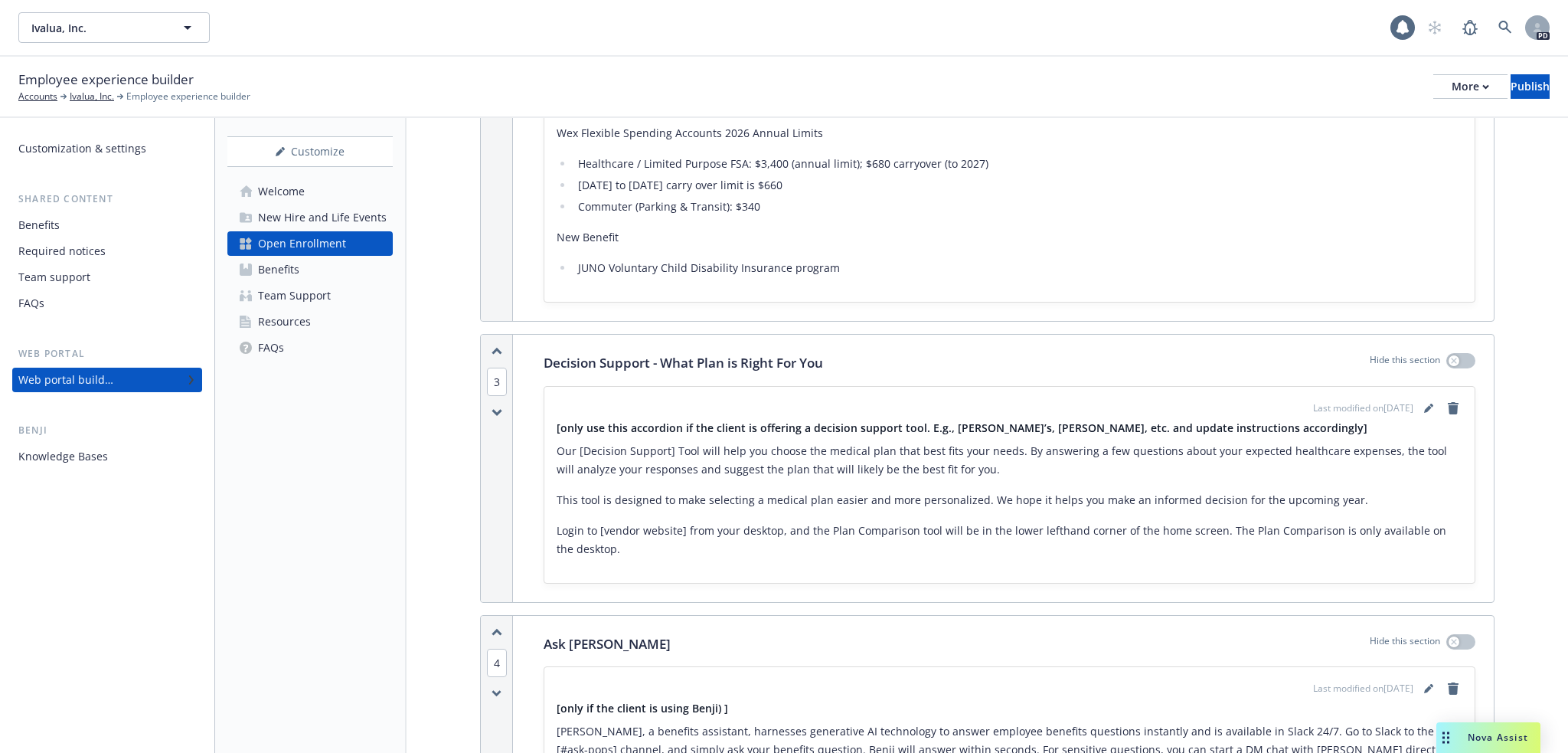
click at [840, 442] on p "Our [Decision Support] Tool will help you choose the medical plan that best fit…" at bounding box center [1009, 460] width 906 height 36
click at [1451, 357] on icon "button" at bounding box center [1453, 360] width 6 height 6
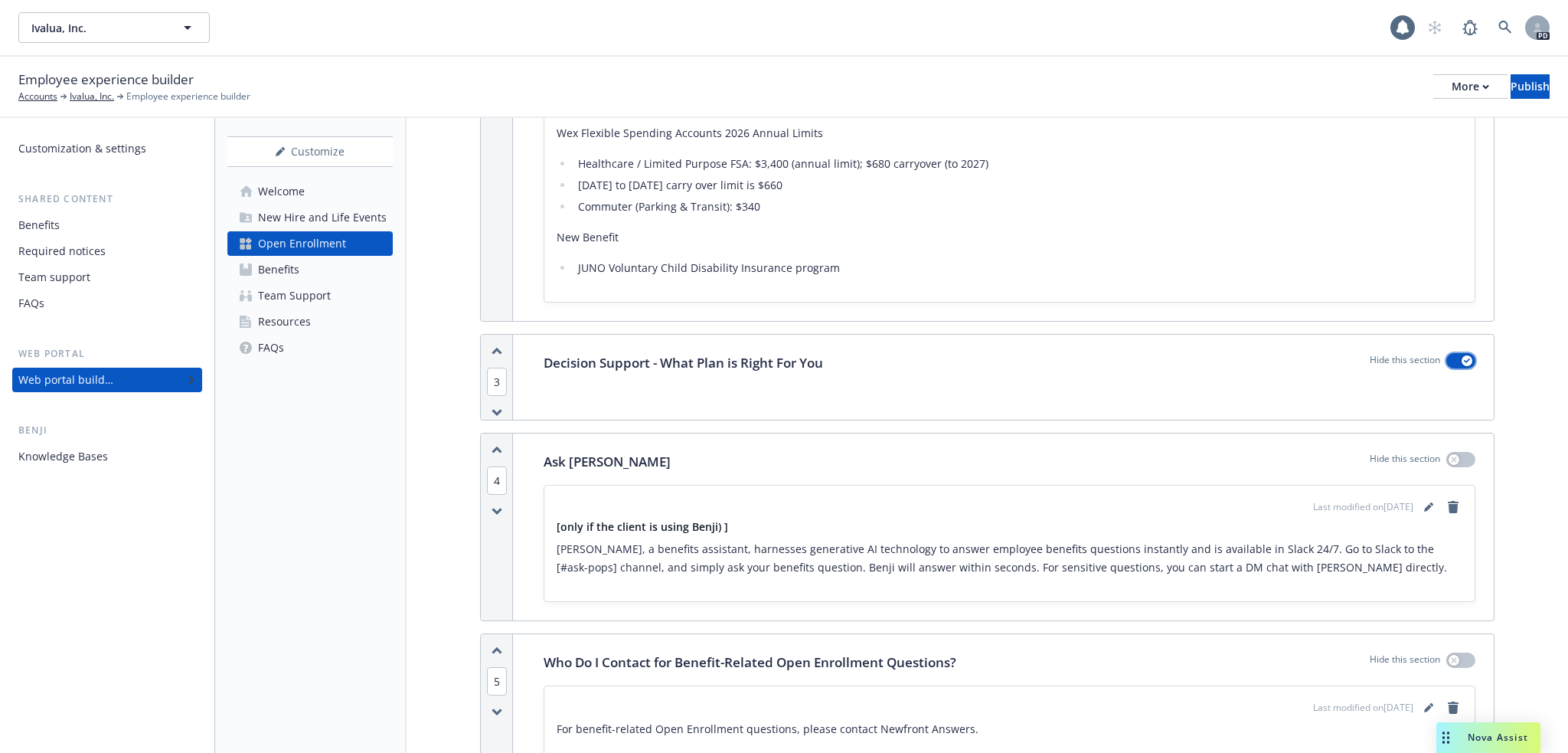
click at [1446, 353] on button "button" at bounding box center [1460, 361] width 29 height 16
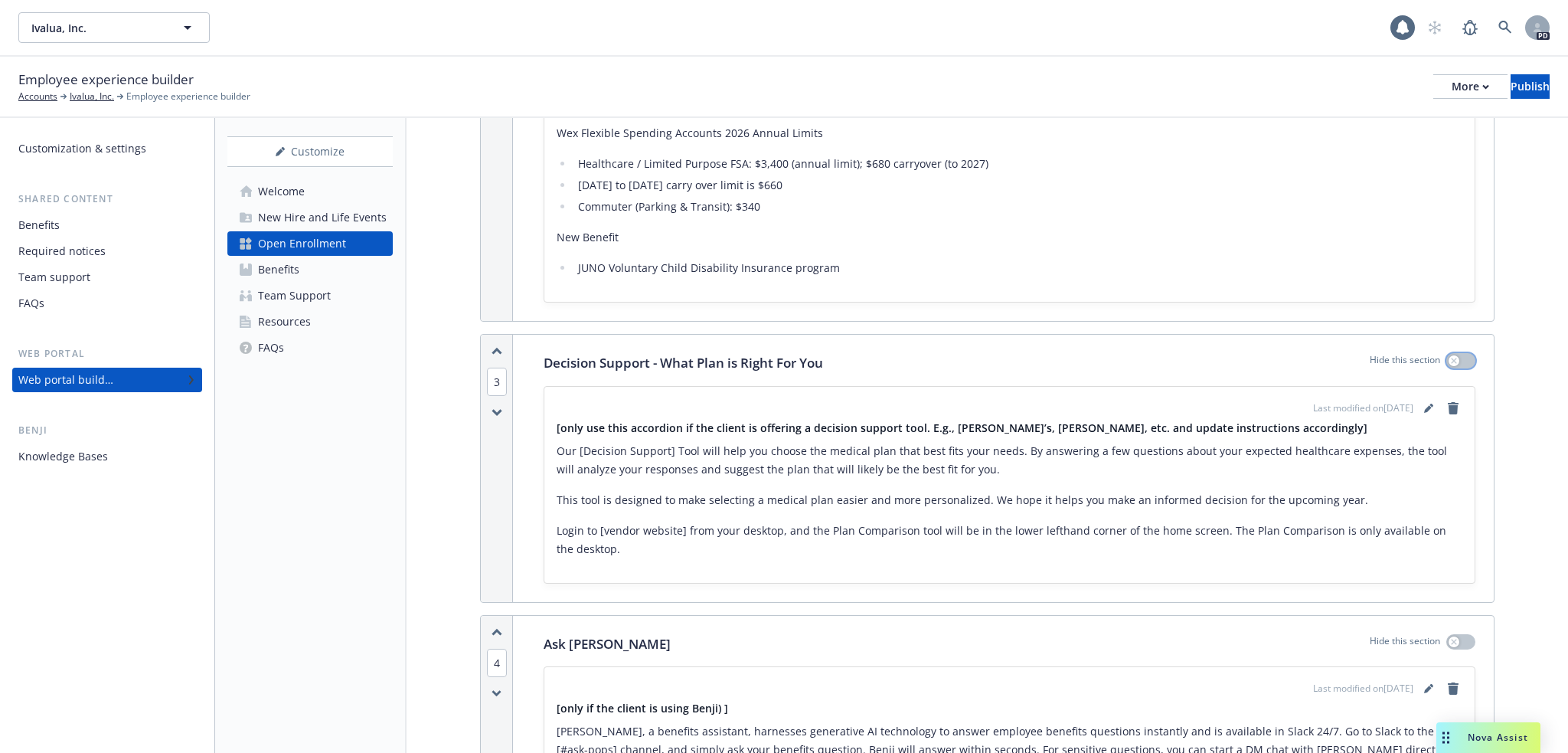
click at [1451, 357] on icon "button" at bounding box center [1453, 360] width 6 height 6
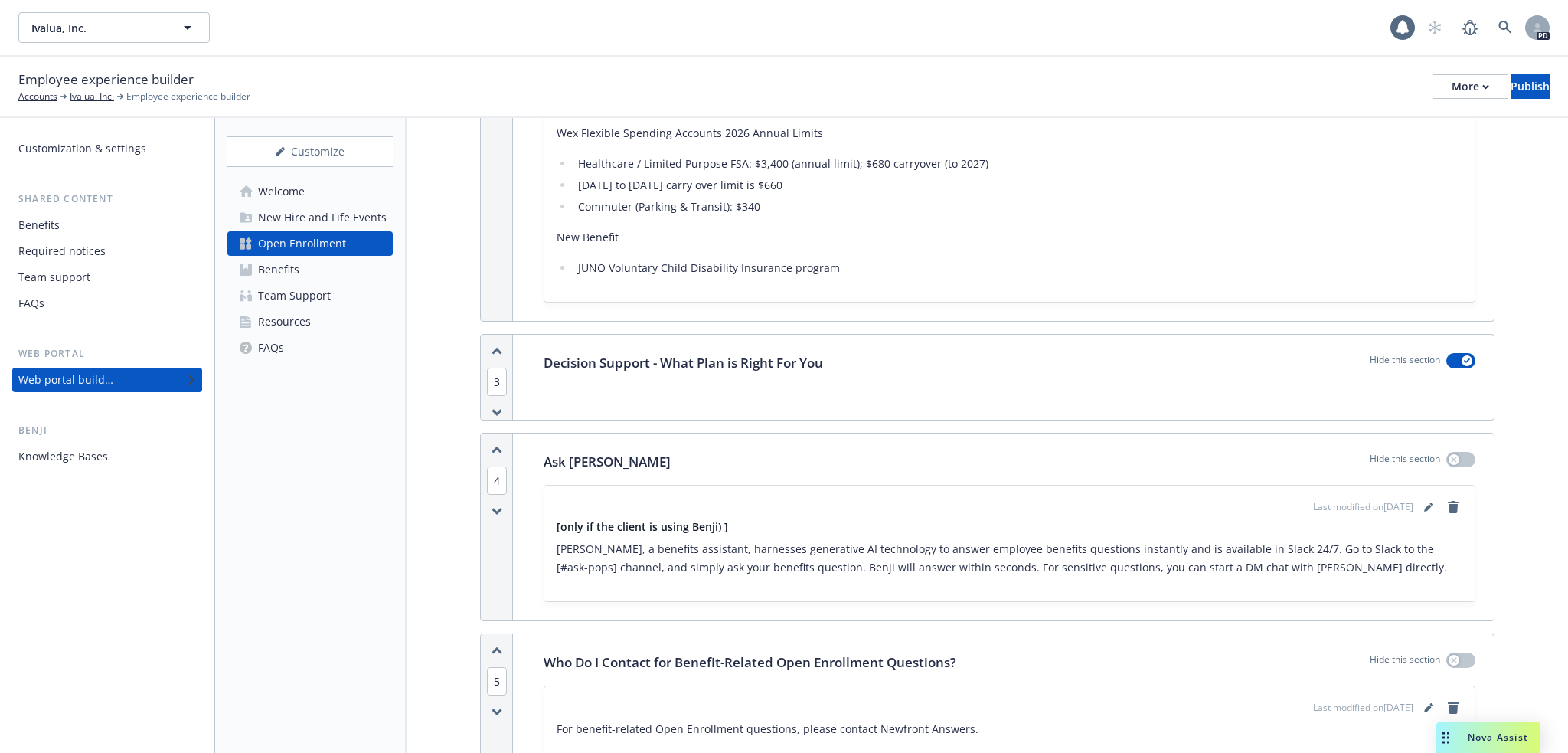
click at [715, 372] on div "Decision Support - What Plan is Right For You Hide this section" at bounding box center [1009, 377] width 968 height 85
click at [1464, 358] on icon "button" at bounding box center [1466, 361] width 6 height 5
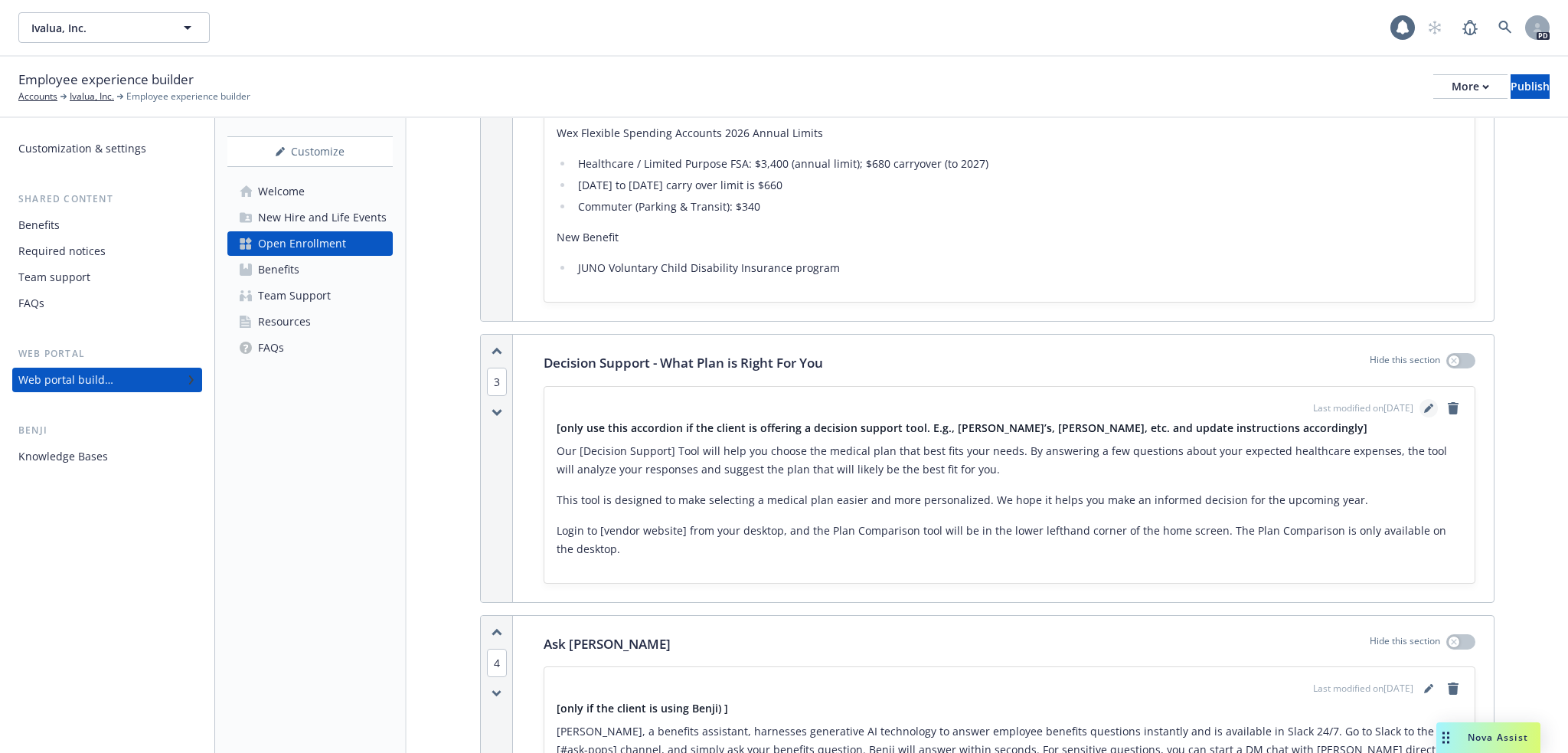
click at [1424, 404] on icon "editPencil" at bounding box center [1428, 408] width 9 height 9
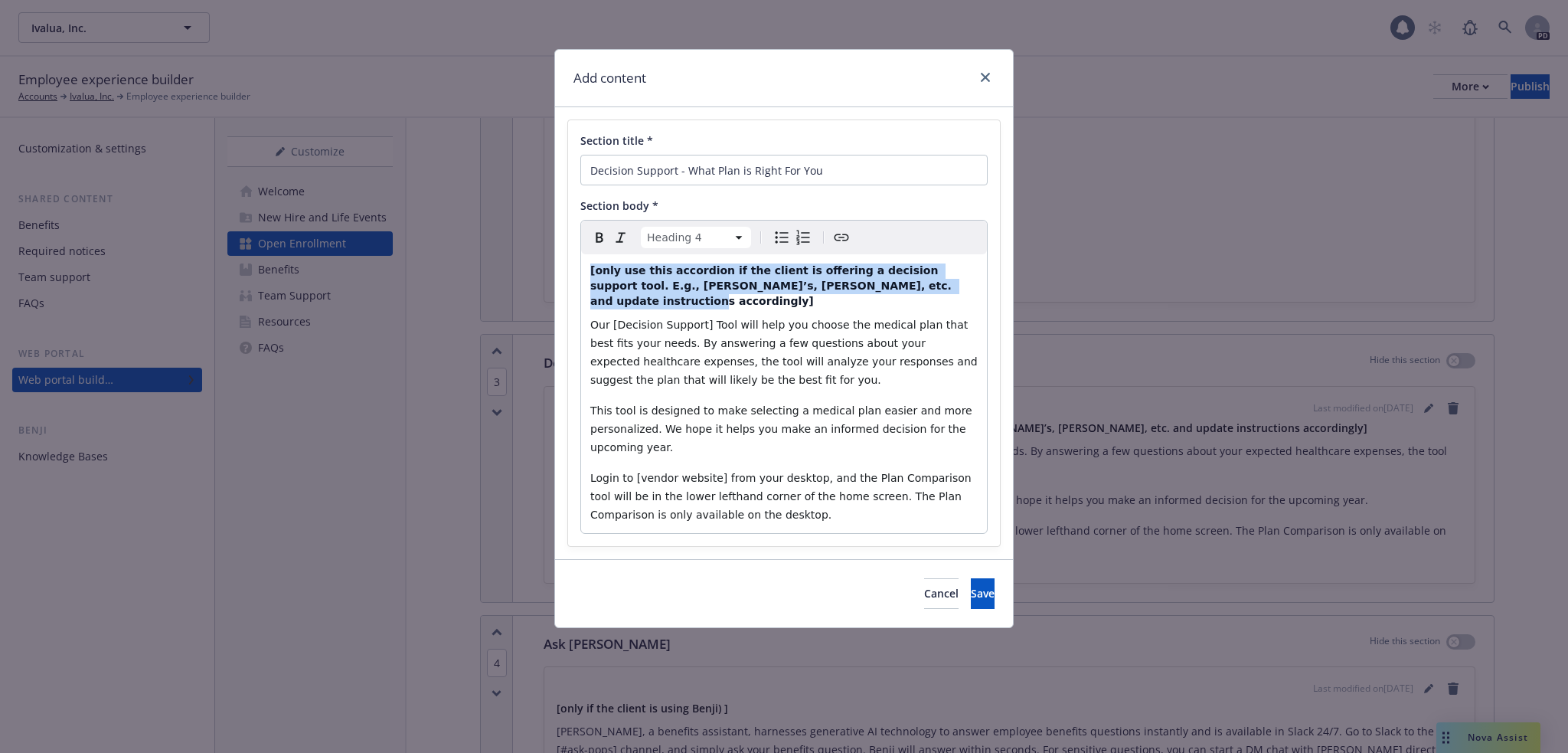
drag, startPoint x: 882, startPoint y: 281, endPoint x: 582, endPoint y: 263, distance: 300.5
click at [582, 263] on div "[only use this accordion if the client is offering a decision support tool. E.g…" at bounding box center [784, 393] width 406 height 279
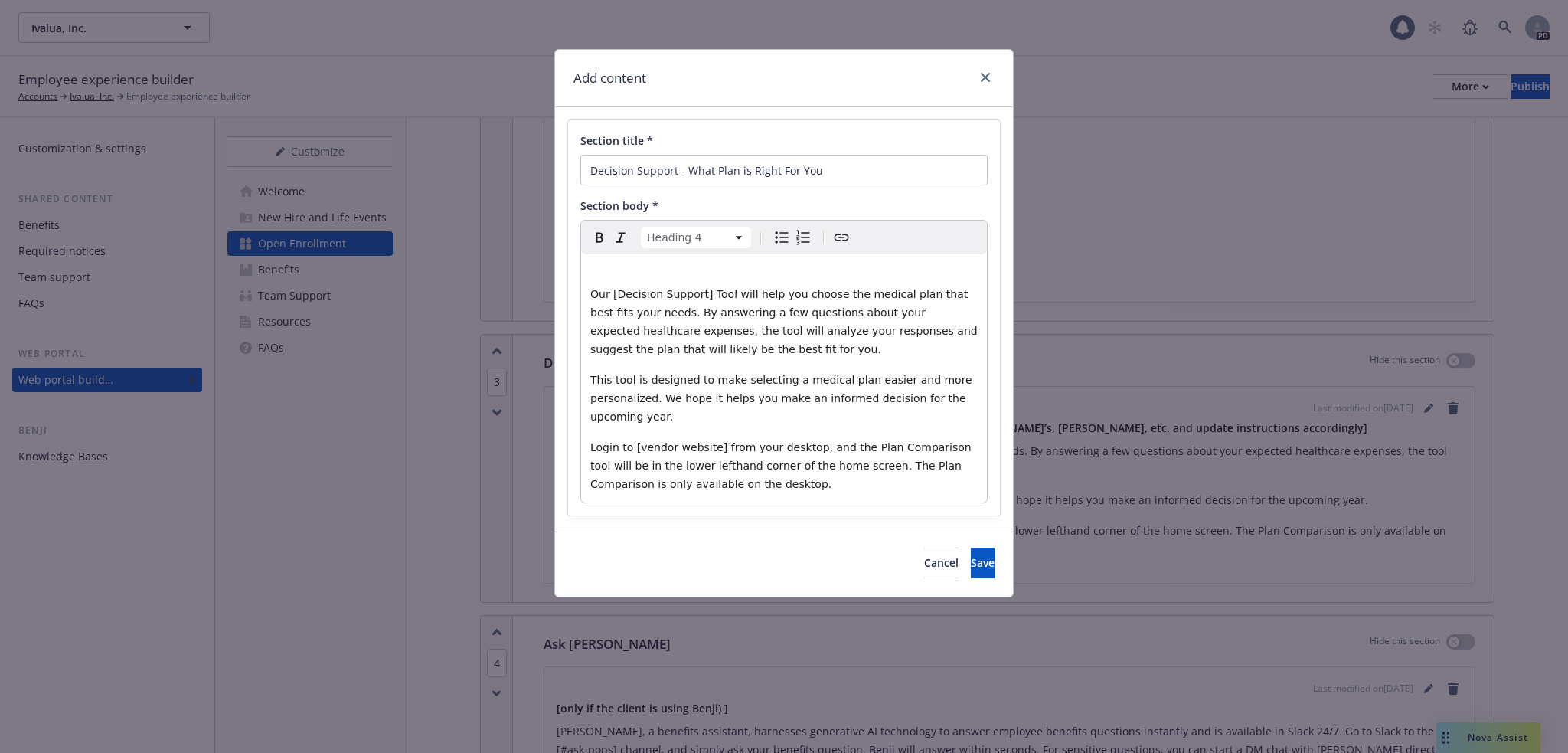
select select "paragraph"
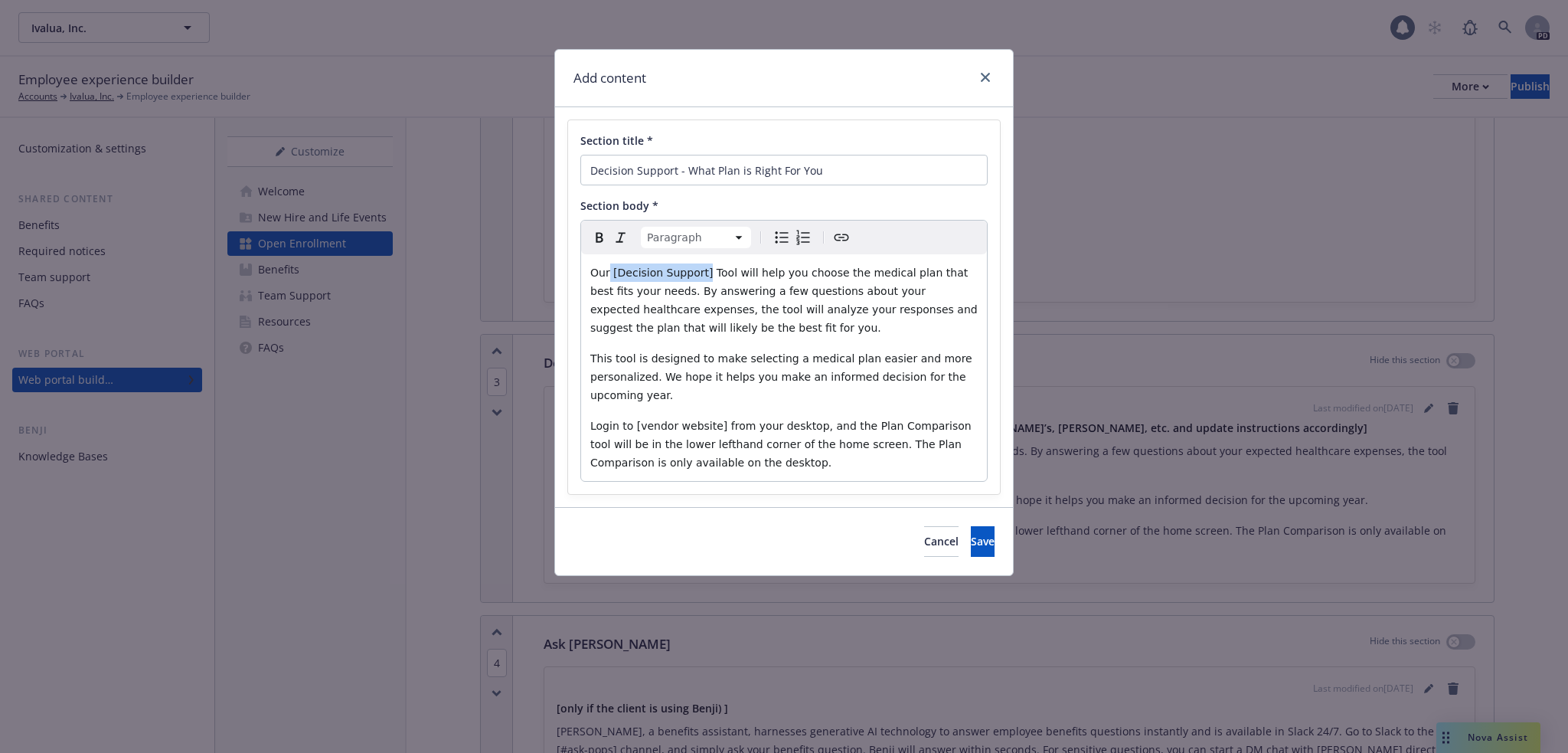
drag, startPoint x: 610, startPoint y: 274, endPoint x: 698, endPoint y: 271, distance: 88.1
click at [698, 271] on span "Our [Decision Support] Tool will help you choose the medical plan that best fit…" at bounding box center [786, 300] width 390 height 67
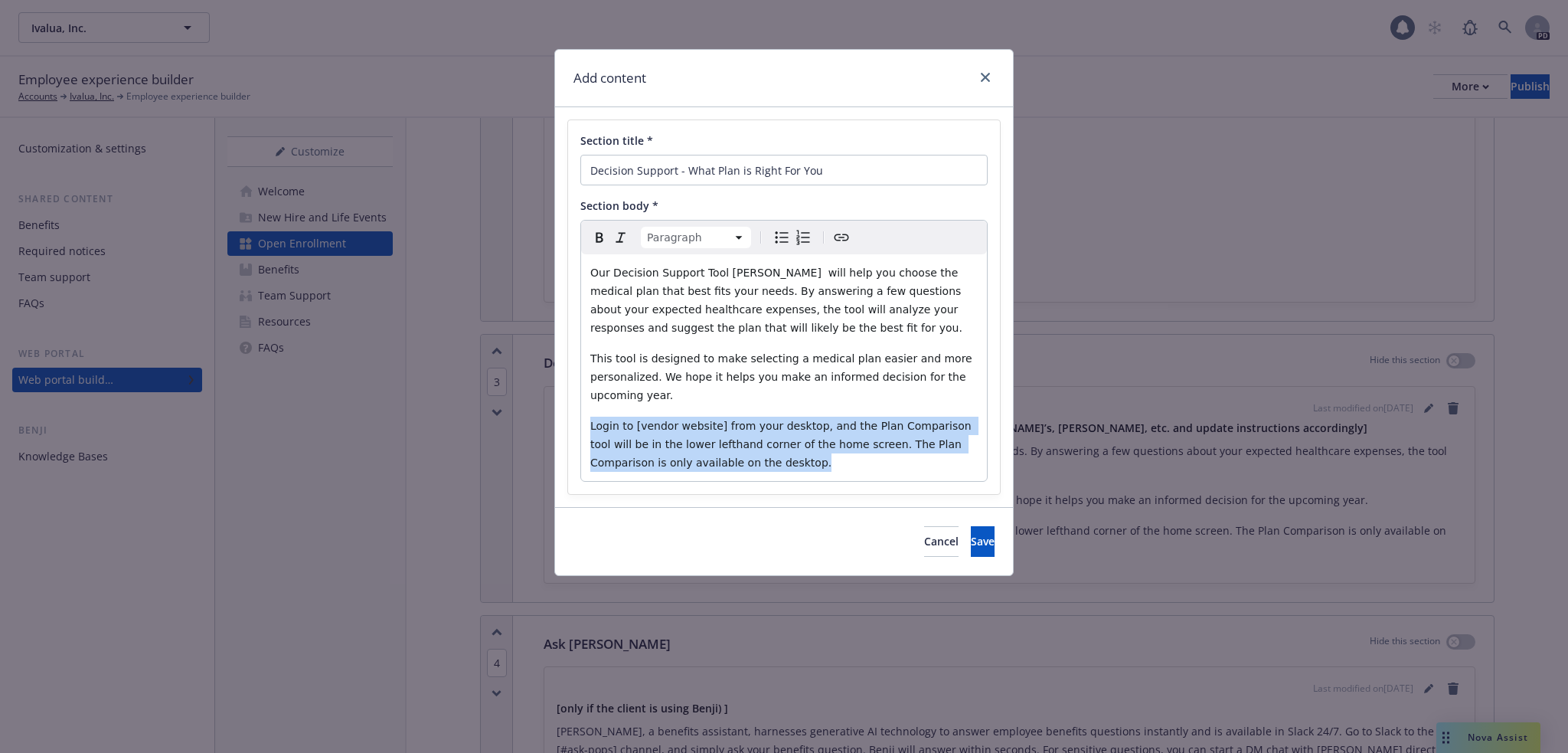
drag, startPoint x: 714, startPoint y: 464, endPoint x: 586, endPoint y: 428, distance: 133.0
click at [586, 428] on div "Our Decision Support Tool Nayya will help you choose the medical plan that best…" at bounding box center [784, 367] width 406 height 227
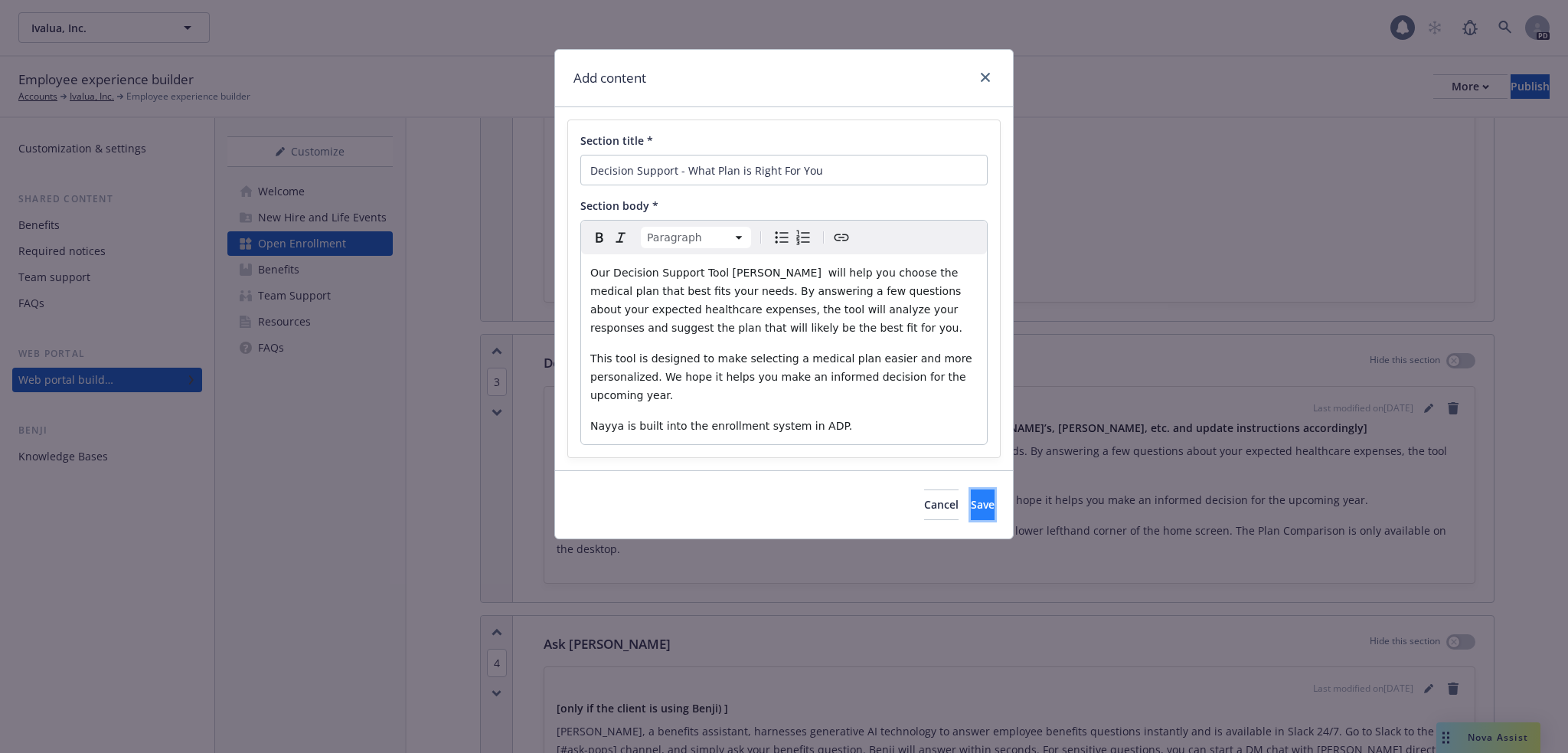
click at [971, 502] on span "Save" at bounding box center [982, 505] width 24 height 15
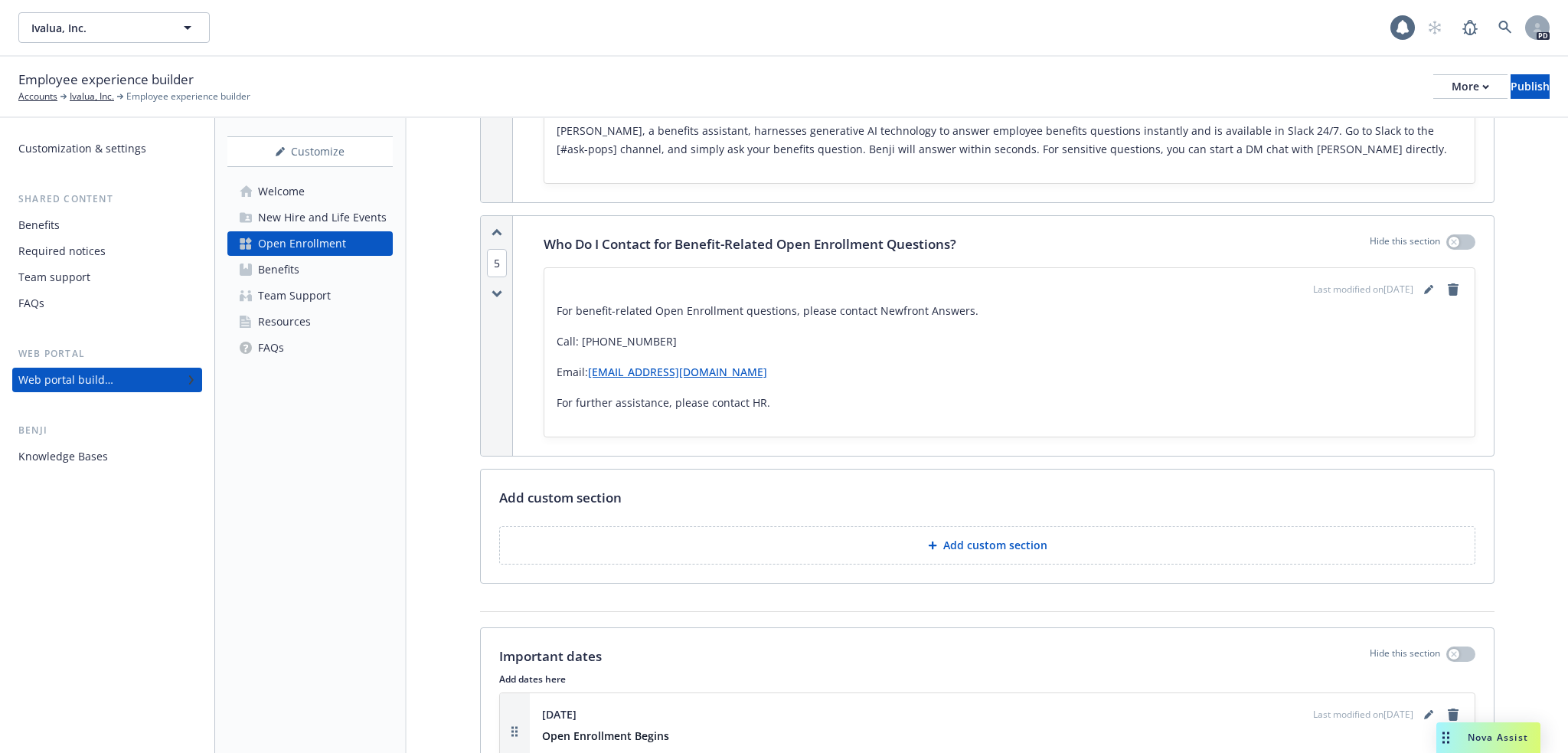
scroll to position [1686, 0]
click at [1424, 284] on icon "editPencil" at bounding box center [1428, 288] width 9 height 9
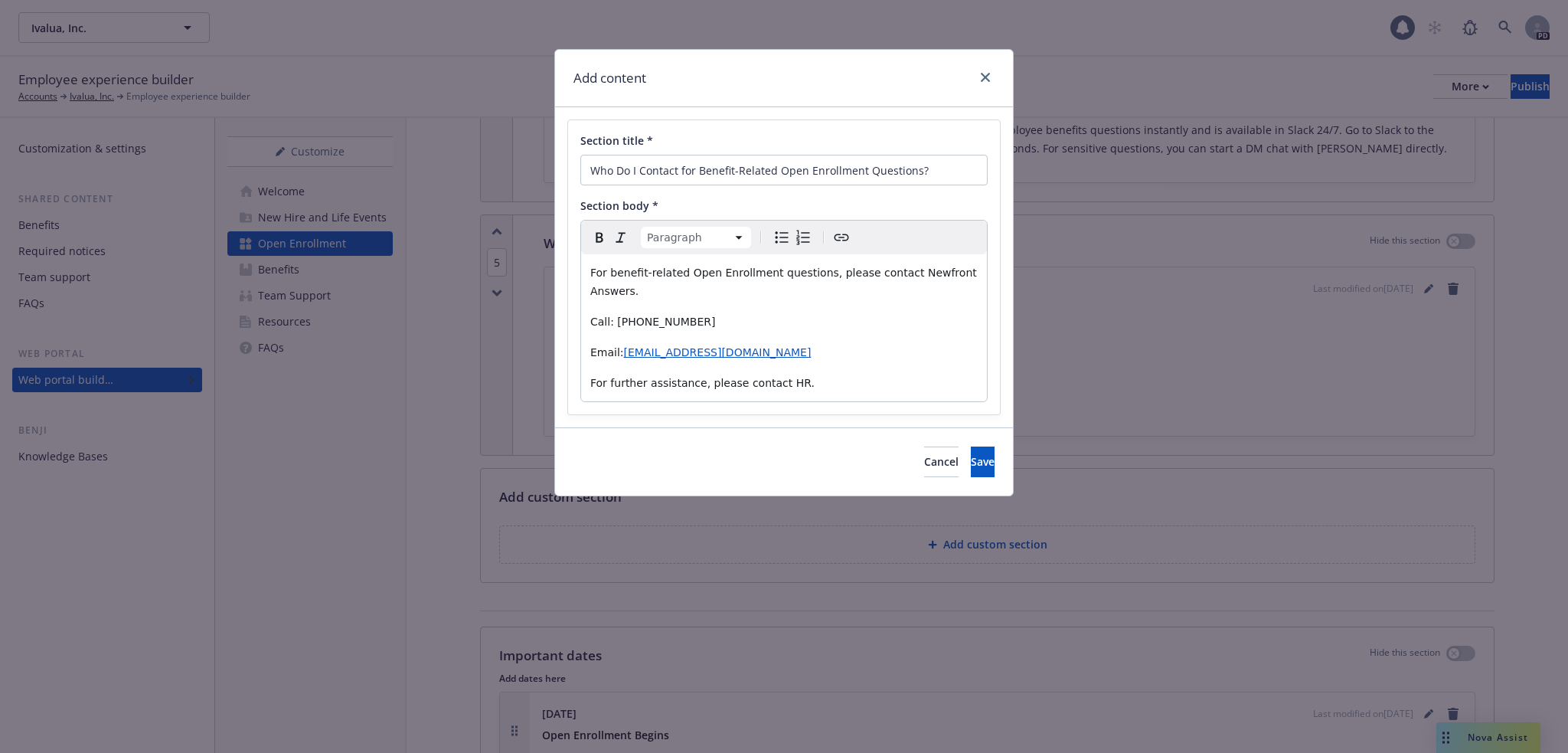
click at [589, 273] on div "For benefit-related Open Enrollment questions, please contact Newfront Answers.…" at bounding box center [784, 328] width 406 height 147
click at [791, 286] on span "Ivalua partners closely with our benefits broker Newfront. For benefit-related …" at bounding box center [779, 281] width 377 height 31
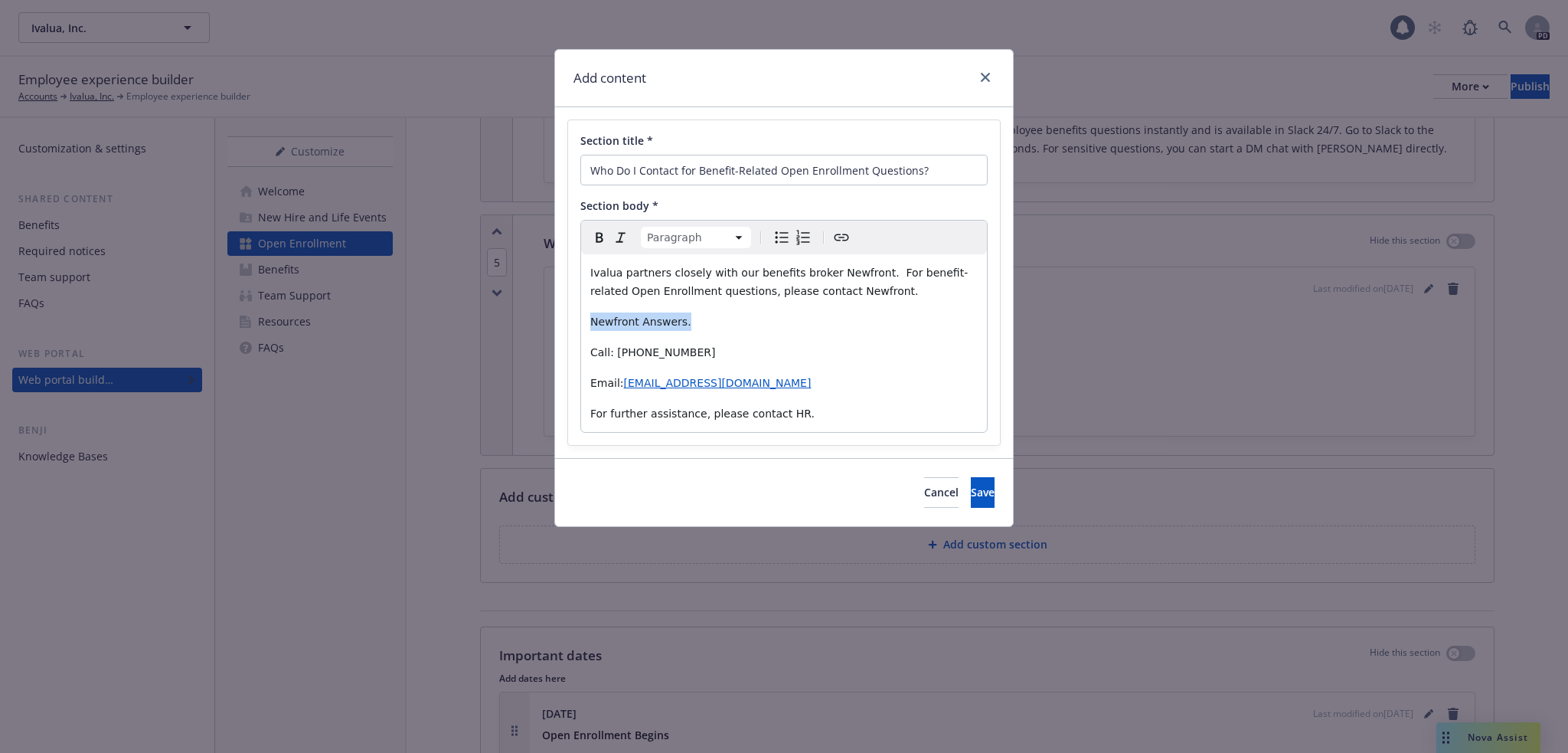
drag, startPoint x: 716, startPoint y: 311, endPoint x: 577, endPoint y: 310, distance: 139.0
click at [577, 310] on div "Section title * Who Do I Contact for Benefit-Related Open Enrollment Questions?…" at bounding box center [784, 282] width 432 height 325
click at [599, 242] on icon "Bold" at bounding box center [599, 237] width 7 height 10
drag, startPoint x: 690, startPoint y: 350, endPoint x: 637, endPoint y: 350, distance: 53.0
click at [637, 350] on p "Call: 866-279-5460" at bounding box center [784, 353] width 387 height 18
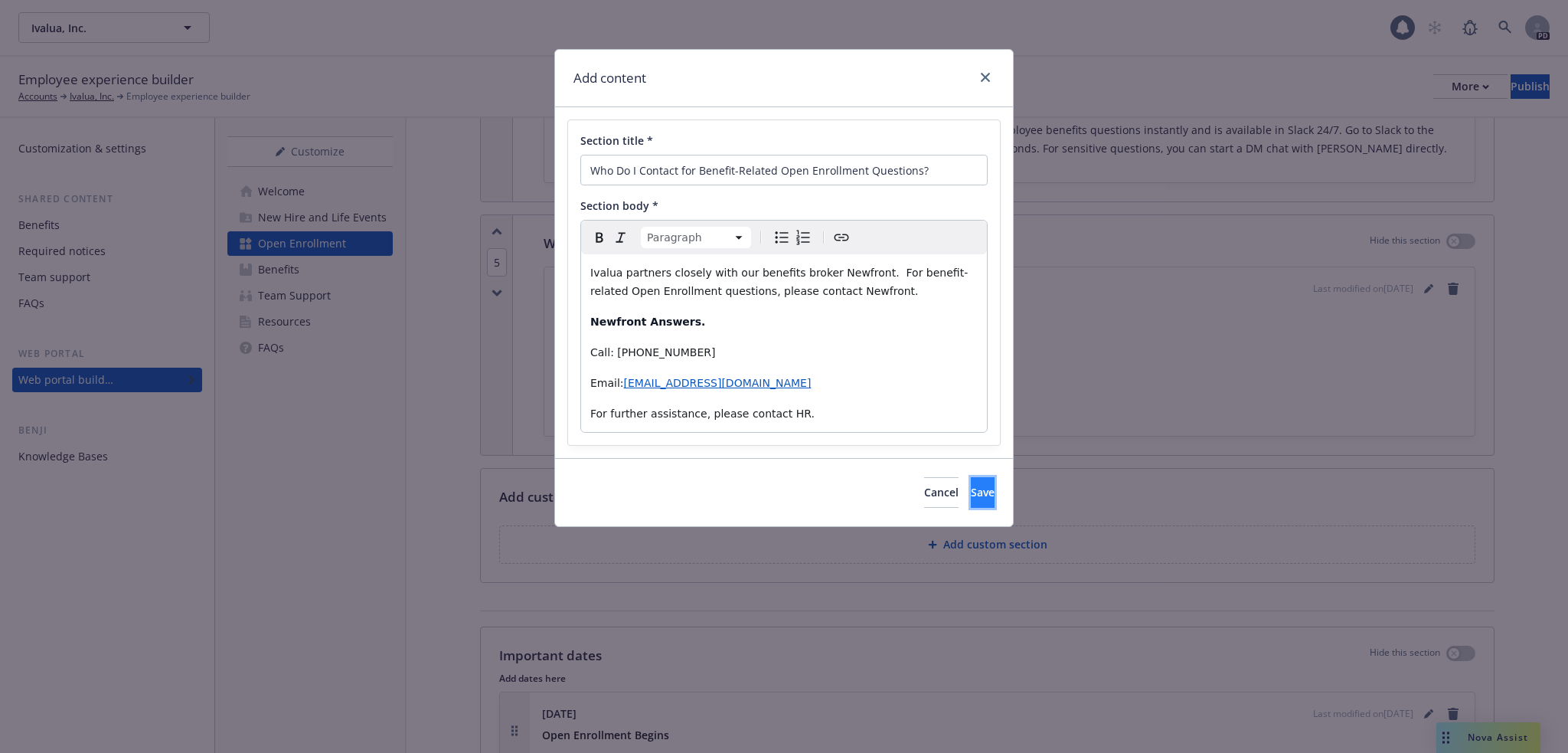
click at [981, 500] on button "Save" at bounding box center [982, 492] width 24 height 31
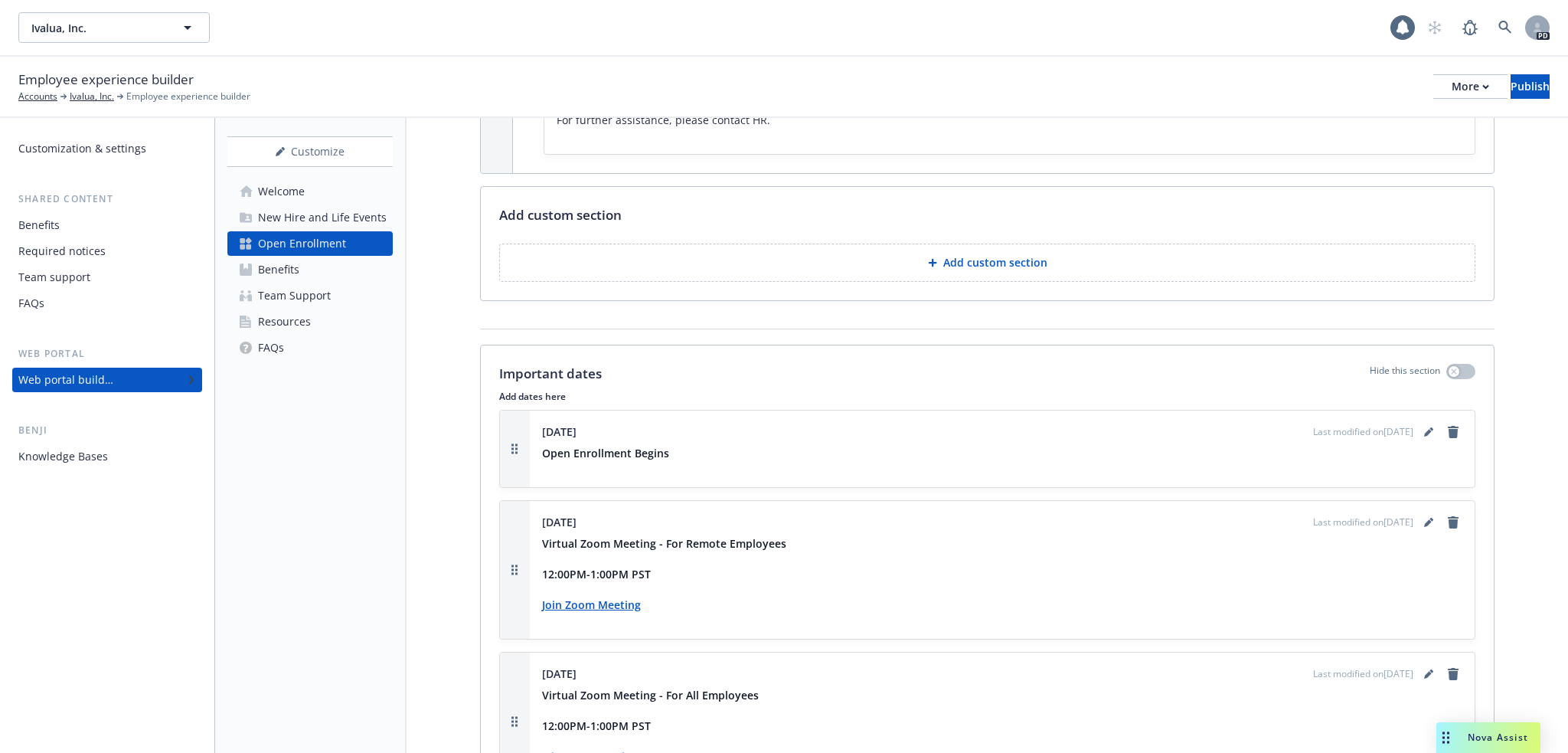
scroll to position [2247, 0]
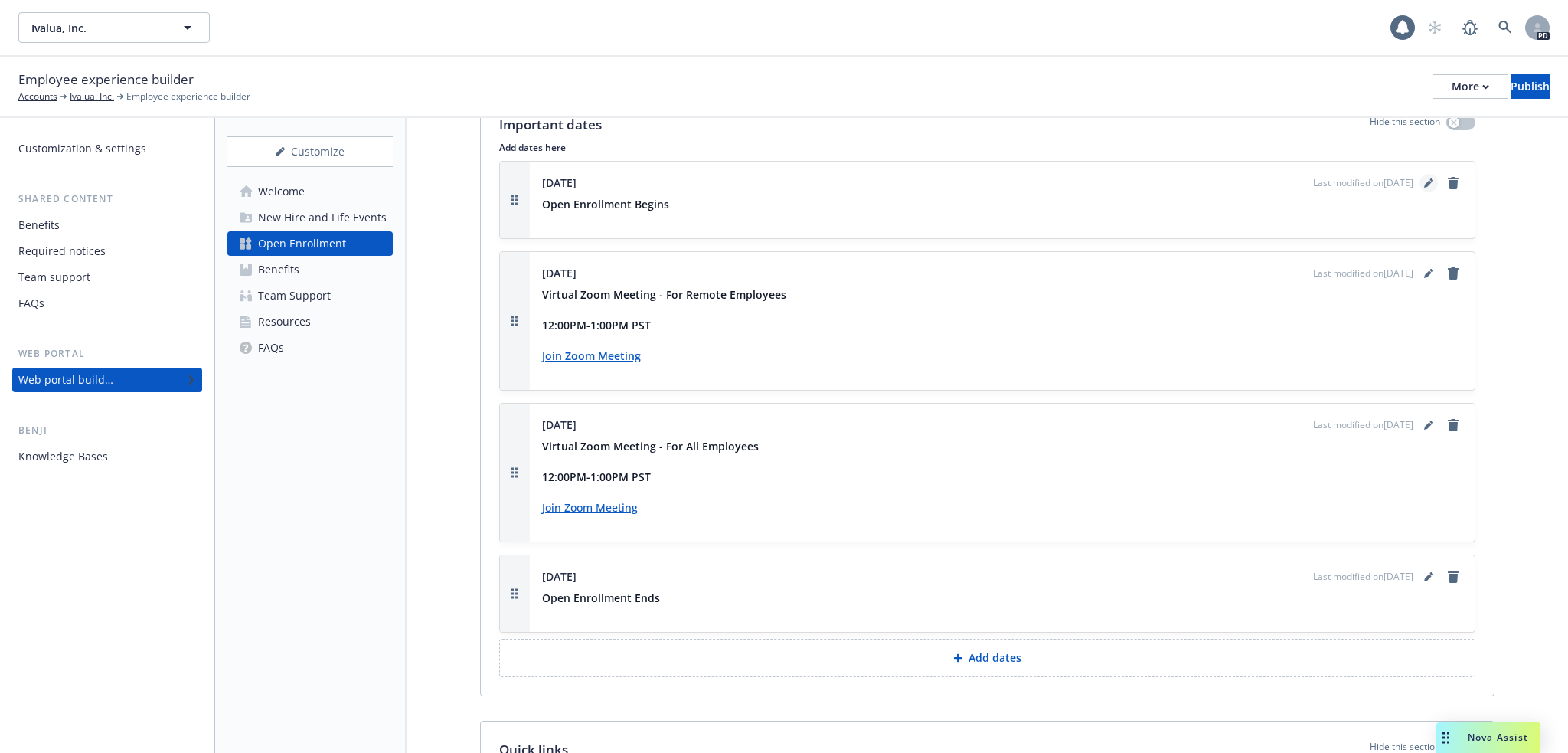
click at [1424, 179] on icon "editPencil" at bounding box center [1428, 183] width 9 height 9
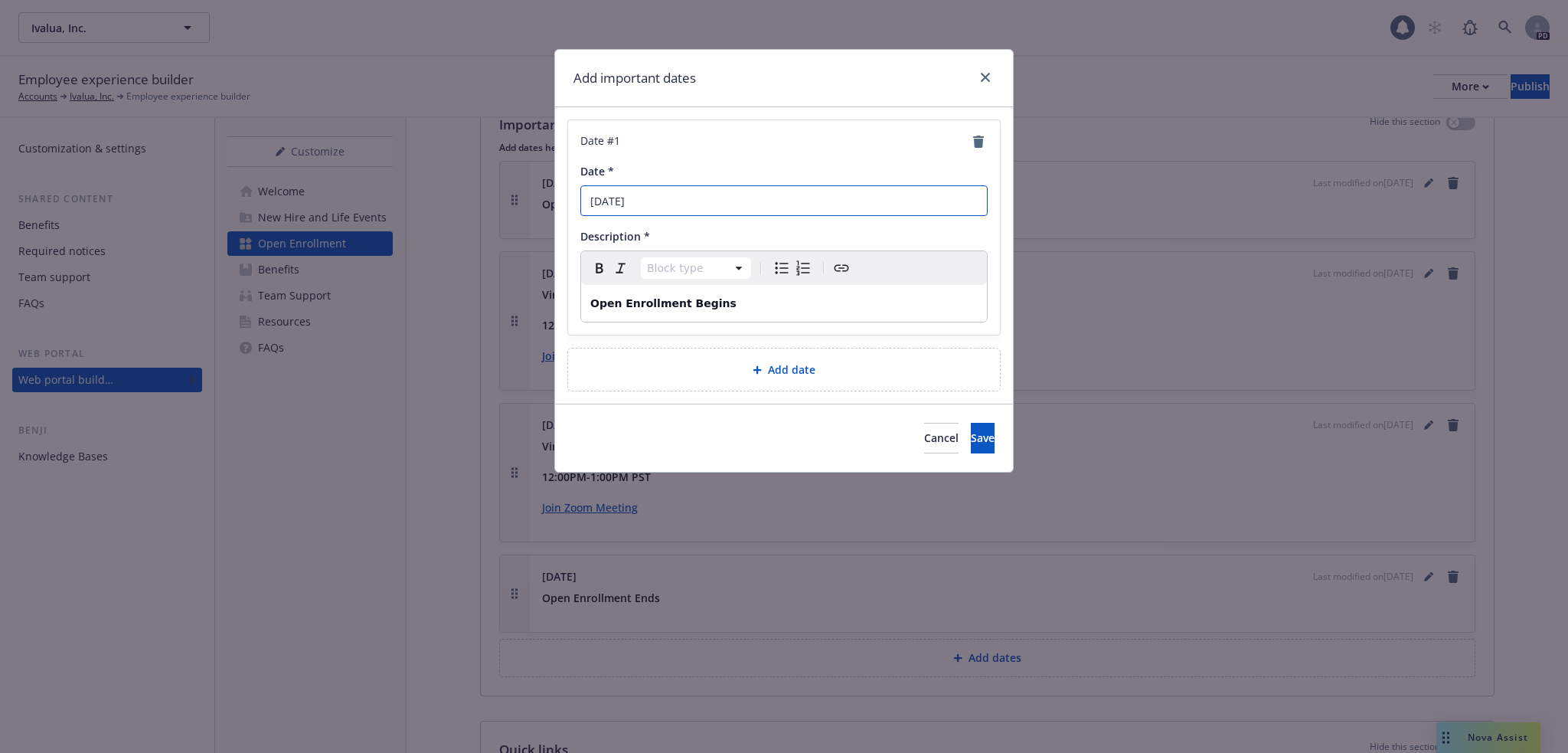
click at [657, 205] on input "November 15th" at bounding box center [784, 200] width 408 height 31
type input "[DATE]"
click at [983, 439] on button "Save" at bounding box center [982, 438] width 24 height 31
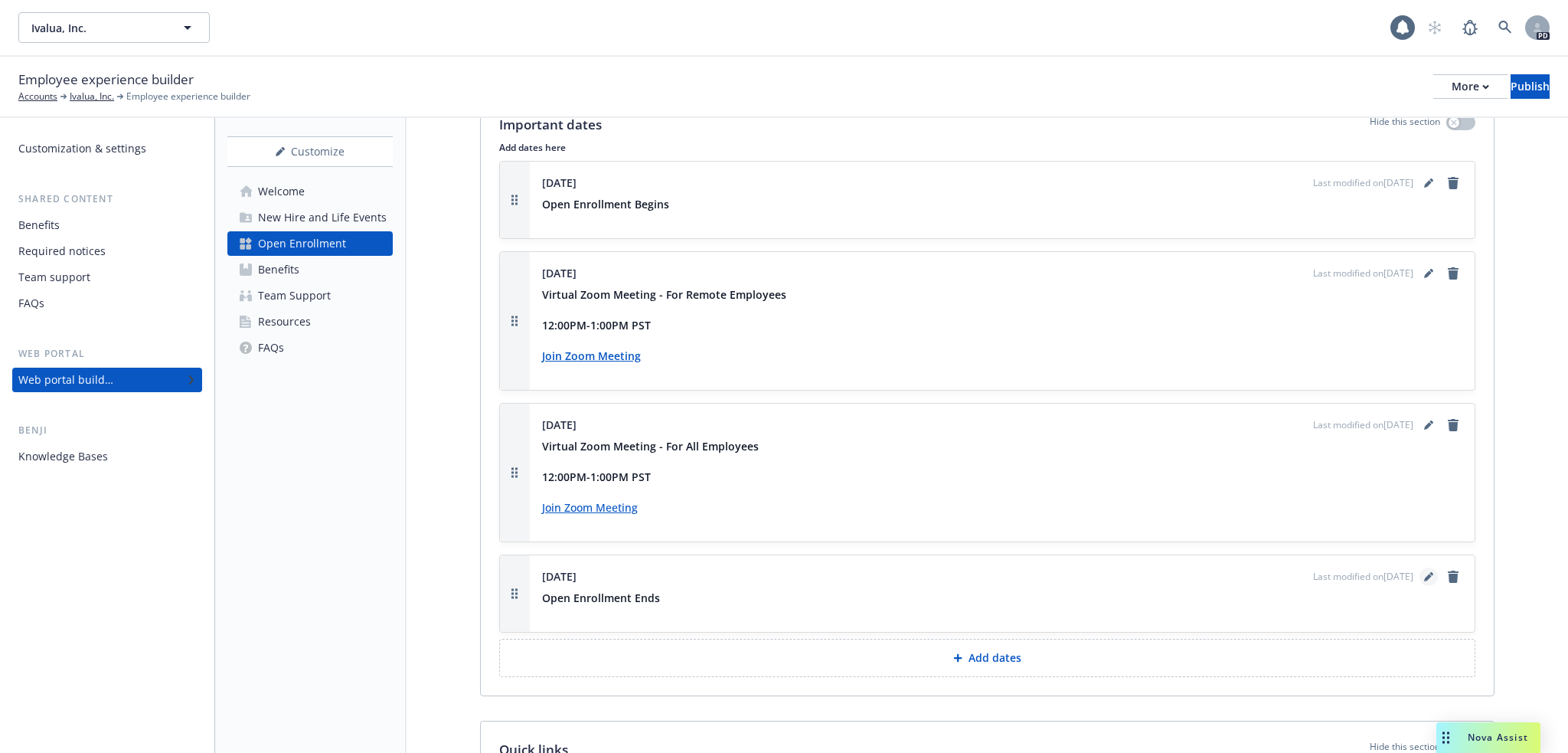
click at [1424, 573] on icon "editPencil" at bounding box center [1427, 577] width 7 height 7
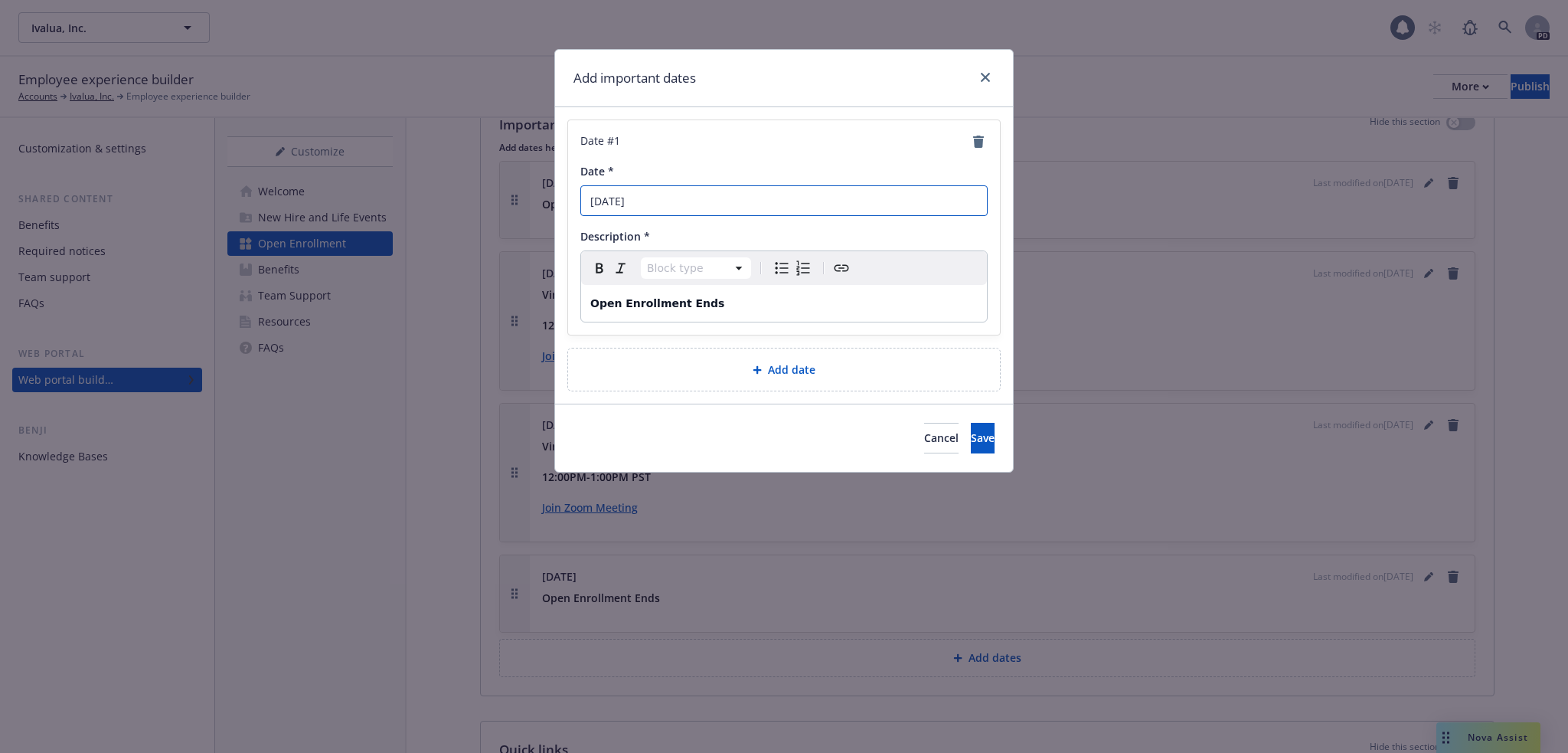
drag, startPoint x: 678, startPoint y: 200, endPoint x: 655, endPoint y: 201, distance: 23.0
click at [655, 201] on input "November 24th" at bounding box center [784, 200] width 408 height 31
type input "[DATE]"
click at [971, 434] on button "Save" at bounding box center [982, 438] width 24 height 31
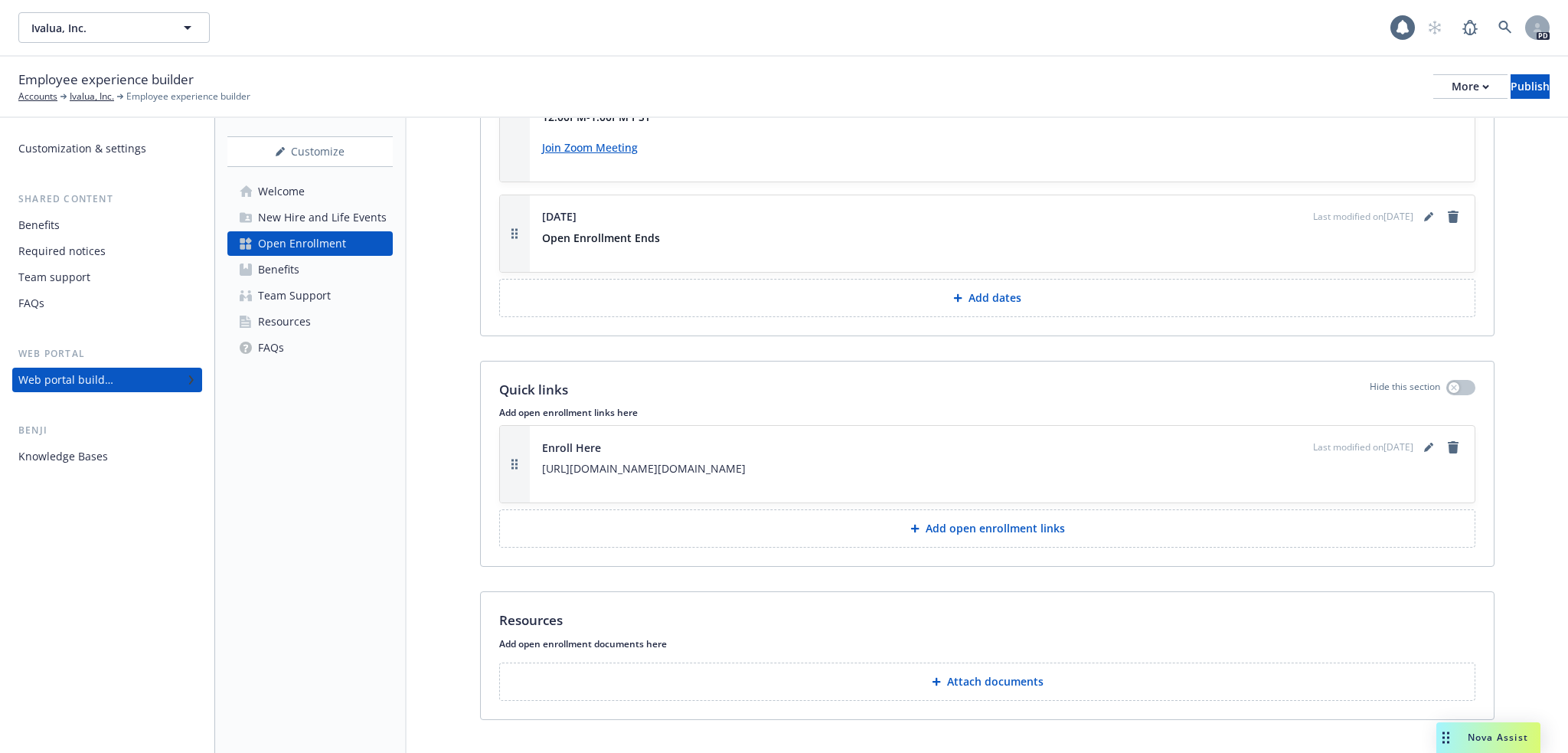
scroll to position [2616, 0]
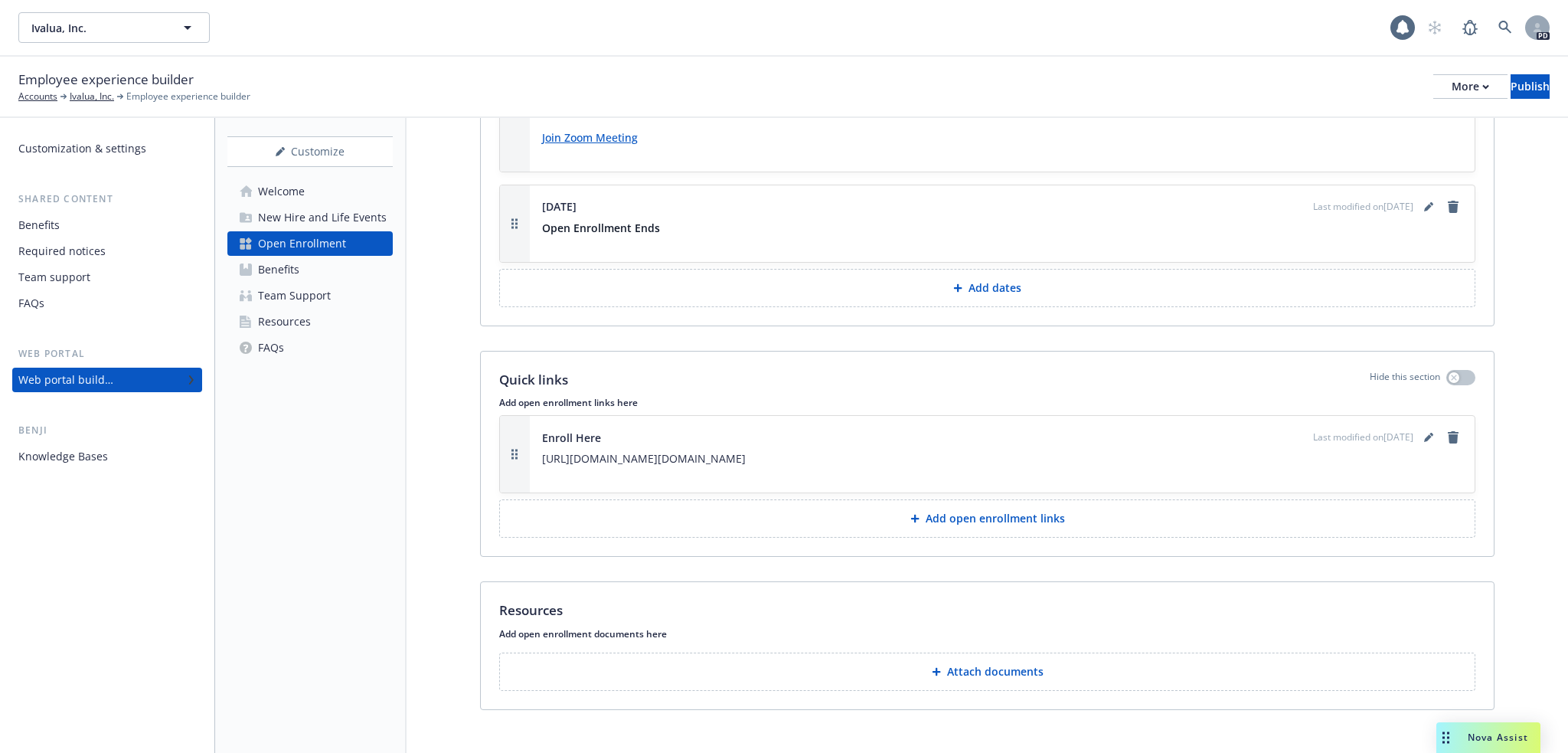
click at [335, 267] on link "Benefits" at bounding box center [310, 270] width 165 height 25
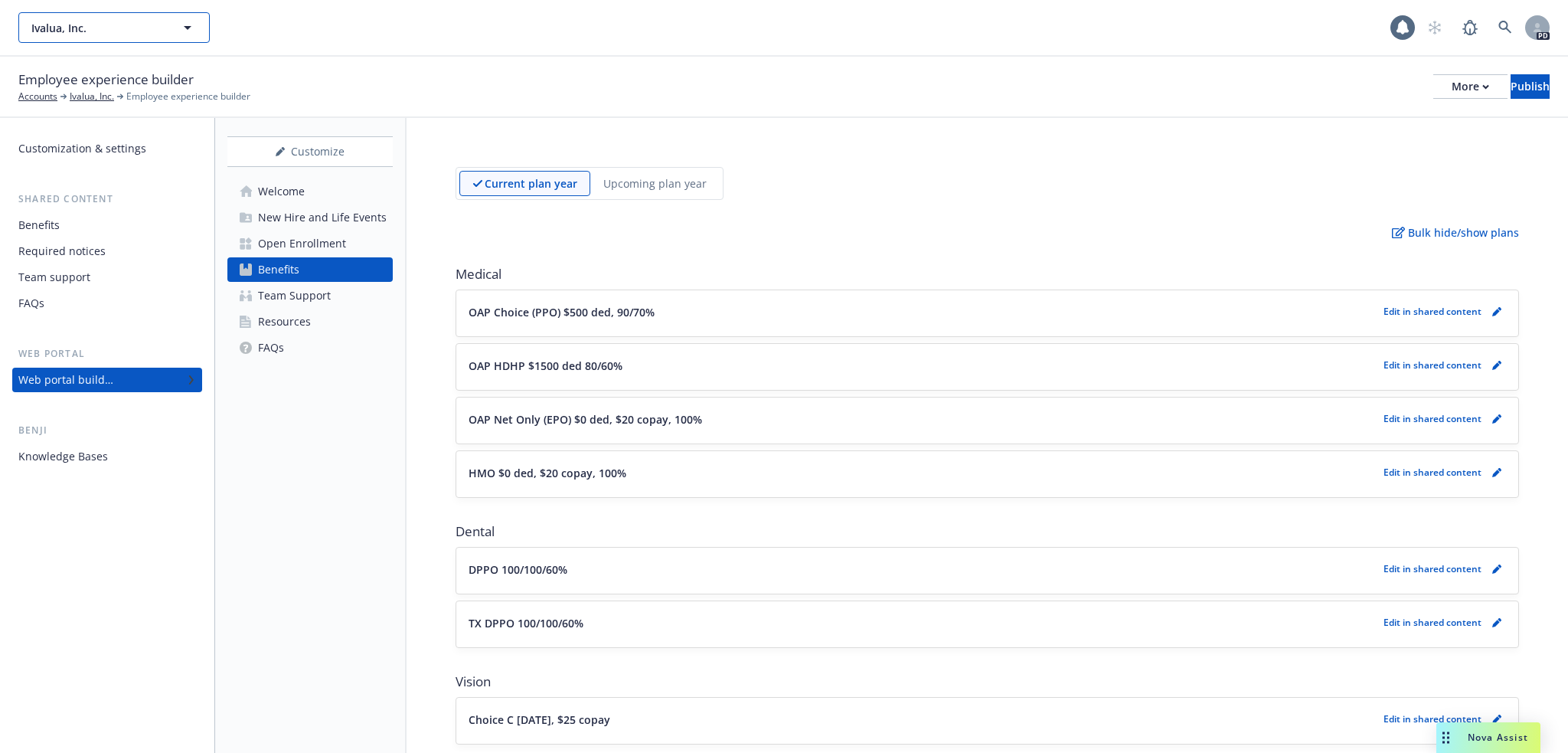
click at [185, 28] on icon "button" at bounding box center [188, 27] width 18 height 18
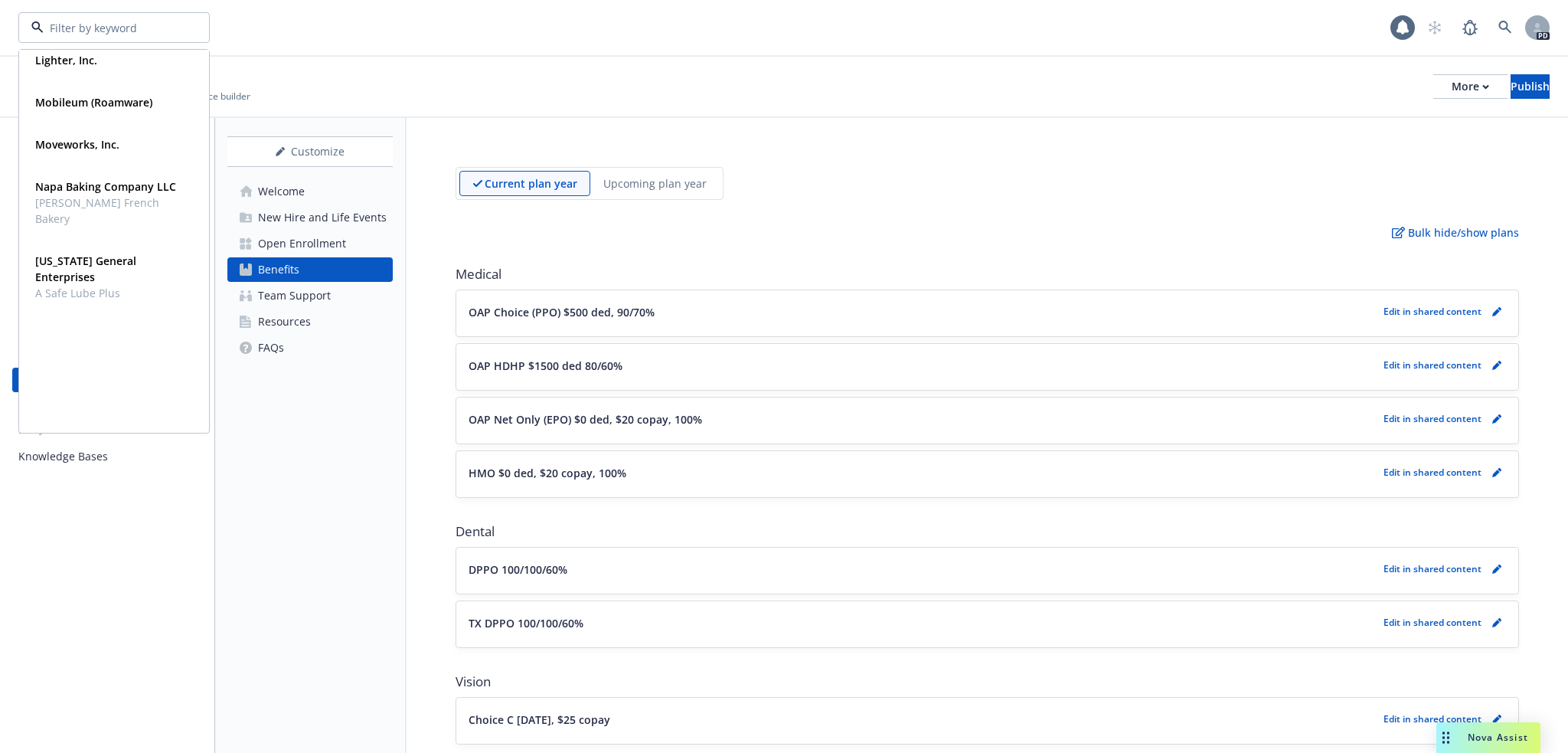
scroll to position [1002, 0]
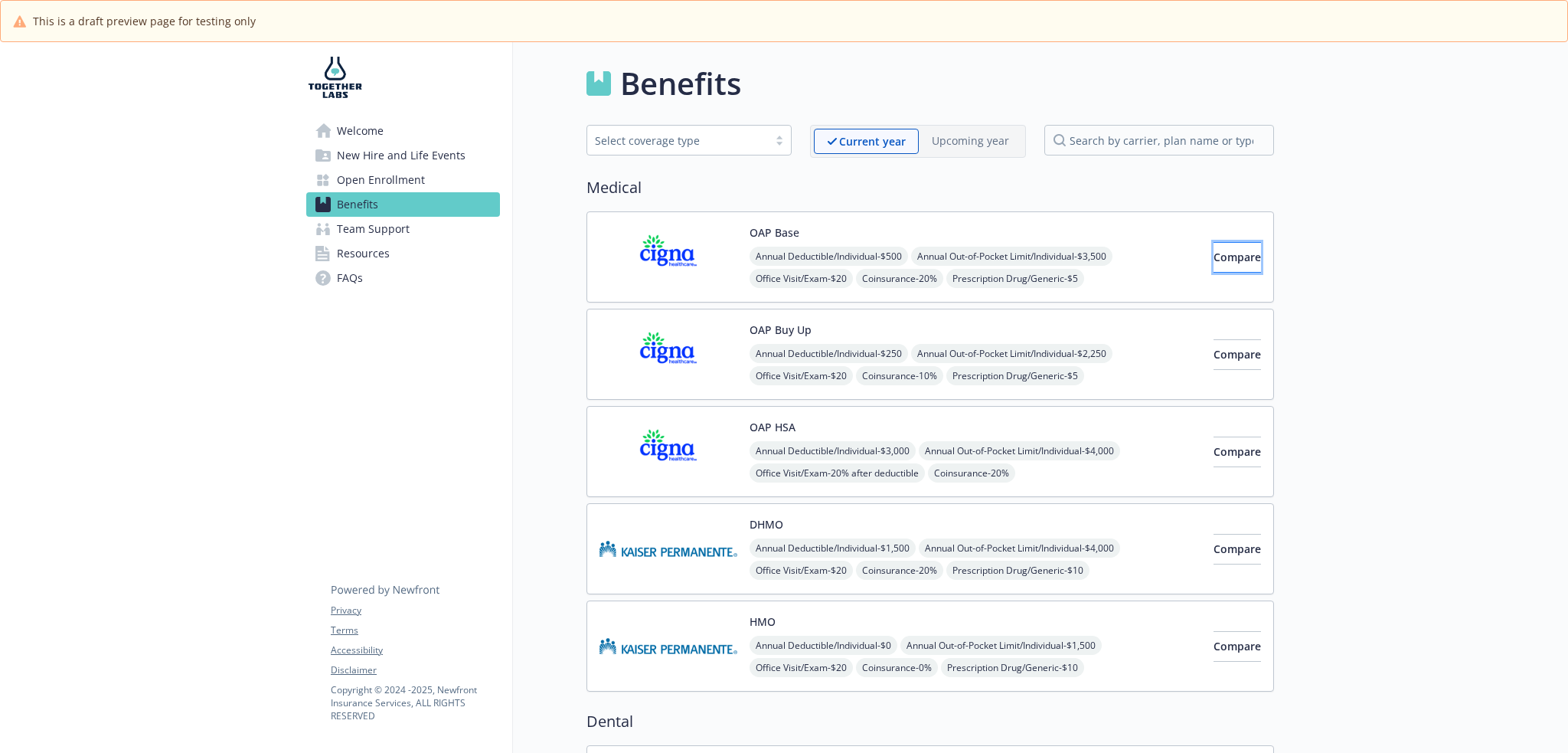
click at [1213, 259] on span "Compare" at bounding box center [1236, 257] width 47 height 15
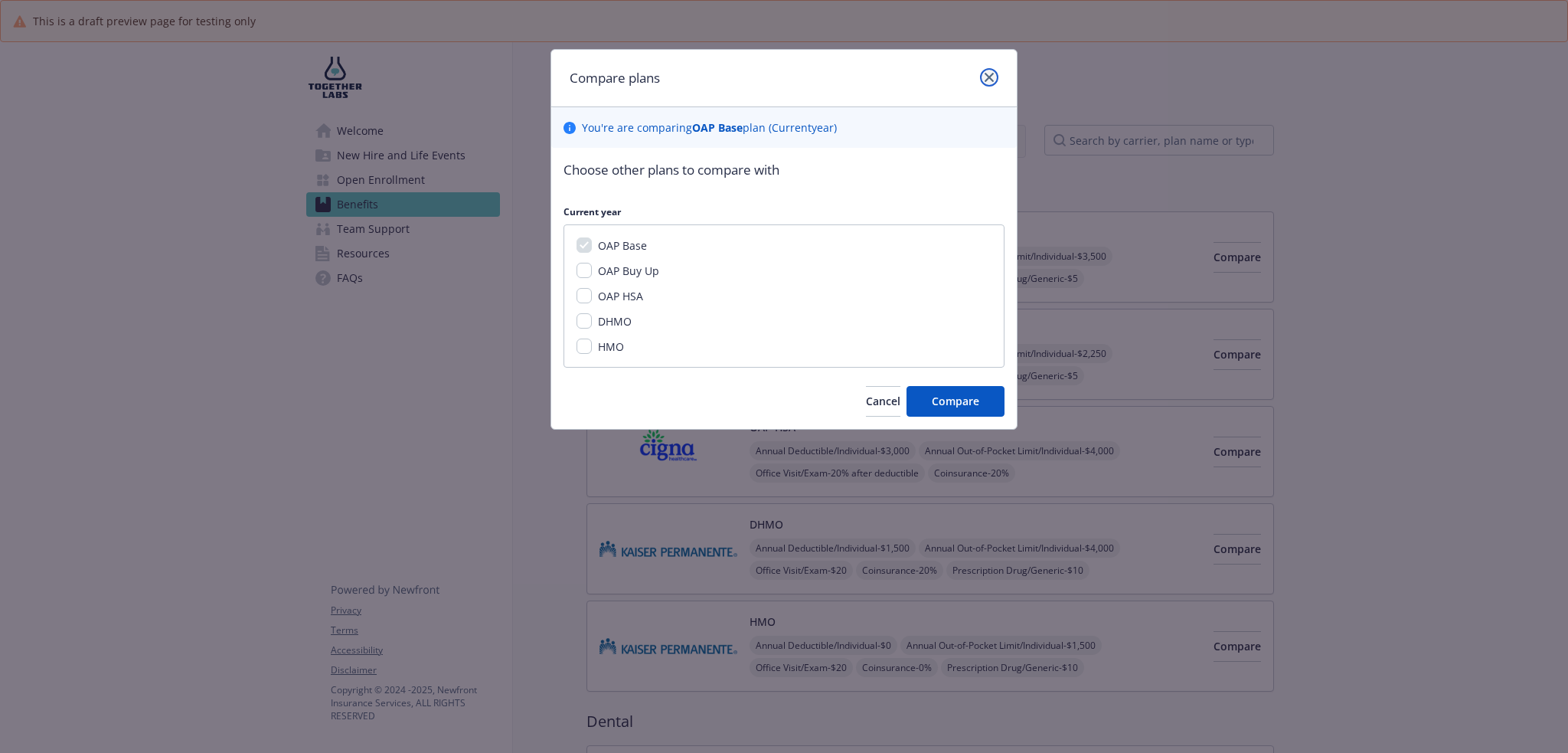
click at [989, 77] on icon "close" at bounding box center [989, 77] width 9 height 9
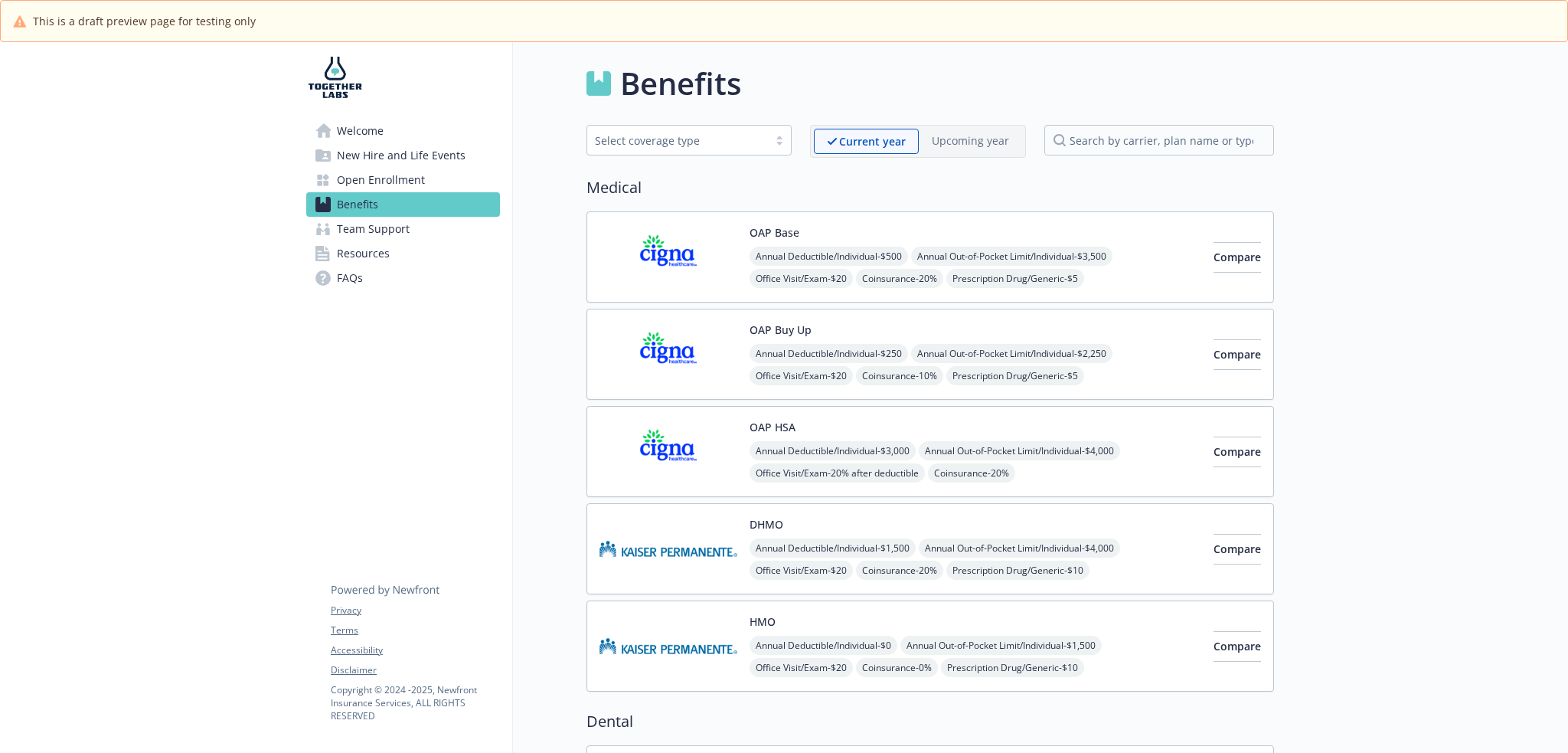
click at [781, 242] on div "OAP Base Annual Deductible/Individual - $500 Annual Out-of-Pocket Limit/Individ…" at bounding box center [975, 257] width 452 height 65
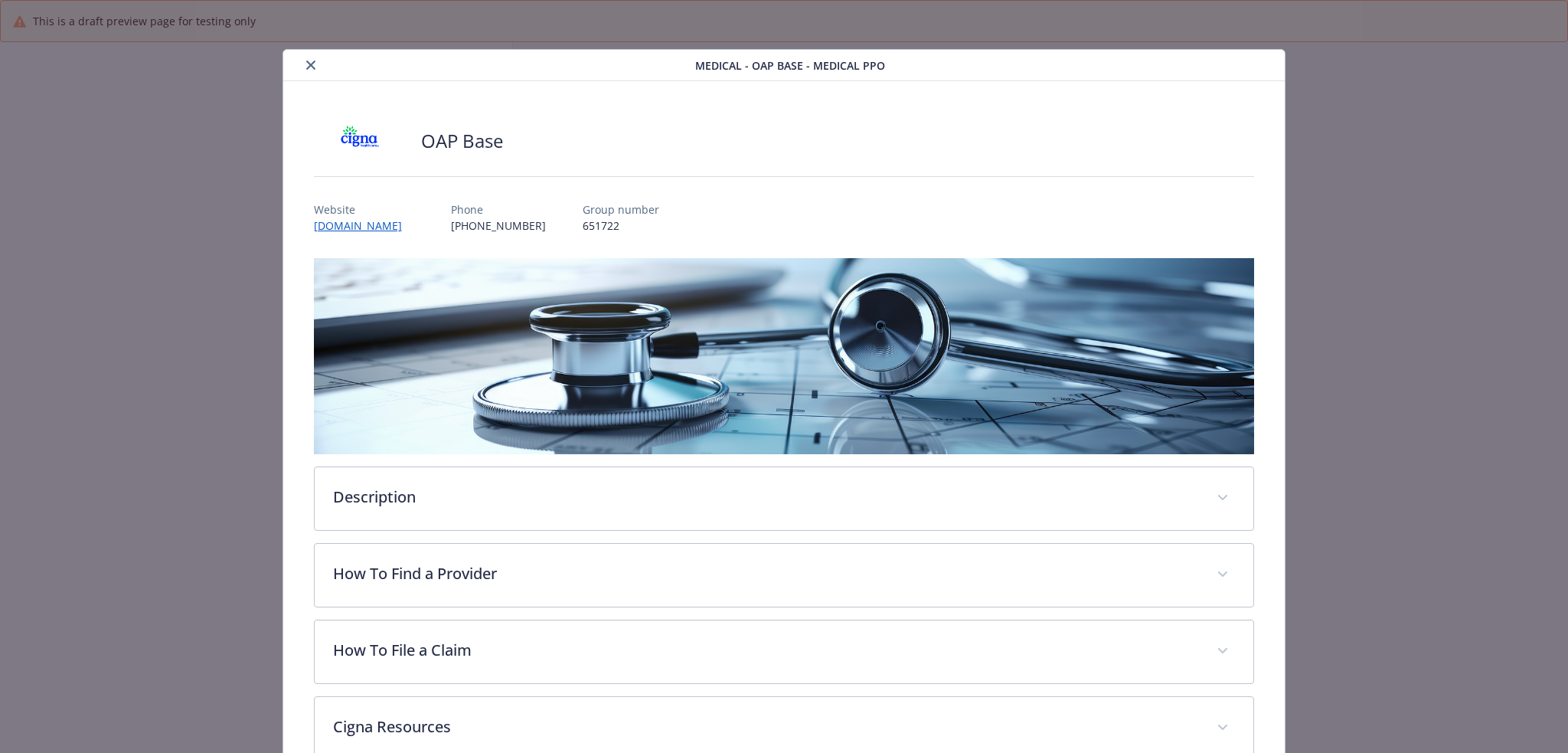
click at [310, 65] on icon "close" at bounding box center [310, 65] width 9 height 9
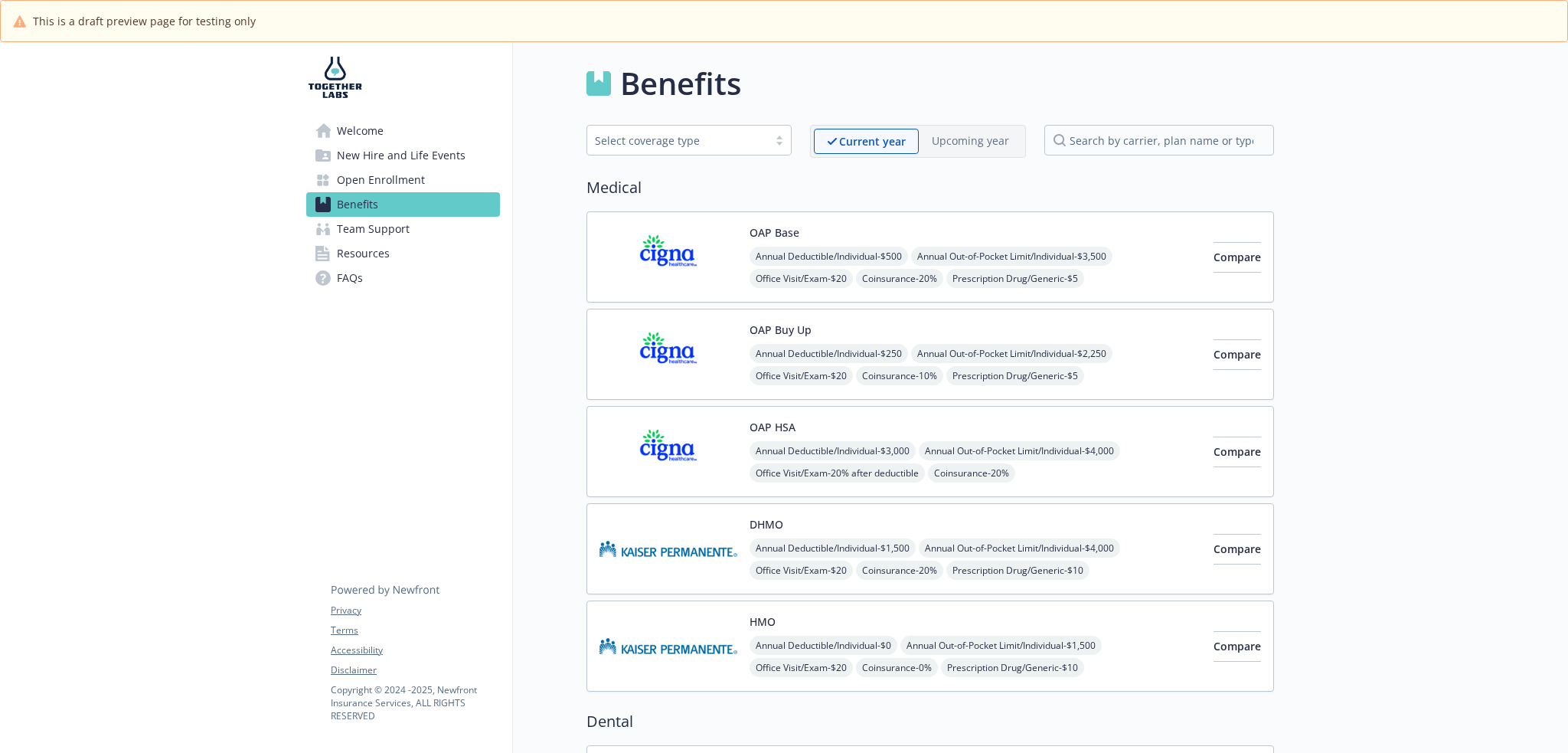
click at [458, 184] on link "Open Enrollment" at bounding box center [403, 180] width 194 height 25
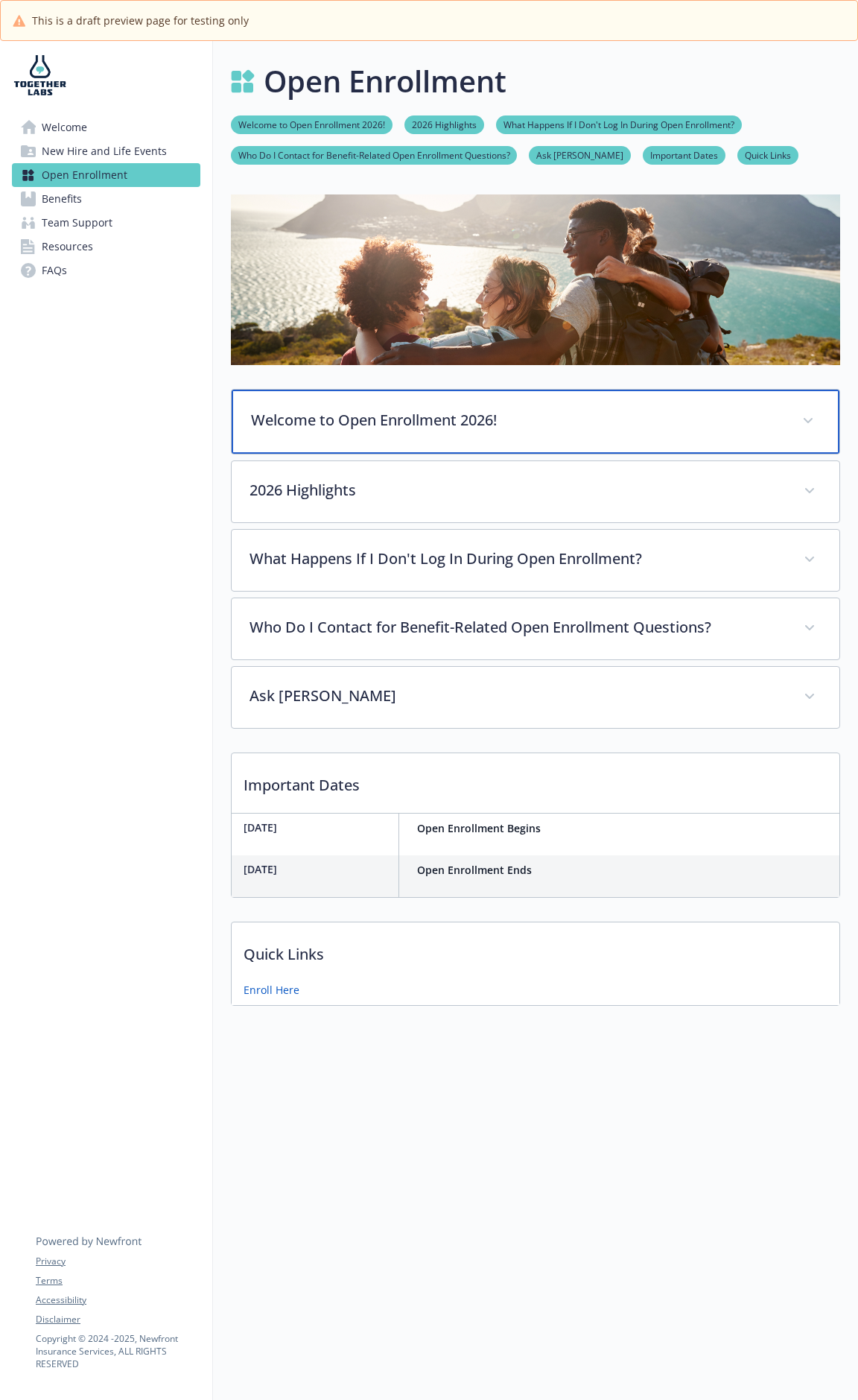
click at [385, 434] on div "Welcome to Open Enrollment 2026!" at bounding box center [535, 422] width 608 height 64
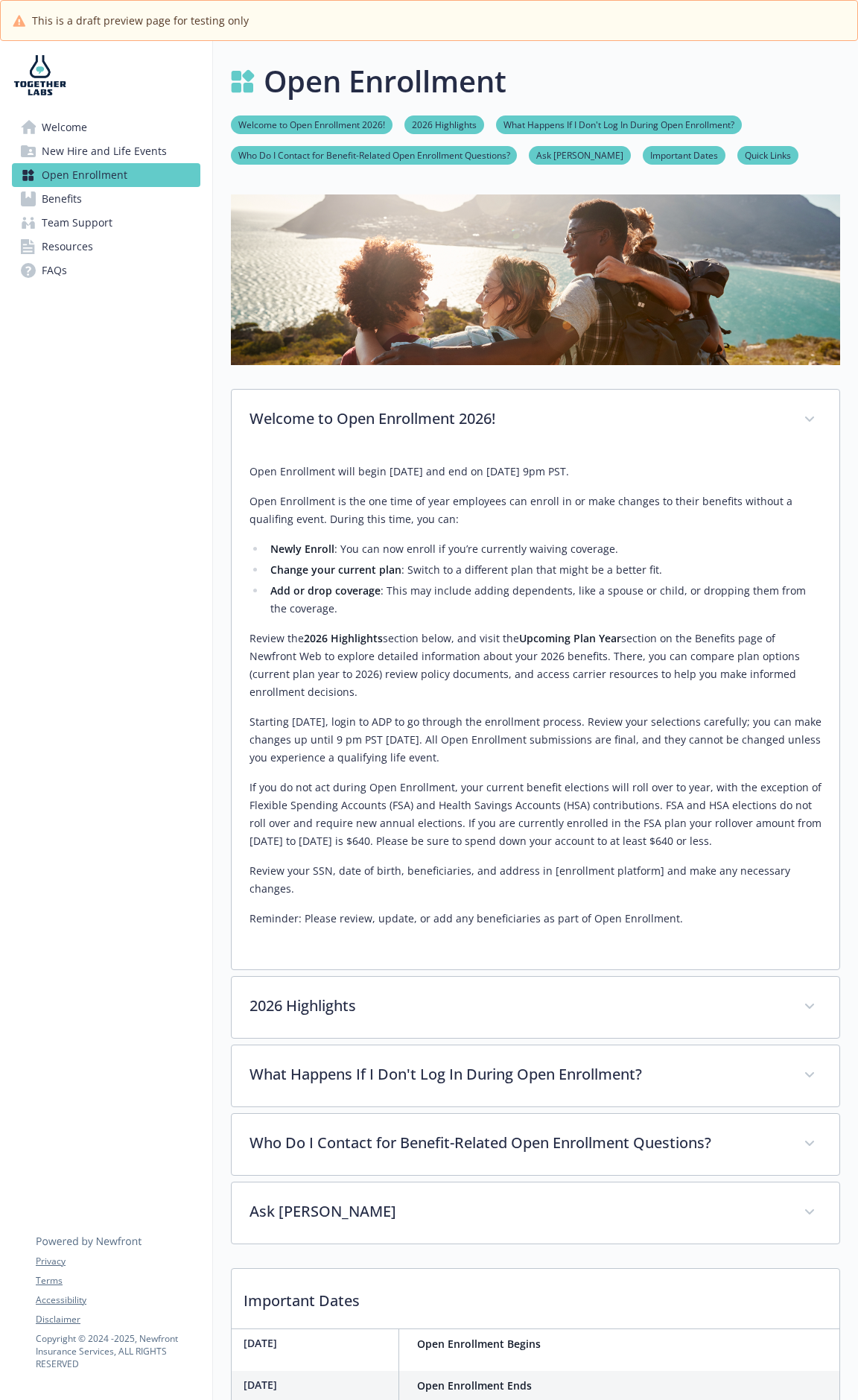
click at [316, 636] on strong "2026 Highlights" at bounding box center [344, 638] width 79 height 14
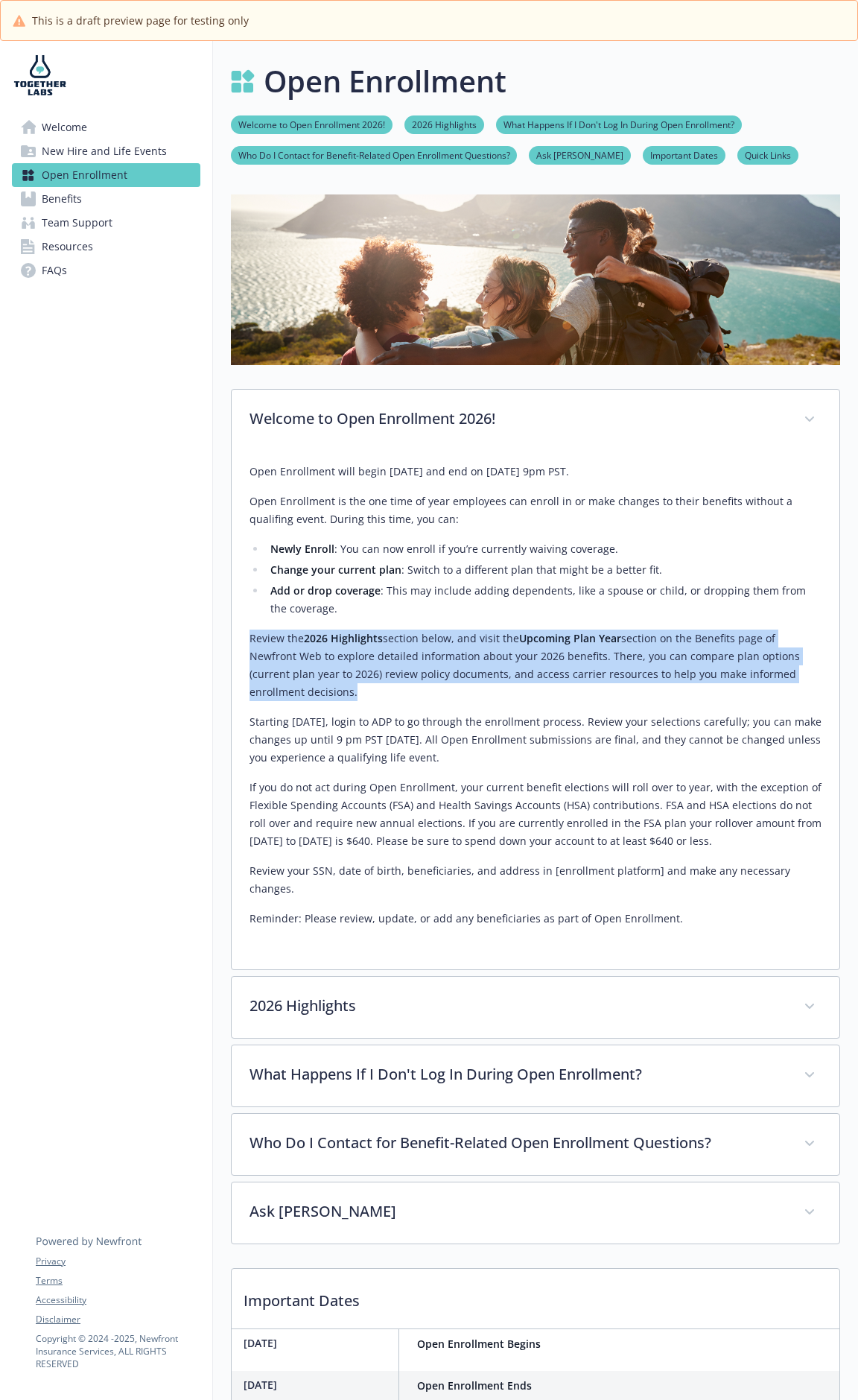
drag, startPoint x: 248, startPoint y: 636, endPoint x: 819, endPoint y: 678, distance: 572.5
click at [819, 678] on div "Open Enrollment will begin November 5th and end on November 19th at 9pm PST. Op…" at bounding box center [535, 710] width 608 height 518
copy p "Review the 2026 Highlights section below, and visit the Upcoming Plan Year sect…"
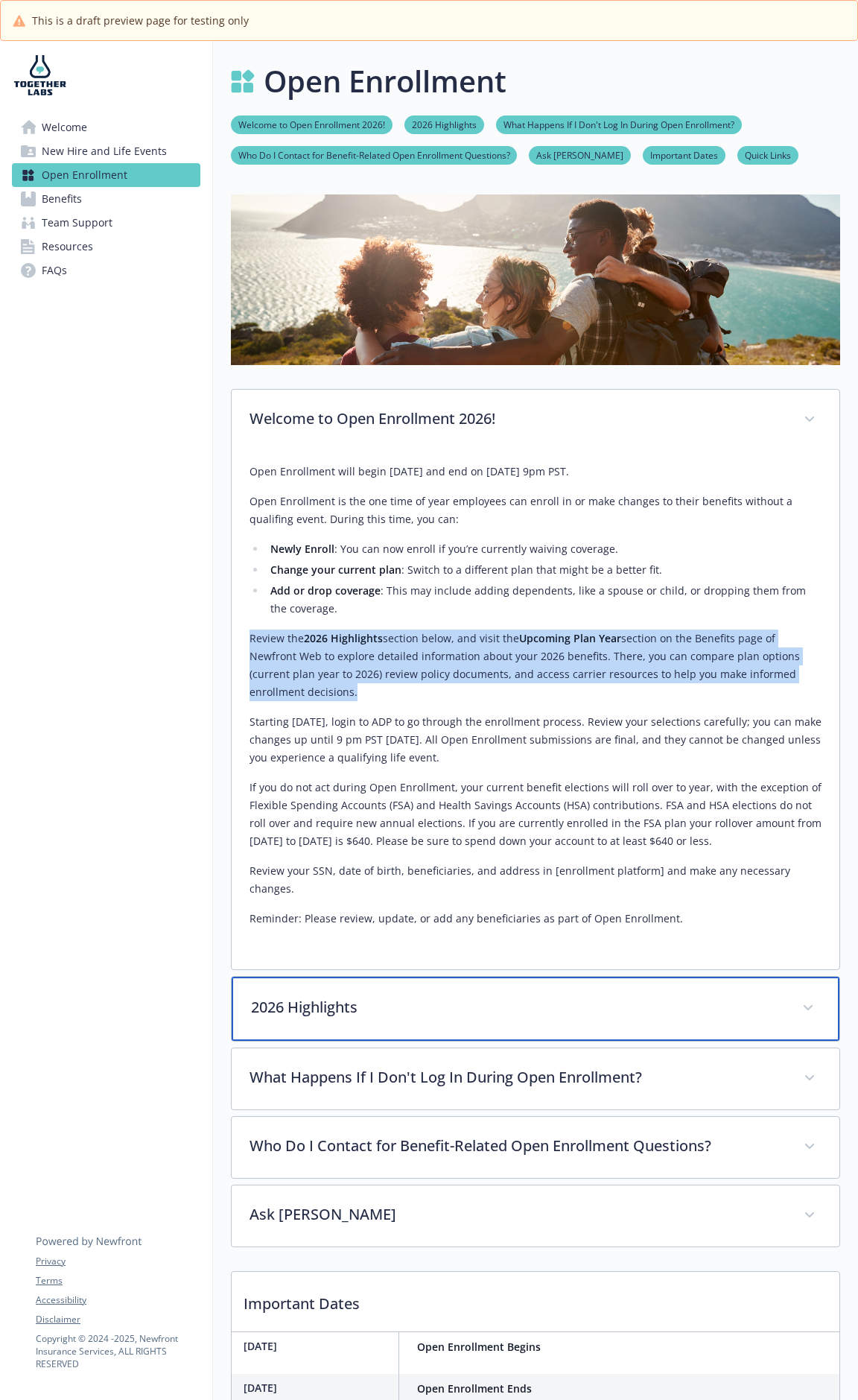
click at [469, 731] on p "2026 Highlights" at bounding box center [518, 1007] width 534 height 23
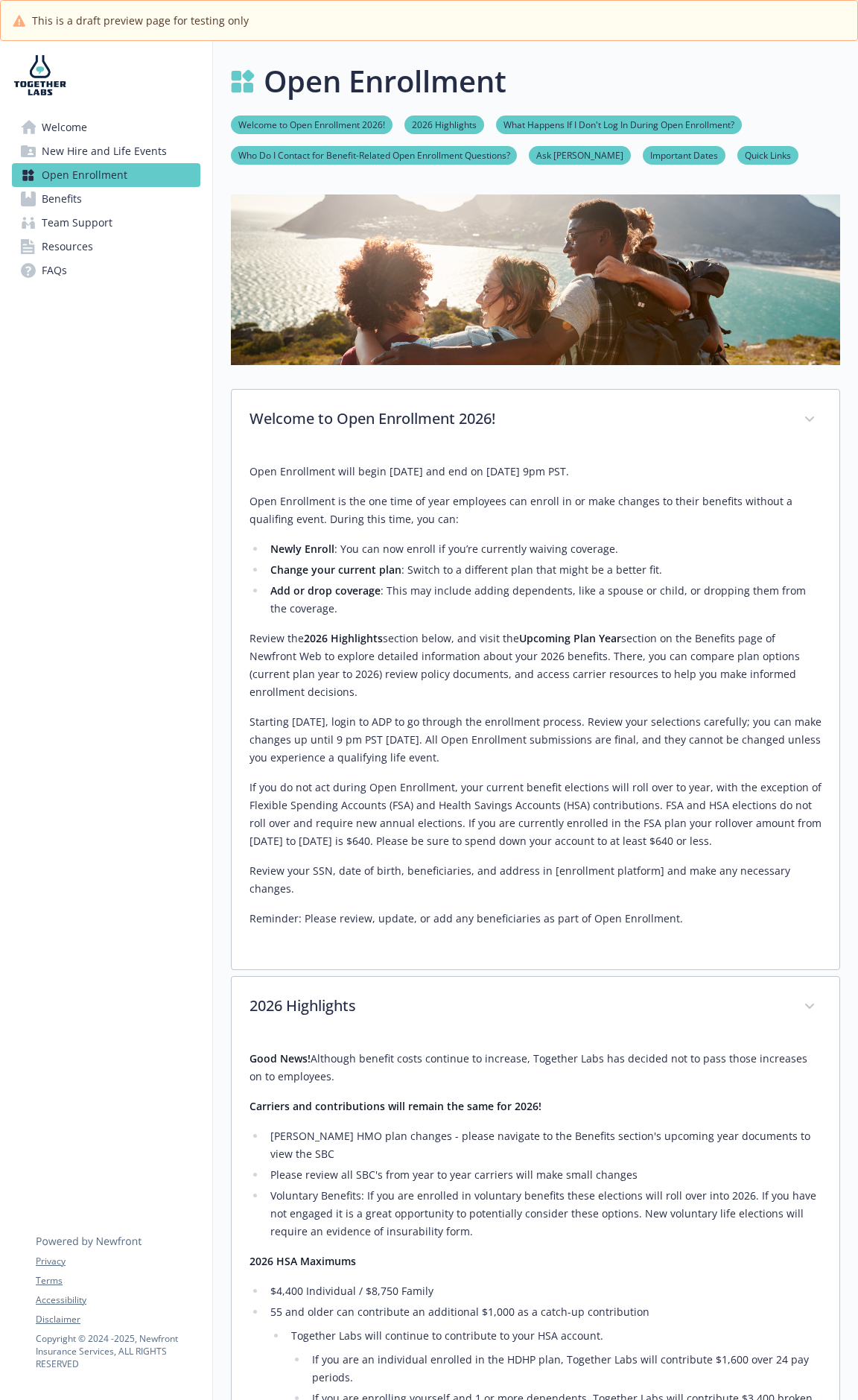
drag, startPoint x: 133, startPoint y: 196, endPoint x: 141, endPoint y: 200, distance: 8.9
click at [133, 196] on link "Benefits" at bounding box center [106, 199] width 188 height 24
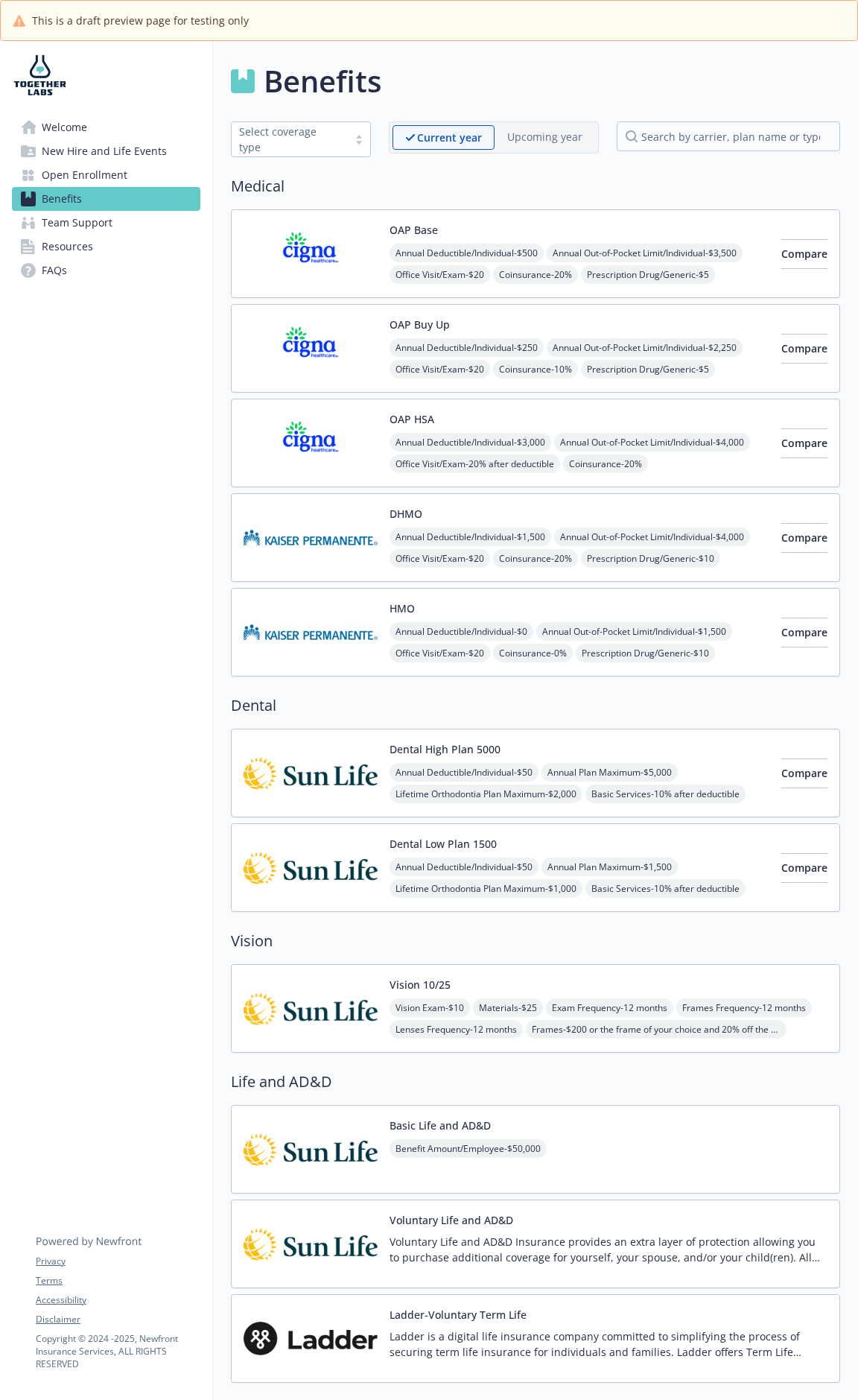
click at [646, 244] on div "Annual Deductible/Individual - $500 Annual Out-of-Pocket Limit/Individual - $3,…" at bounding box center [580, 286] width 380 height 84
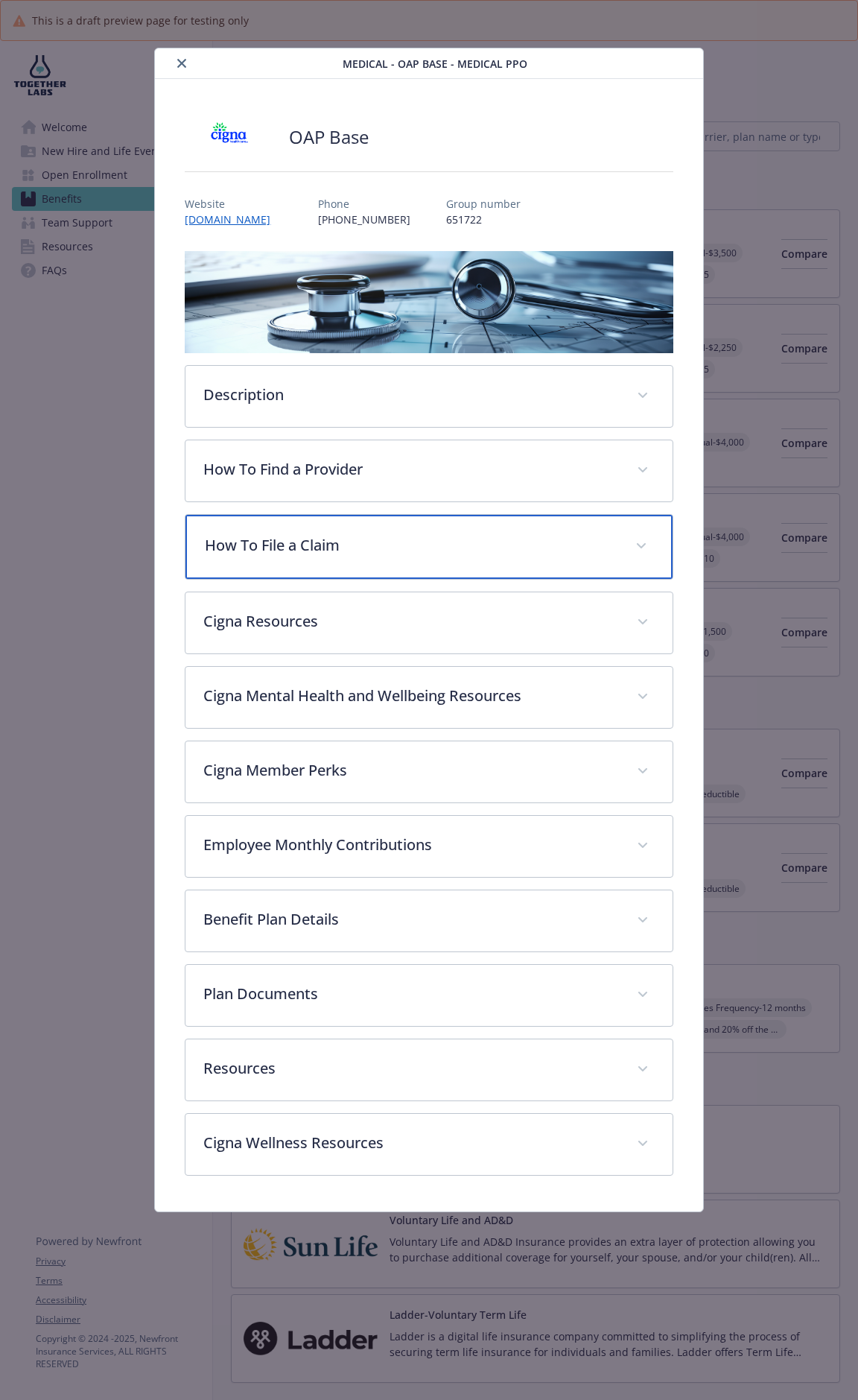
click at [398, 537] on p "How To File a Claim" at bounding box center [411, 546] width 412 height 23
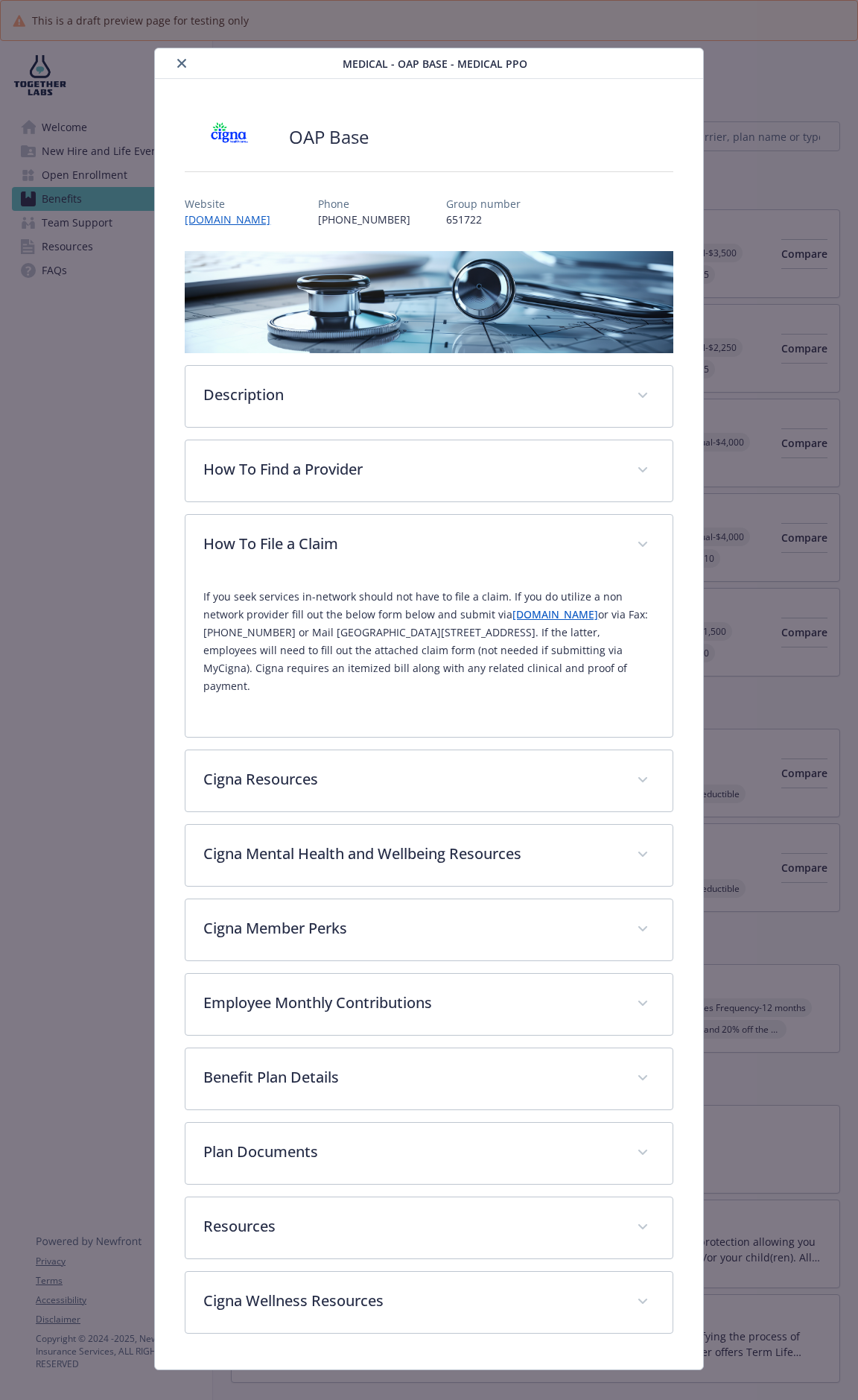
drag, startPoint x: 203, startPoint y: 597, endPoint x: 559, endPoint y: 691, distance: 368.2
click at [559, 691] on p "If you seek services in-network should not have to file a claim. If you do util…" at bounding box center [429, 640] width 451 height 107
copy p "If you seek services in-network should not have to file a claim. If you do util…"
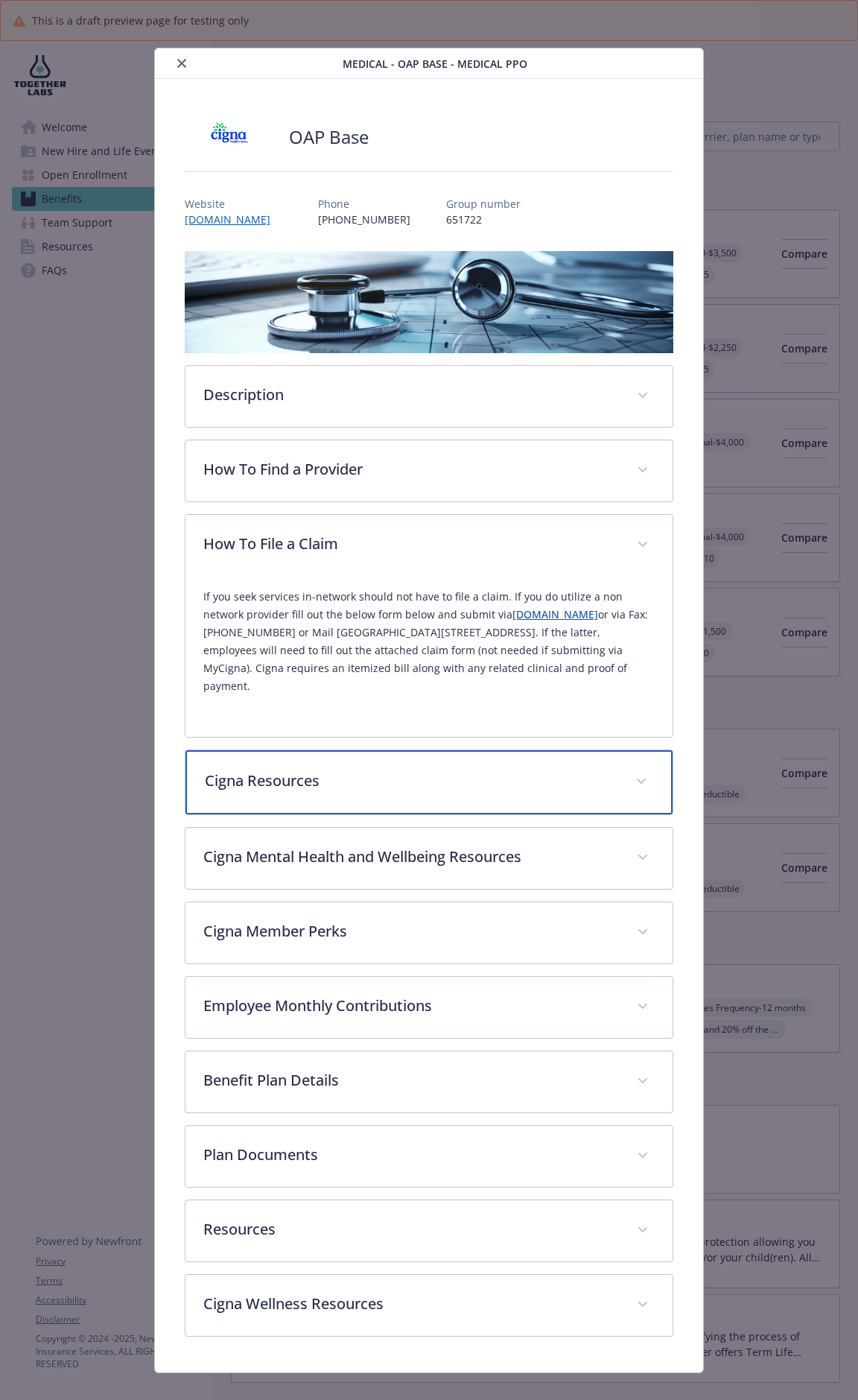
drag, startPoint x: 430, startPoint y: 773, endPoint x: 438, endPoint y: 774, distance: 8.1
click at [431, 731] on p "Cigna Resources" at bounding box center [411, 780] width 412 height 23
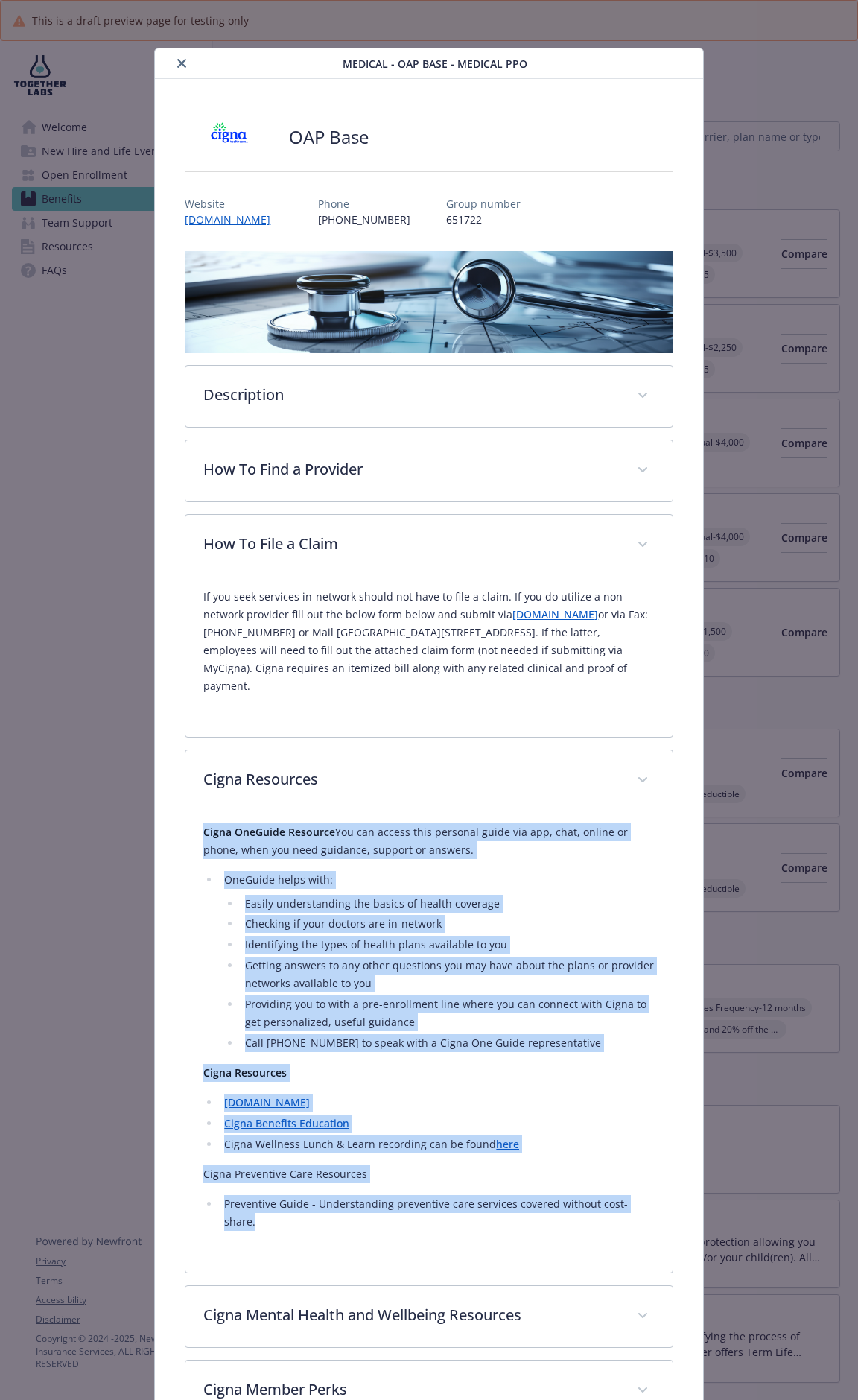
drag, startPoint x: 202, startPoint y: 829, endPoint x: 655, endPoint y: 1204, distance: 588.1
click at [655, 731] on div "Cigna OneGuide Resource You can access this personal guide via app, chat, onlin…" at bounding box center [429, 1042] width 487 height 462
copy div "Cigna OneGuide Resource You can access this personal guide via app, chat, onlin…"
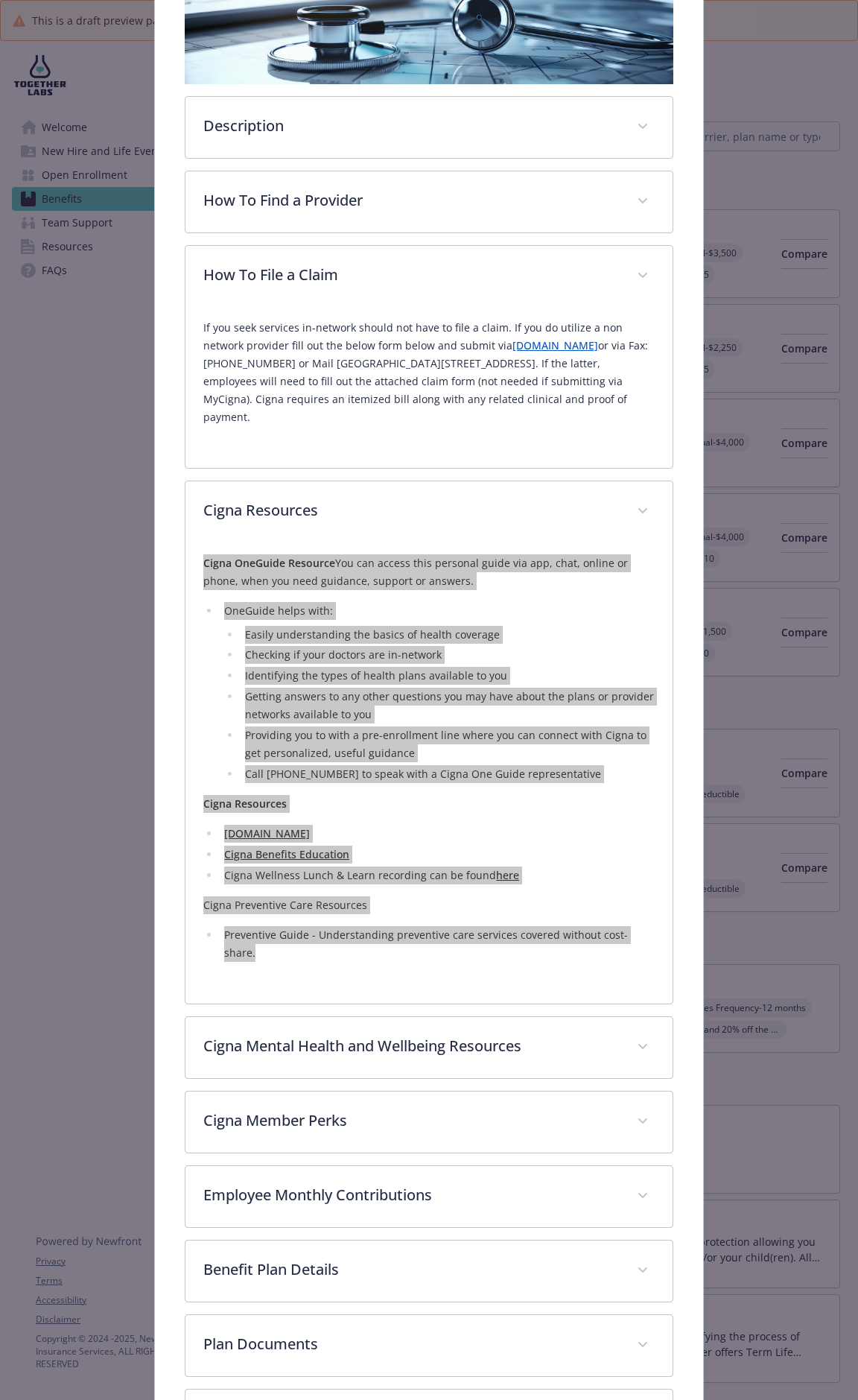
scroll to position [274, 0]
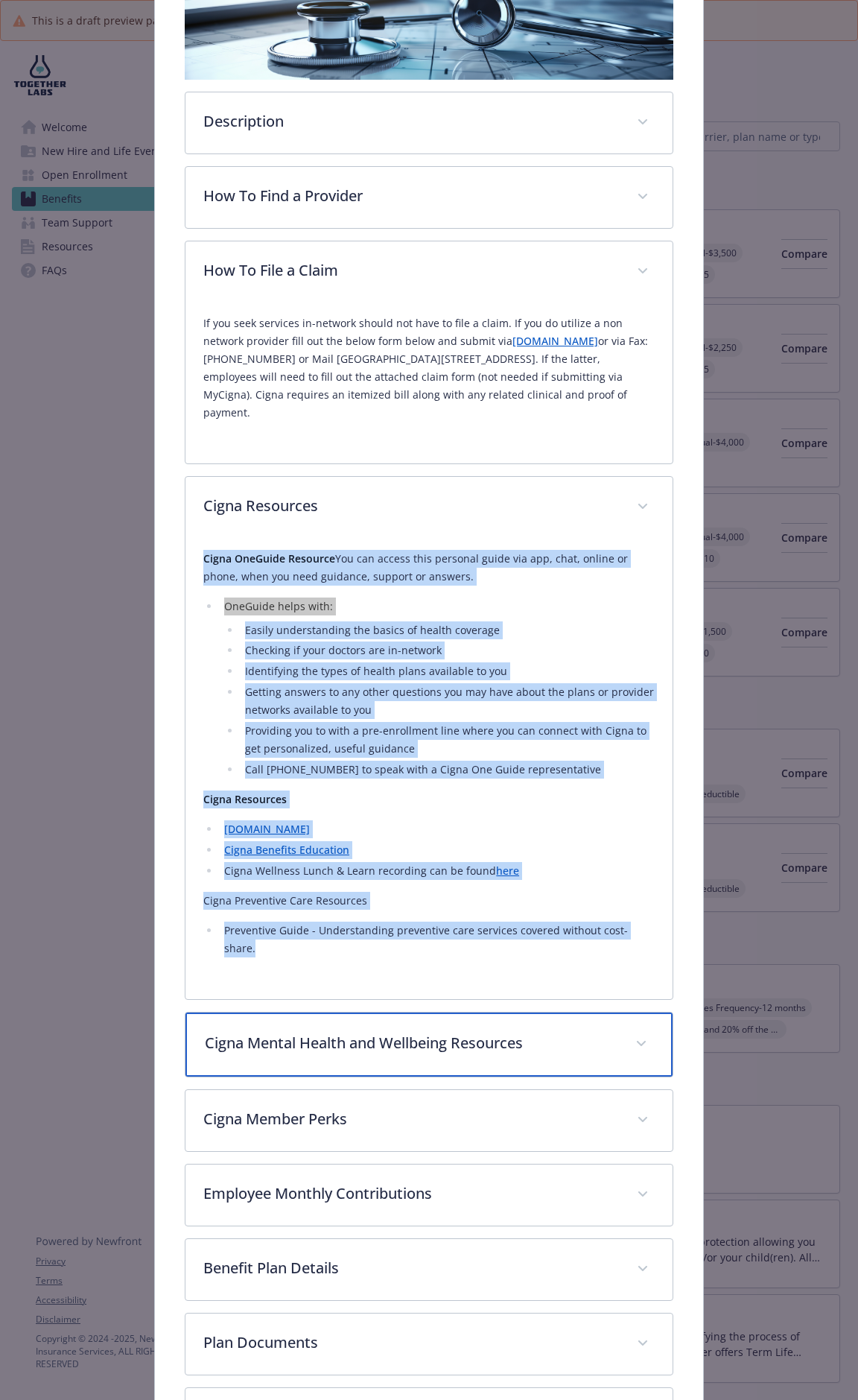
click at [383, 731] on p "Cigna Mental Health and Wellbeing Resources" at bounding box center [411, 1043] width 412 height 23
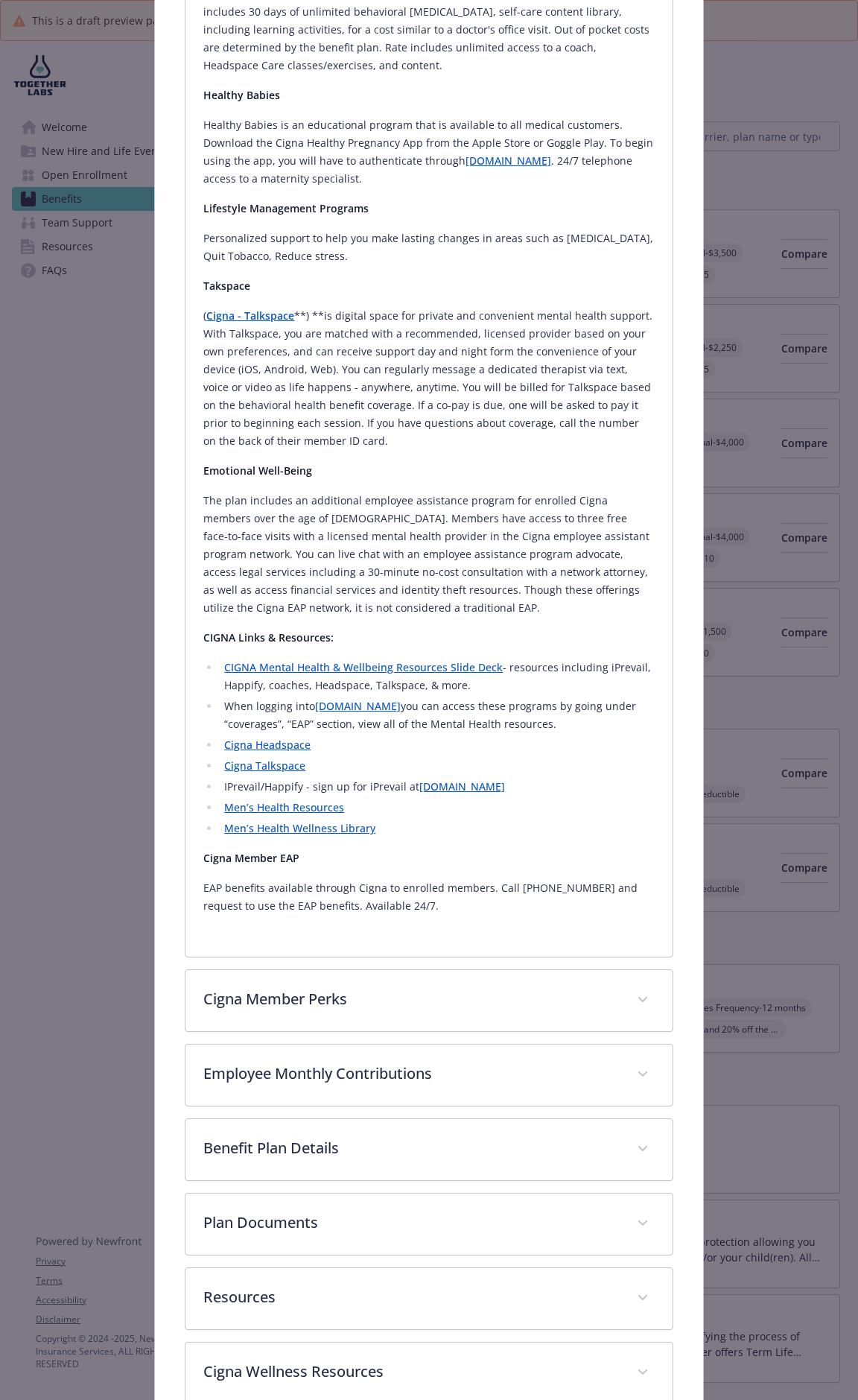
scroll to position [1699, 0]
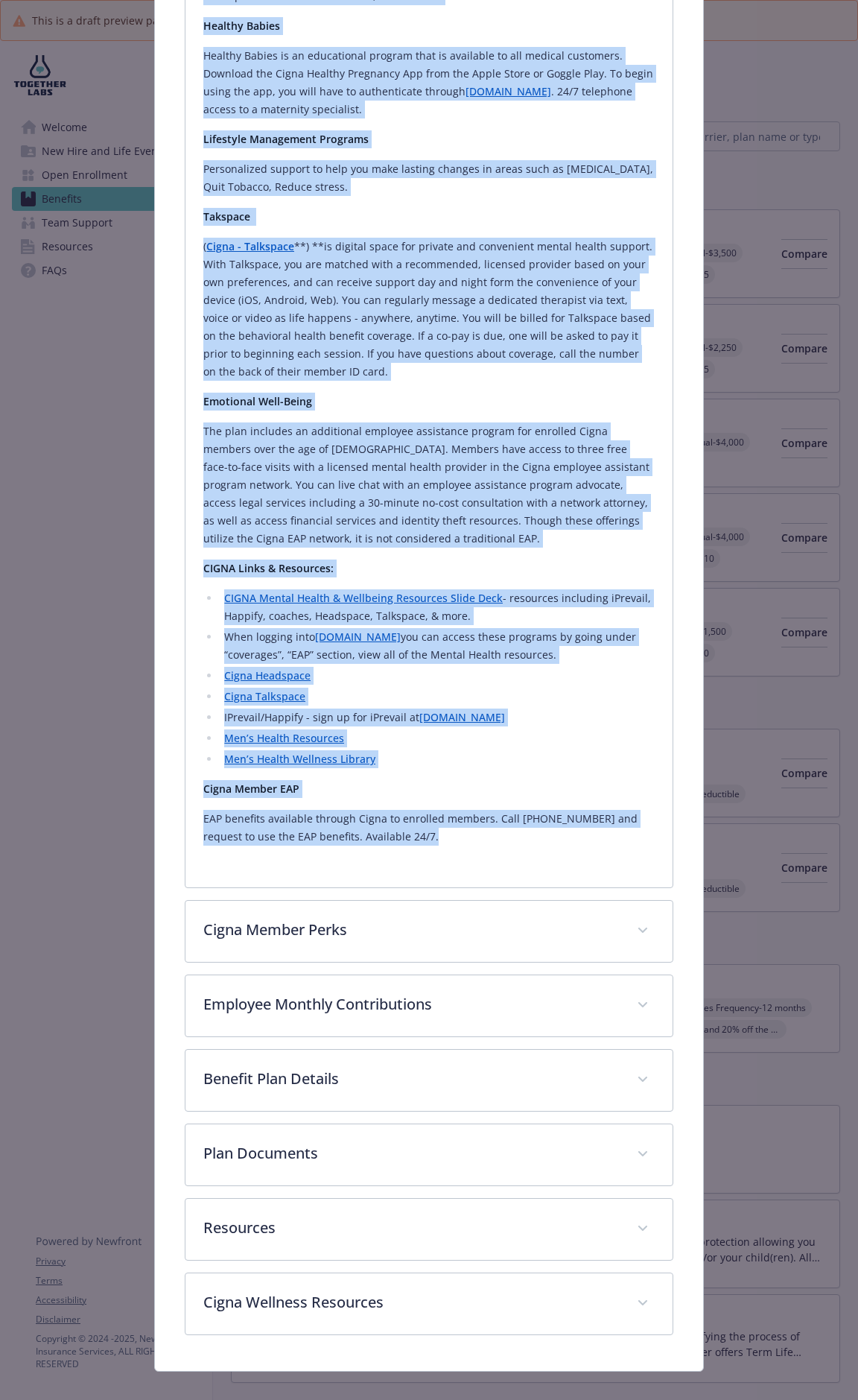
drag, startPoint x: 204, startPoint y: 1074, endPoint x: 559, endPoint y: 825, distance: 433.6
click at [559, 731] on div "CIGNA provides members with resources for your total wellbeing including iPreva…" at bounding box center [429, 253] width 451 height 1186
copy div "CIGNA provides members with resources for your total wellbeing including iPreva…"
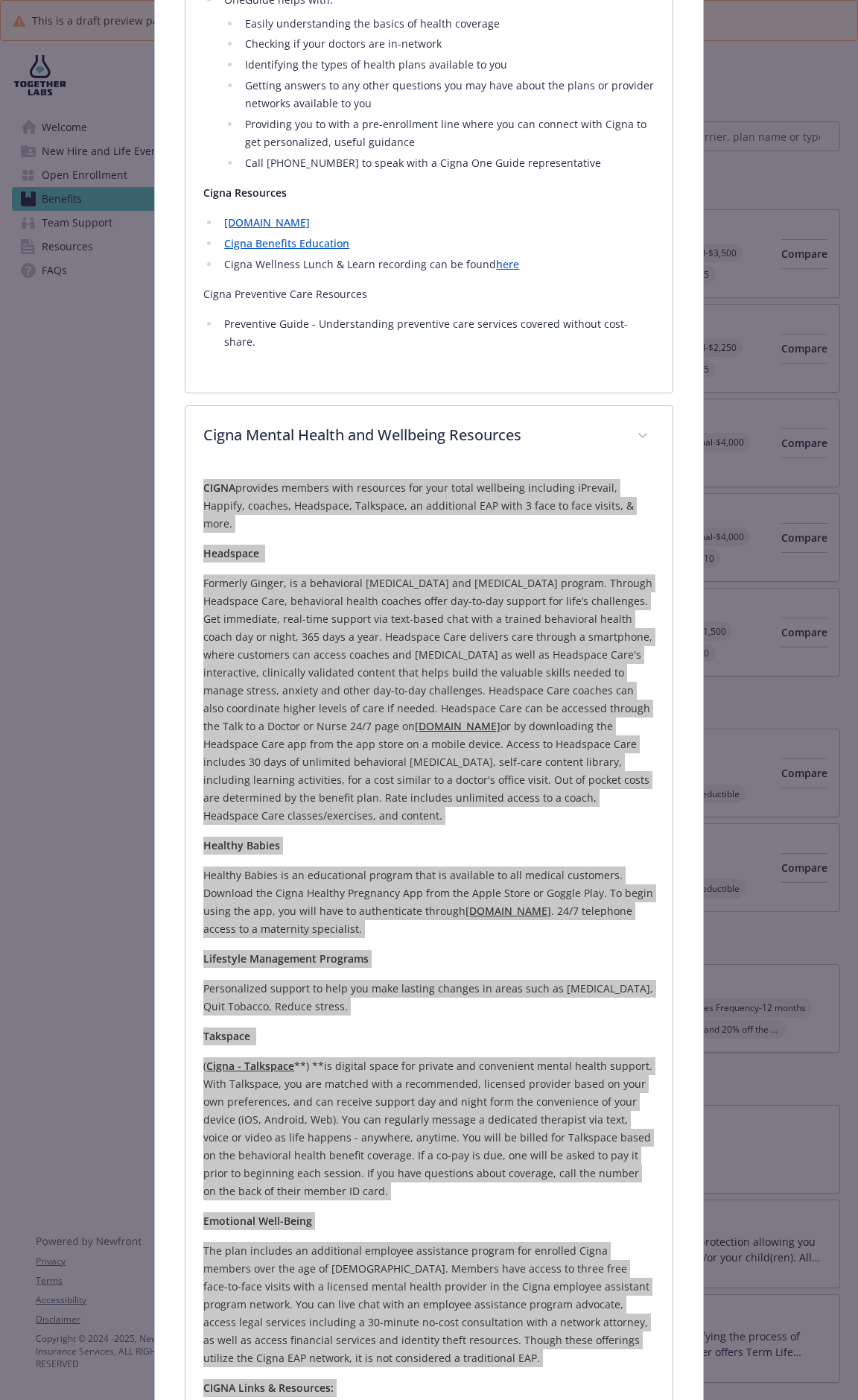
scroll to position [333, 0]
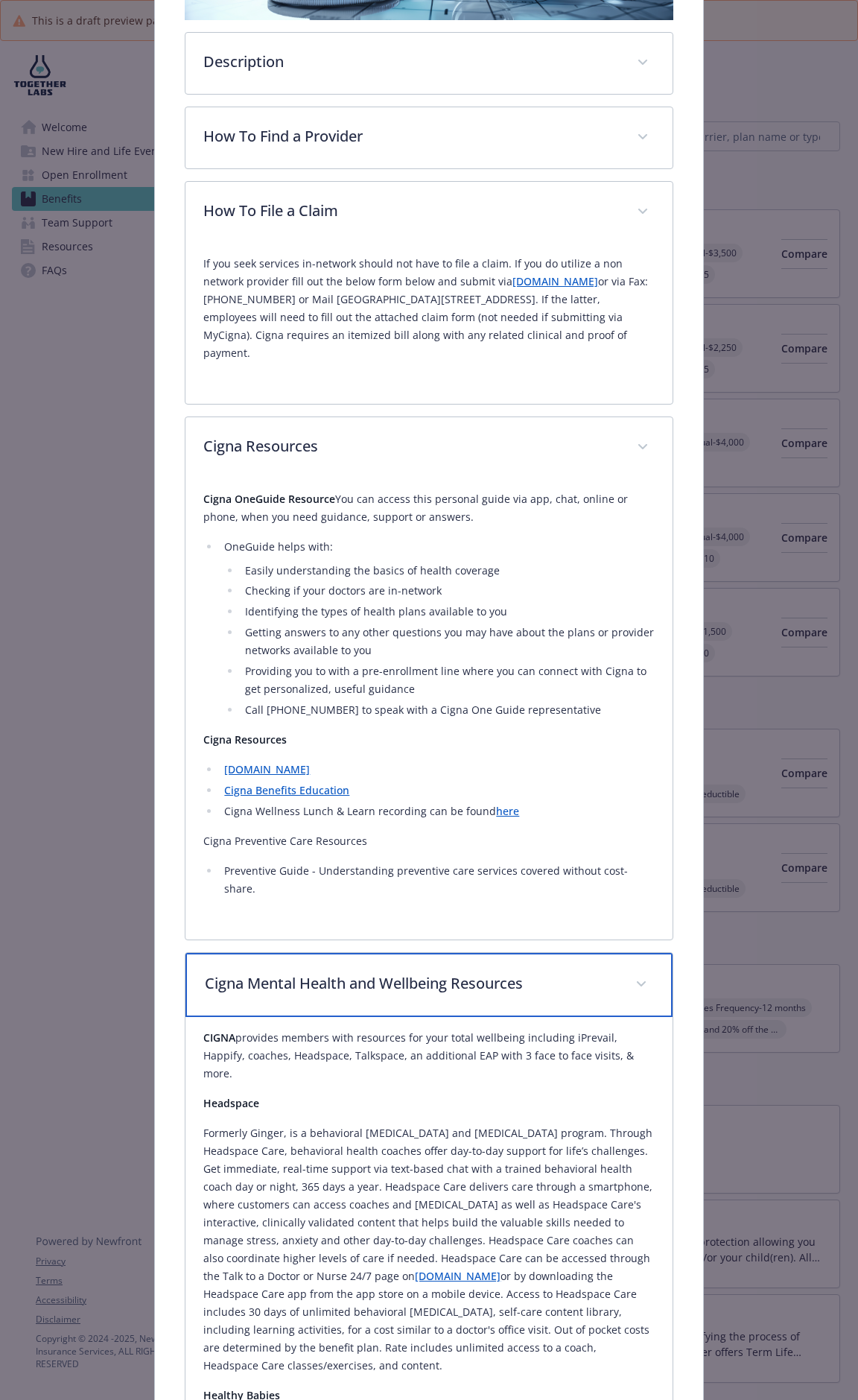
click at [540, 731] on p "Cigna Mental Health and Wellbeing Resources" at bounding box center [411, 983] width 412 height 23
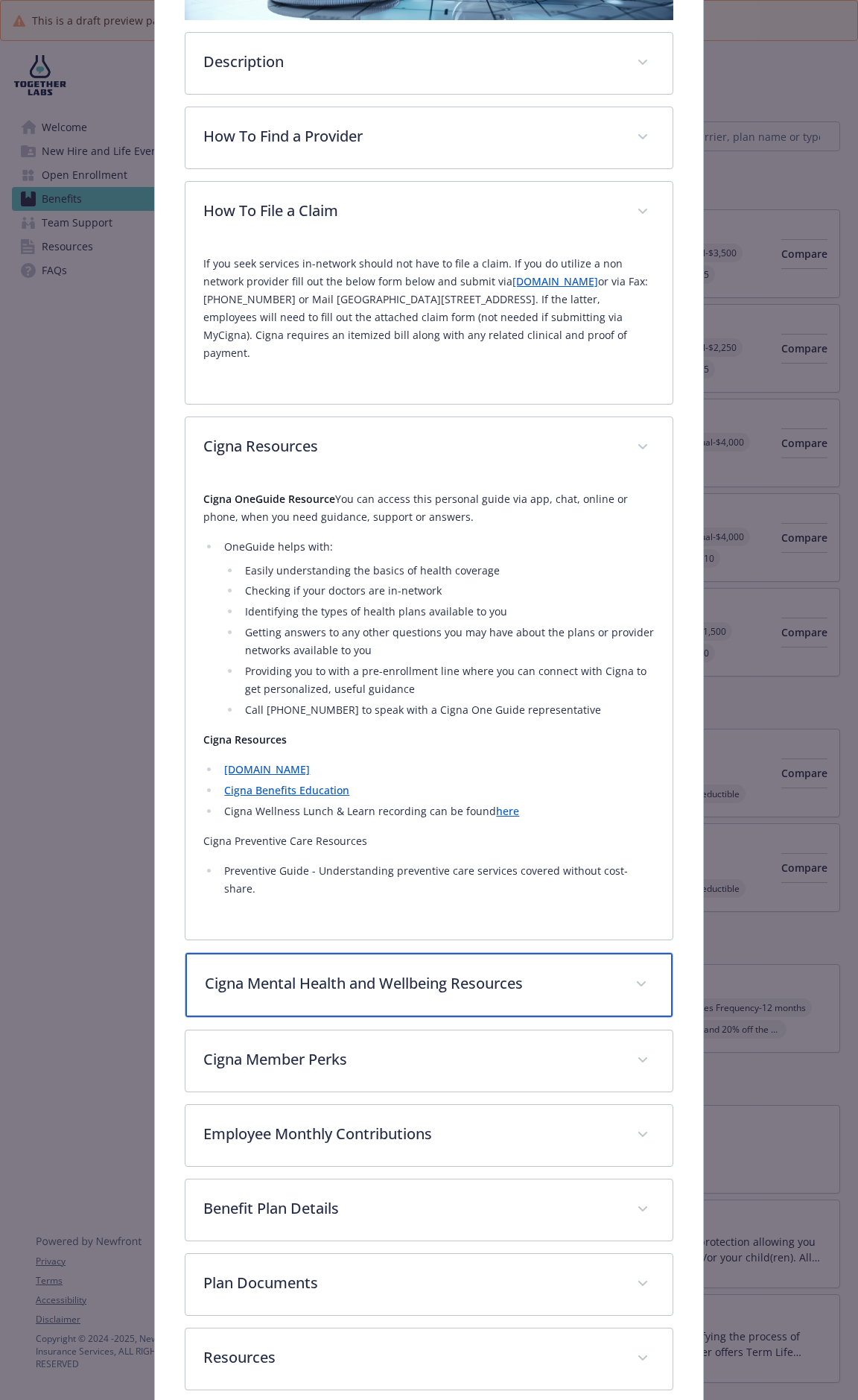
click at [450, 731] on p "Cigna Mental Health and Wellbeing Resources" at bounding box center [411, 983] width 412 height 23
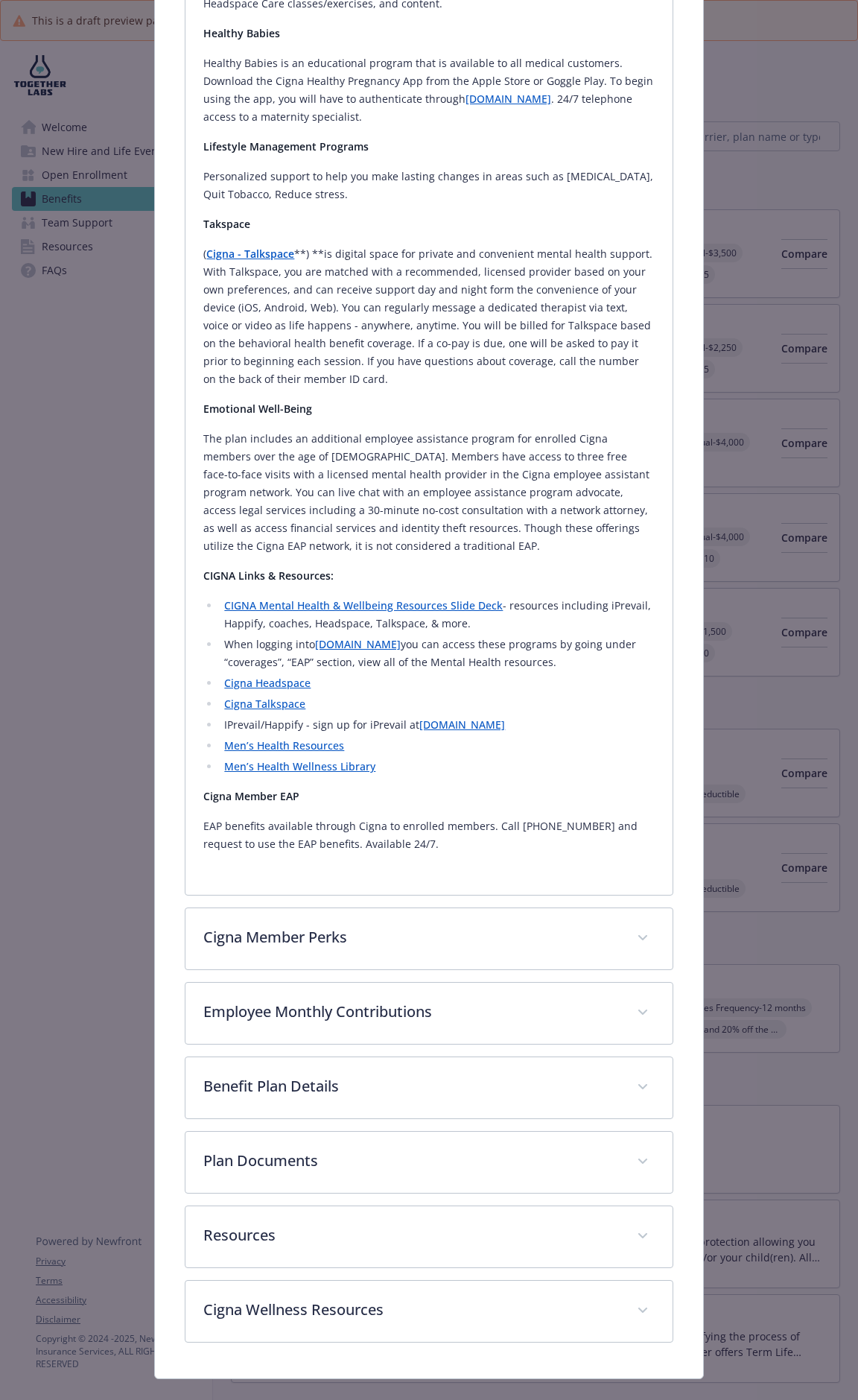
scroll to position [1699, 0]
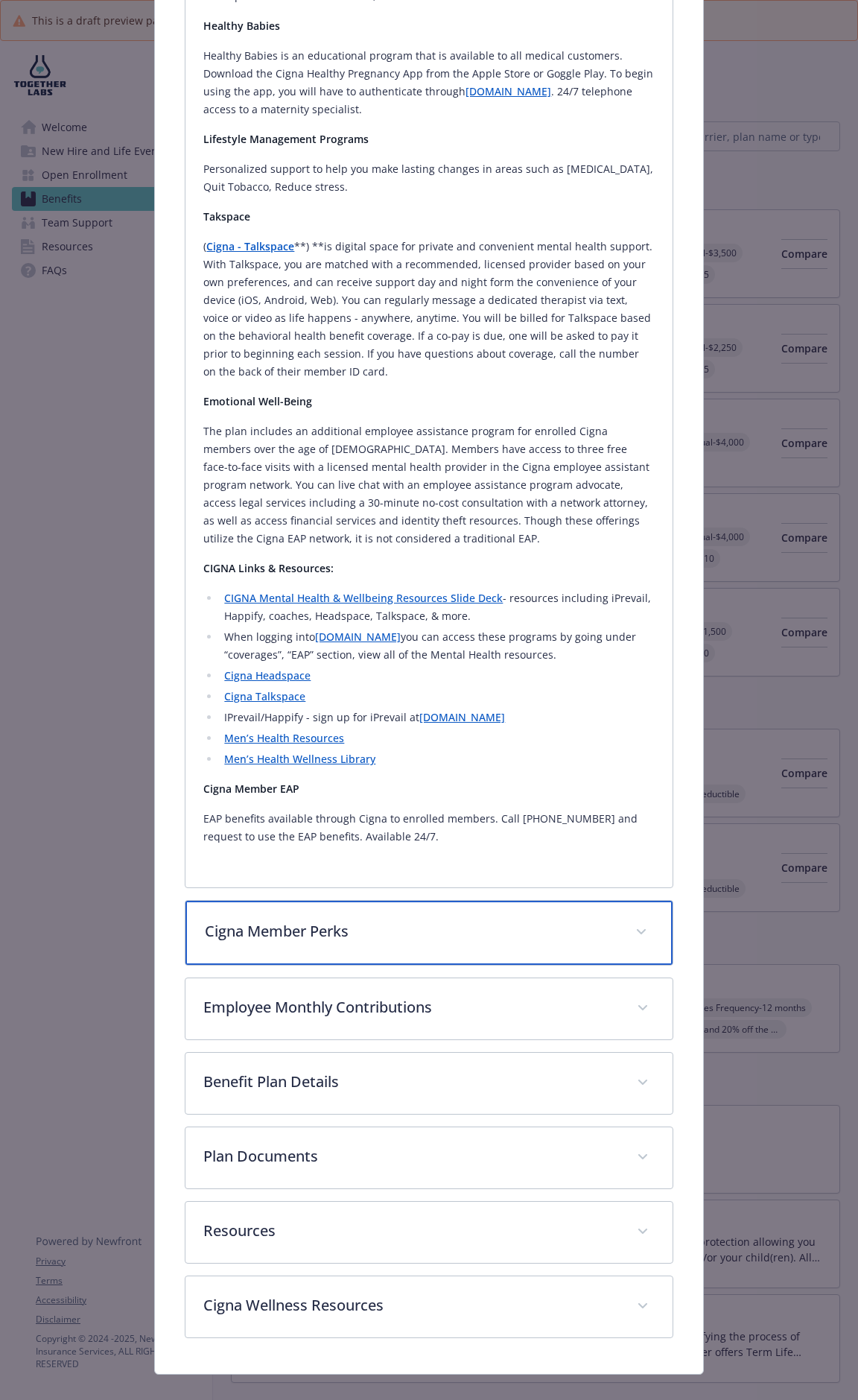
click at [421, 731] on div "Cigna Member Perks" at bounding box center [429, 933] width 487 height 64
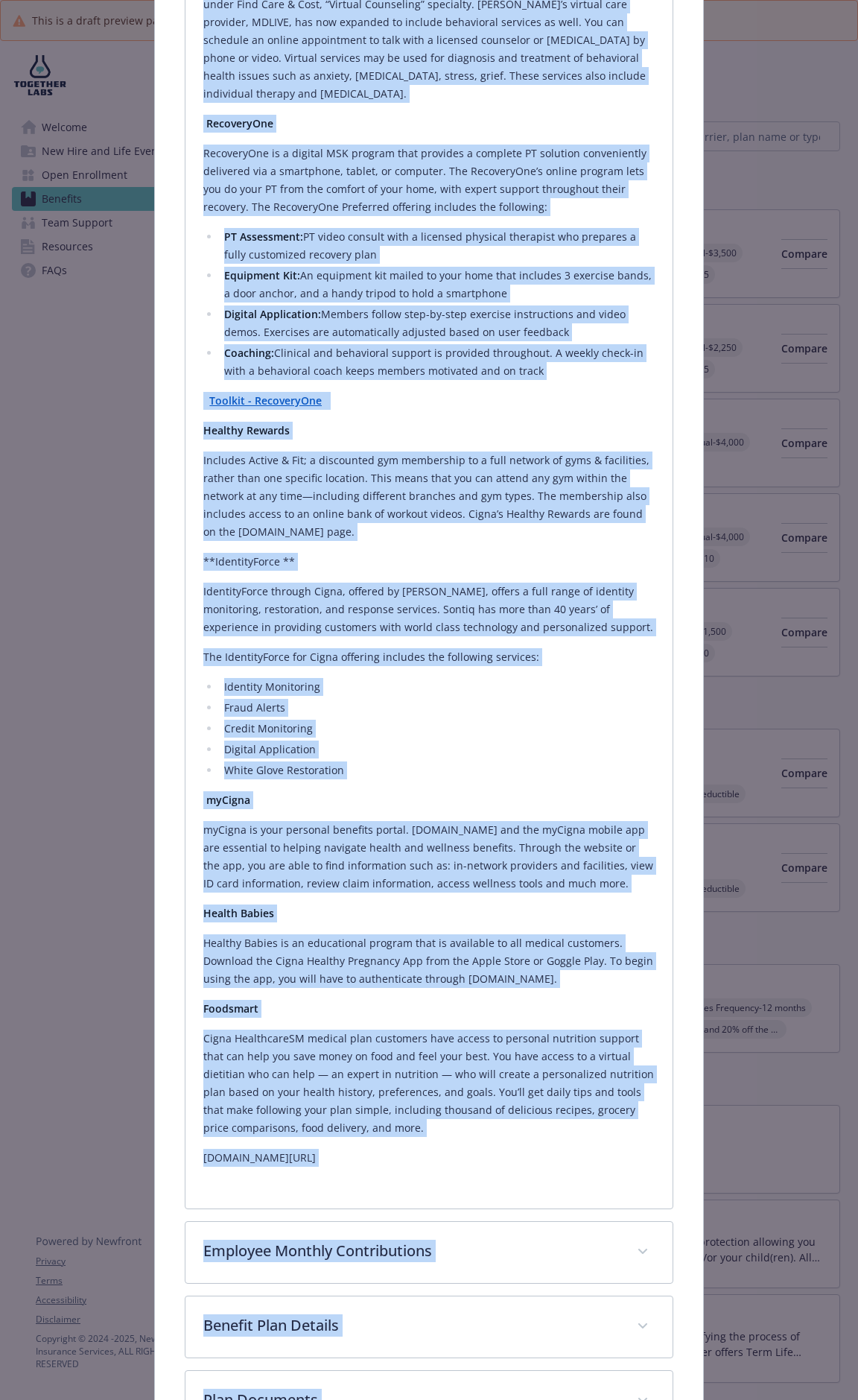
scroll to position [2766, 0]
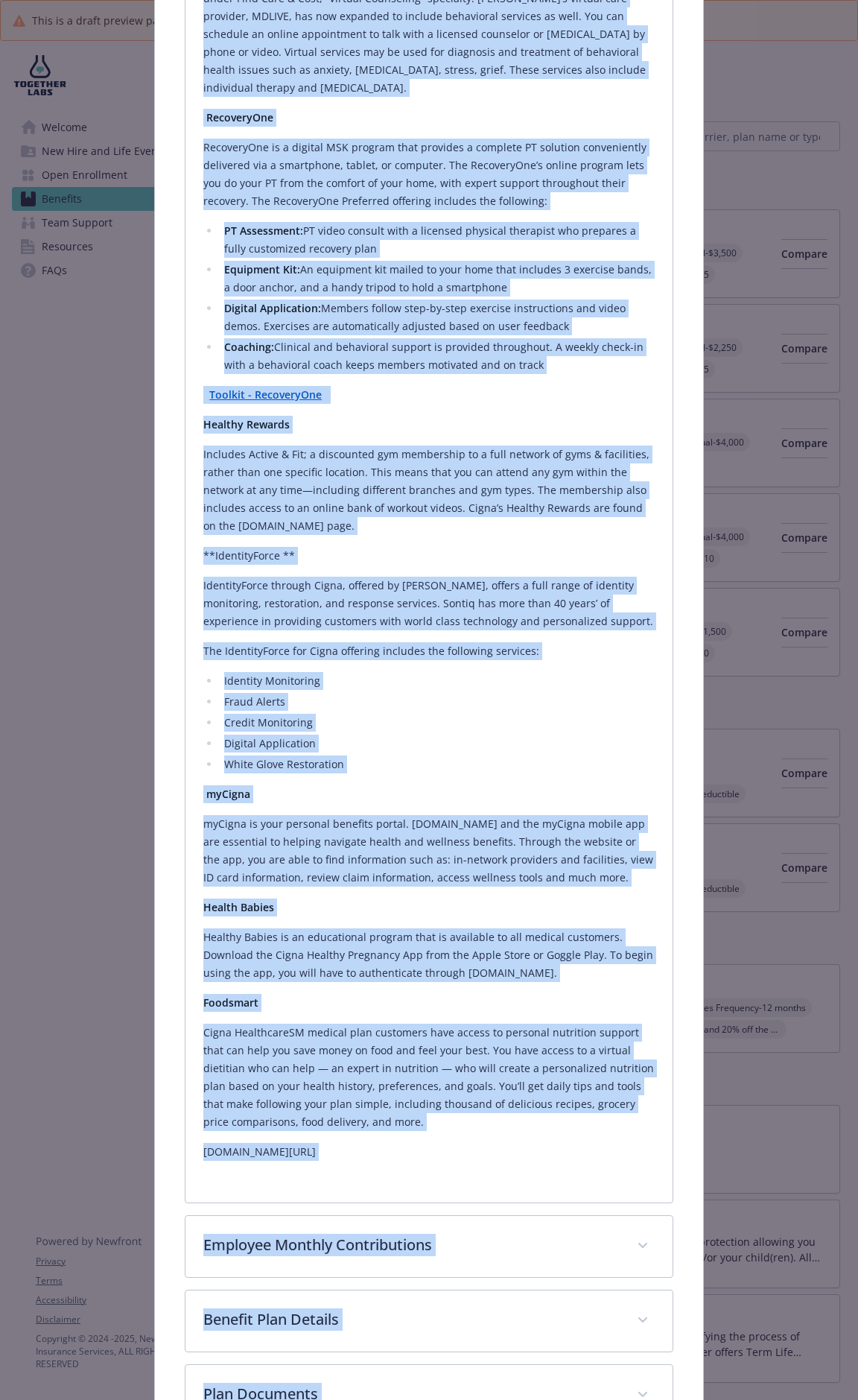
drag, startPoint x: 204, startPoint y: 961, endPoint x: 549, endPoint y: 1133, distance: 385.5
click at [549, 731] on div "MDLive Through video-based behavioral outpatient care services, you get the car…" at bounding box center [429, 533] width 451 height 1254
copy div "MDLive Through video-based behavioral outpatient care services, you get the car…"
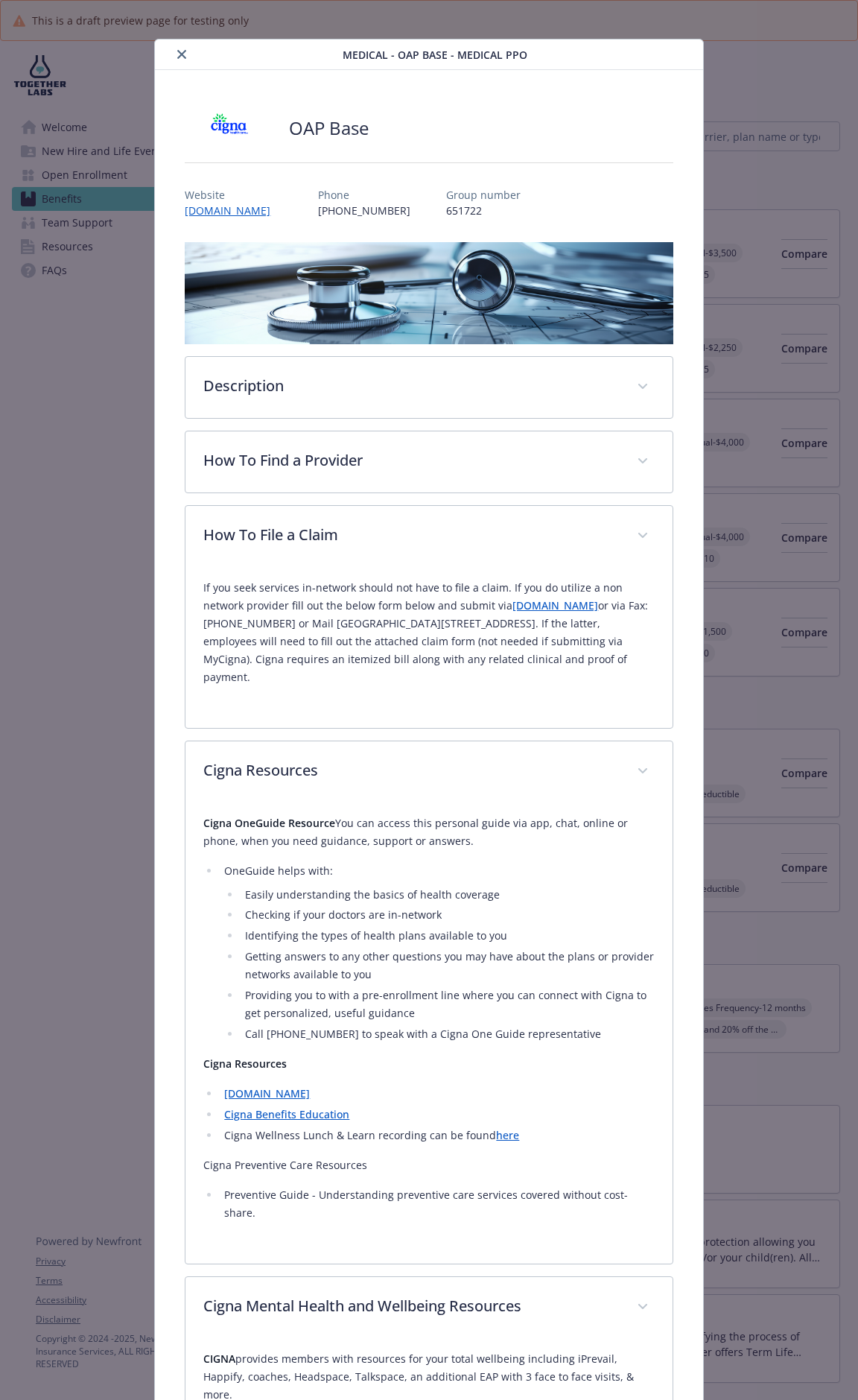
scroll to position [0, 0]
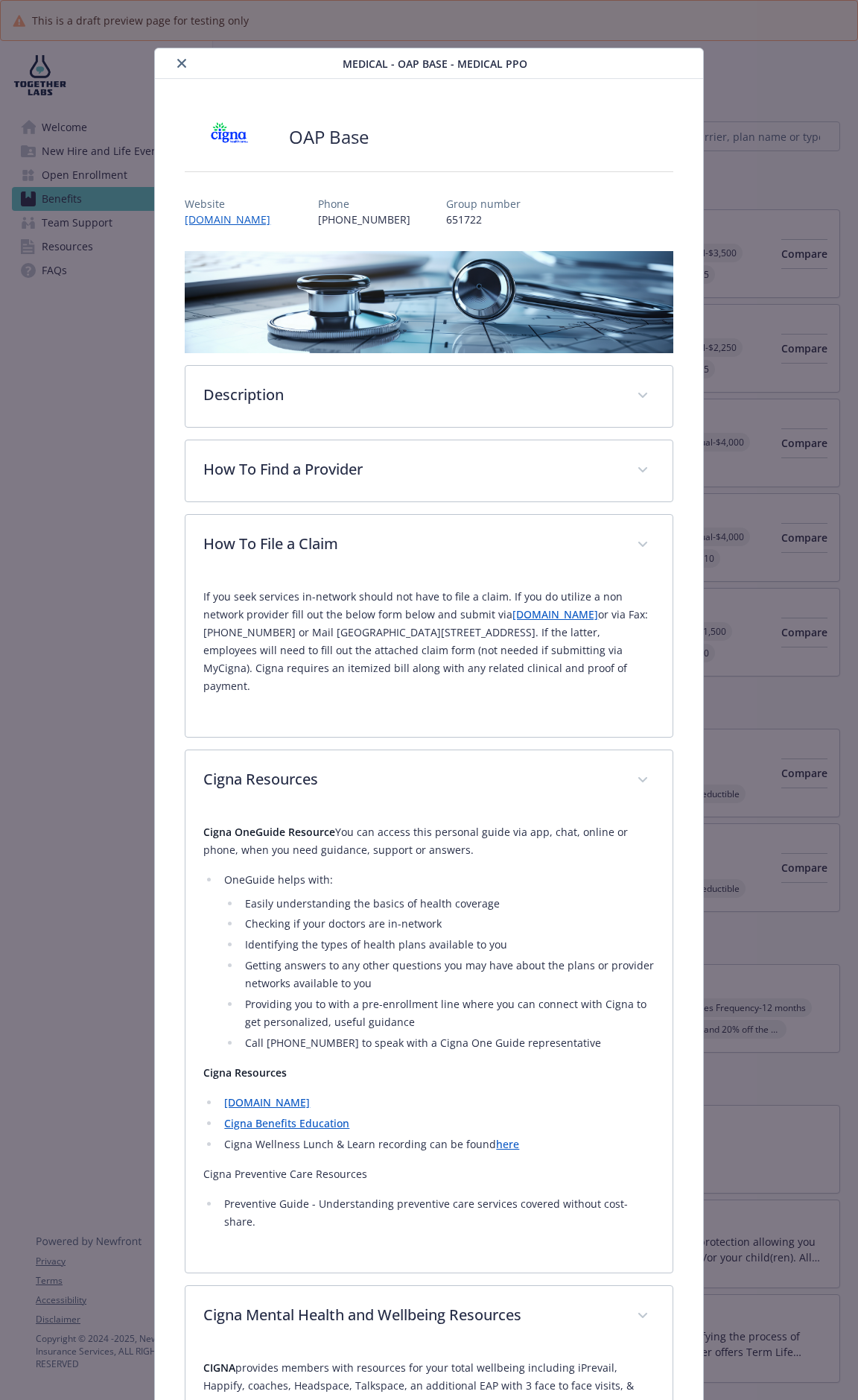
click at [177, 64] on icon "close" at bounding box center [181, 63] width 9 height 9
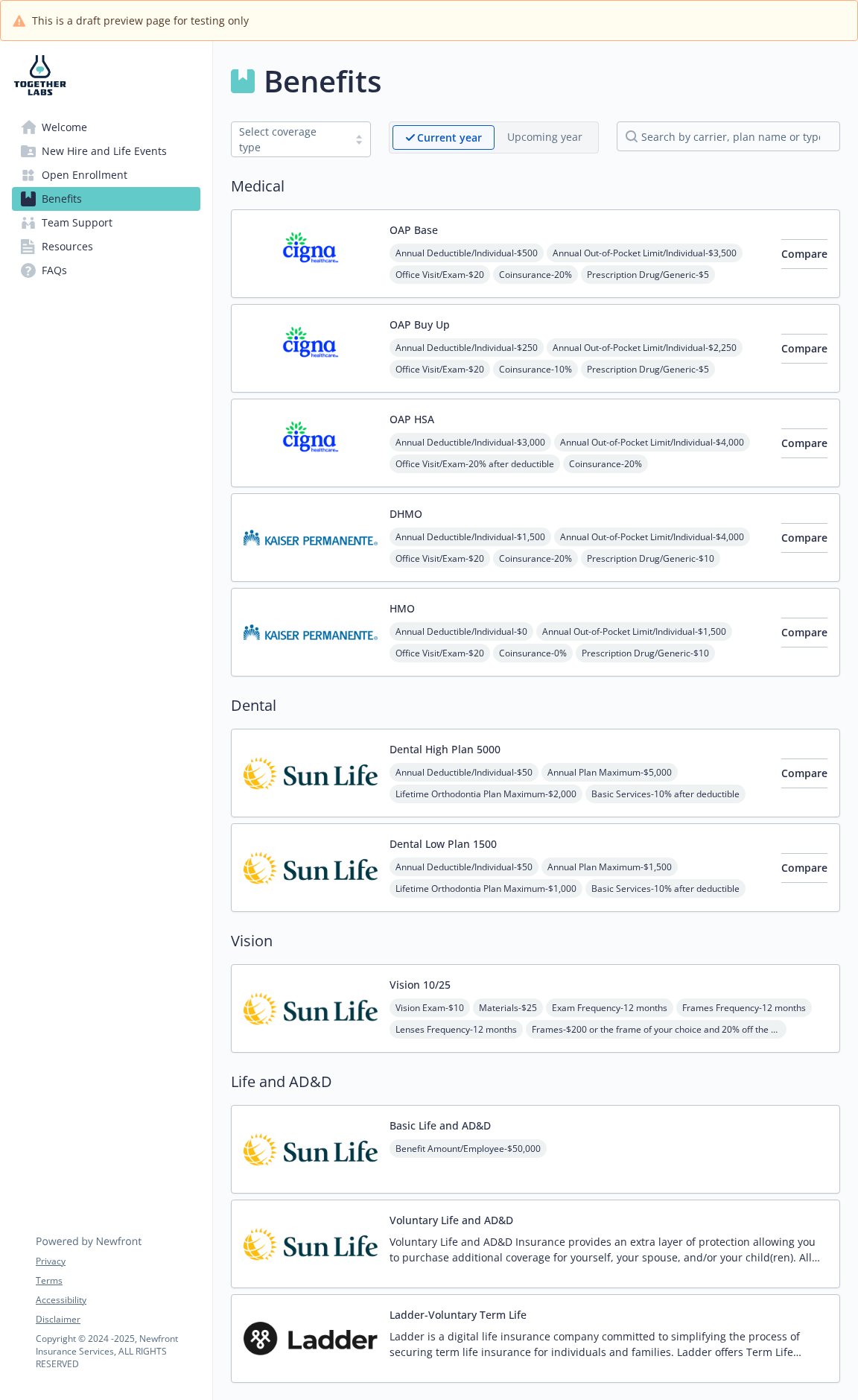
click at [617, 517] on div "DHMO Annual Deductible/Individual - $1,500 Annual Out-of-Pocket Limit/Individua…" at bounding box center [580, 537] width 380 height 64
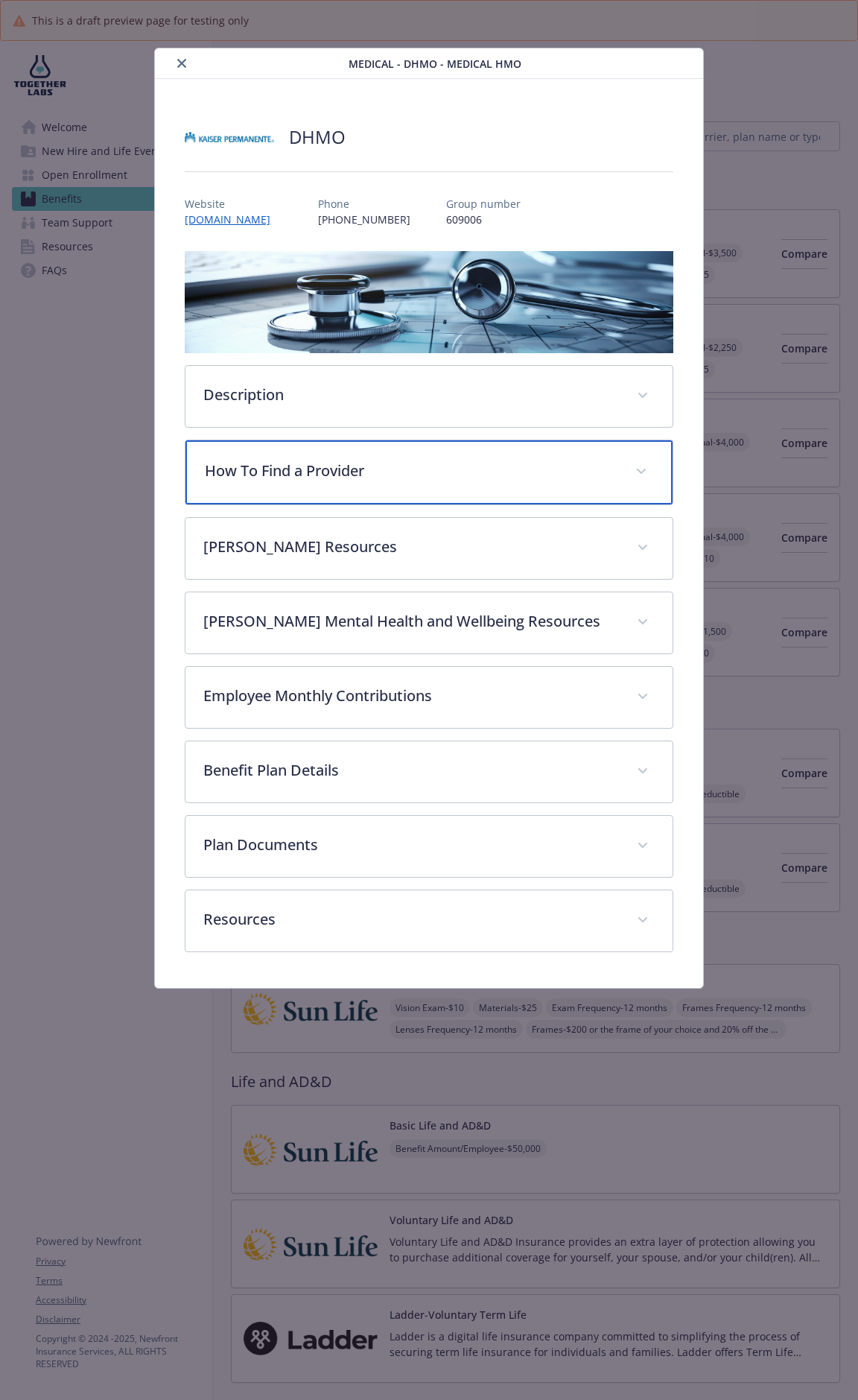
click at [390, 458] on div "How To Find a Provider" at bounding box center [429, 472] width 487 height 64
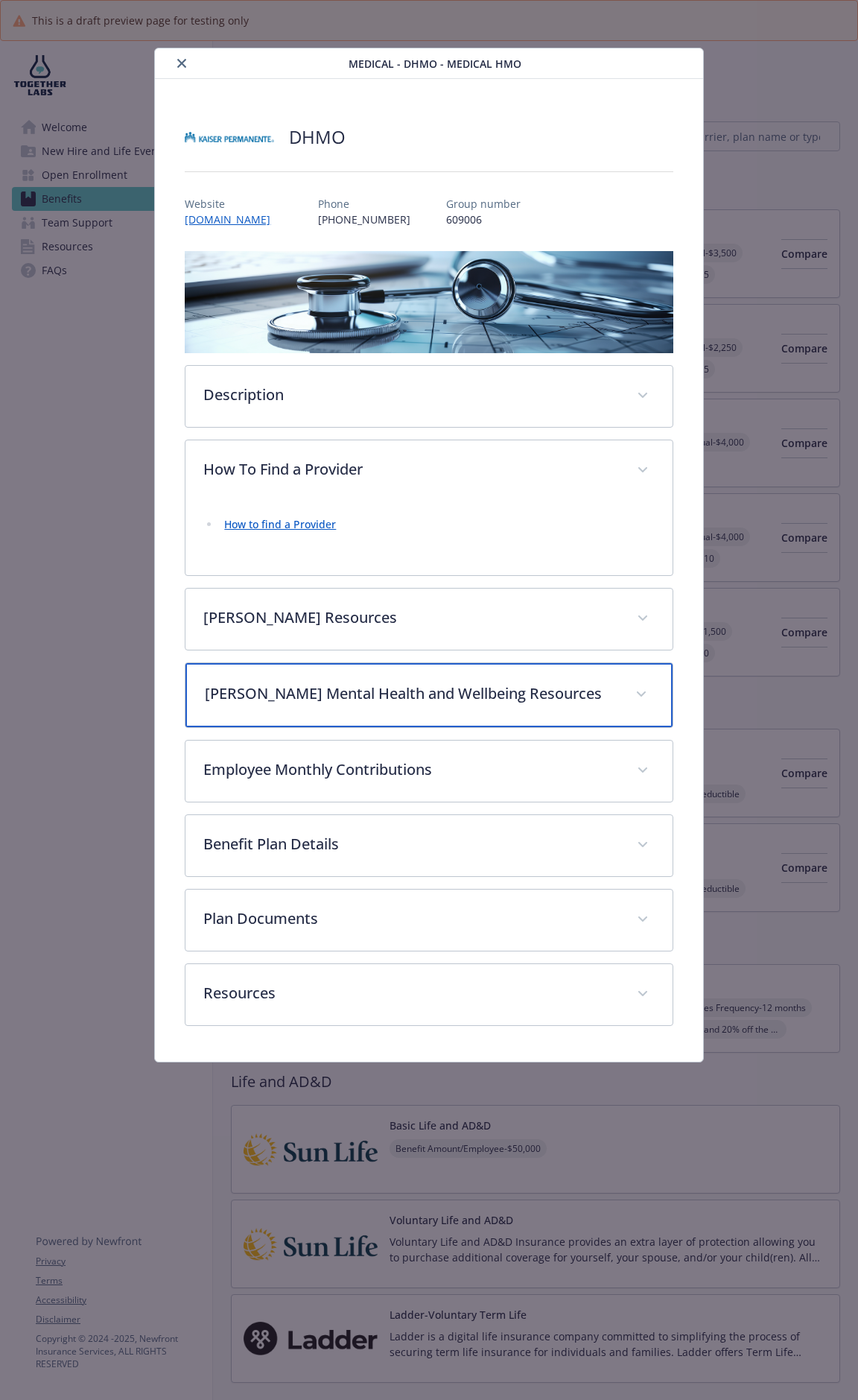
click at [332, 673] on div "Kaiser Mental Health and Wellbeing Resources" at bounding box center [429, 695] width 487 height 64
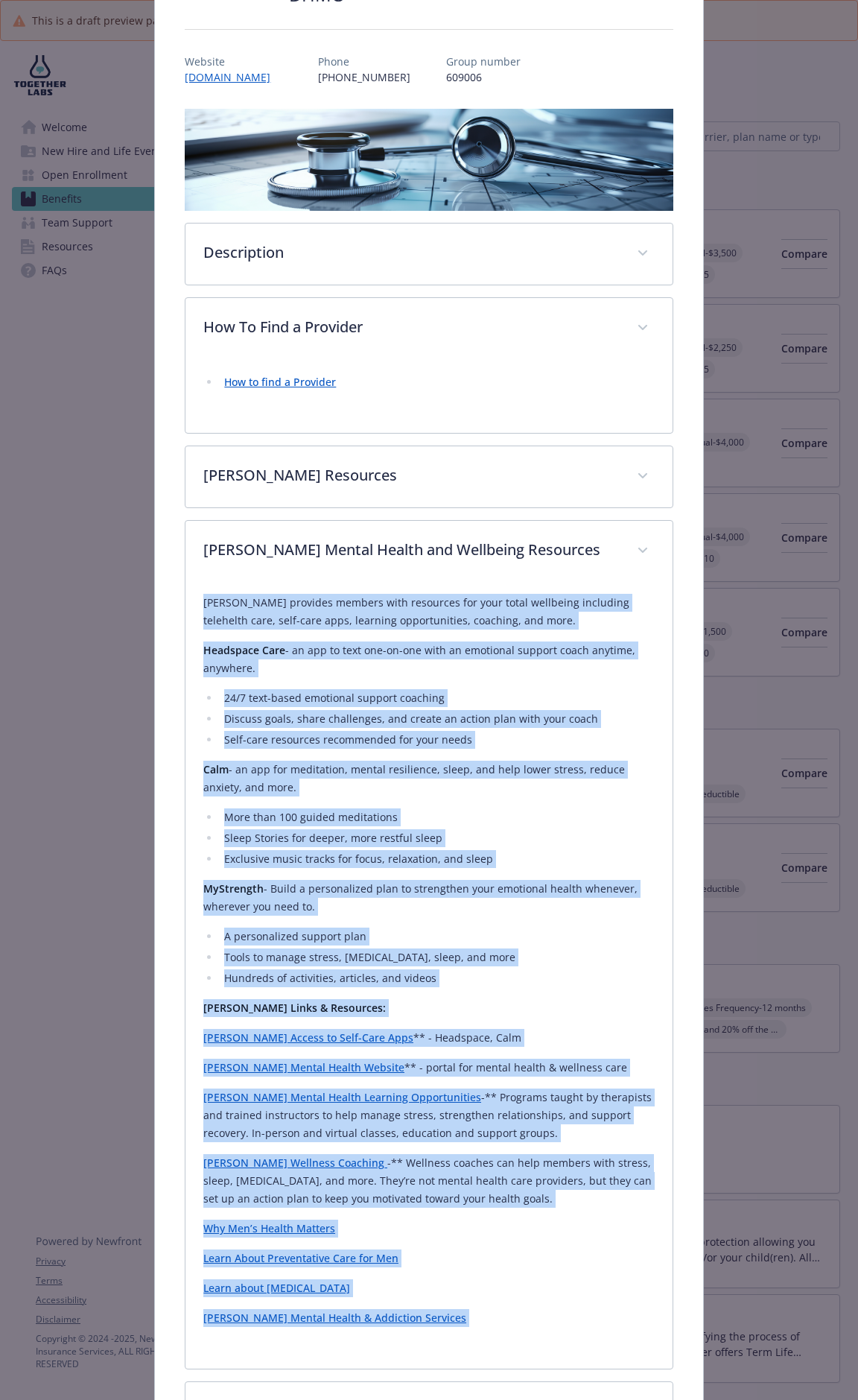
scroll to position [160, 0]
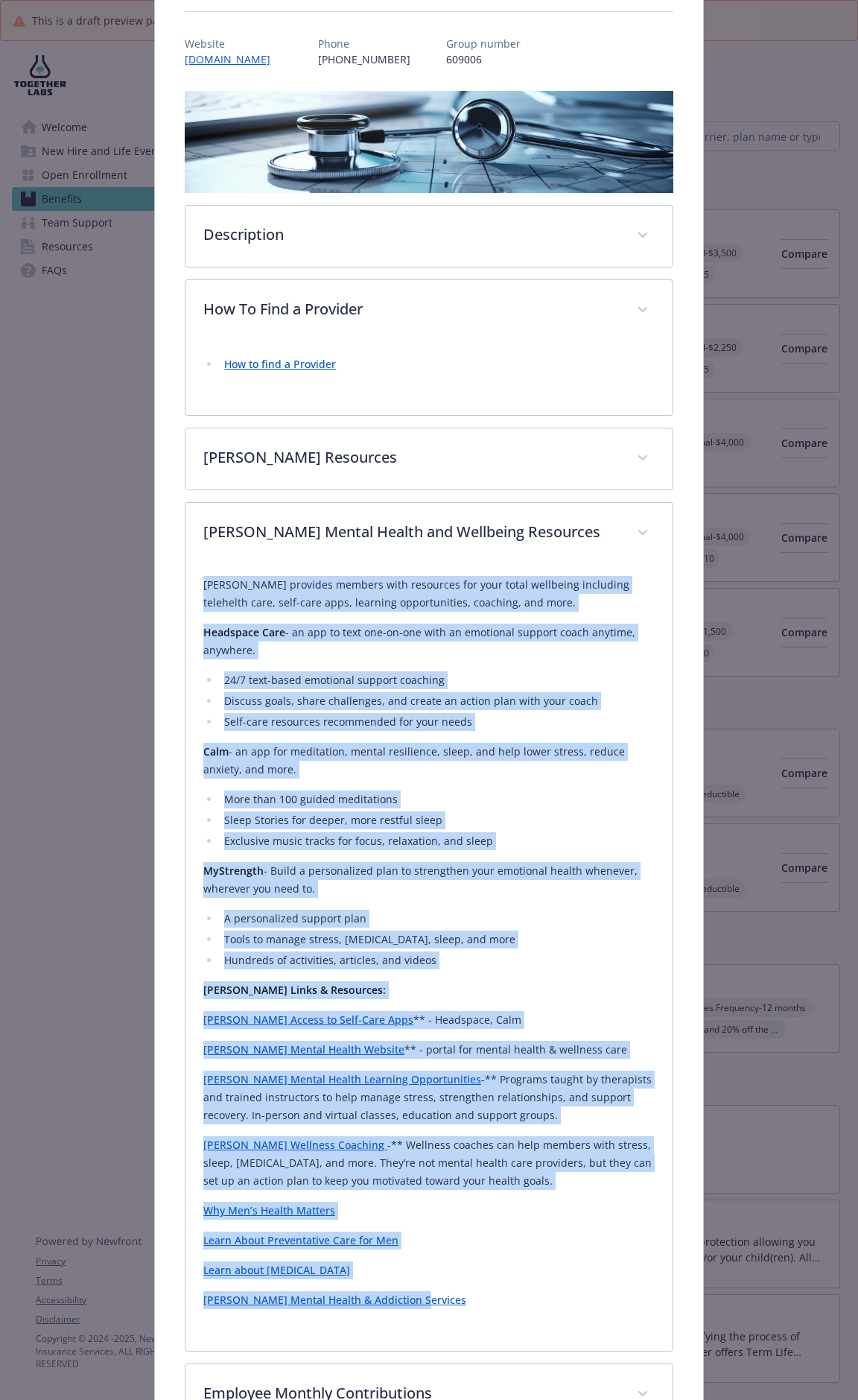
drag, startPoint x: 204, startPoint y: 746, endPoint x: 516, endPoint y: 1284, distance: 621.9
click at [516, 731] on div "Kaiser provides members with resources for your total wellbeing including teleh…" at bounding box center [429, 942] width 451 height 733
copy div "Kaiser provides members with resources for your total wellbeing including teleh…"
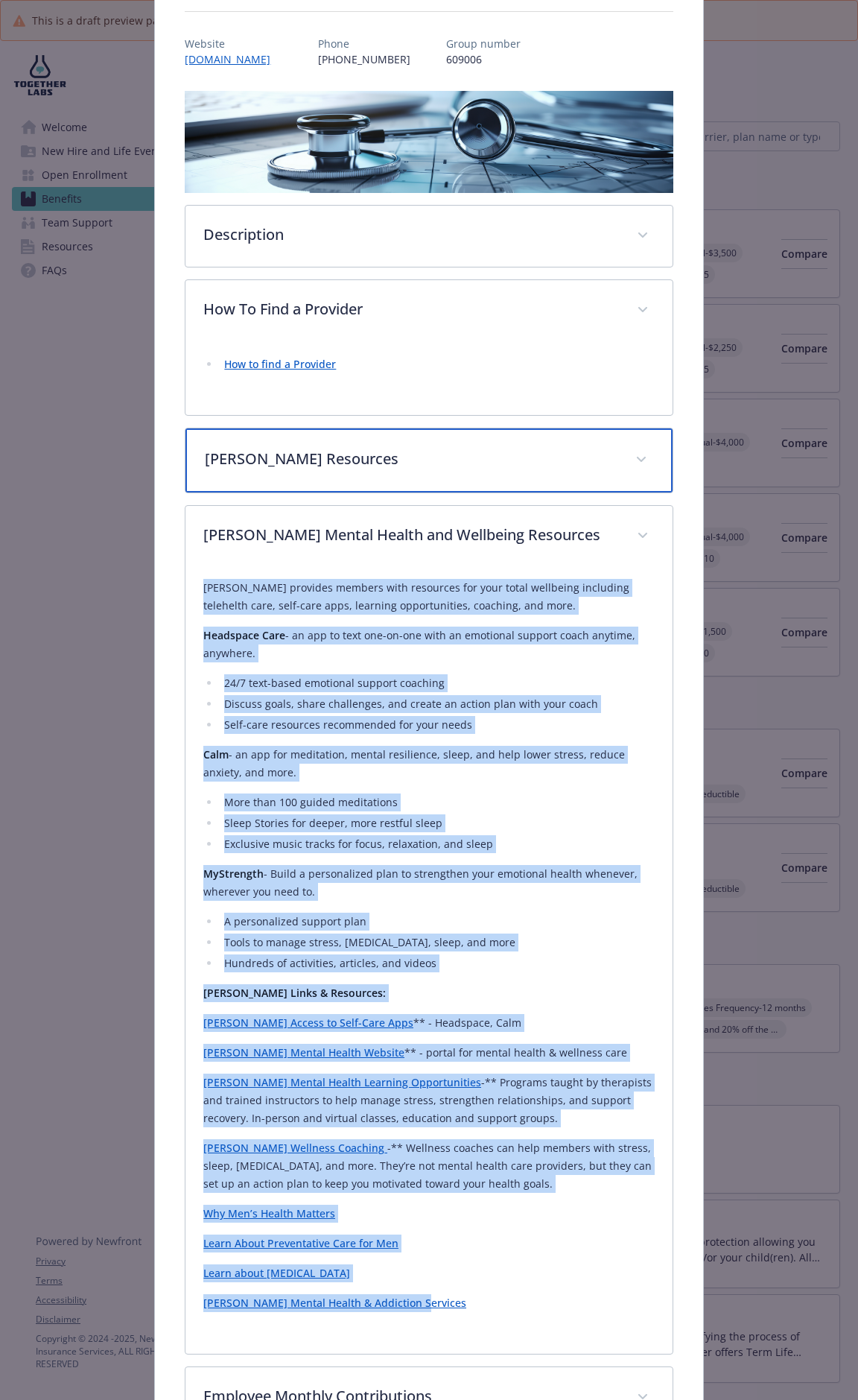
click at [370, 451] on p "Kaiser Resources" at bounding box center [411, 459] width 412 height 23
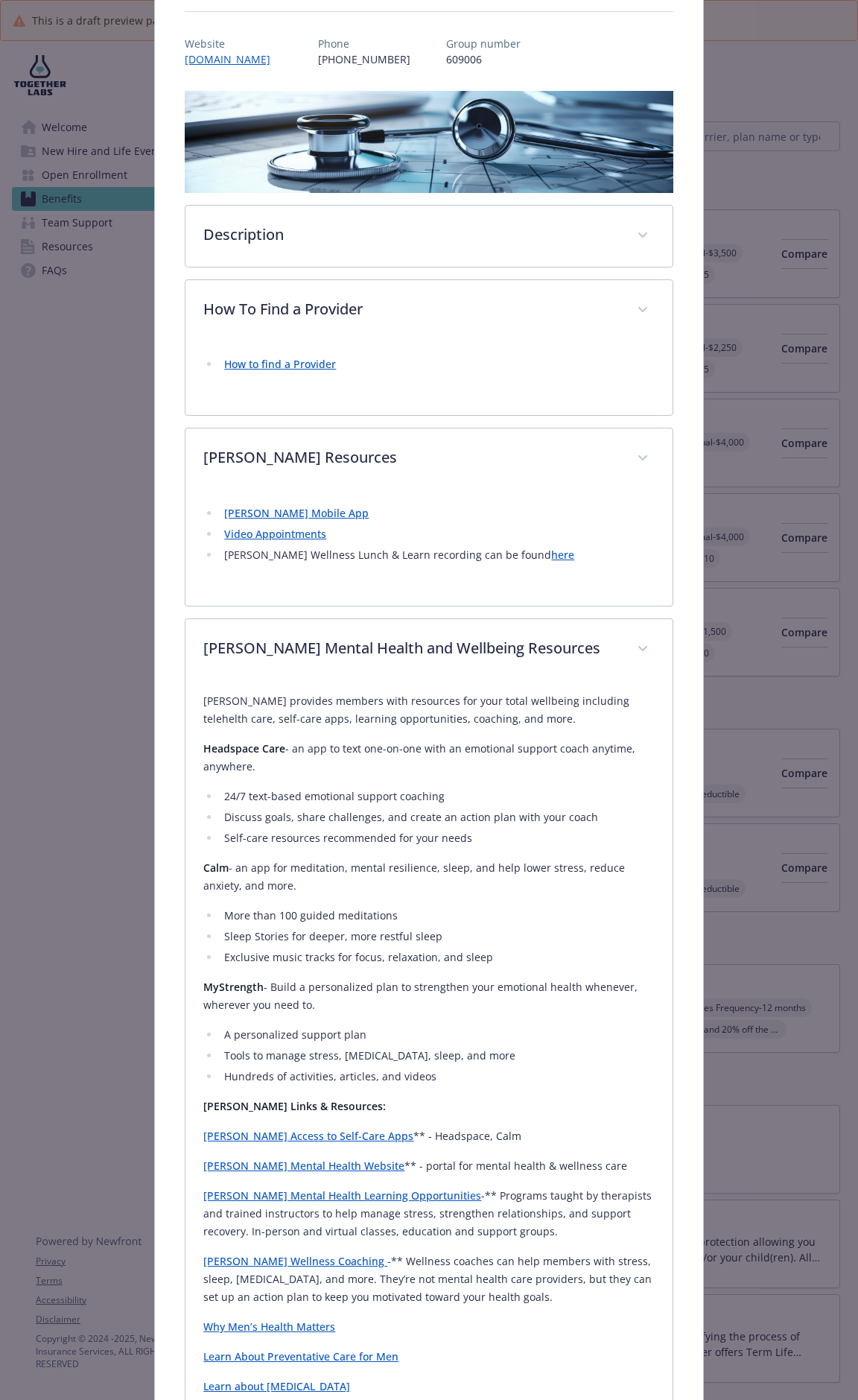
drag, startPoint x: 344, startPoint y: 537, endPoint x: 297, endPoint y: 525, distance: 48.5
click at [344, 537] on li "Video Appointments" at bounding box center [437, 534] width 435 height 18
drag, startPoint x: 236, startPoint y: 509, endPoint x: 542, endPoint y: 536, distance: 307.2
click at [563, 521] on li "Kaiser Mobile App" at bounding box center [437, 513] width 435 height 18
click at [526, 557] on li "Kaiser Wellness Lunch & Learn recording can be found here" at bounding box center [437, 555] width 435 height 18
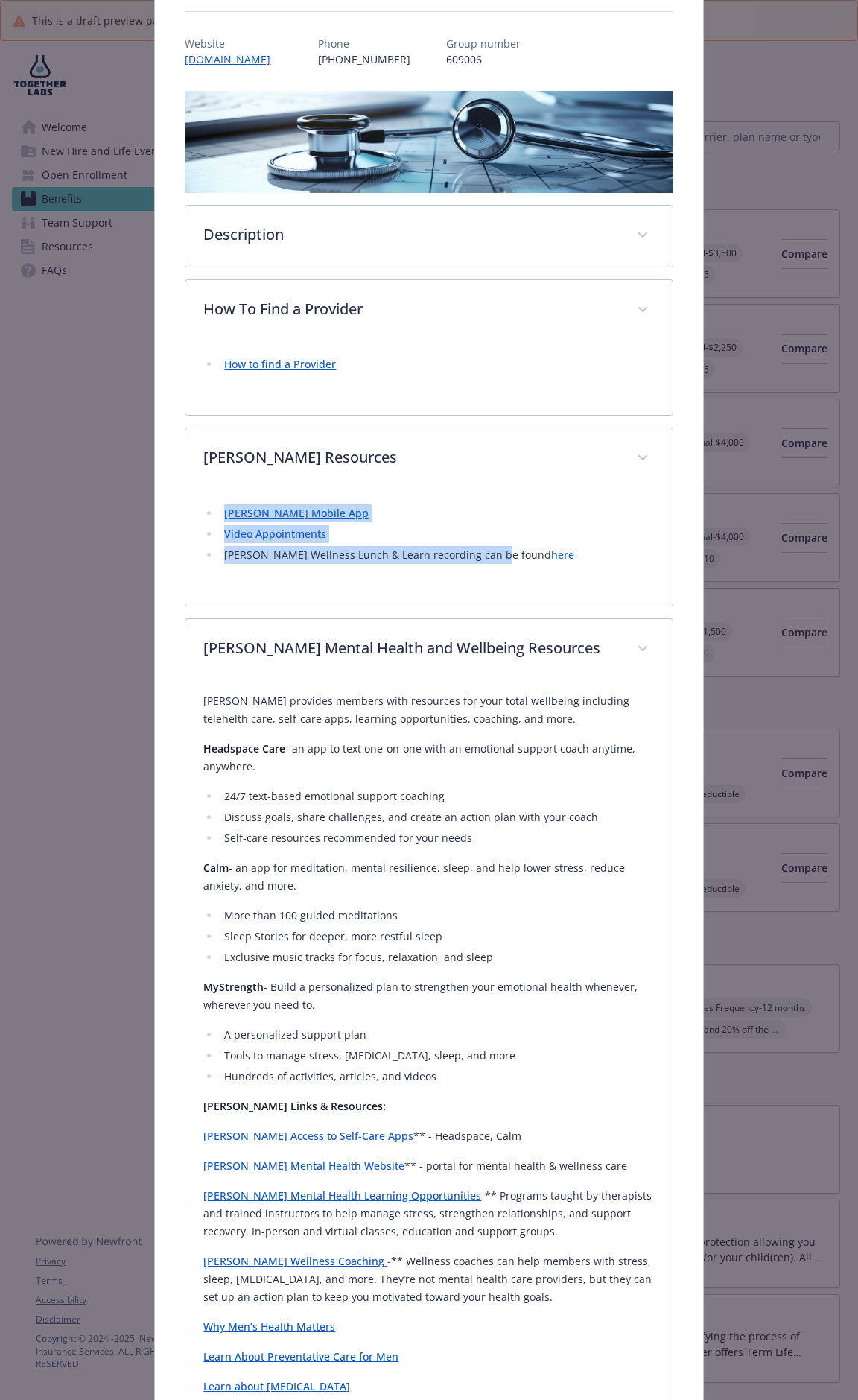
drag, startPoint x: 486, startPoint y: 548, endPoint x: 225, endPoint y: 494, distance: 266.5
click at [225, 494] on div "Kaiser Mobile App Video Appointments Kaiser Wellness Lunch & Learn recording ca…" at bounding box center [429, 538] width 451 height 98
copy ul "Kaiser Mobile App Video Appointments Kaiser Wellness Lunch & Learn recording ca…"
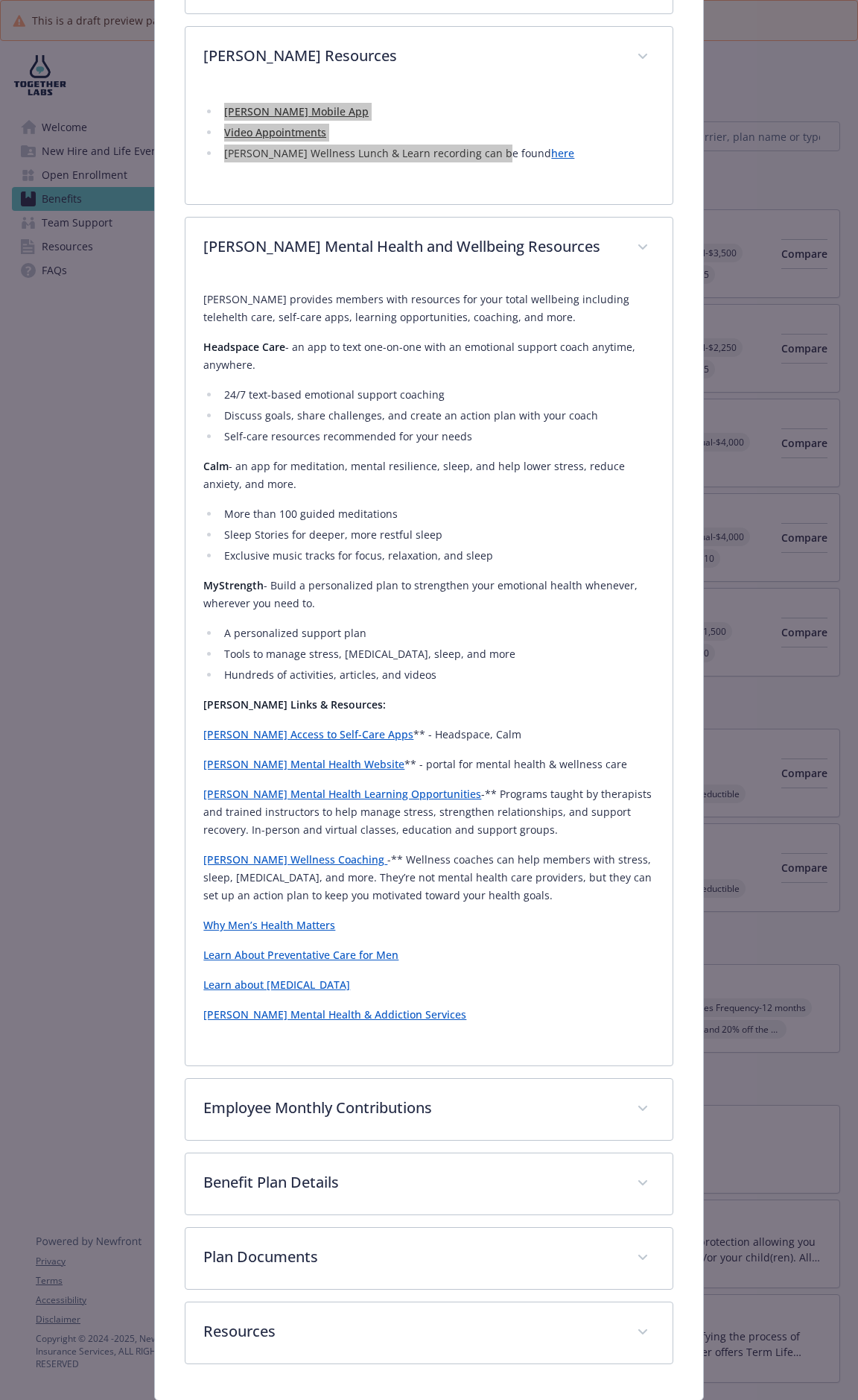
scroll to position [608, 0]
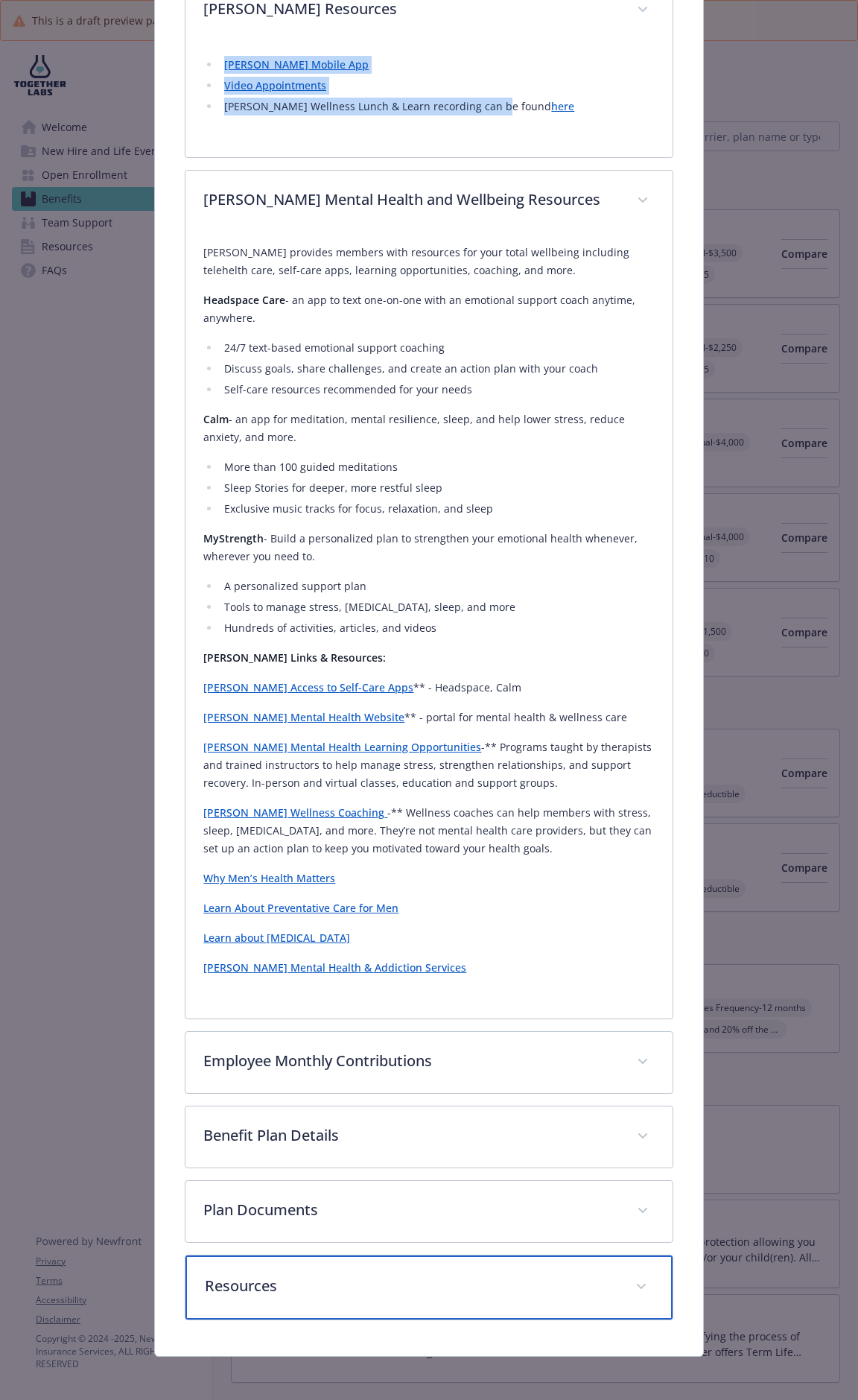
click at [418, 731] on div "Resources" at bounding box center [429, 1287] width 487 height 64
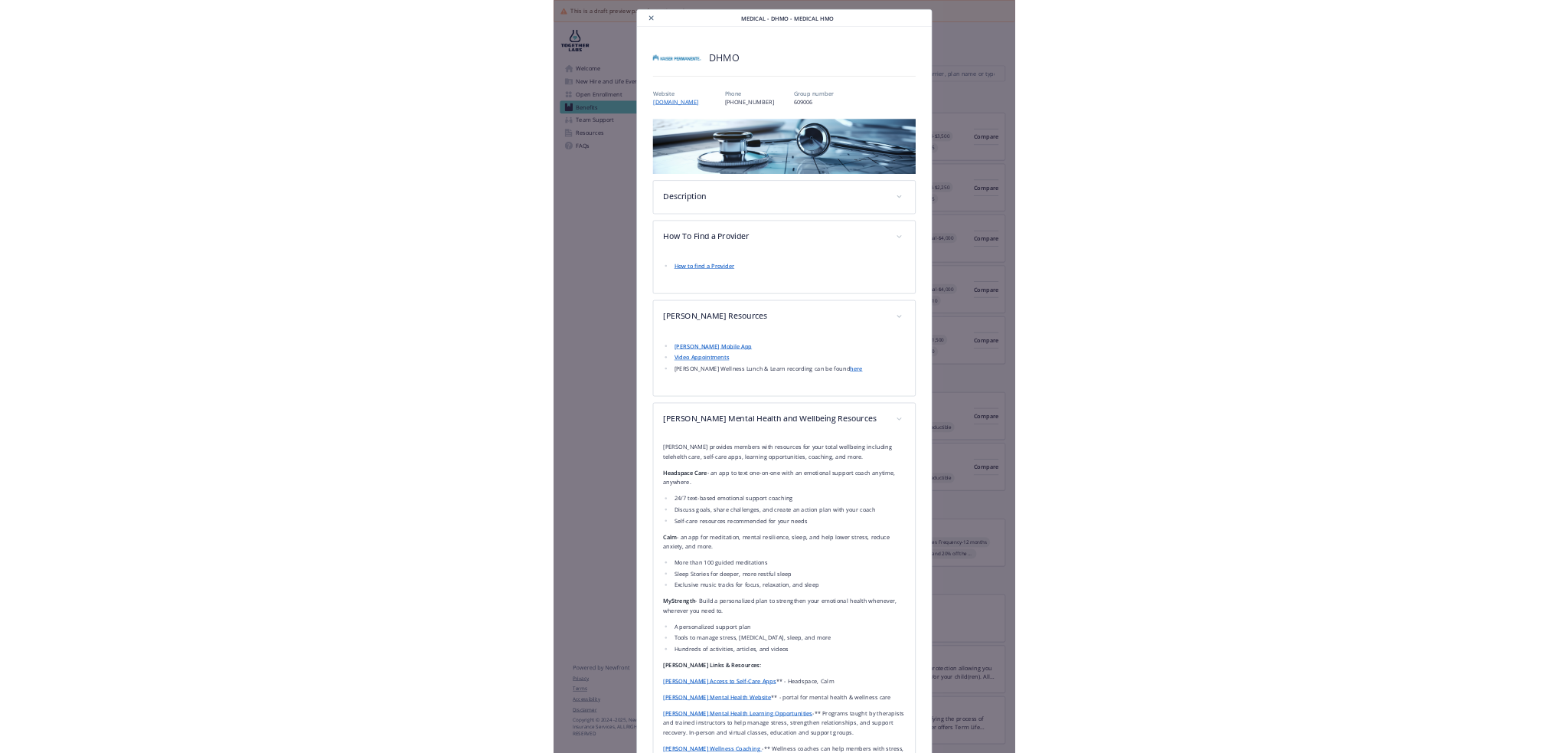
scroll to position [0, 0]
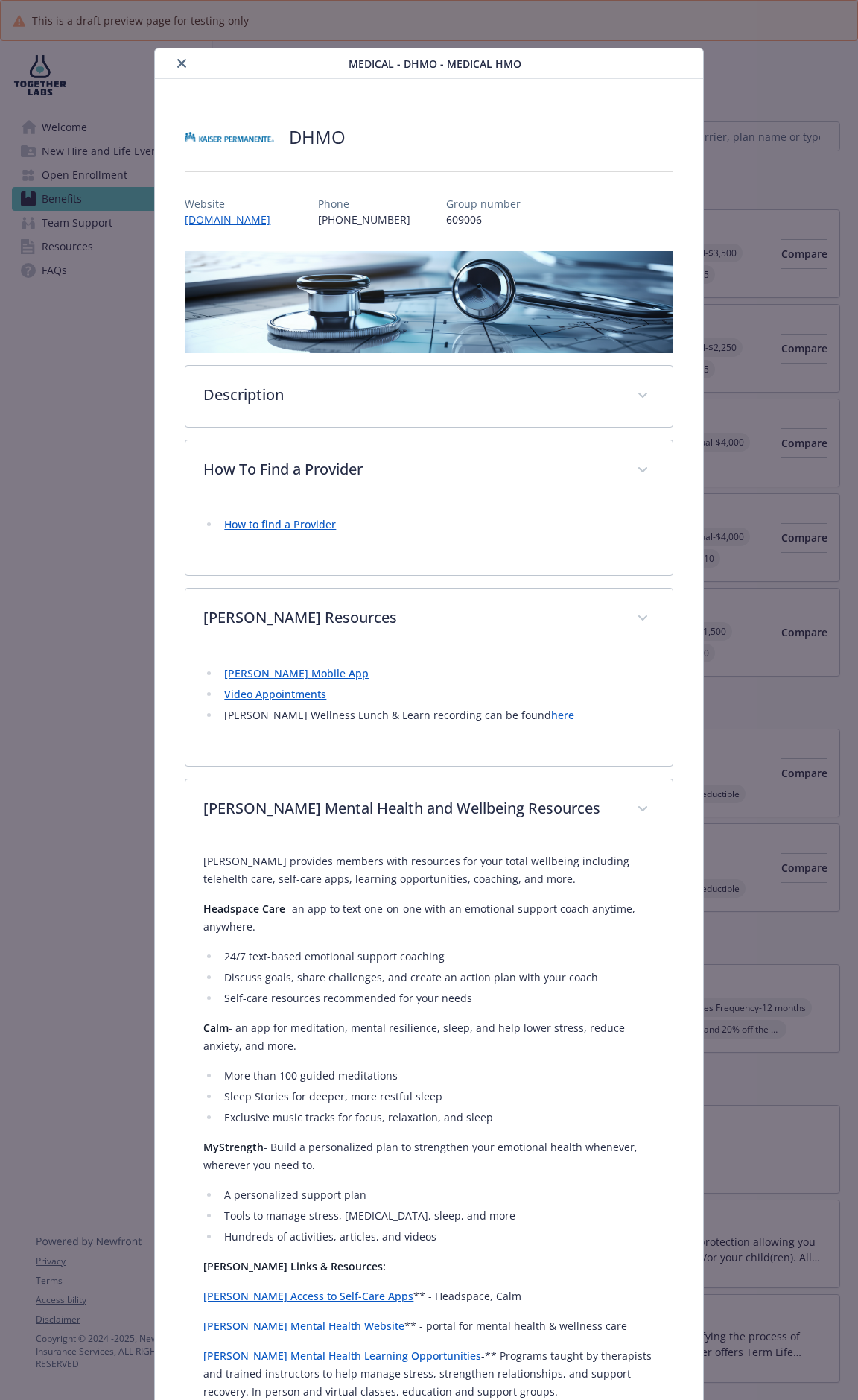
click at [179, 63] on icon "close" at bounding box center [181, 63] width 9 height 9
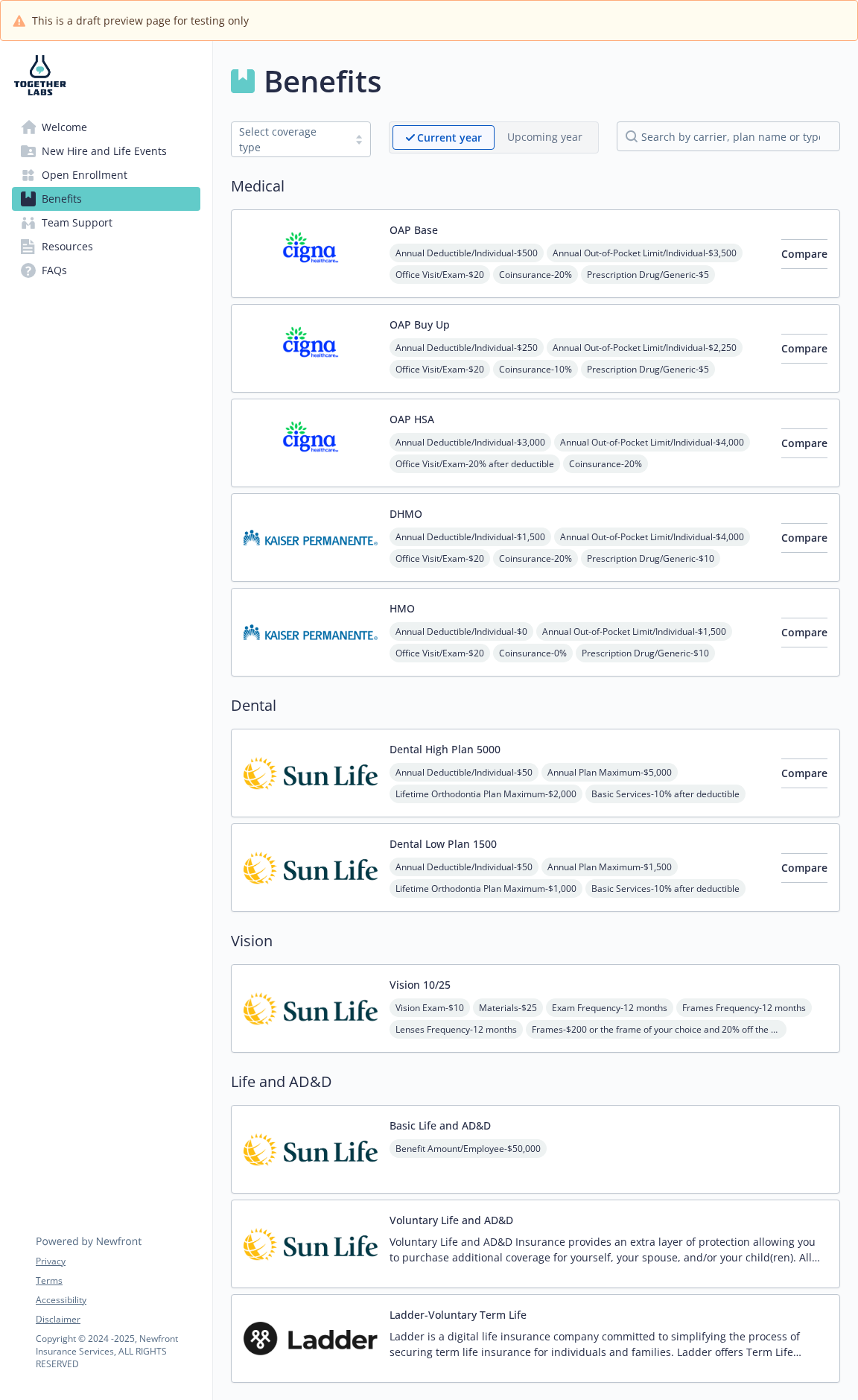
click at [80, 175] on span "Open Enrollment" at bounding box center [85, 175] width 85 height 24
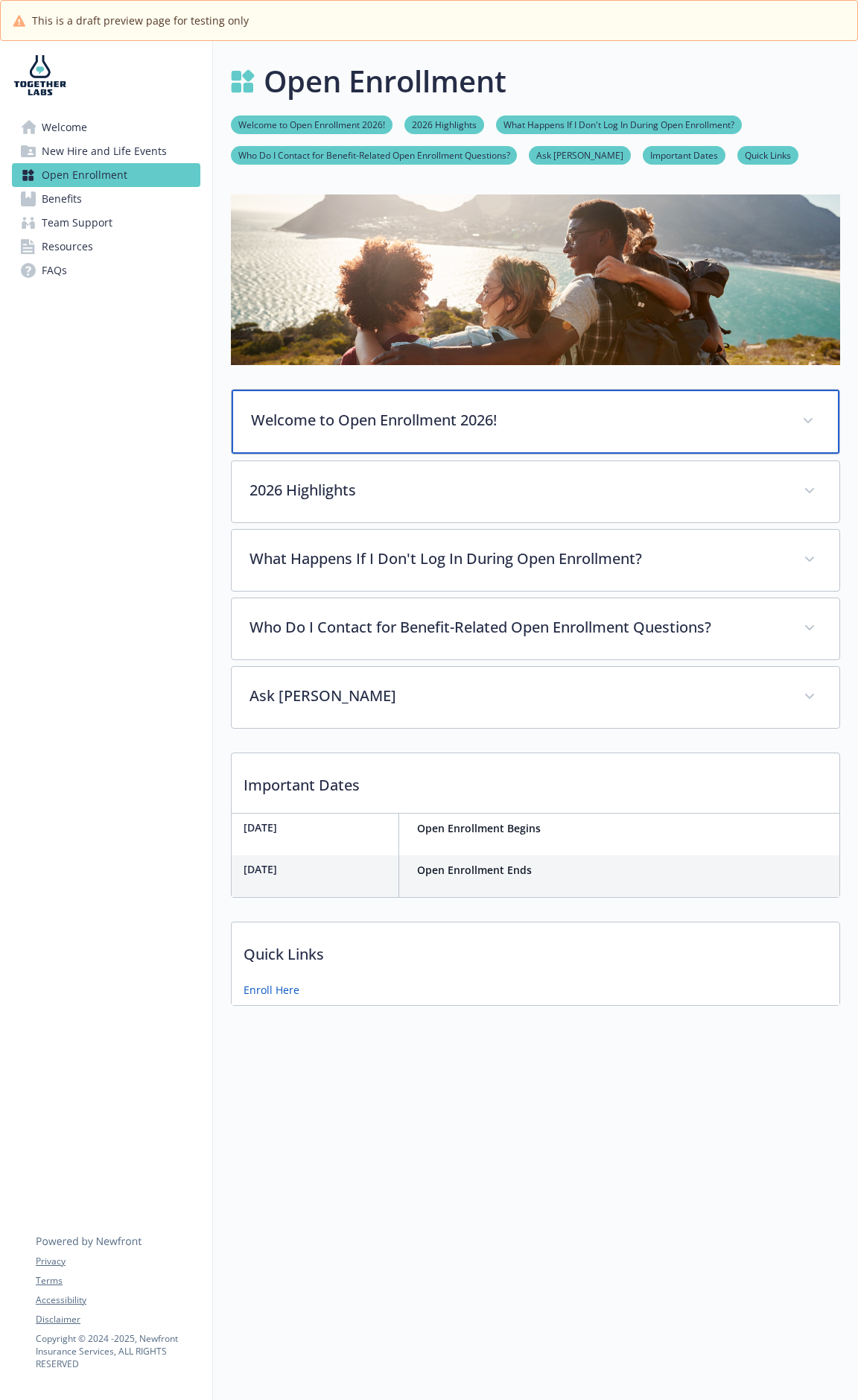
click at [384, 424] on p "Welcome to Open Enrollment 2026!" at bounding box center [518, 420] width 534 height 23
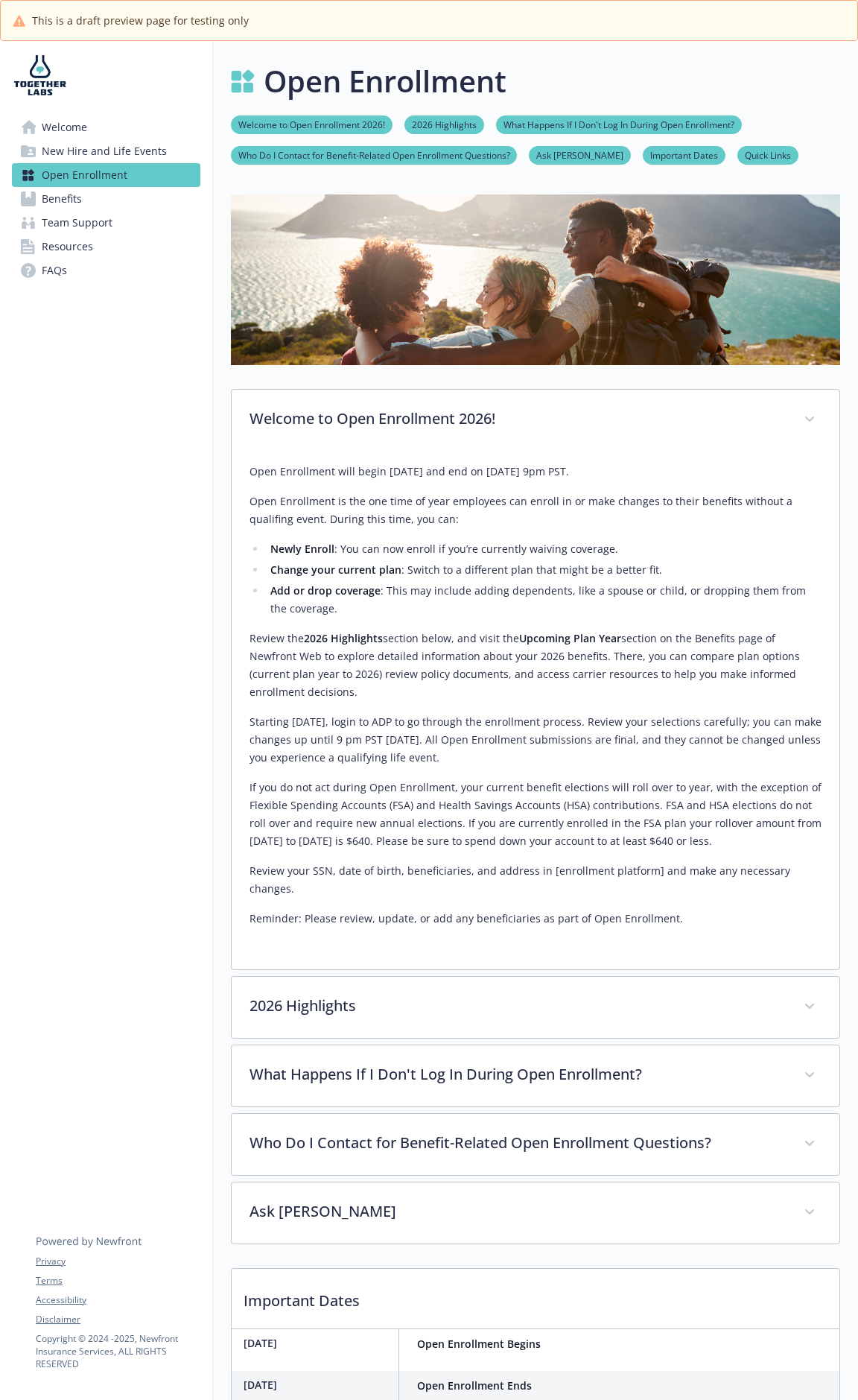
drag, startPoint x: 251, startPoint y: 637, endPoint x: 827, endPoint y: 670, distance: 576.9
click at [829, 669] on div "Open Enrollment will begin November 5th and end on November 19th at 9pm PST. Op…" at bounding box center [535, 710] width 608 height 518
copy p "Review the 2026 Highlights section below, and visit the Upcoming Plan Year sect…"
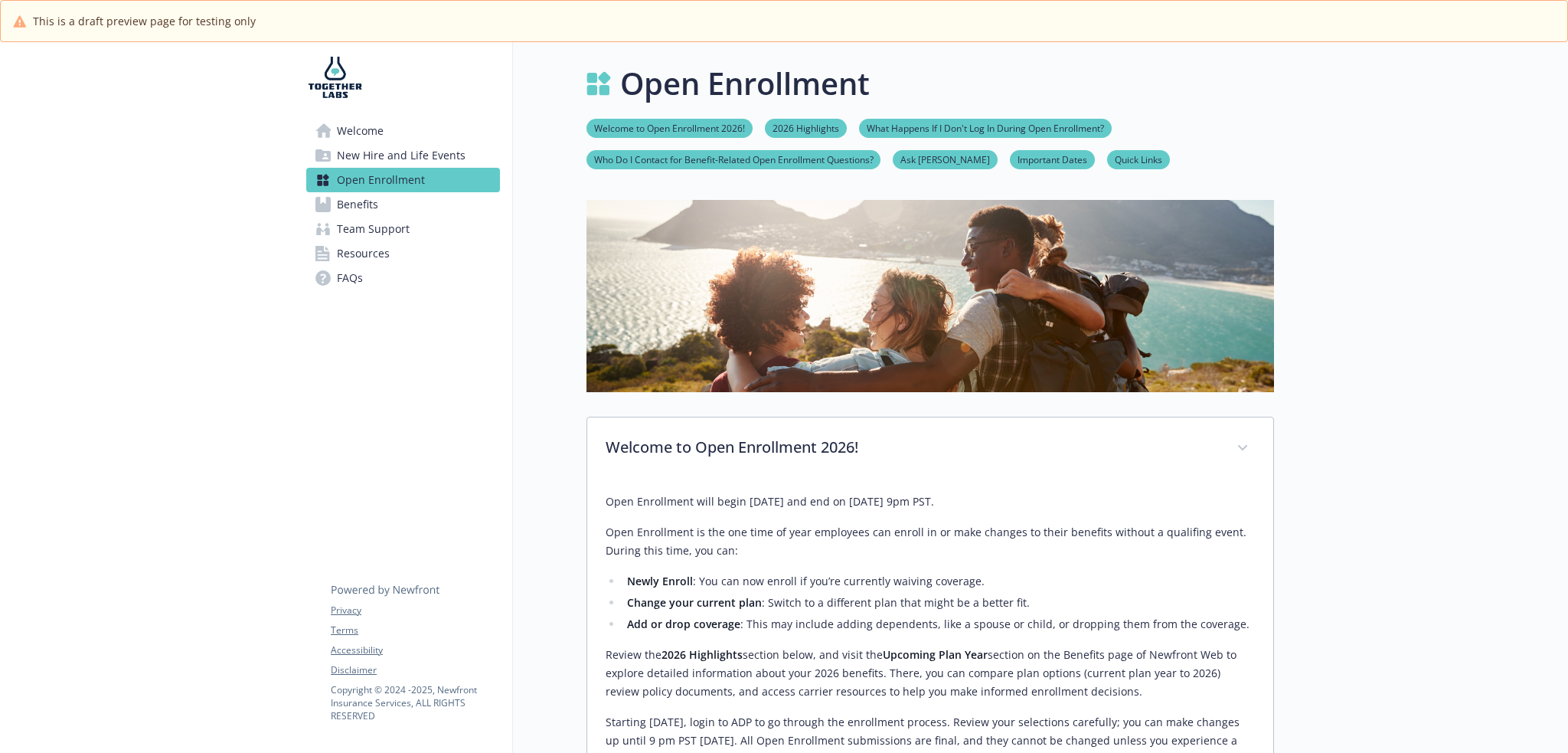
scroll to position [281, 0]
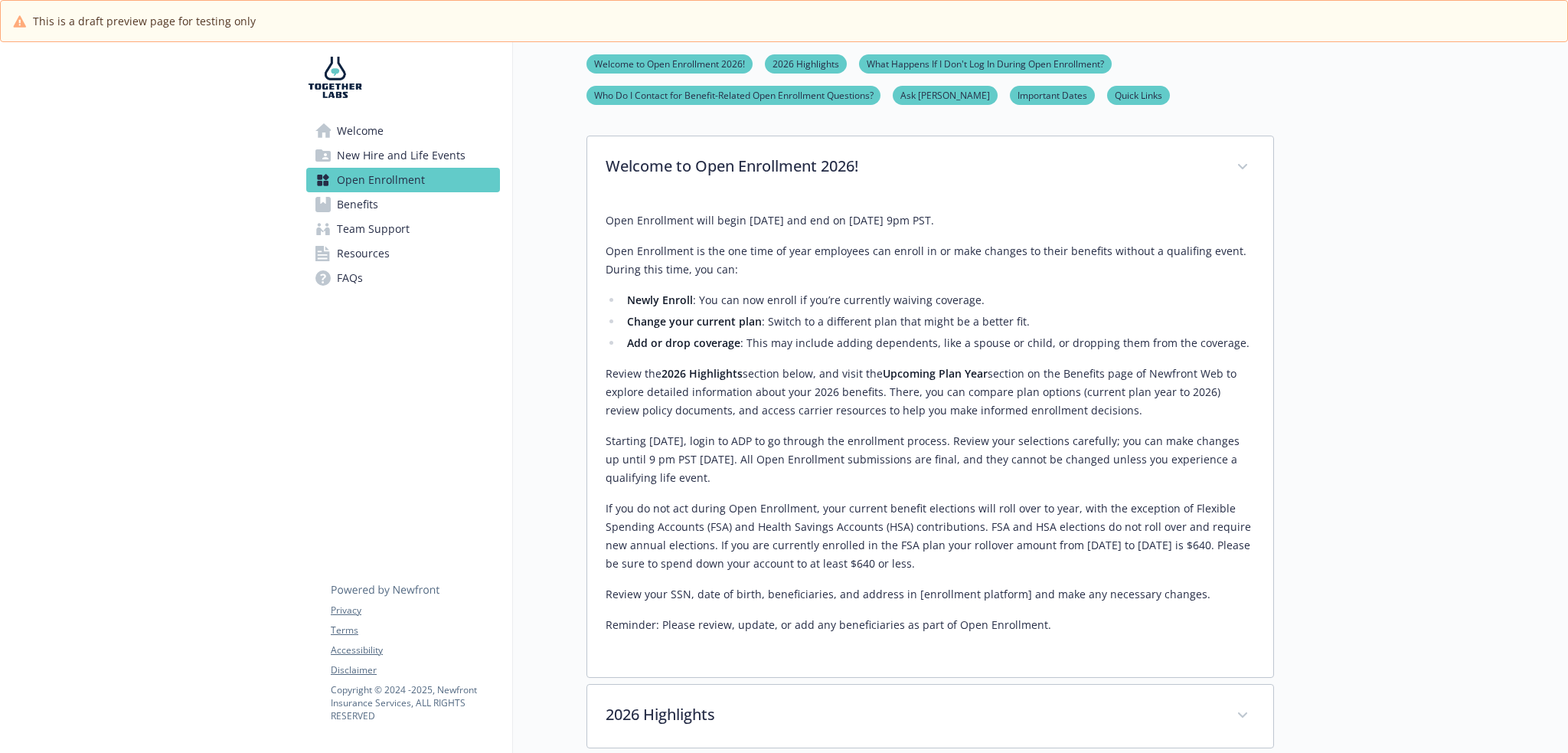
click at [790, 389] on p "Review the 2026 Highlights section below, and visit the Upcoming Plan Year sect…" at bounding box center [930, 392] width 649 height 55
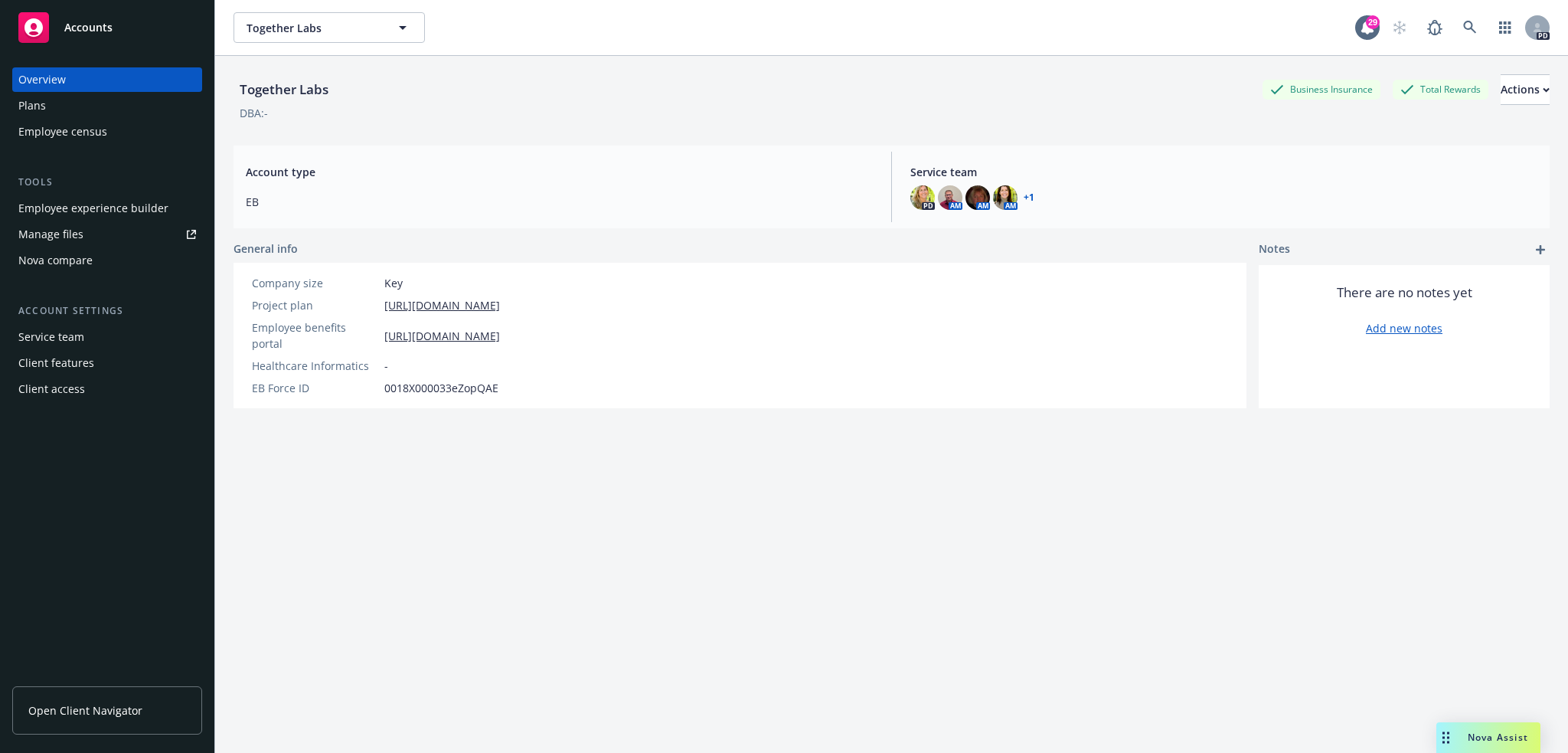
click at [329, 720] on div "Together Labs Business Insurance Total Rewards Actions DBA: - Account type EB S…" at bounding box center [891, 424] width 1316 height 735
drag, startPoint x: 477, startPoint y: 183, endPoint x: 421, endPoint y: 50, distance: 144.3
click at [478, 181] on div "Account type EB" at bounding box center [559, 186] width 652 height 70
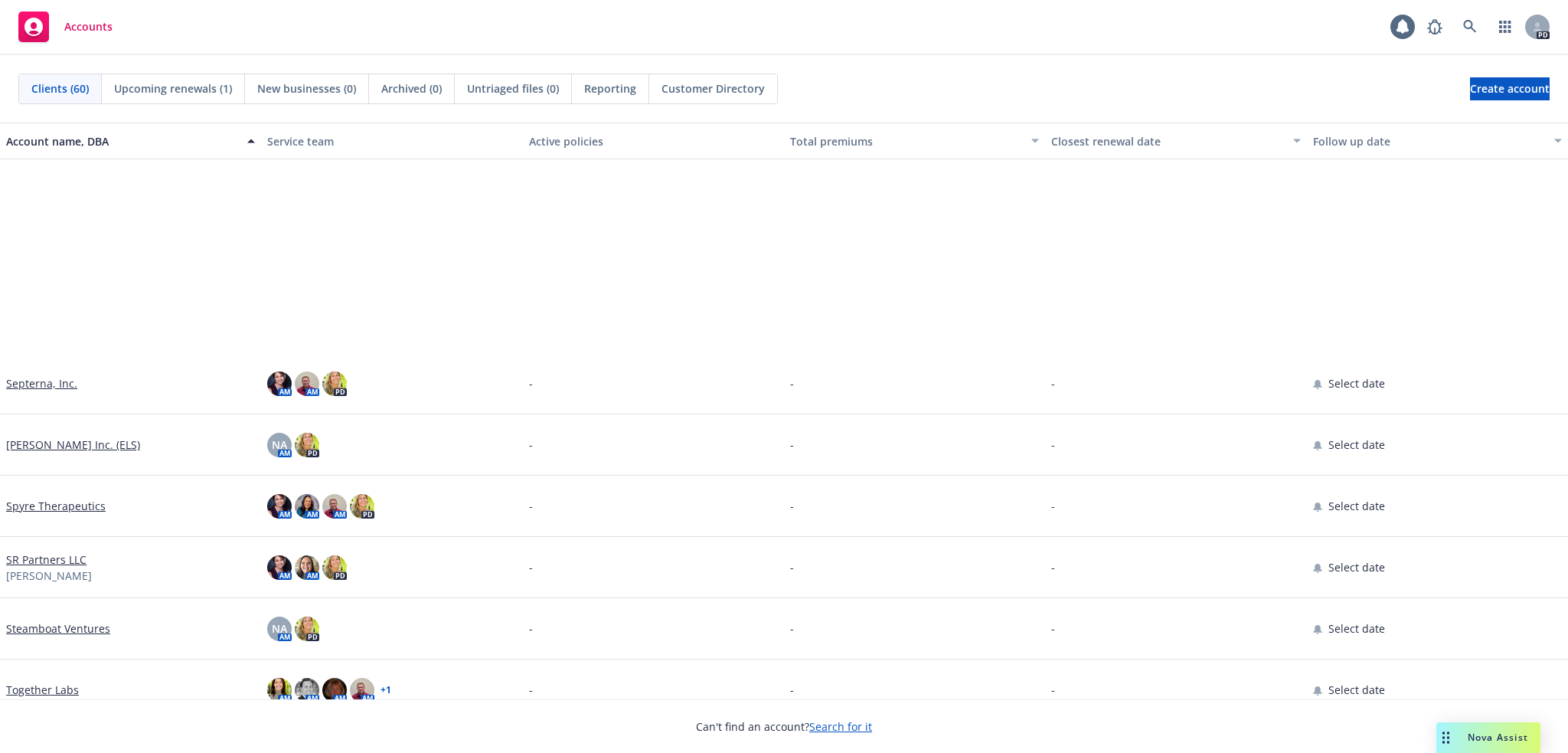
scroll to position [3090, 0]
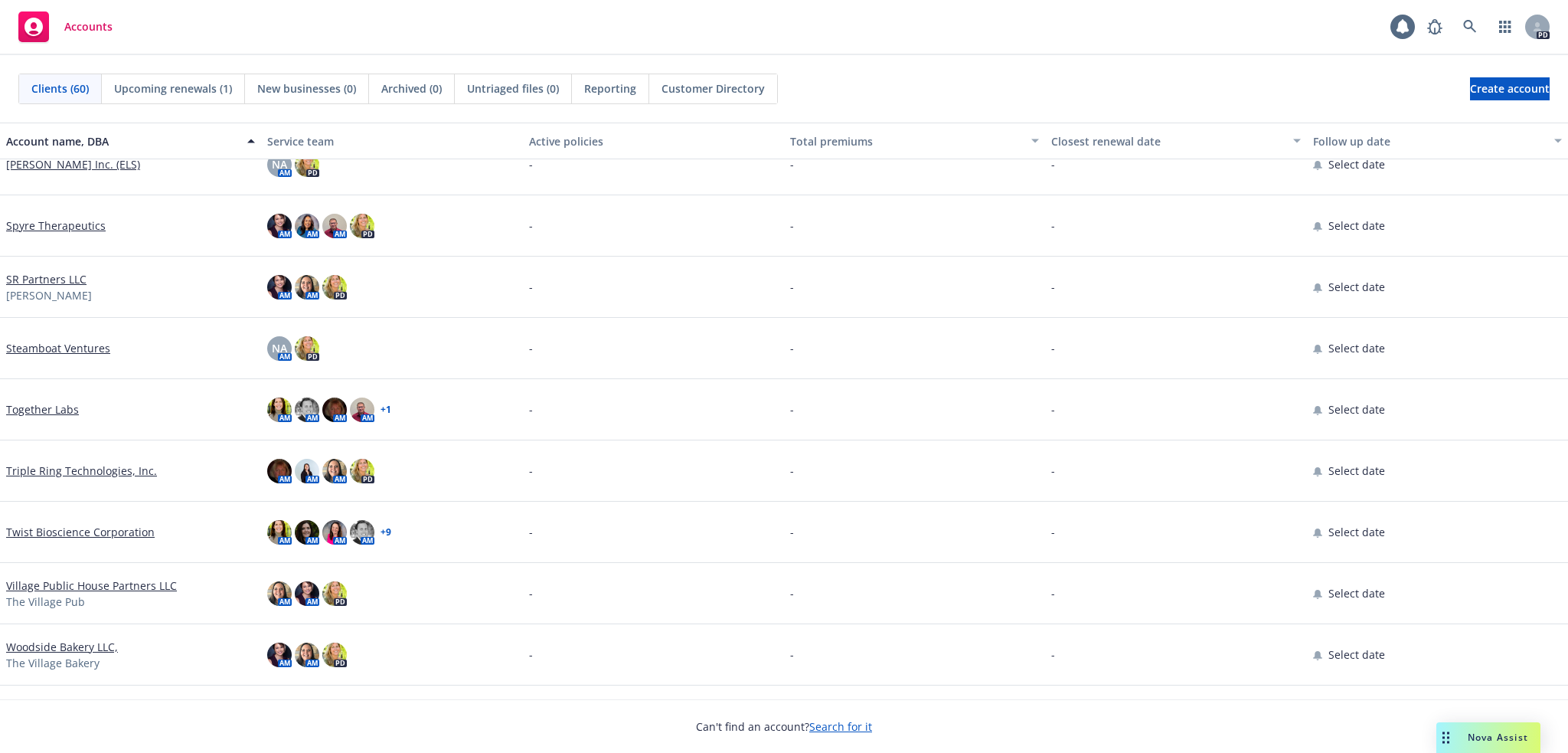
drag, startPoint x: 43, startPoint y: 407, endPoint x: 16, endPoint y: 413, distance: 27.7
click at [43, 407] on link "Together Labs" at bounding box center [42, 409] width 73 height 16
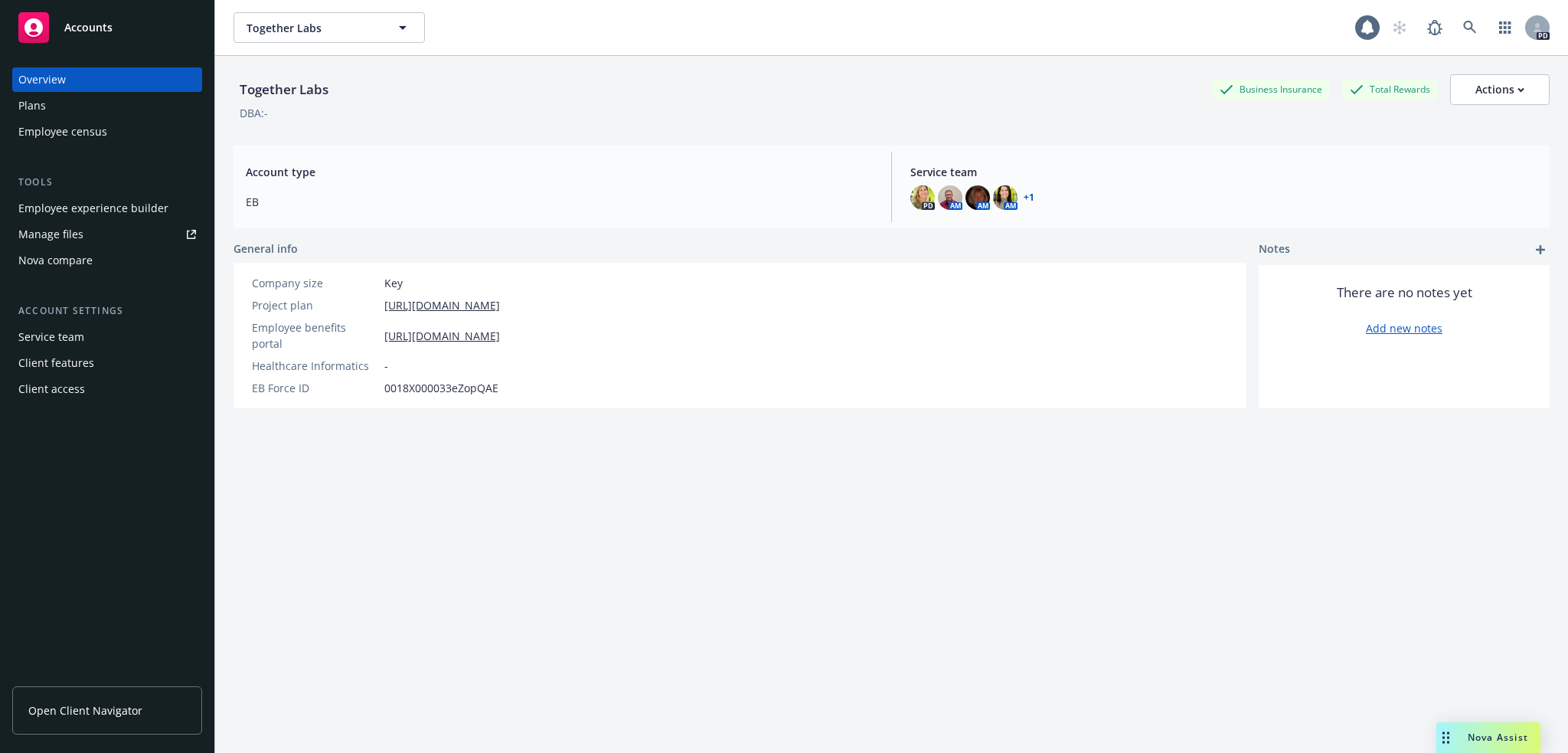
click at [117, 203] on div "Employee experience builder" at bounding box center [93, 209] width 150 height 25
click at [407, 26] on icon "button" at bounding box center [402, 27] width 7 height 4
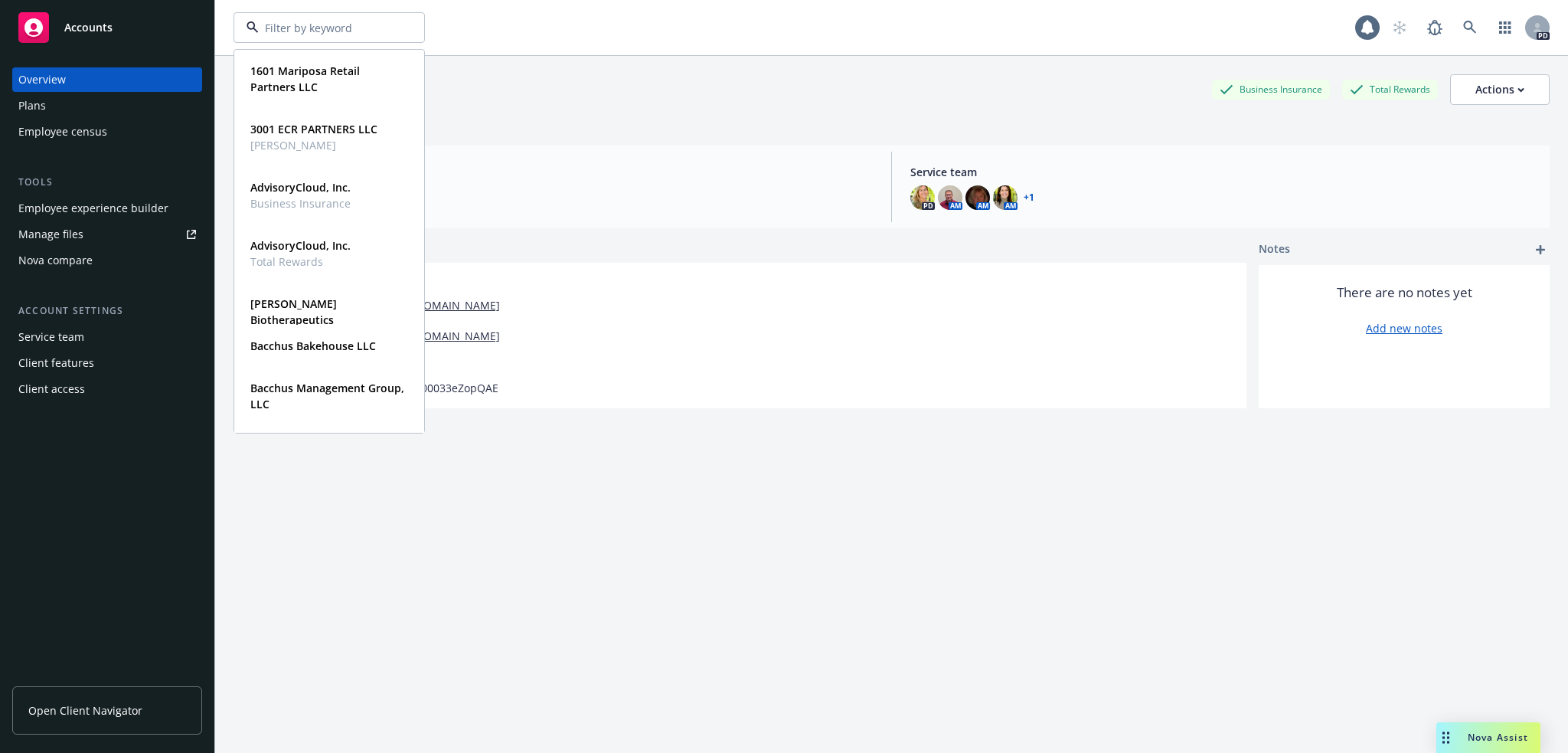
click at [407, 26] on div at bounding box center [328, 27] width 191 height 31
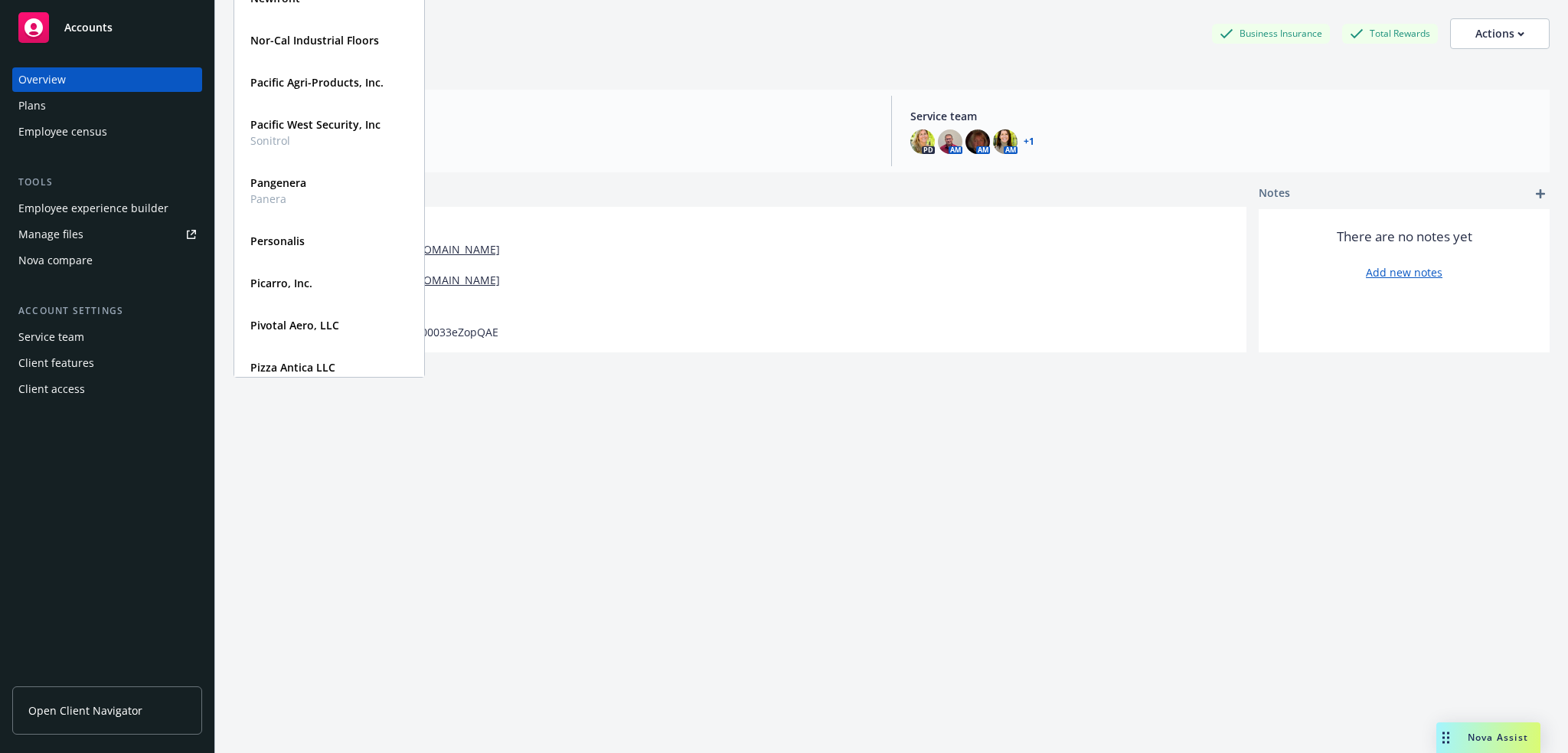
scroll to position [1283, 0]
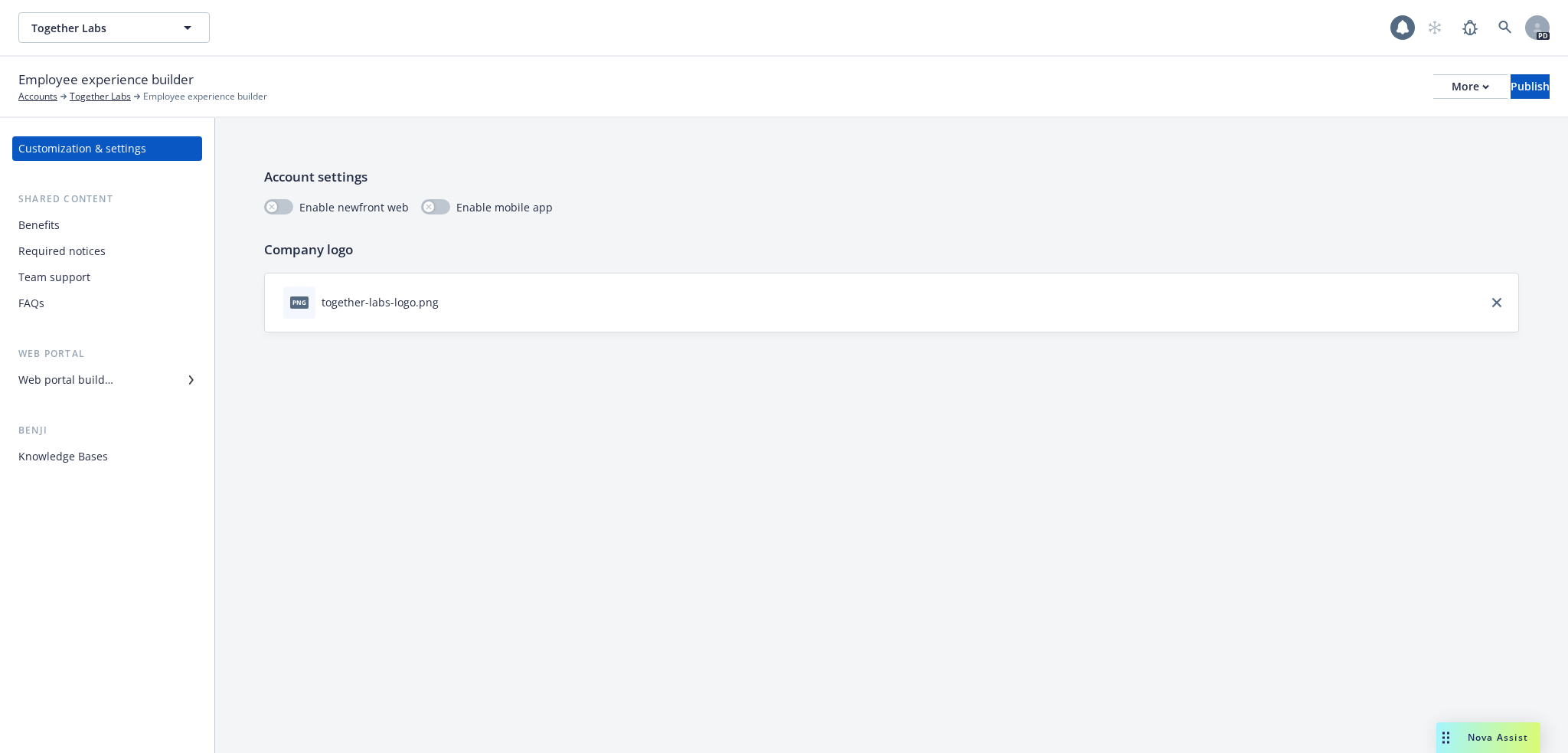
click at [96, 387] on div "Web portal builder" at bounding box center [65, 380] width 95 height 25
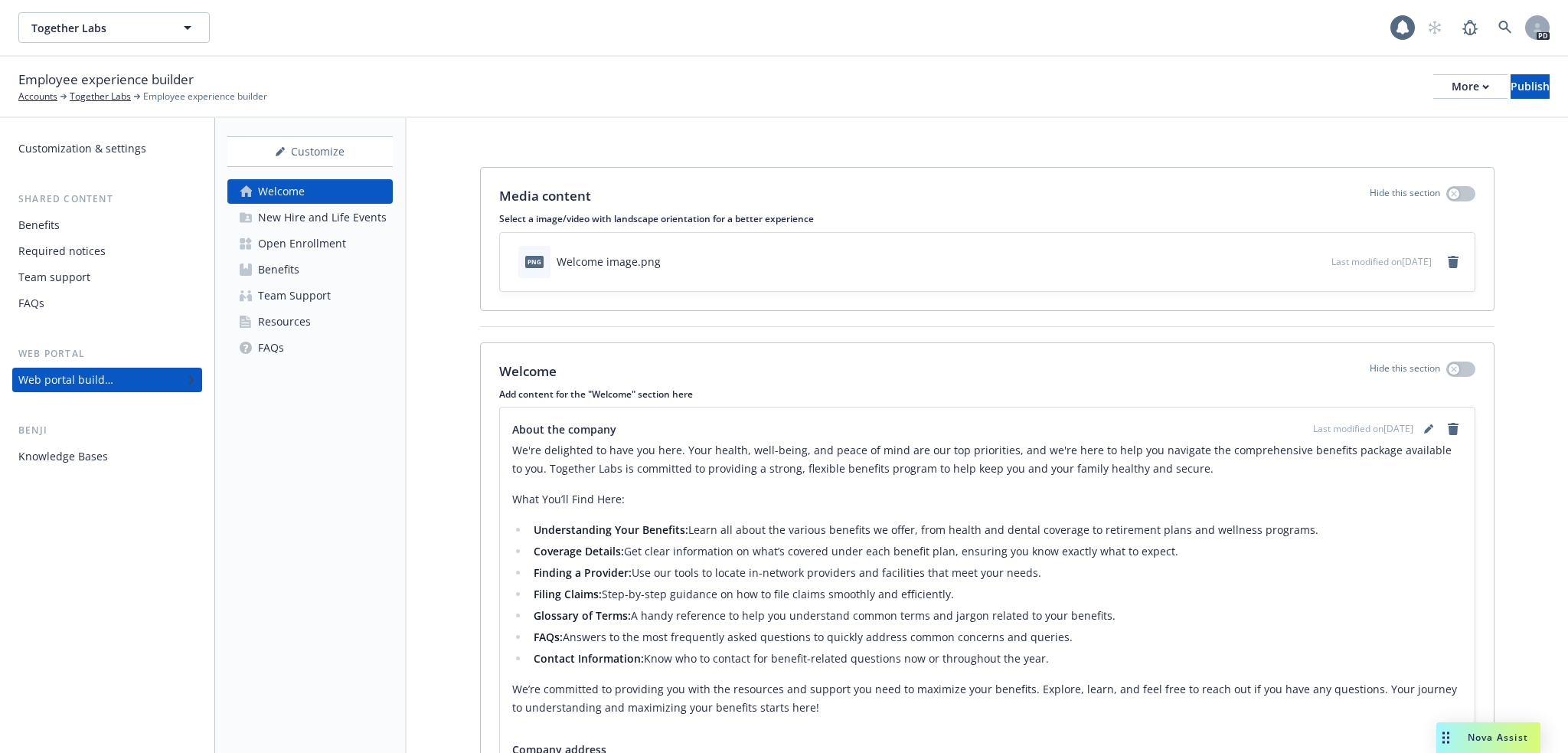
drag, startPoint x: 334, startPoint y: 252, endPoint x: 358, endPoint y: 254, distance: 24.1
click at [335, 252] on div "Open Enrollment" at bounding box center [302, 244] width 88 height 25
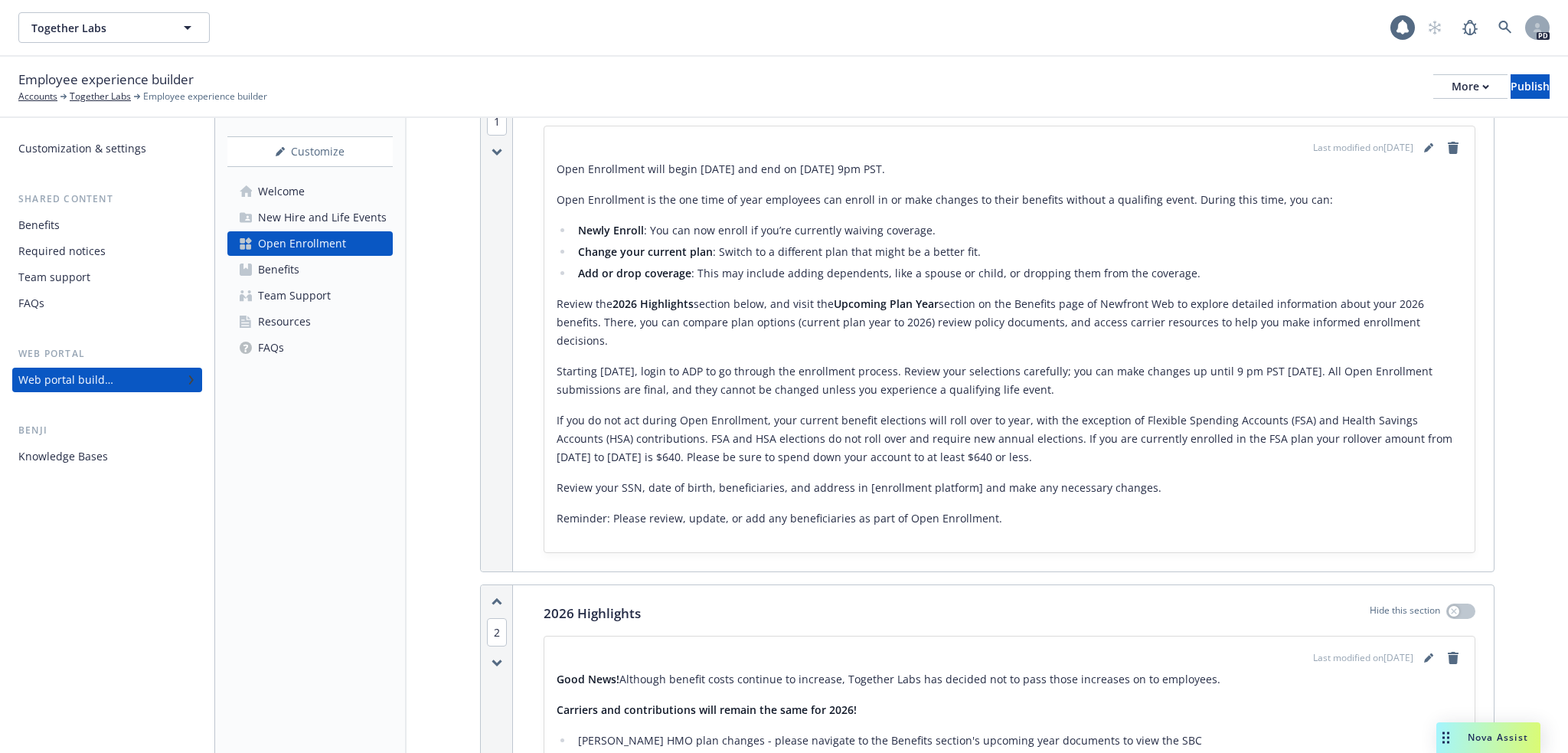
scroll to position [281, 0]
click at [1413, 157] on div "Last modified on [DATE] Open Enrollment will begin [DATE] and end on [DATE] 9pm…" at bounding box center [1009, 338] width 906 height 401
click at [1424, 145] on icon "editPencil" at bounding box center [1428, 146] width 9 height 9
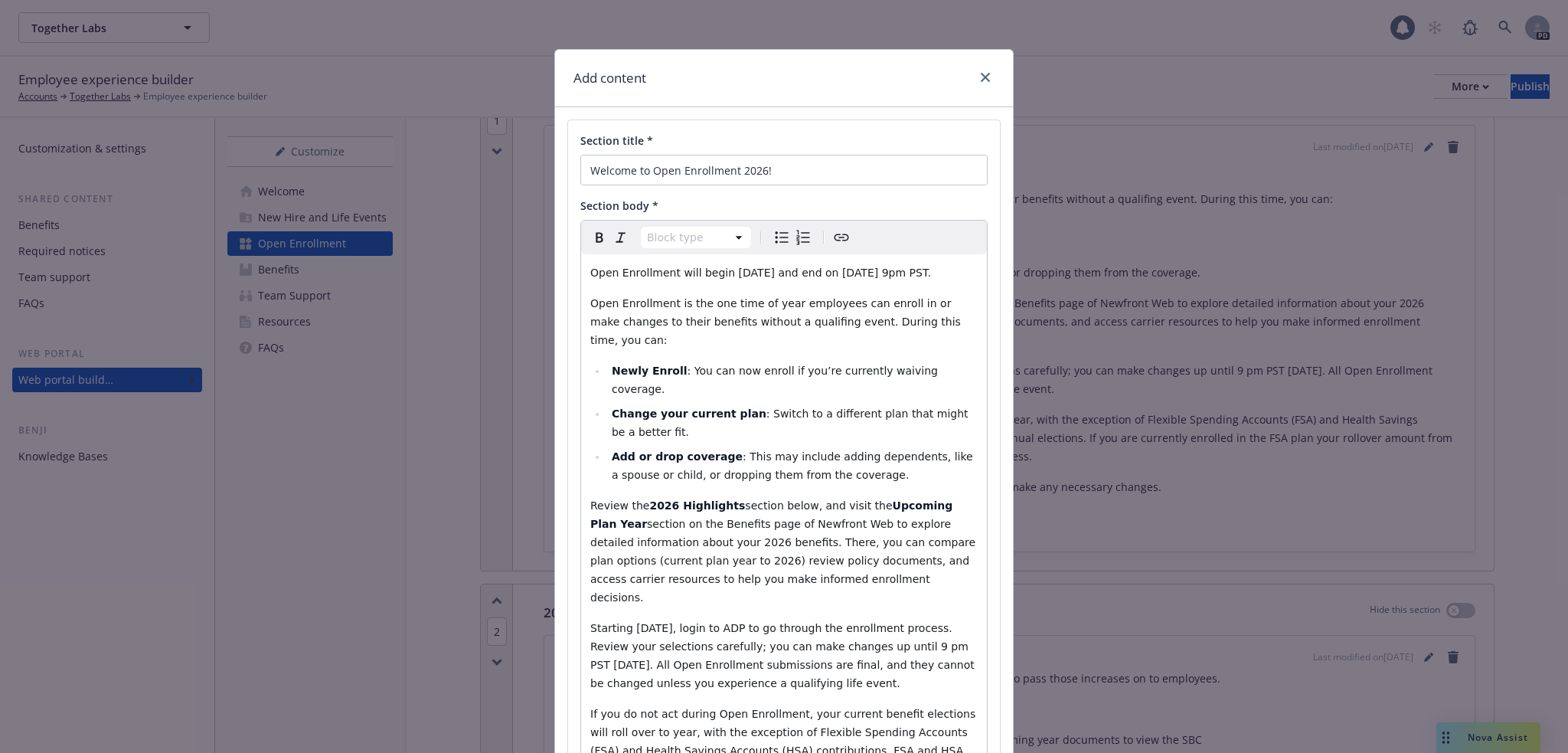
scroll to position [276, 0]
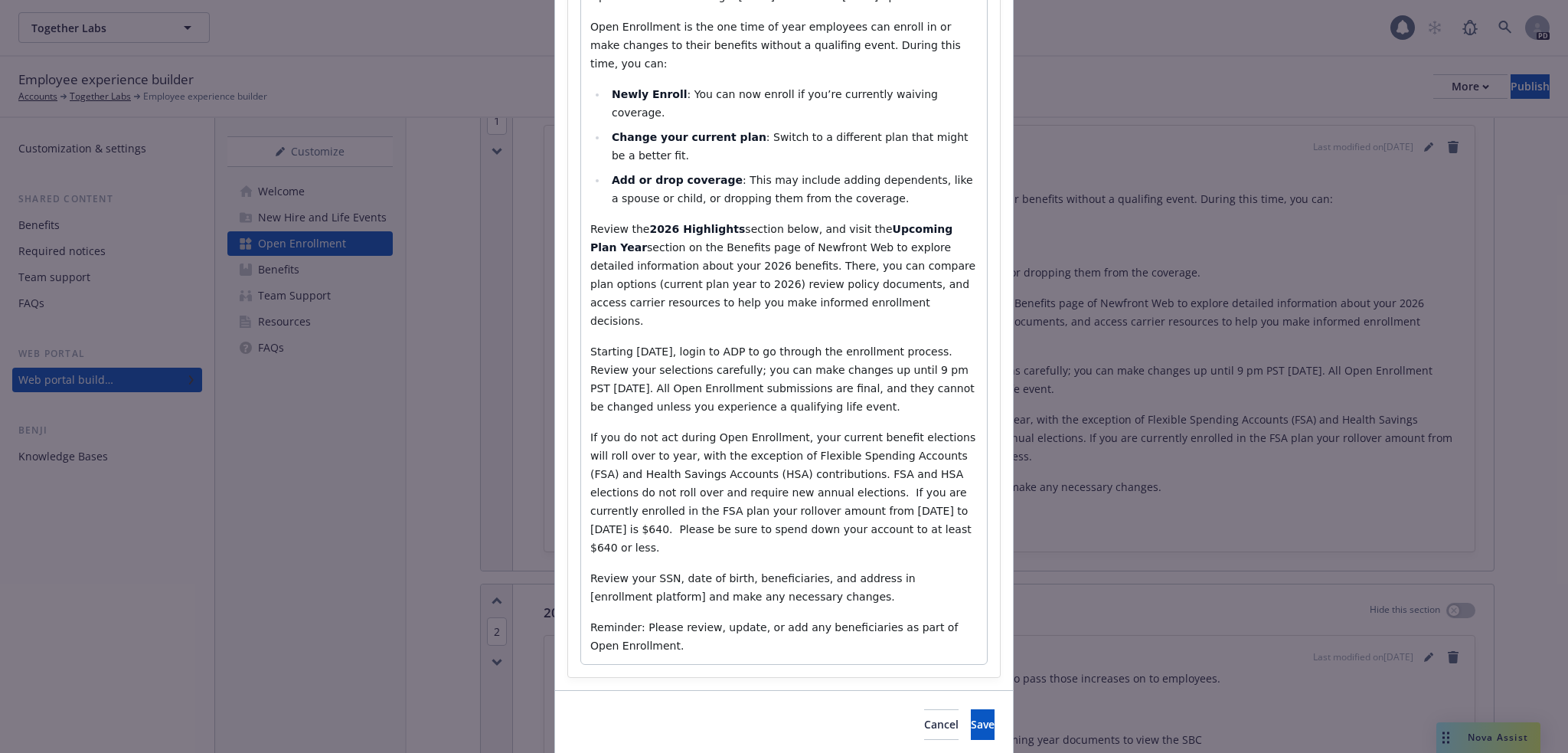
click at [696, 491] on span "If you do not act during Open Enrollment, your current benefit elections will r…" at bounding box center [785, 492] width 389 height 122
click at [743, 497] on p "If you do not act during Open Enrollment, your current benefit elections will r…" at bounding box center [784, 493] width 387 height 129
click at [971, 709] on button "Save" at bounding box center [982, 724] width 24 height 31
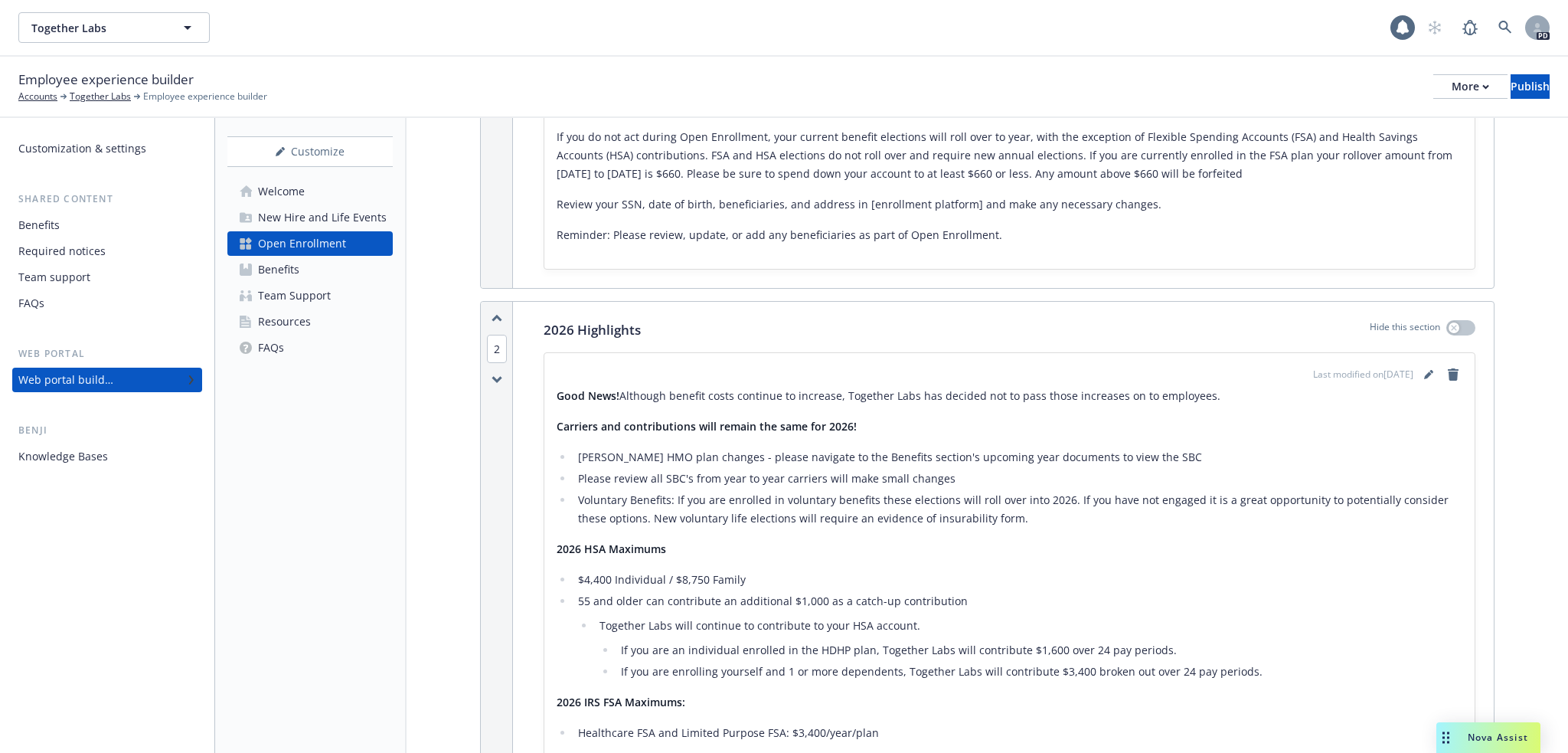
scroll to position [562, 0]
click at [1424, 372] on icon "editPencil" at bounding box center [1428, 376] width 9 height 9
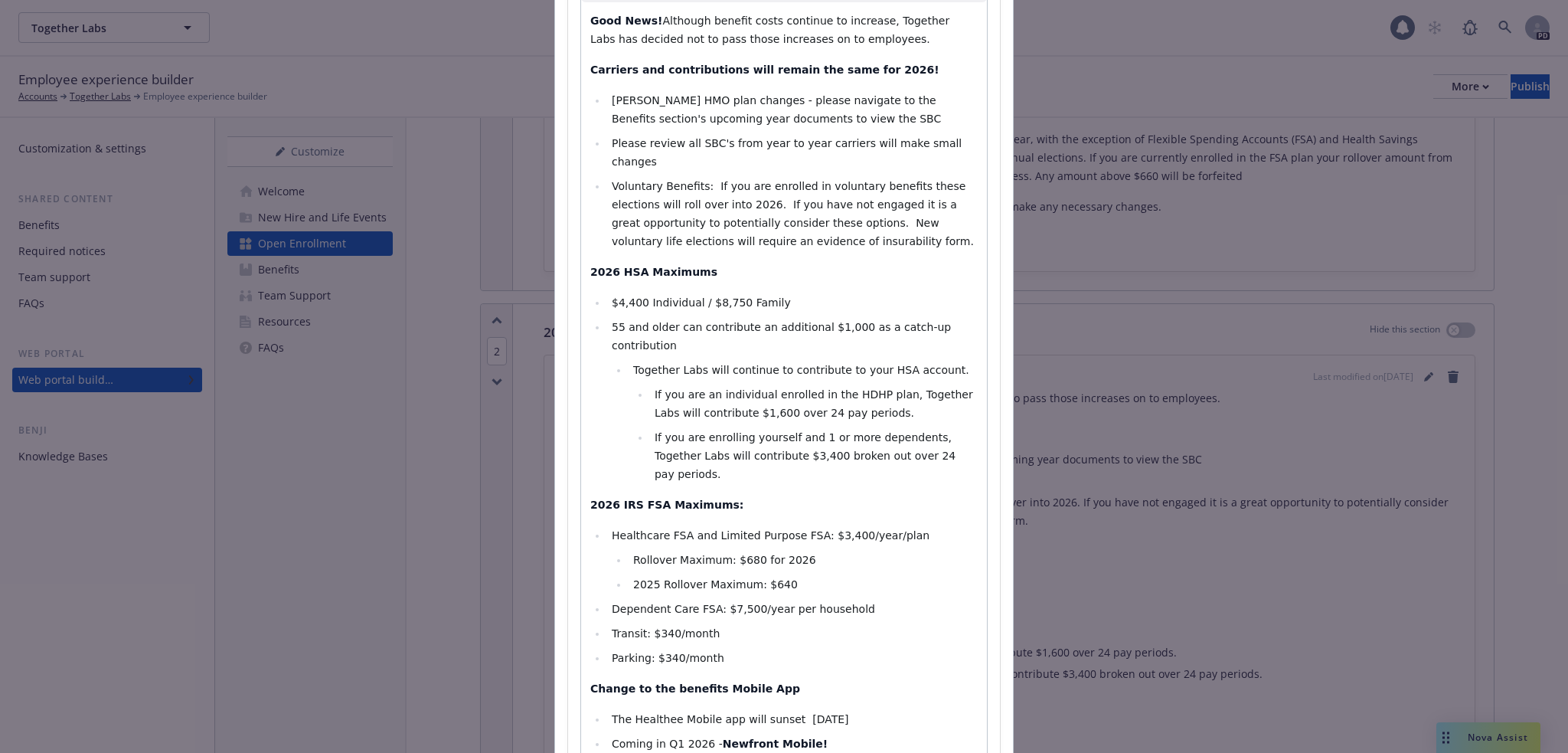
scroll to position [281, 0]
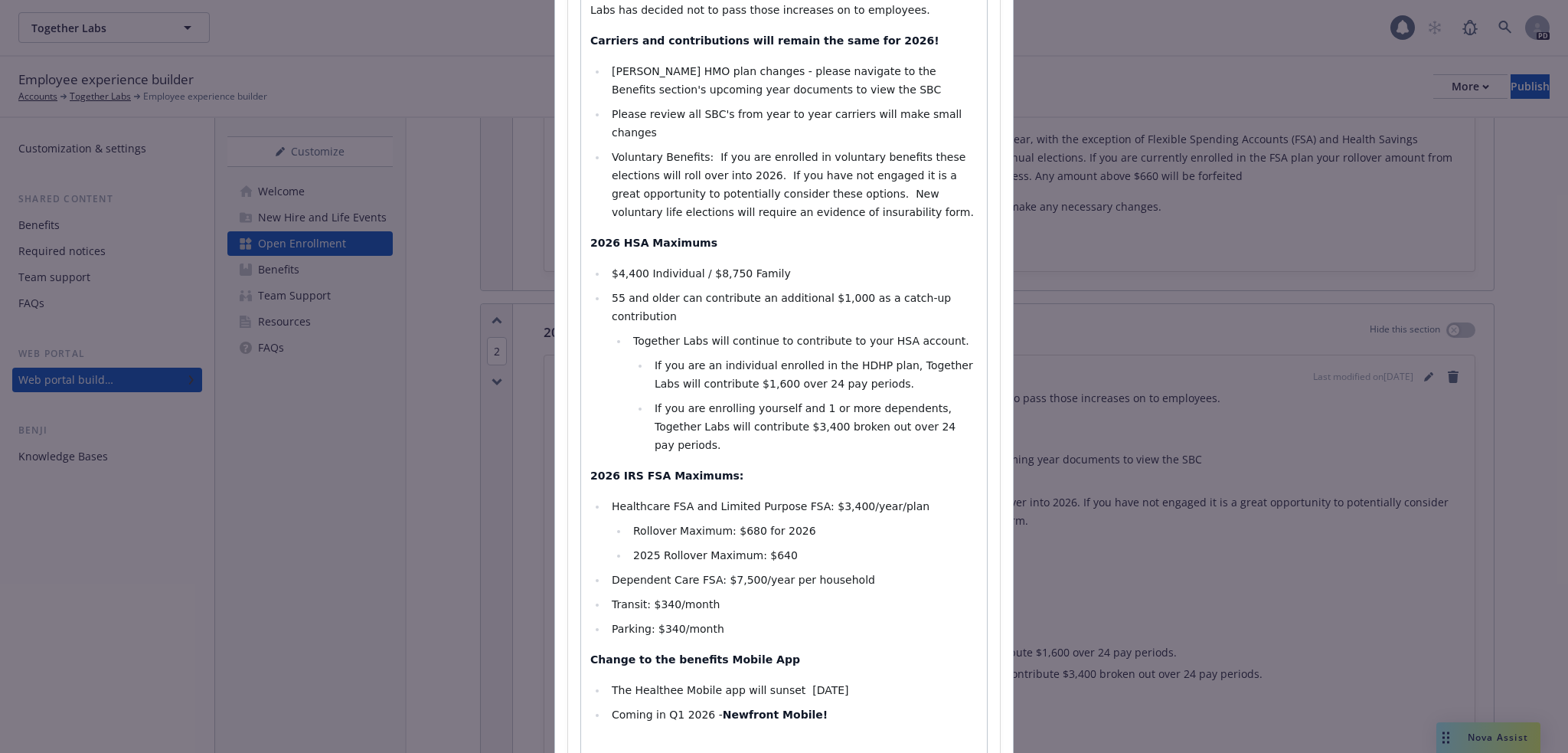
select select
click at [762, 549] on span "2025 Rollover Maximum: $640" at bounding box center [715, 555] width 165 height 12
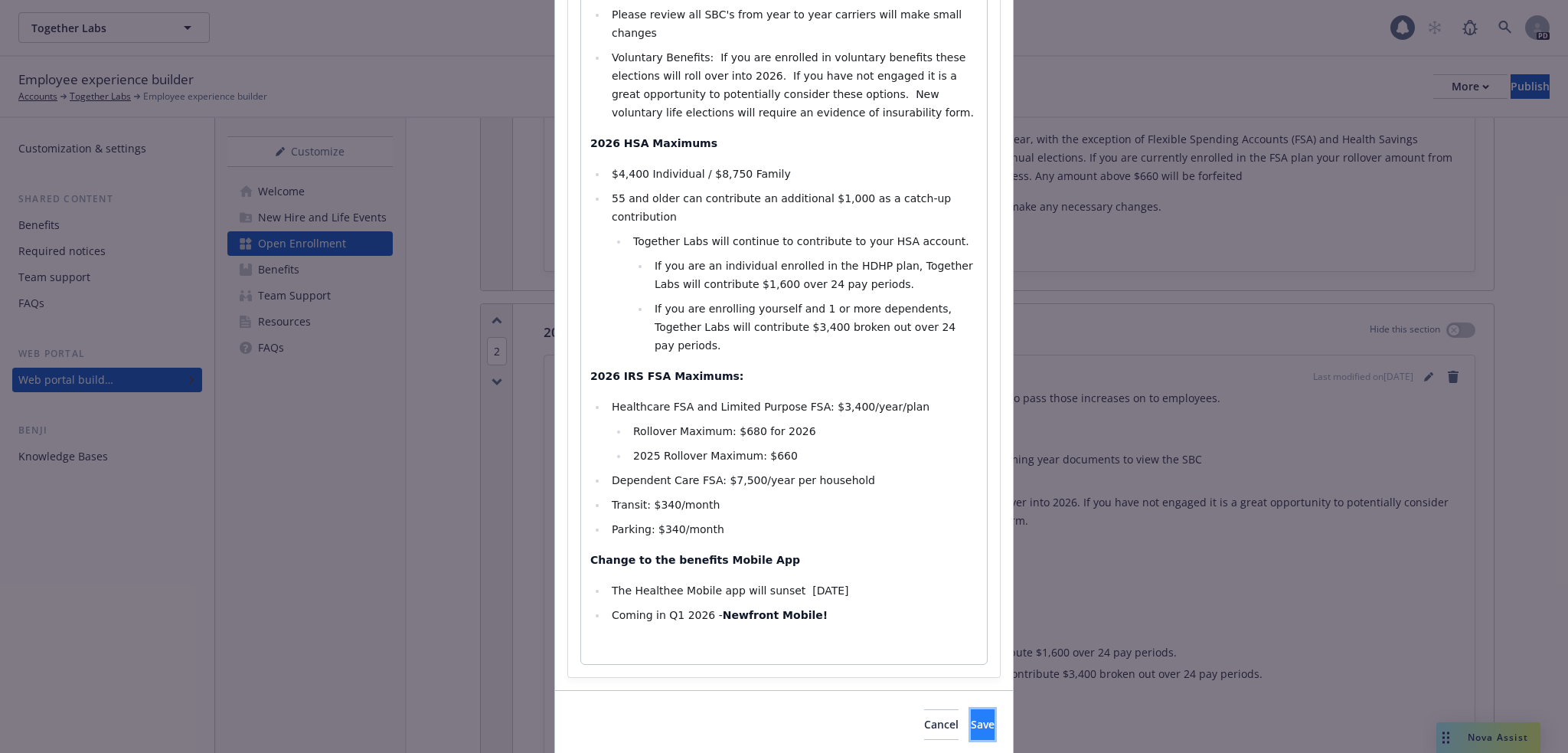
click at [971, 717] on span "Save" at bounding box center [982, 725] width 24 height 15
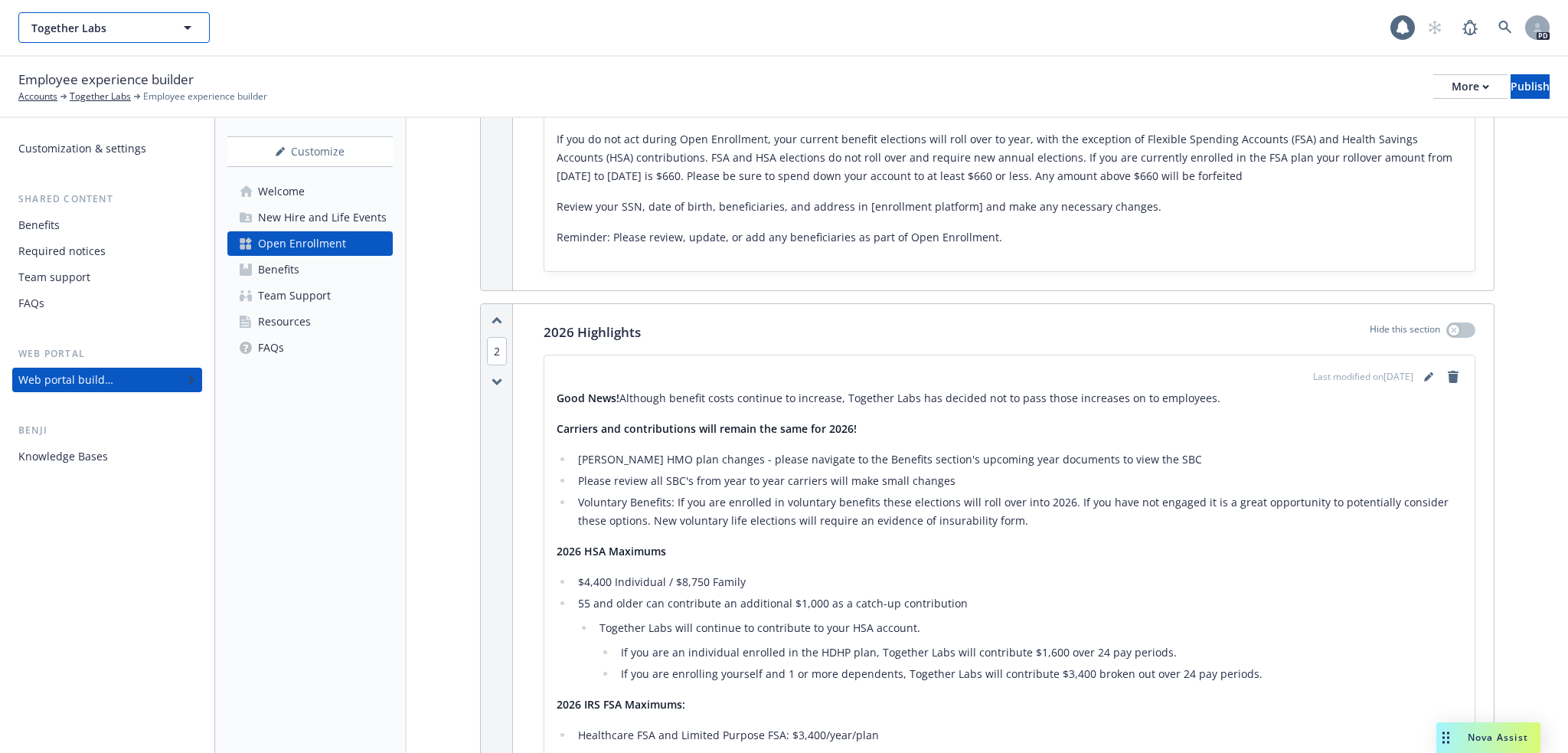
click at [189, 26] on icon "button" at bounding box center [187, 27] width 7 height 4
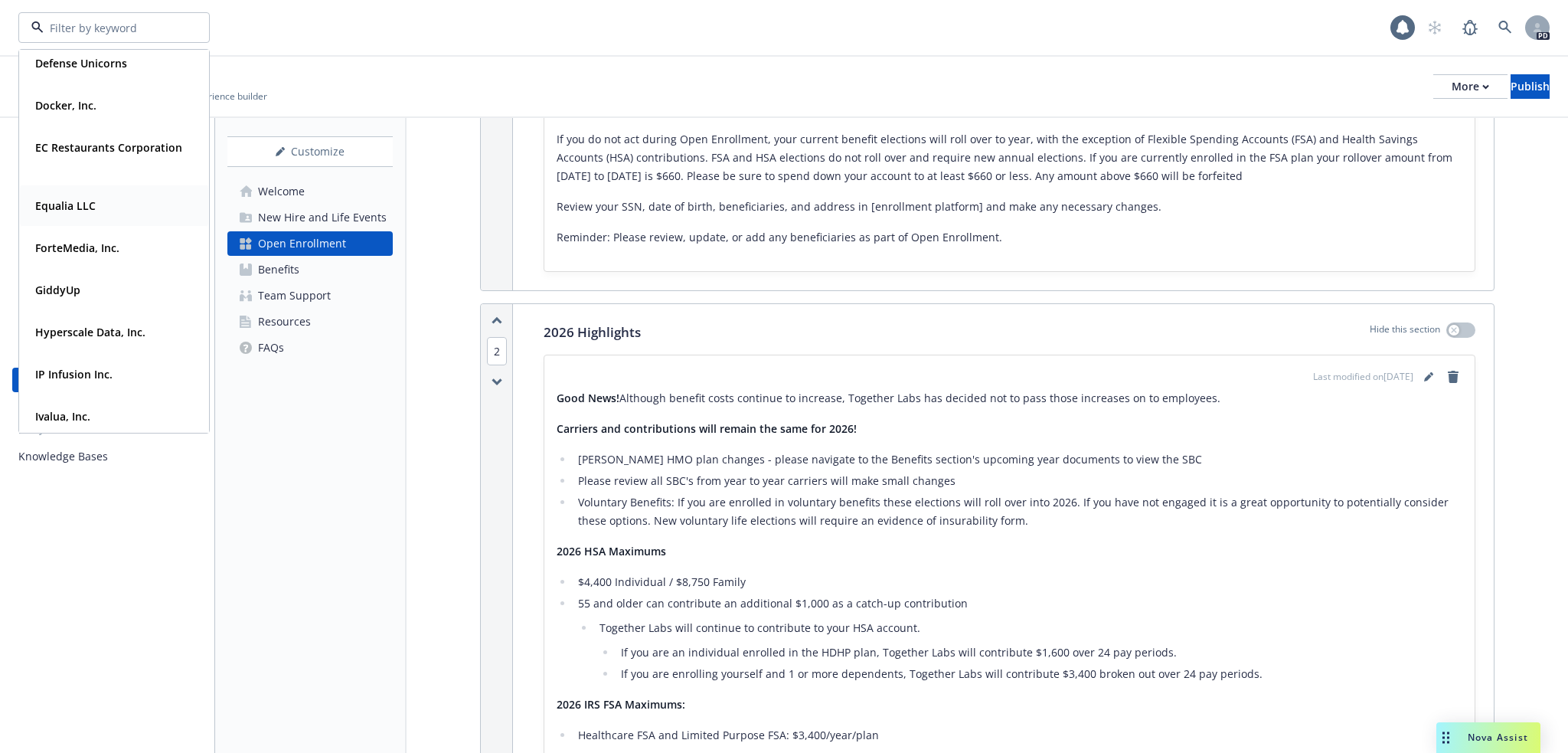
scroll to position [1124, 0]
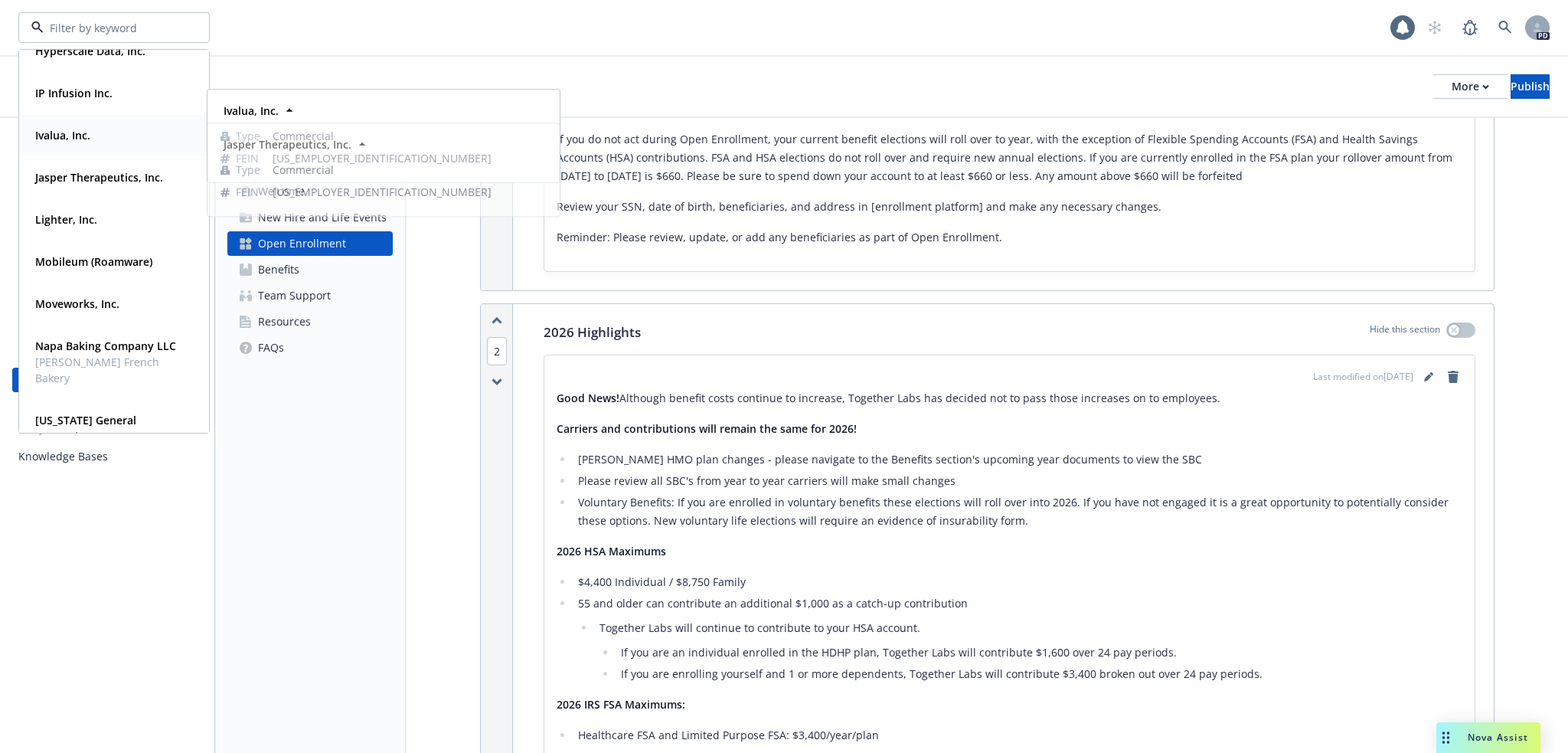
click at [84, 136] on strong "Ivalua, Inc." at bounding box center [63, 136] width 55 height 15
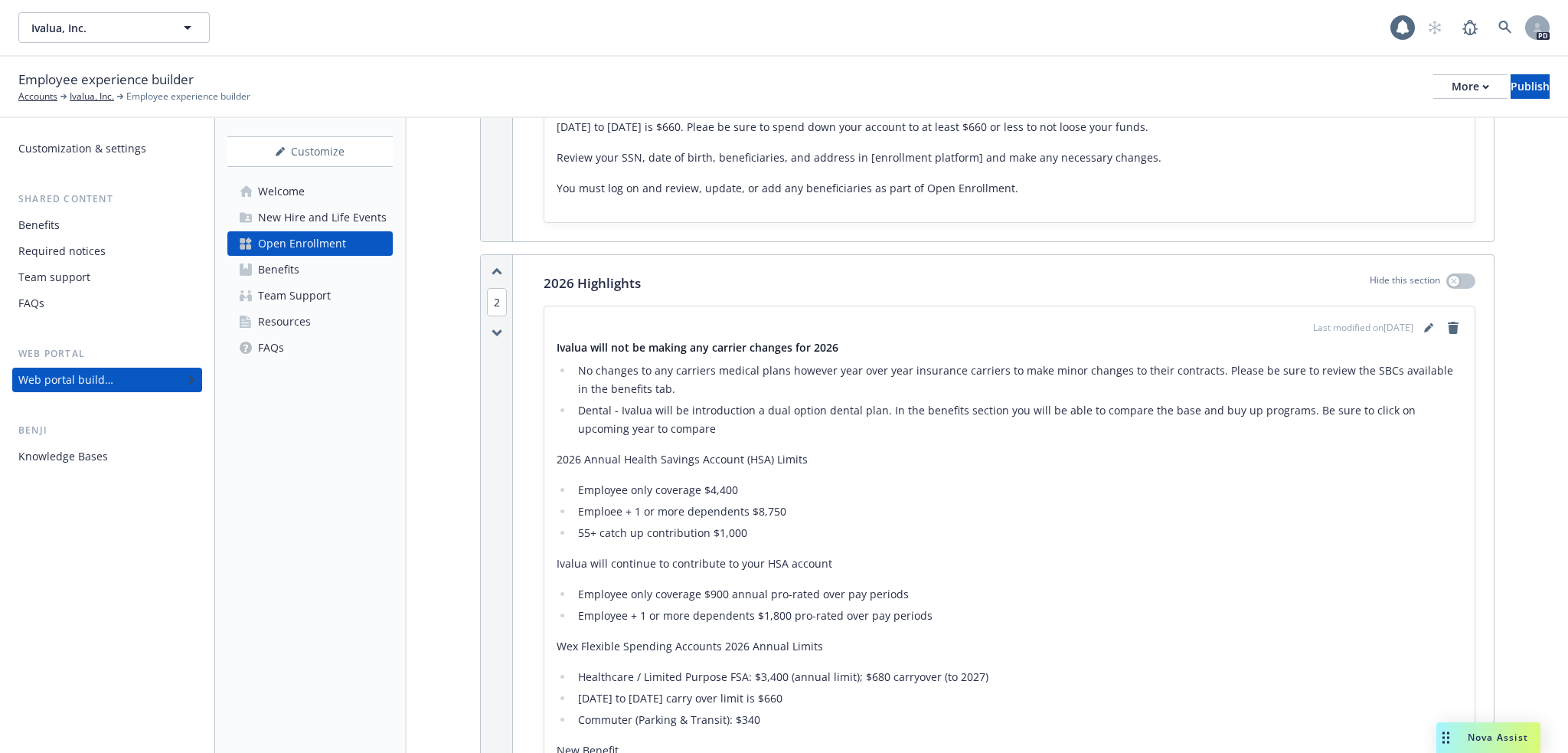
scroll to position [562, 0]
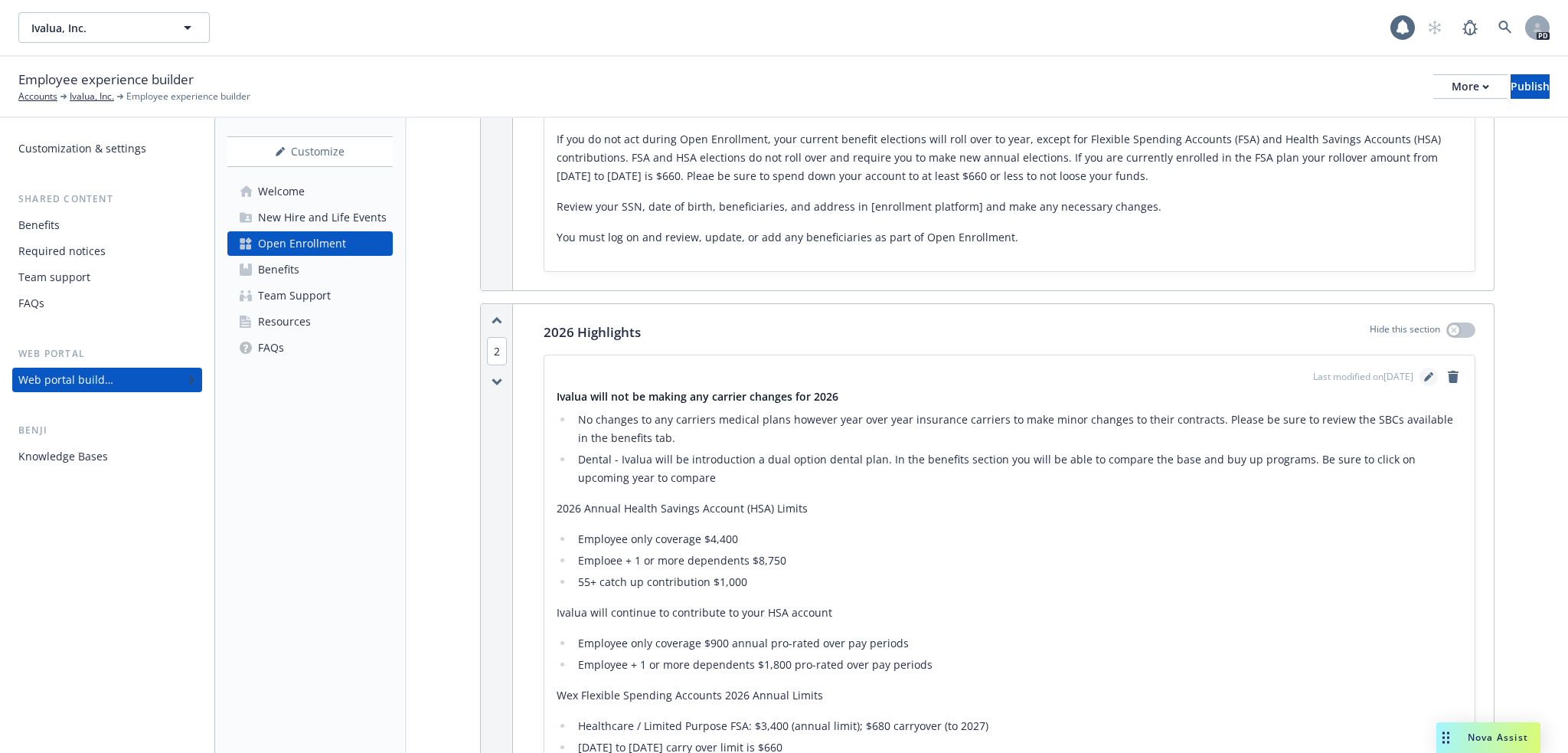
click at [1422, 367] on link "editPencil" at bounding box center [1428, 376] width 18 height 18
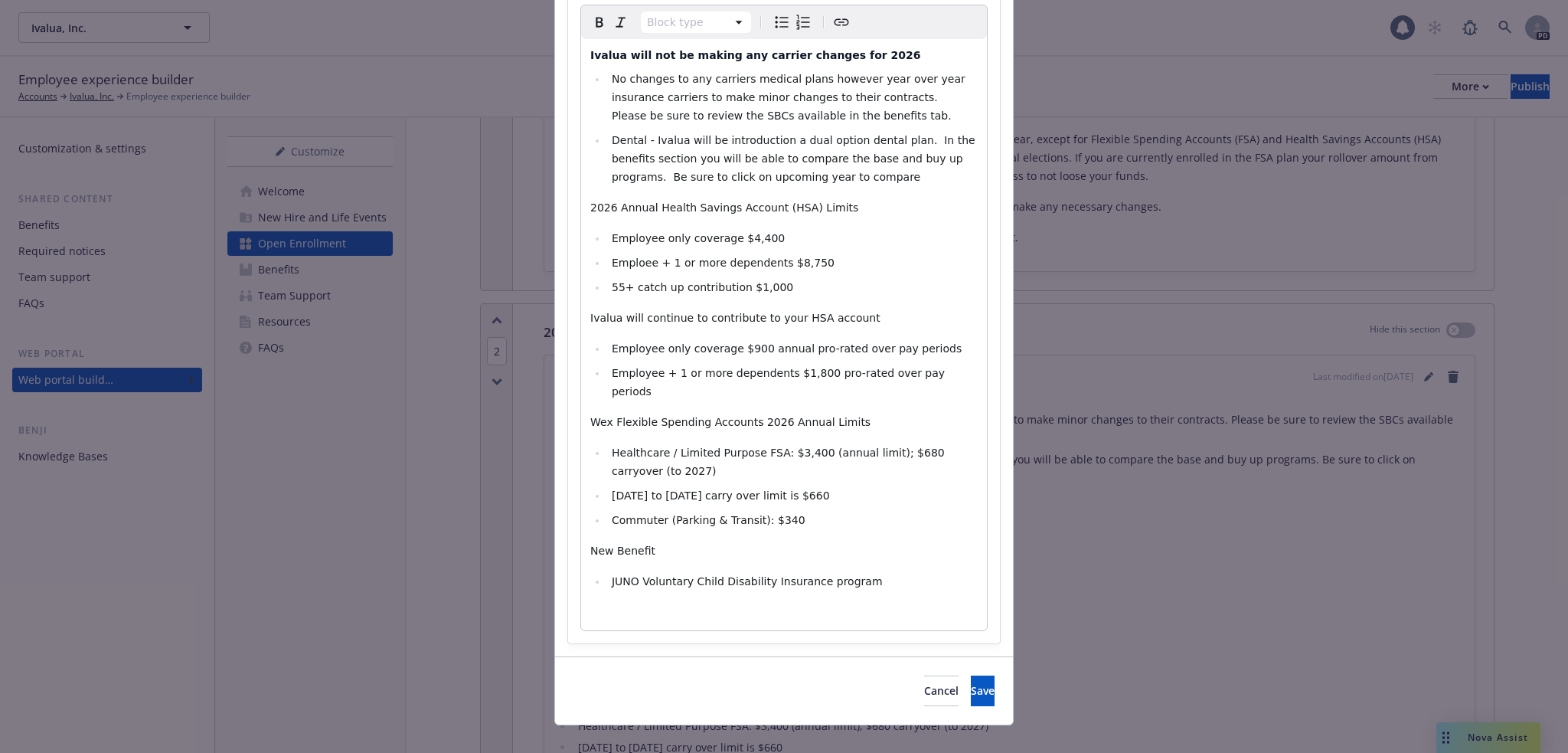
scroll to position [218, 0]
select select
click at [856, 345] on span "Employee only coverage $900 annual pro-rated over pay periods" at bounding box center [786, 345] width 350 height 12
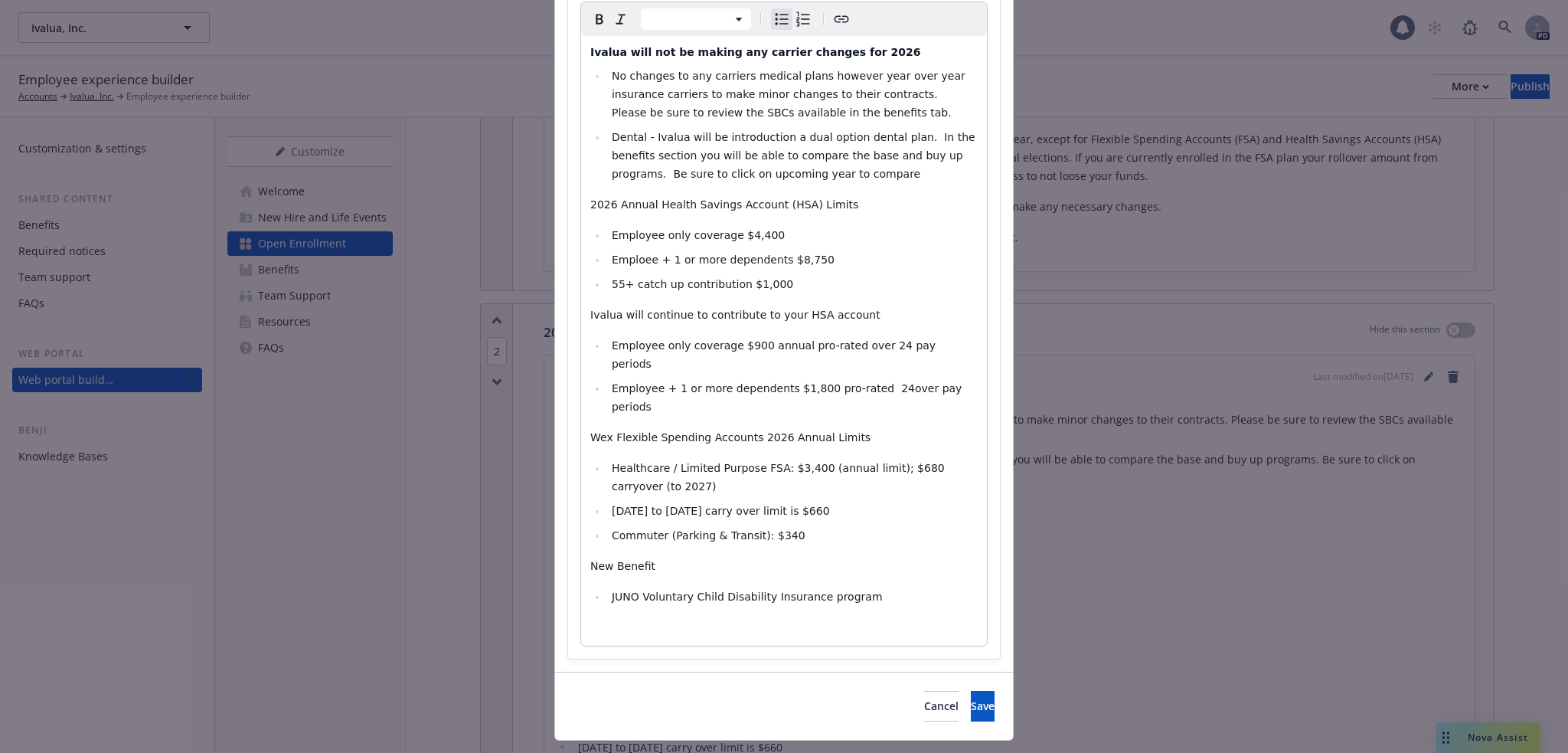
click at [845, 488] on ul "Healthcare / Limited Purpose FSA: $3,400 (annual limit); $680 carryover ​(to 20…" at bounding box center [784, 502] width 387 height 86
click at [868, 382] on span "Employee + 1 or more dependents $1,800 pro-rated 24over pay periods" at bounding box center [789, 397] width 354 height 31
click at [971, 691] on button "Save" at bounding box center [982, 706] width 24 height 31
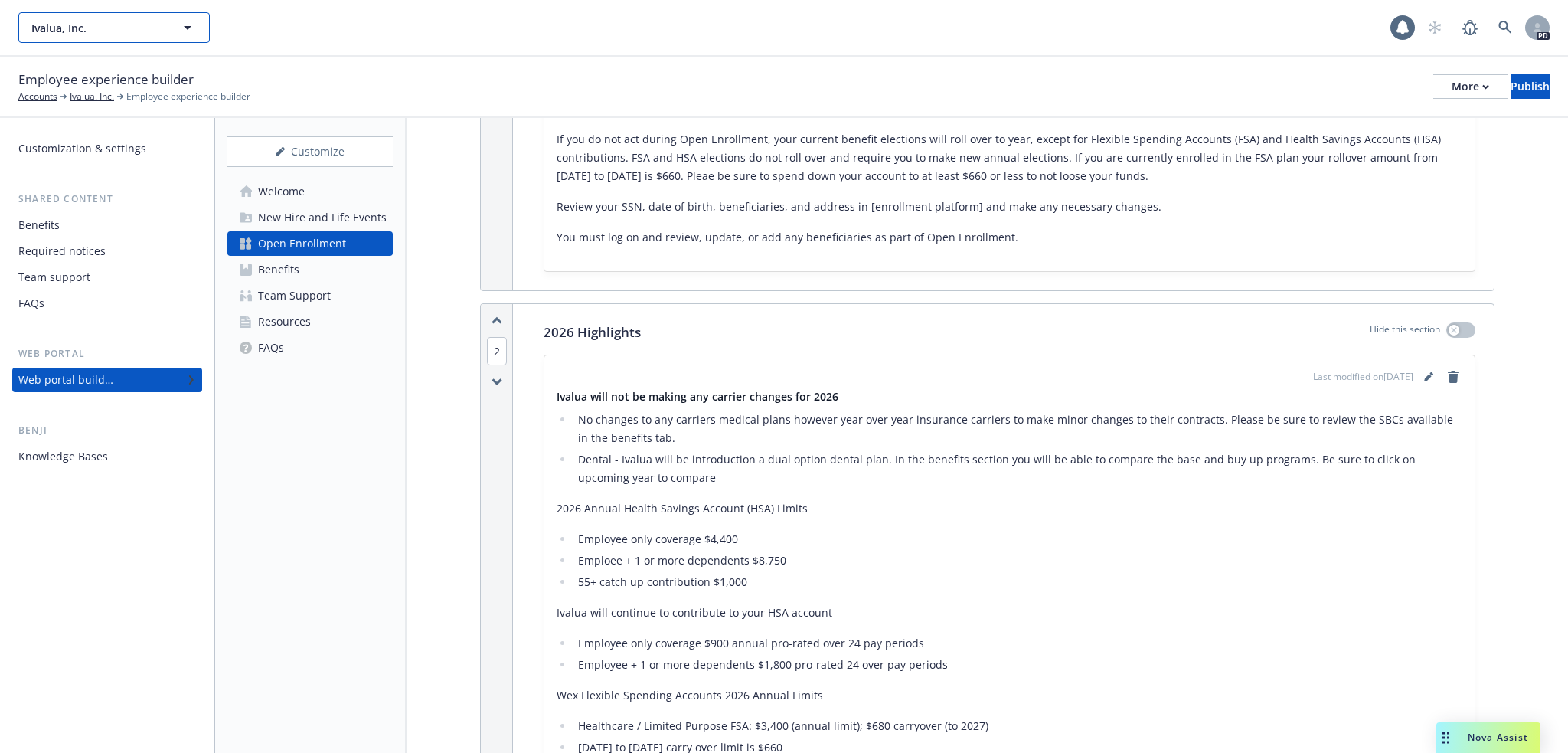
click at [186, 29] on icon "button" at bounding box center [188, 27] width 18 height 18
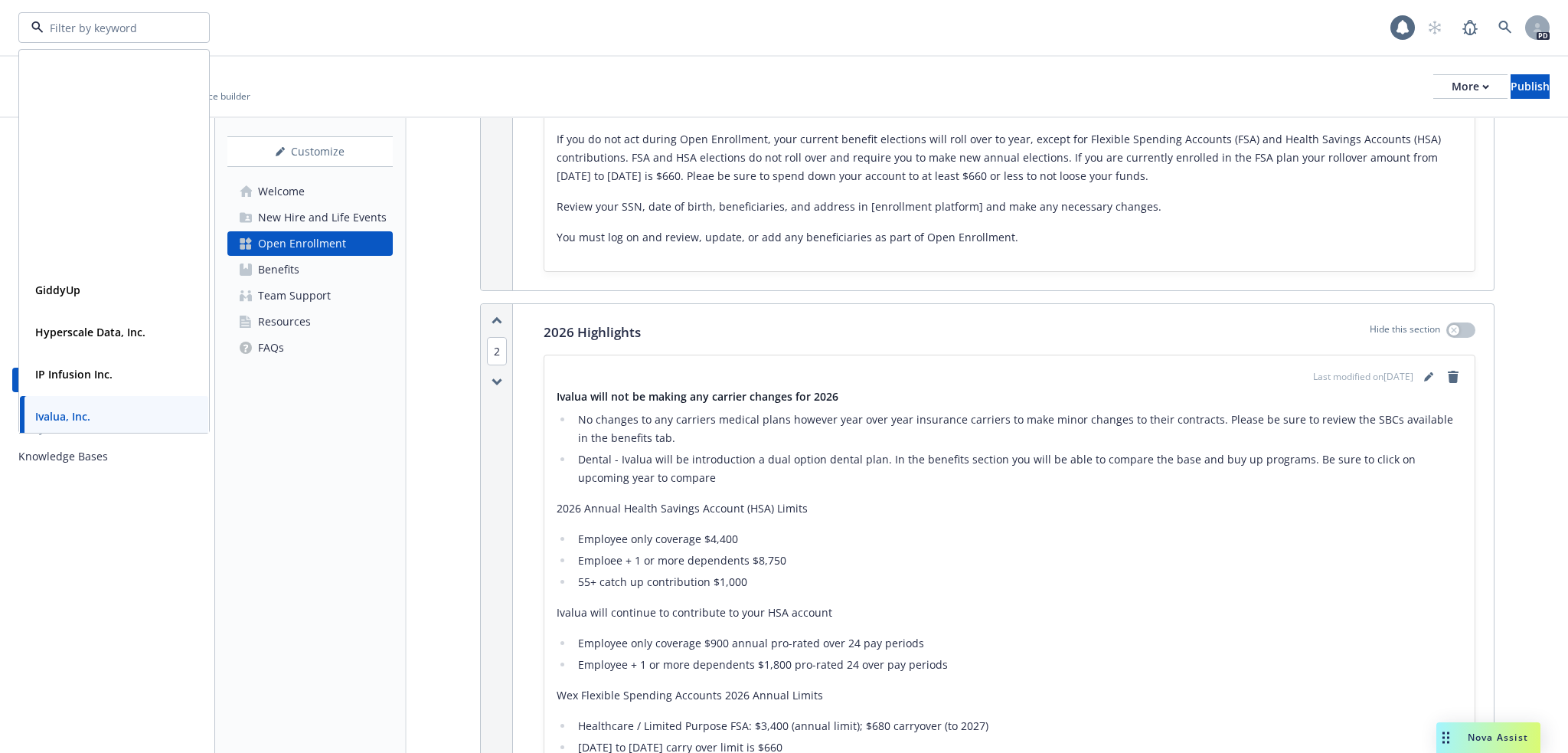
scroll to position [1124, 0]
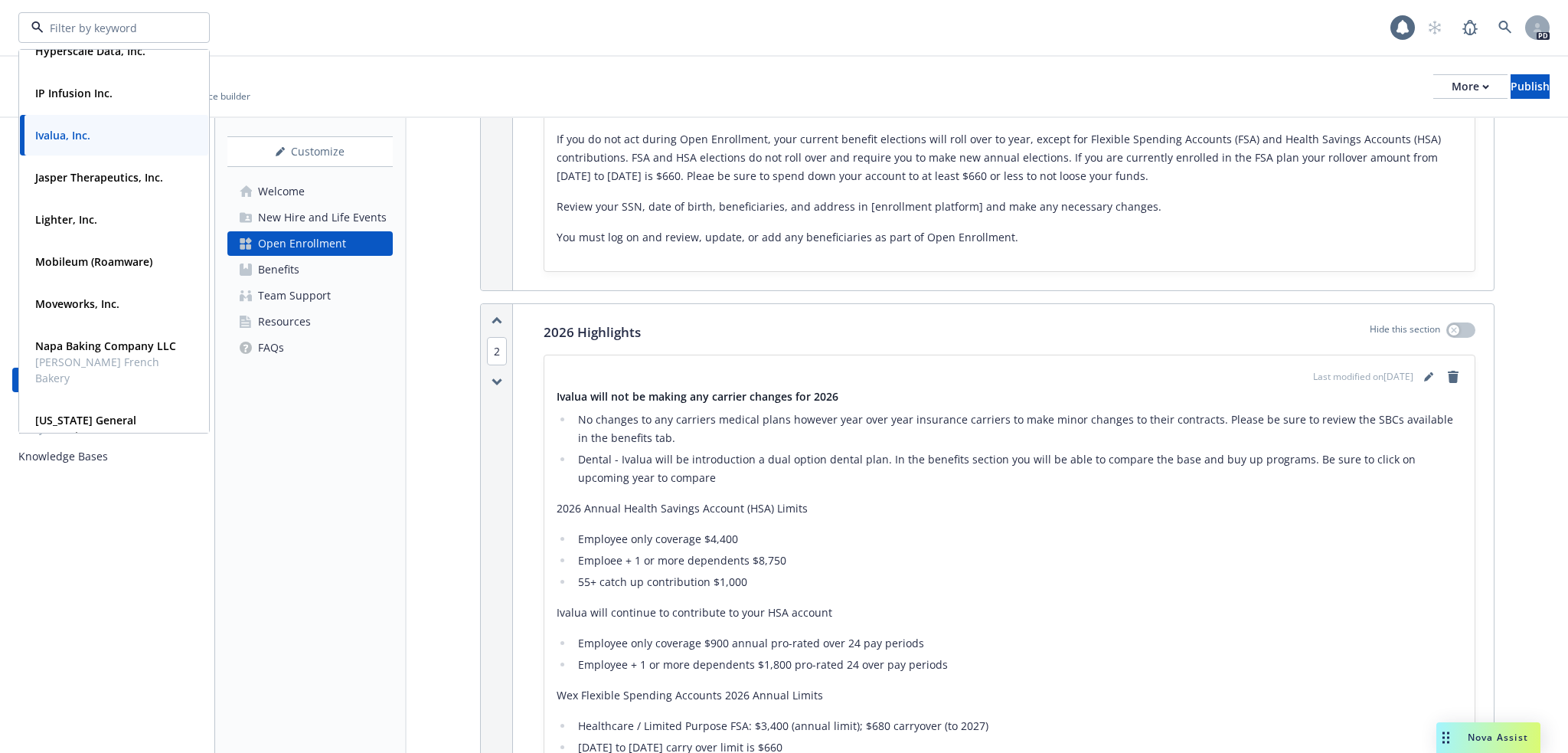
click at [1083, 580] on div "Ivalua will not be making any carrier changes for 2026 No changes to any carrie…" at bounding box center [1009, 614] width 906 height 450
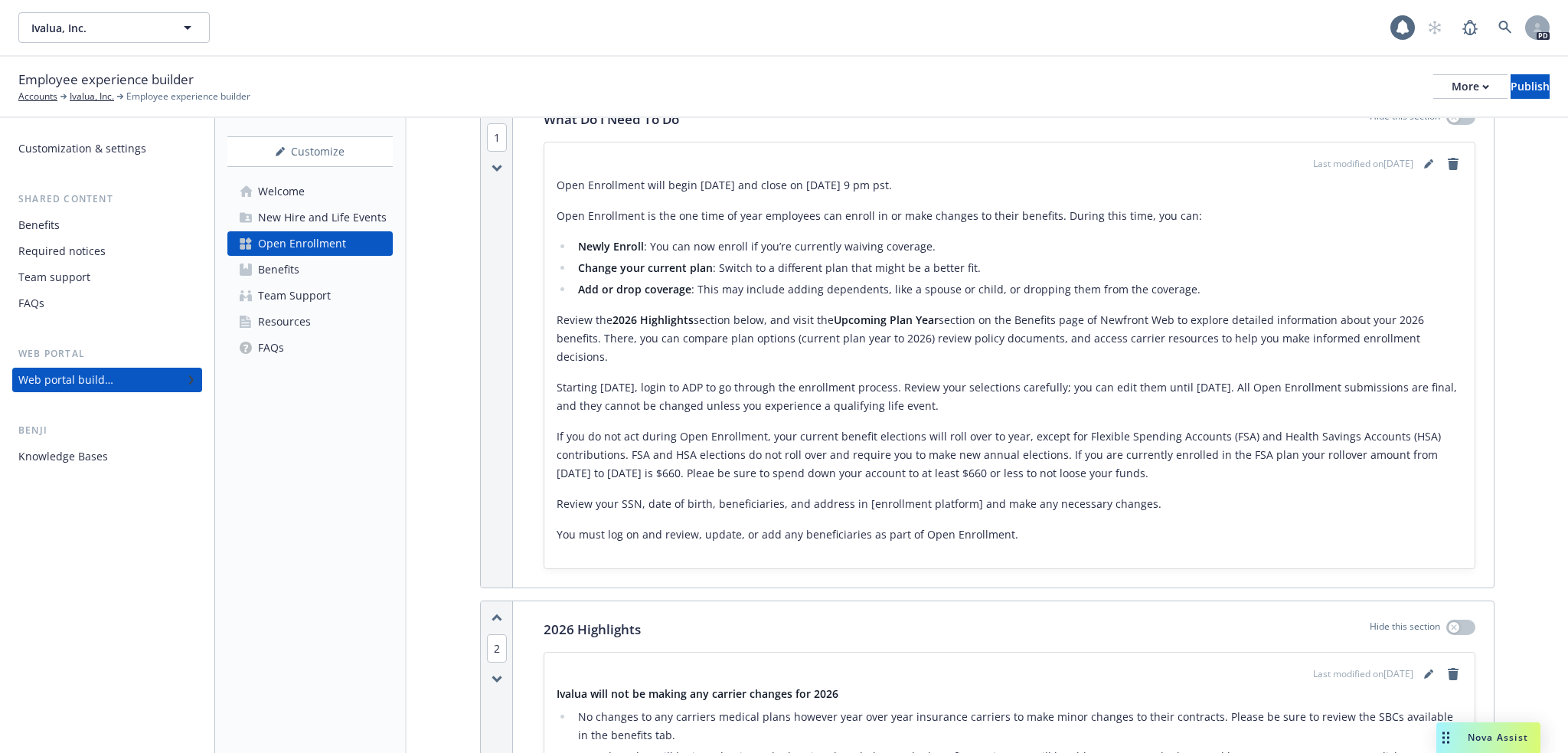
scroll to position [281, 0]
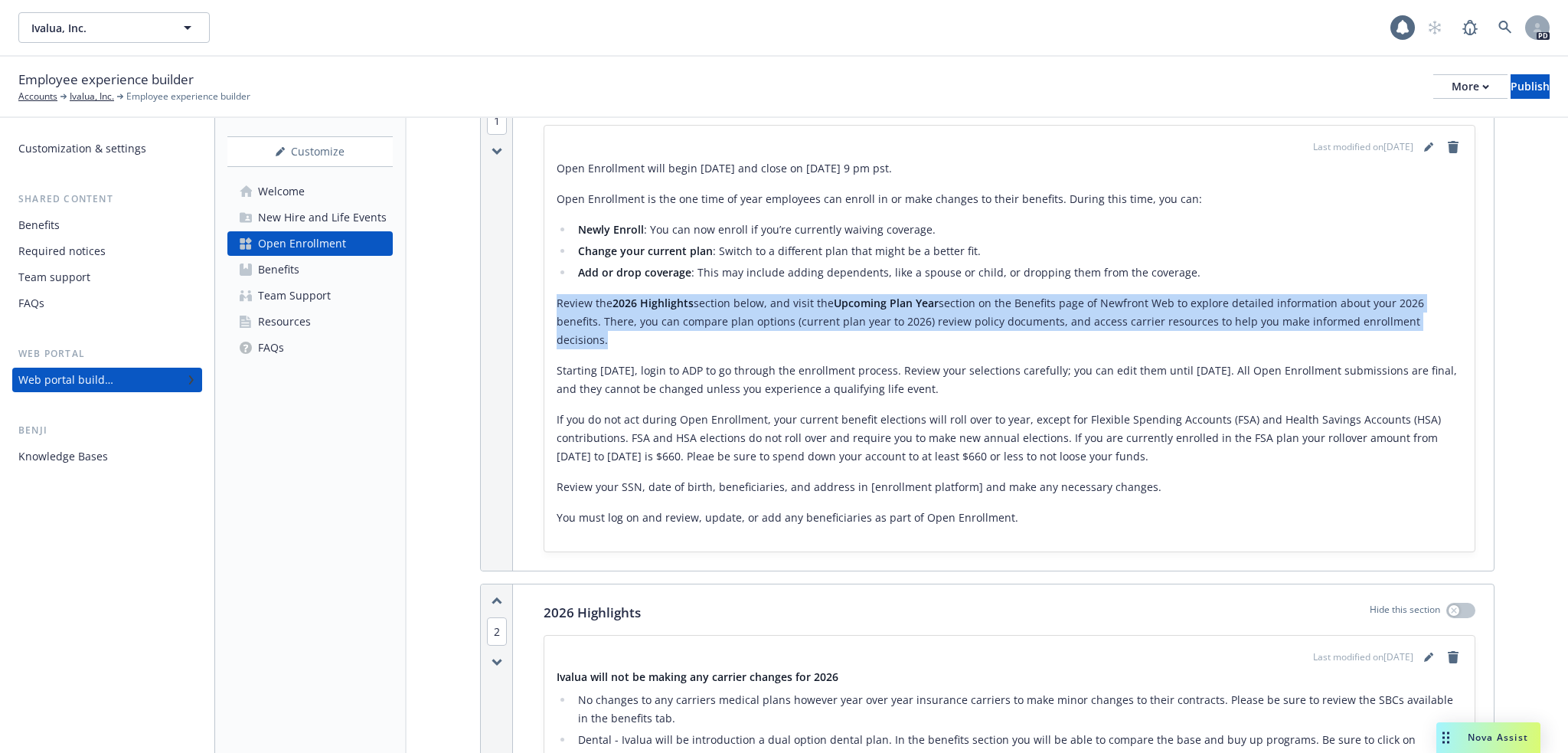
drag, startPoint x: 557, startPoint y: 299, endPoint x: 1441, endPoint y: 326, distance: 884.4
click at [1441, 326] on p "Review the 2026 Highlights section below, and visit the Upcoming Plan Year sect…" at bounding box center [1009, 321] width 906 height 55
copy p "Review the 2026 Highlights section below, and visit the Upcoming Plan Year sect…"
click at [193, 22] on icon "button" at bounding box center [188, 27] width 18 height 18
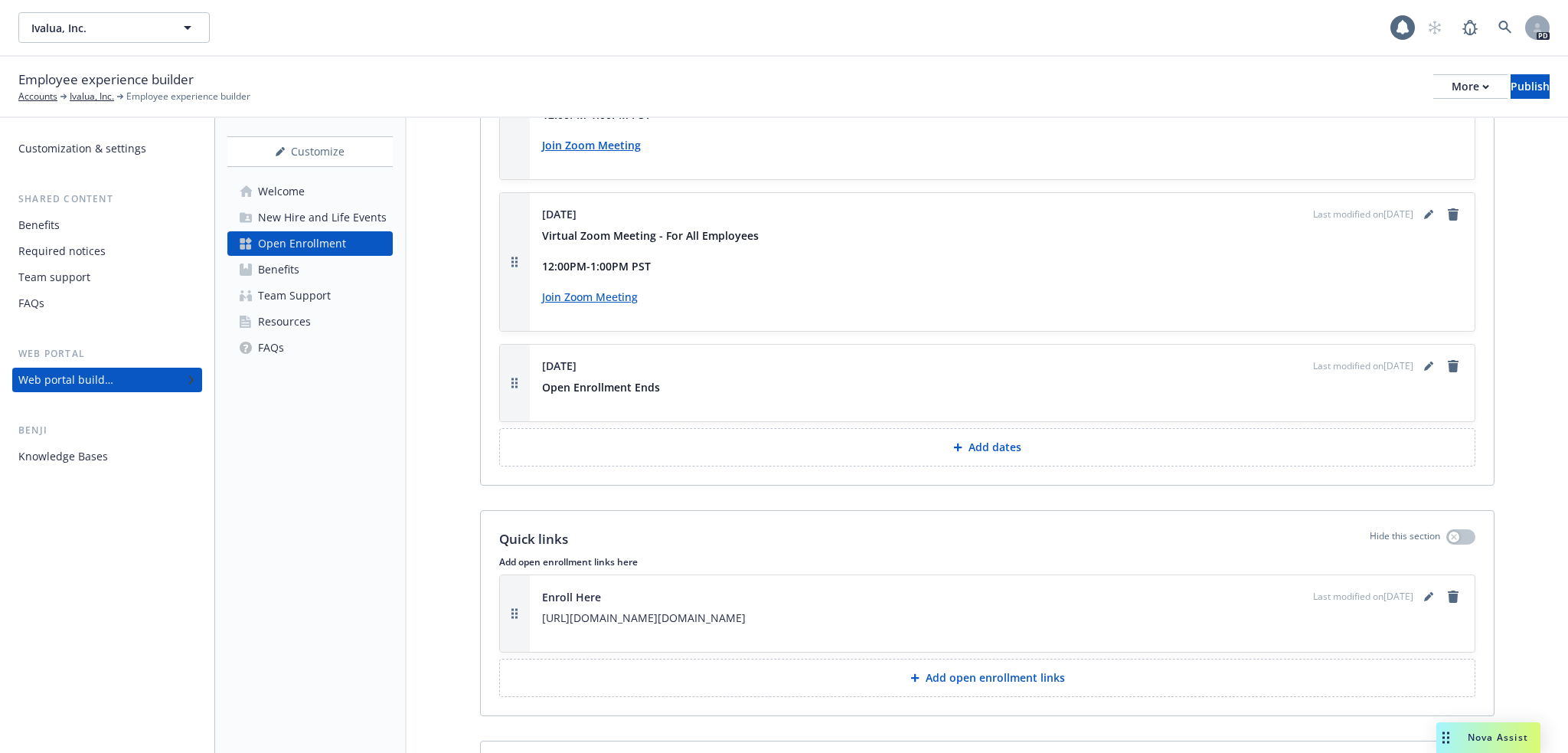
scroll to position [2616, 0]
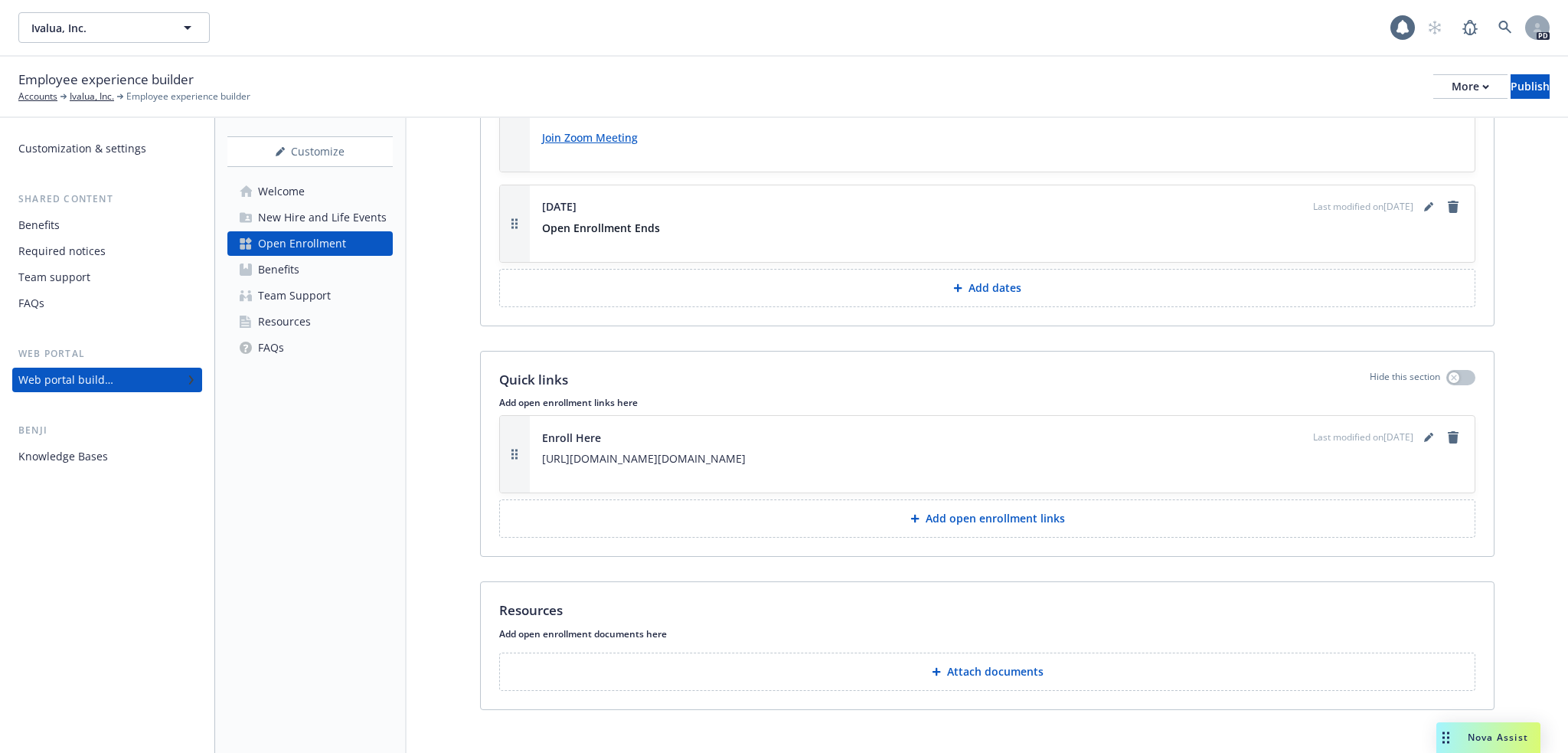
click at [275, 449] on div "Customize Welcome New Hire and Life Events Open Enrollment Benefits Team Suppor…" at bounding box center [310, 435] width 191 height 635
click at [192, 27] on icon "button" at bounding box center [188, 27] width 18 height 18
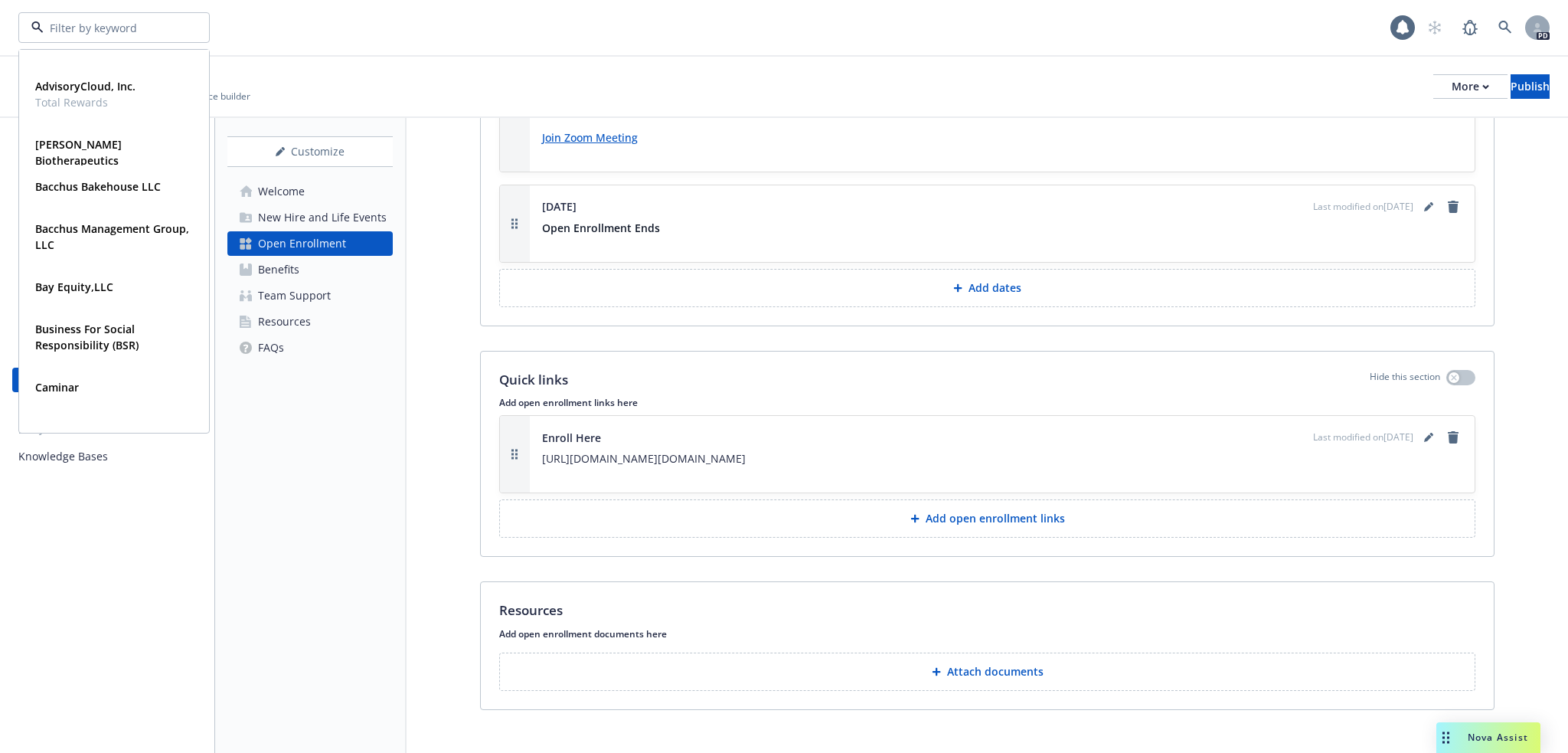
scroll to position [0, 0]
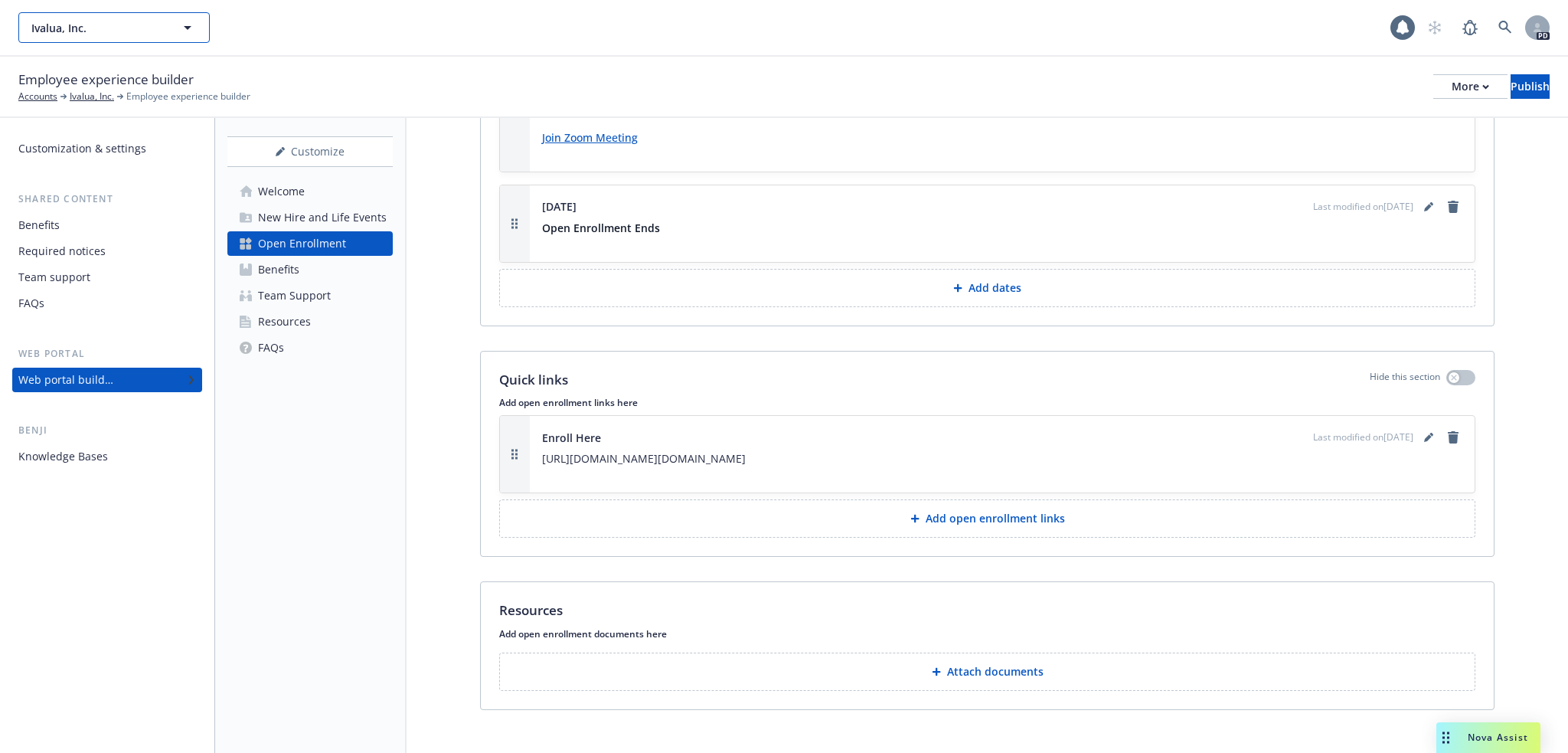
click at [188, 26] on icon "button" at bounding box center [187, 27] width 7 height 4
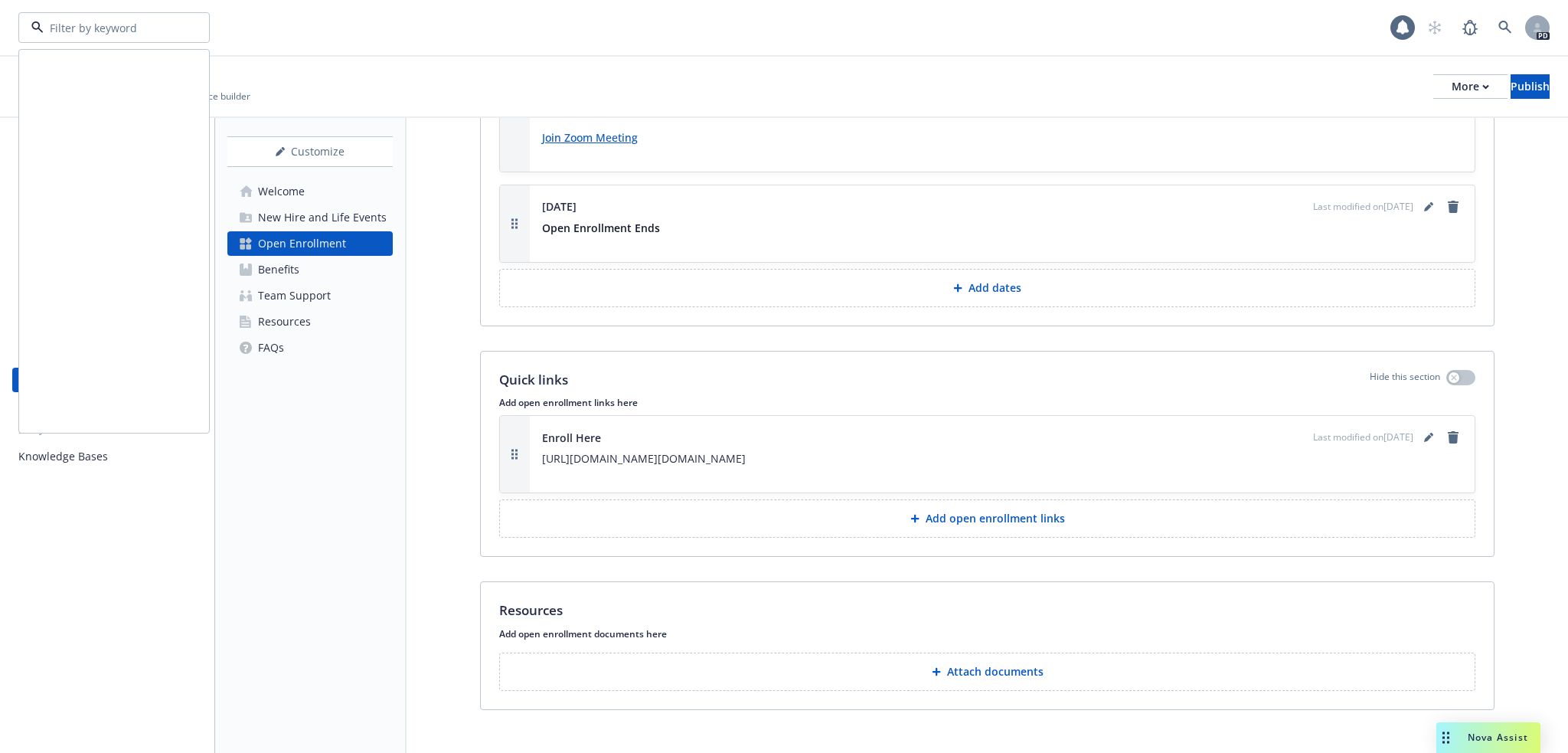
scroll to position [2126, 0]
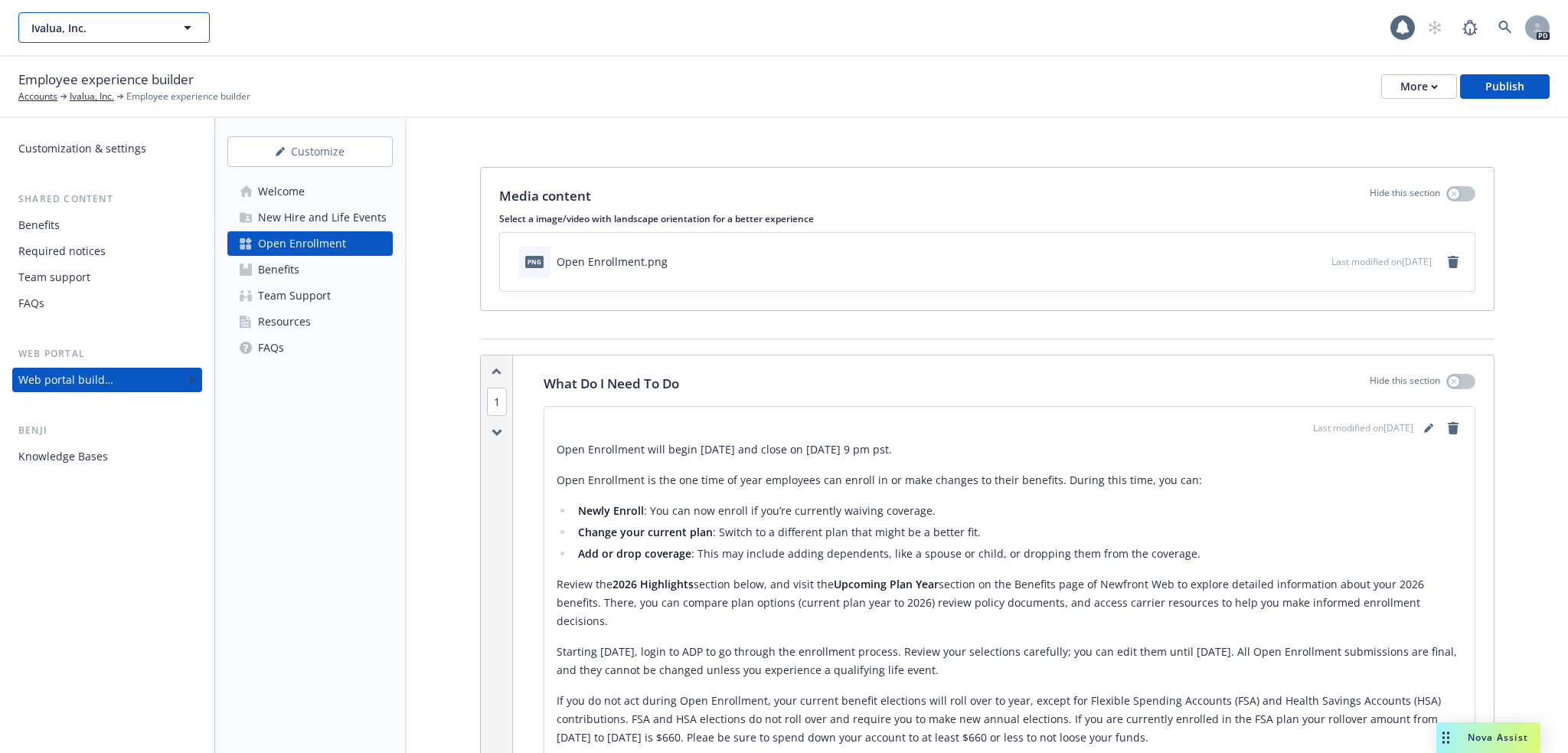
click at [194, 36] on icon "button" at bounding box center [188, 27] width 18 height 18
